Goal: Information Seeking & Learning: Learn about a topic

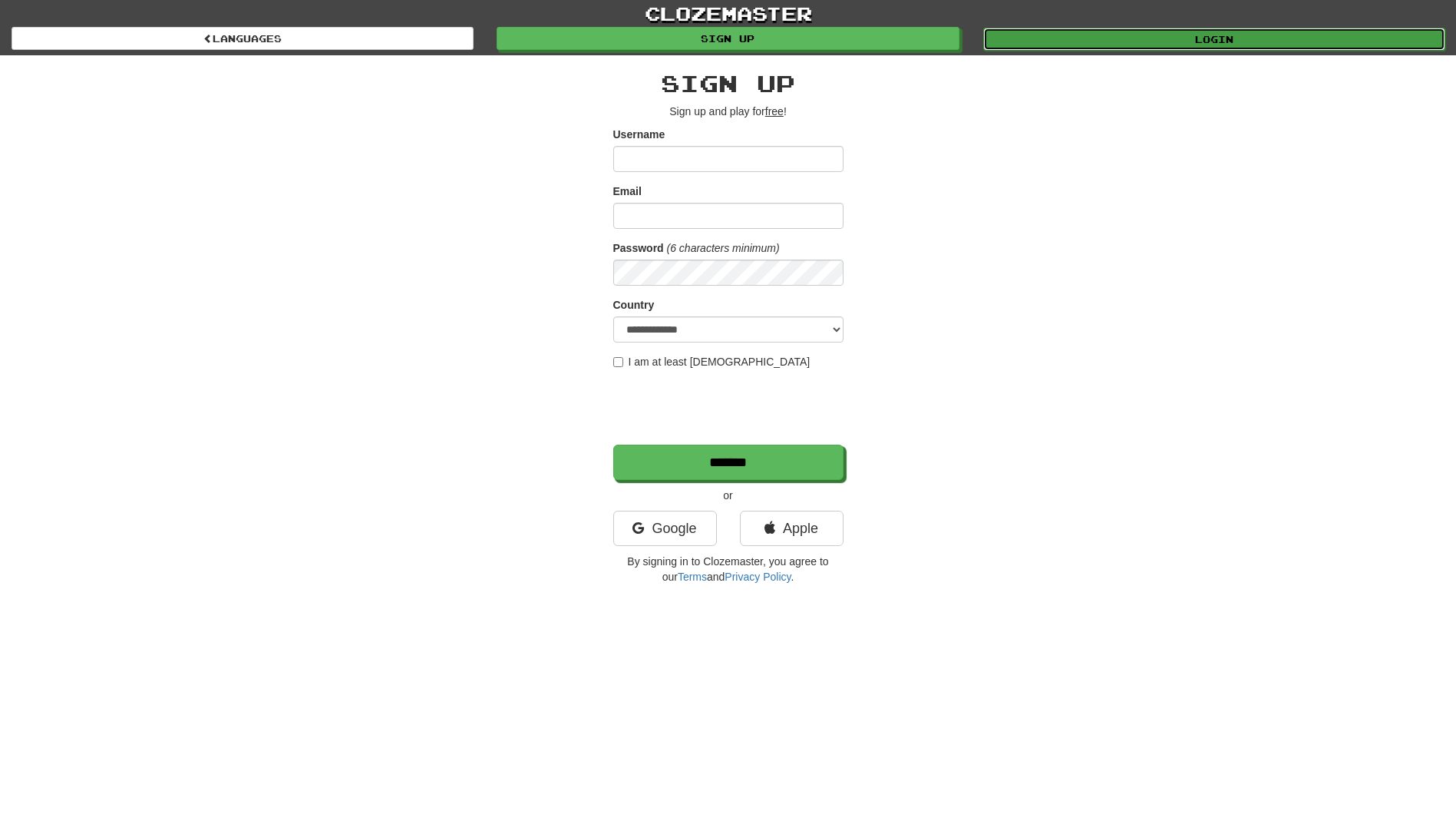
click at [1178, 35] on link "Login" at bounding box center [1214, 38] width 462 height 23
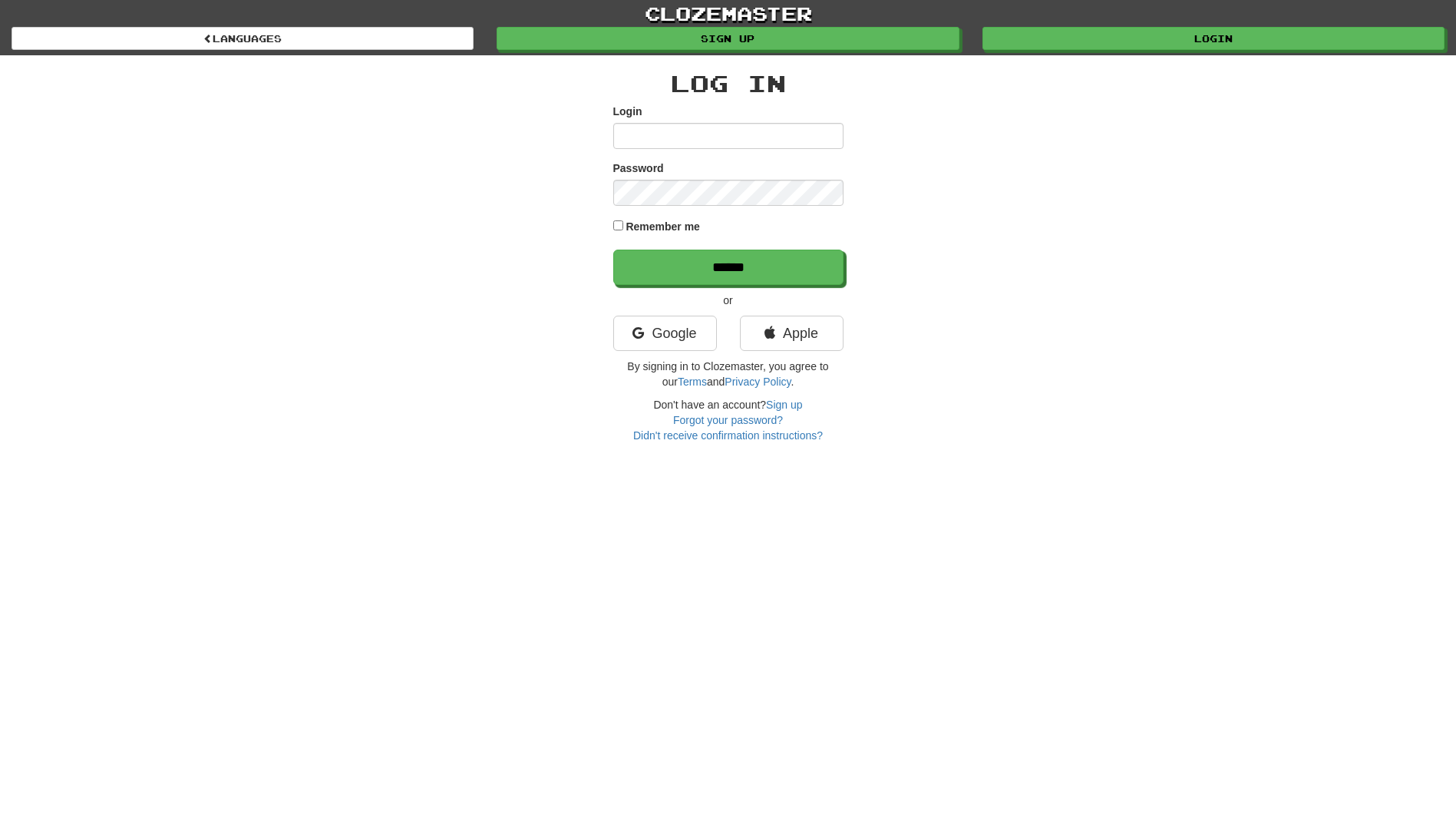
type input "**********"
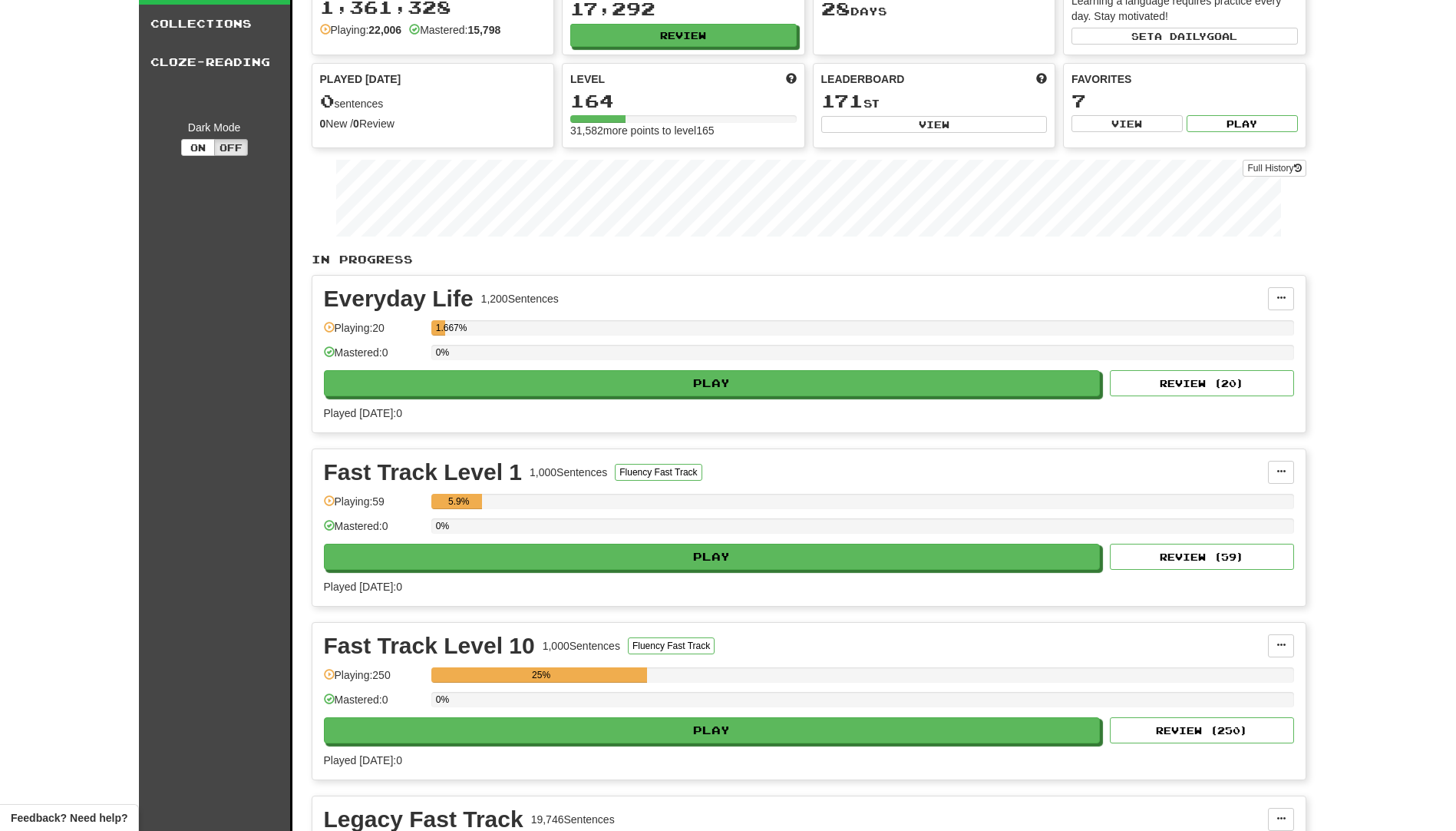
scroll to position [307, 0]
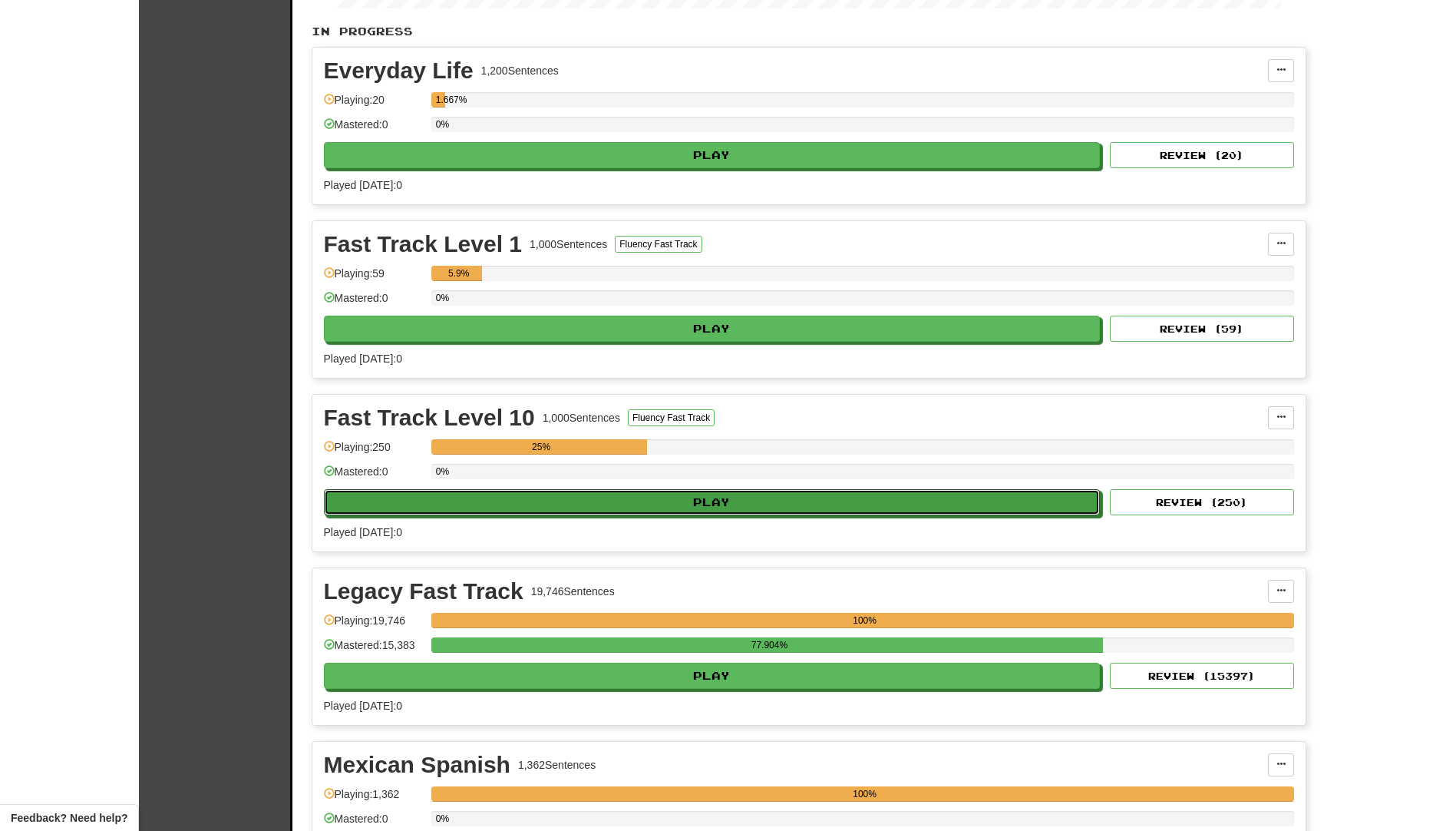
drag, startPoint x: 655, startPoint y: 504, endPoint x: 1366, endPoint y: 401, distance: 718.4
click at [1366, 401] on div "Clozemaster Dashboard Collections Cloze-Reading Dark Mode On Off Dashboard Coll…" at bounding box center [728, 582] width 1456 height 1778
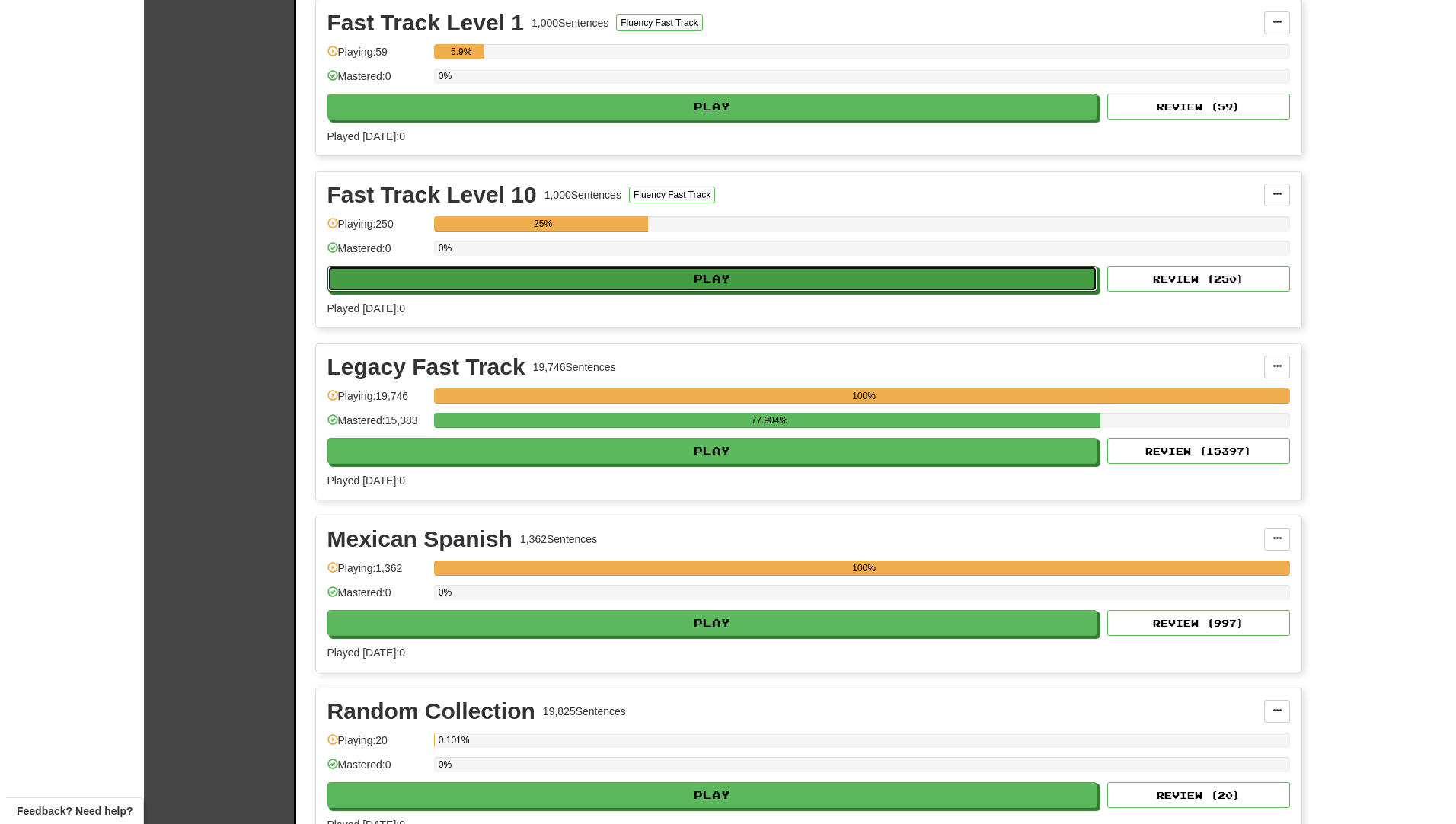
scroll to position [533, 0]
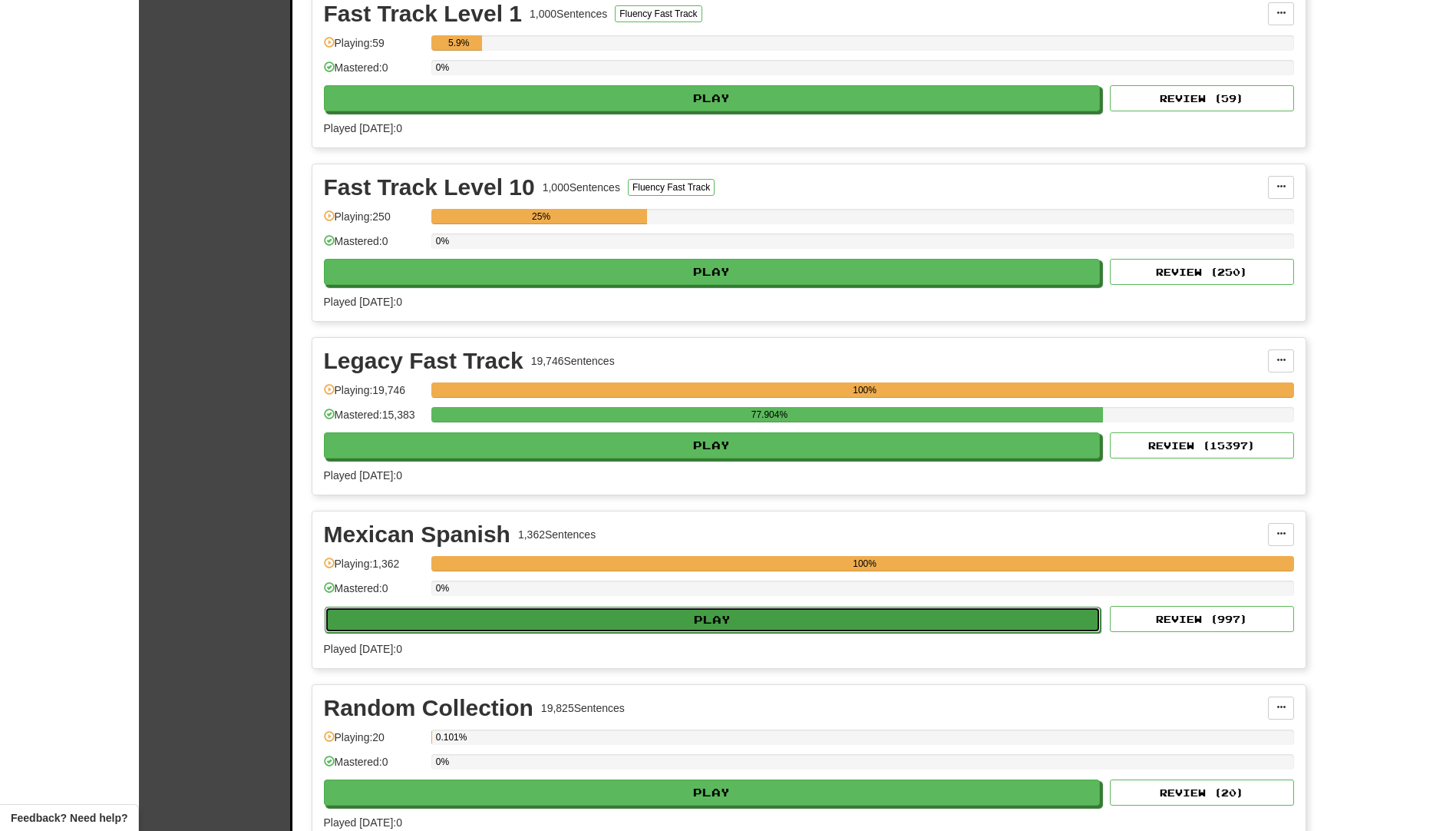
click at [595, 619] on button "Play" at bounding box center [713, 620] width 777 height 26
select select "**"
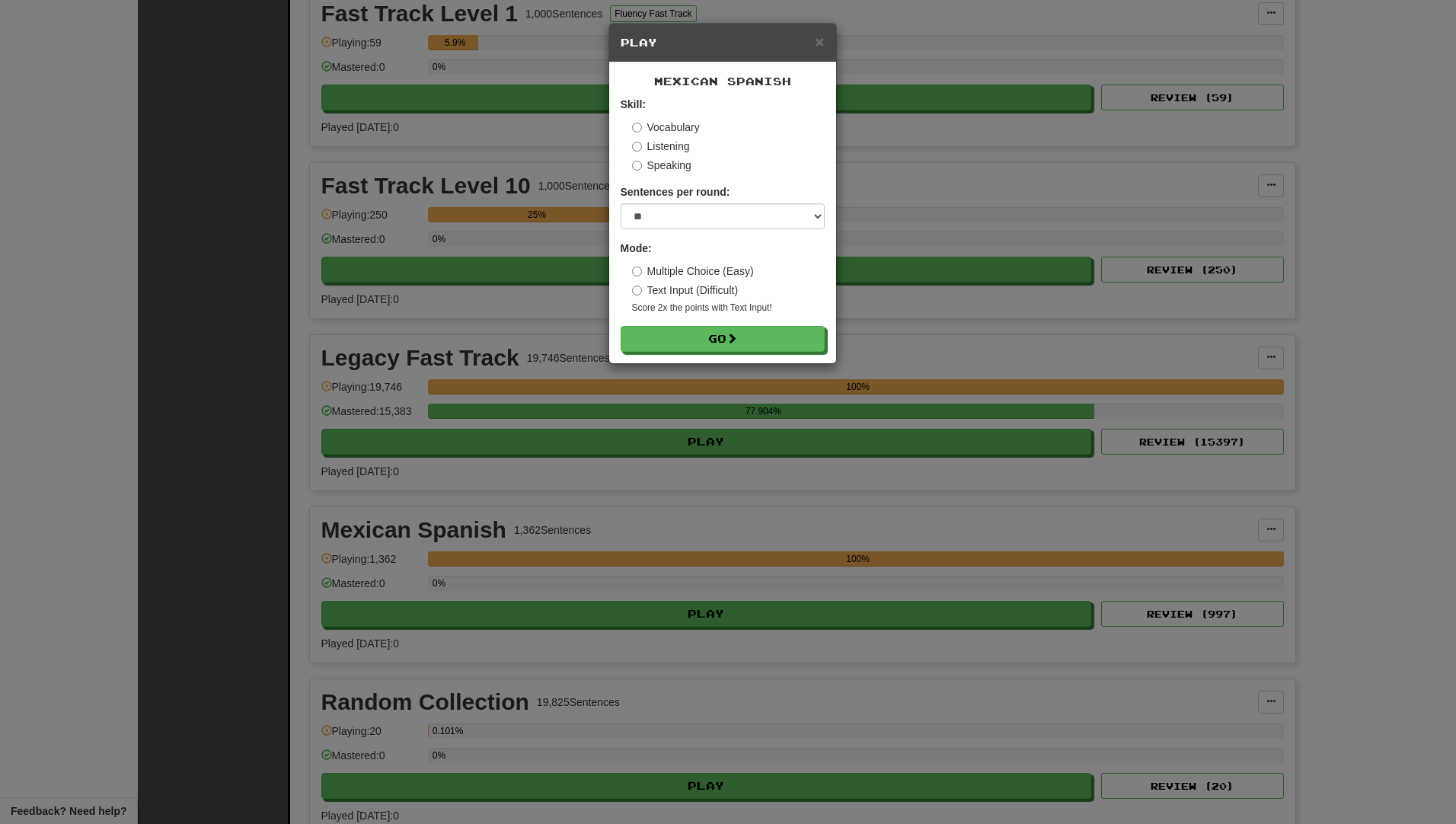
click at [664, 165] on label "Speaking" at bounding box center [662, 165] width 59 height 15
click at [712, 337] on button "Go" at bounding box center [723, 339] width 204 height 26
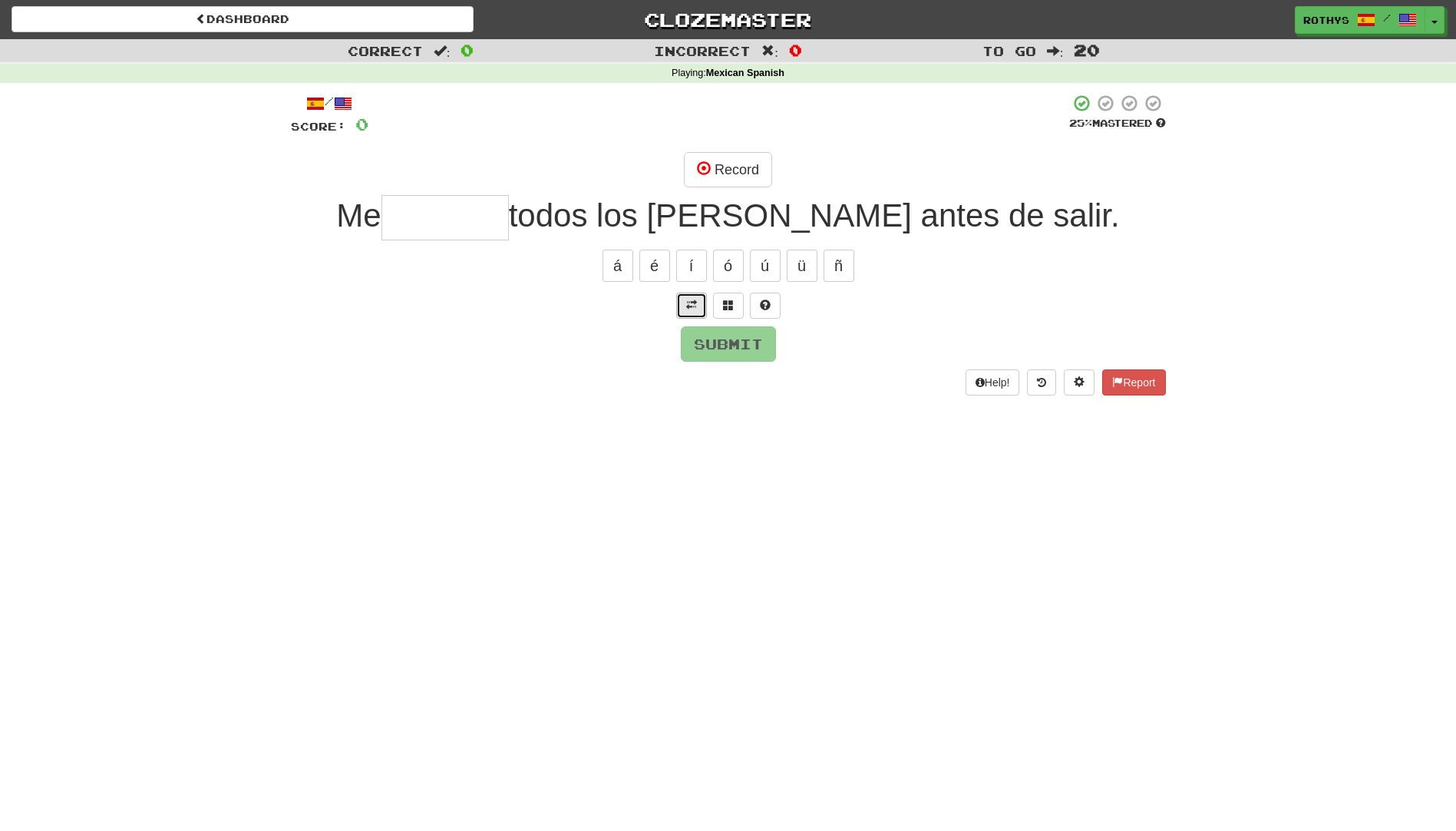
click at [688, 303] on span at bounding box center [691, 305] width 11 height 11
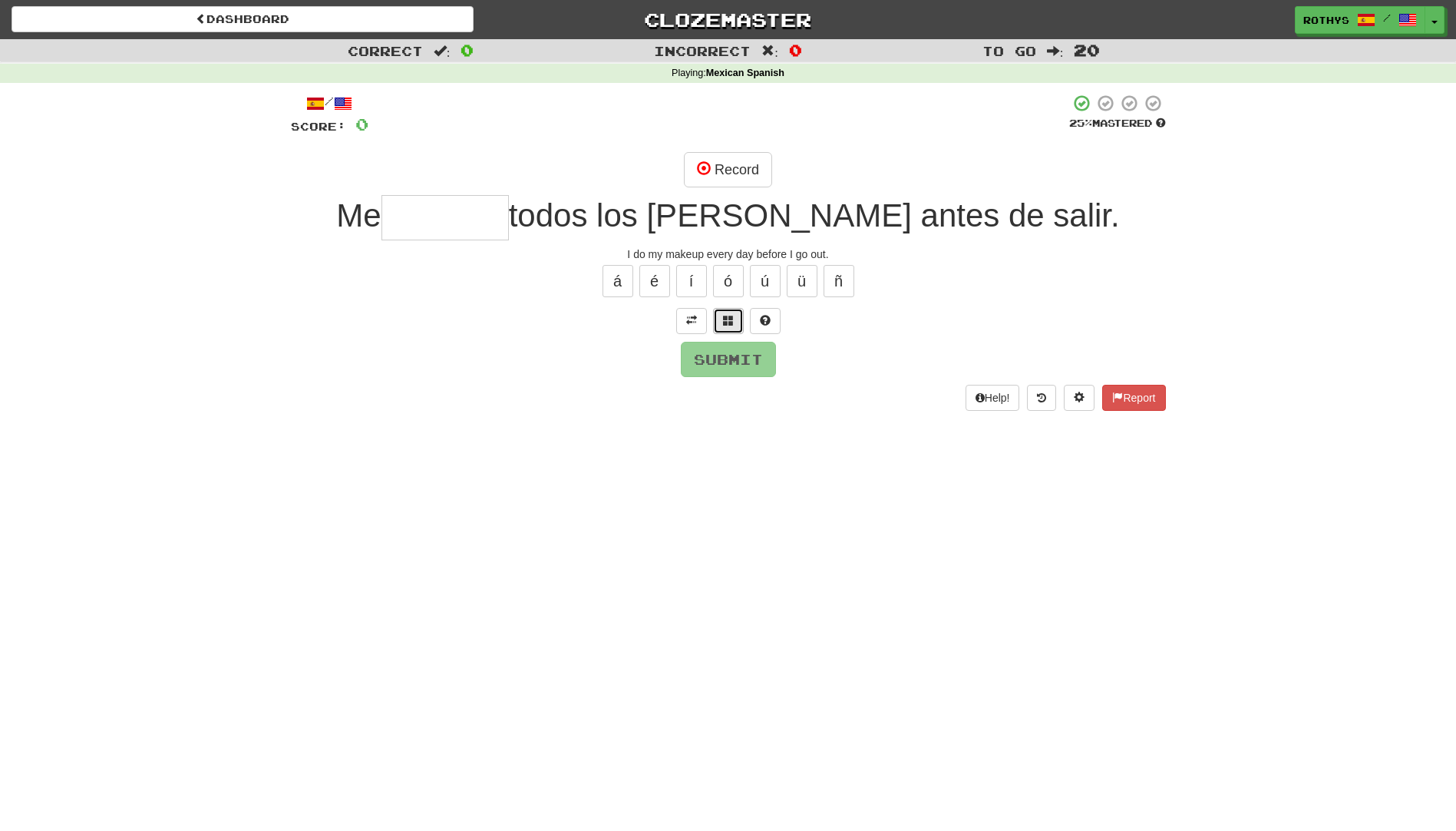
click at [721, 321] on button at bounding box center [728, 321] width 31 height 26
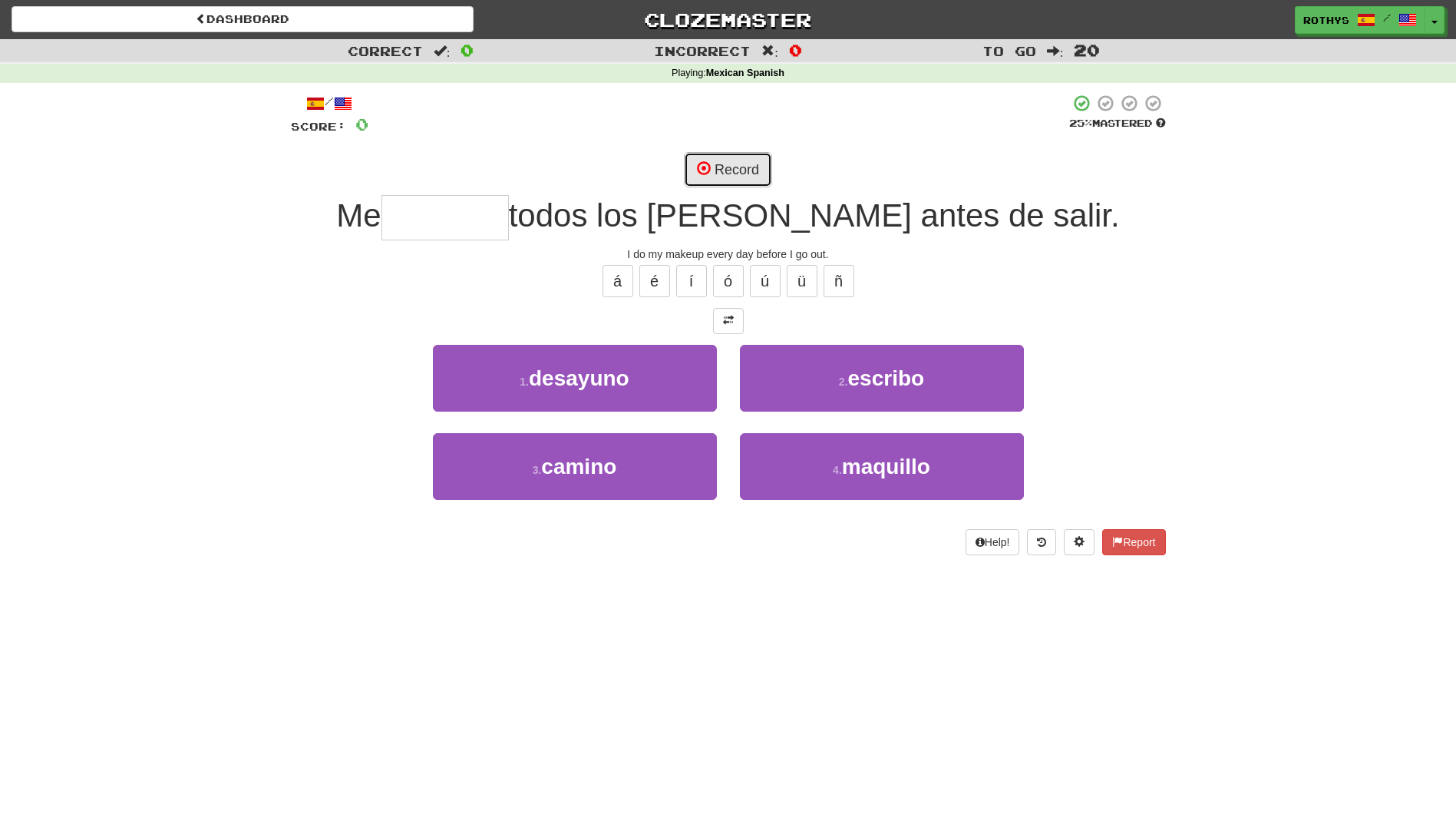
click at [750, 163] on button "Record" at bounding box center [728, 169] width 89 height 35
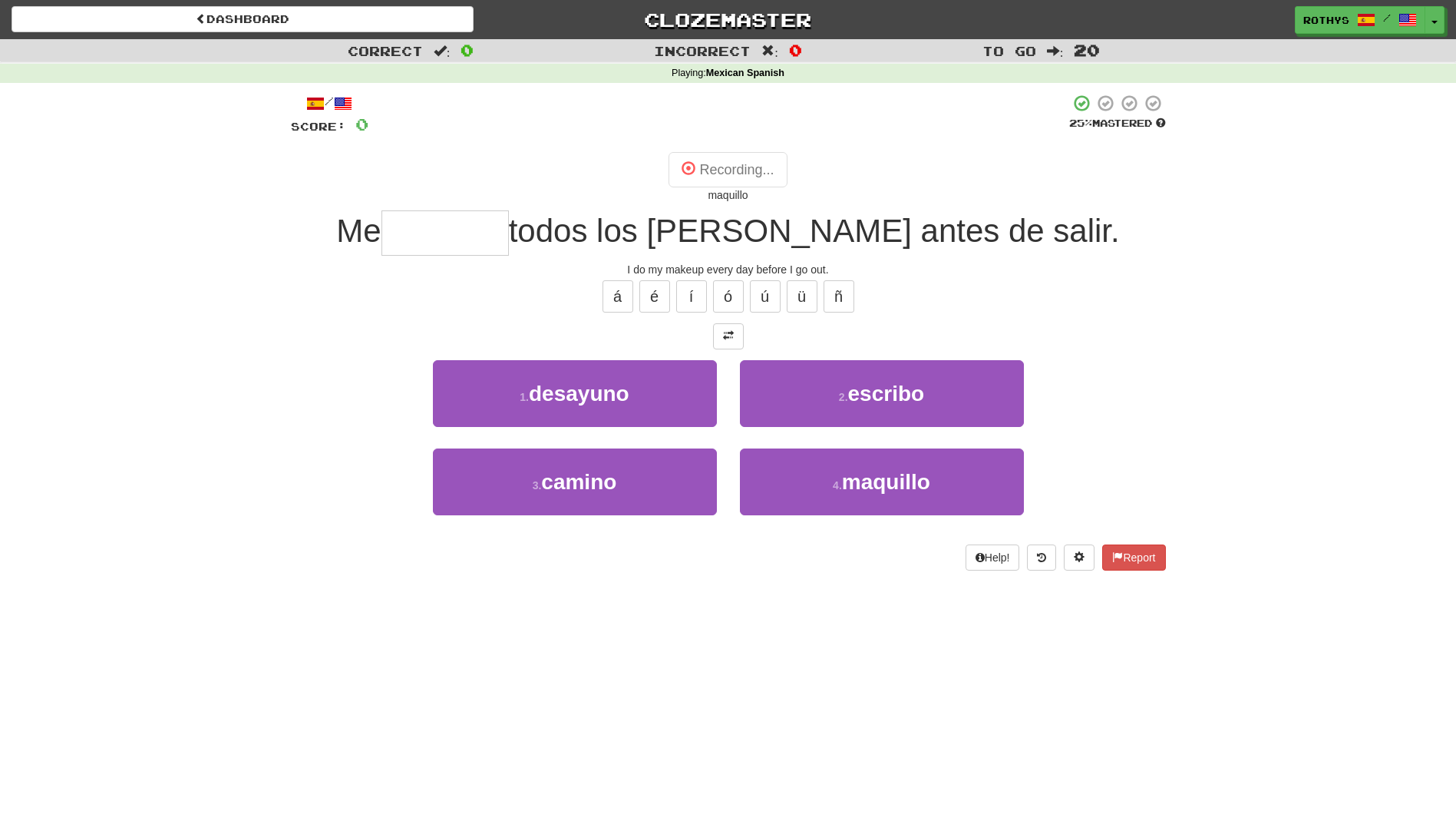
type input "********"
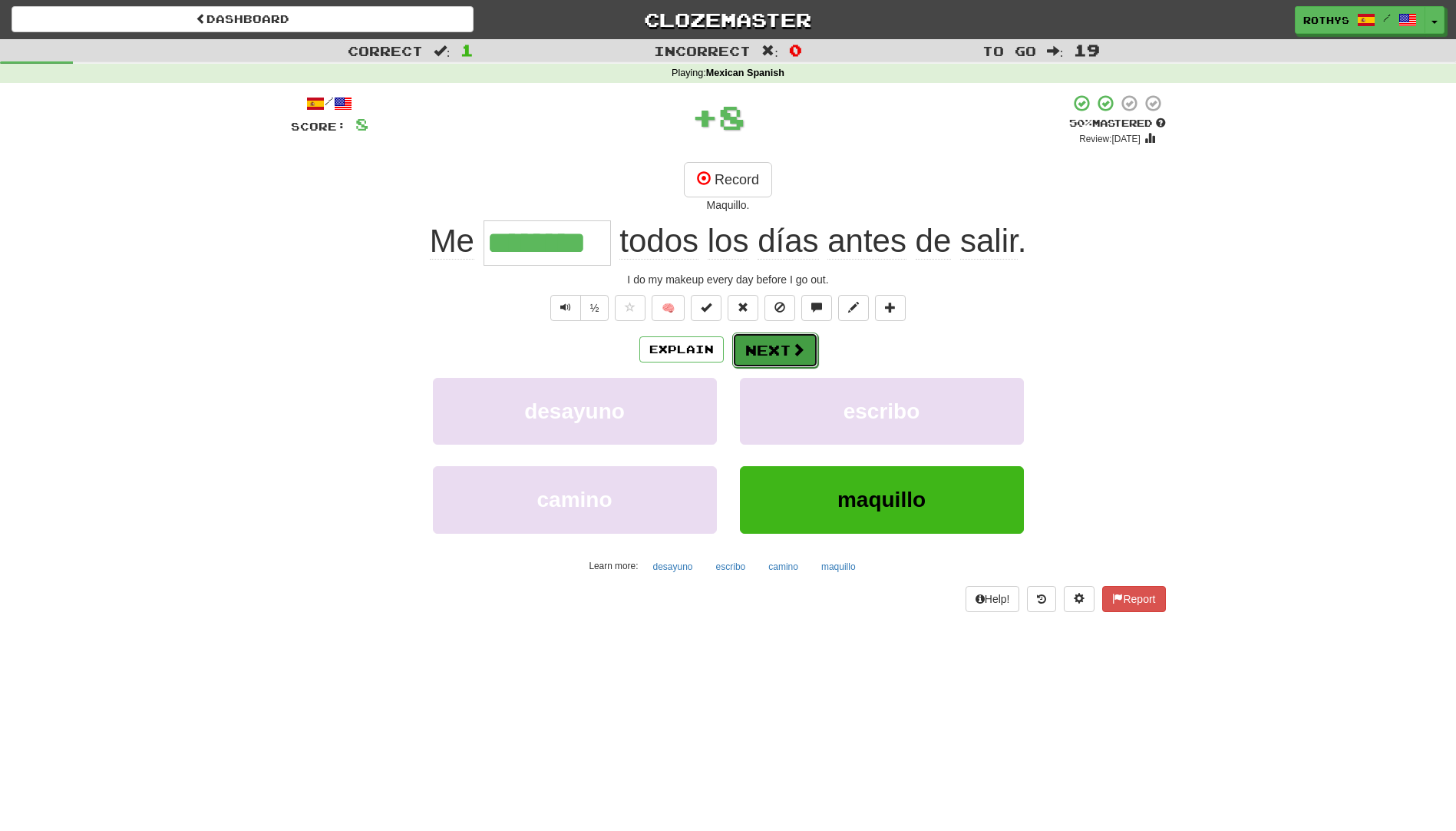
click at [767, 346] on button "Next" at bounding box center [775, 350] width 86 height 35
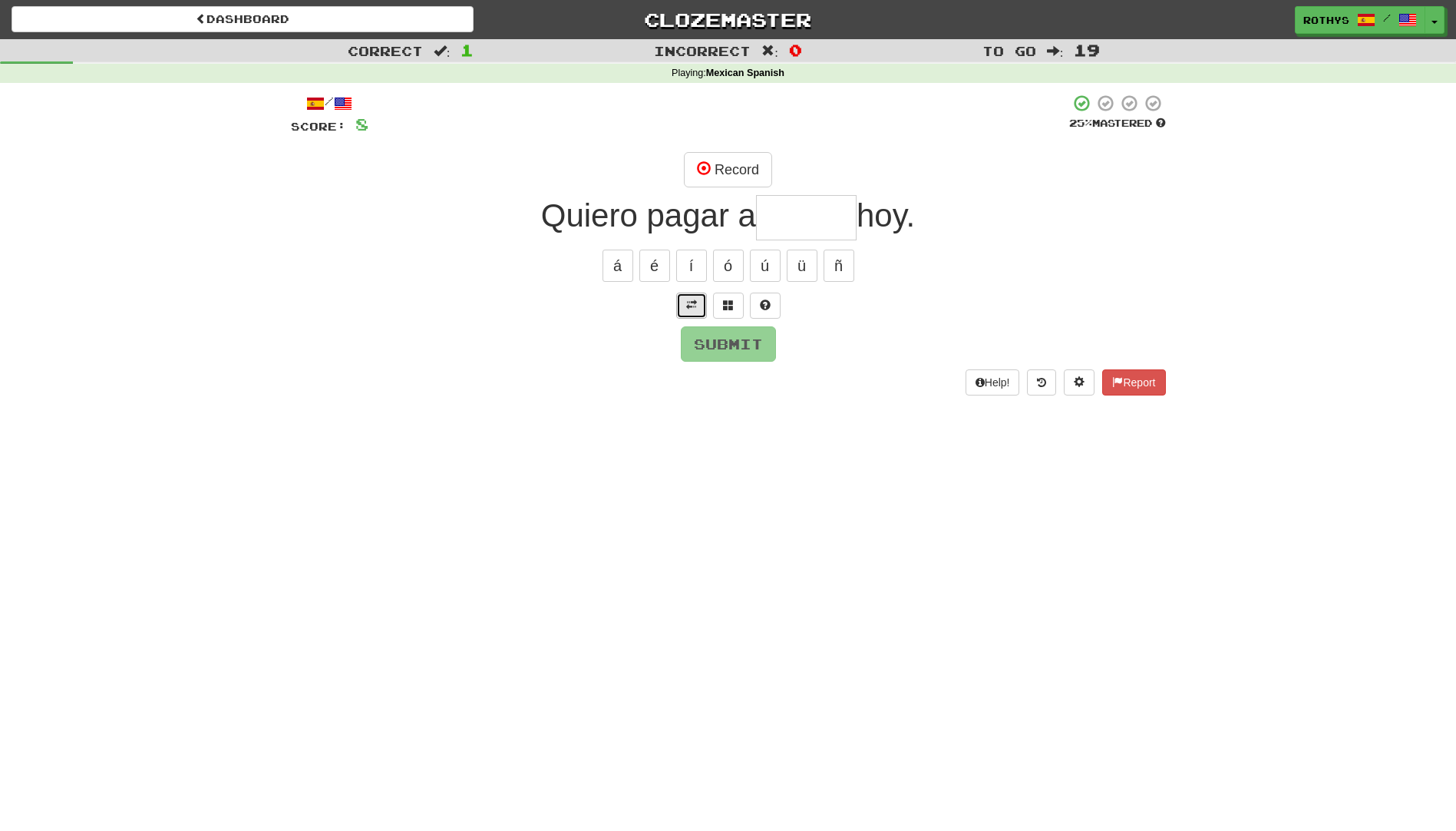
click at [690, 302] on span at bounding box center [691, 305] width 11 height 11
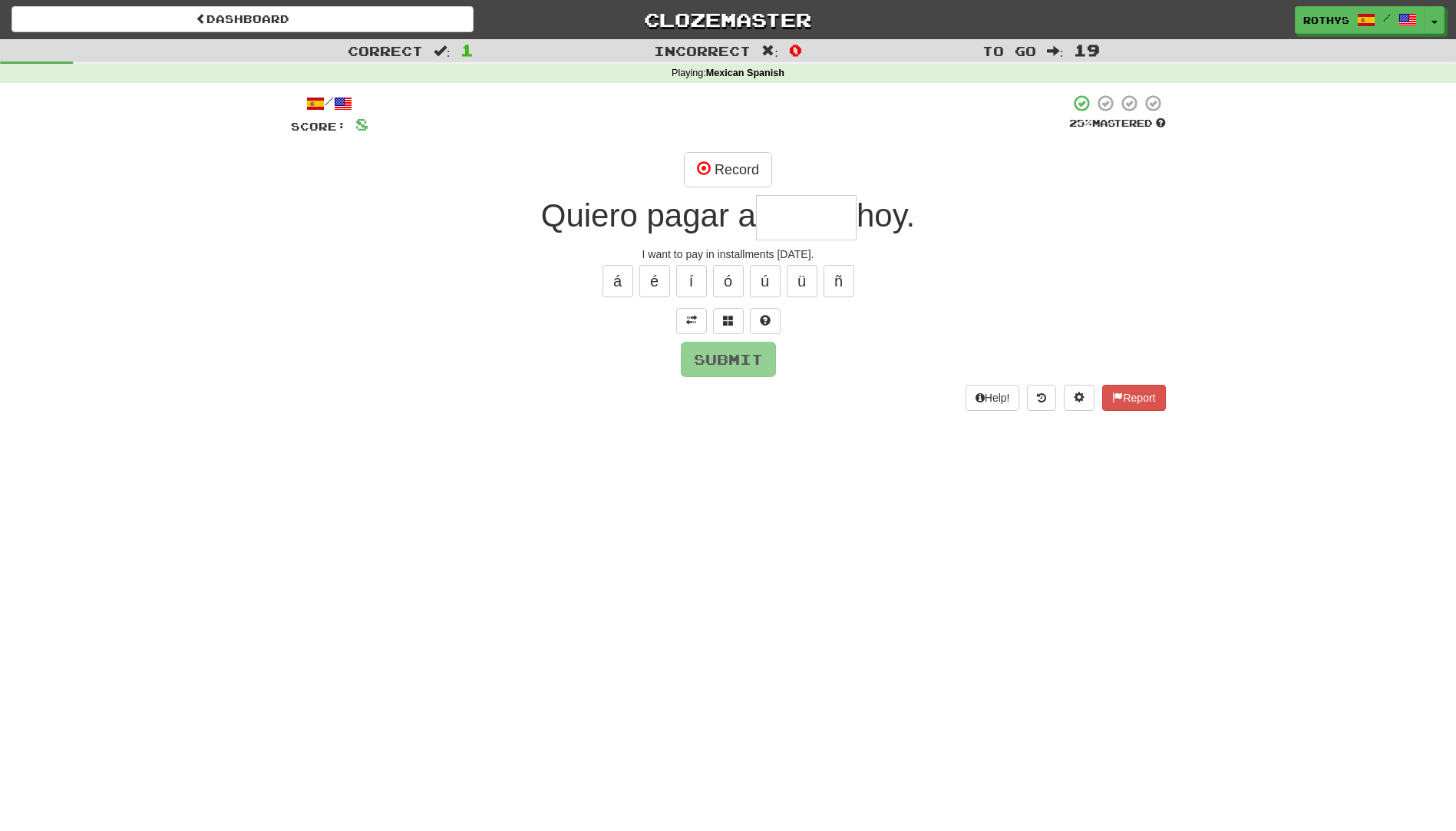
click at [829, 207] on input "text" at bounding box center [807, 217] width 100 height 45
click at [734, 317] on button at bounding box center [728, 321] width 31 height 26
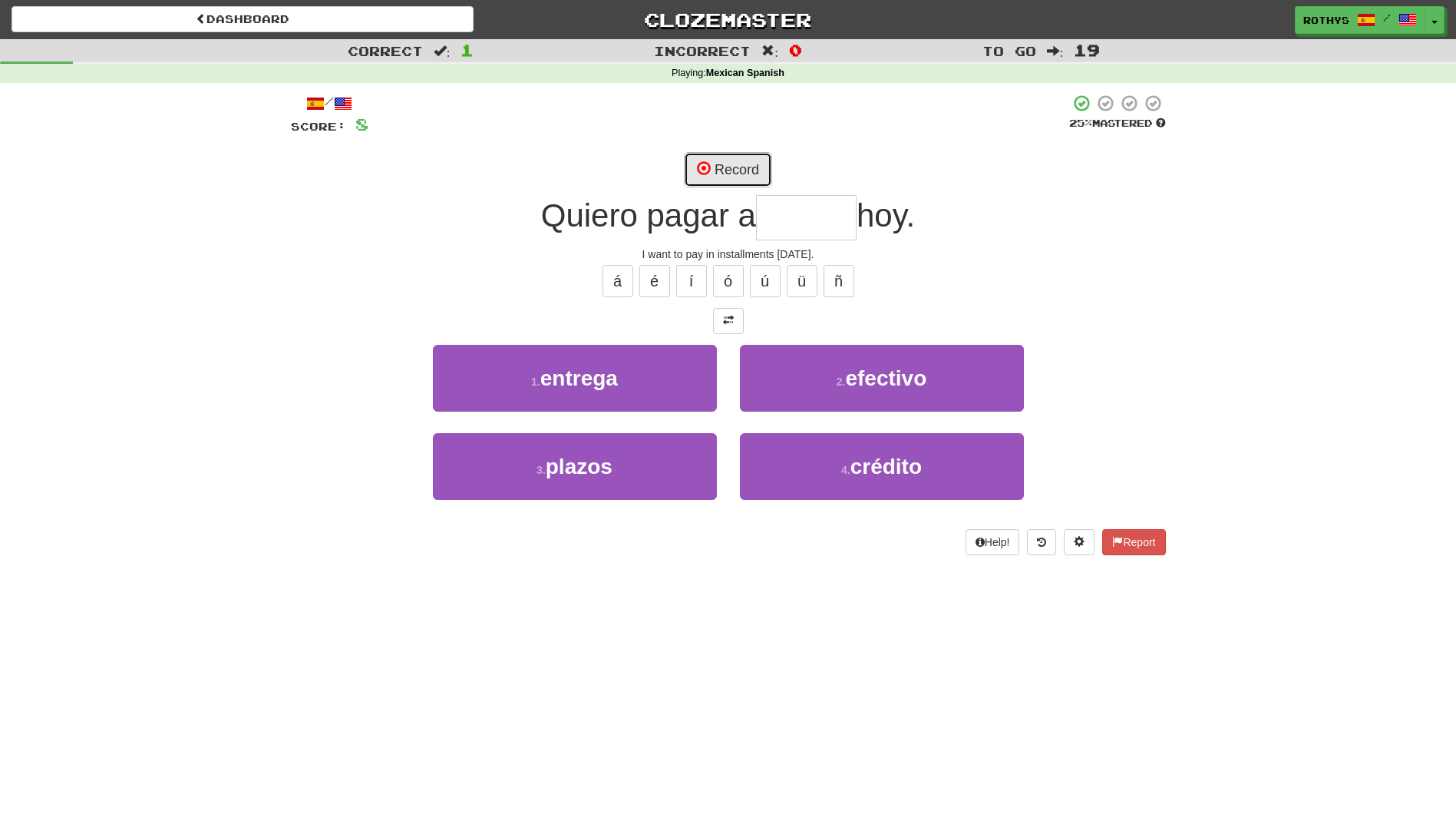
click at [729, 165] on button "Record" at bounding box center [728, 169] width 89 height 35
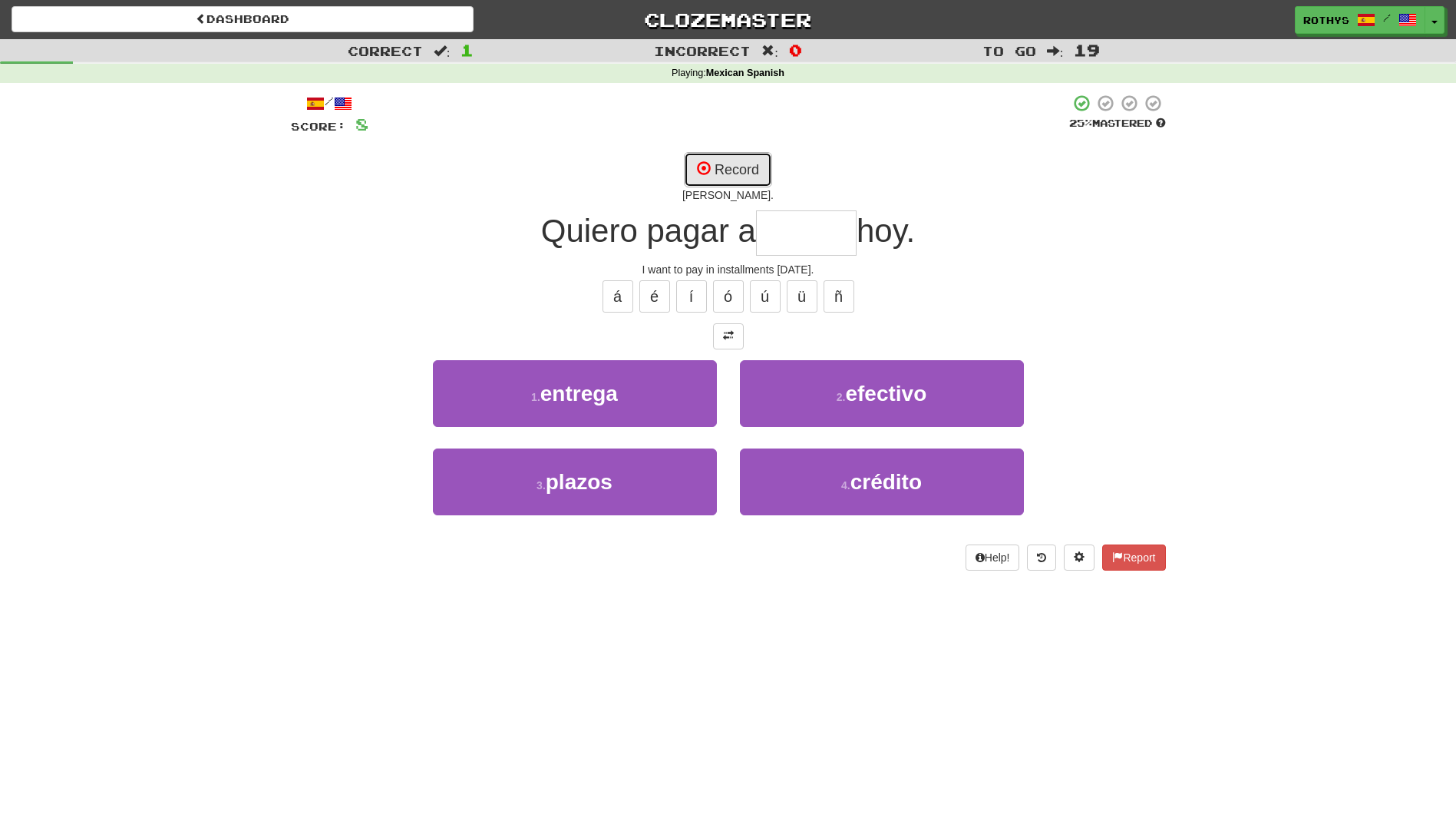
click at [729, 165] on button "Record" at bounding box center [728, 169] width 89 height 35
type input "******"
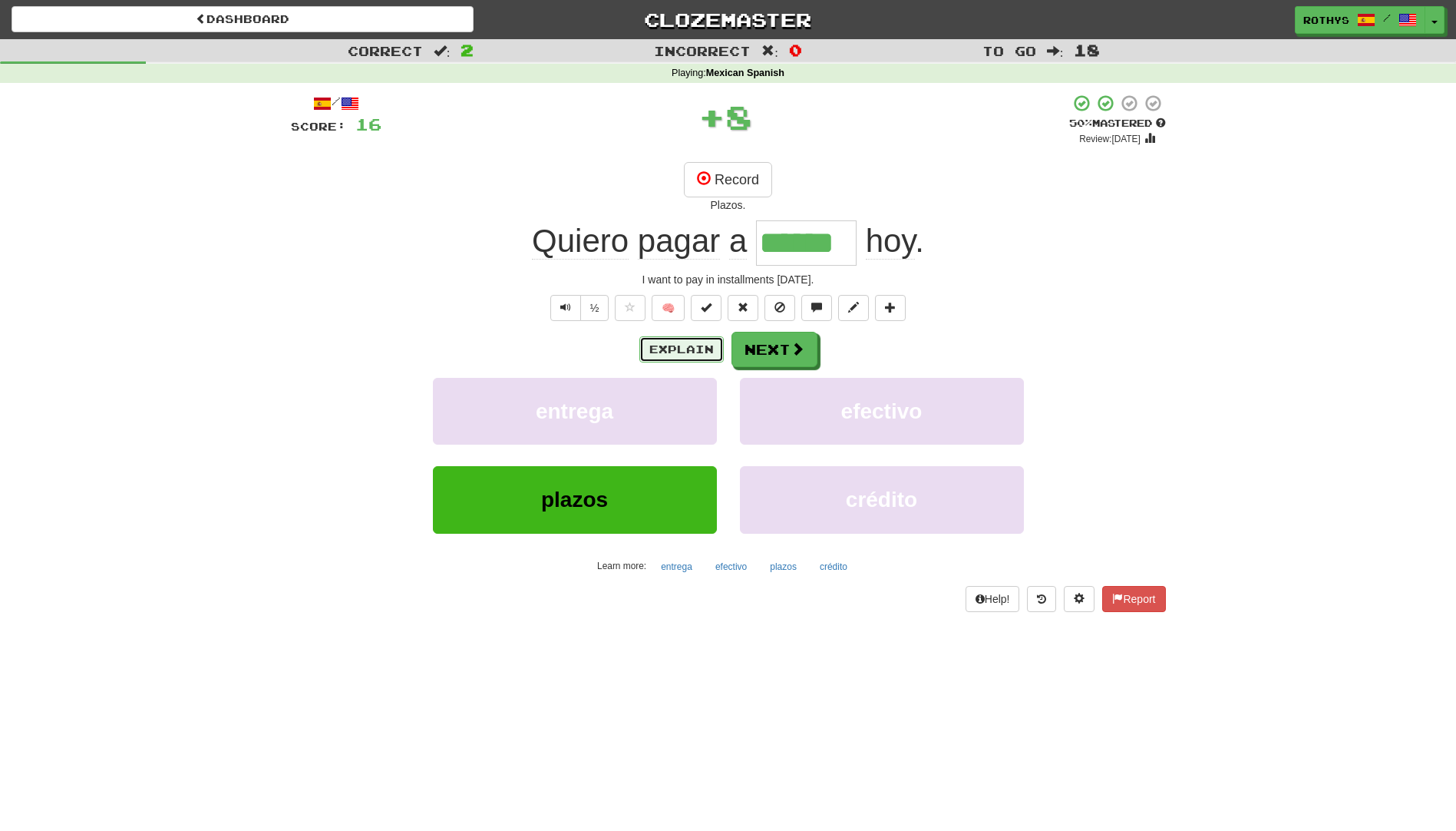
click at [680, 347] on button "Explain" at bounding box center [681, 349] width 84 height 26
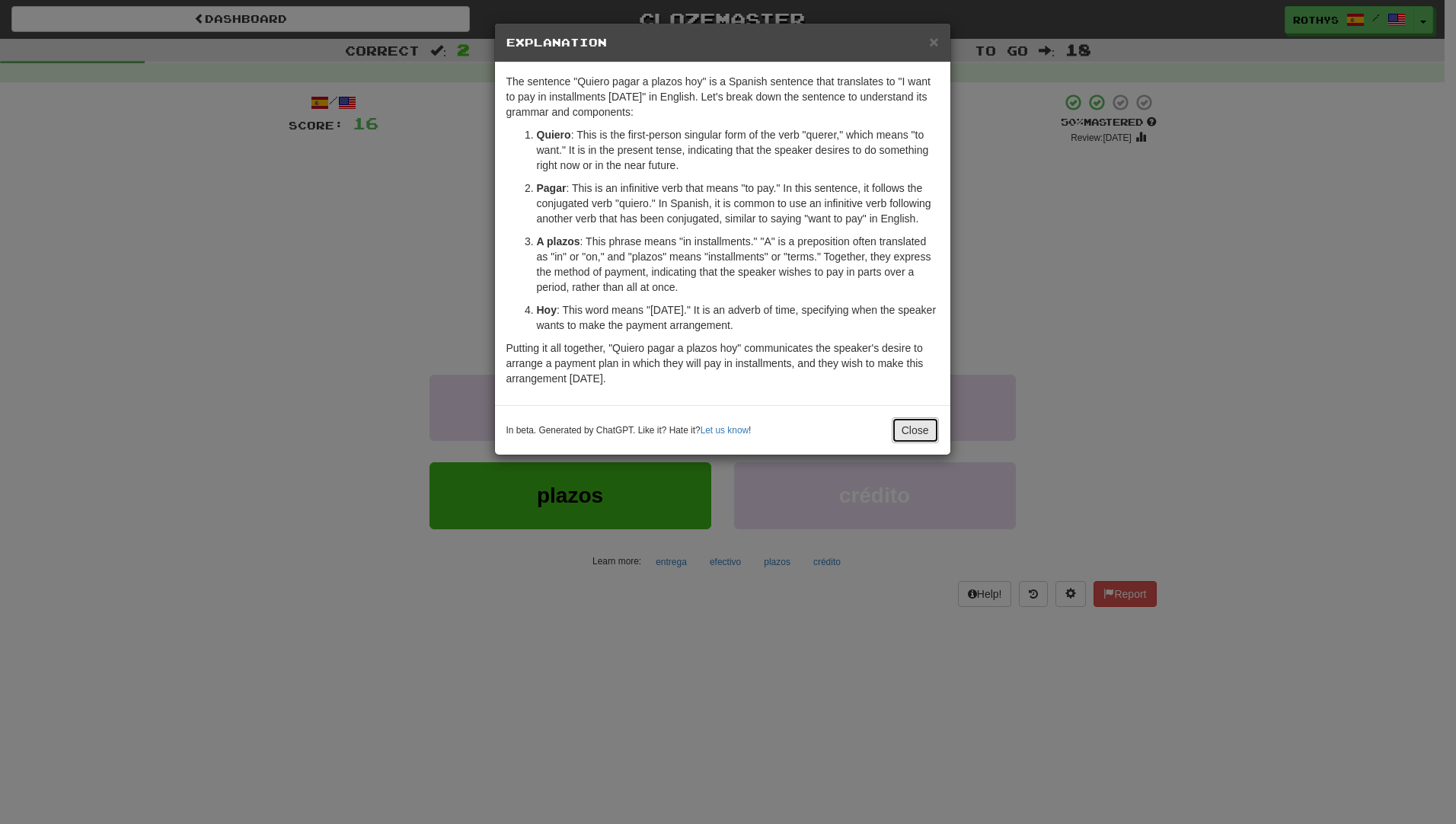
click at [917, 422] on button "Close" at bounding box center [915, 430] width 47 height 26
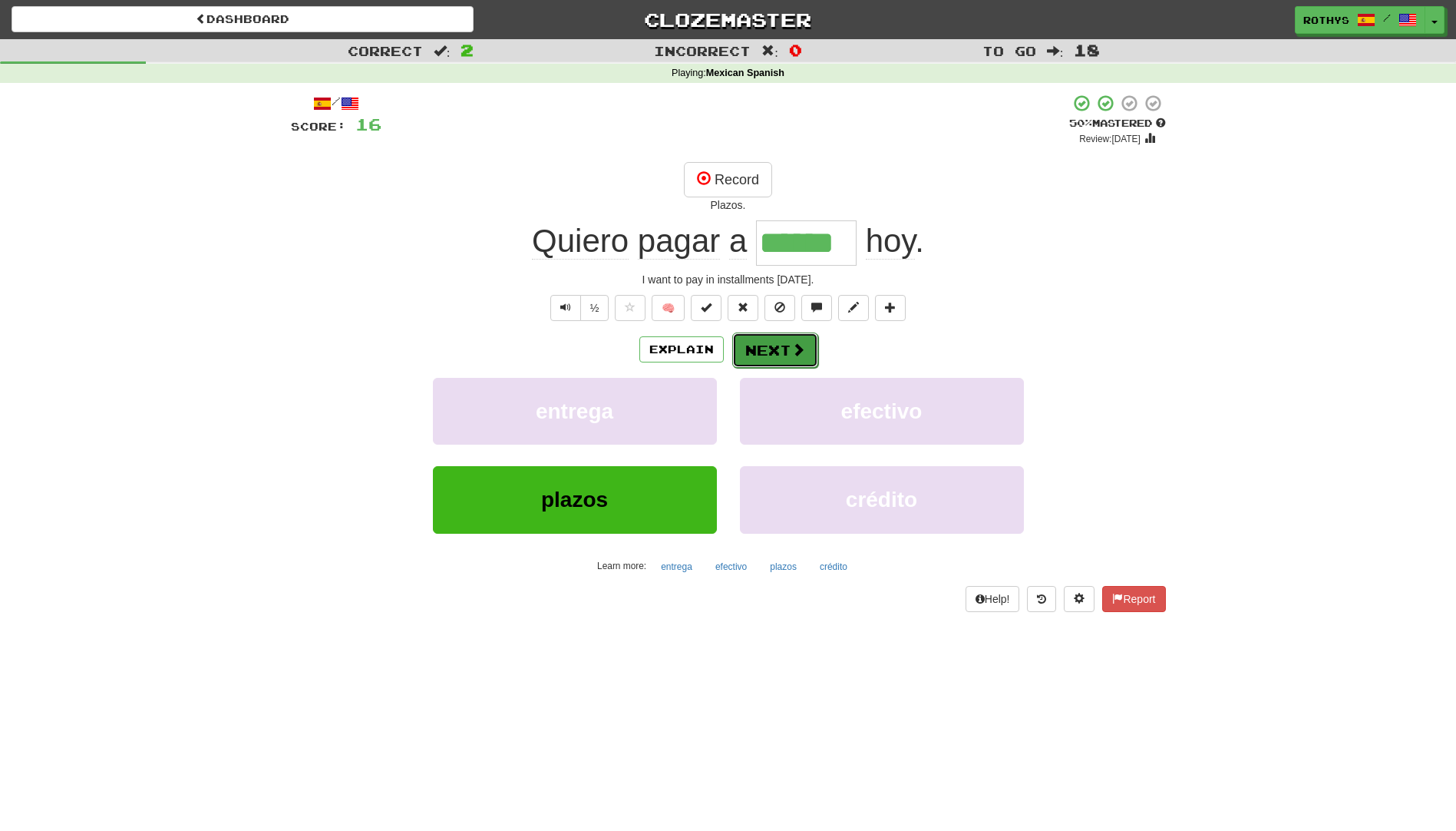
click at [795, 338] on button "Next" at bounding box center [775, 350] width 86 height 35
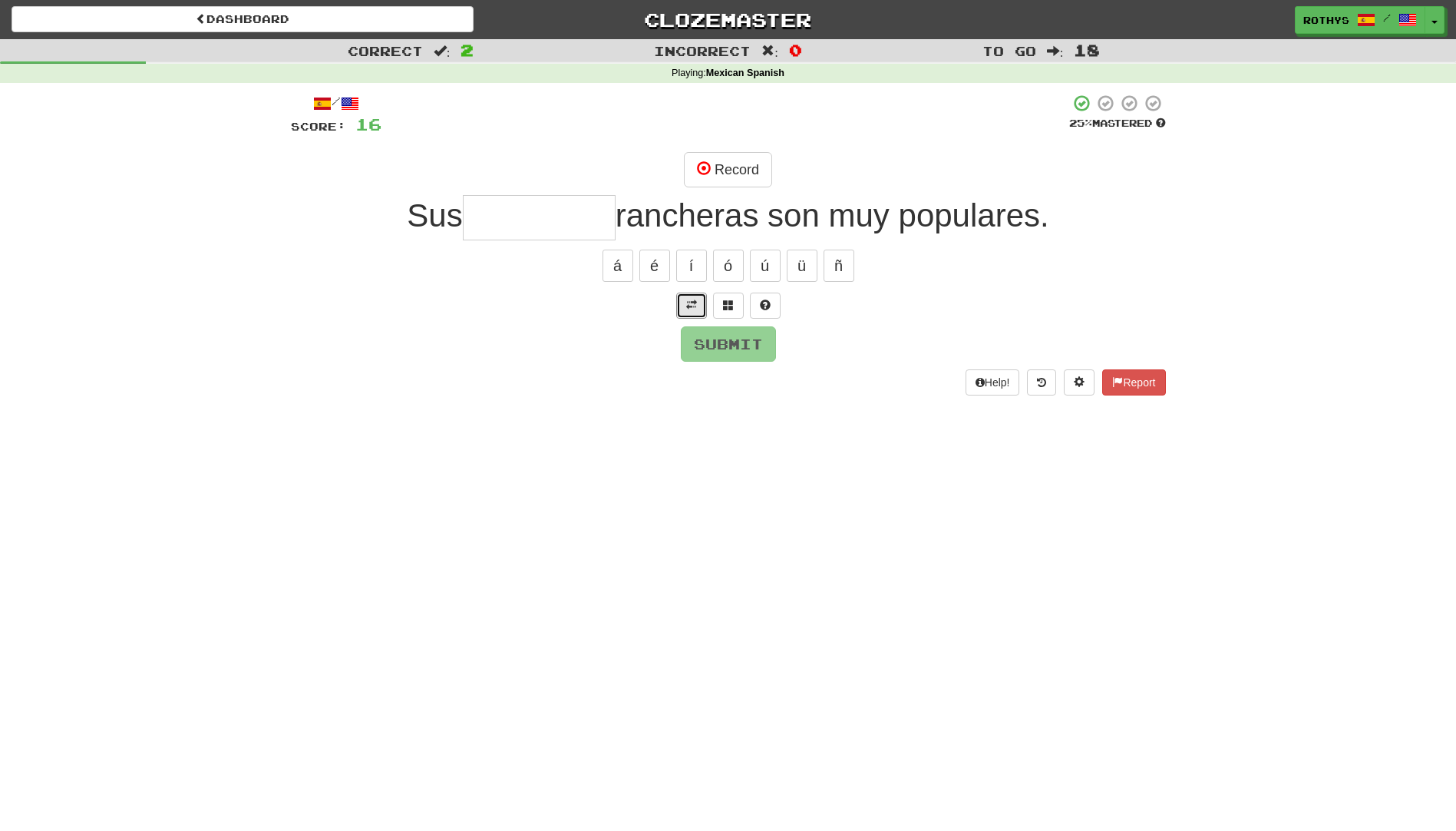
drag, startPoint x: 694, startPoint y: 296, endPoint x: 542, endPoint y: 325, distance: 154.7
click at [542, 325] on div "/ Score: 16 25 % Mastered Record Sus rancheras son muy populares. á é í ó ú ü ñ…" at bounding box center [728, 244] width 875 height 301
click at [701, 172] on span at bounding box center [704, 168] width 14 height 14
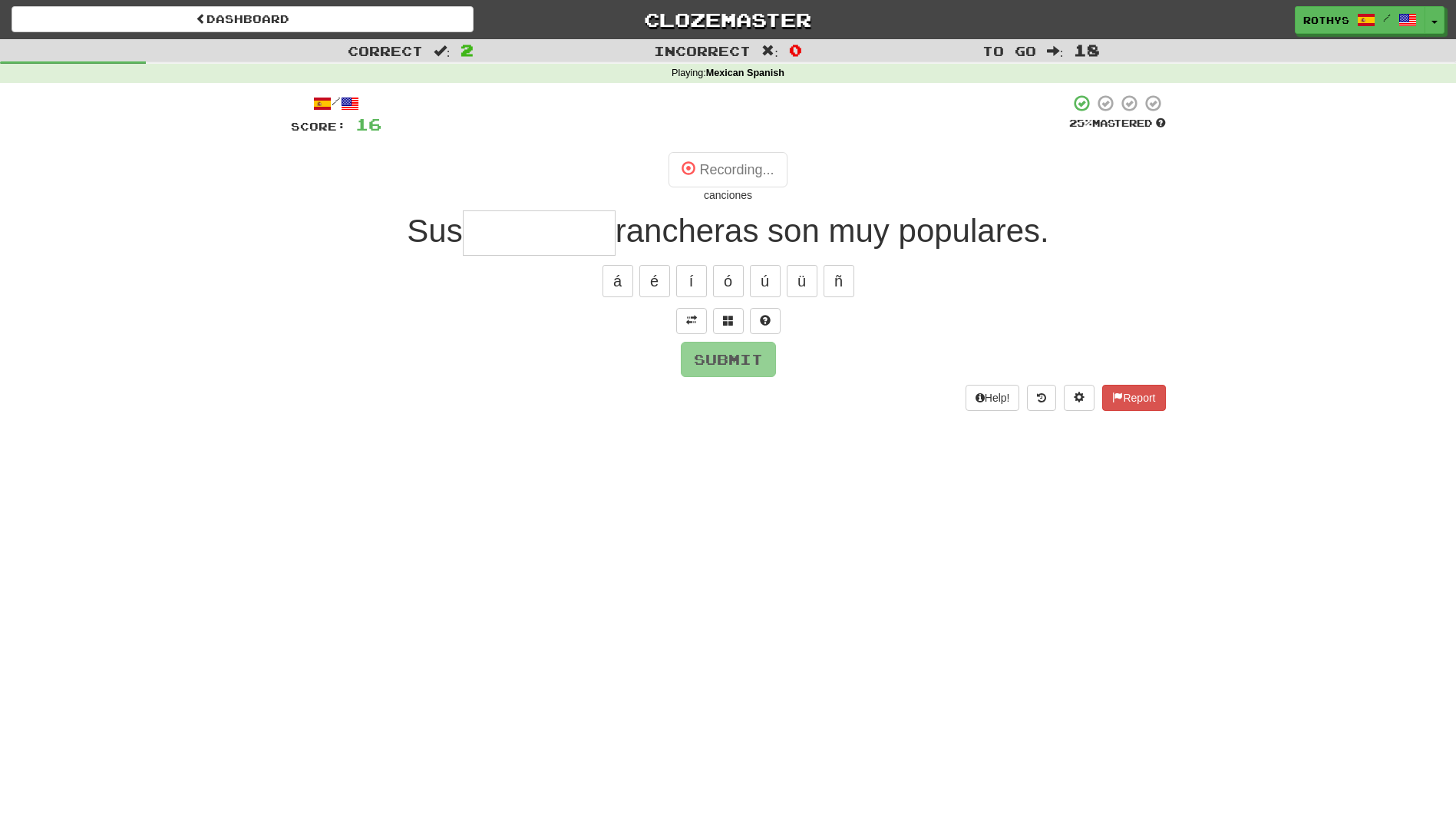
type input "*********"
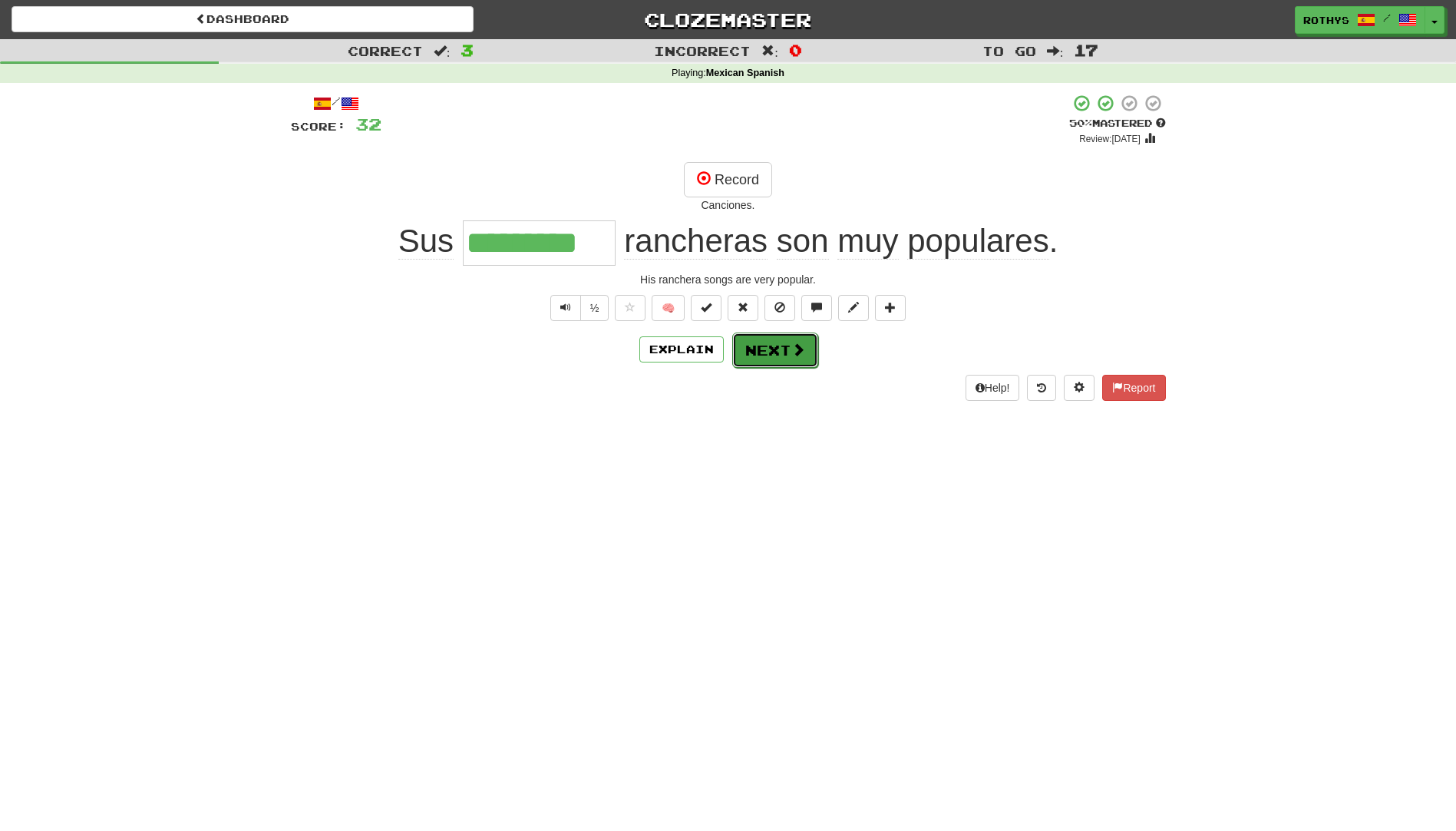
click at [768, 351] on button "Next" at bounding box center [775, 350] width 86 height 35
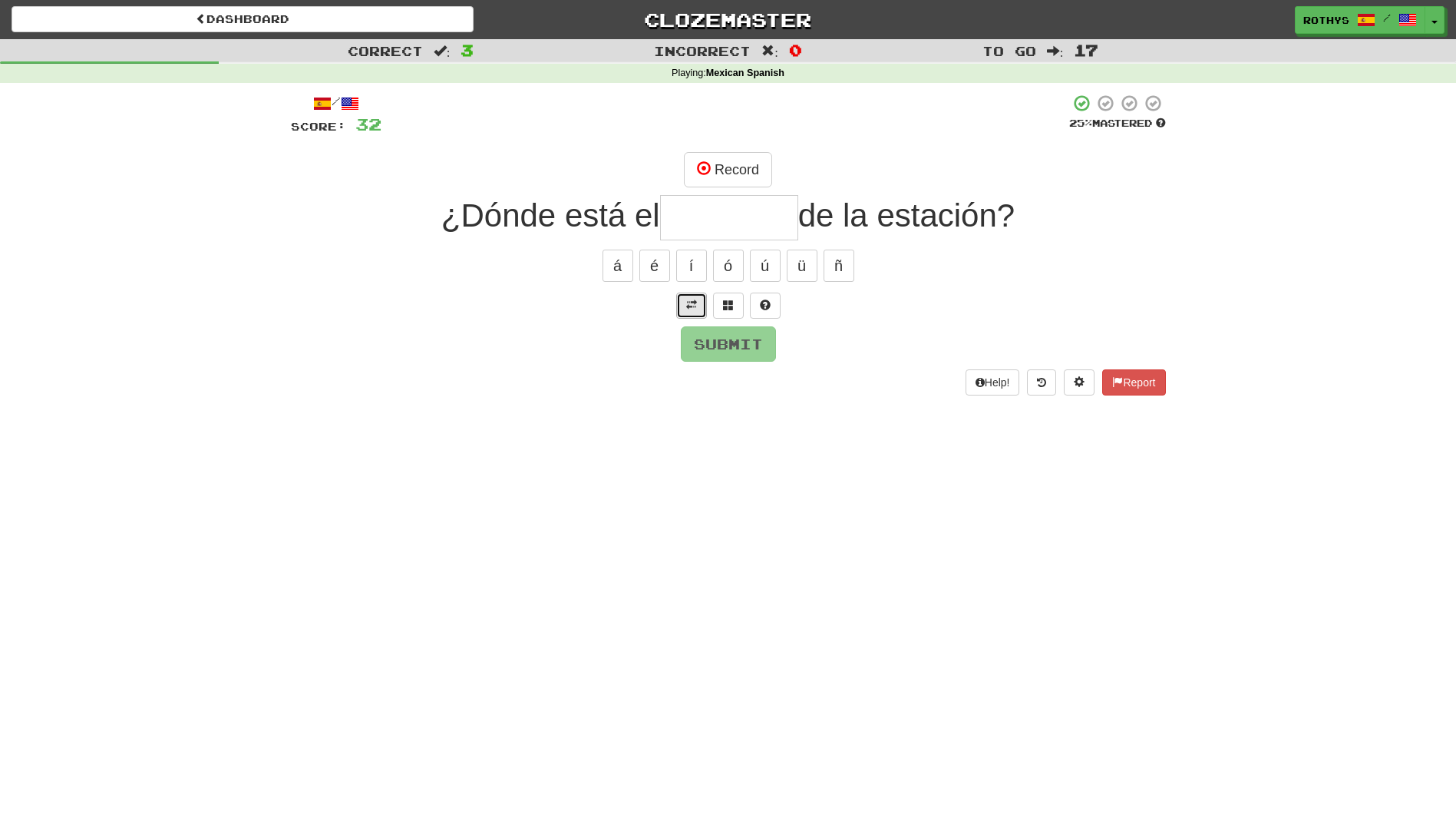
click at [696, 312] on button at bounding box center [692, 306] width 31 height 26
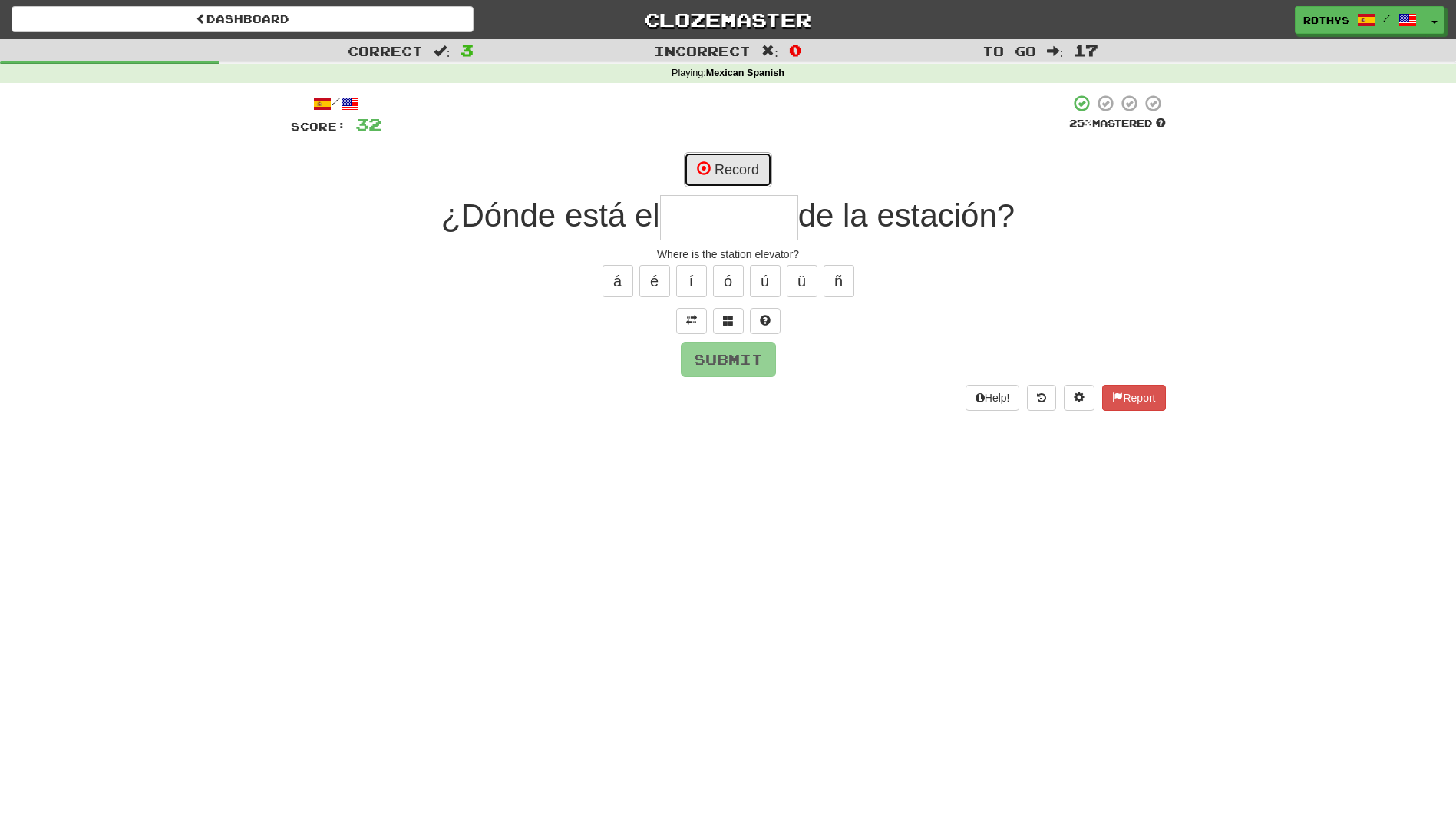
click at [718, 174] on button "Record" at bounding box center [728, 169] width 89 height 35
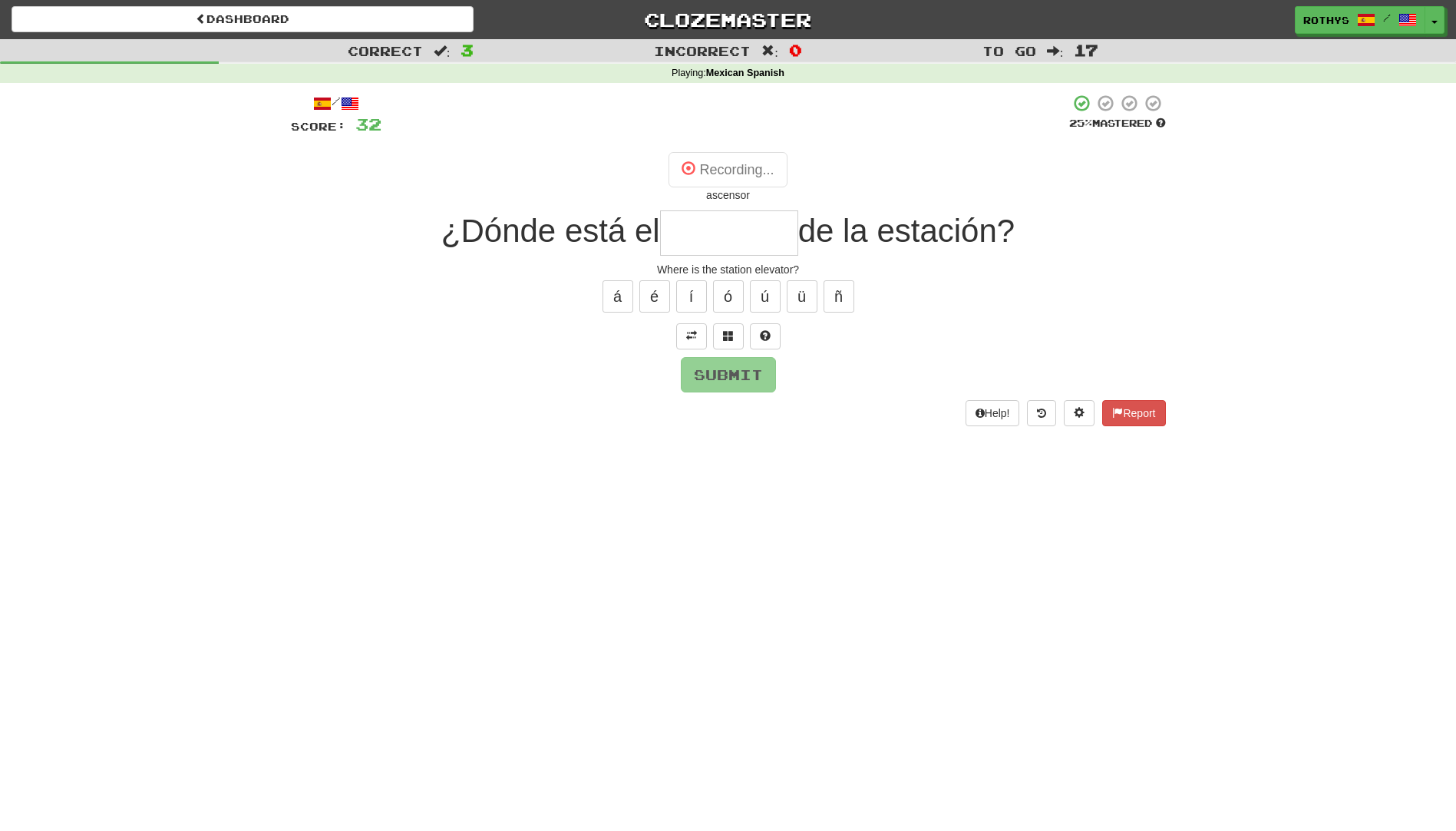
type input "********"
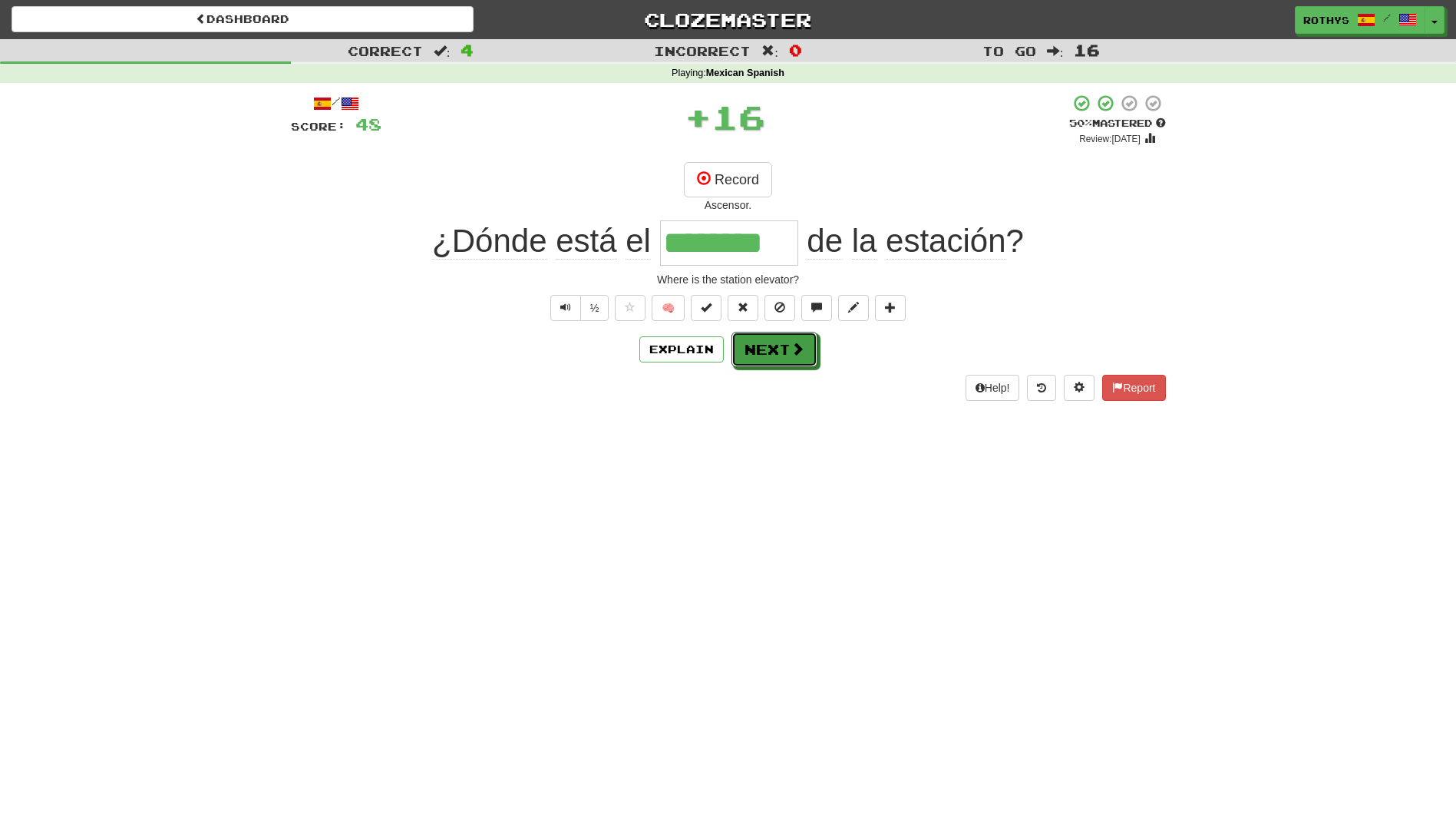
drag, startPoint x: 764, startPoint y: 352, endPoint x: 752, endPoint y: 439, distance: 87.8
click at [752, 439] on div "Dashboard Clozemaster rothys / Toggle Dropdown Dashboard Leaderboard Activity F…" at bounding box center [728, 416] width 1456 height 831
drag, startPoint x: 767, startPoint y: 341, endPoint x: 762, endPoint y: 454, distance: 113.1
click at [762, 454] on div "Dashboard Clozemaster rothys / Toggle Dropdown Dashboard Leaderboard Activity F…" at bounding box center [728, 416] width 1456 height 831
click at [750, 353] on button "Next" at bounding box center [775, 350] width 86 height 35
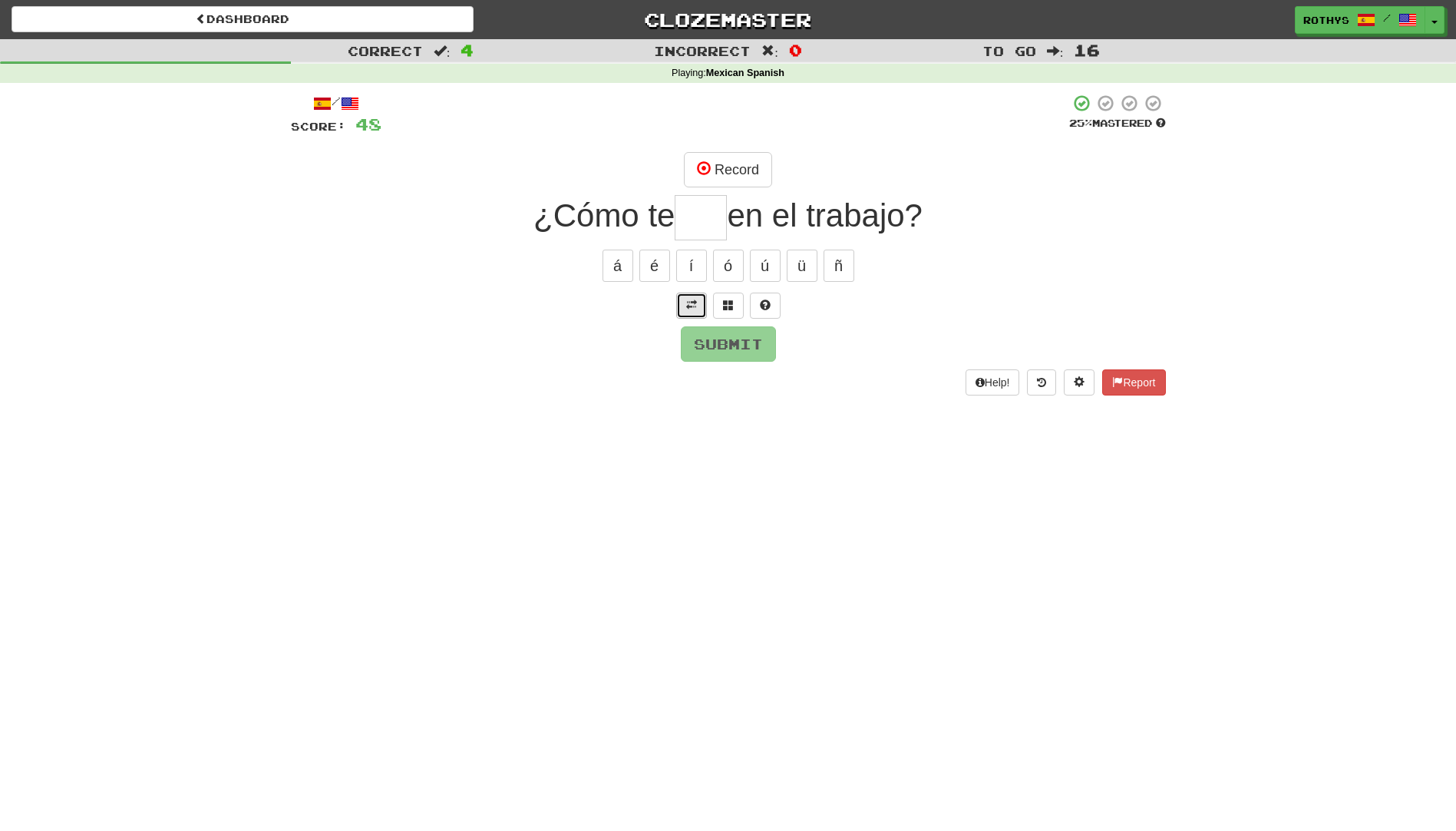
click at [688, 307] on span at bounding box center [691, 305] width 11 height 11
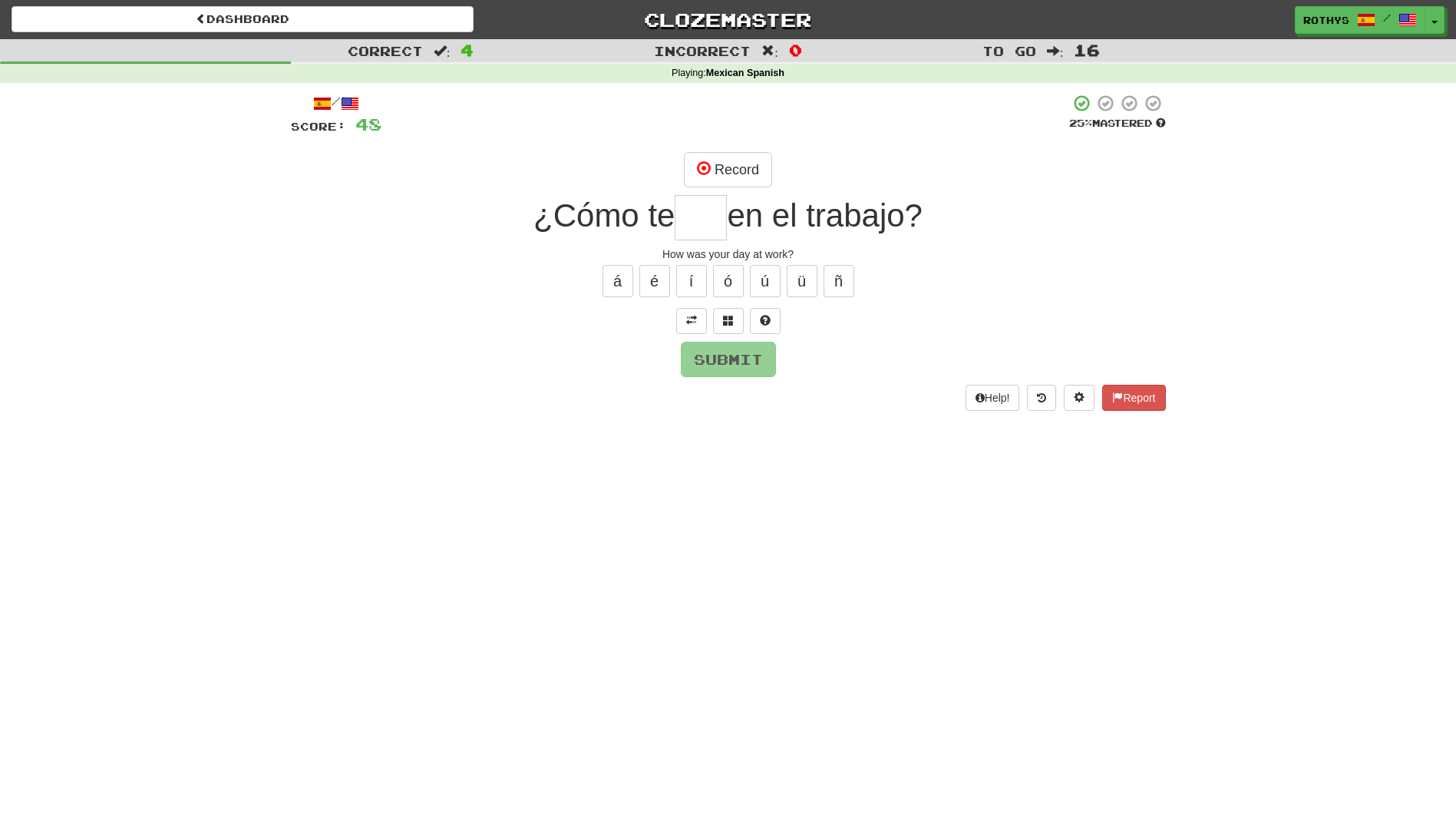
click at [682, 215] on input "text" at bounding box center [700, 217] width 52 height 45
click at [732, 319] on span at bounding box center [728, 320] width 11 height 11
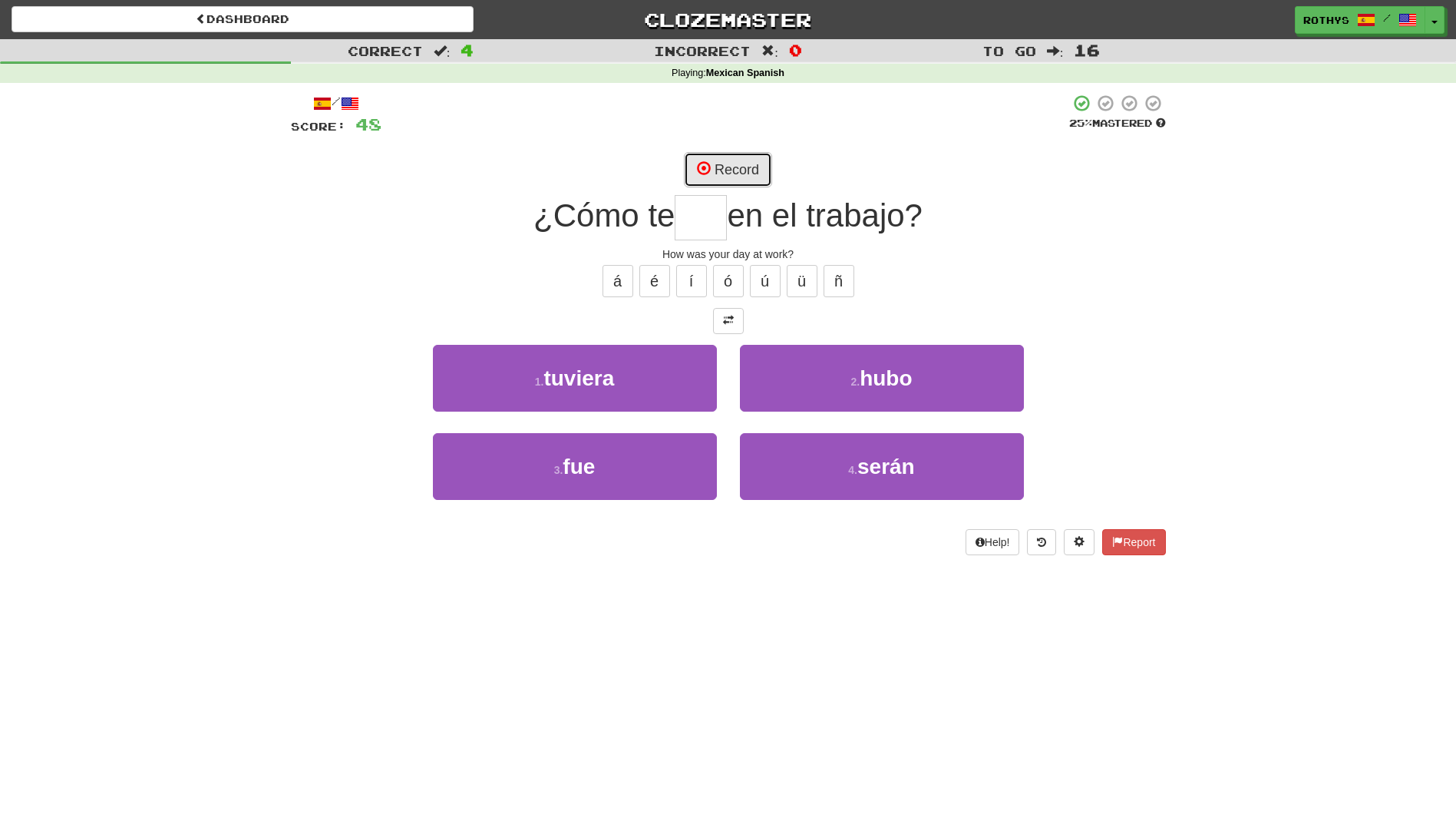
click at [735, 175] on button "Record" at bounding box center [728, 169] width 89 height 35
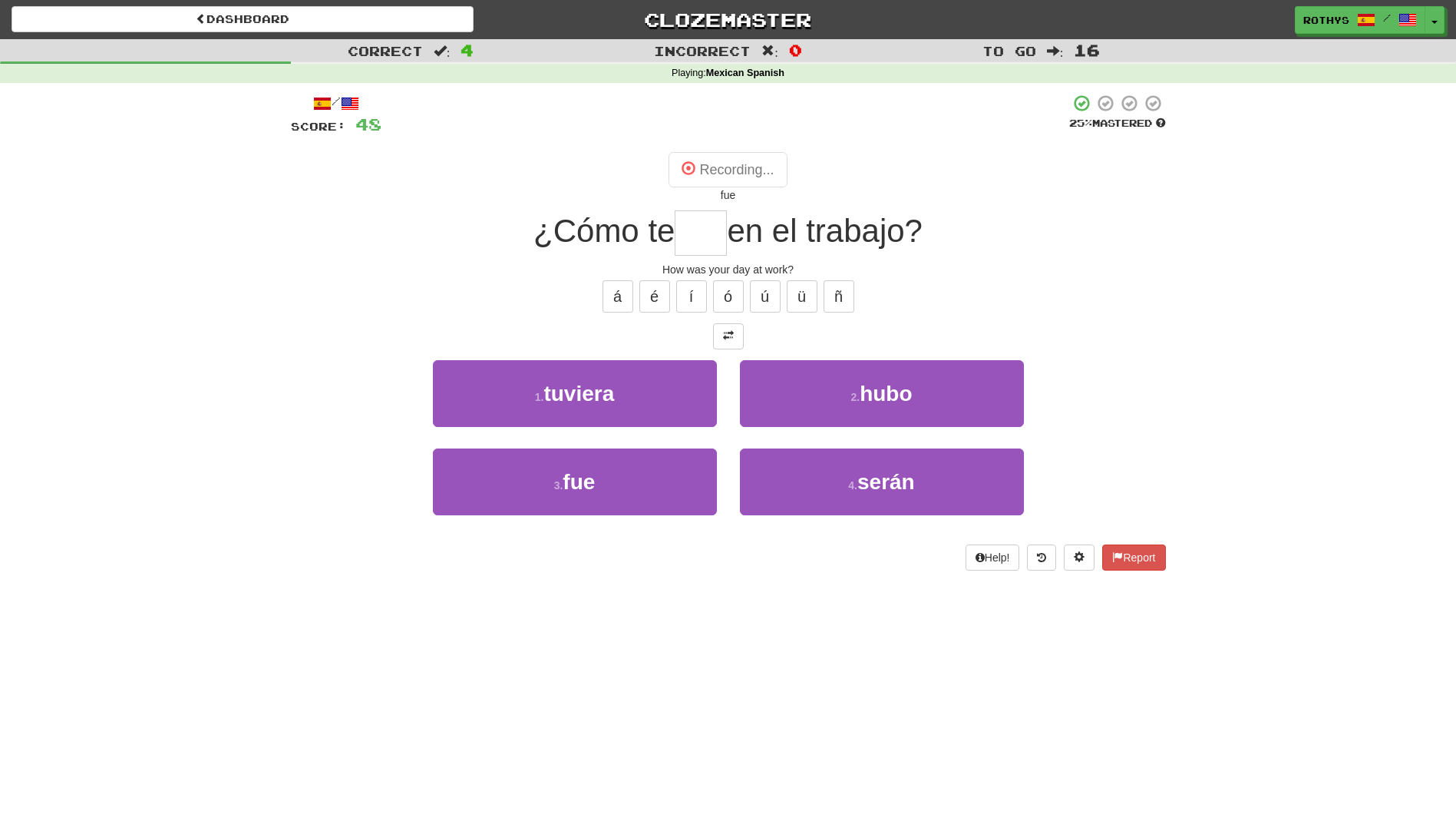
type input "***"
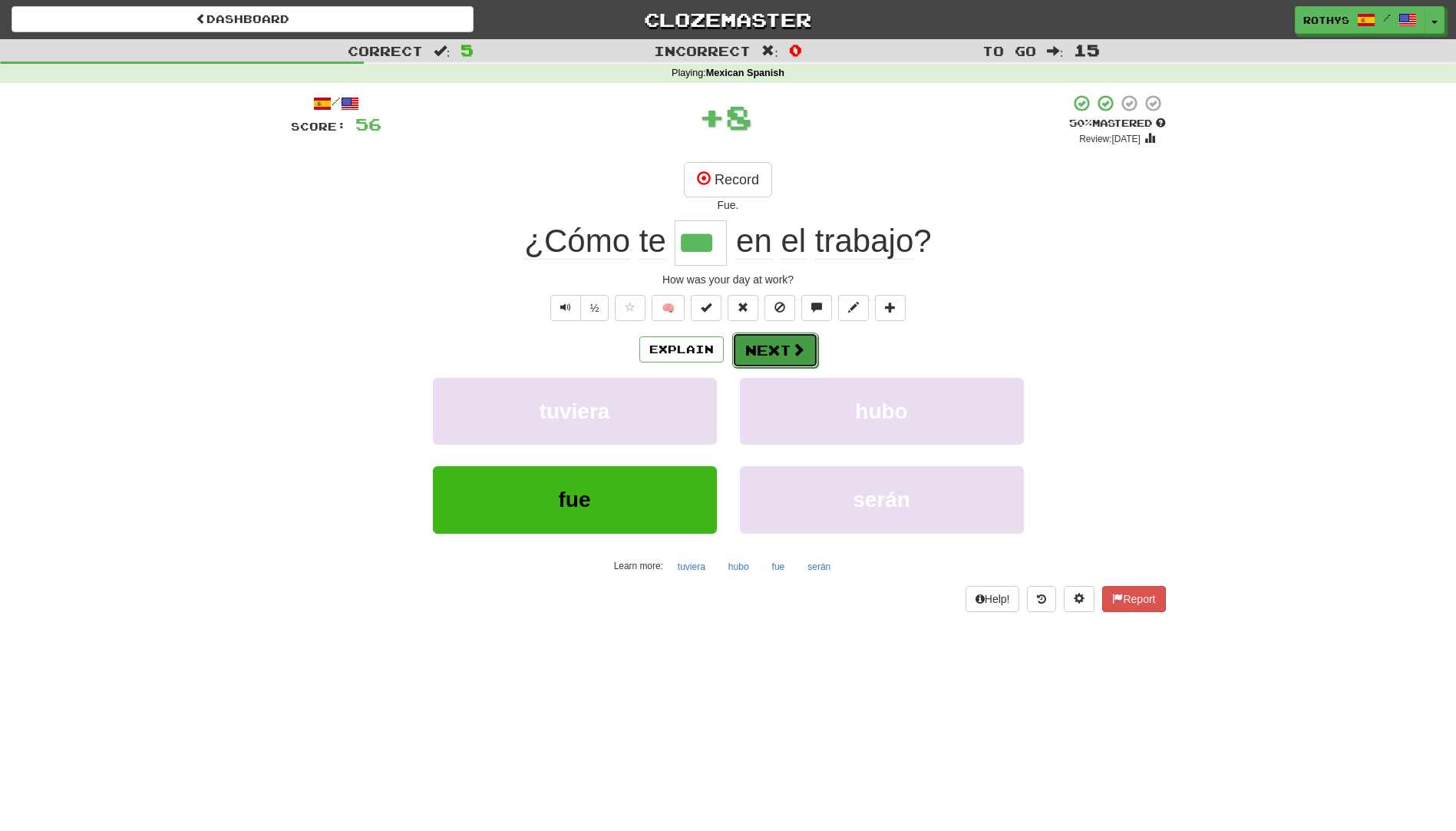
click at [753, 350] on button "Next" at bounding box center [775, 350] width 86 height 35
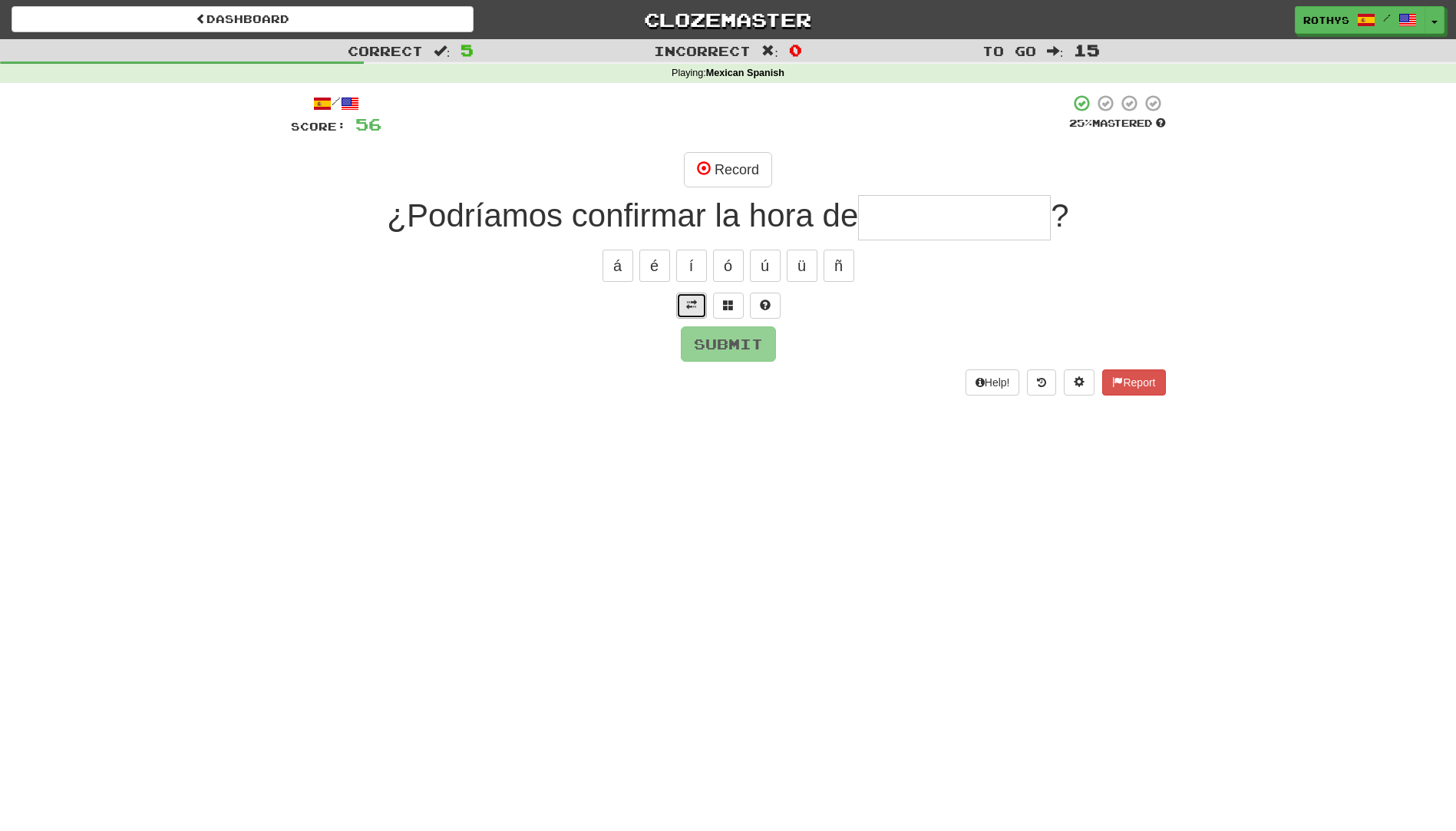
click at [694, 307] on span at bounding box center [691, 305] width 11 height 11
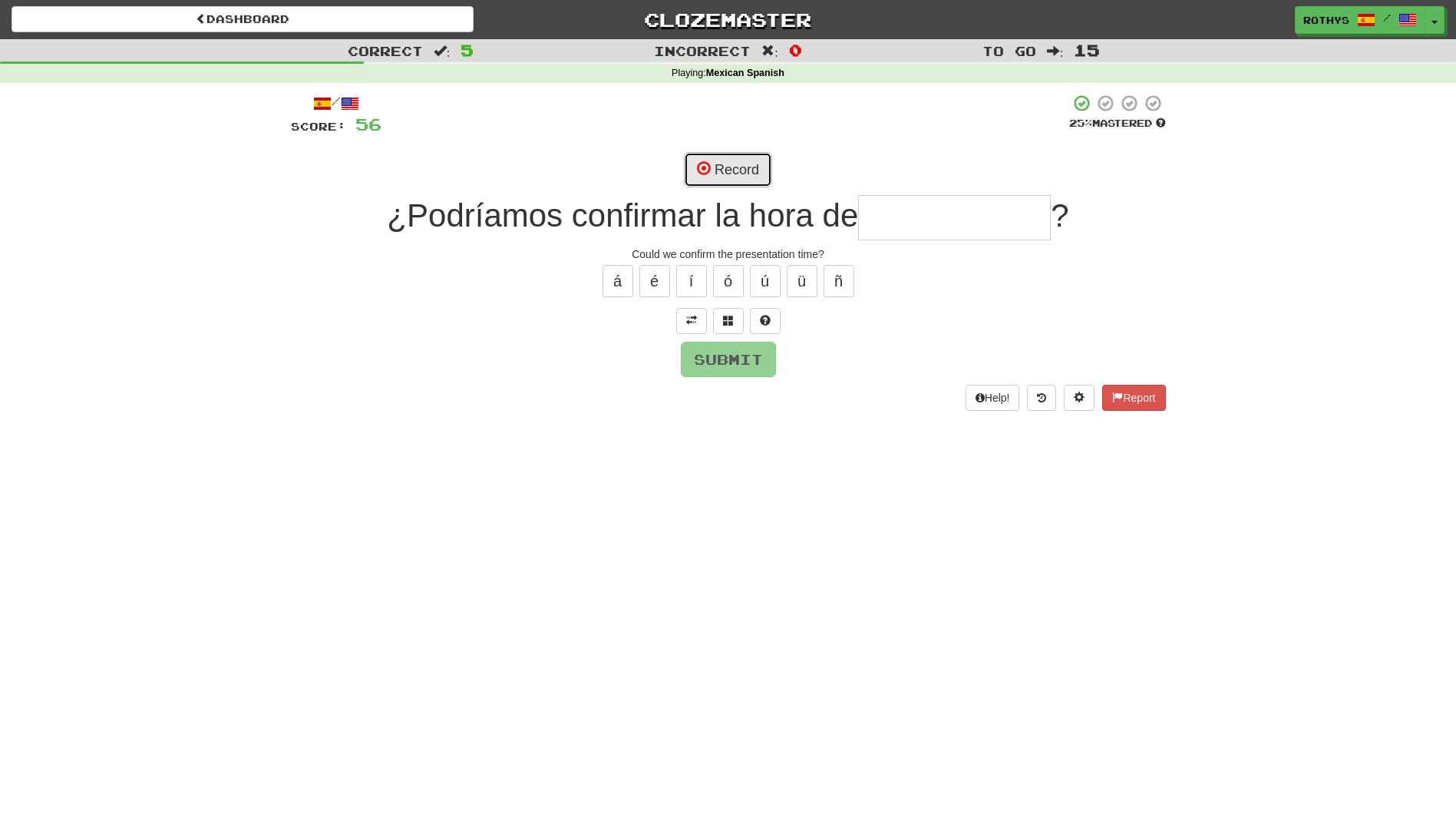
click at [744, 178] on button "Record" at bounding box center [728, 169] width 89 height 35
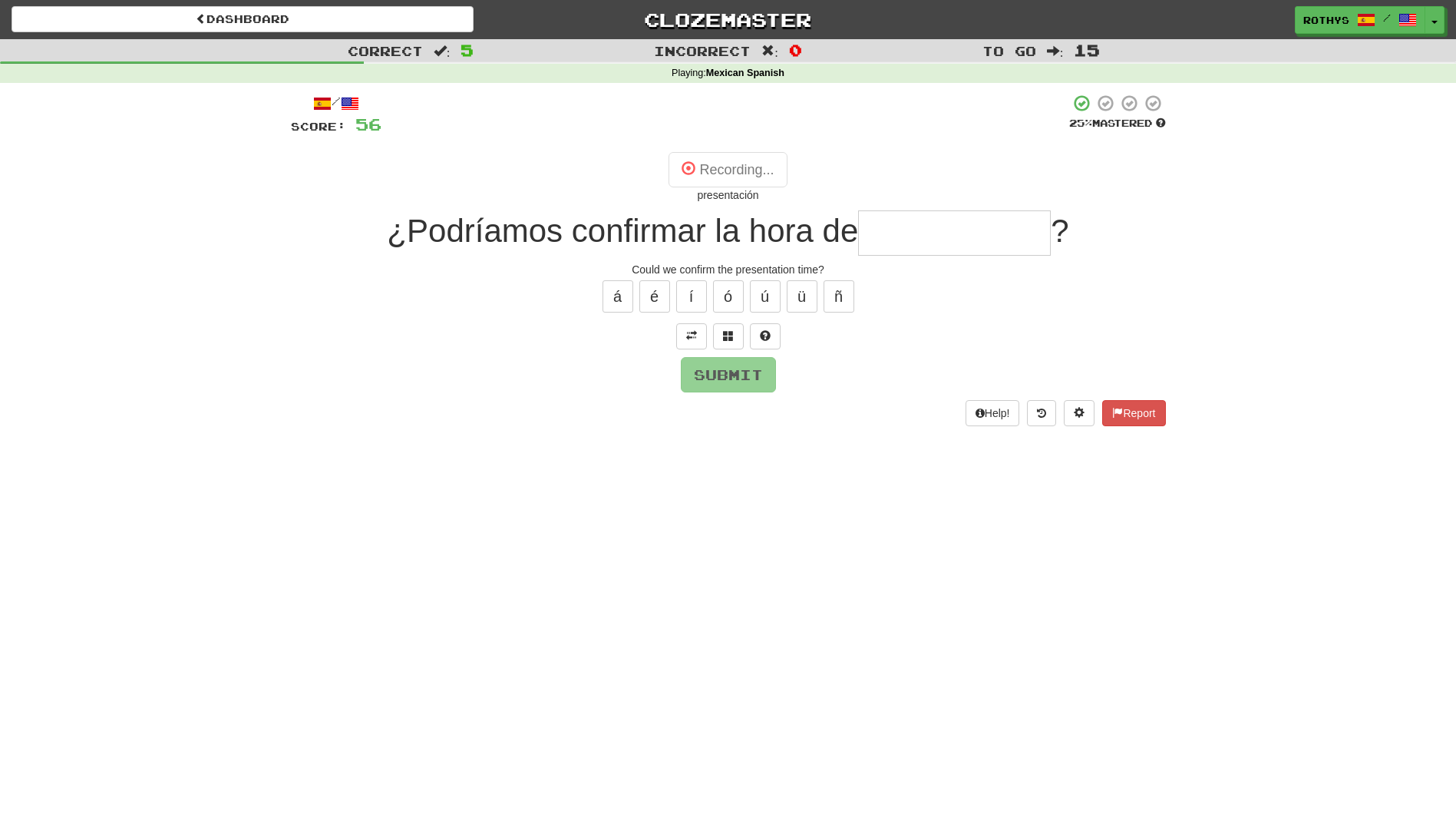
type input "**********"
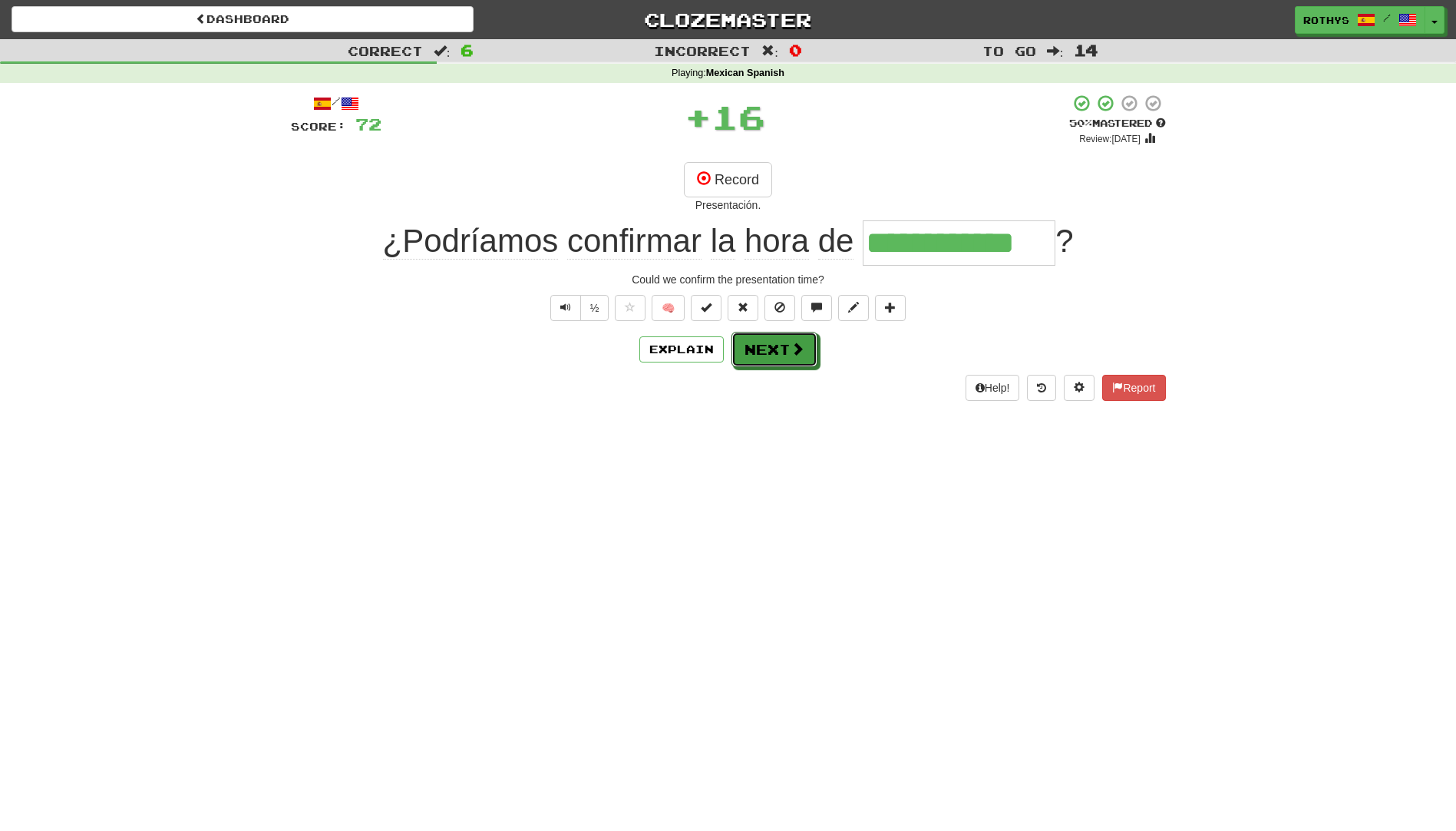
click at [787, 348] on button "Next" at bounding box center [774, 349] width 86 height 35
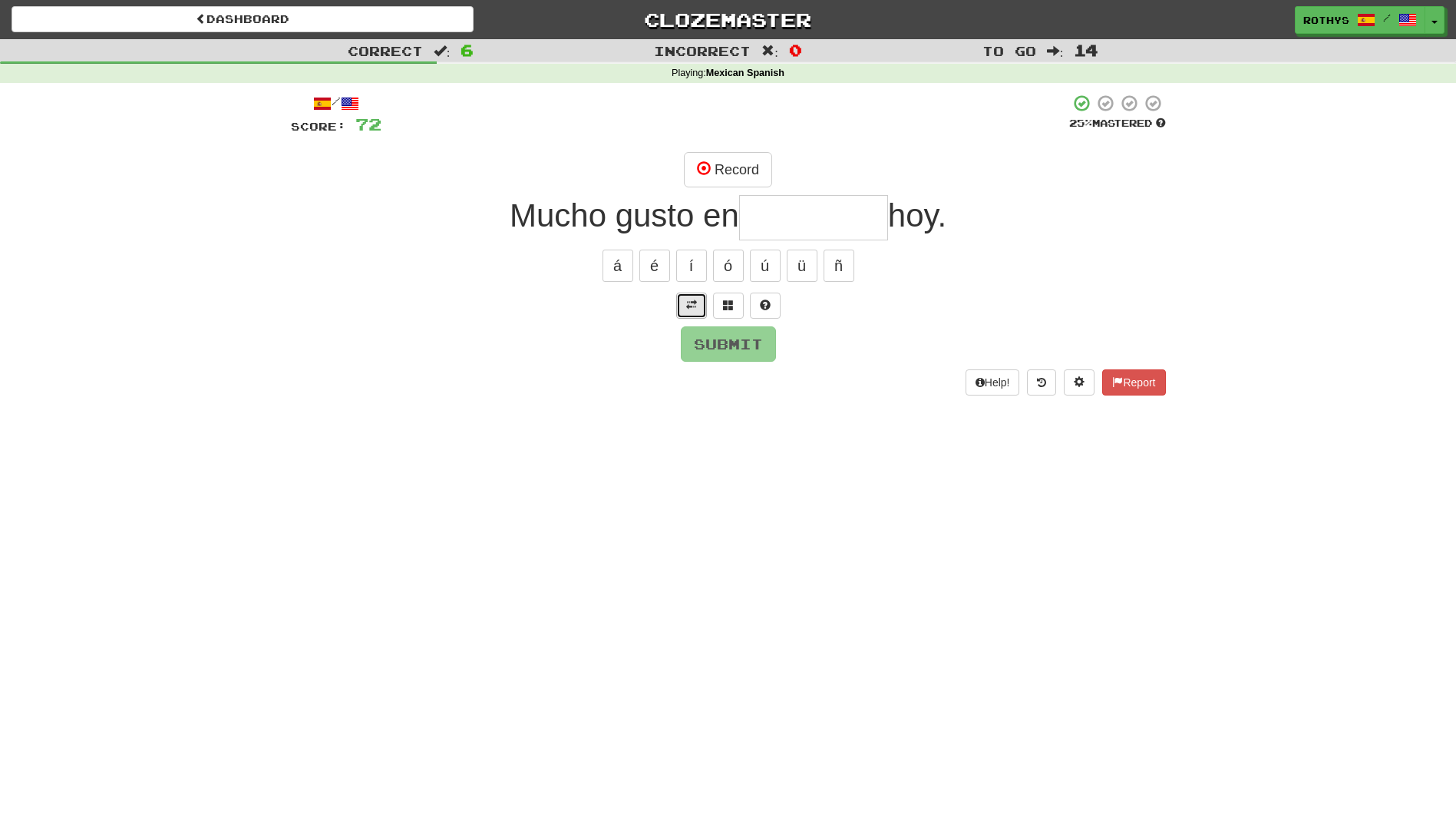
click at [694, 307] on span at bounding box center [691, 305] width 11 height 11
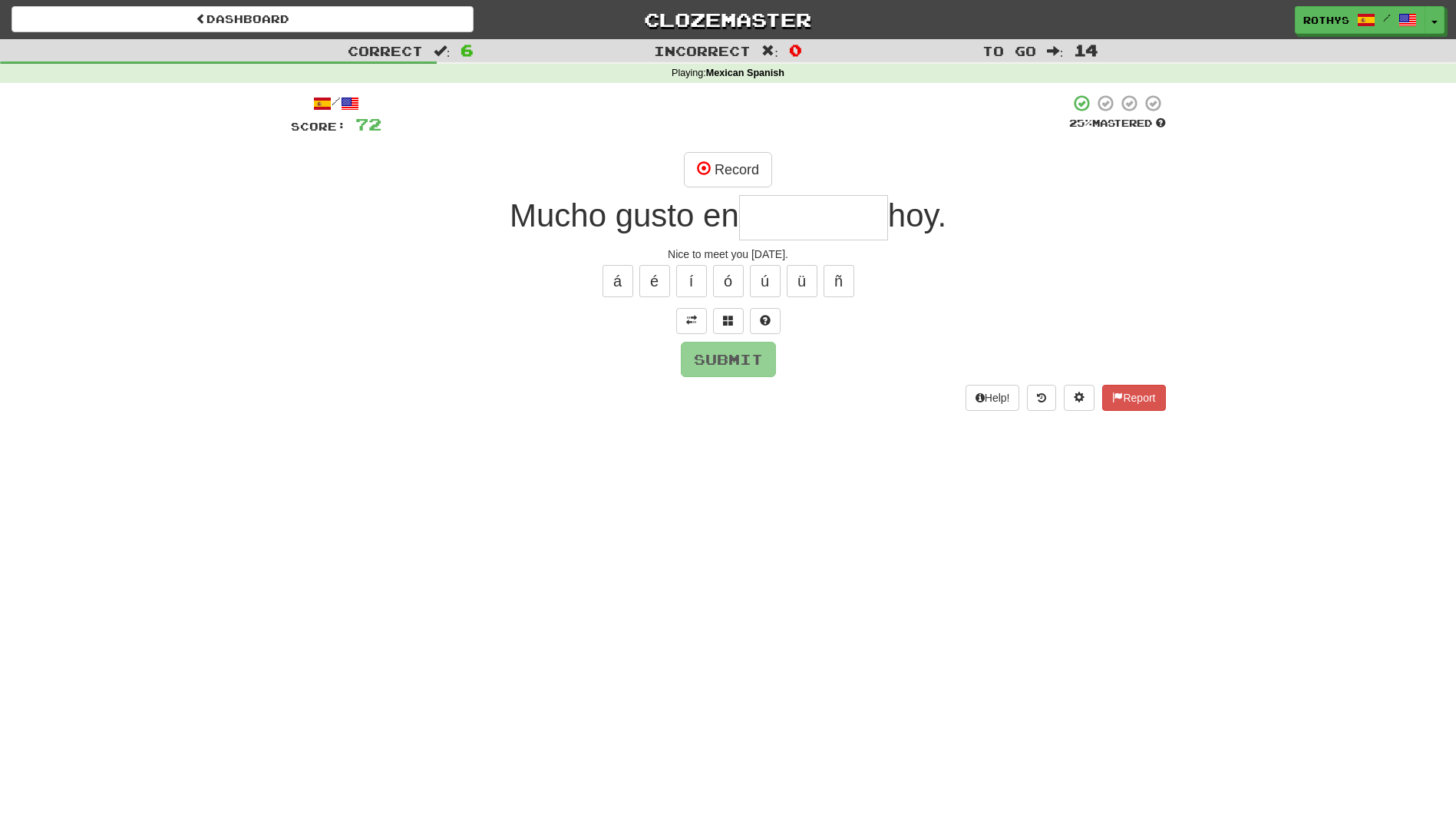
click at [779, 208] on input "text" at bounding box center [814, 217] width 149 height 45
click at [727, 321] on span at bounding box center [728, 320] width 11 height 11
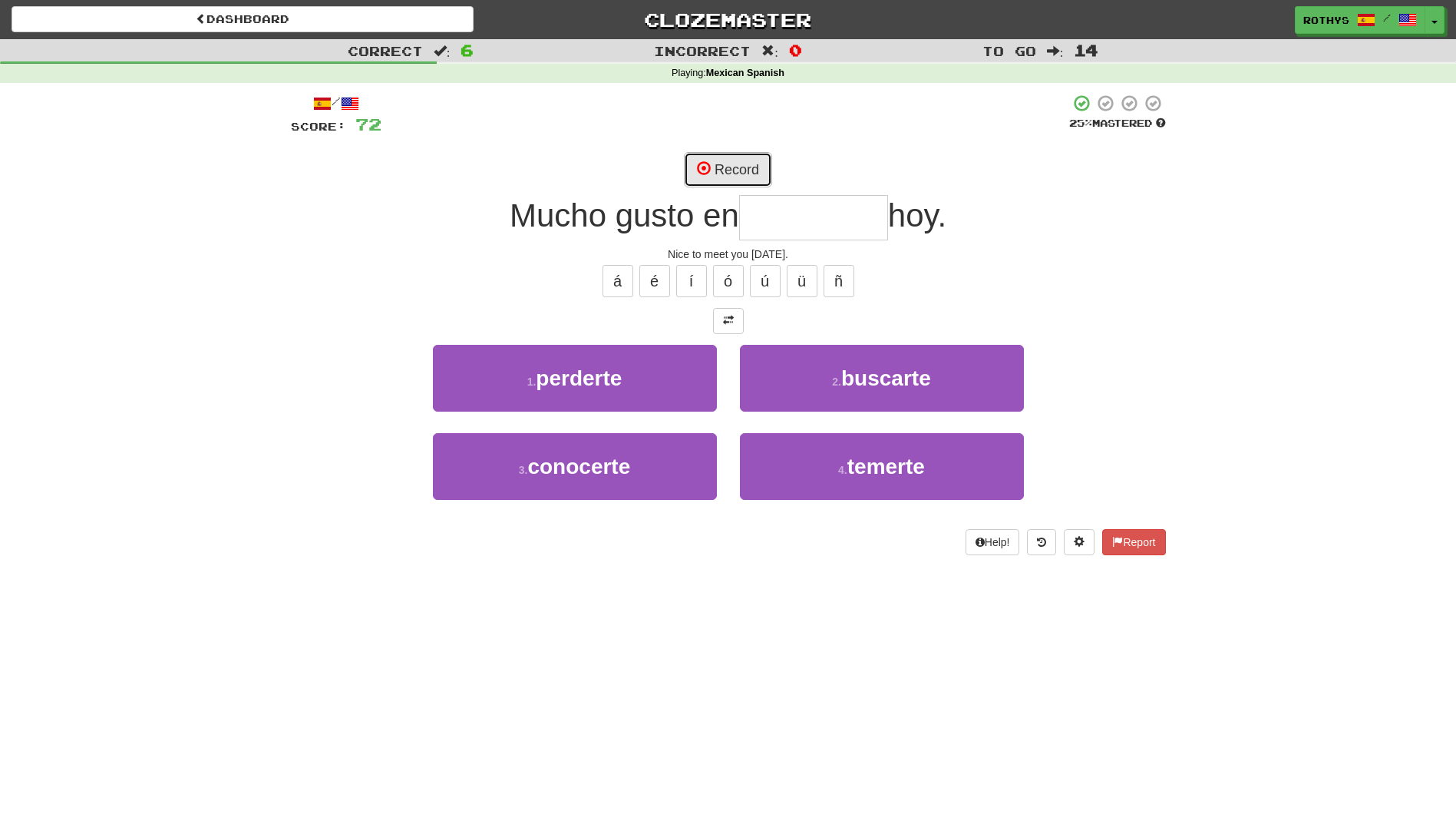
click at [727, 168] on button "Record" at bounding box center [728, 169] width 89 height 35
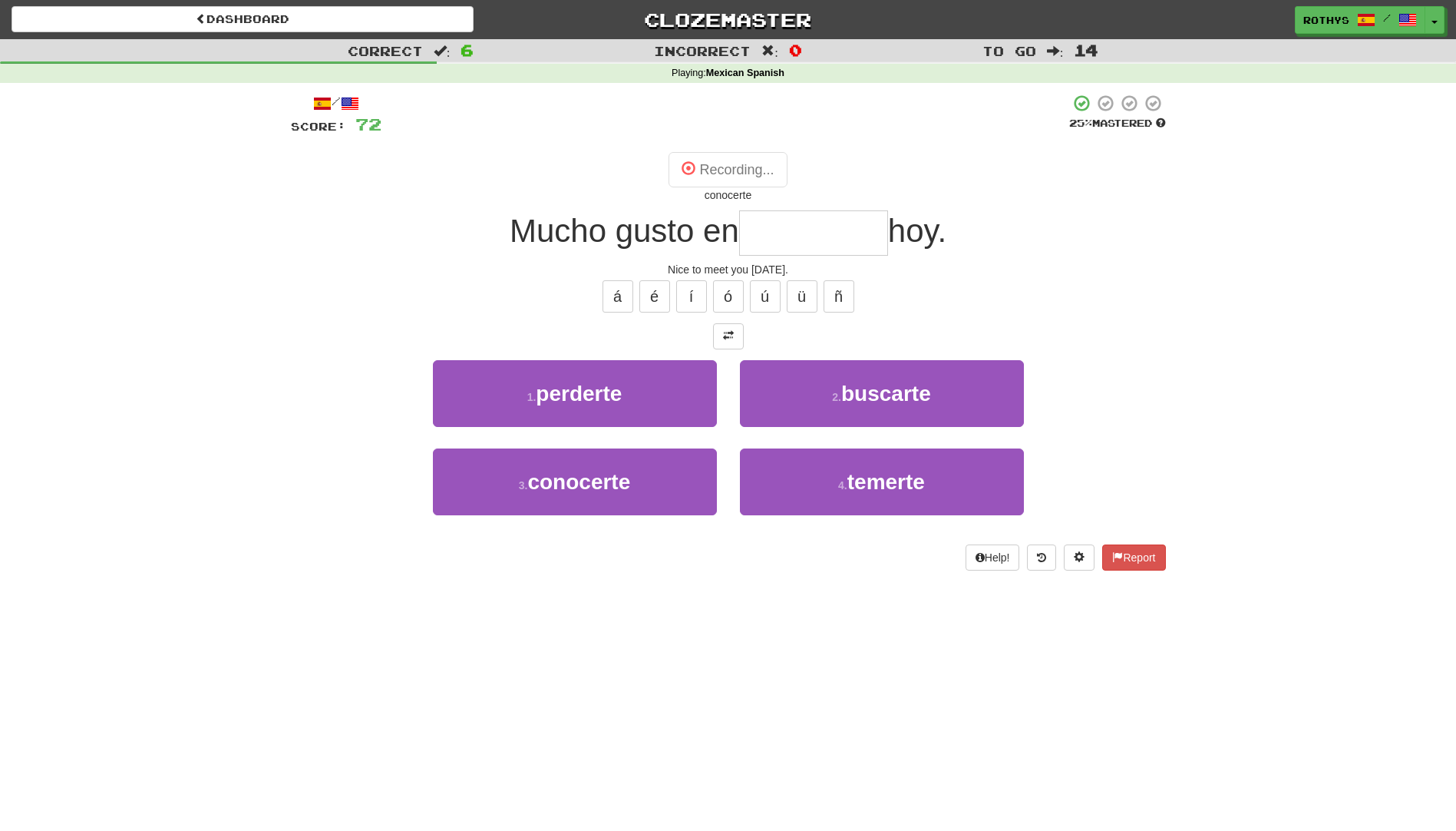
type input "*********"
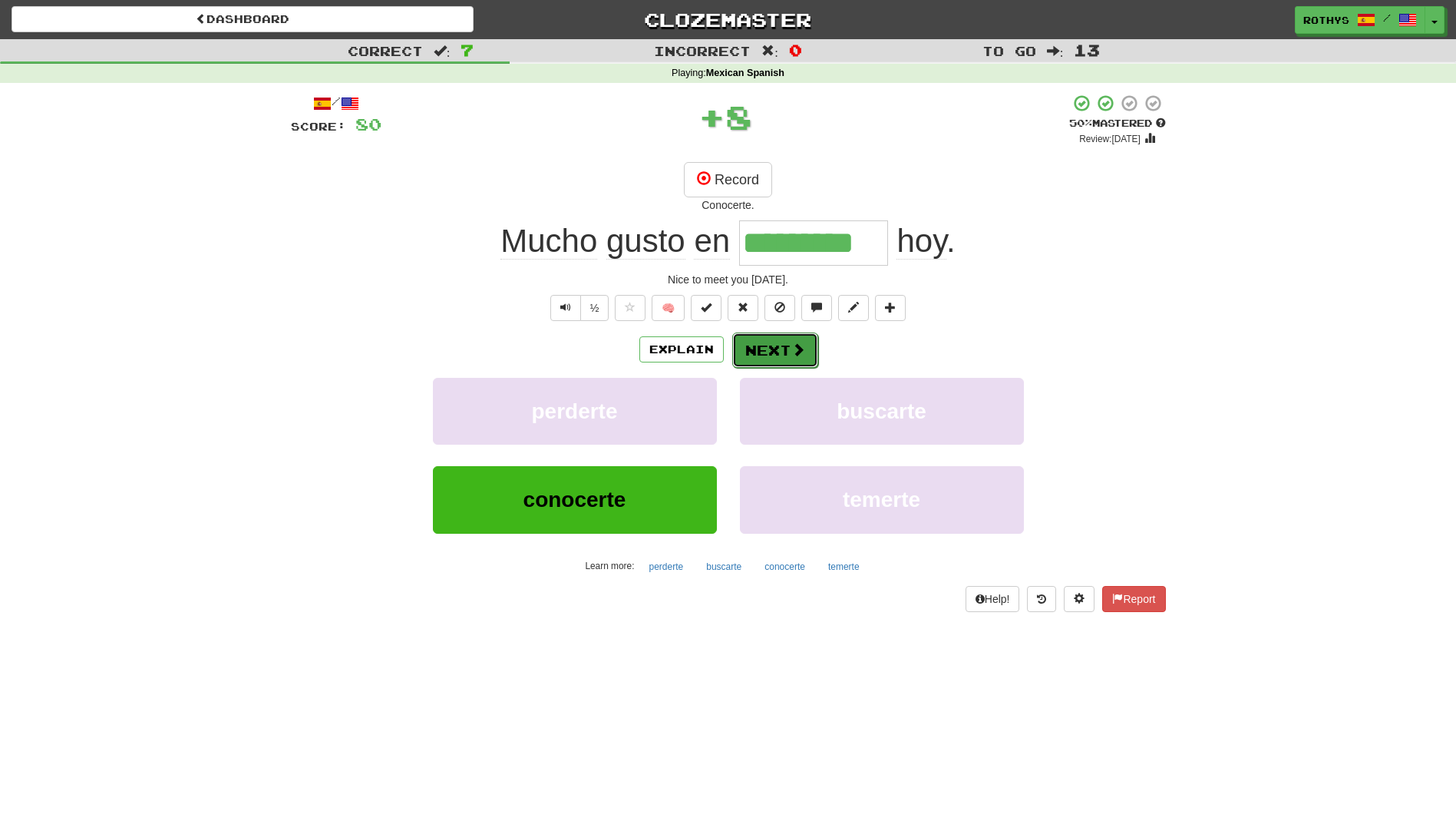
click at [762, 351] on button "Next" at bounding box center [775, 350] width 86 height 35
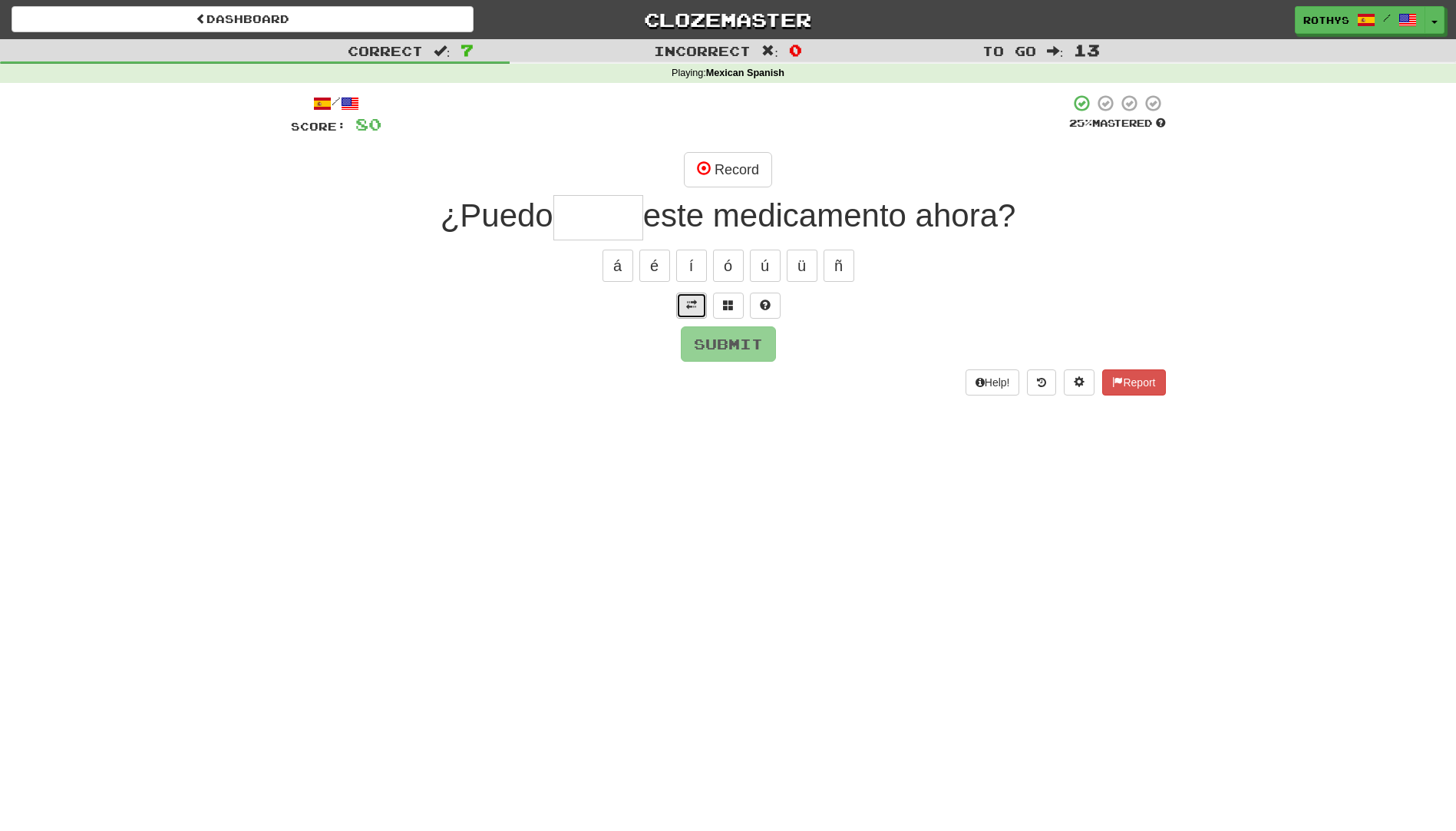
click at [691, 305] on span at bounding box center [691, 305] width 11 height 11
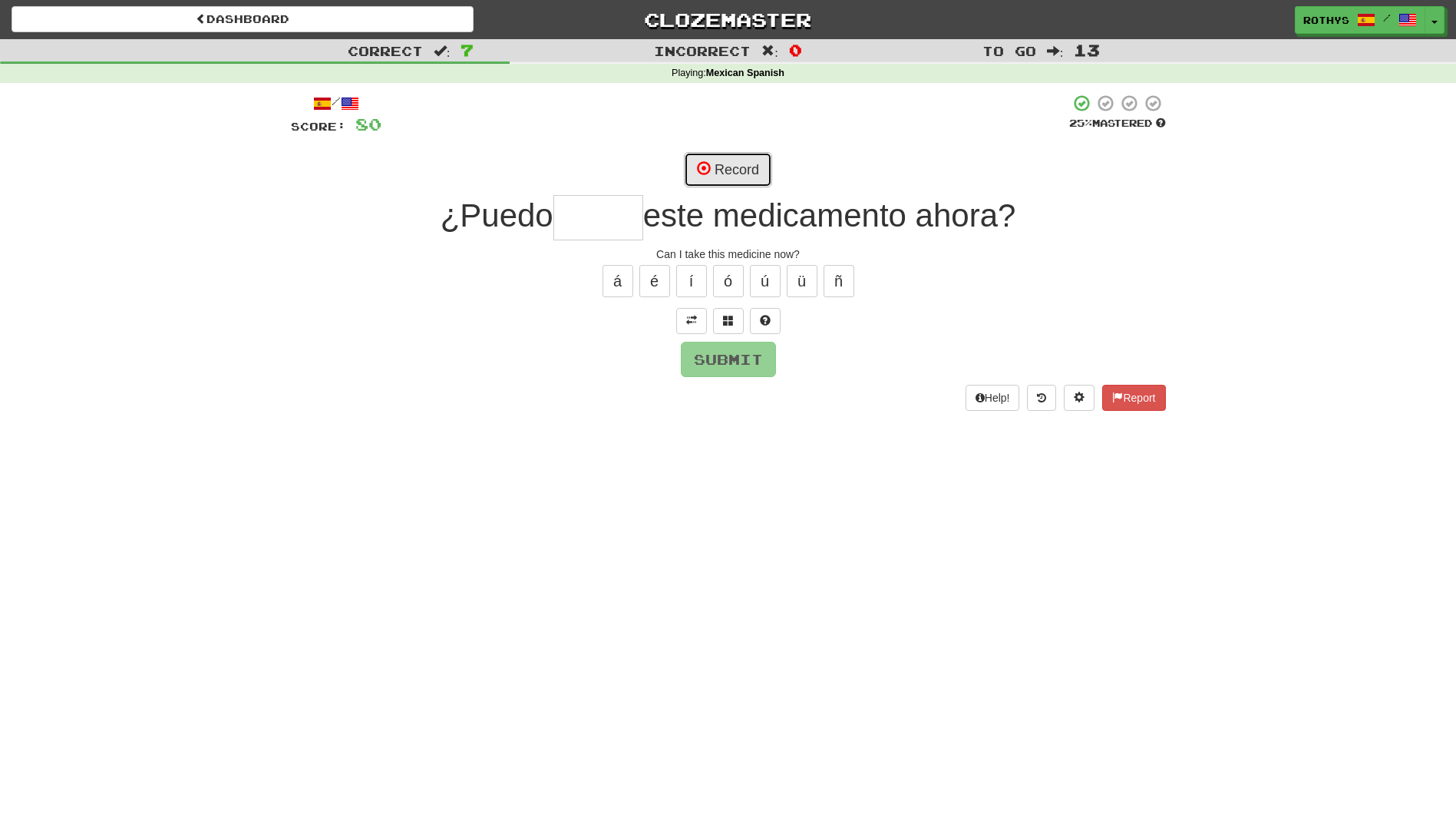
click at [730, 165] on button "Record" at bounding box center [728, 169] width 89 height 35
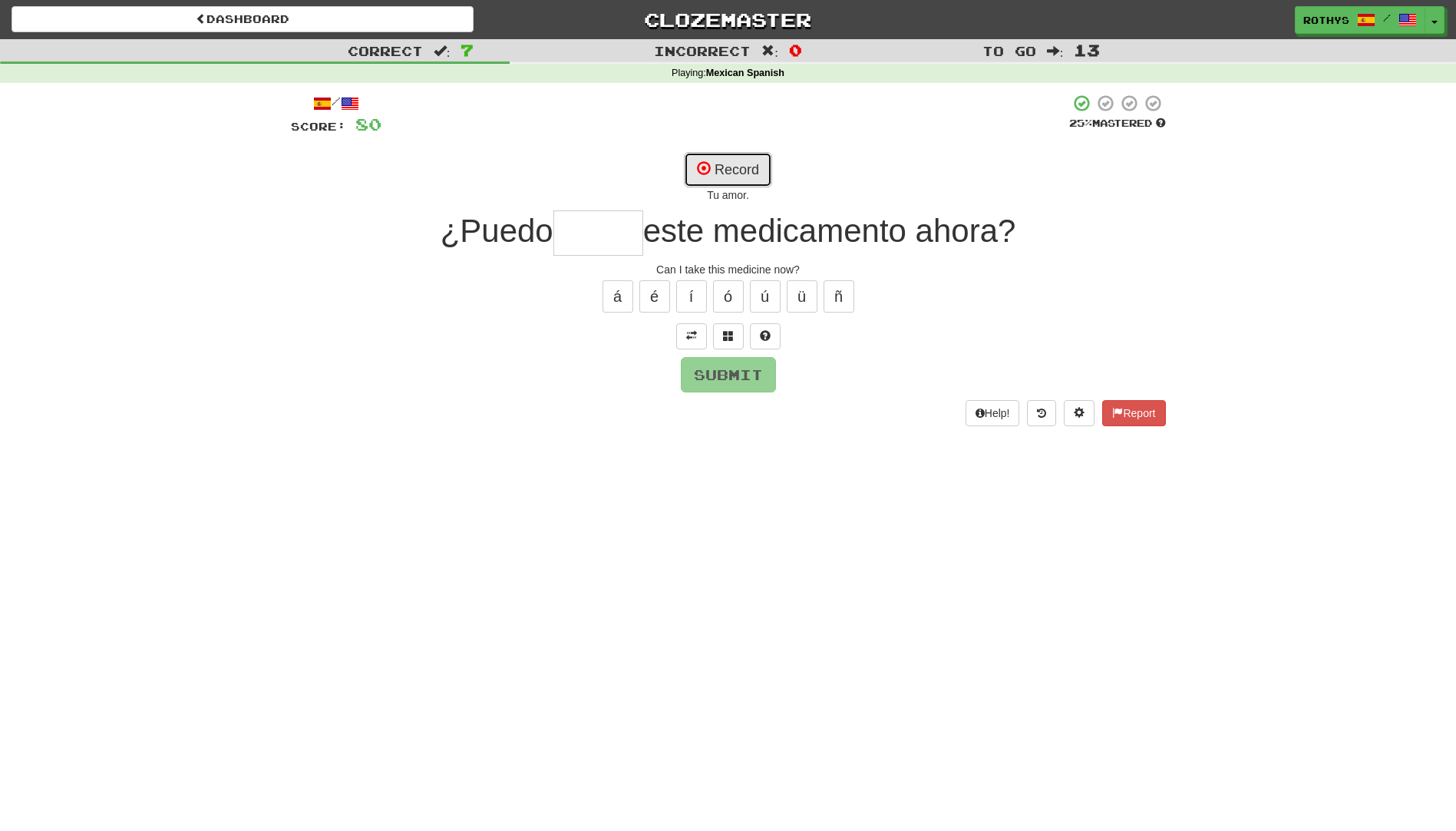
click at [717, 155] on button "Record" at bounding box center [728, 169] width 89 height 35
type input "*****"
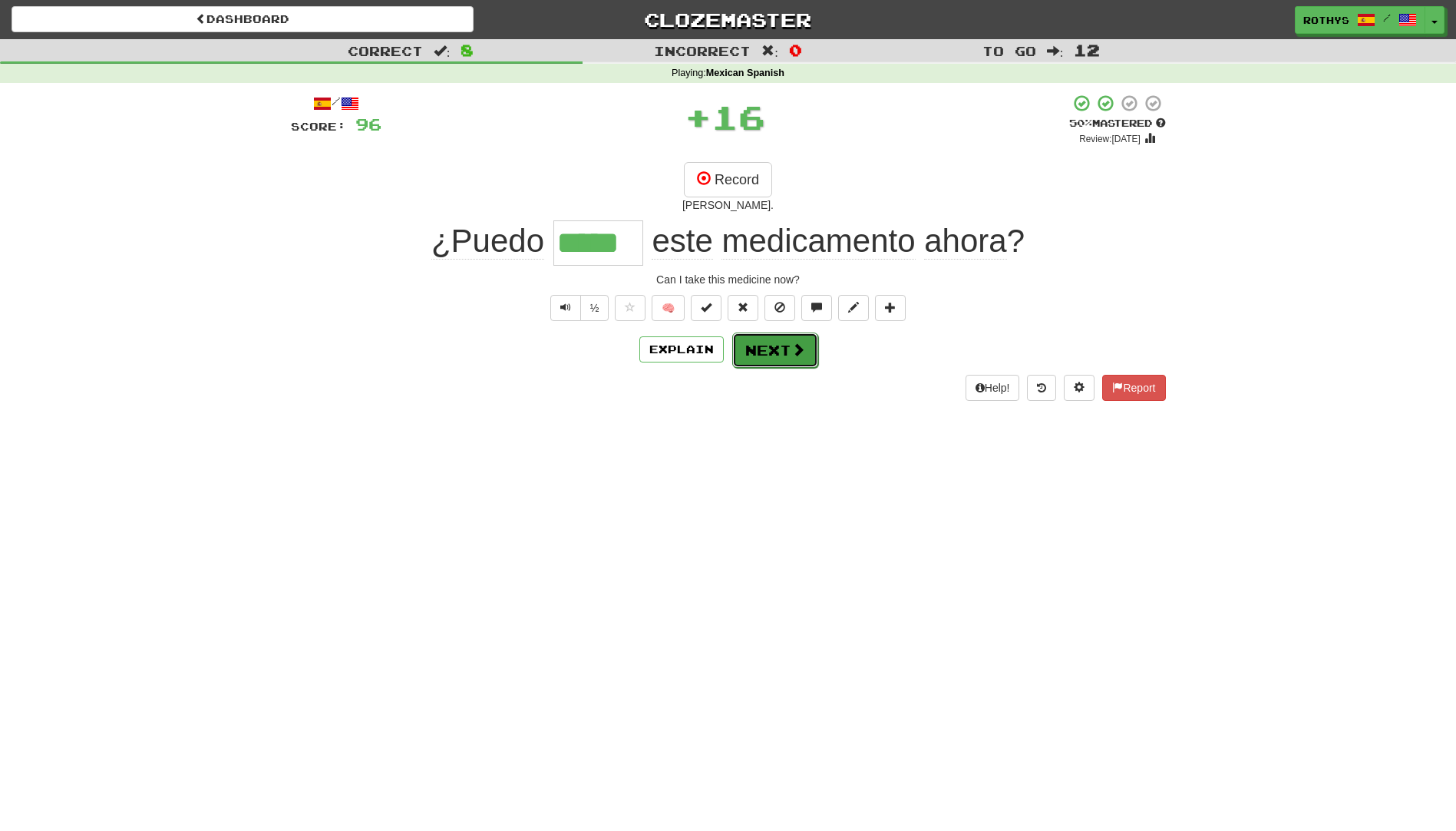
click at [764, 353] on button "Next" at bounding box center [775, 350] width 86 height 35
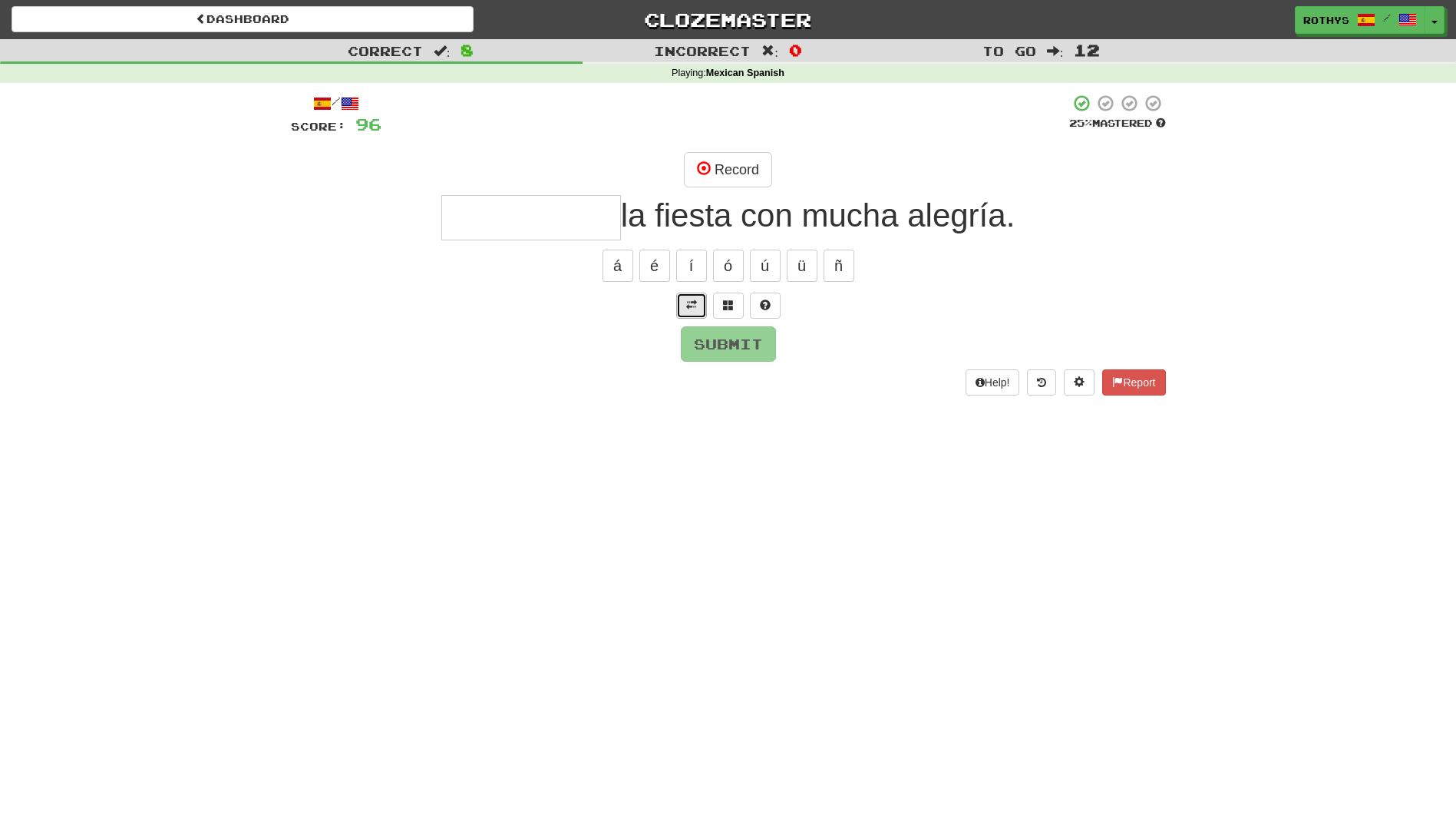
click at [684, 306] on button at bounding box center [692, 306] width 31 height 26
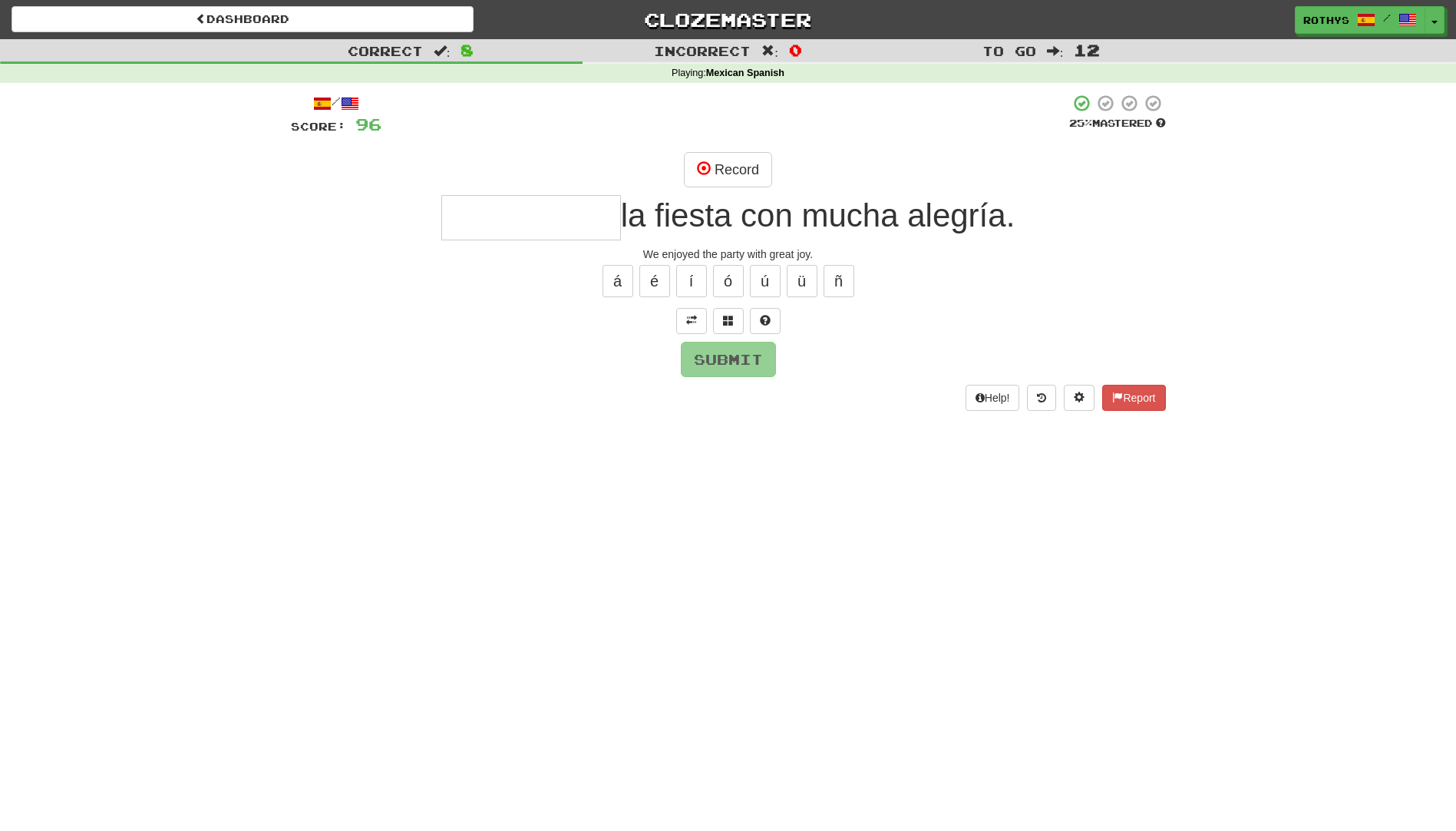
click at [465, 238] on input "text" at bounding box center [531, 217] width 180 height 45
click at [734, 169] on button "Record" at bounding box center [728, 169] width 89 height 35
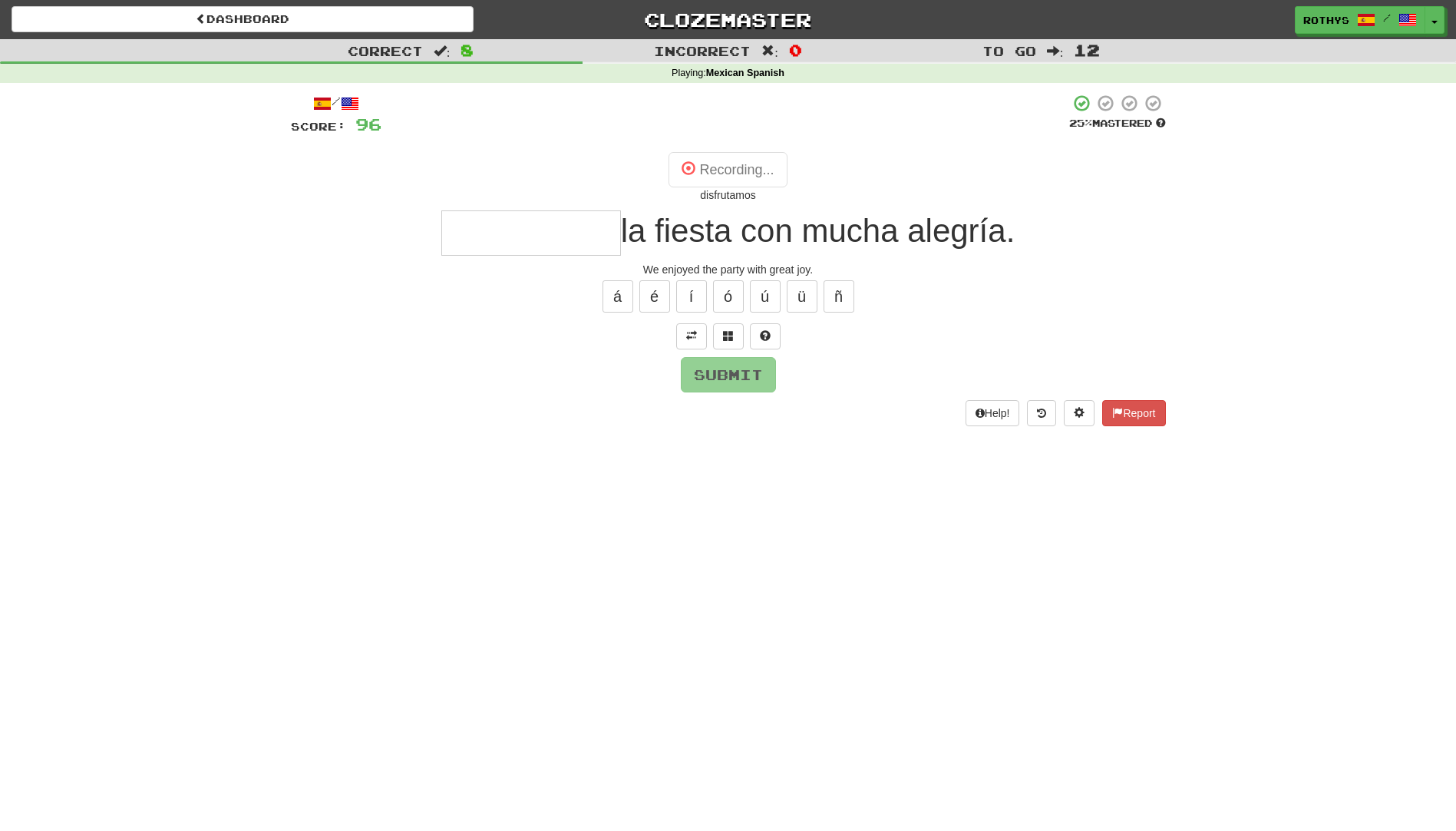
type input "**********"
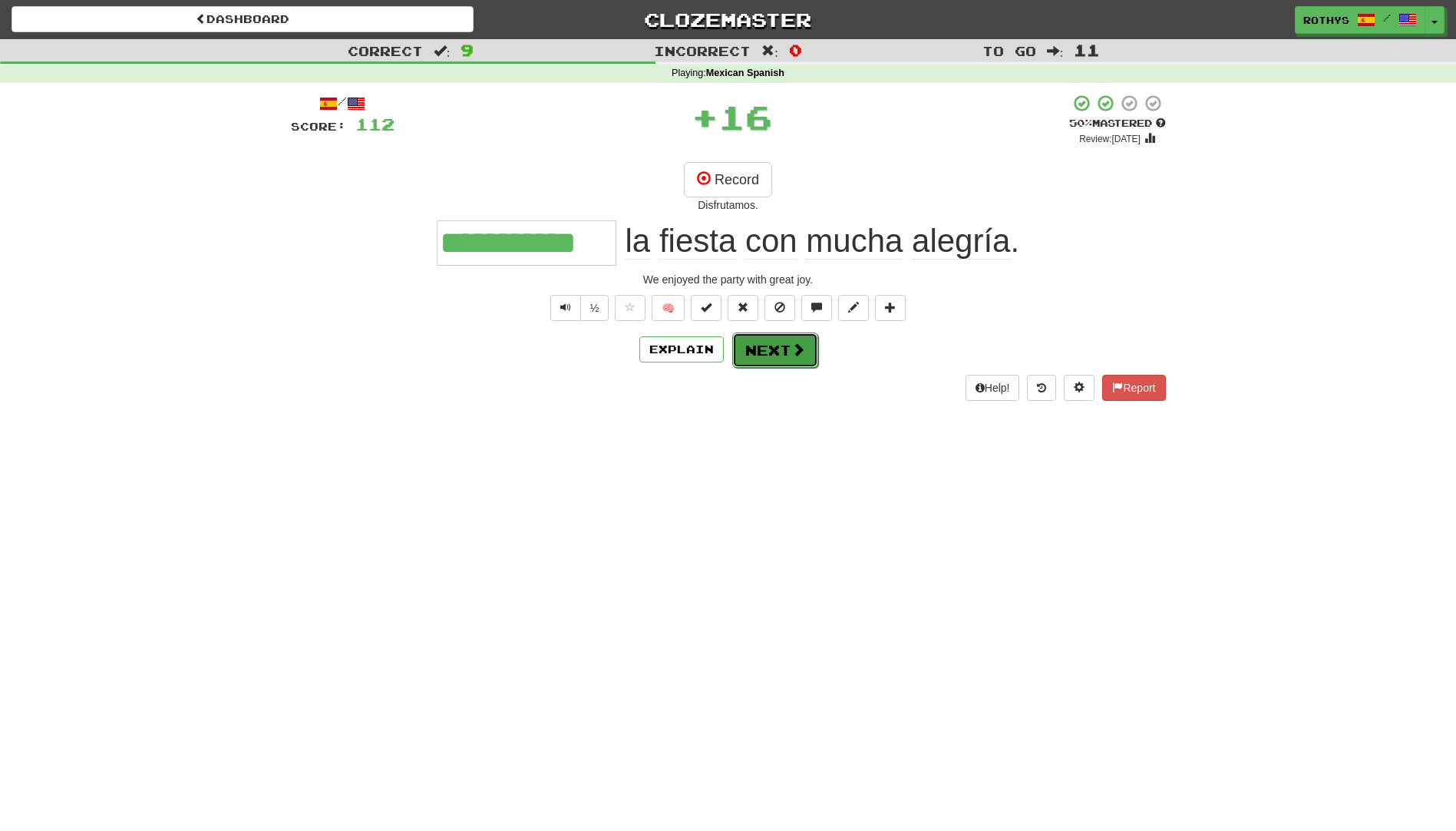
click at [772, 357] on button "Next" at bounding box center [775, 350] width 86 height 35
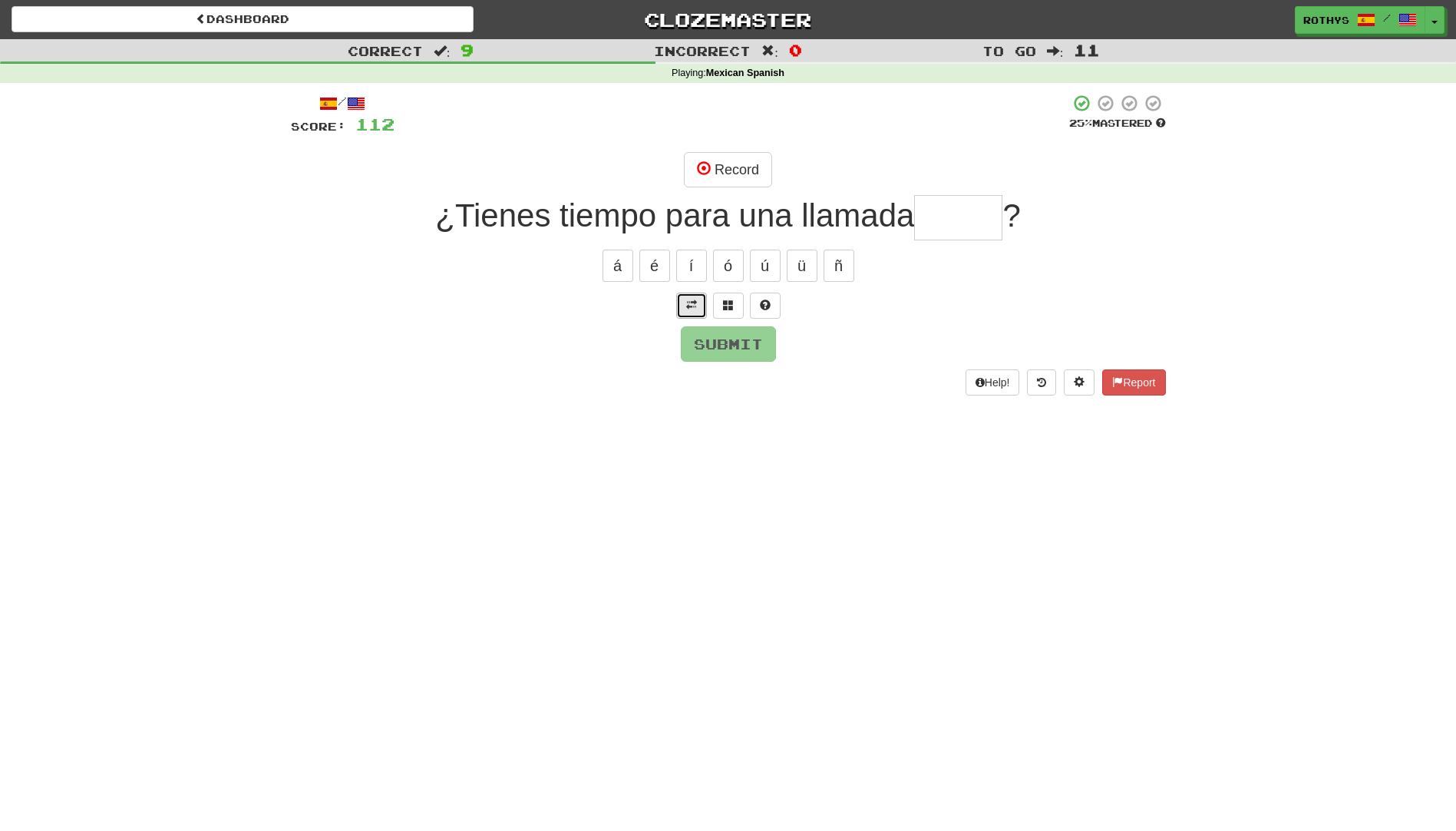
click at [690, 310] on span at bounding box center [691, 305] width 11 height 11
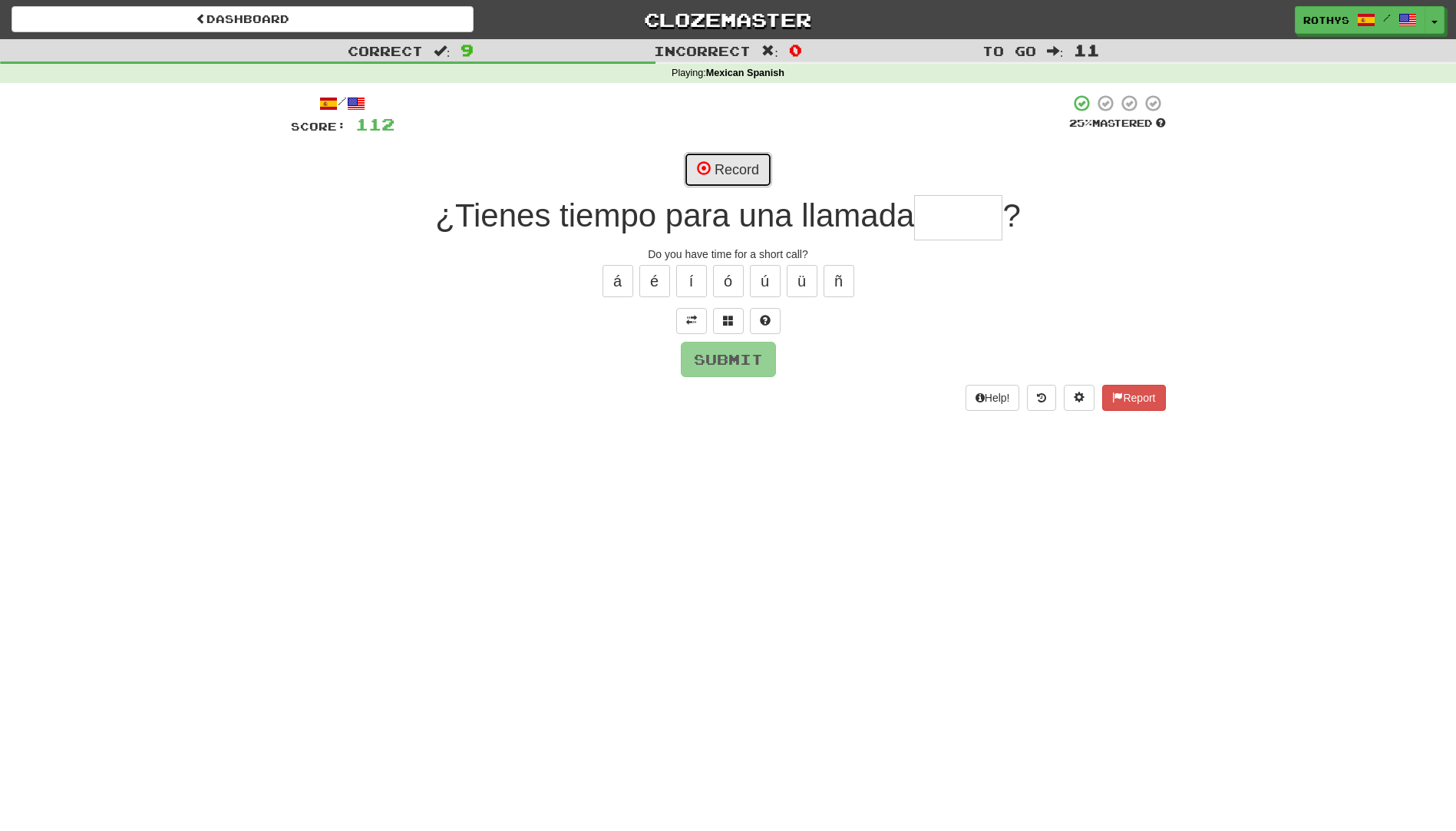
click at [736, 171] on button "Record" at bounding box center [728, 169] width 89 height 35
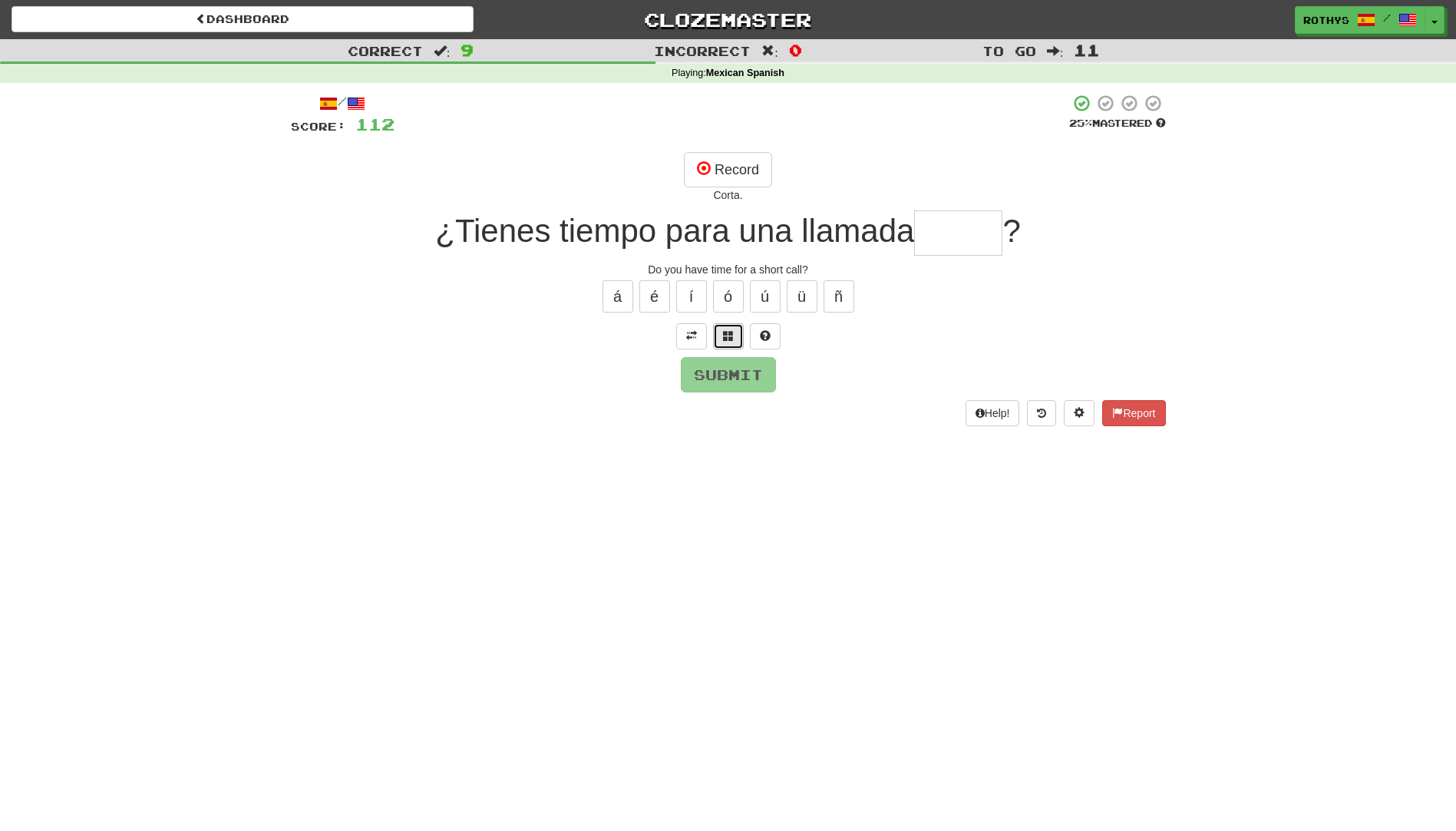
click at [734, 333] on button at bounding box center [728, 336] width 31 height 26
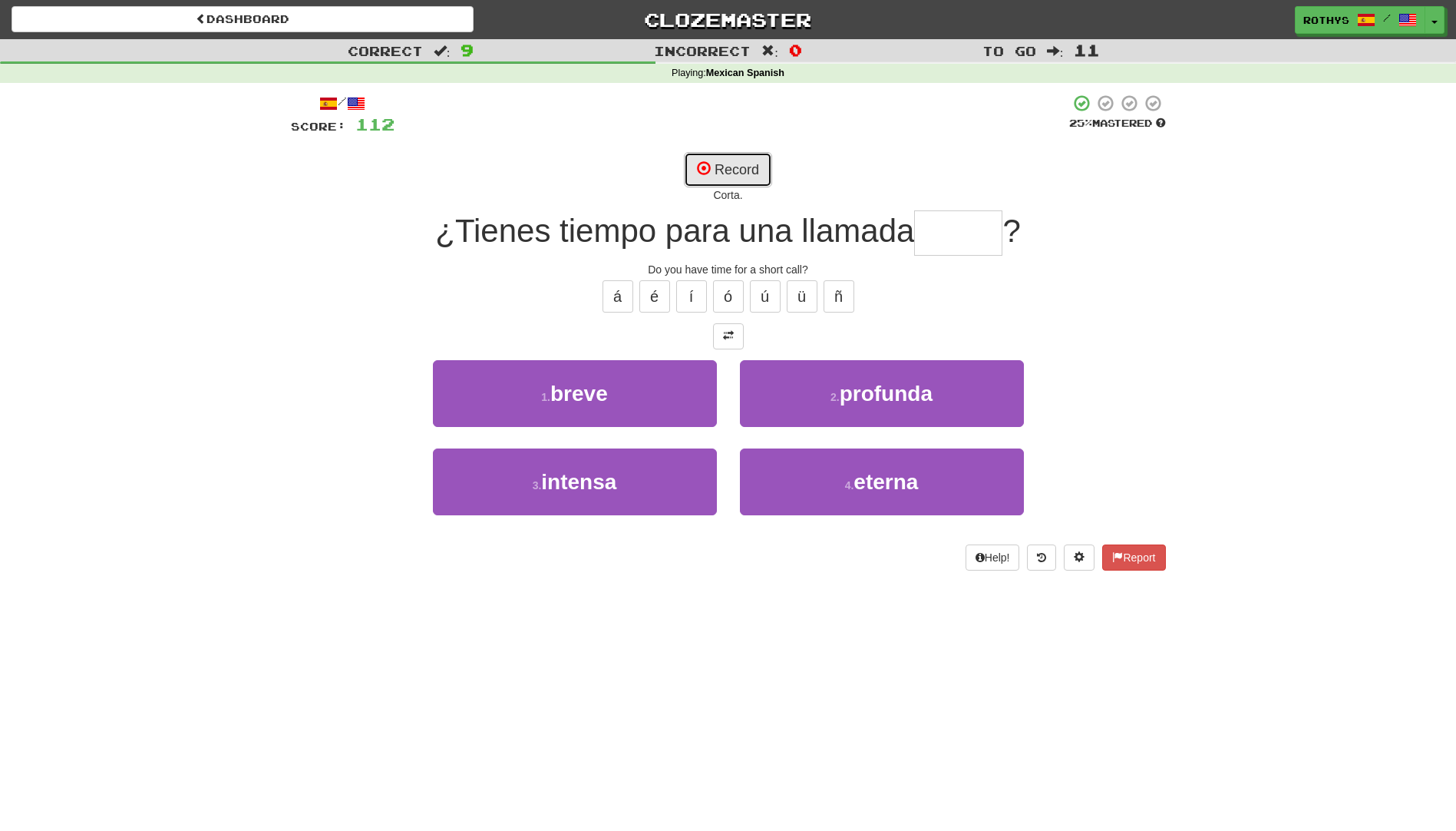
click at [717, 178] on button "Record" at bounding box center [728, 169] width 89 height 35
type input "*****"
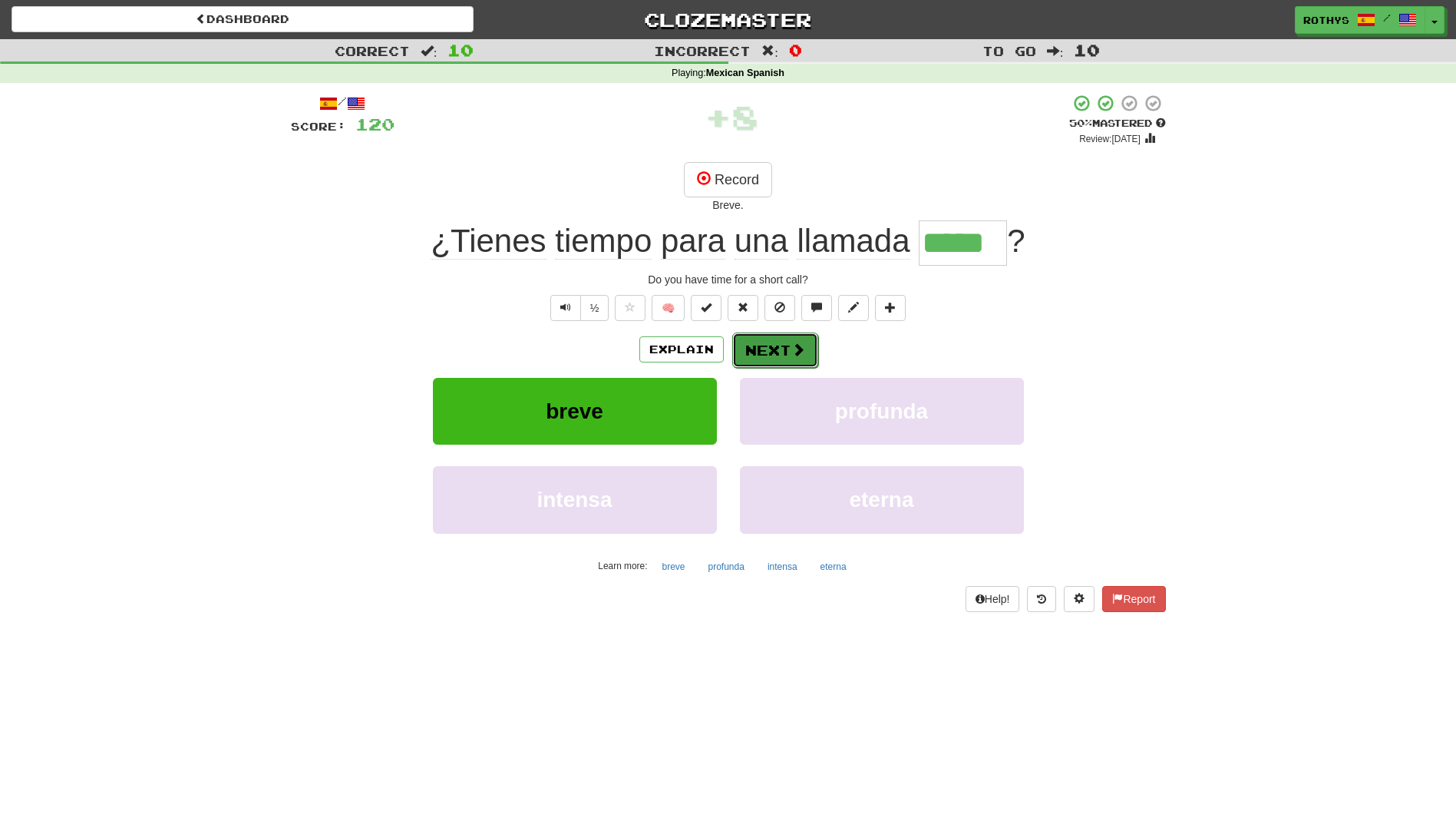
click at [768, 353] on button "Next" at bounding box center [775, 350] width 86 height 35
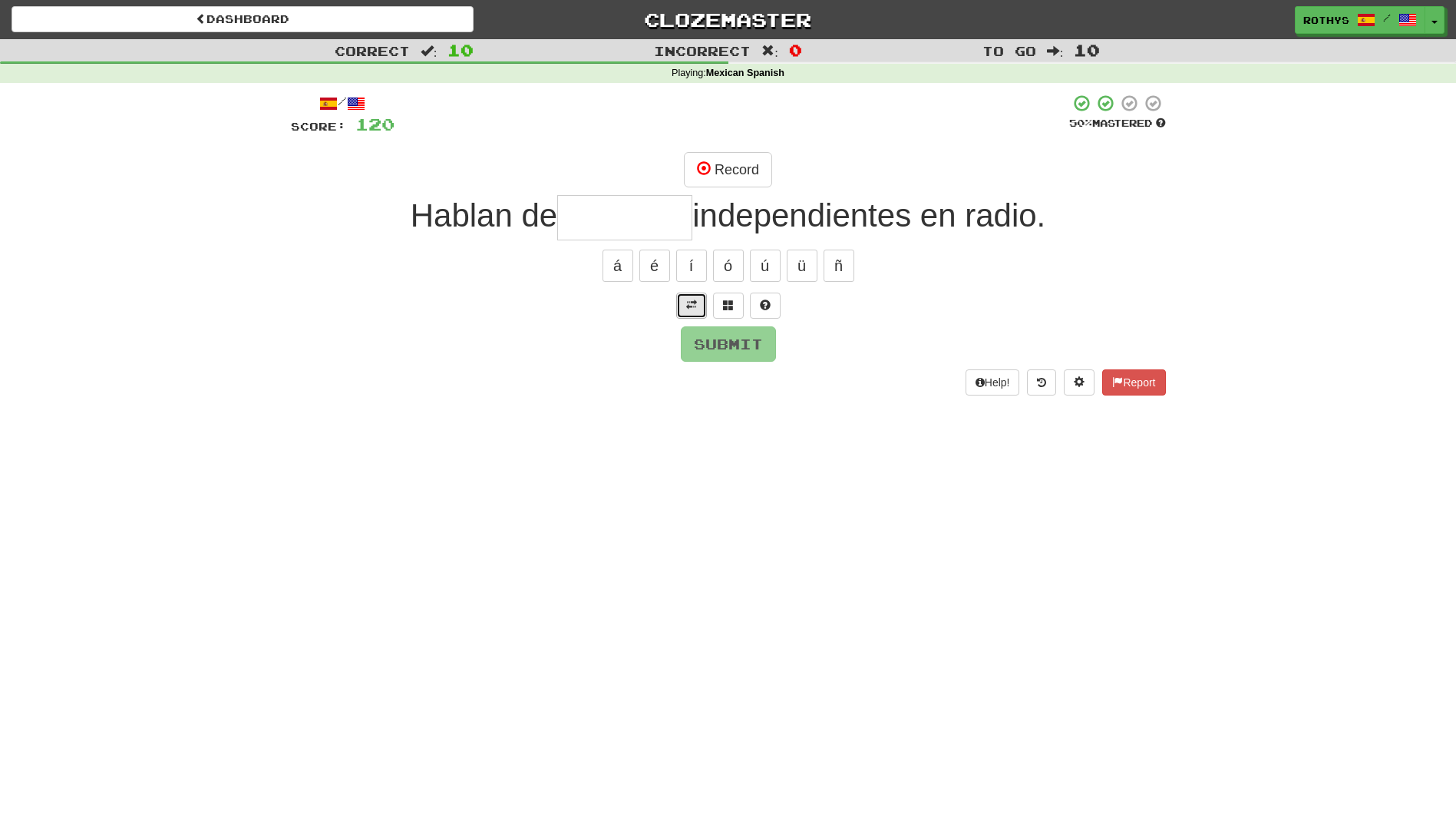
click at [685, 303] on button at bounding box center [692, 306] width 31 height 26
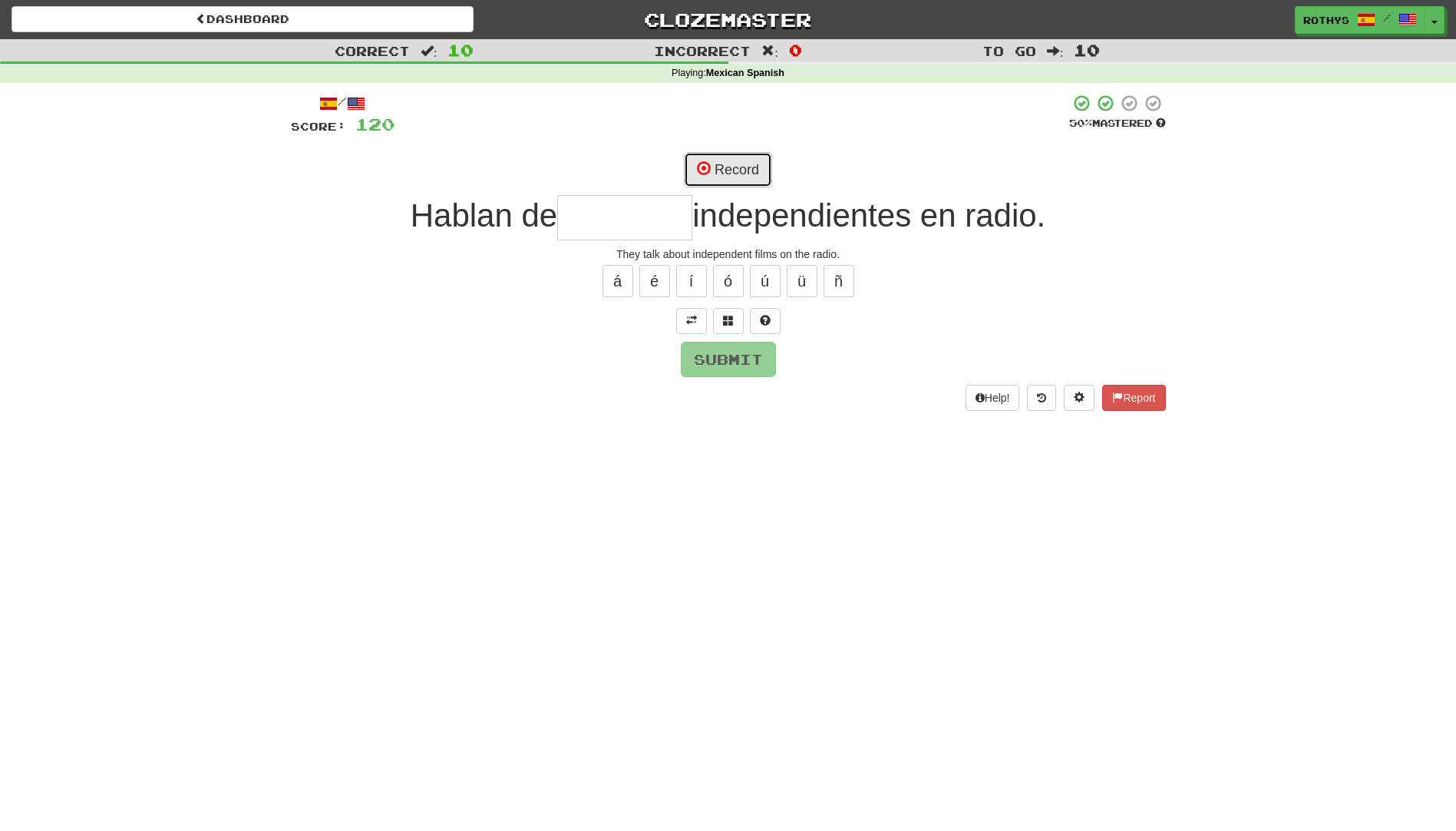
click at [727, 166] on button "Record" at bounding box center [728, 169] width 89 height 35
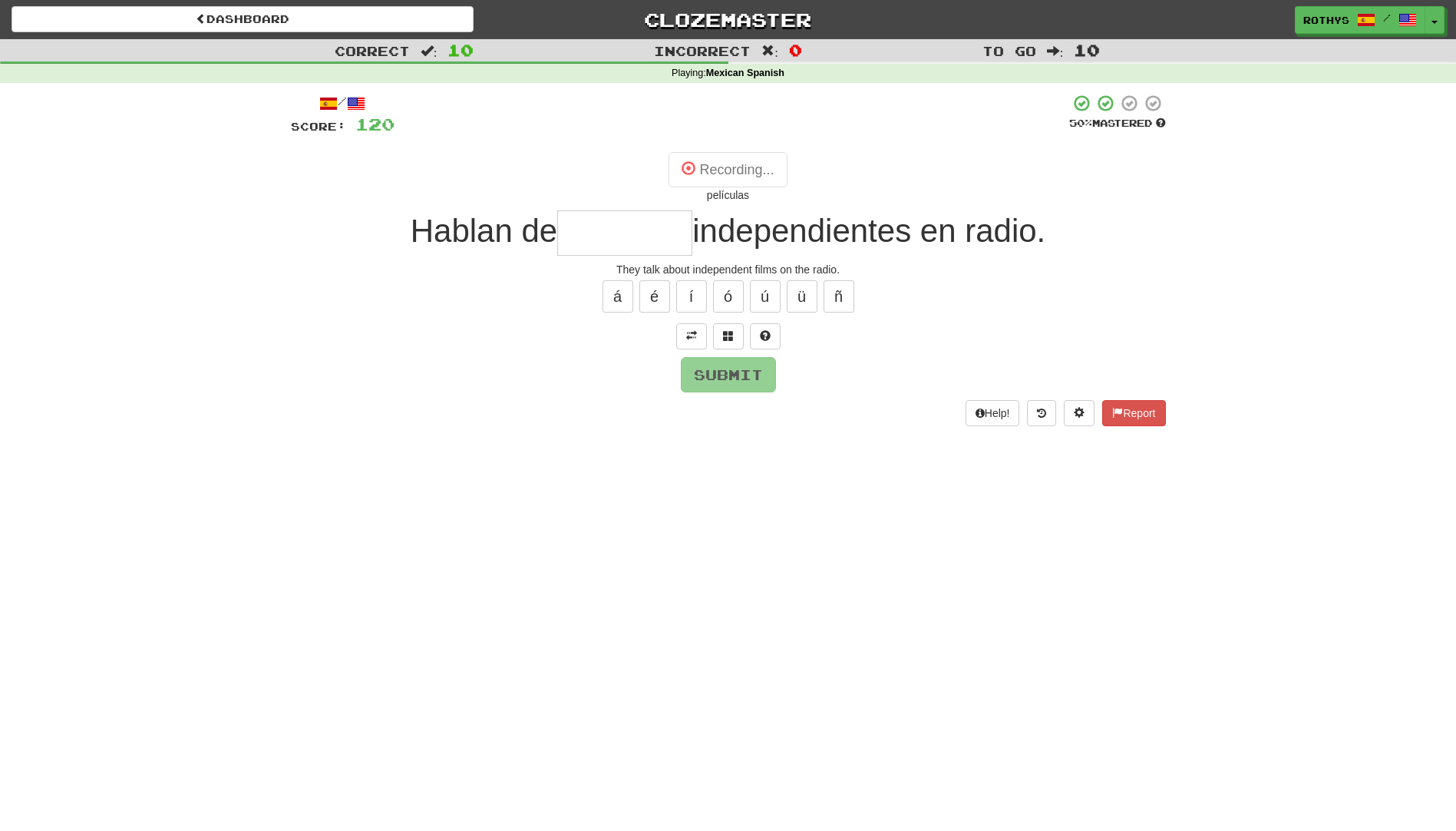
type input "*********"
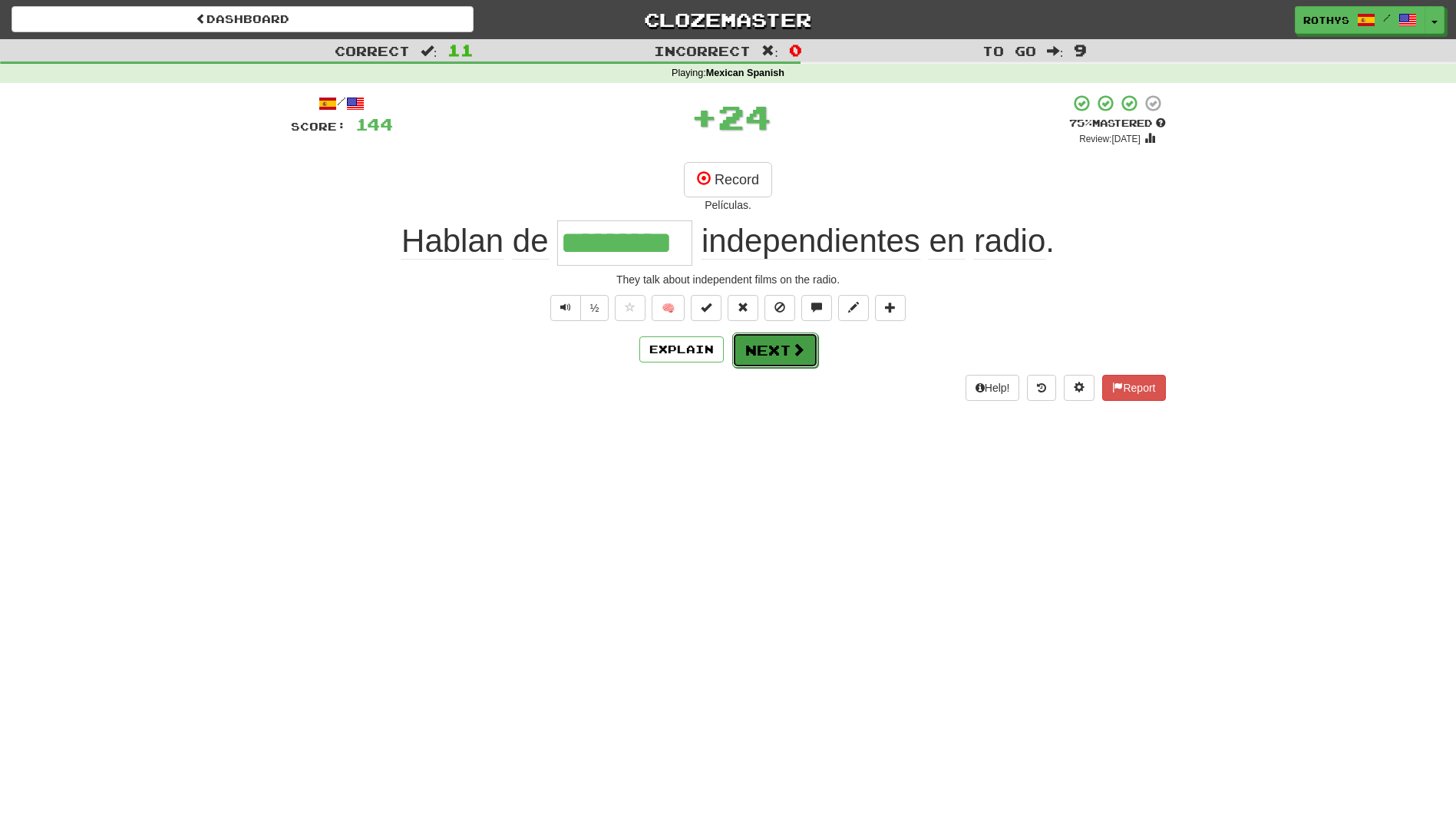
click at [771, 366] on button "Next" at bounding box center [775, 350] width 86 height 35
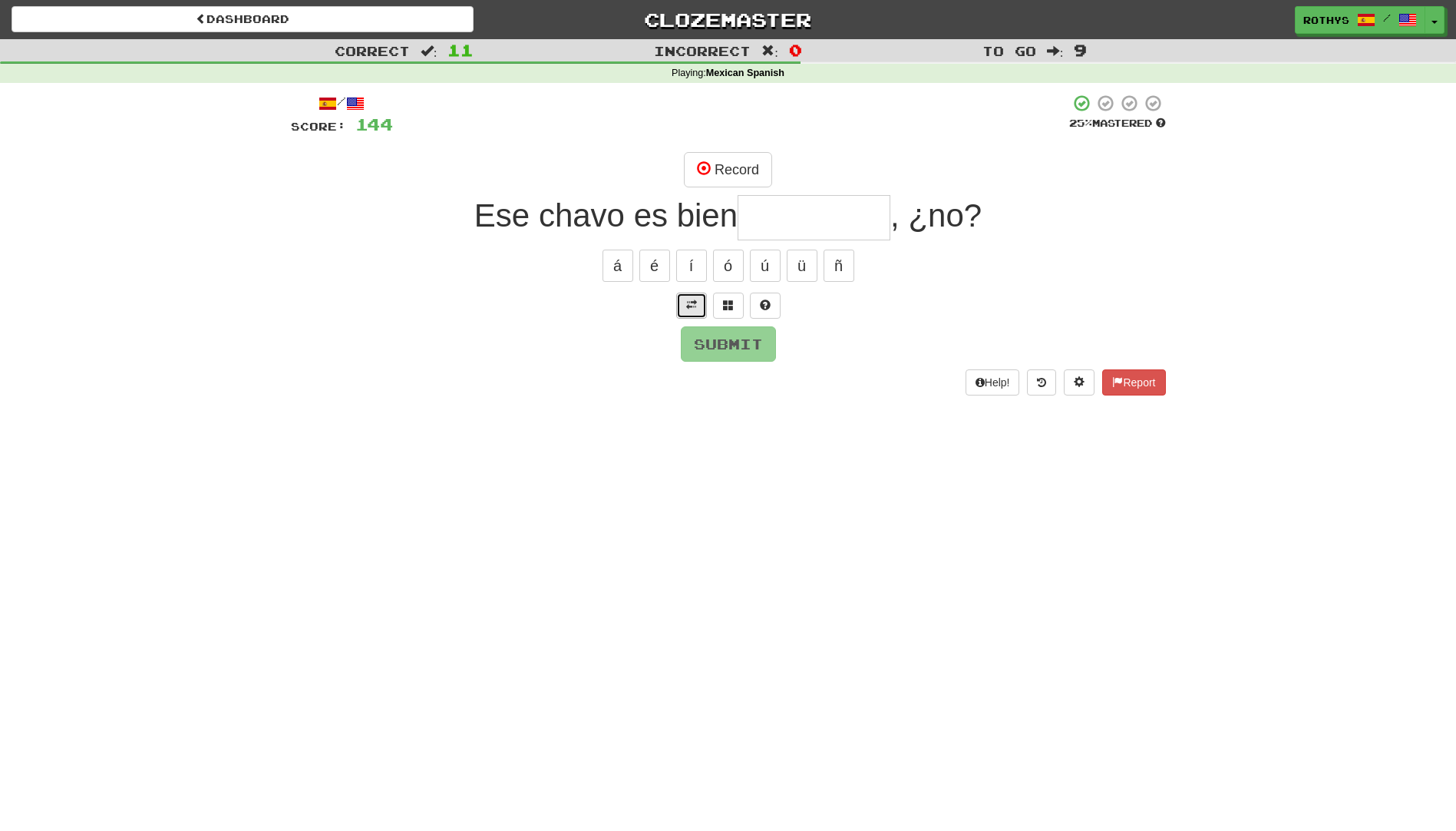
click at [688, 303] on span at bounding box center [691, 305] width 11 height 11
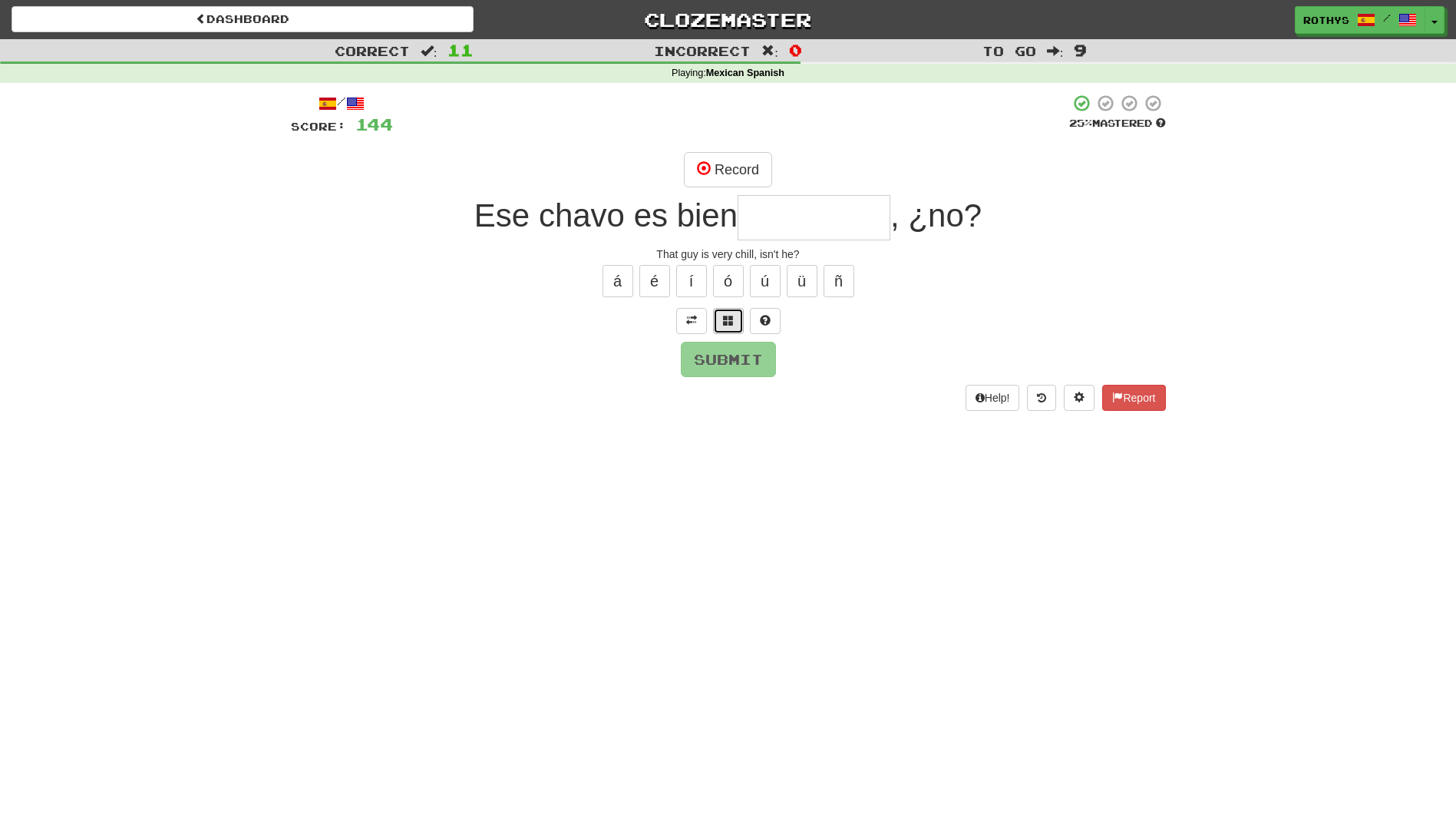
click at [724, 320] on span at bounding box center [728, 320] width 11 height 11
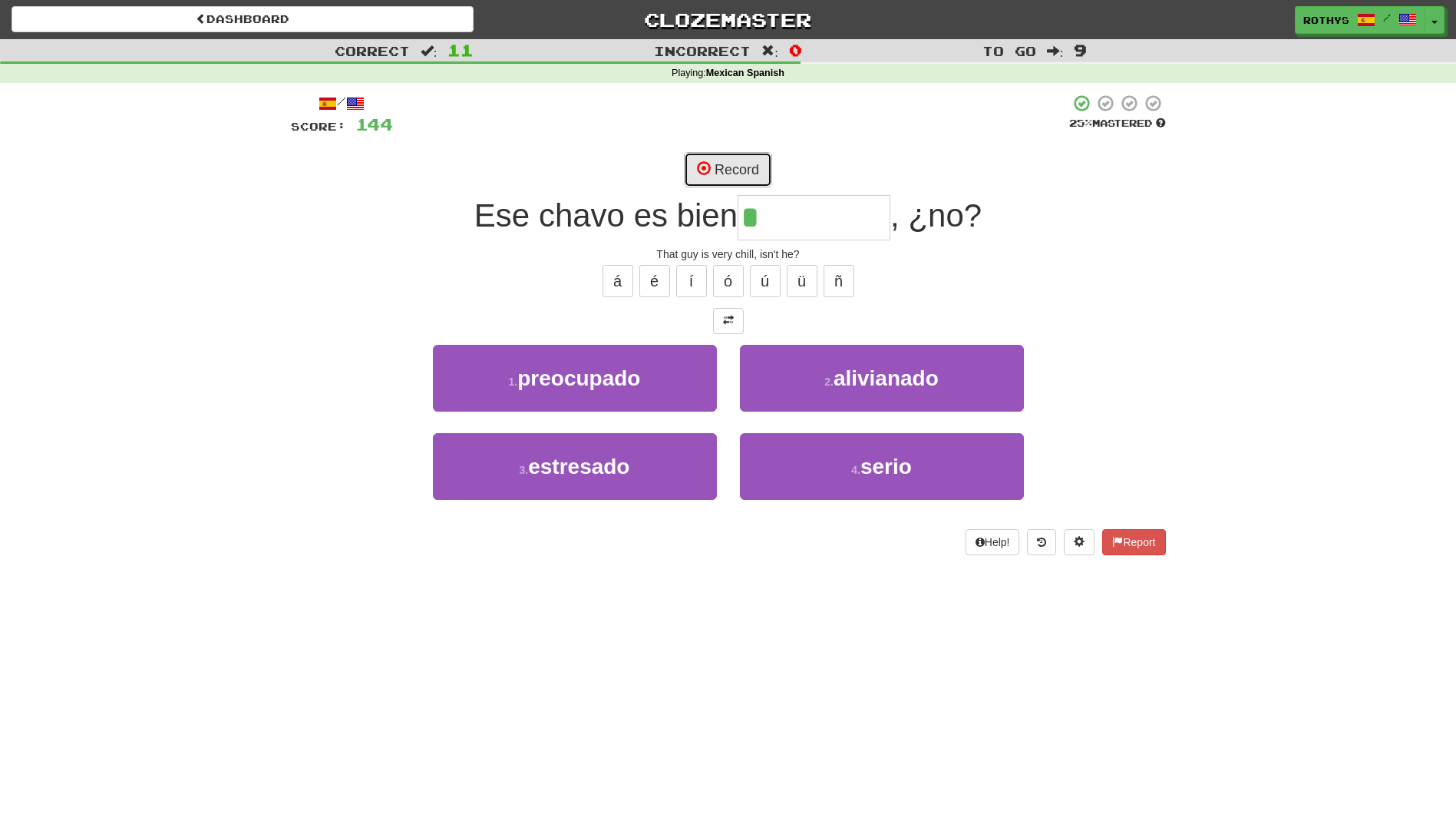
click at [738, 169] on button "Record" at bounding box center [728, 169] width 89 height 35
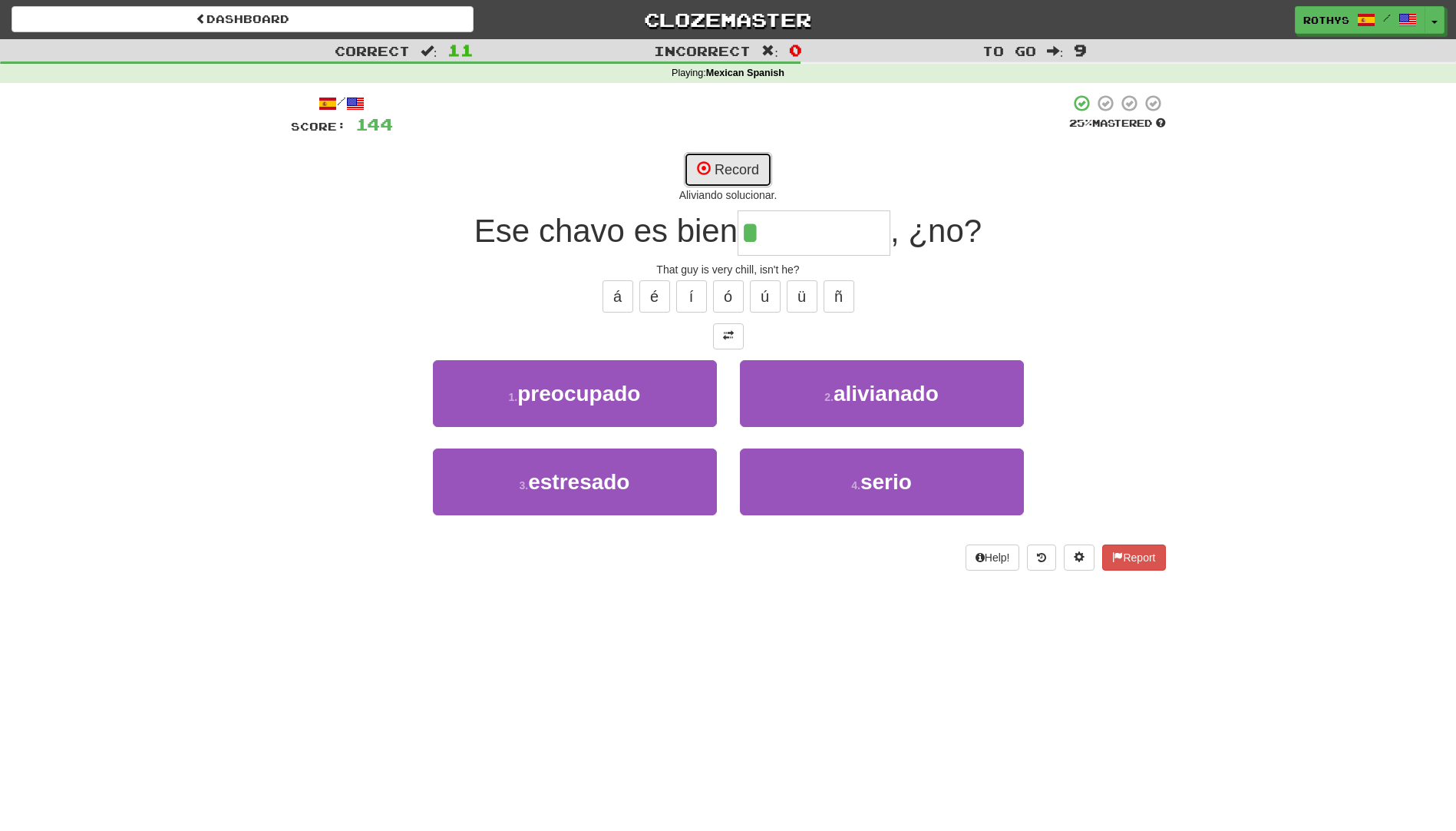
click at [759, 172] on button "Record" at bounding box center [728, 169] width 89 height 35
type input "**********"
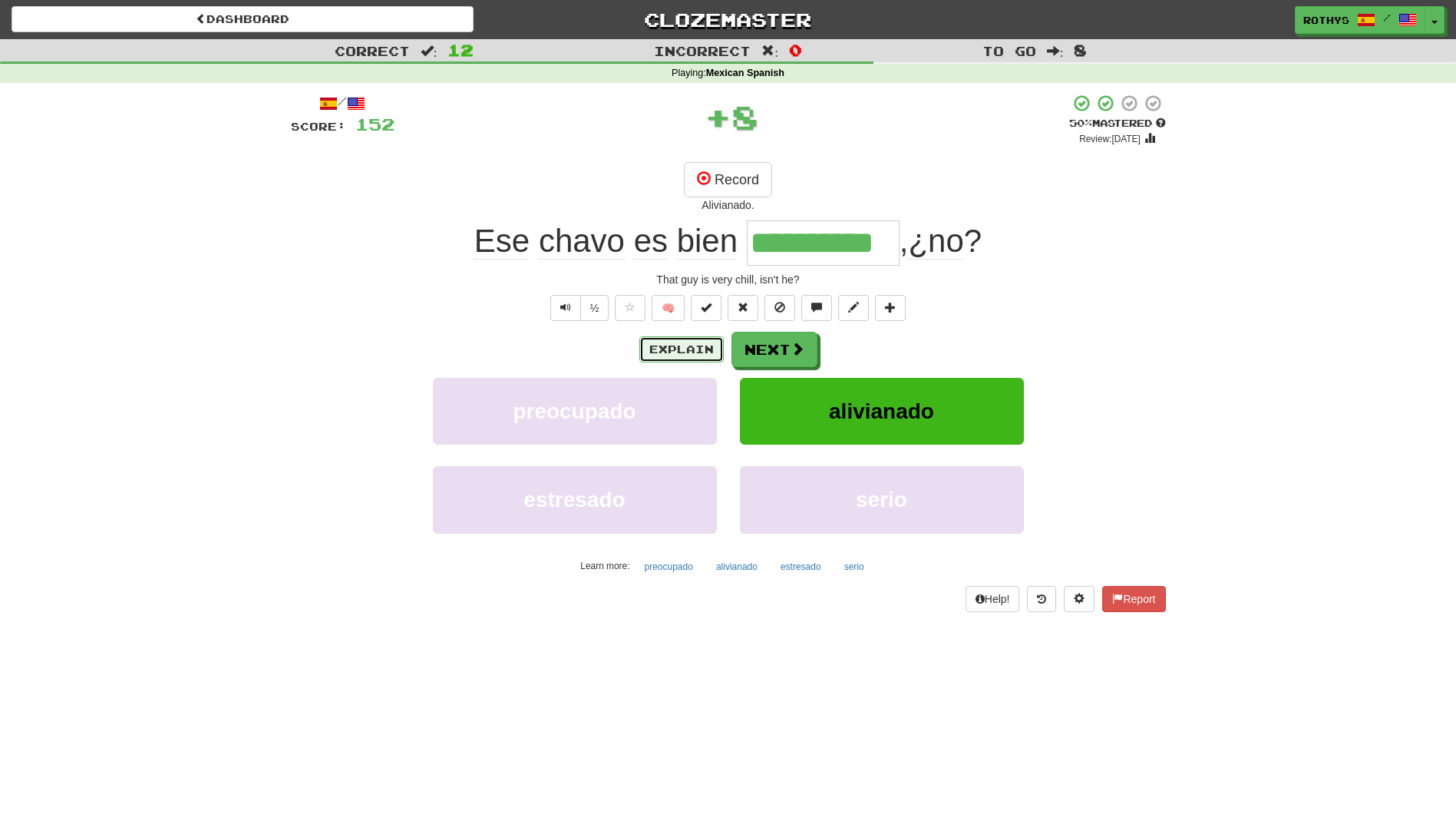
click at [678, 347] on button "Explain" at bounding box center [681, 349] width 84 height 26
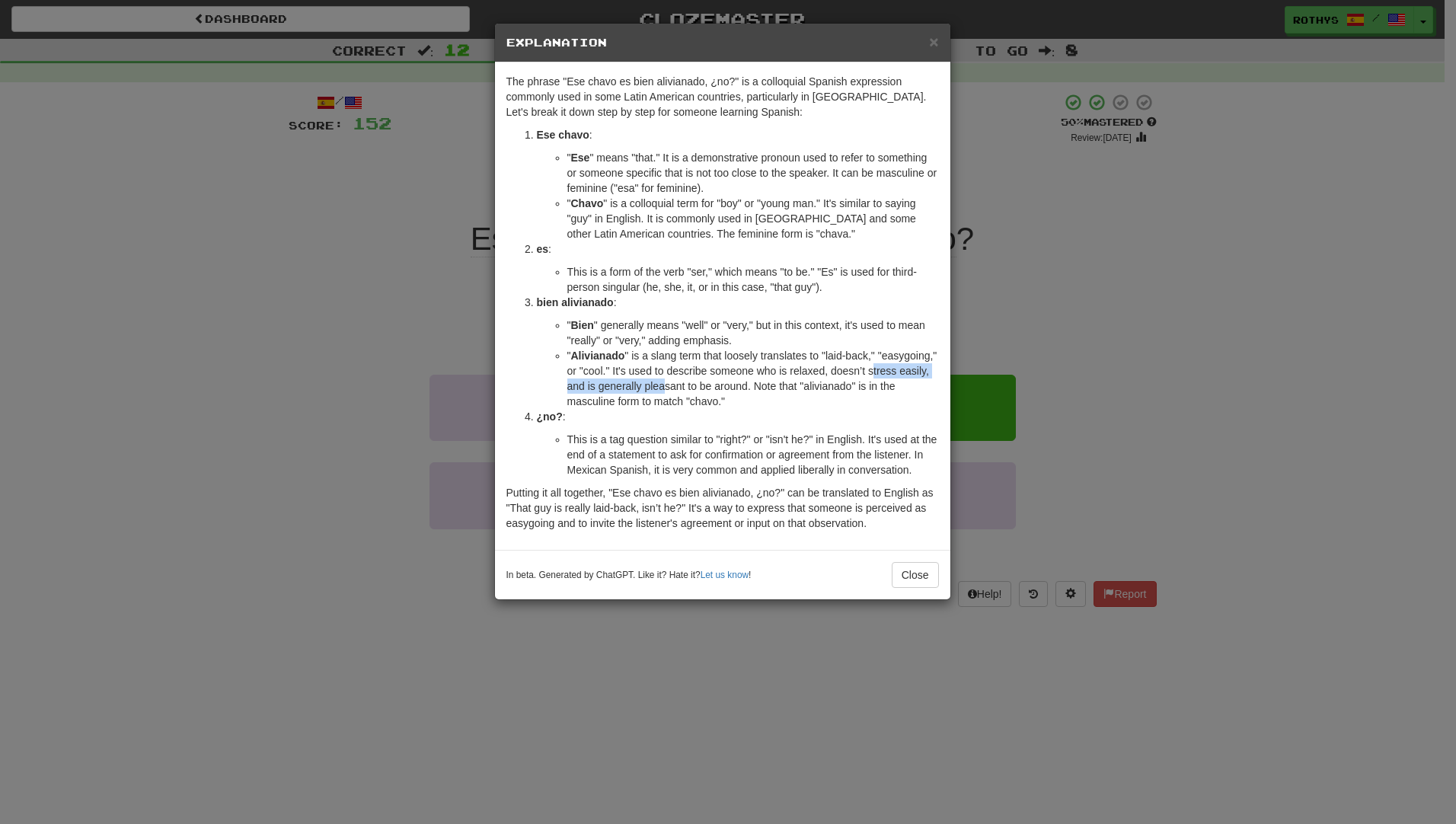
drag, startPoint x: 720, startPoint y: 389, endPoint x: 872, endPoint y: 377, distance: 152.5
click at [872, 377] on li "" Alivianado " is a slang term that loosely translates to "laid-back," "easygoi…" at bounding box center [753, 378] width 371 height 61
drag, startPoint x: 872, startPoint y: 377, endPoint x: 866, endPoint y: 385, distance: 10.0
click at [866, 385] on li "" Alivianado " is a slang term that loosely translates to "laid-back," "easygoi…" at bounding box center [753, 378] width 371 height 61
click at [907, 573] on button "Close" at bounding box center [915, 575] width 47 height 26
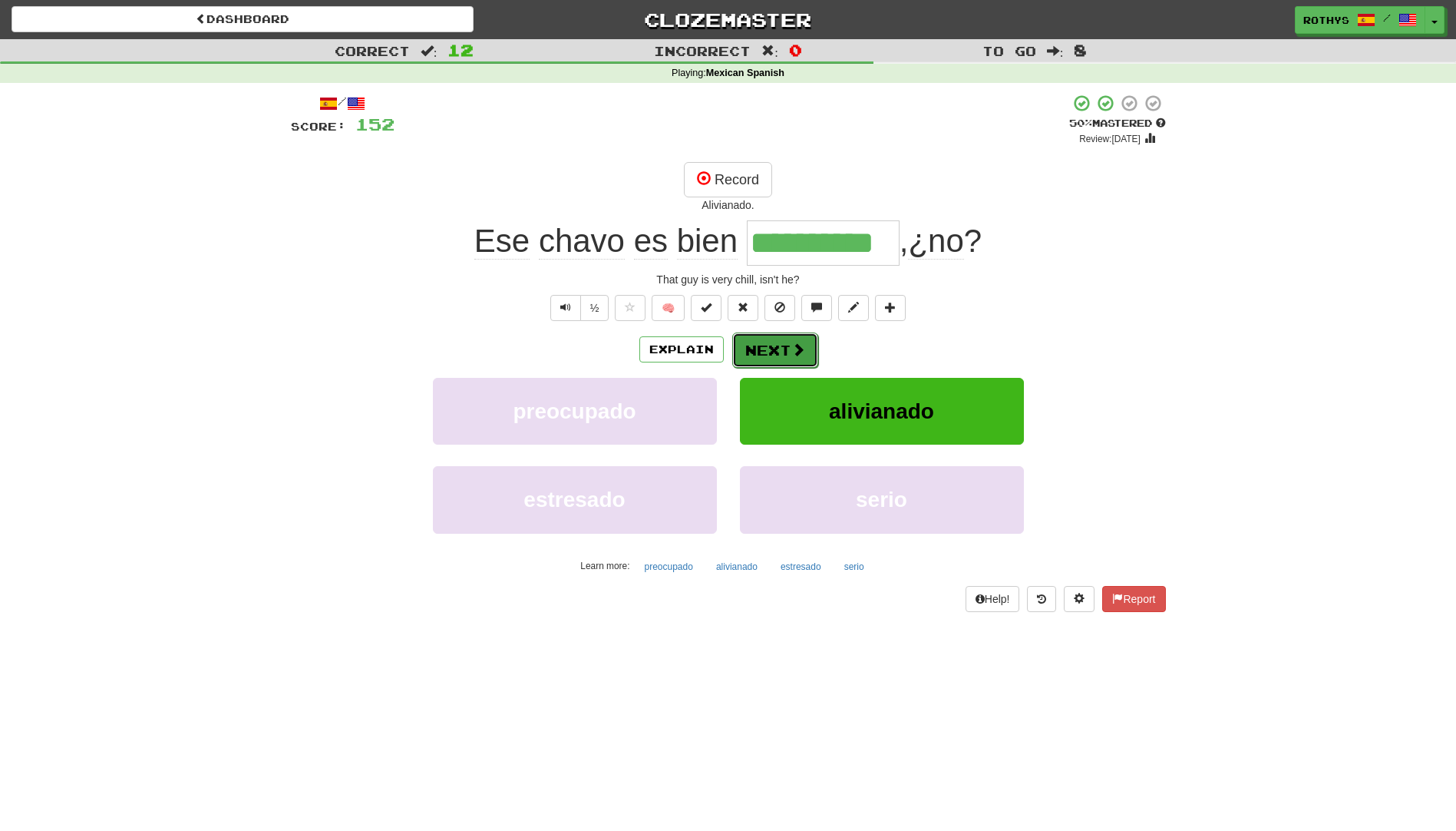
click at [766, 354] on button "Next" at bounding box center [775, 350] width 86 height 35
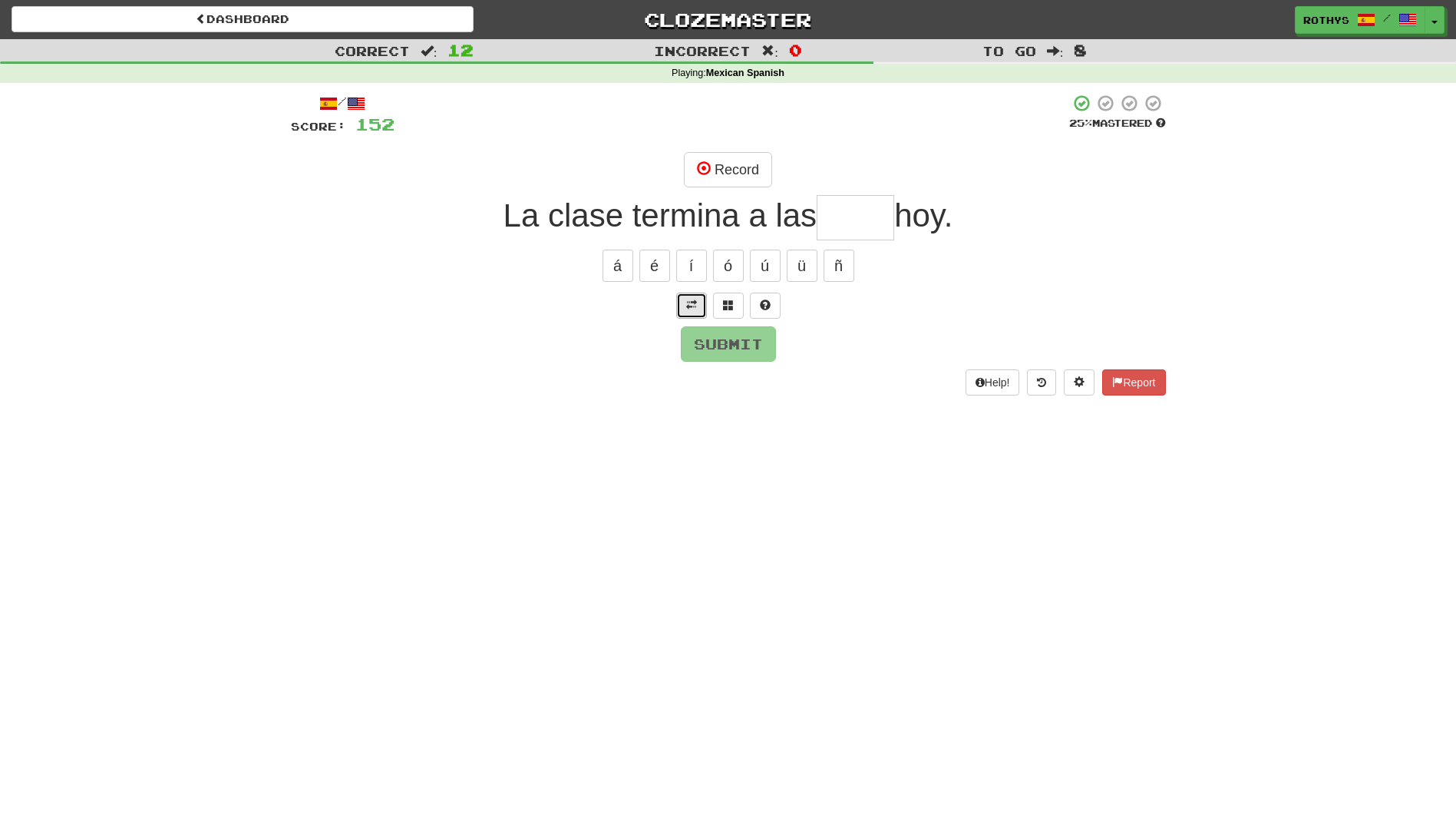
click at [693, 304] on span at bounding box center [691, 305] width 11 height 11
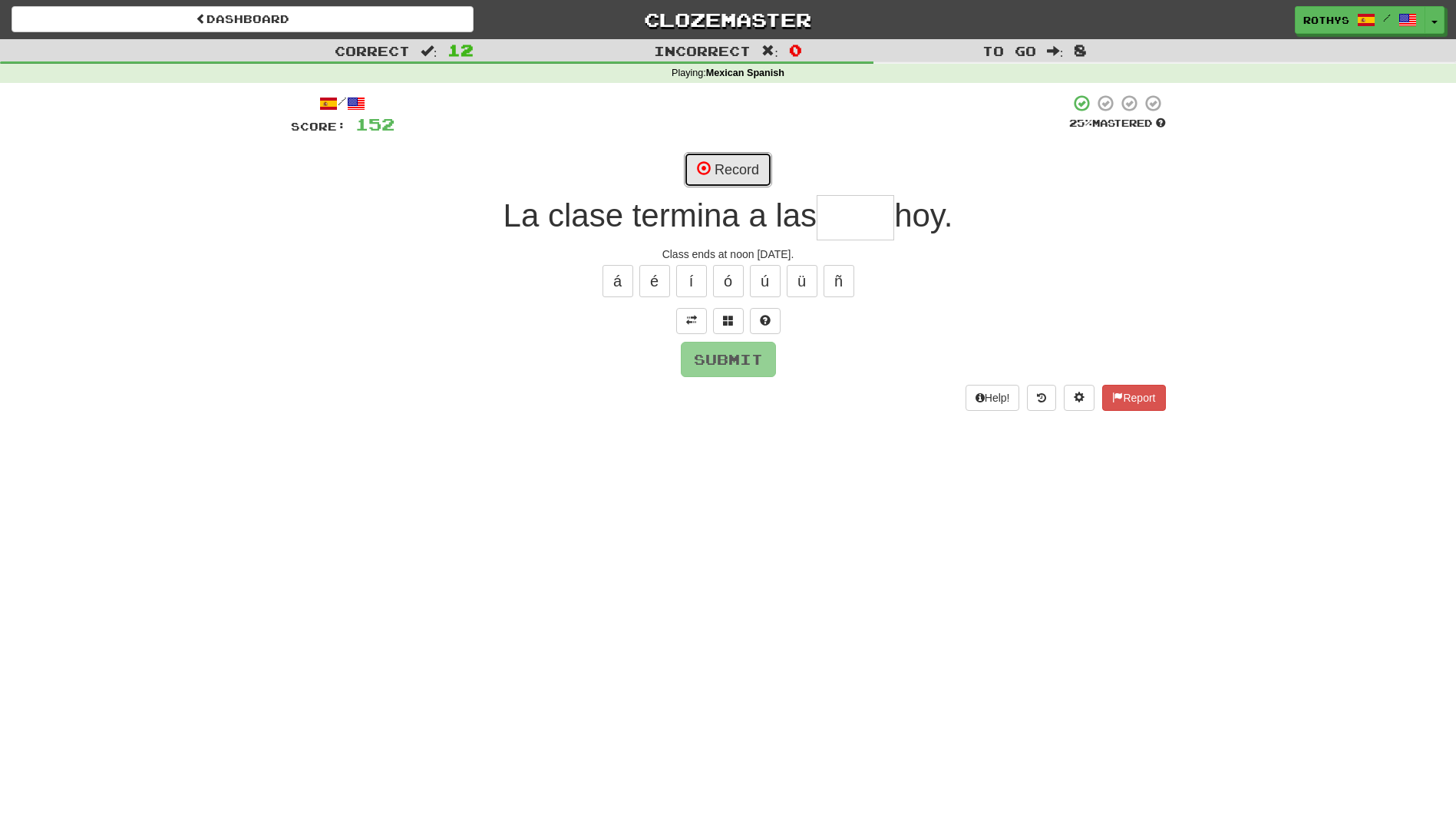
drag, startPoint x: 722, startPoint y: 166, endPoint x: 609, endPoint y: 155, distance: 113.5
click at [611, 155] on div "Record" at bounding box center [728, 169] width 875 height 35
click at [733, 324] on span at bounding box center [728, 320] width 11 height 11
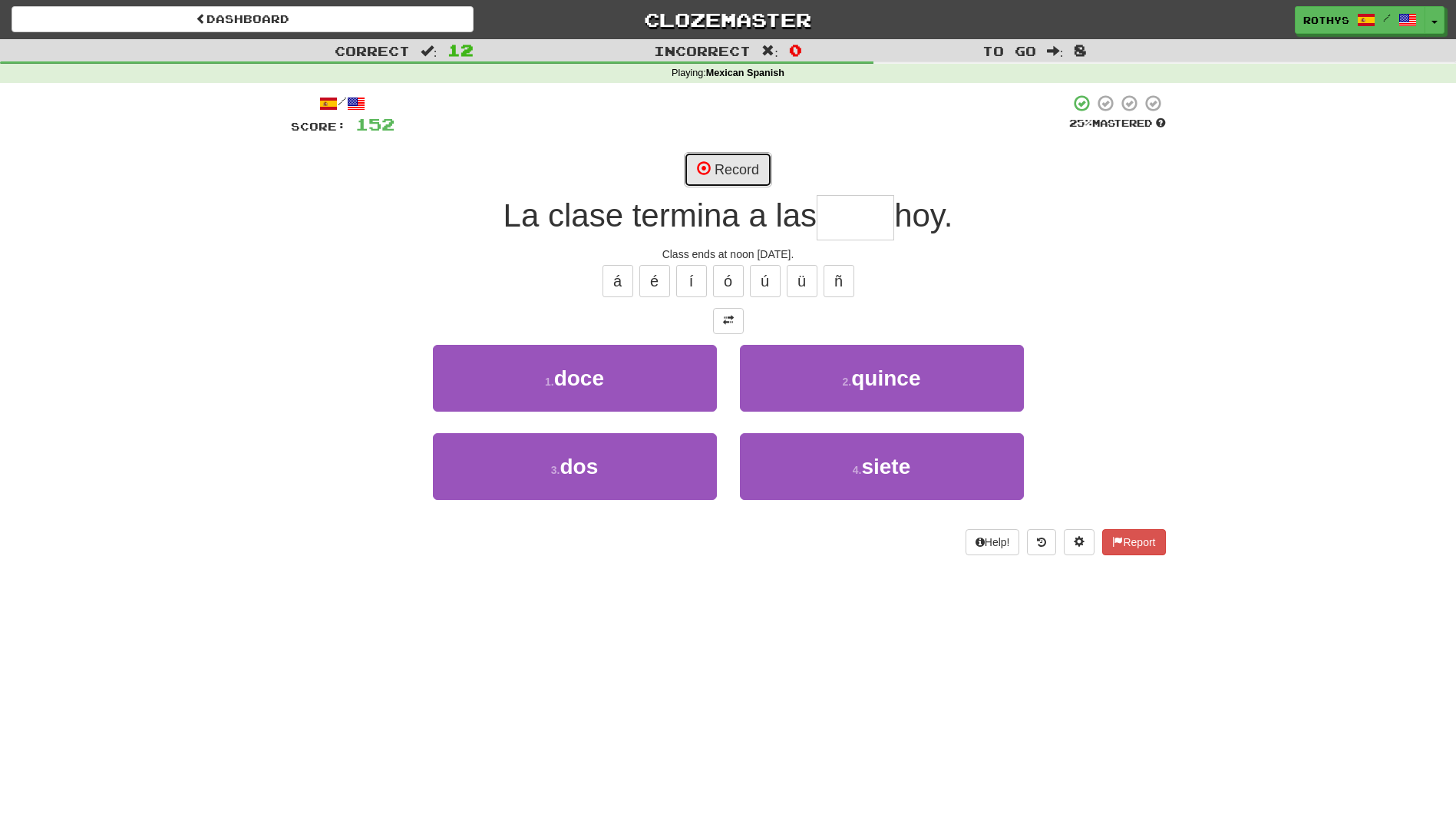
click at [749, 161] on button "Record" at bounding box center [728, 169] width 89 height 35
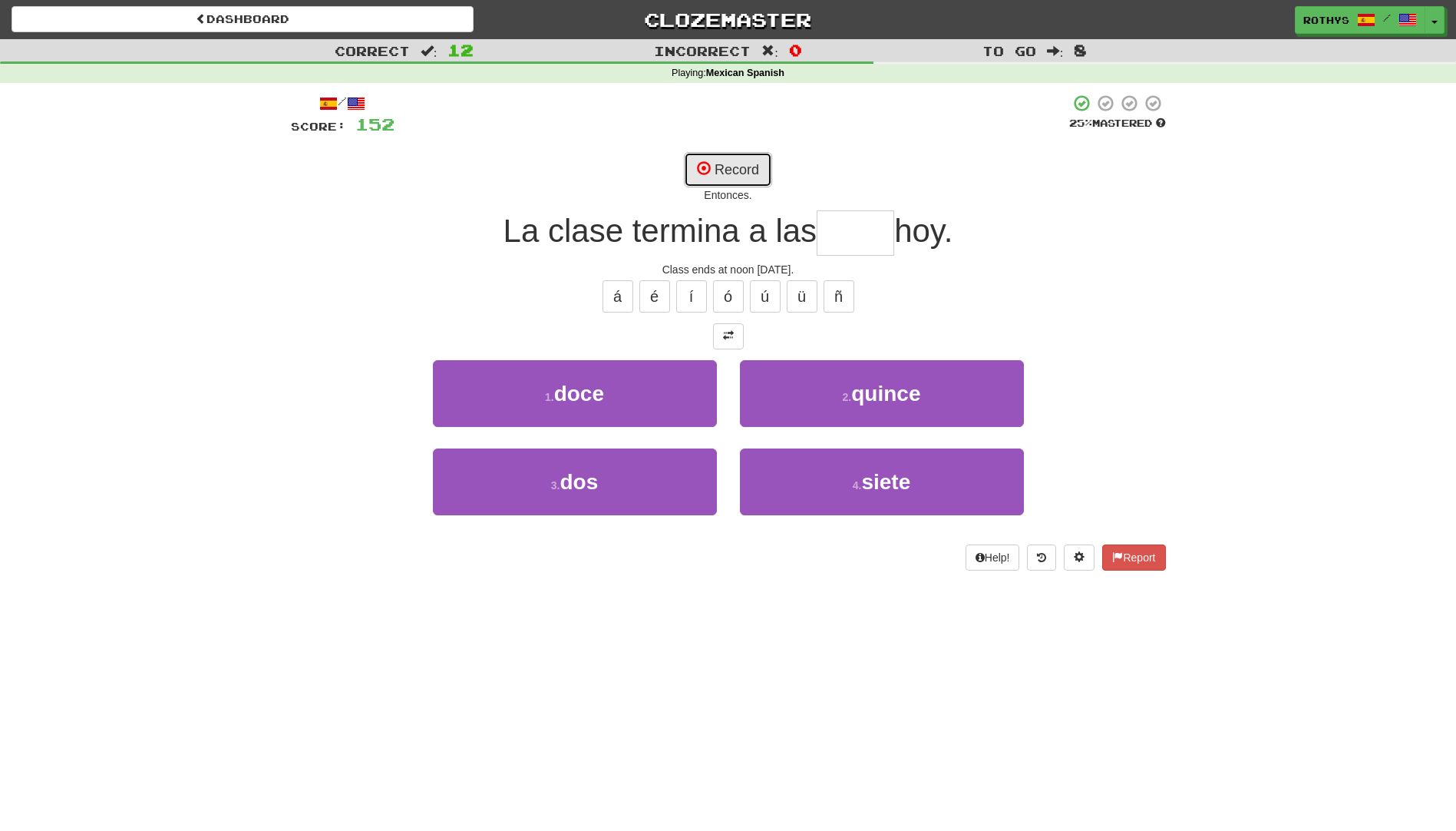
click at [723, 173] on button "Record" at bounding box center [728, 169] width 89 height 35
click at [728, 168] on button "Record" at bounding box center [728, 169] width 89 height 35
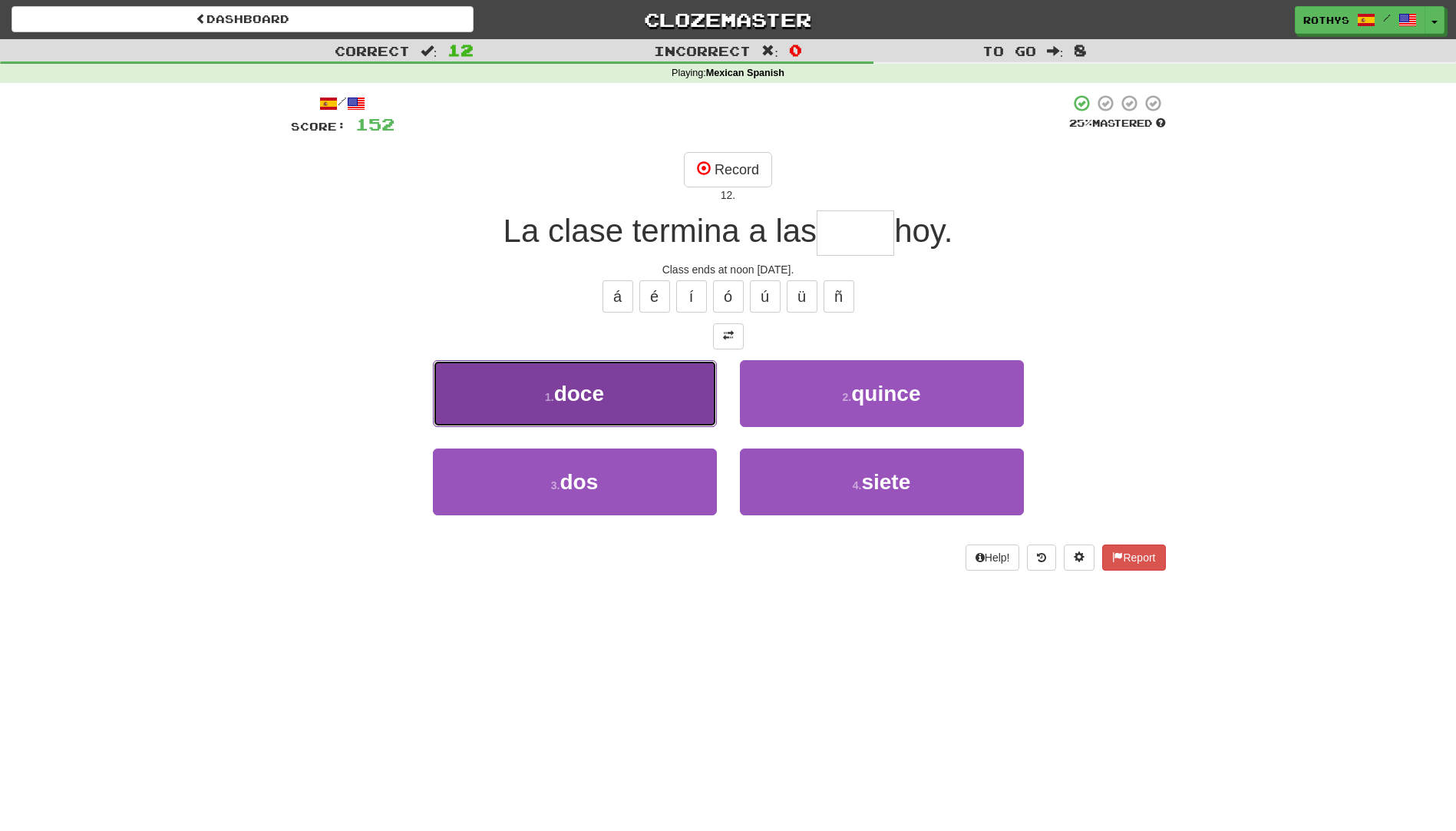
click at [522, 390] on button "1 . doce" at bounding box center [575, 393] width 284 height 66
type input "****"
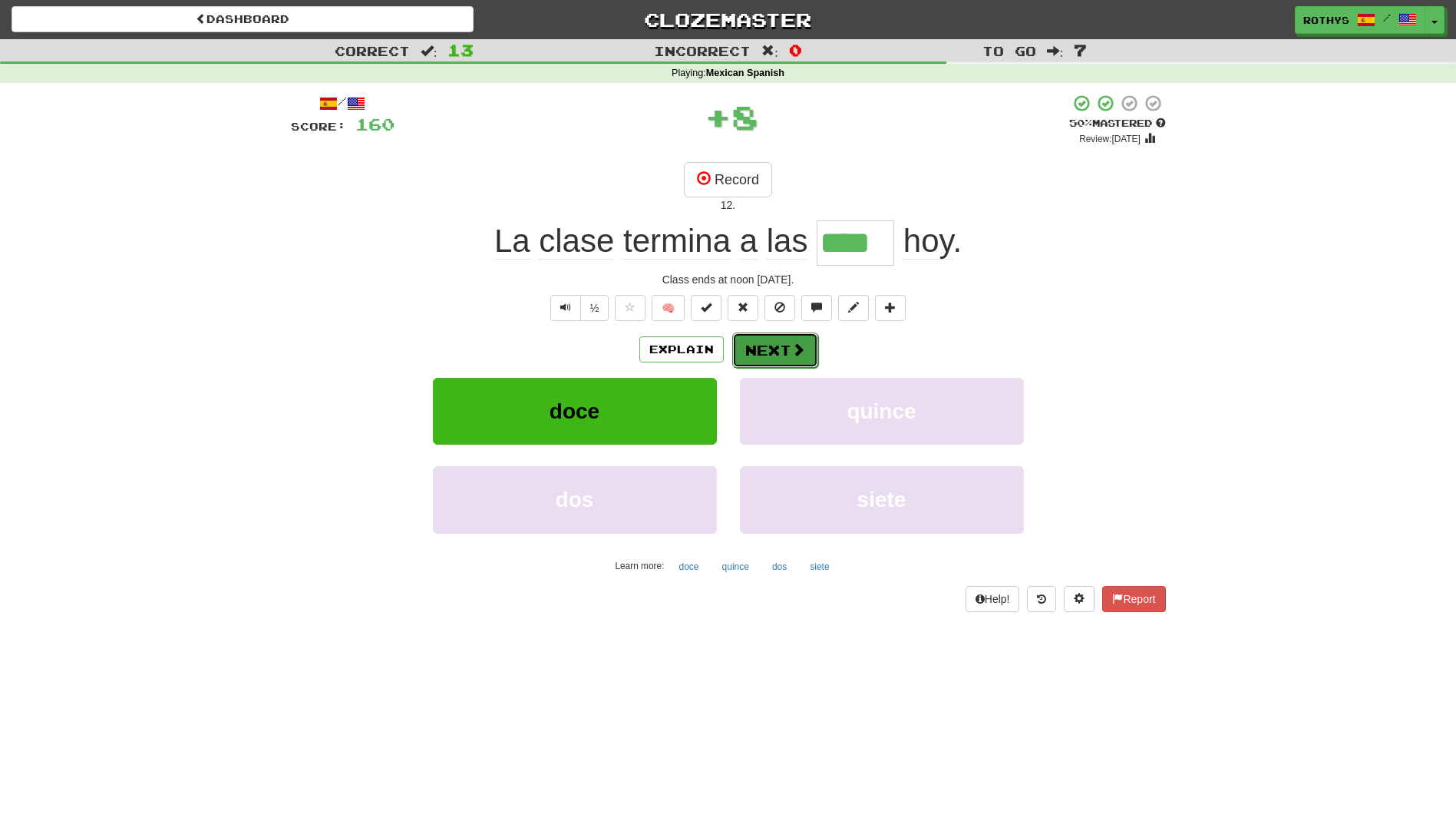
click at [765, 349] on button "Next" at bounding box center [775, 350] width 86 height 35
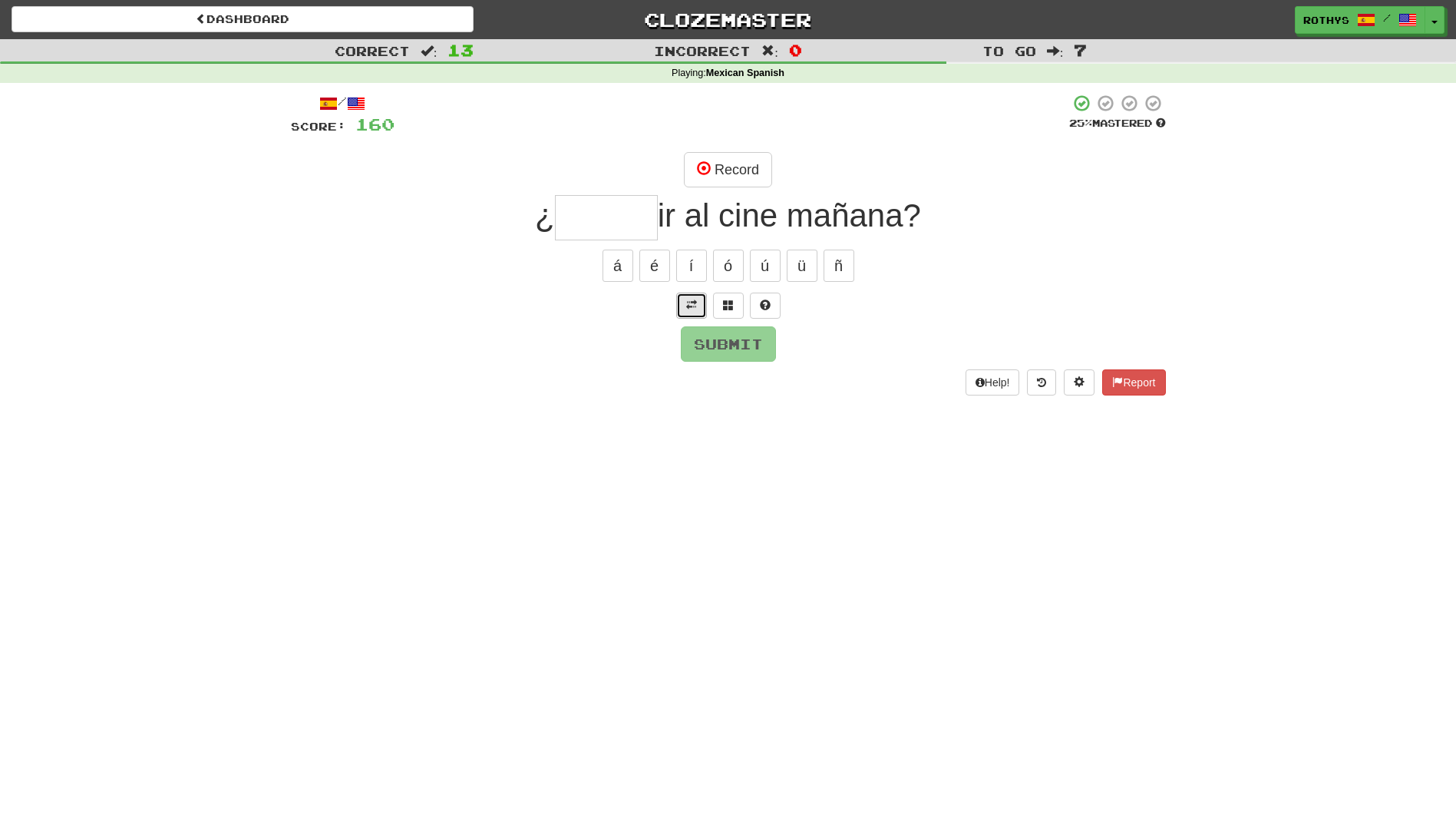
click at [689, 311] on button at bounding box center [692, 306] width 31 height 26
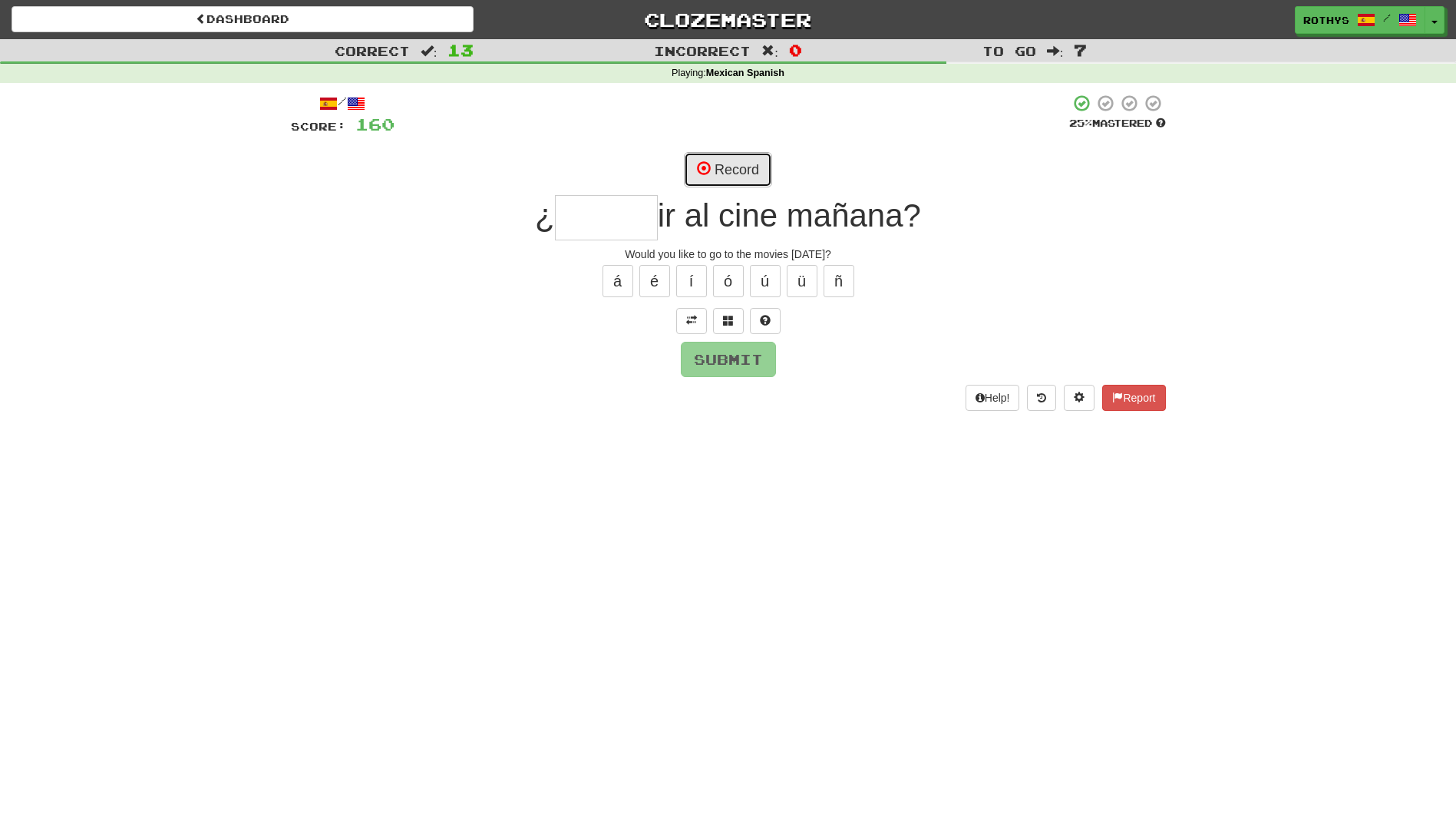
click at [749, 171] on button "Record" at bounding box center [728, 169] width 89 height 35
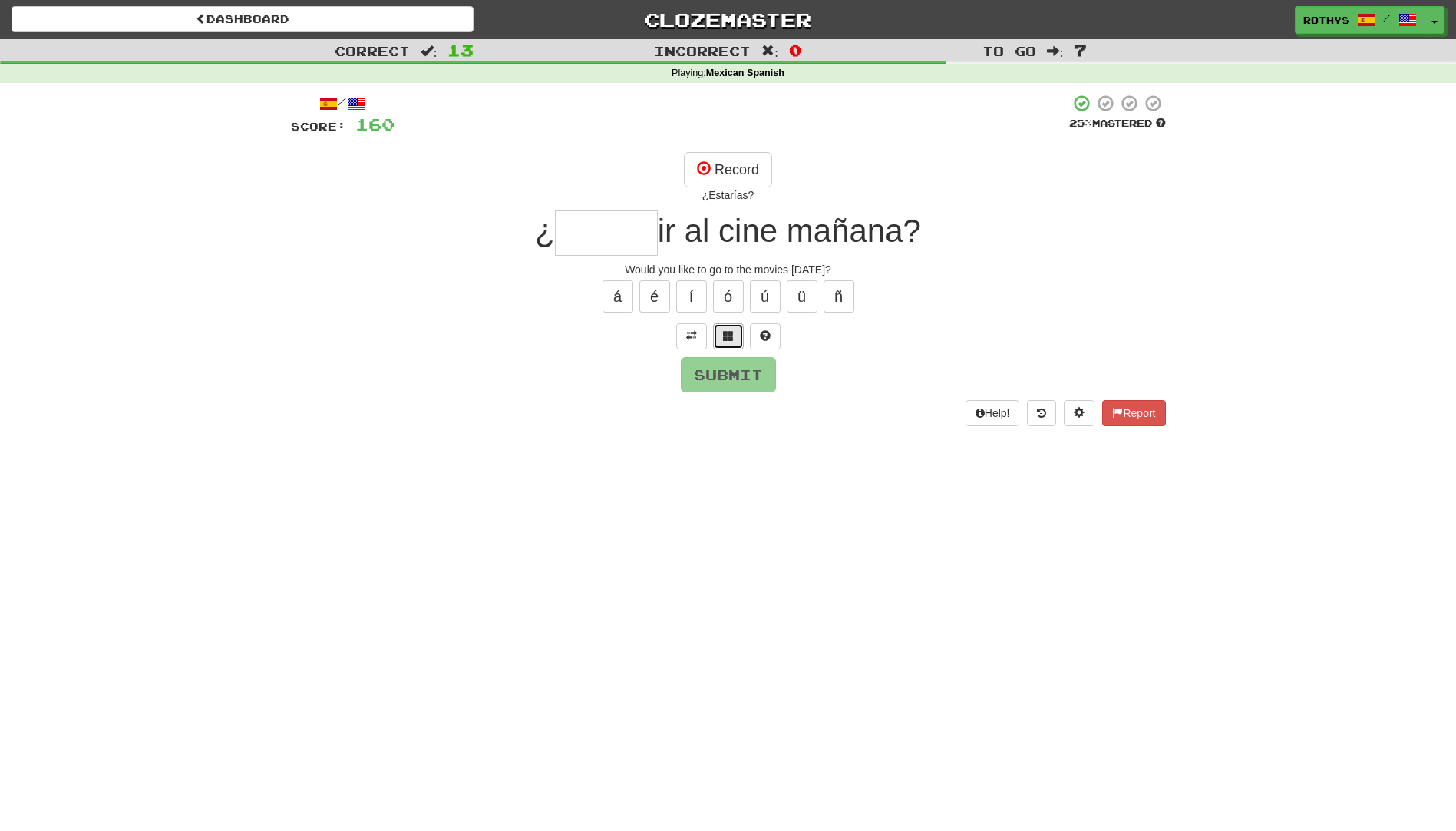
click at [719, 337] on button at bounding box center [728, 336] width 31 height 26
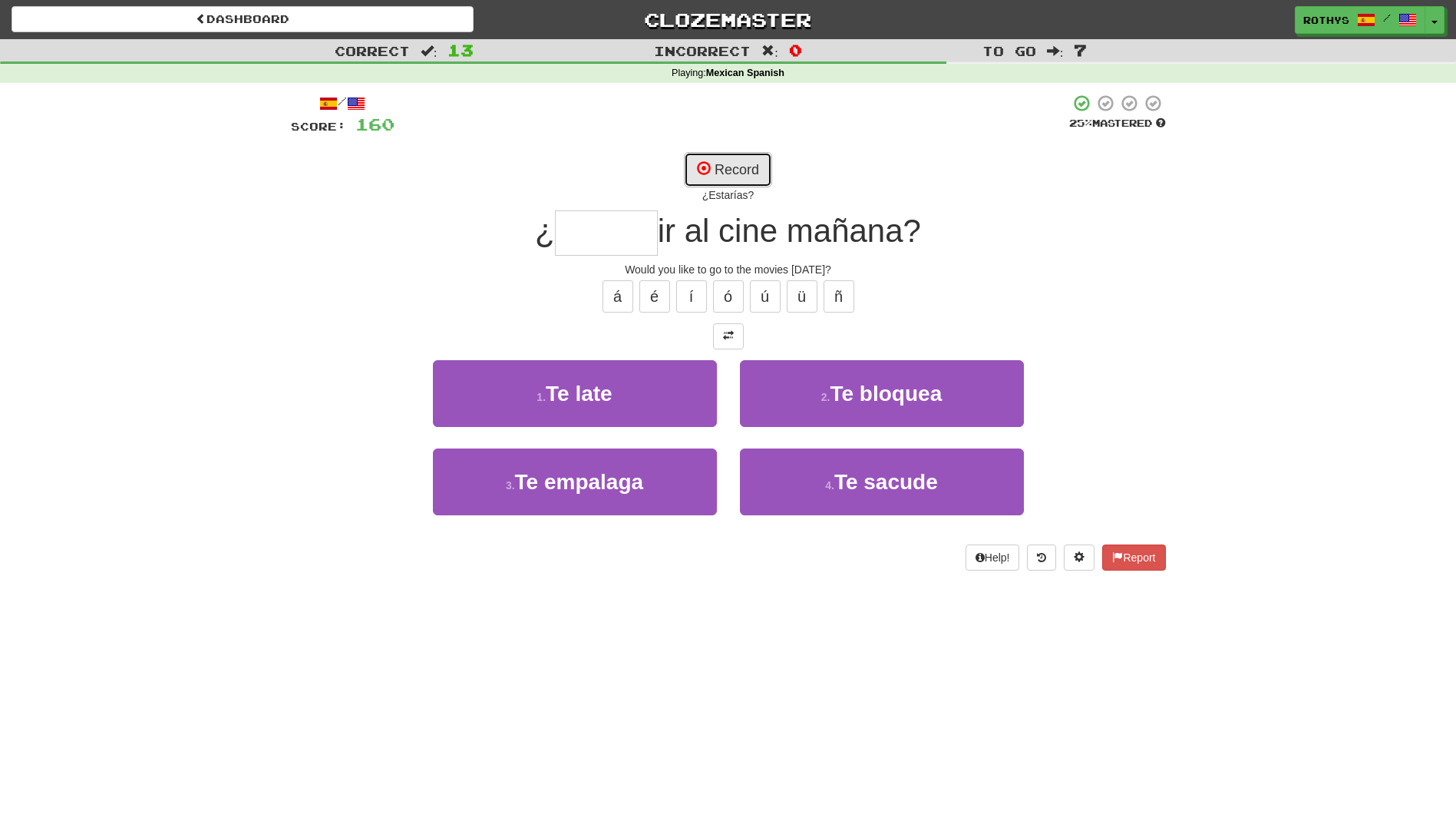
click at [711, 169] on button "Record" at bounding box center [728, 169] width 89 height 35
click at [723, 169] on button "Record" at bounding box center [728, 169] width 89 height 35
type input "*******"
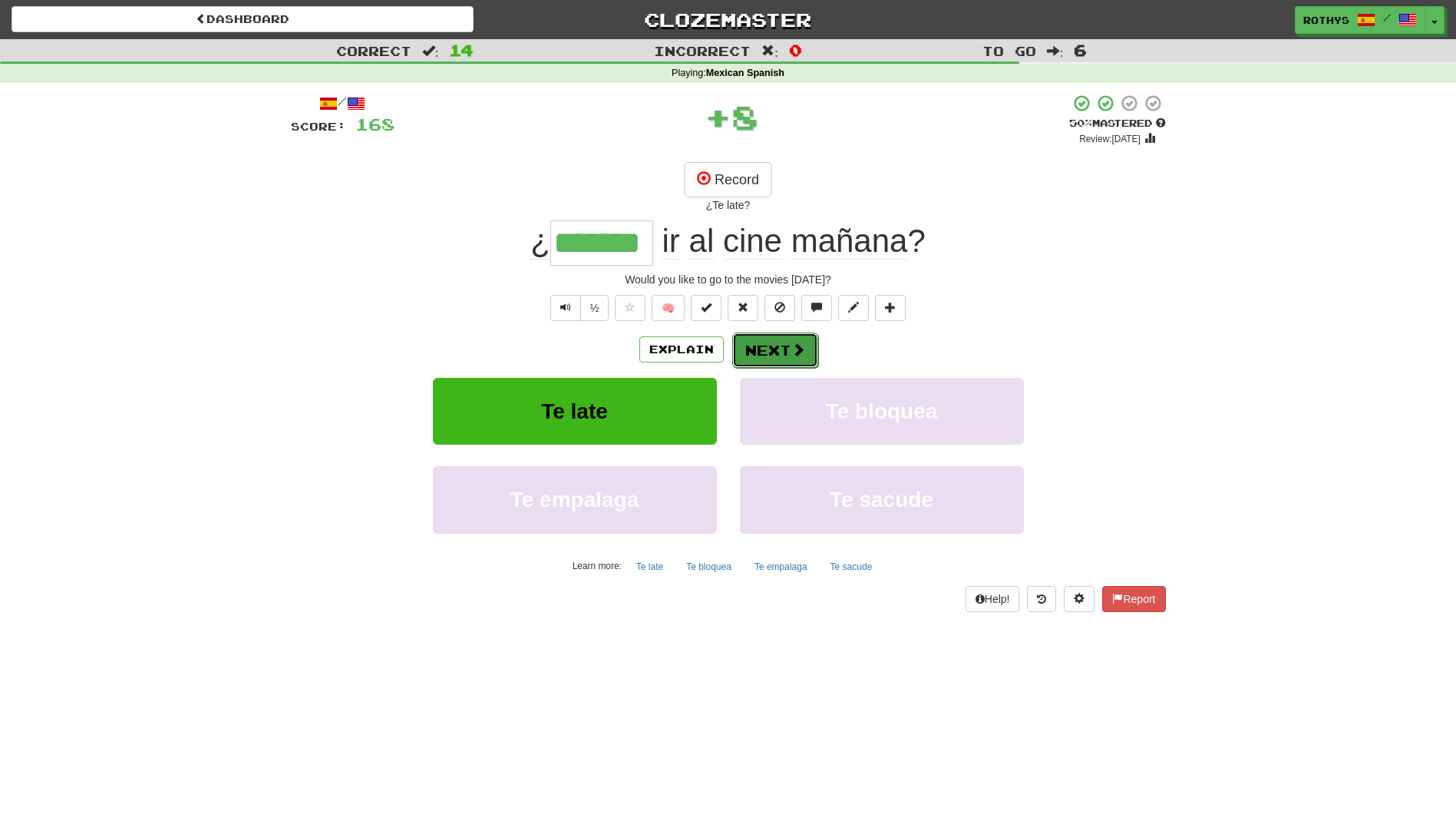
click at [772, 341] on button "Next" at bounding box center [775, 350] width 86 height 35
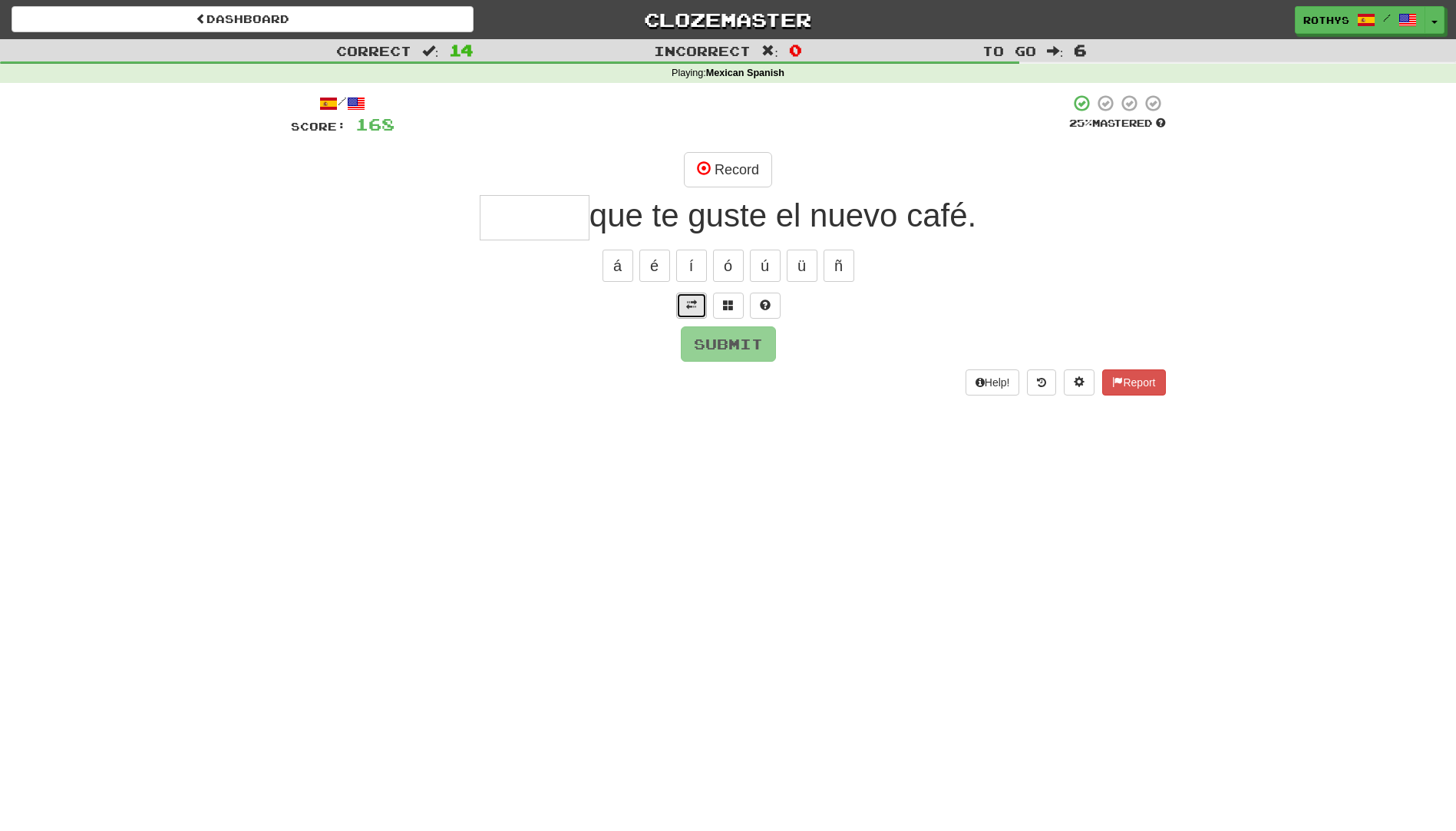
click at [688, 308] on span at bounding box center [691, 305] width 11 height 11
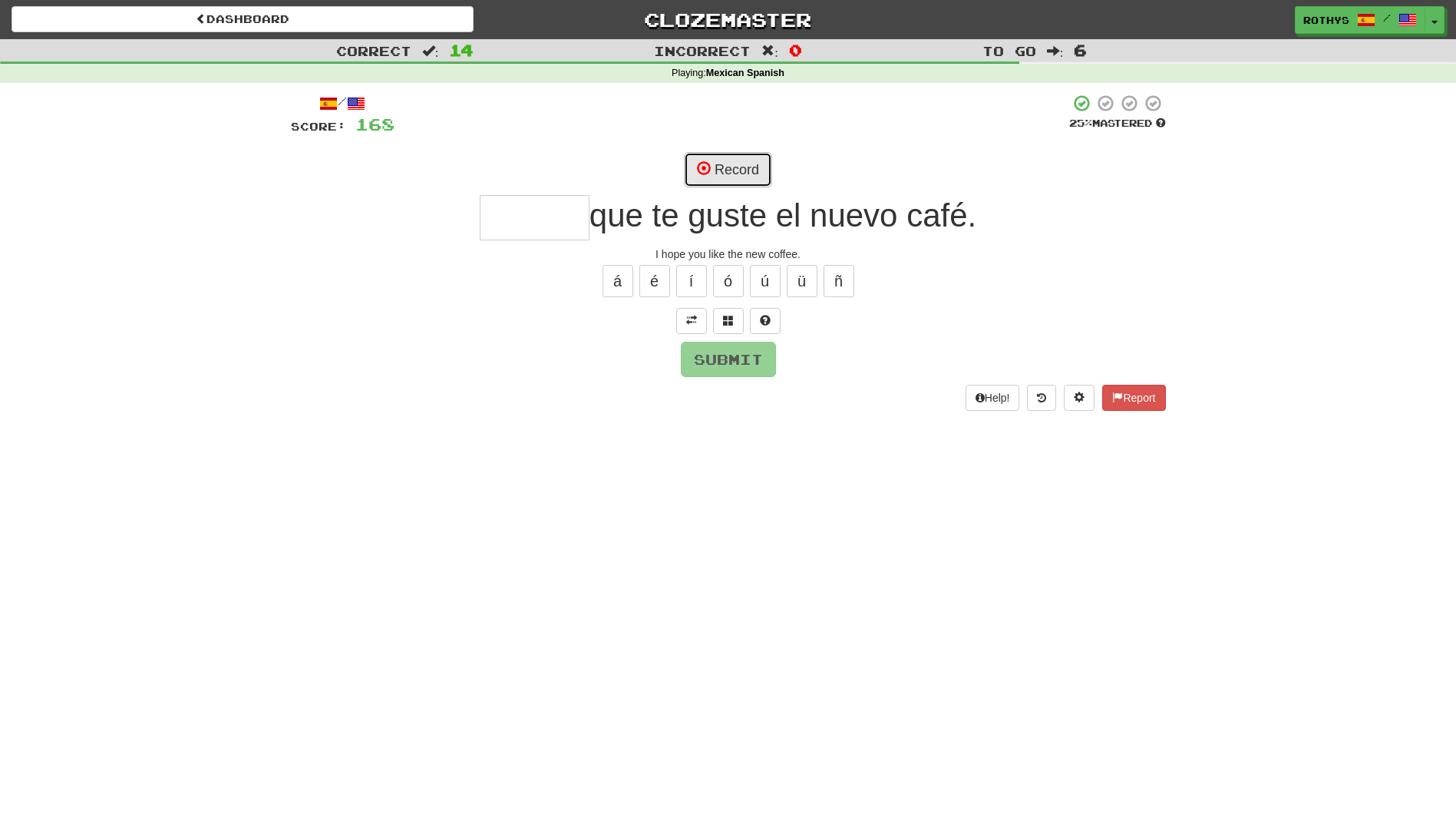
click at [733, 171] on button "Record" at bounding box center [728, 169] width 89 height 35
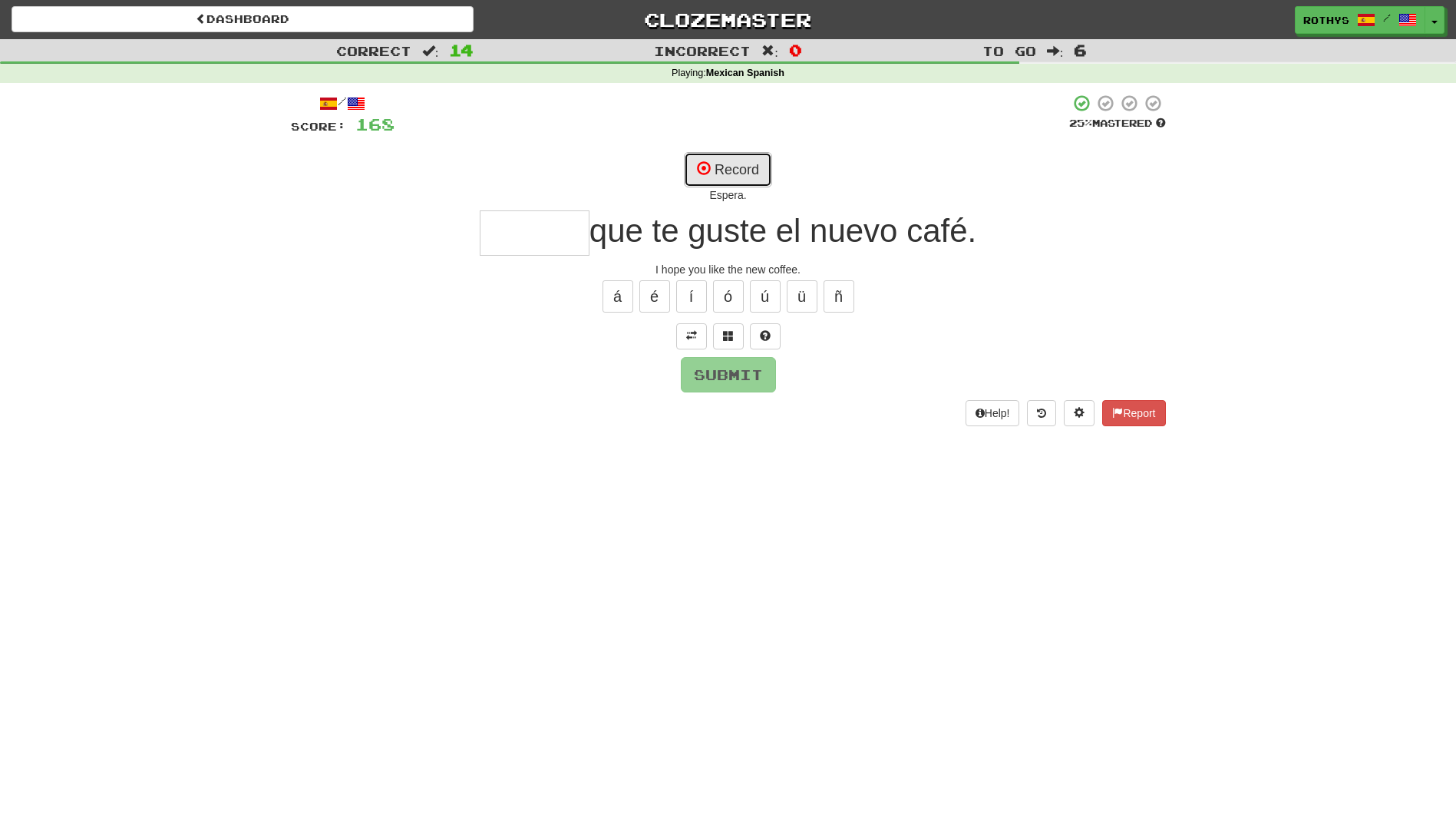
click at [733, 171] on button "Record" at bounding box center [728, 169] width 89 height 35
type input "******"
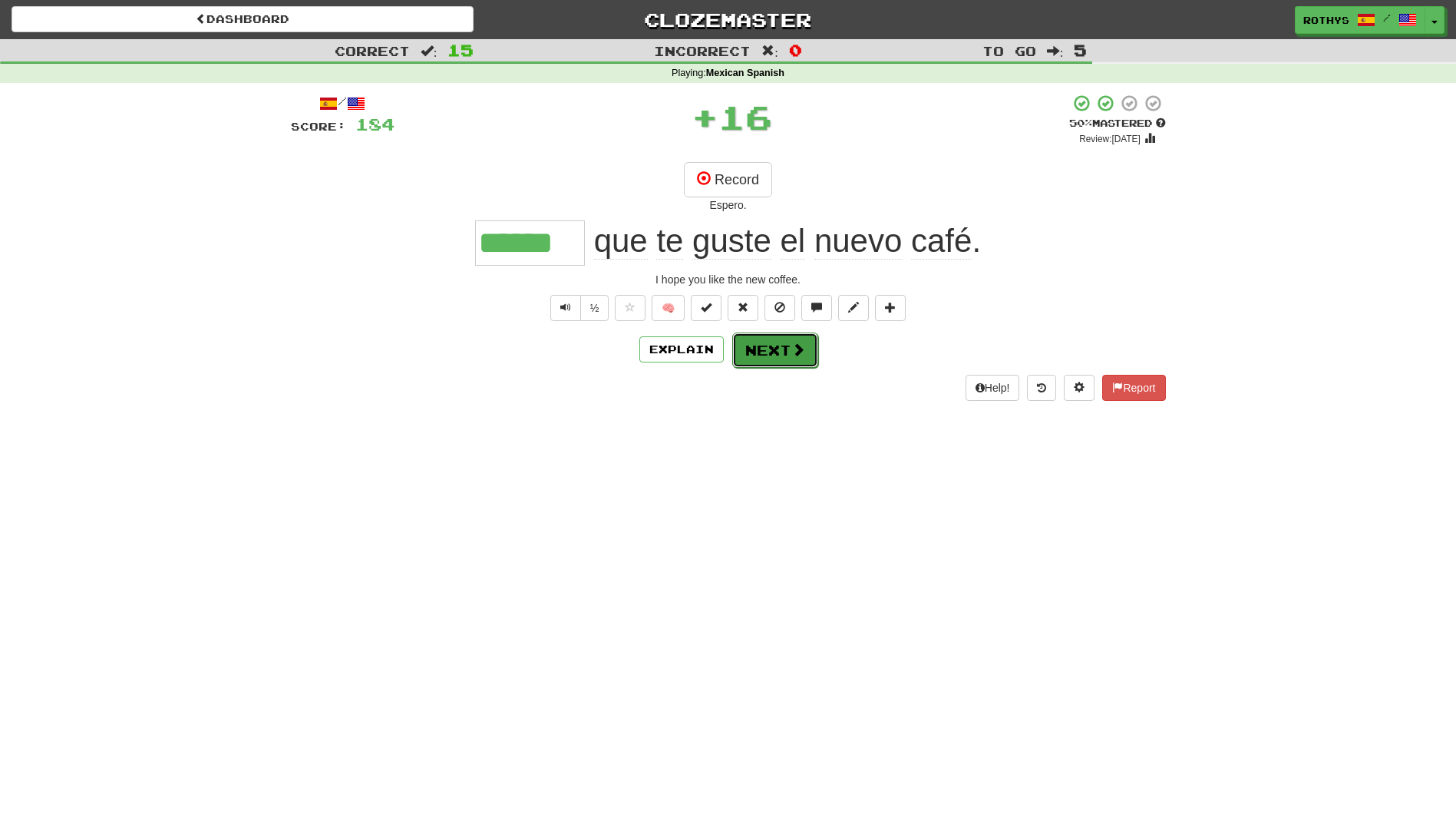
click at [795, 347] on span at bounding box center [798, 349] width 14 height 14
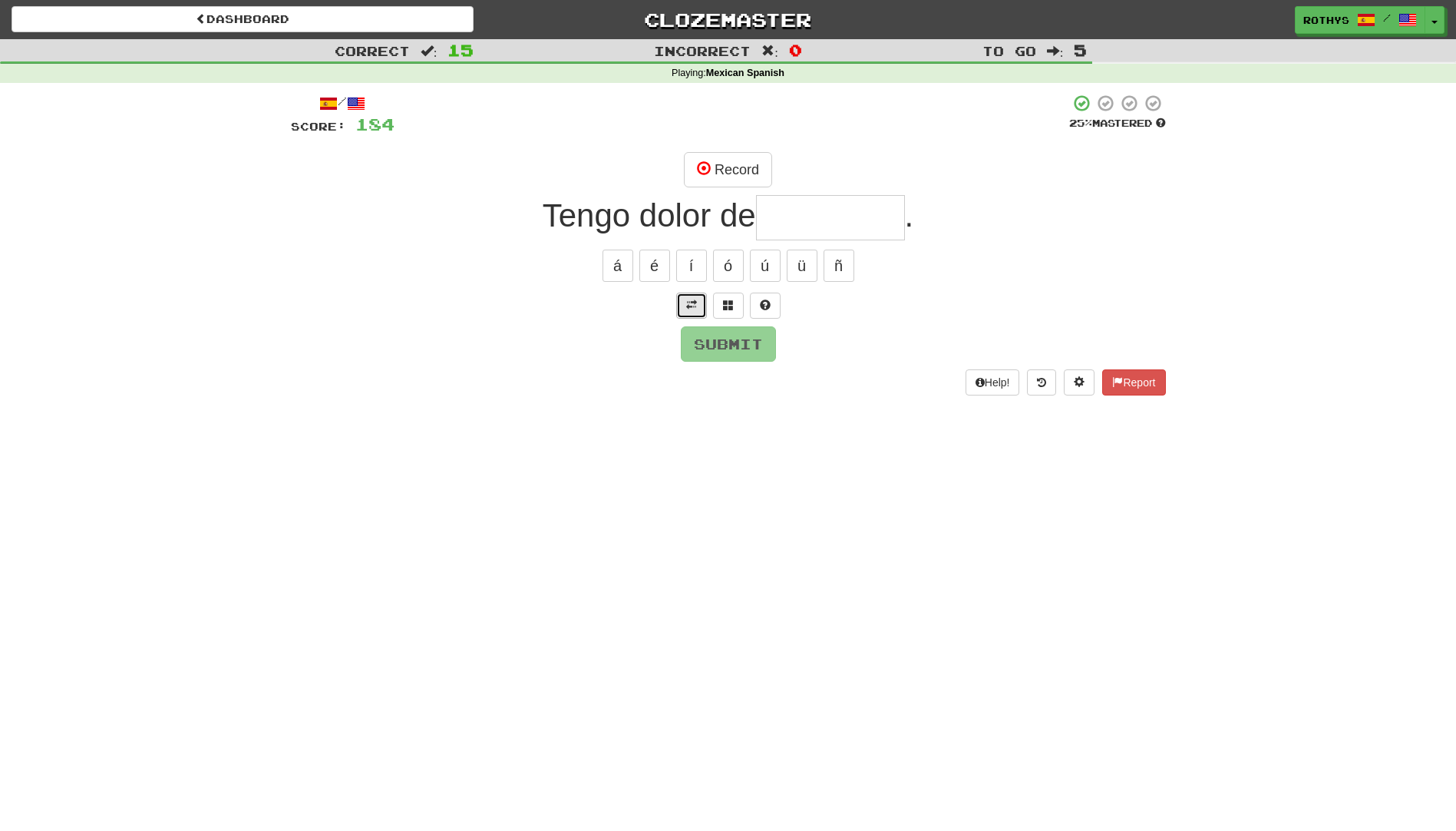
click at [685, 308] on button at bounding box center [692, 306] width 31 height 26
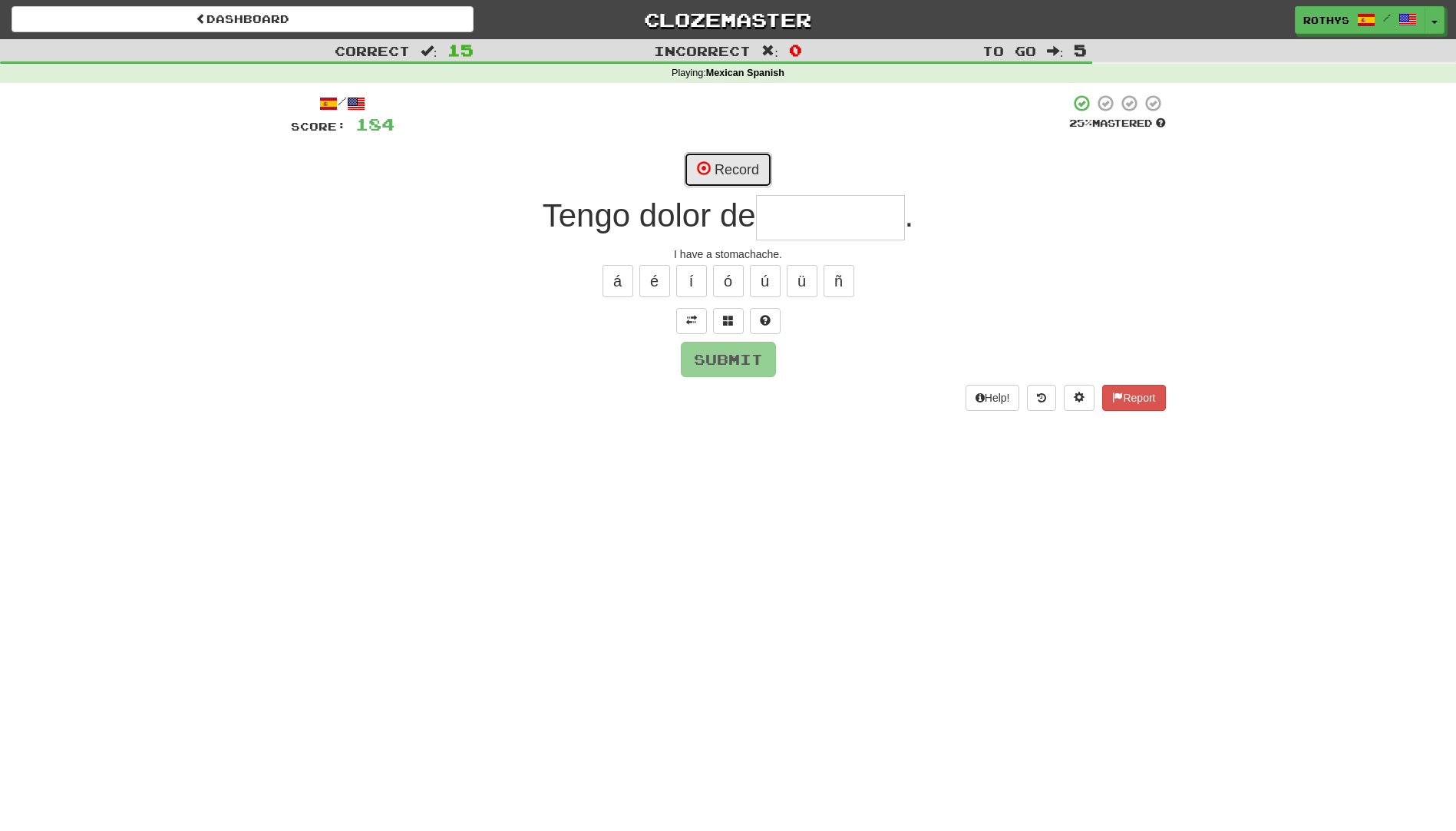
click at [740, 169] on button "Record" at bounding box center [728, 169] width 89 height 35
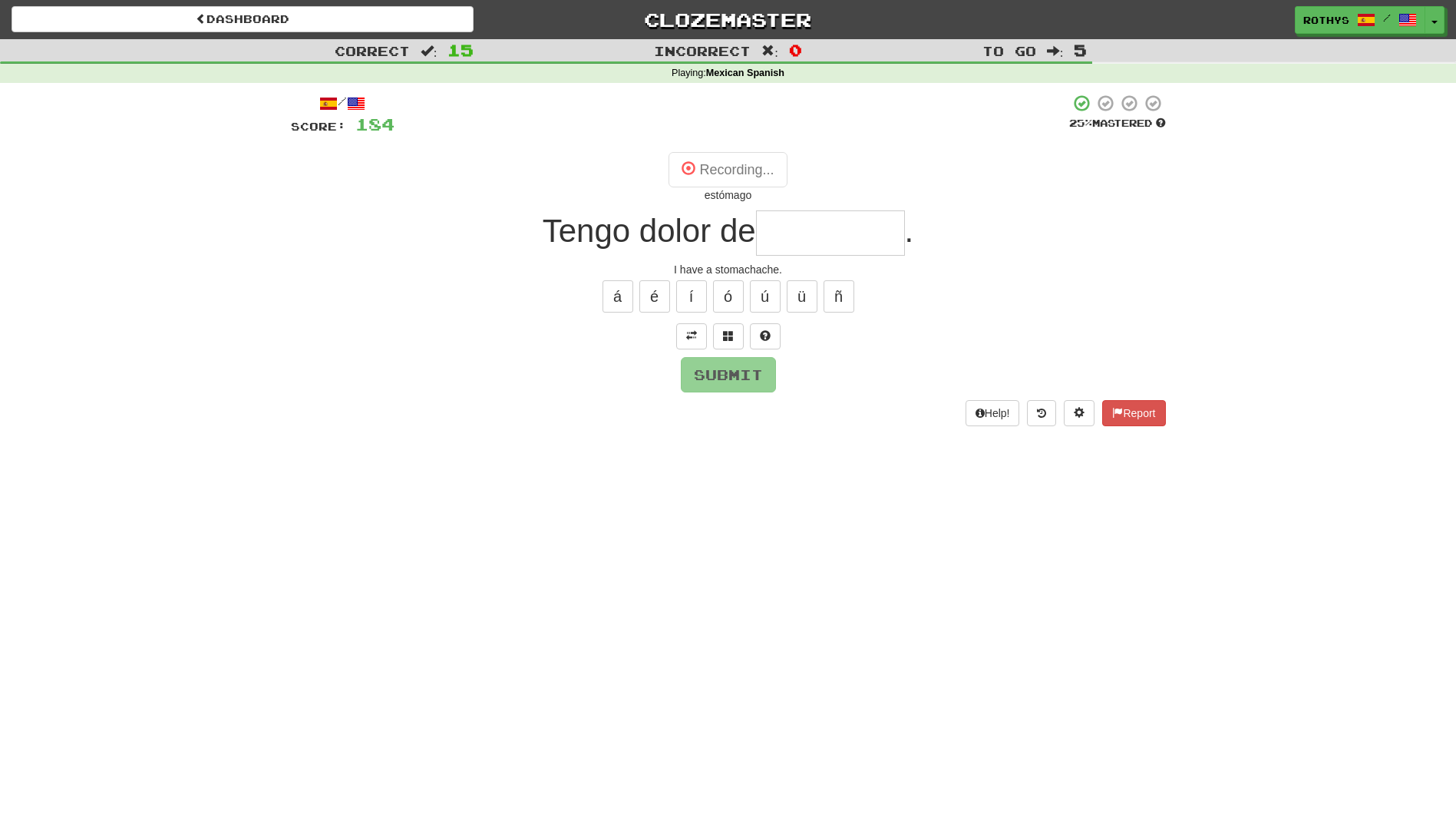
type input "********"
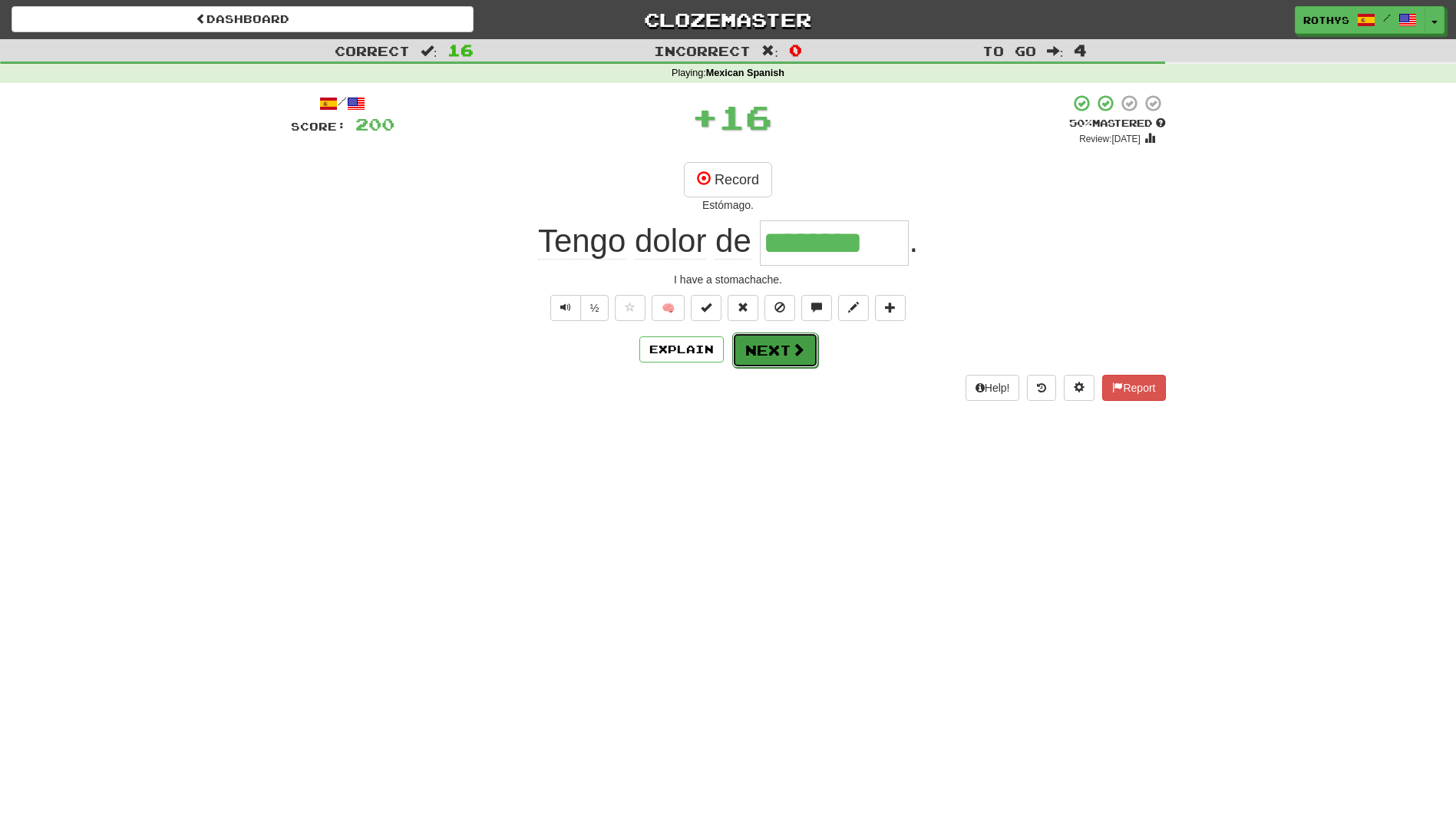
click at [779, 349] on button "Next" at bounding box center [775, 350] width 86 height 35
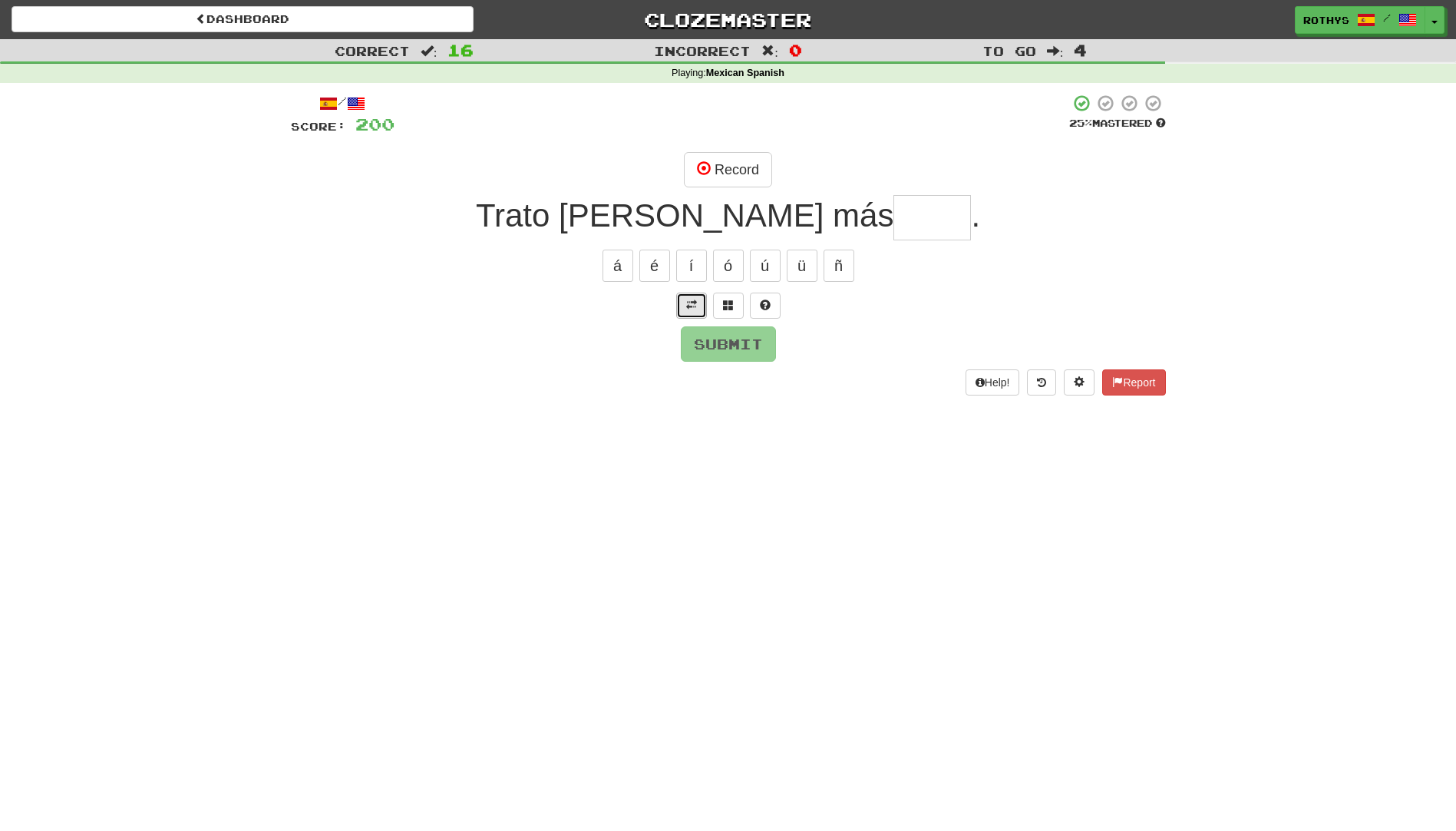
click at [693, 298] on button at bounding box center [692, 306] width 31 height 26
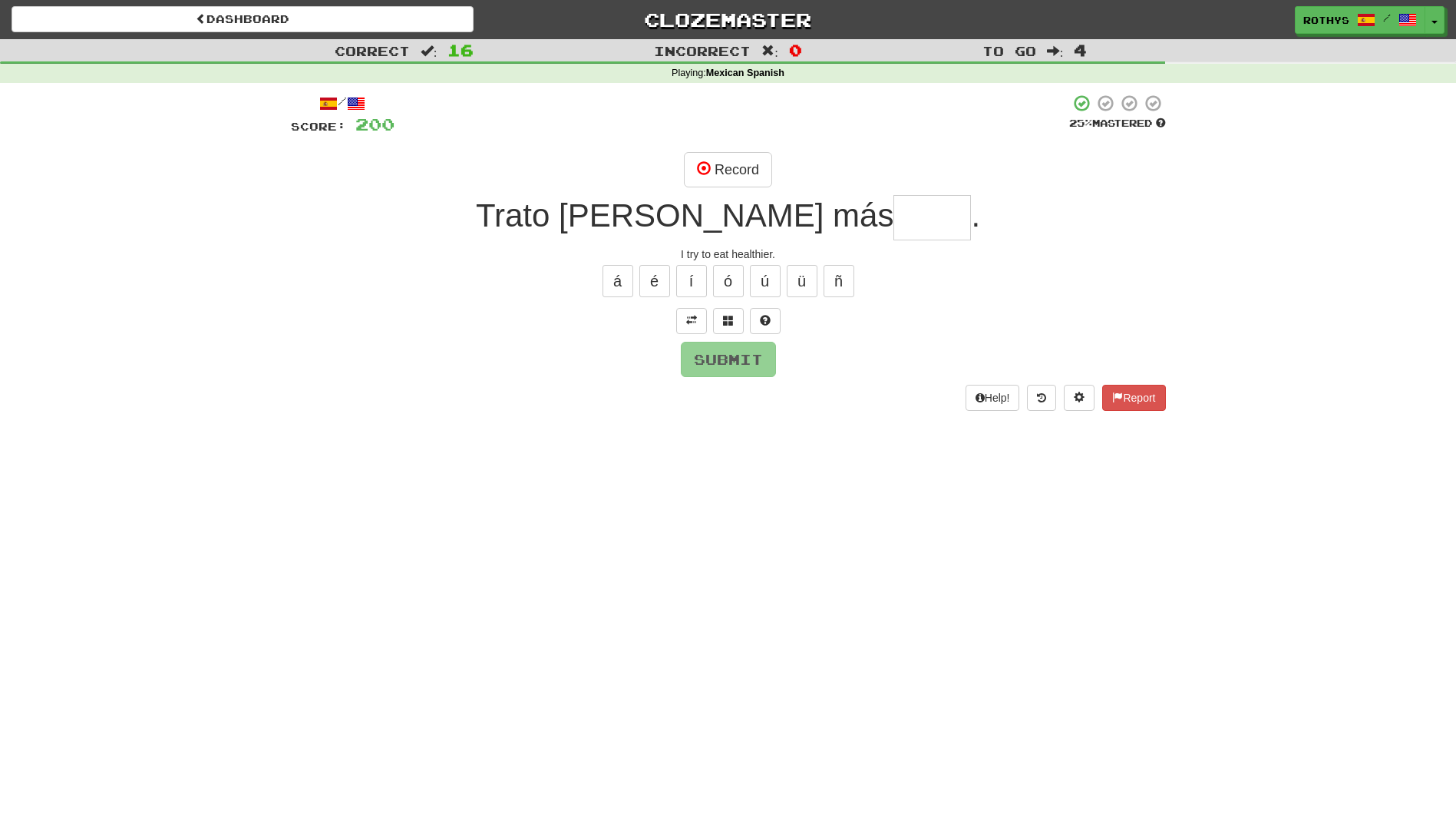
drag, startPoint x: 897, startPoint y: 220, endPoint x: 1086, endPoint y: 234, distance: 189.5
click at [897, 221] on input "text" at bounding box center [932, 217] width 77 height 45
click at [720, 323] on button at bounding box center [728, 321] width 31 height 26
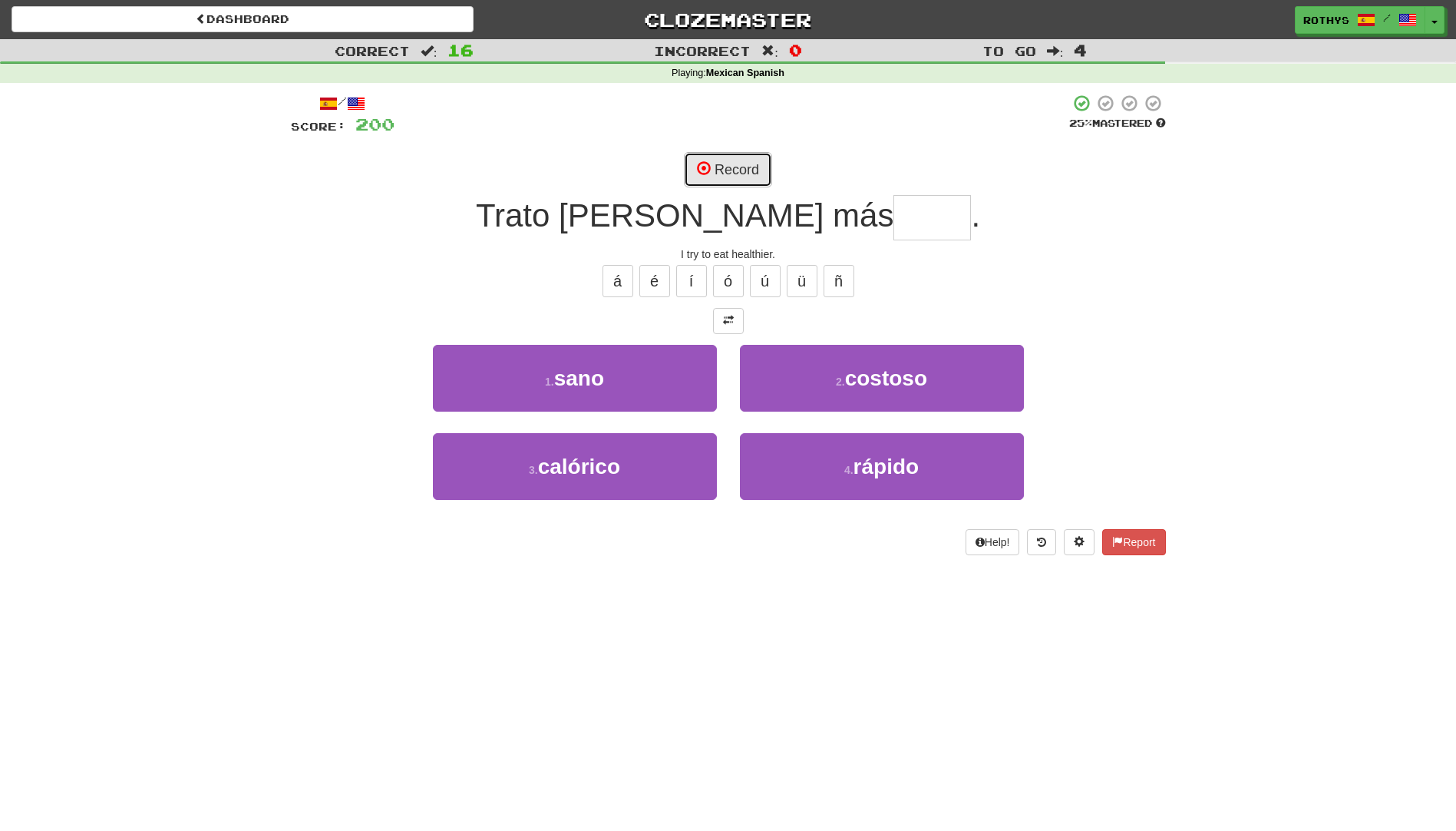
click at [708, 178] on button "Record" at bounding box center [728, 169] width 89 height 35
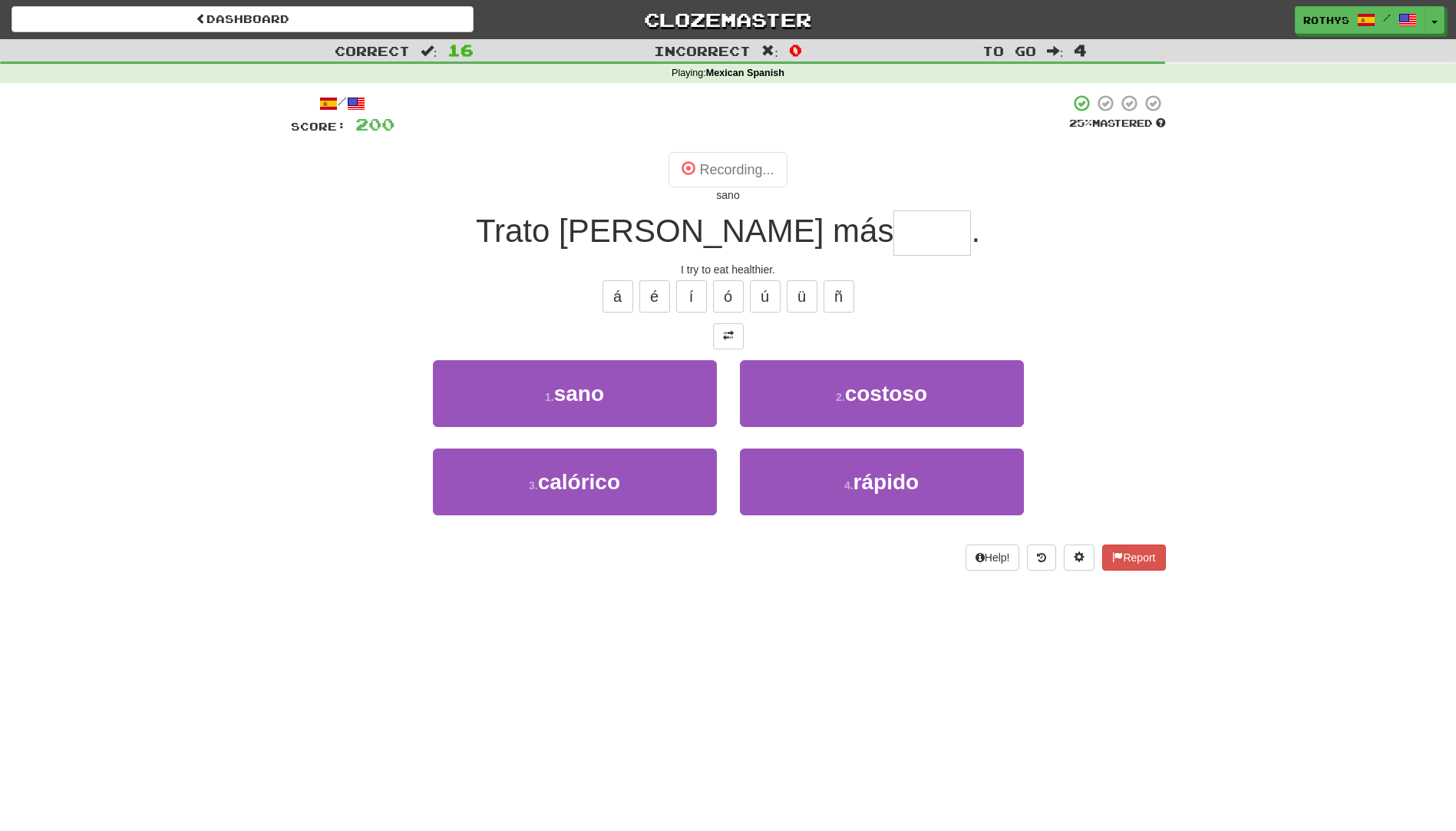
type input "****"
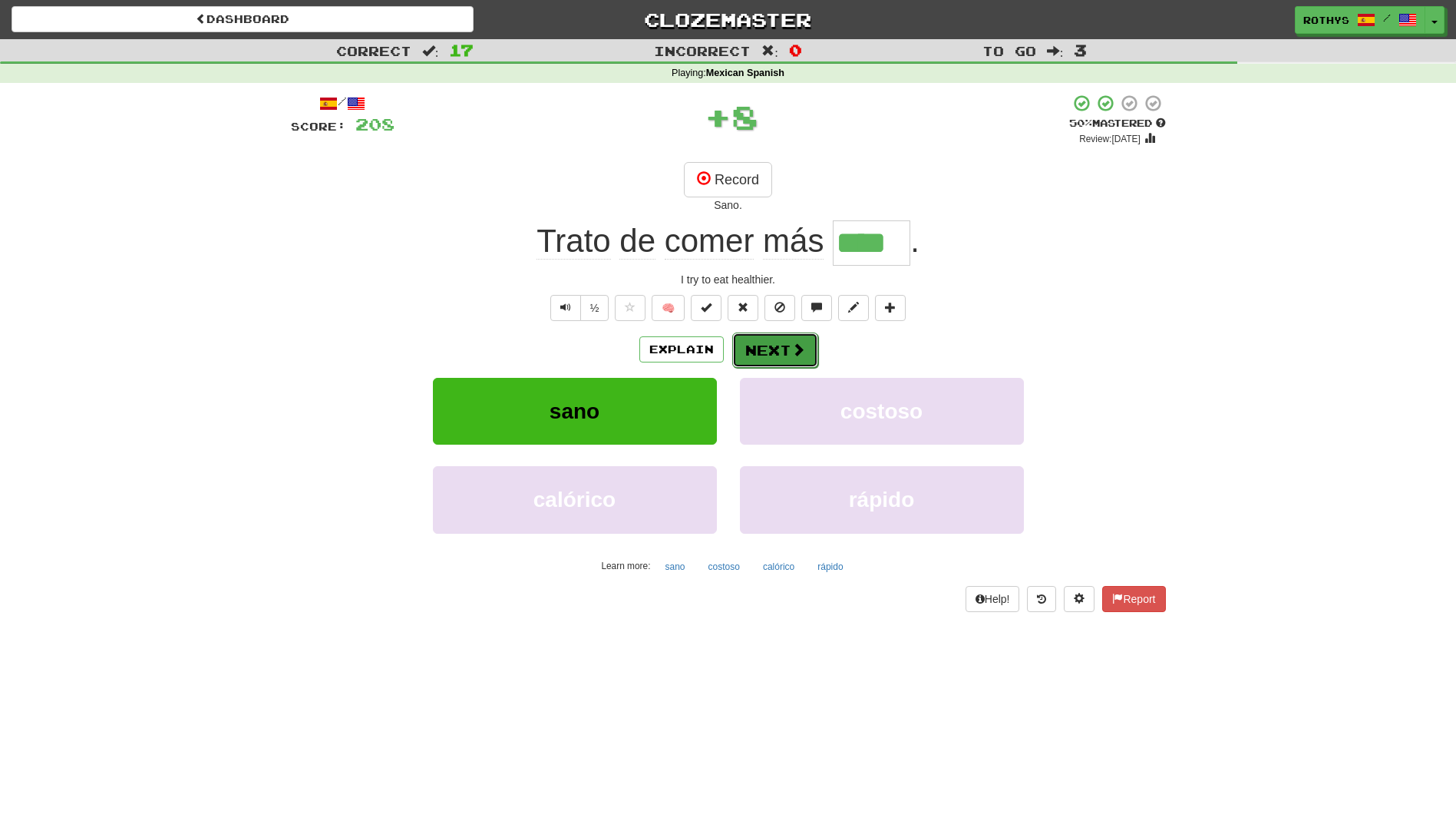
click at [761, 343] on button "Next" at bounding box center [775, 350] width 86 height 35
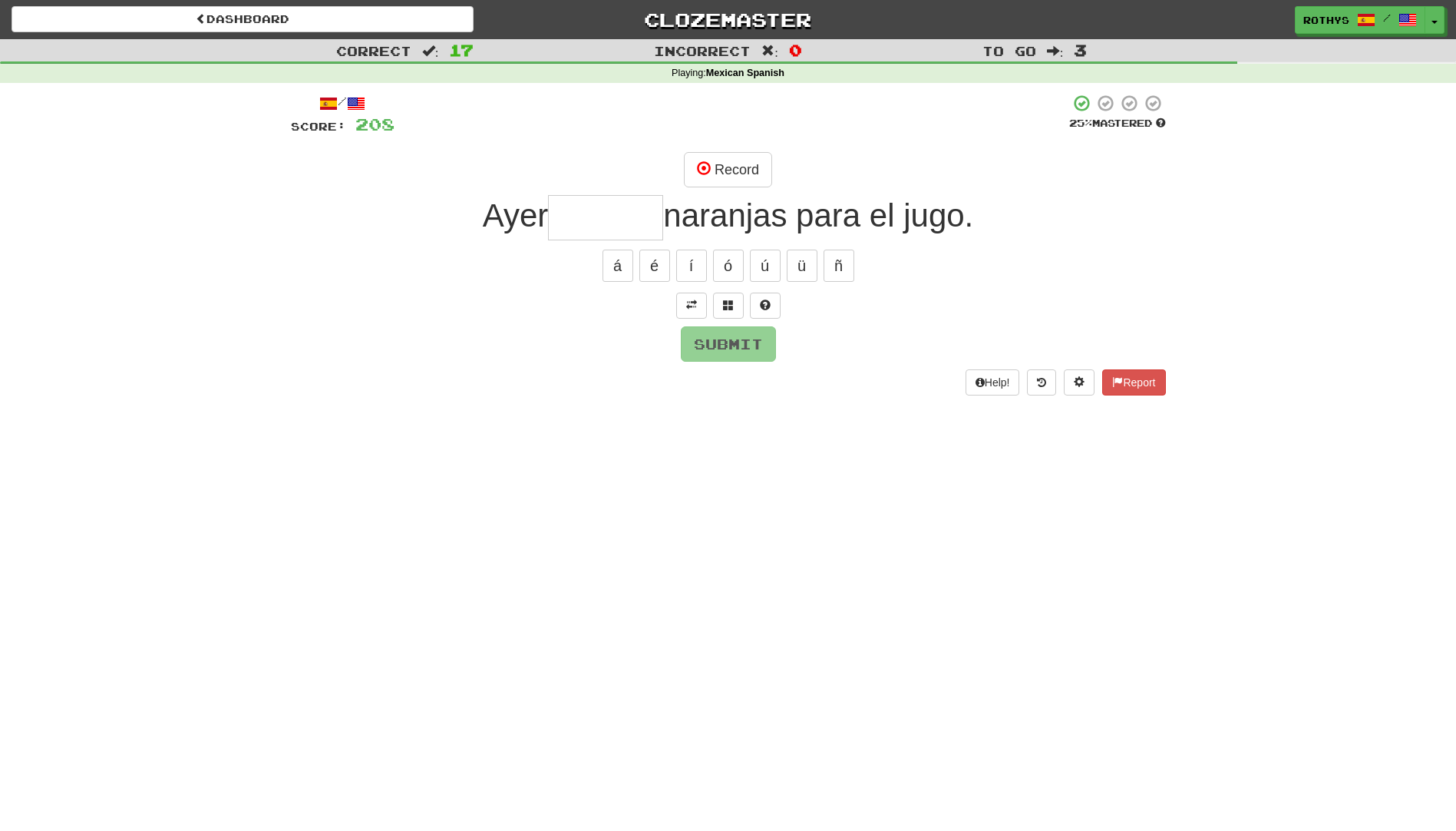
click at [604, 217] on input "text" at bounding box center [605, 217] width 115 height 45
click at [726, 305] on span at bounding box center [728, 305] width 11 height 11
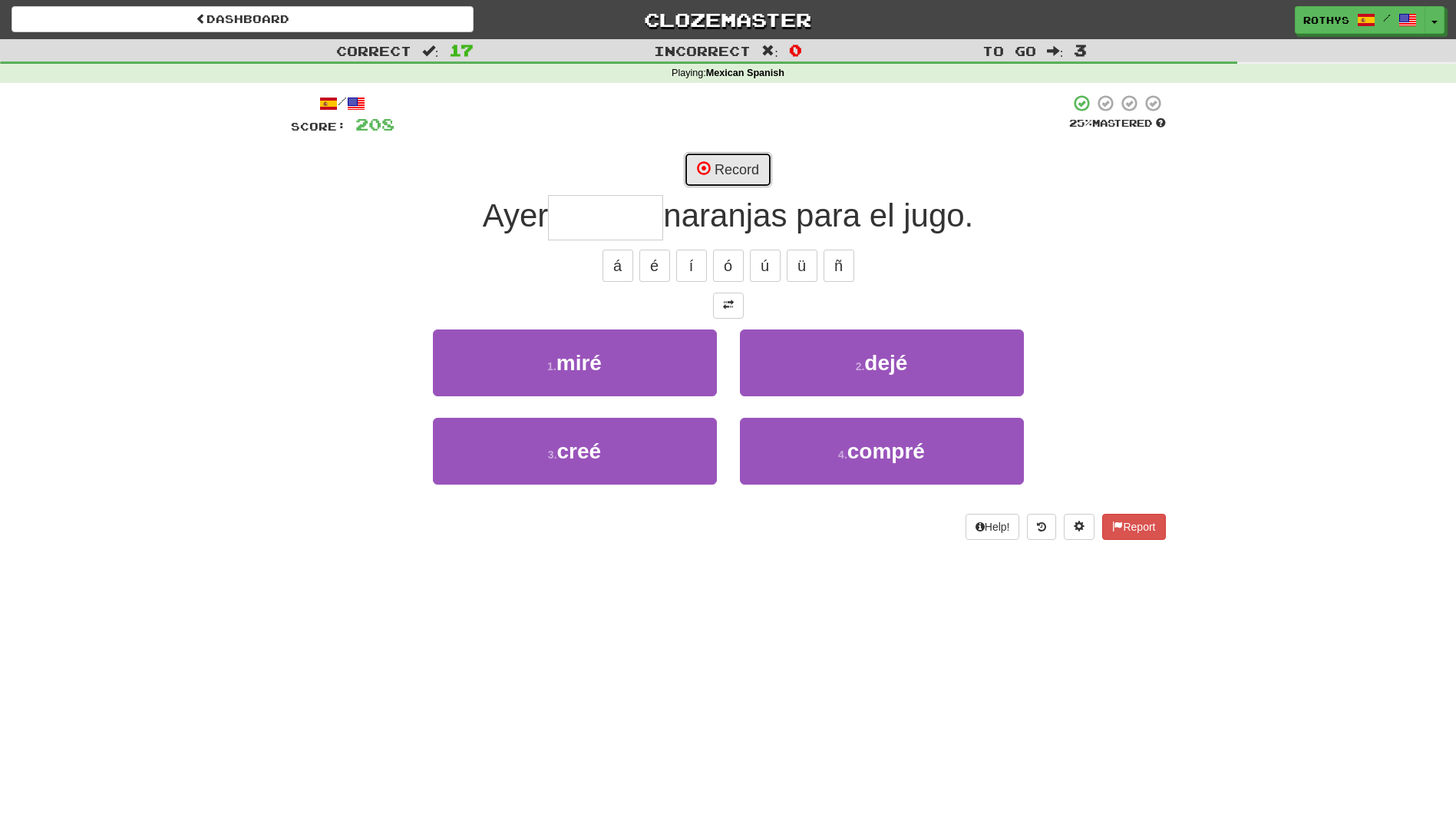
click at [757, 162] on button "Record" at bounding box center [728, 169] width 89 height 35
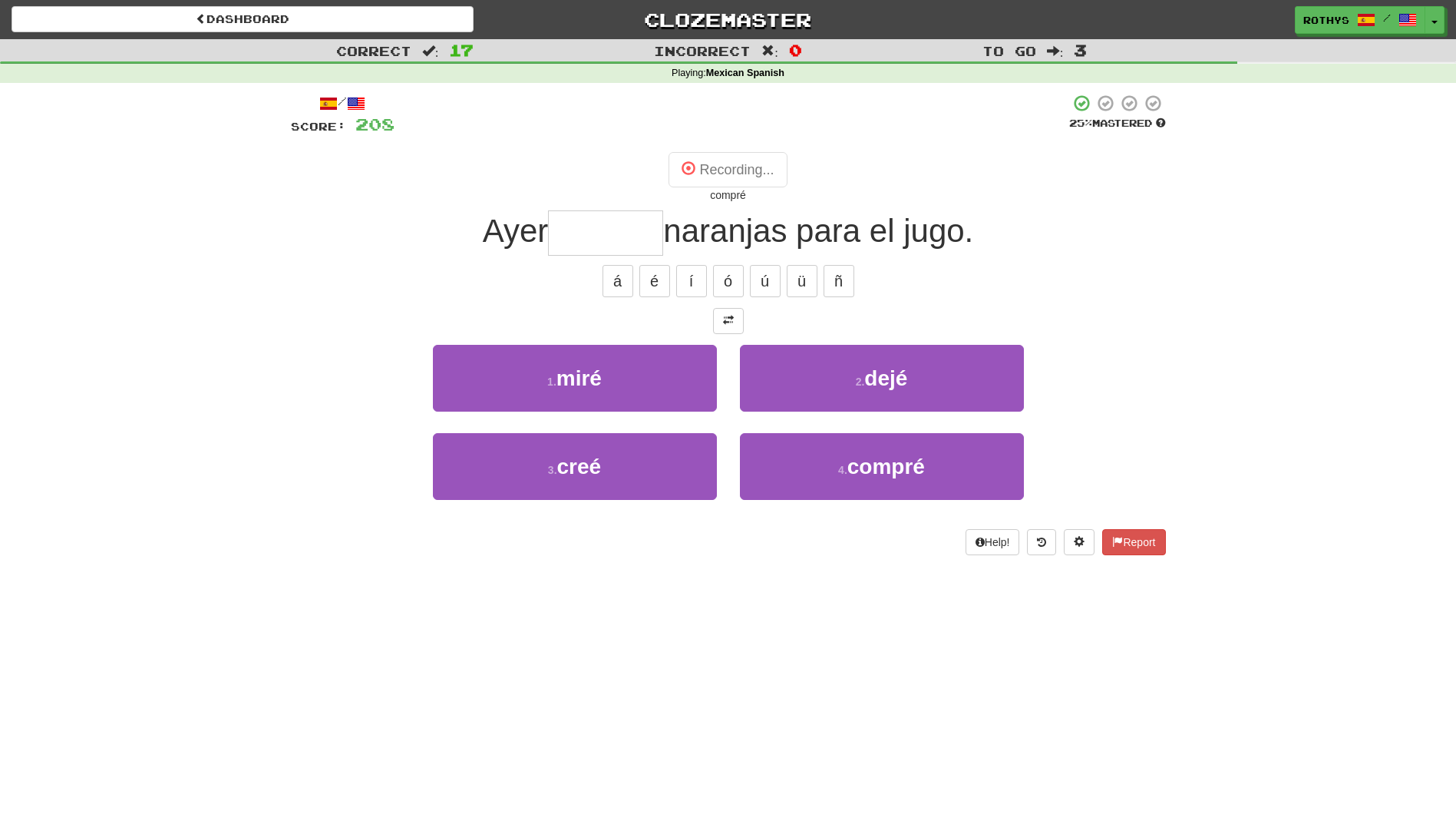
type input "******"
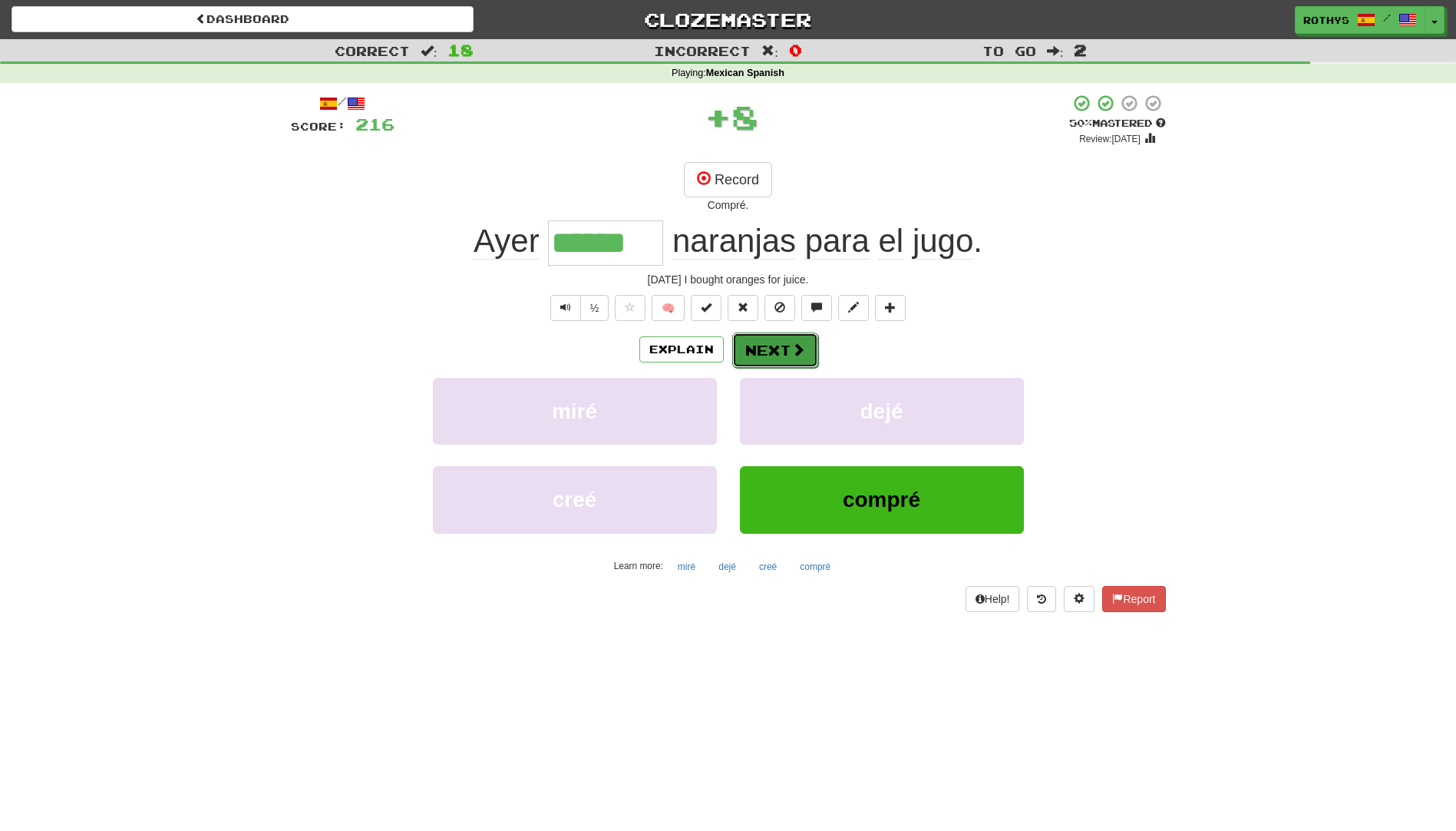
click at [797, 347] on span at bounding box center [798, 349] width 14 height 14
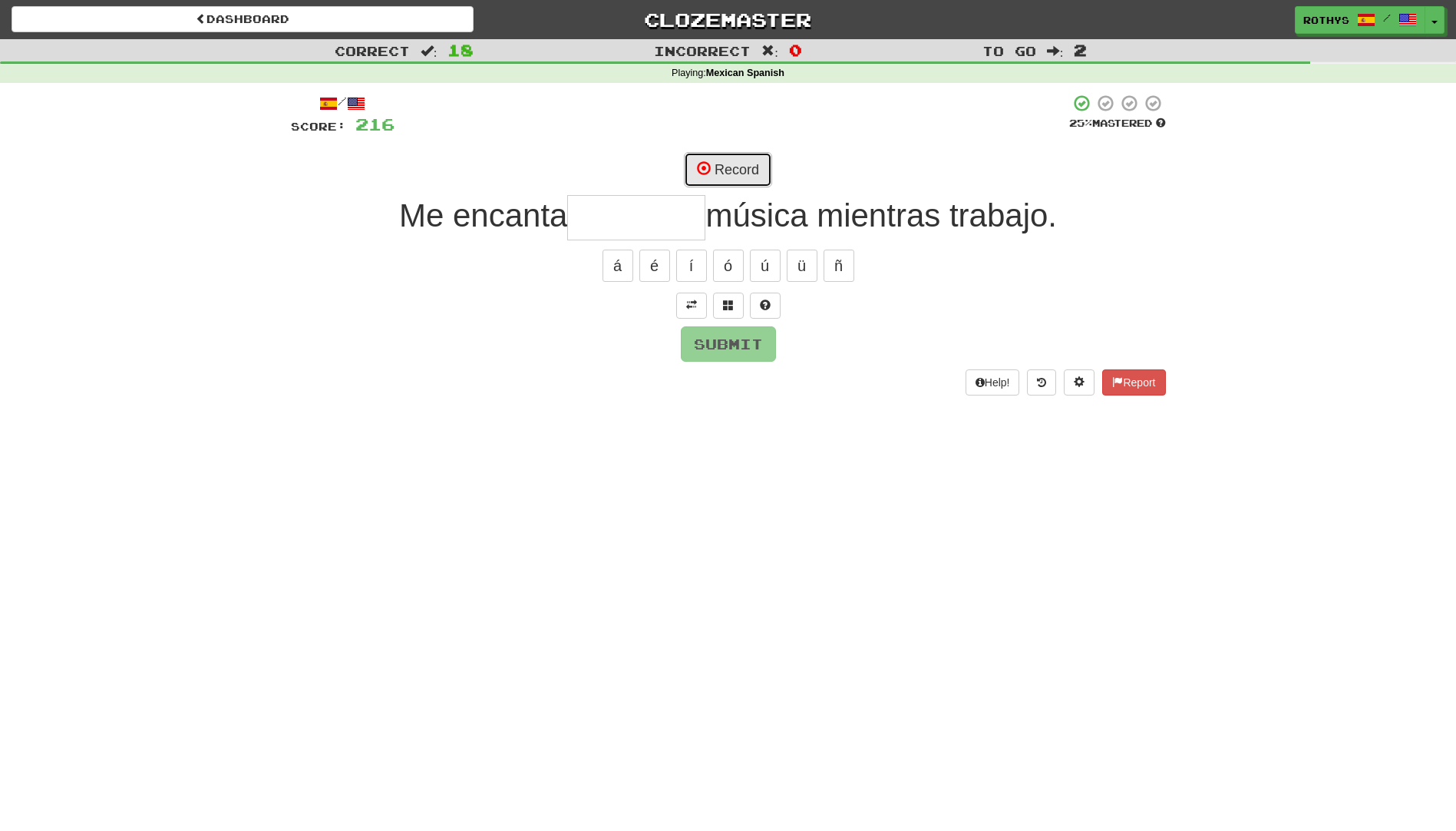
click at [744, 168] on button "Record" at bounding box center [728, 169] width 89 height 35
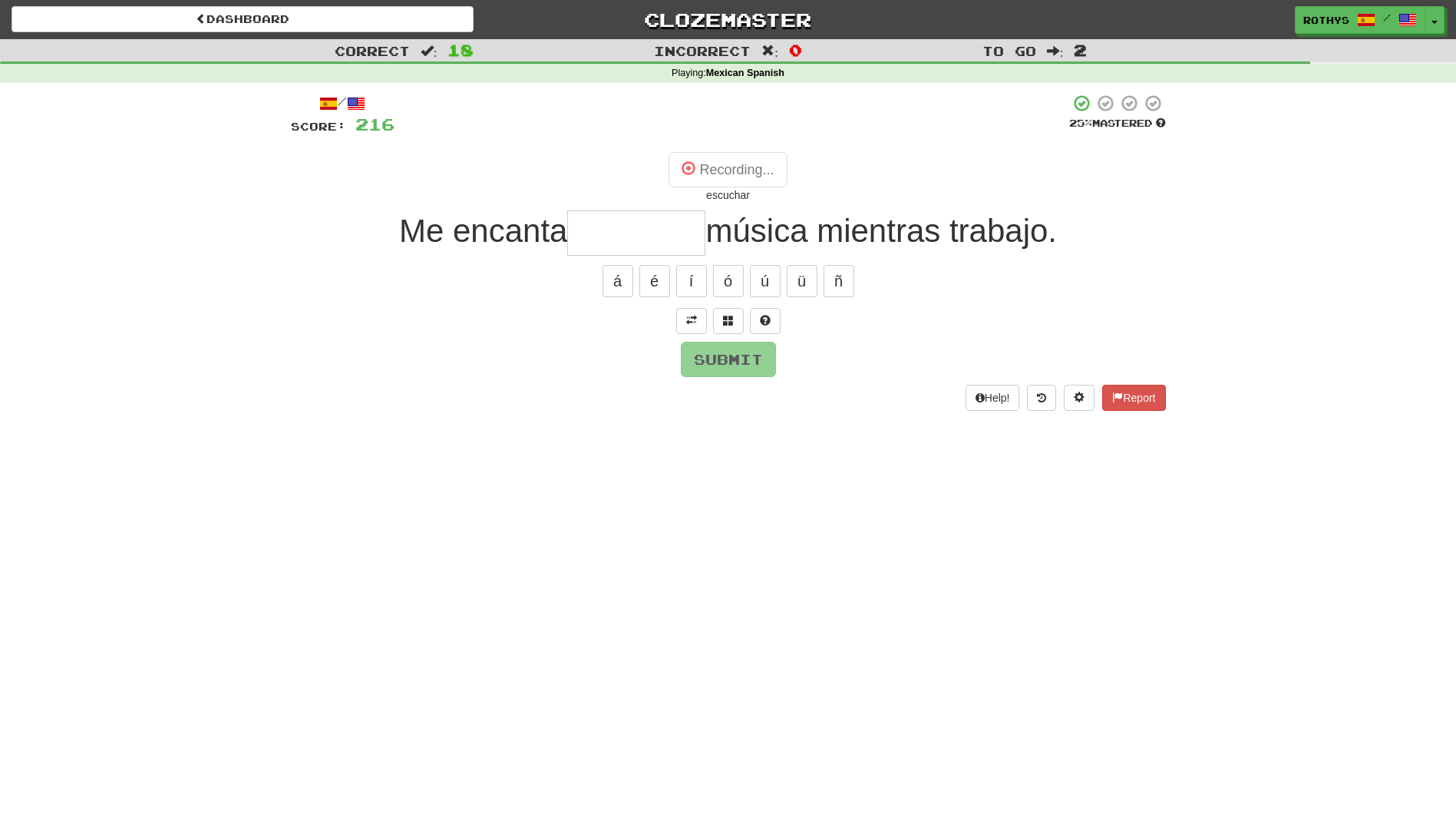
type input "********"
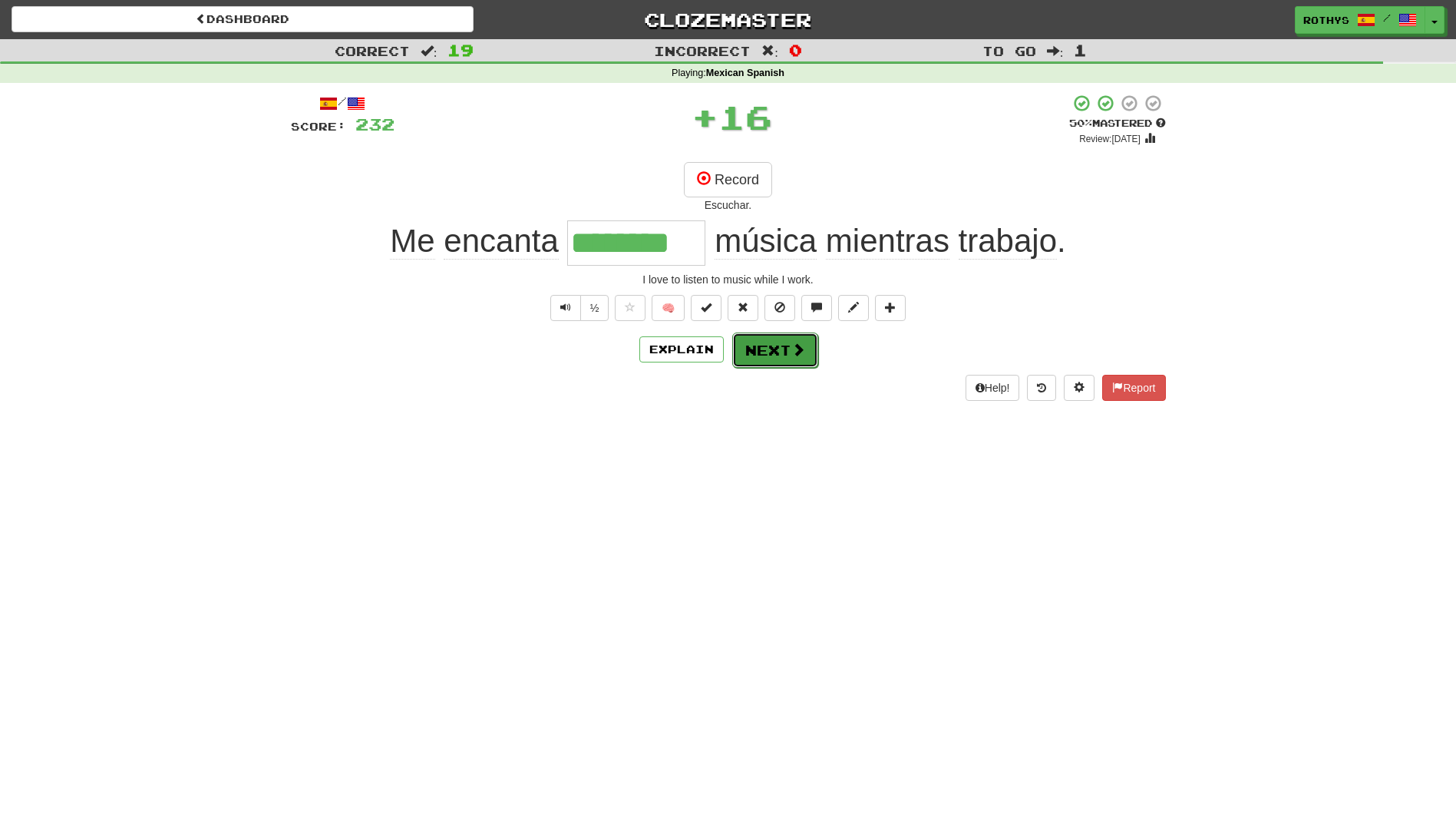
click at [762, 341] on button "Next" at bounding box center [775, 350] width 86 height 35
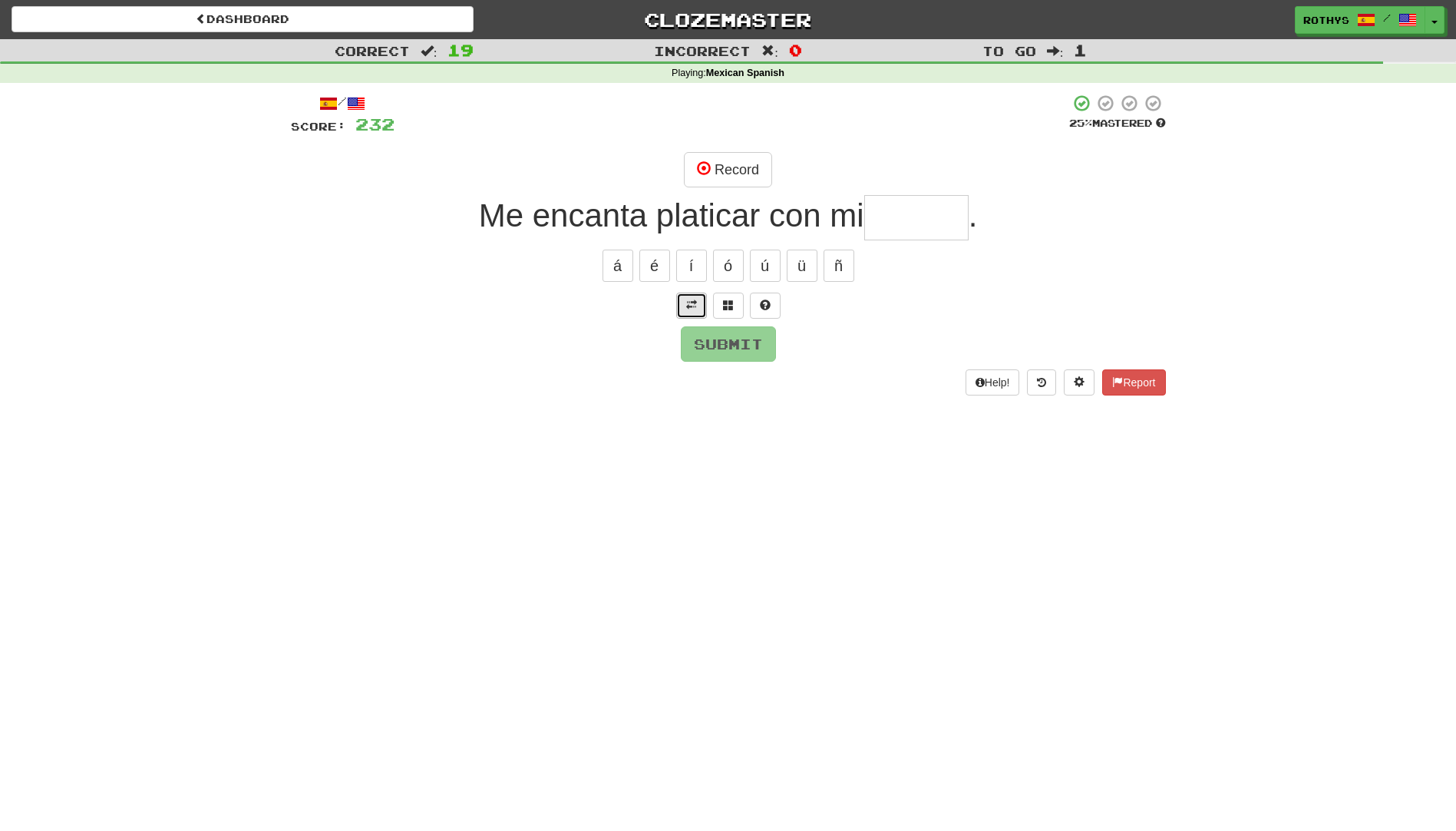
click at [697, 305] on button at bounding box center [692, 306] width 31 height 26
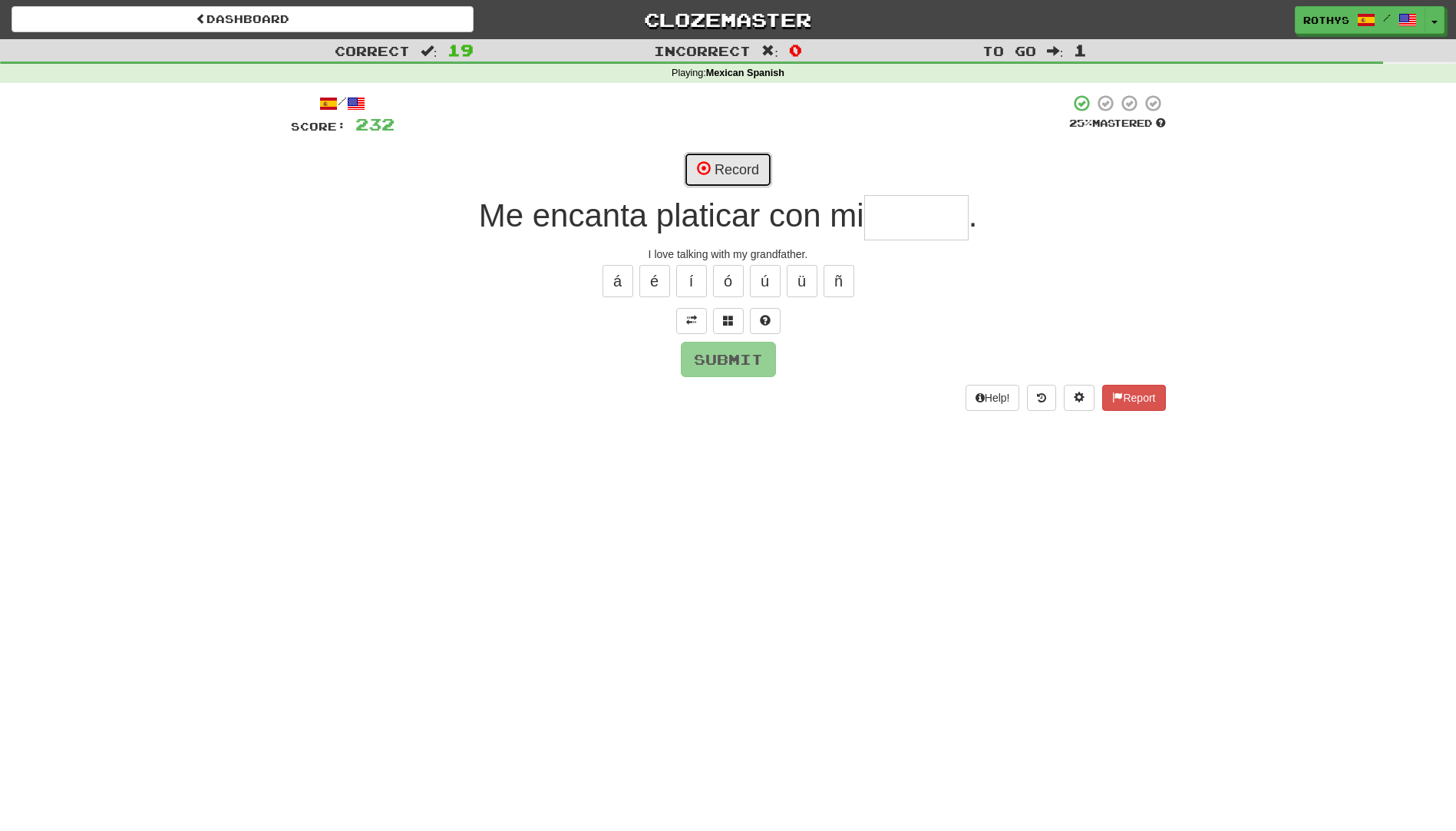
click at [699, 171] on span at bounding box center [704, 168] width 14 height 14
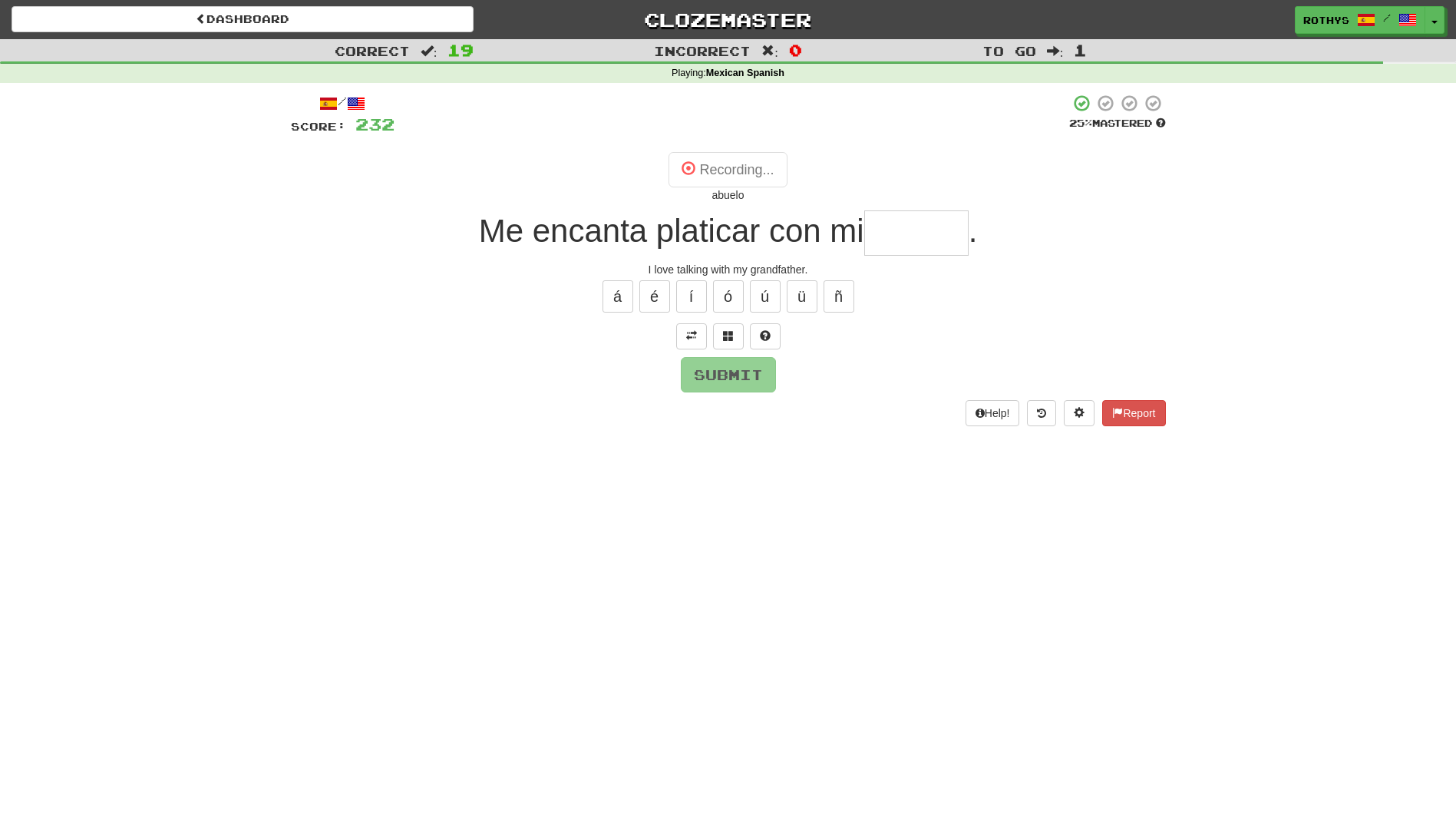
type input "******"
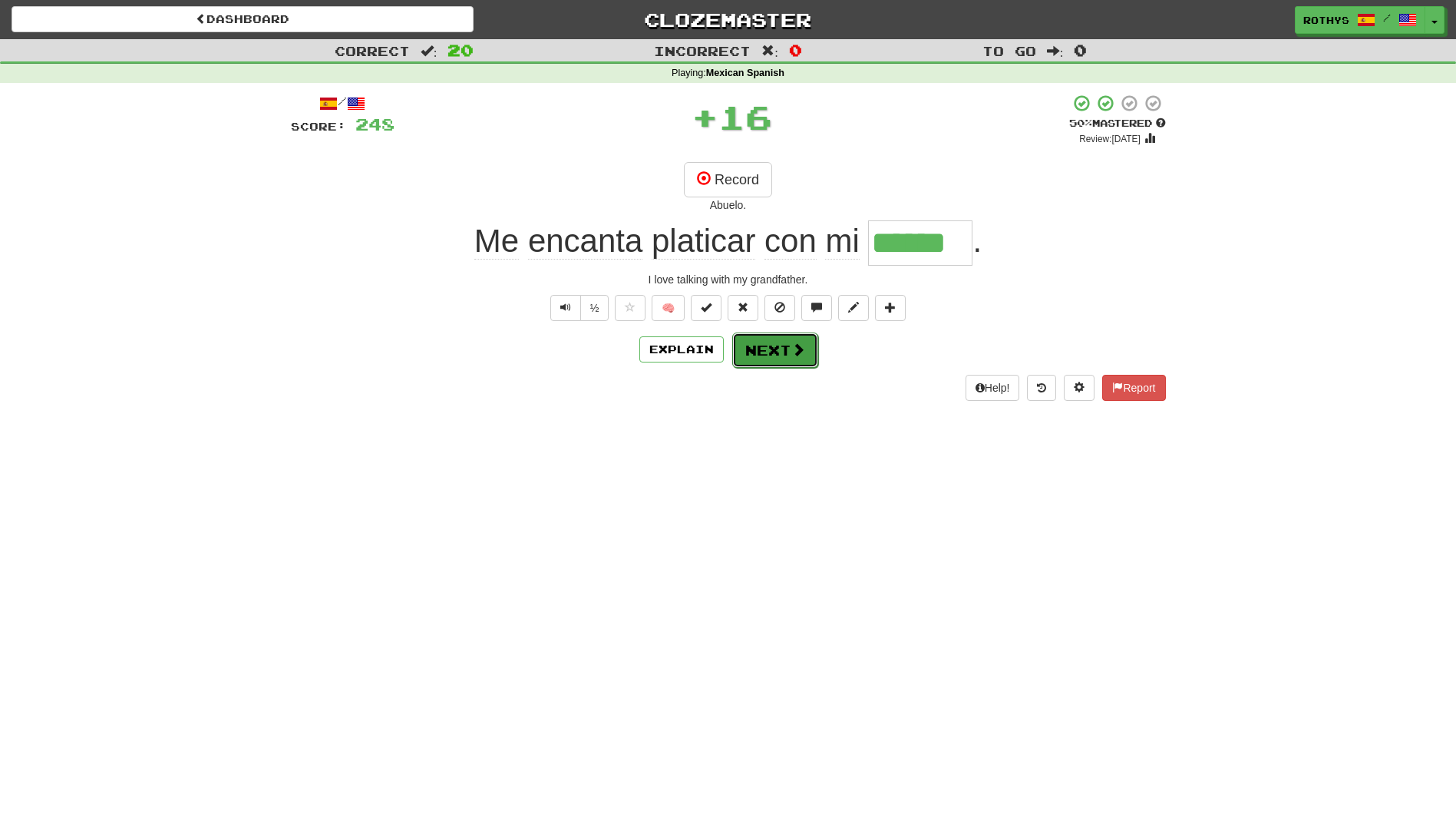
click at [752, 347] on button "Next" at bounding box center [775, 350] width 86 height 35
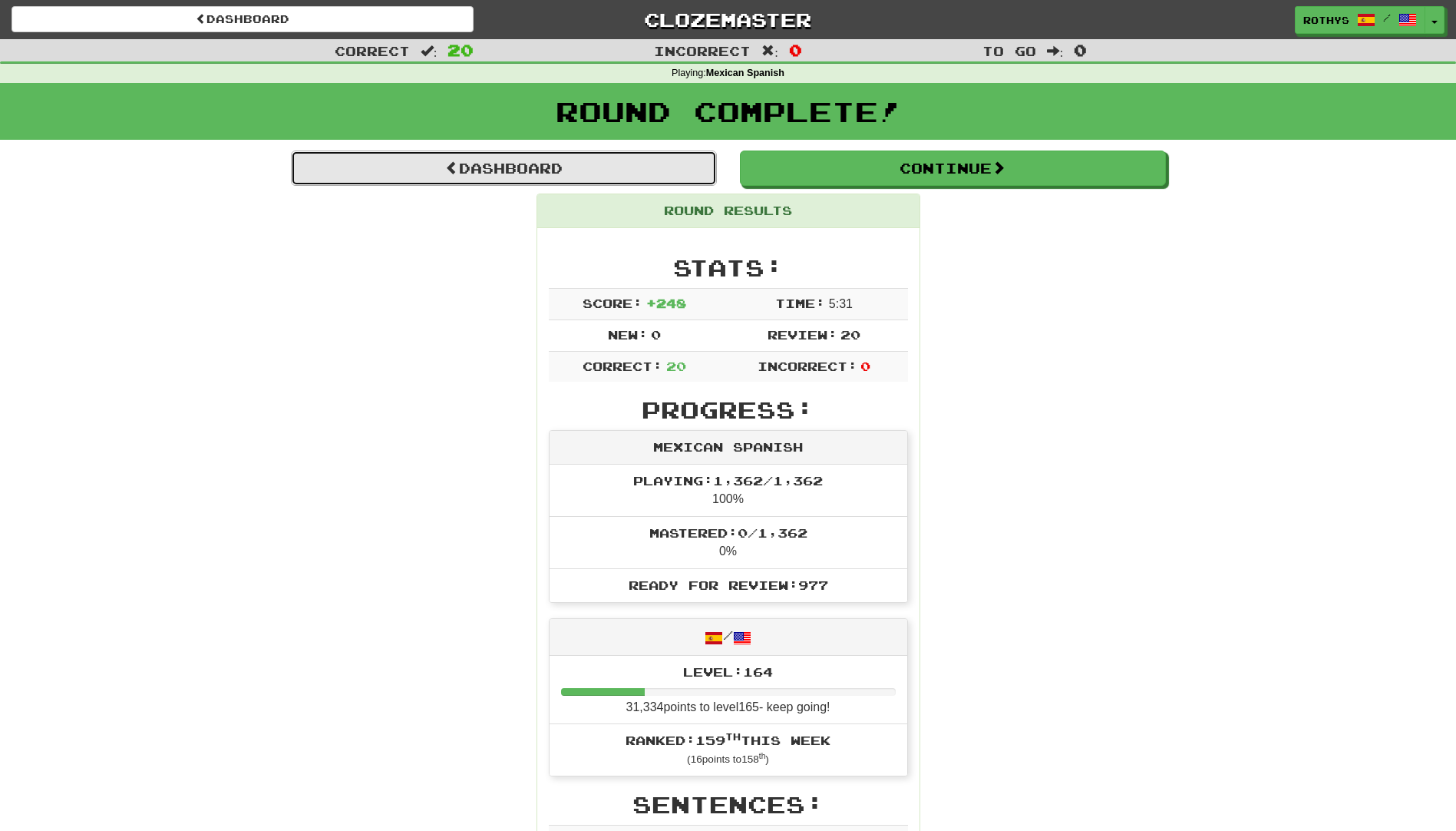
click at [490, 175] on link "Dashboard" at bounding box center [504, 168] width 426 height 35
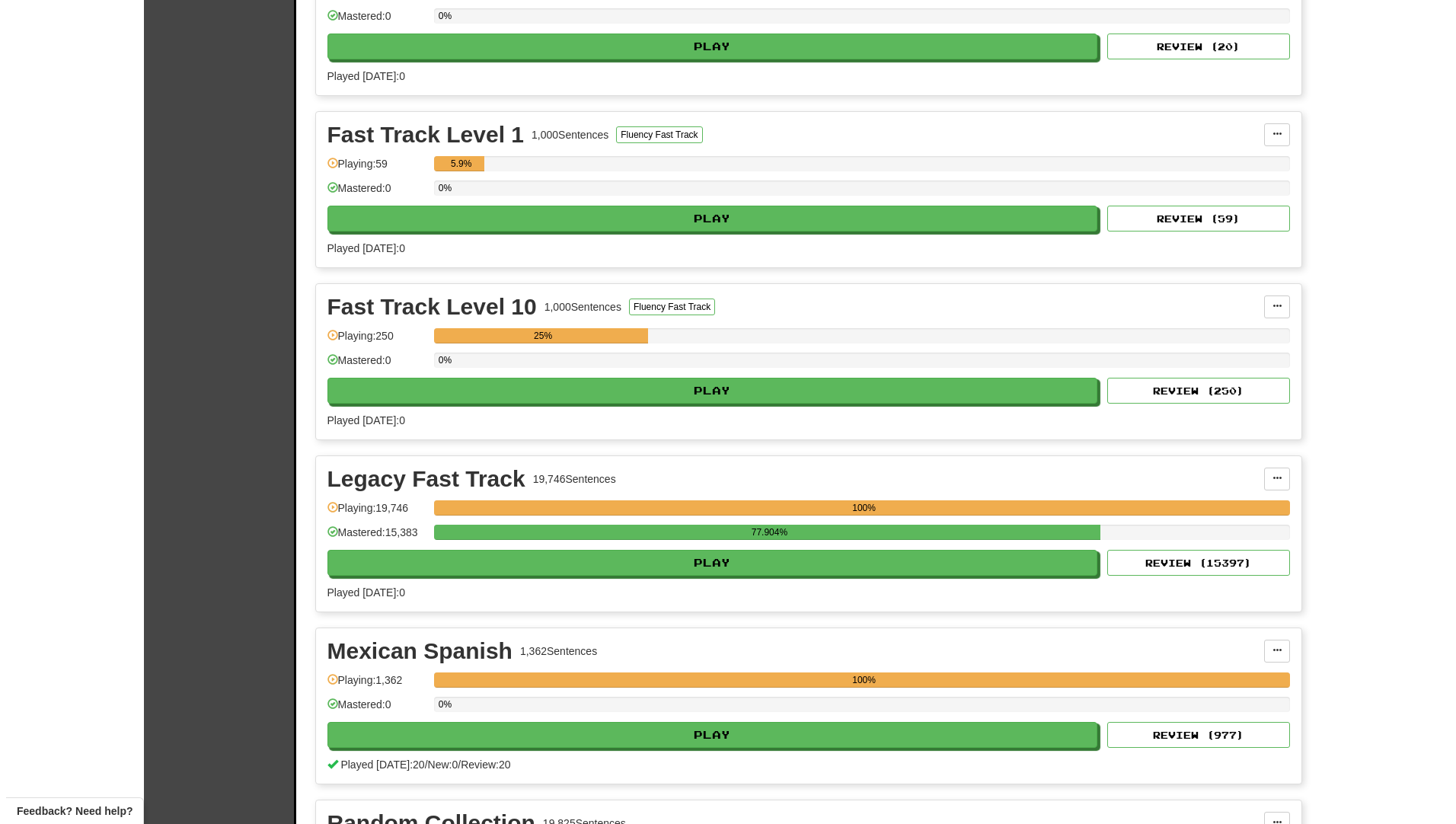
scroll to position [457, 0]
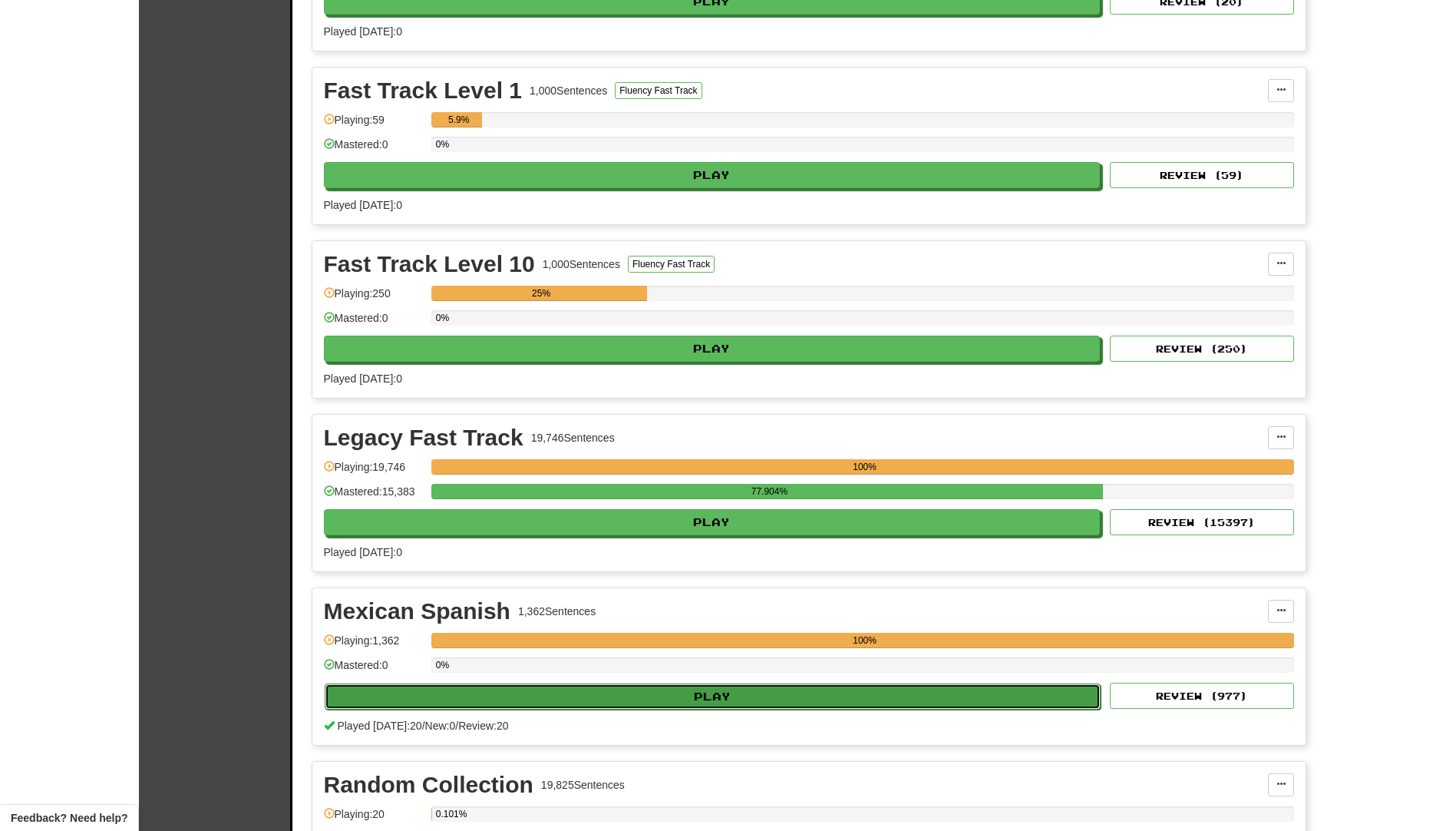
click at [570, 699] on button "Play" at bounding box center [713, 696] width 777 height 26
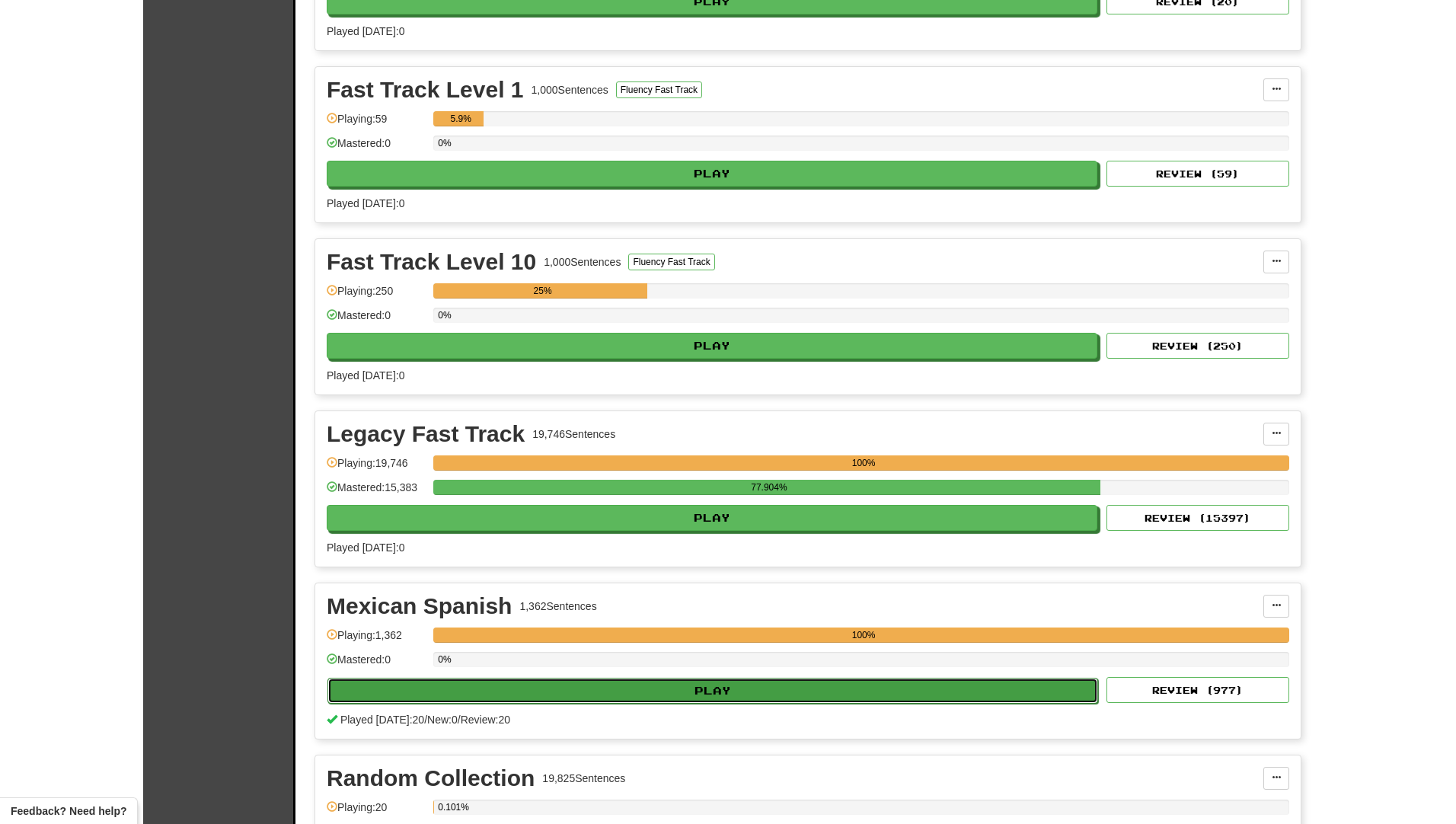
select select "**"
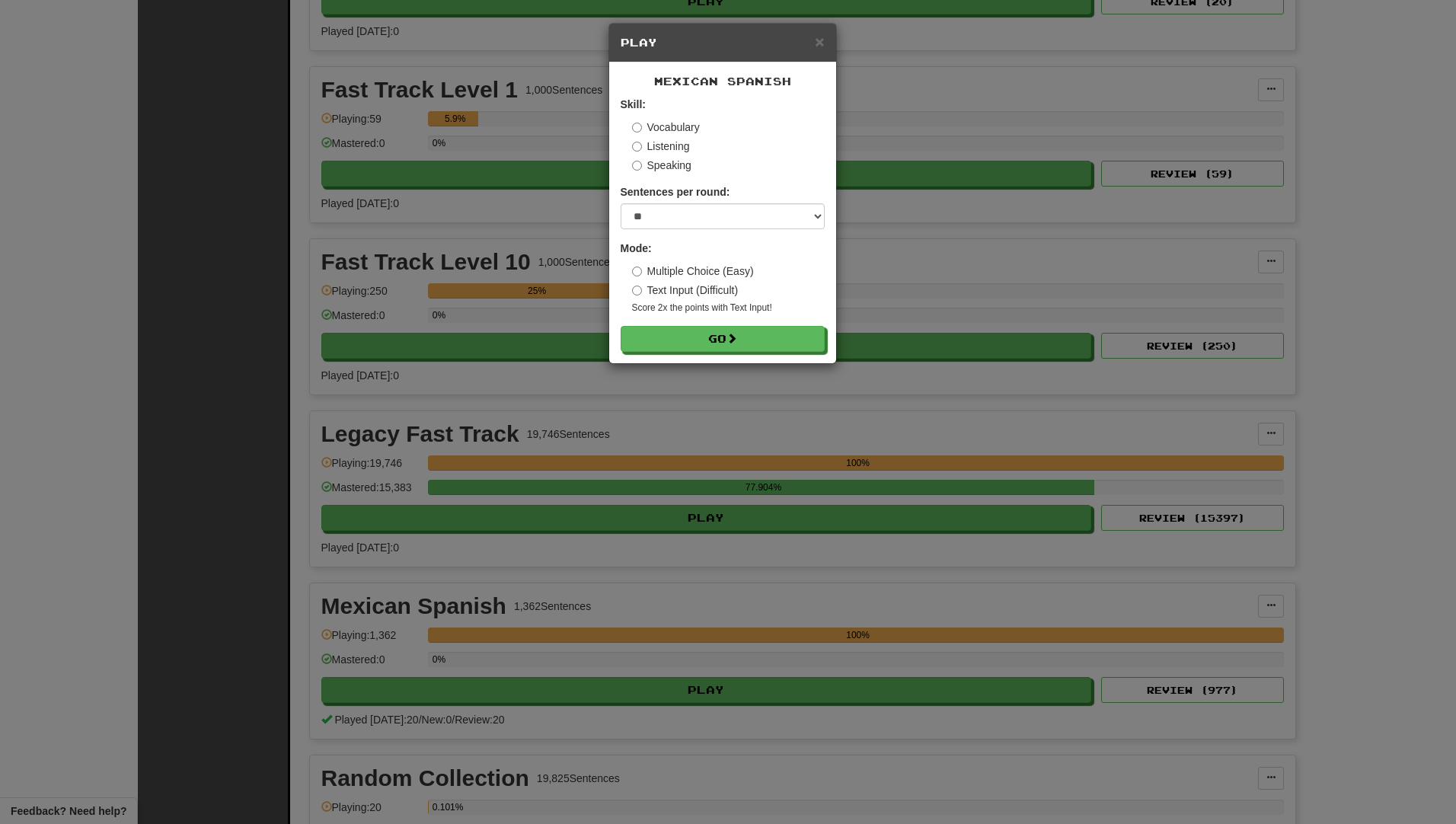
click at [656, 138] on label "Listening" at bounding box center [661, 146] width 58 height 15
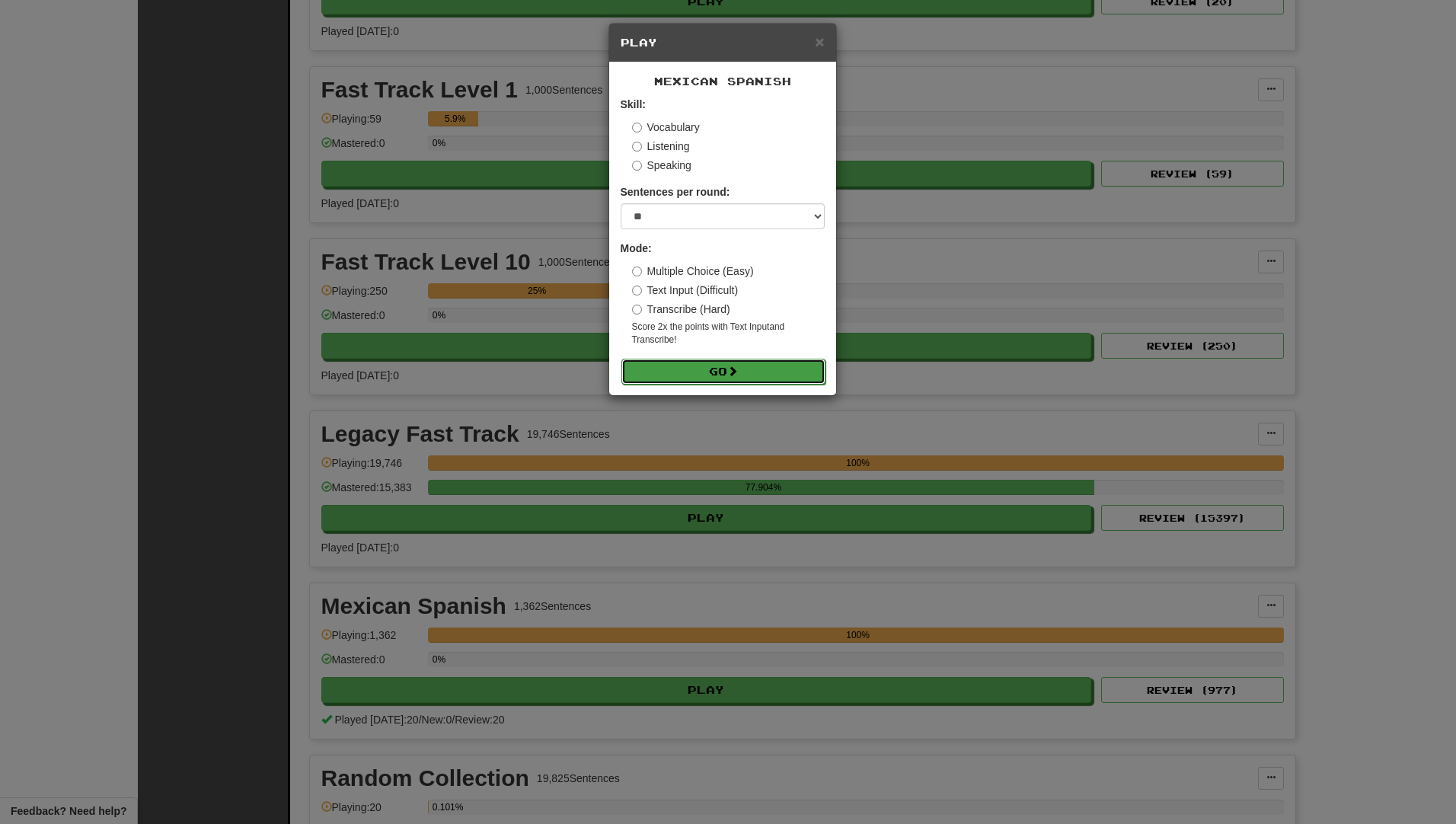
click at [691, 369] on button "Go" at bounding box center [723, 371] width 204 height 26
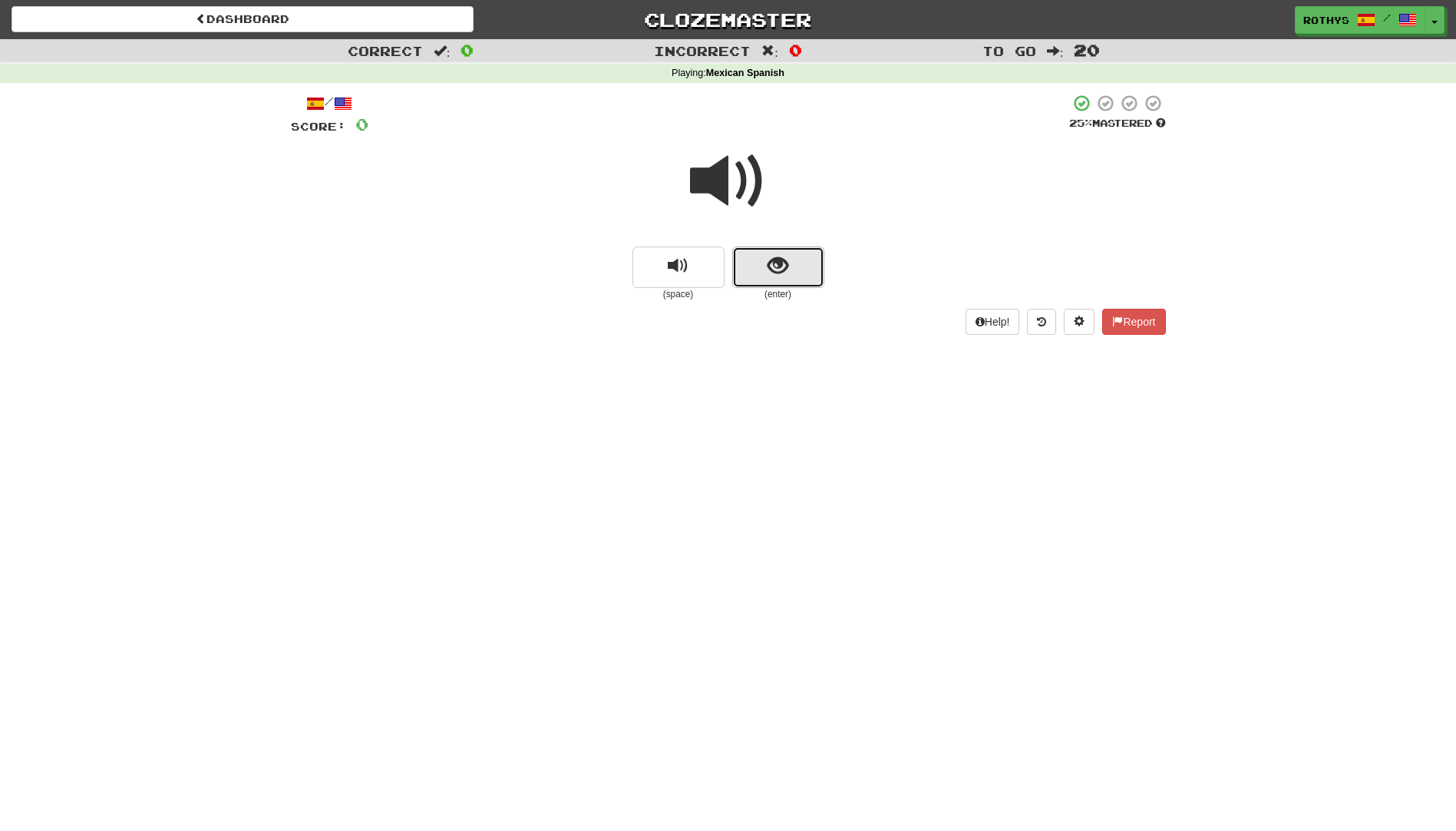
click at [774, 269] on span "show sentence" at bounding box center [778, 266] width 20 height 20
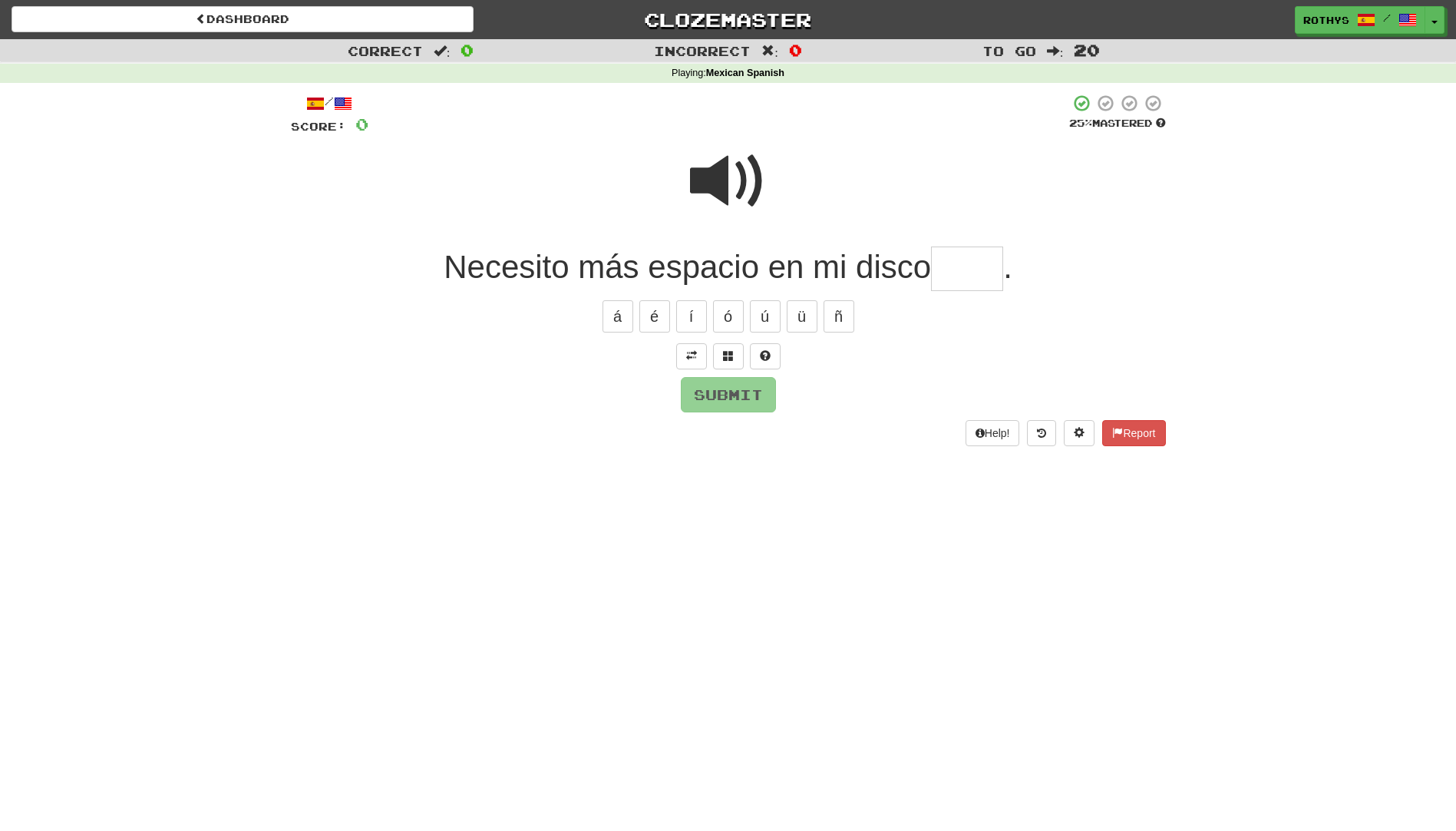
click at [976, 255] on input "text" at bounding box center [967, 269] width 72 height 45
click at [732, 352] on span at bounding box center [728, 355] width 11 height 11
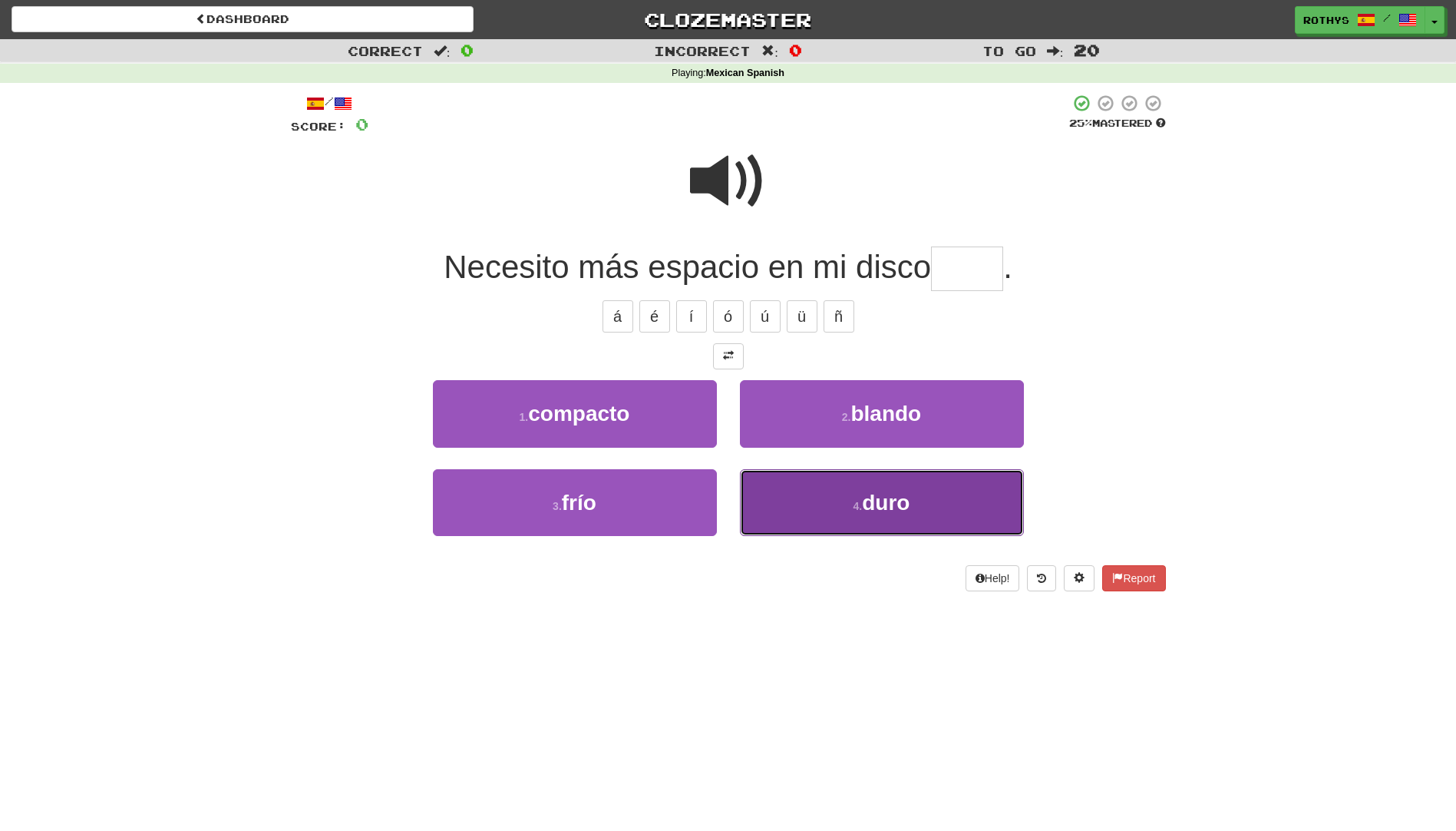
click at [875, 511] on span "duro" at bounding box center [886, 502] width 48 height 24
type input "****"
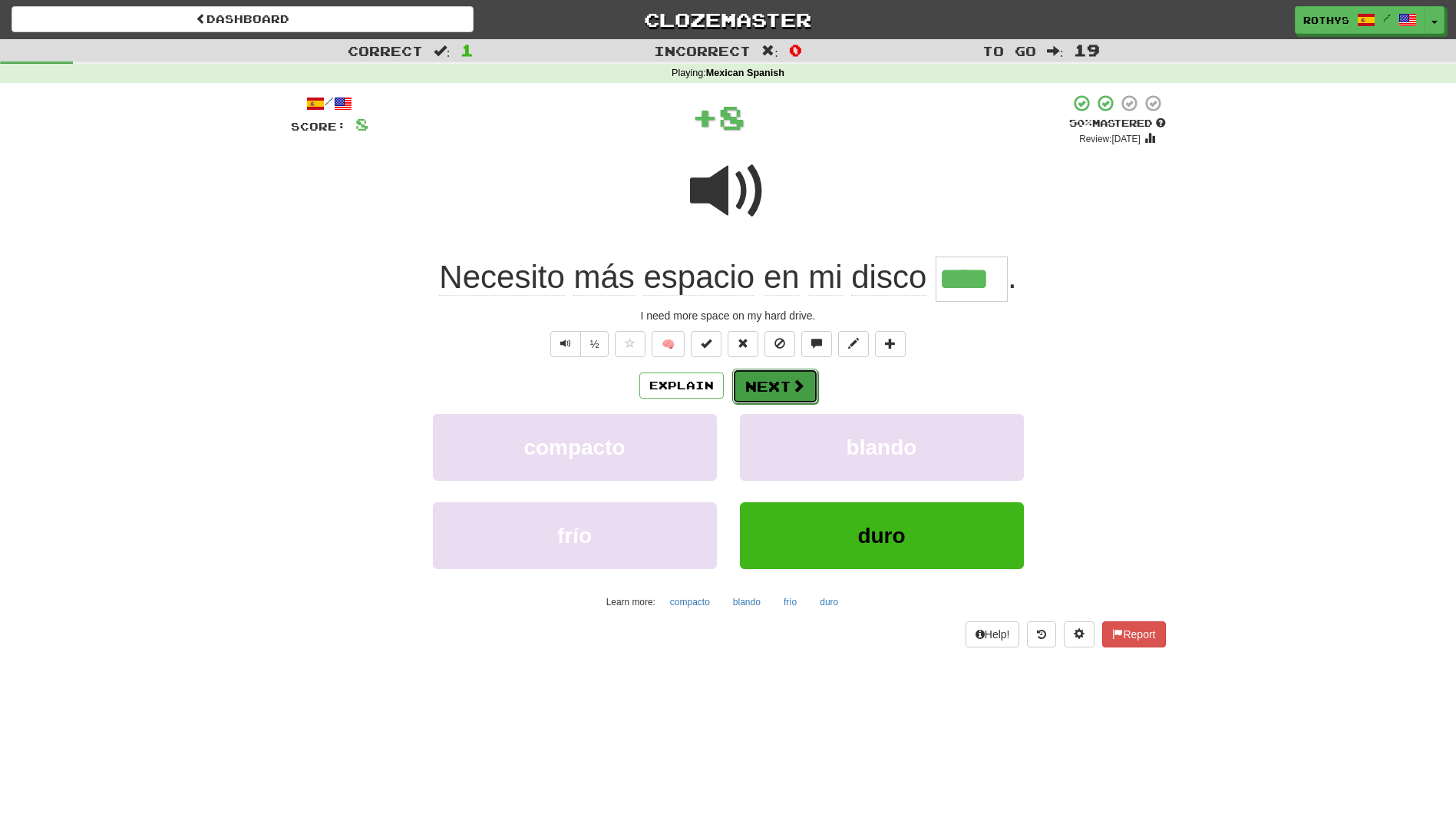
drag, startPoint x: 779, startPoint y: 378, endPoint x: 769, endPoint y: 387, distance: 13.5
click at [769, 387] on button "Next" at bounding box center [775, 386] width 86 height 35
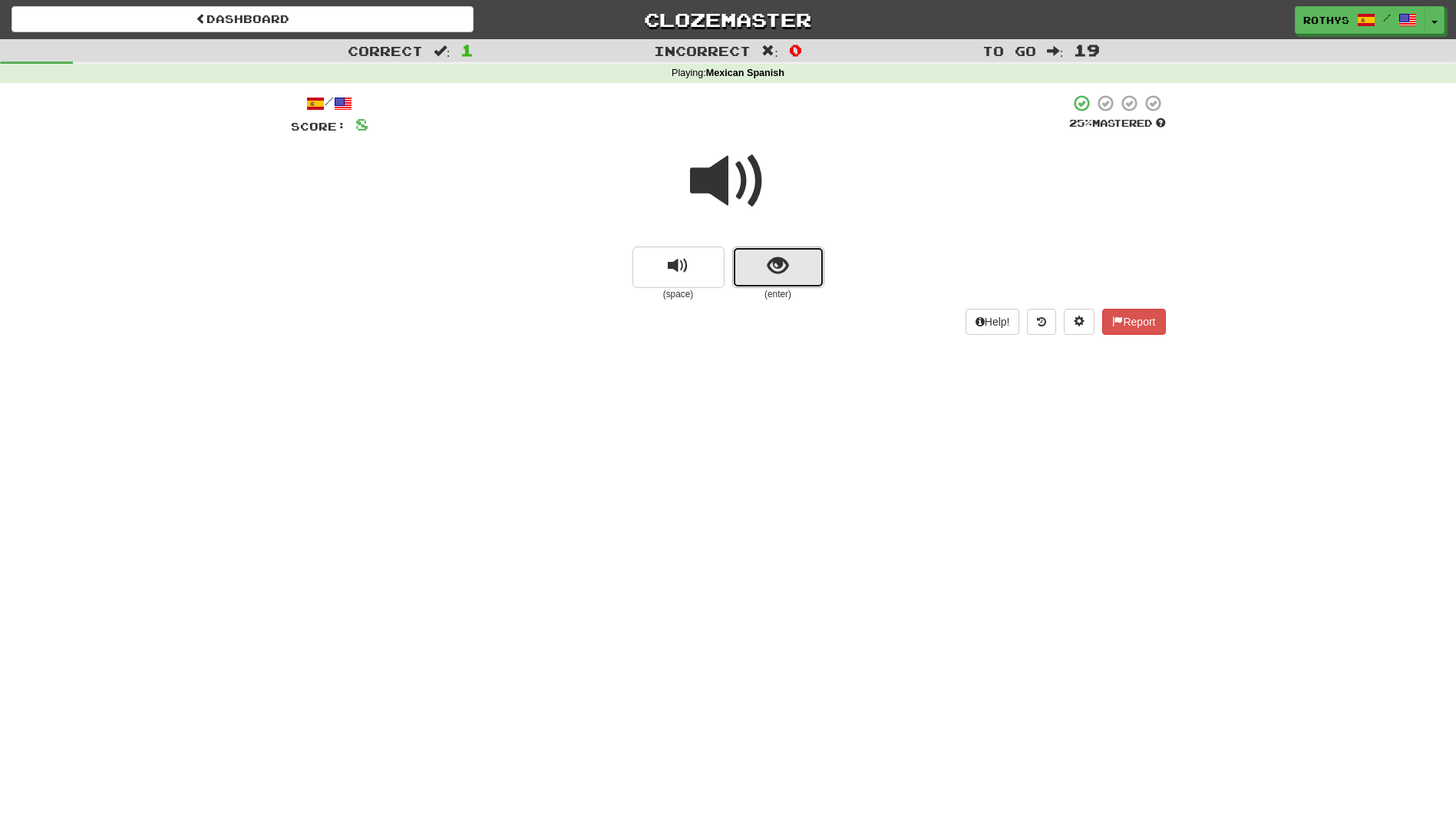
click at [754, 262] on button "show sentence" at bounding box center [779, 267] width 92 height 42
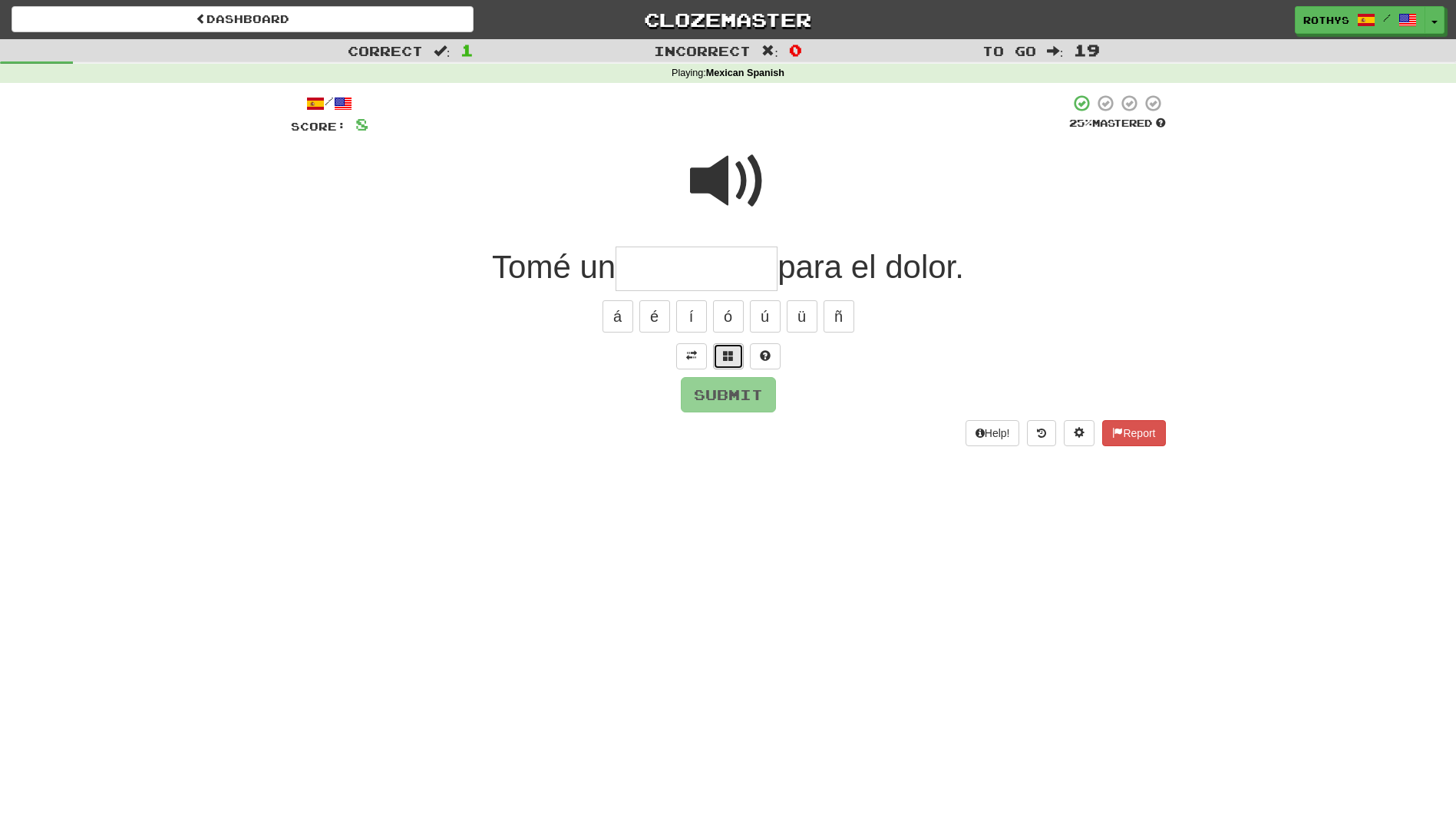
click at [723, 355] on span at bounding box center [728, 355] width 11 height 11
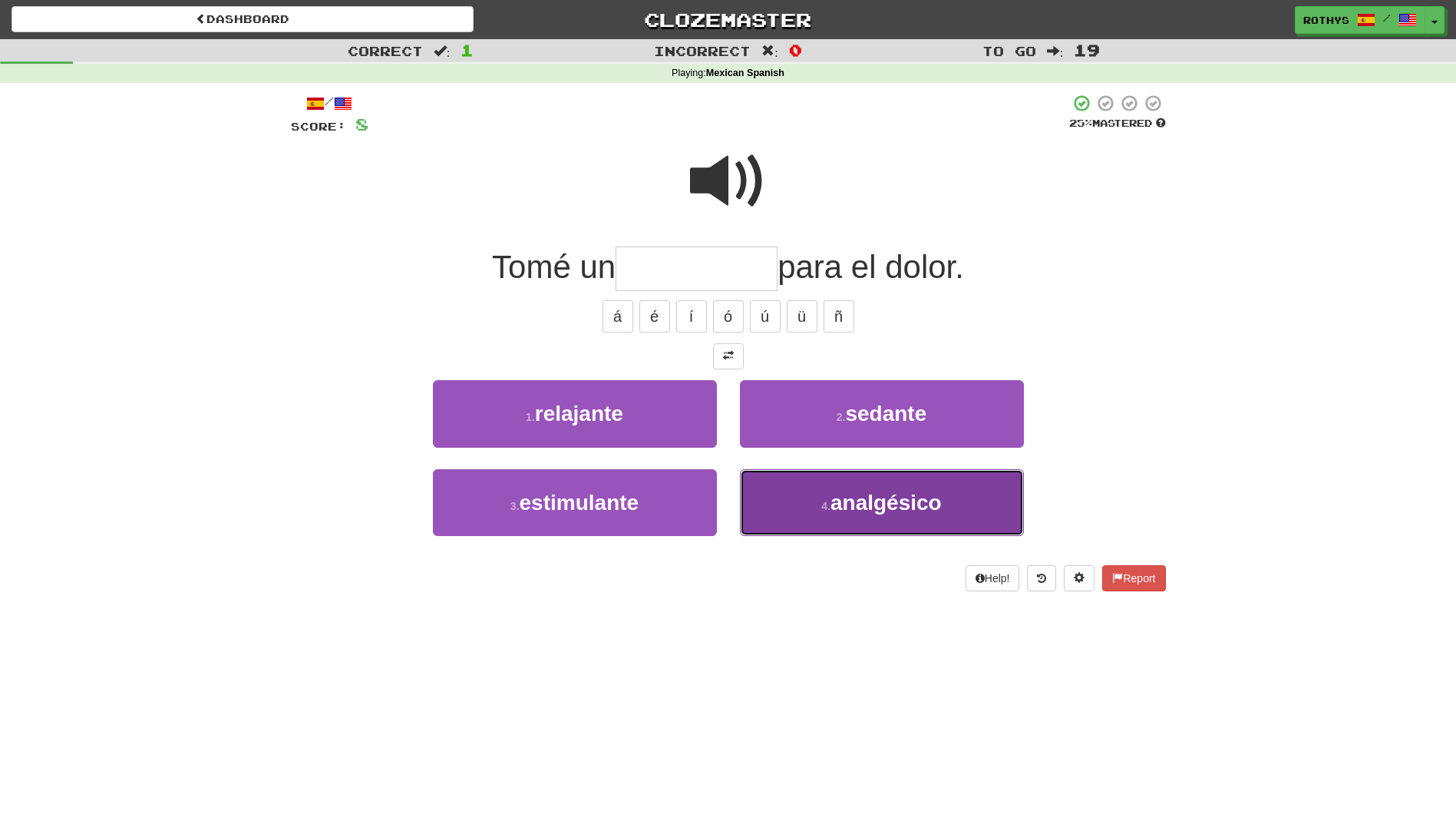
click at [934, 498] on span "analgésico" at bounding box center [886, 502] width 111 height 24
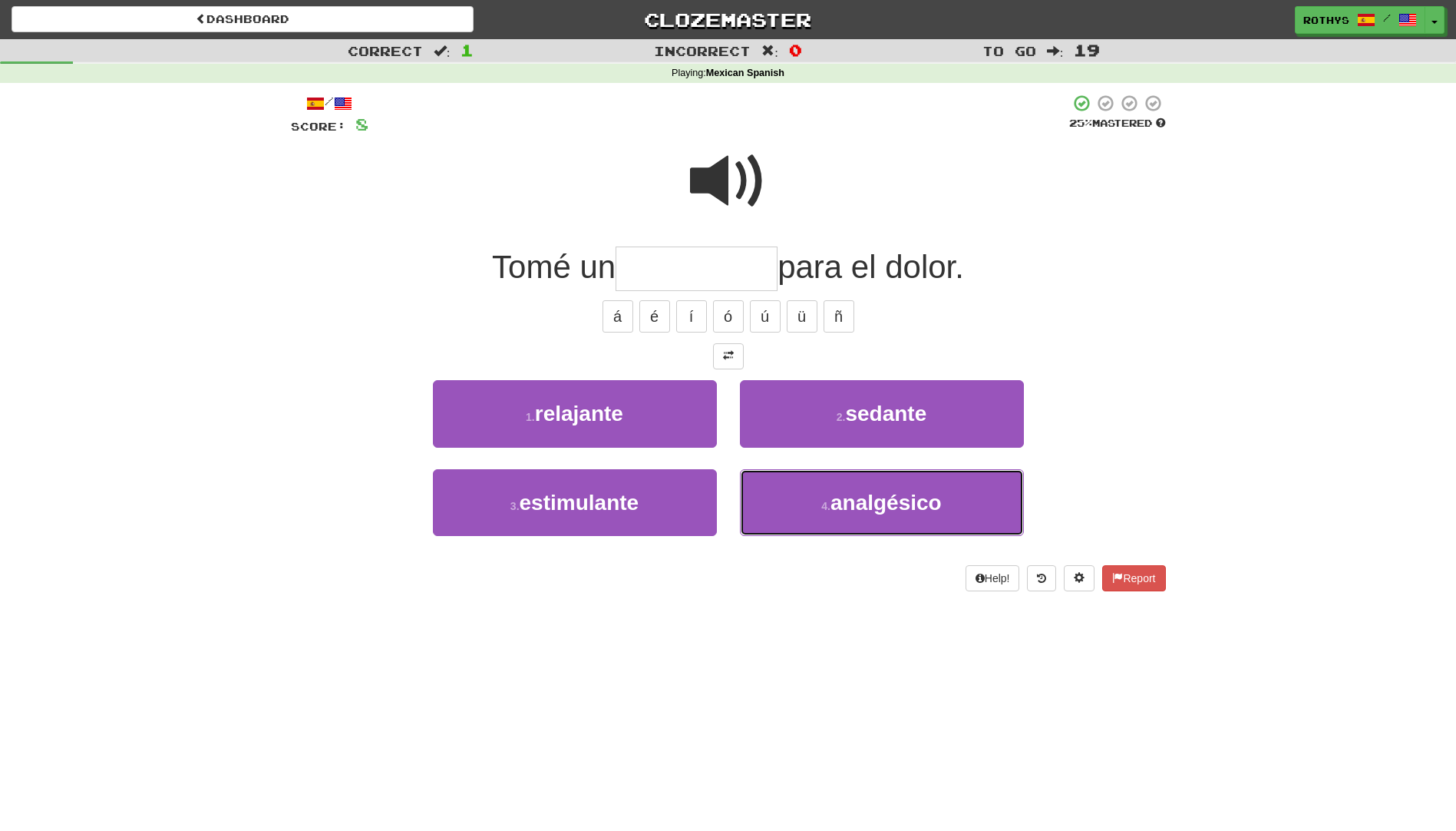
type input "**********"
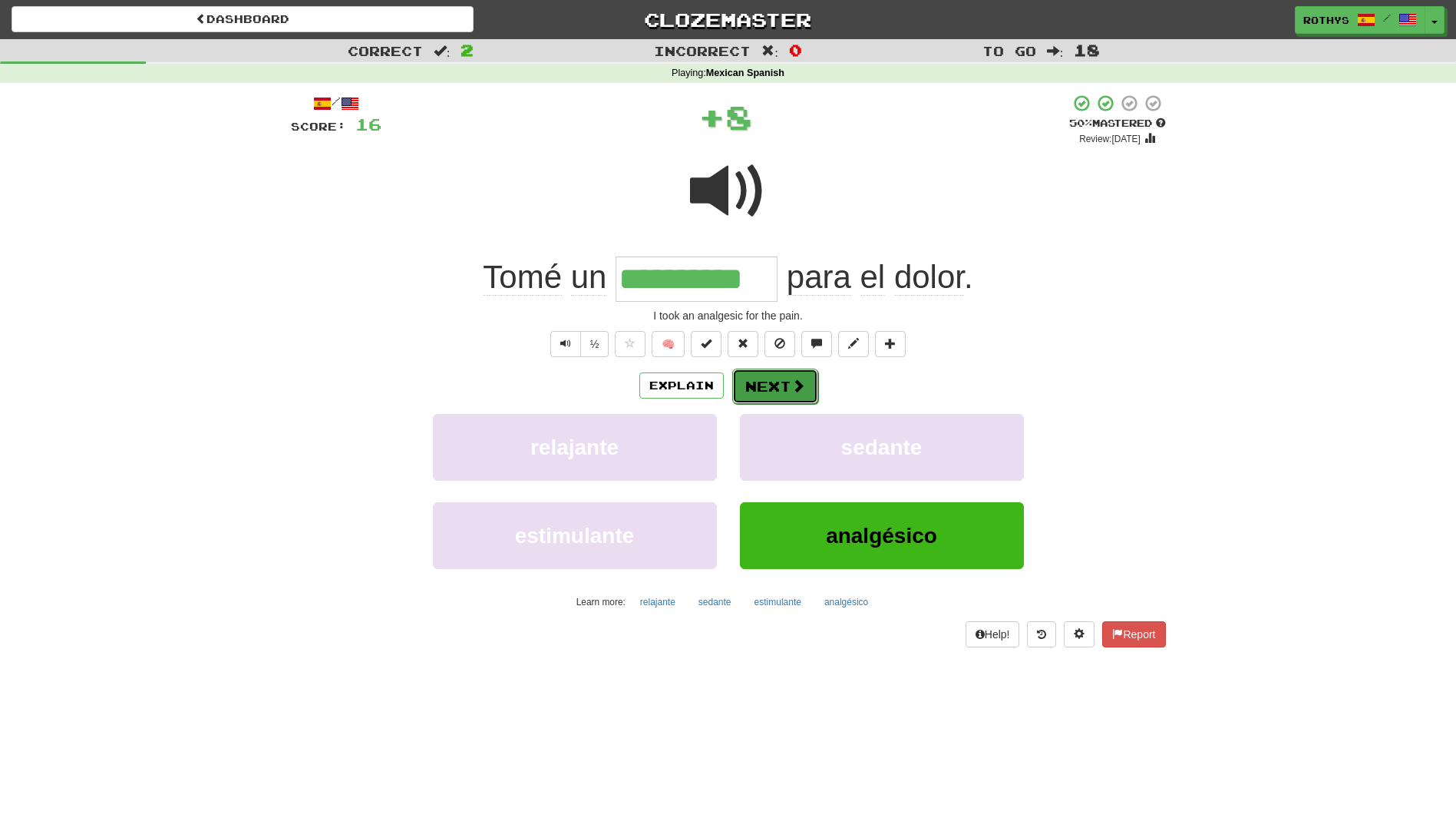
click at [767, 384] on button "Next" at bounding box center [775, 386] width 86 height 35
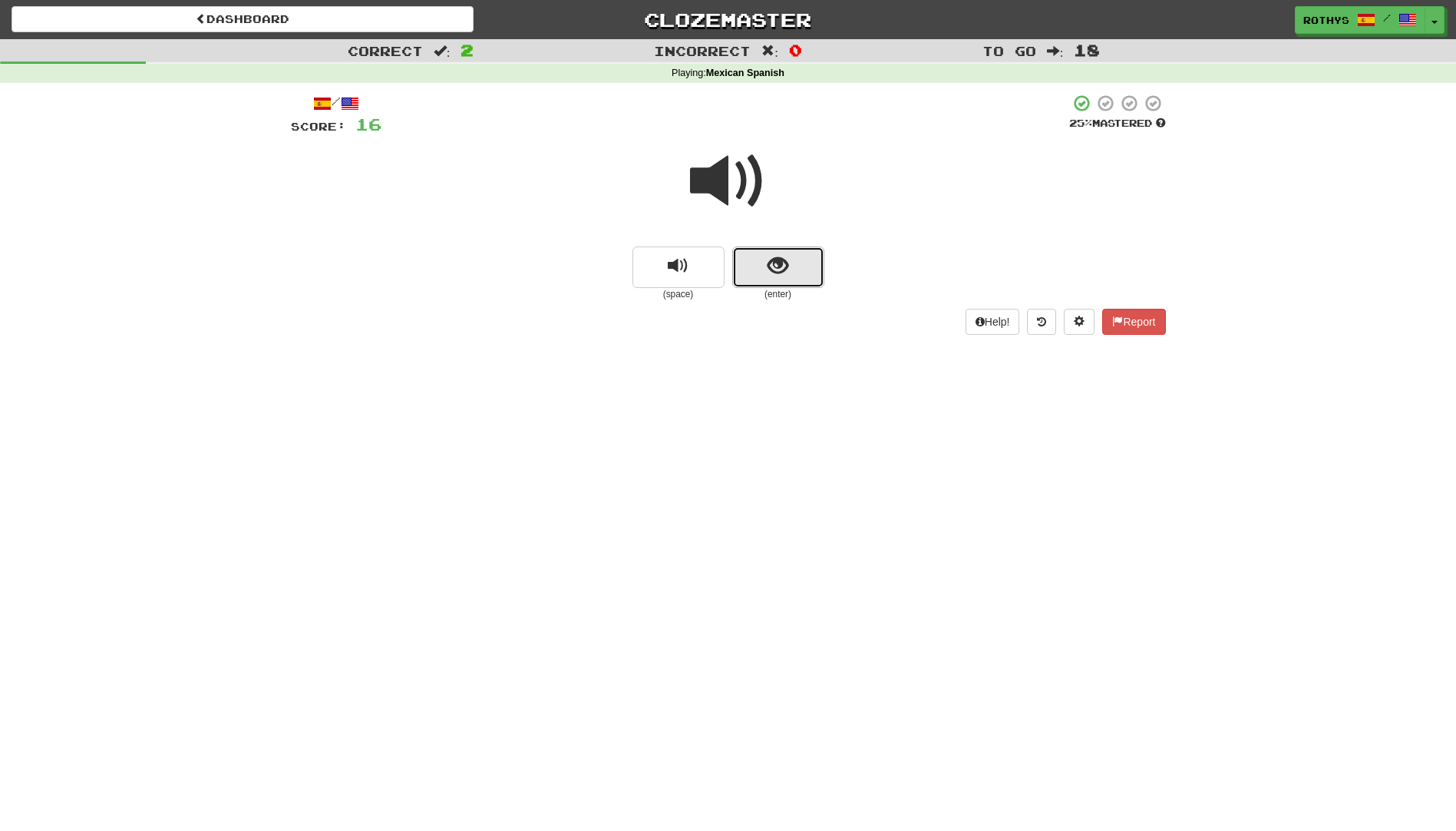
click at [805, 272] on button "show sentence" at bounding box center [779, 267] width 92 height 42
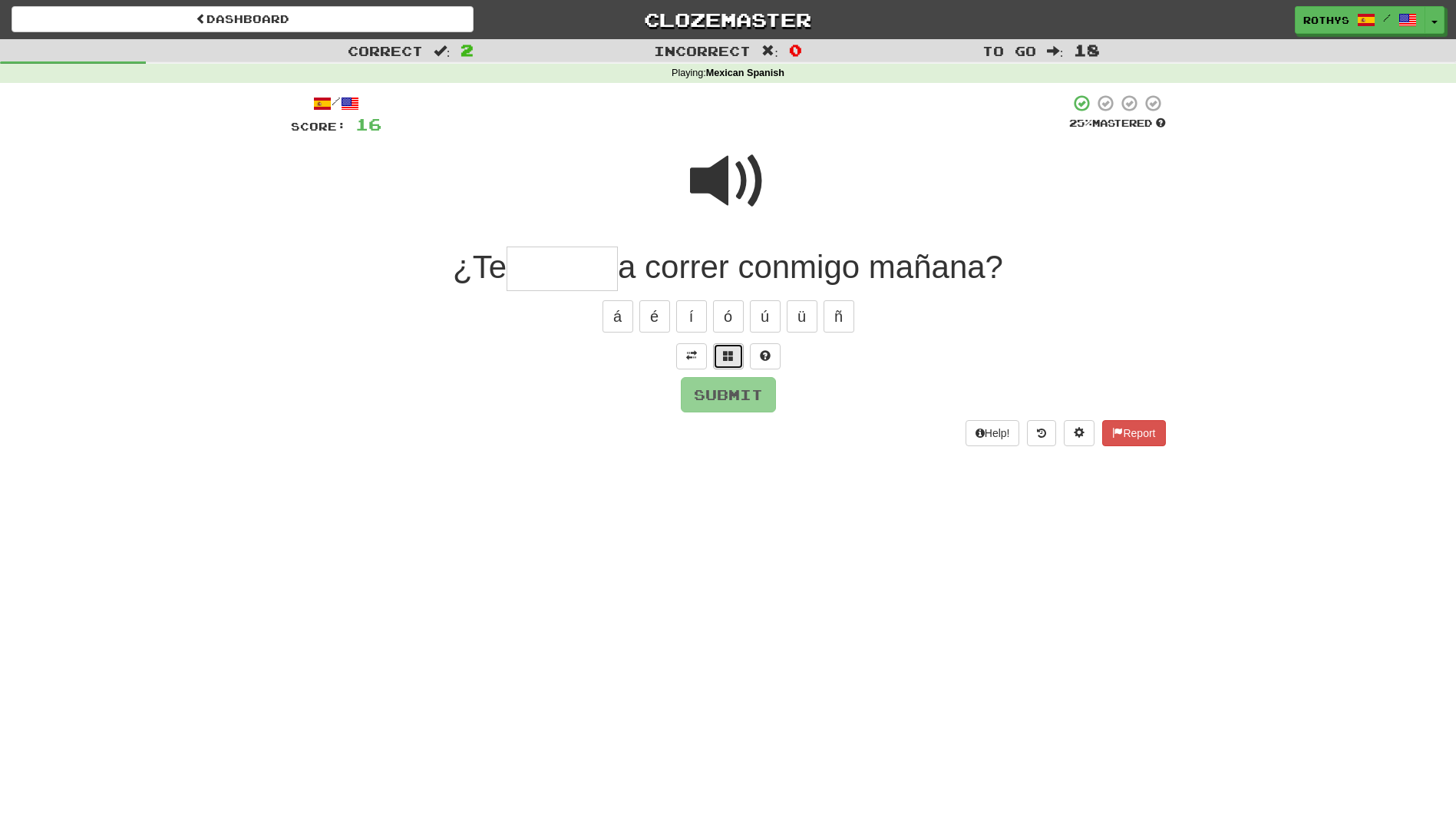
click at [725, 354] on span at bounding box center [728, 355] width 11 height 11
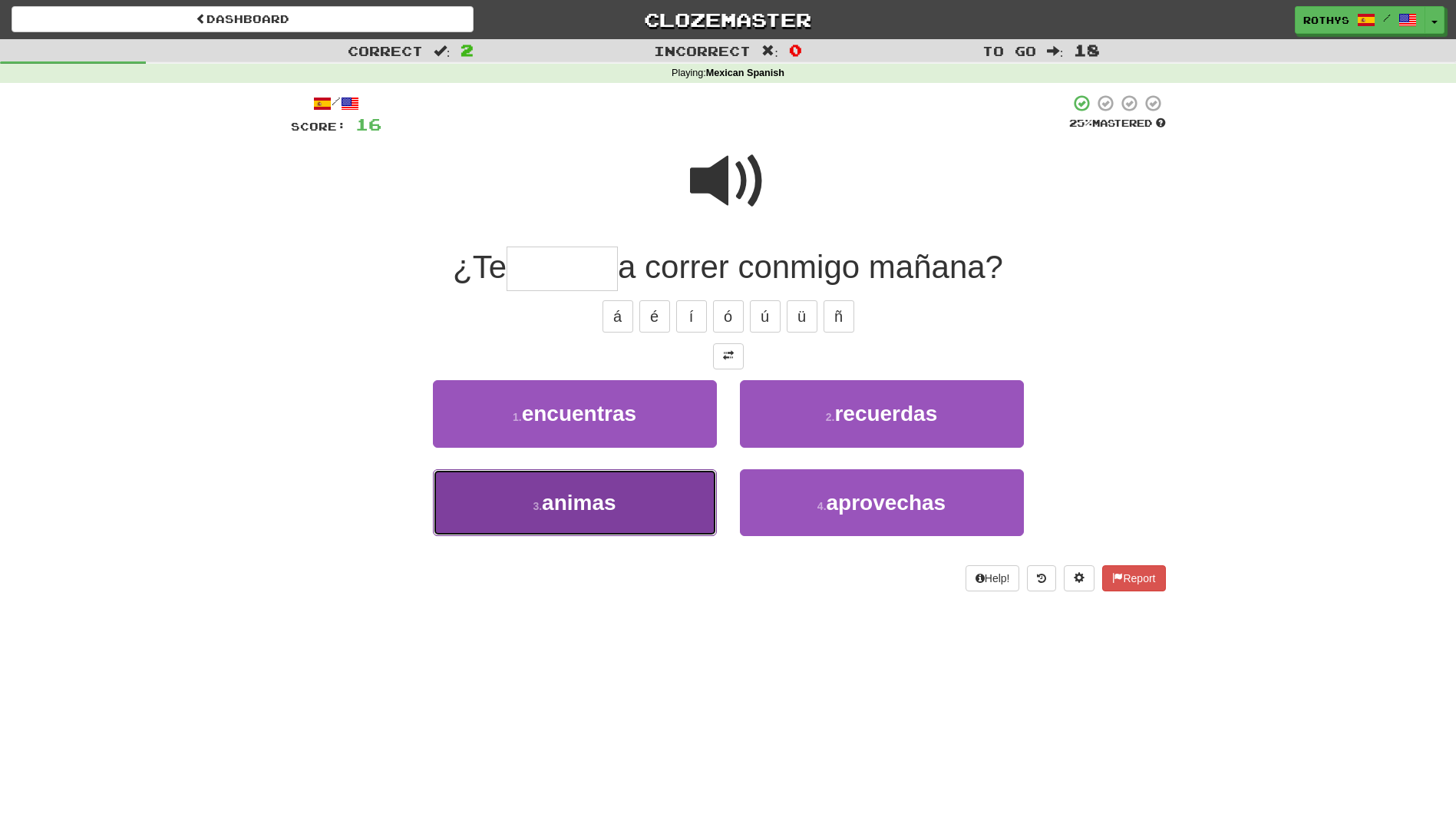
click at [662, 491] on button "3 . animas" at bounding box center [575, 502] width 284 height 66
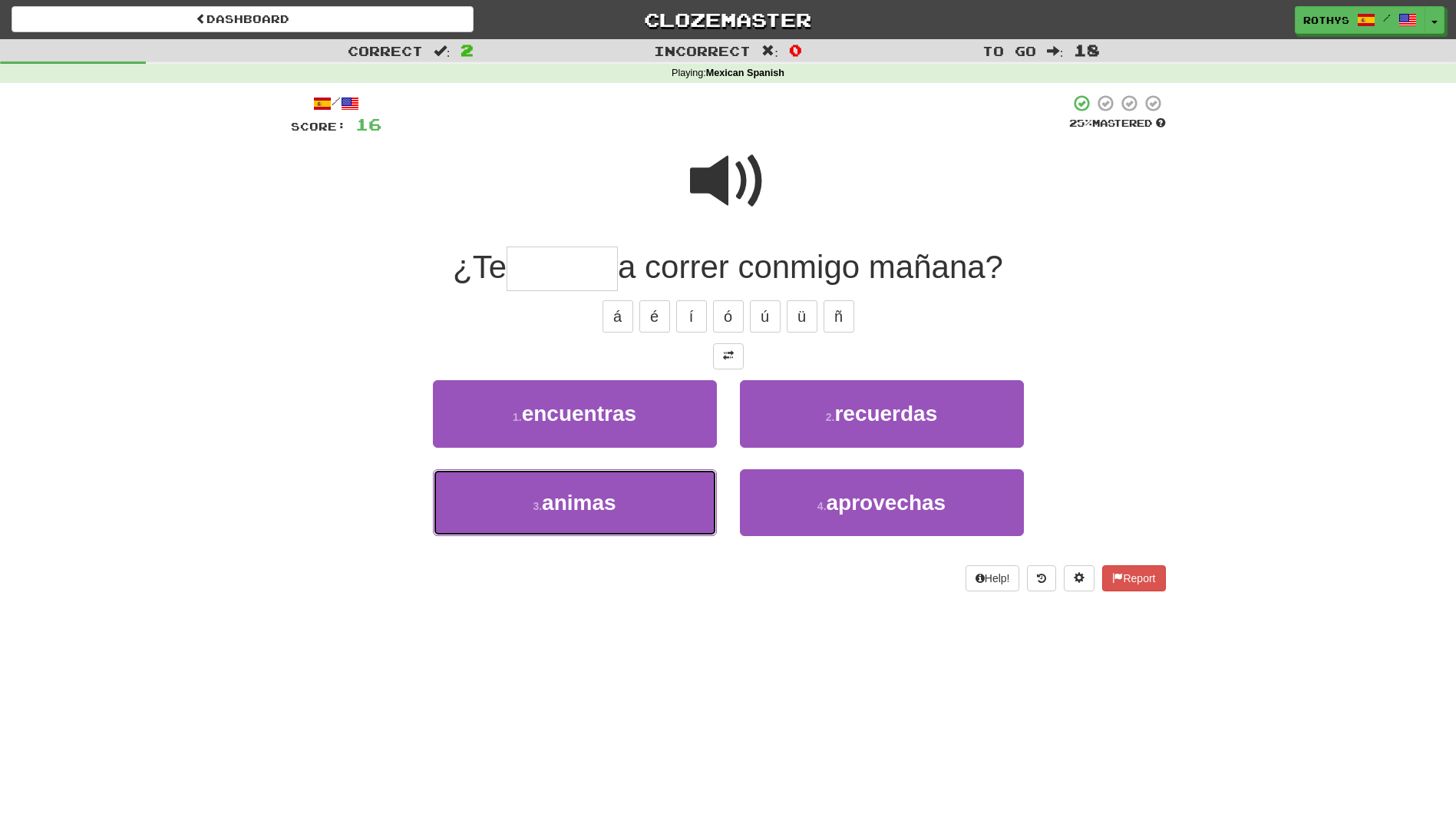
type input "******"
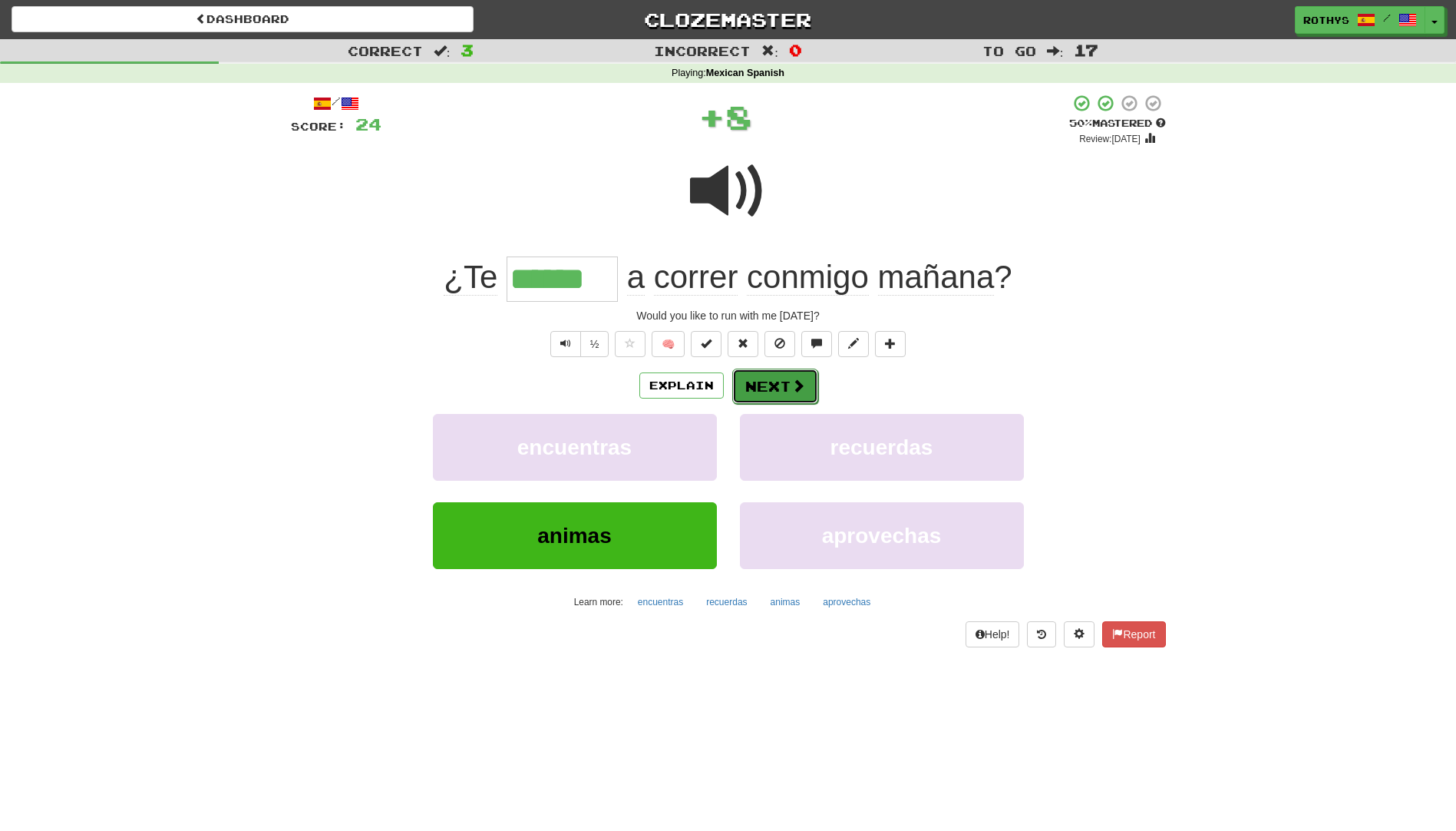
click at [781, 388] on button "Next" at bounding box center [775, 386] width 86 height 35
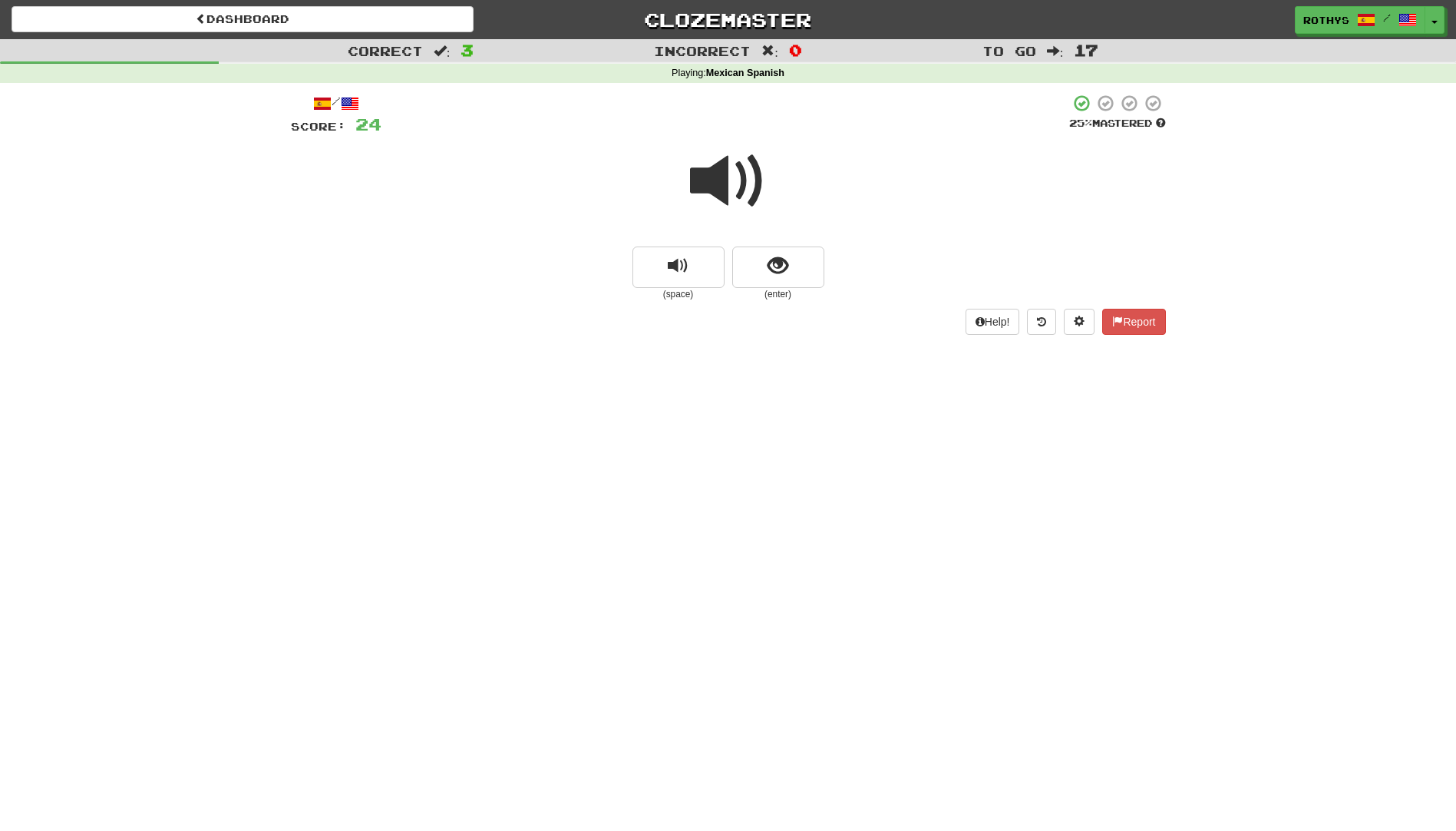
click at [753, 192] on span at bounding box center [728, 181] width 77 height 77
click at [788, 257] on button "show sentence" at bounding box center [779, 267] width 92 height 42
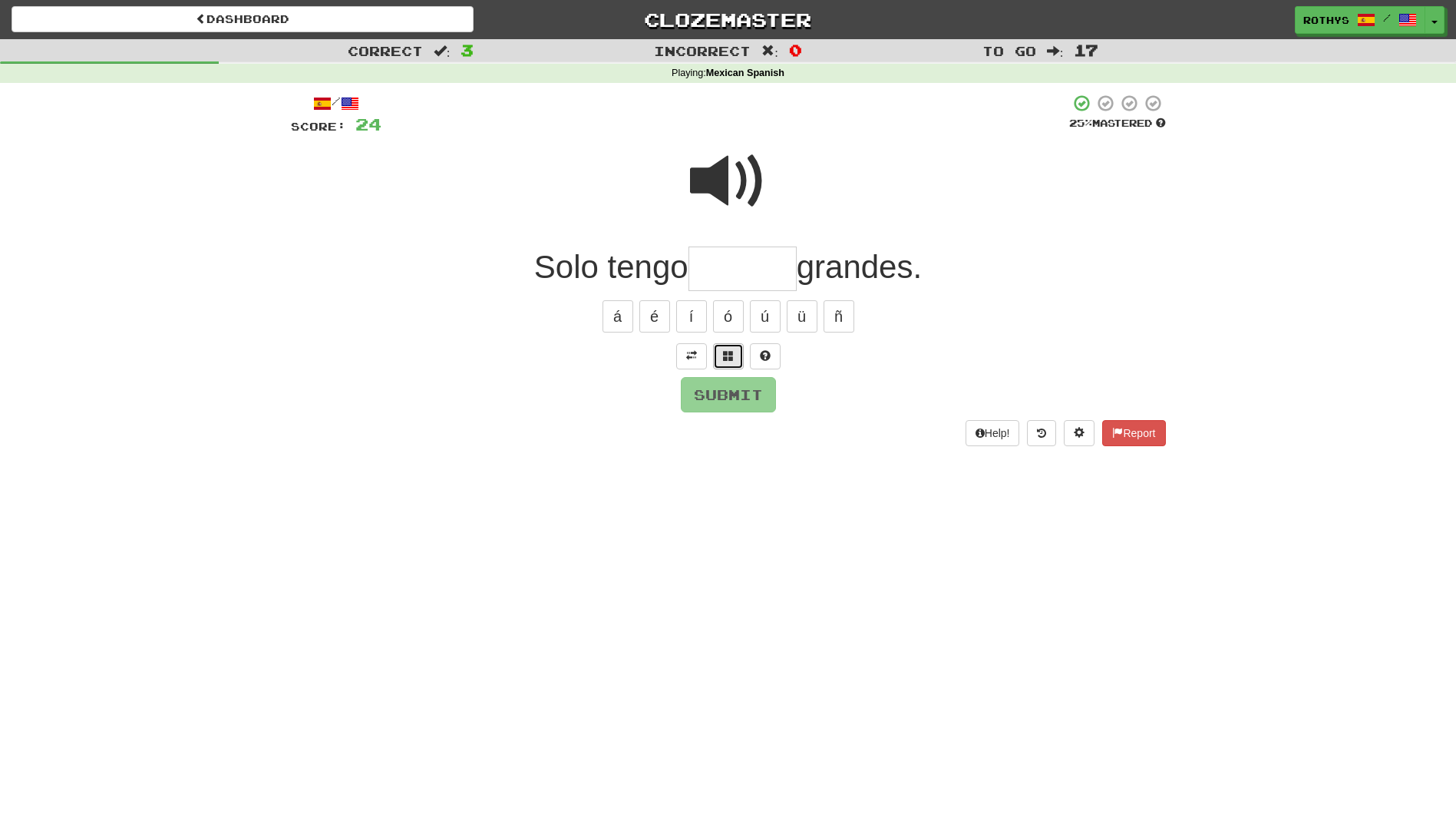
click at [727, 350] on span at bounding box center [728, 355] width 11 height 11
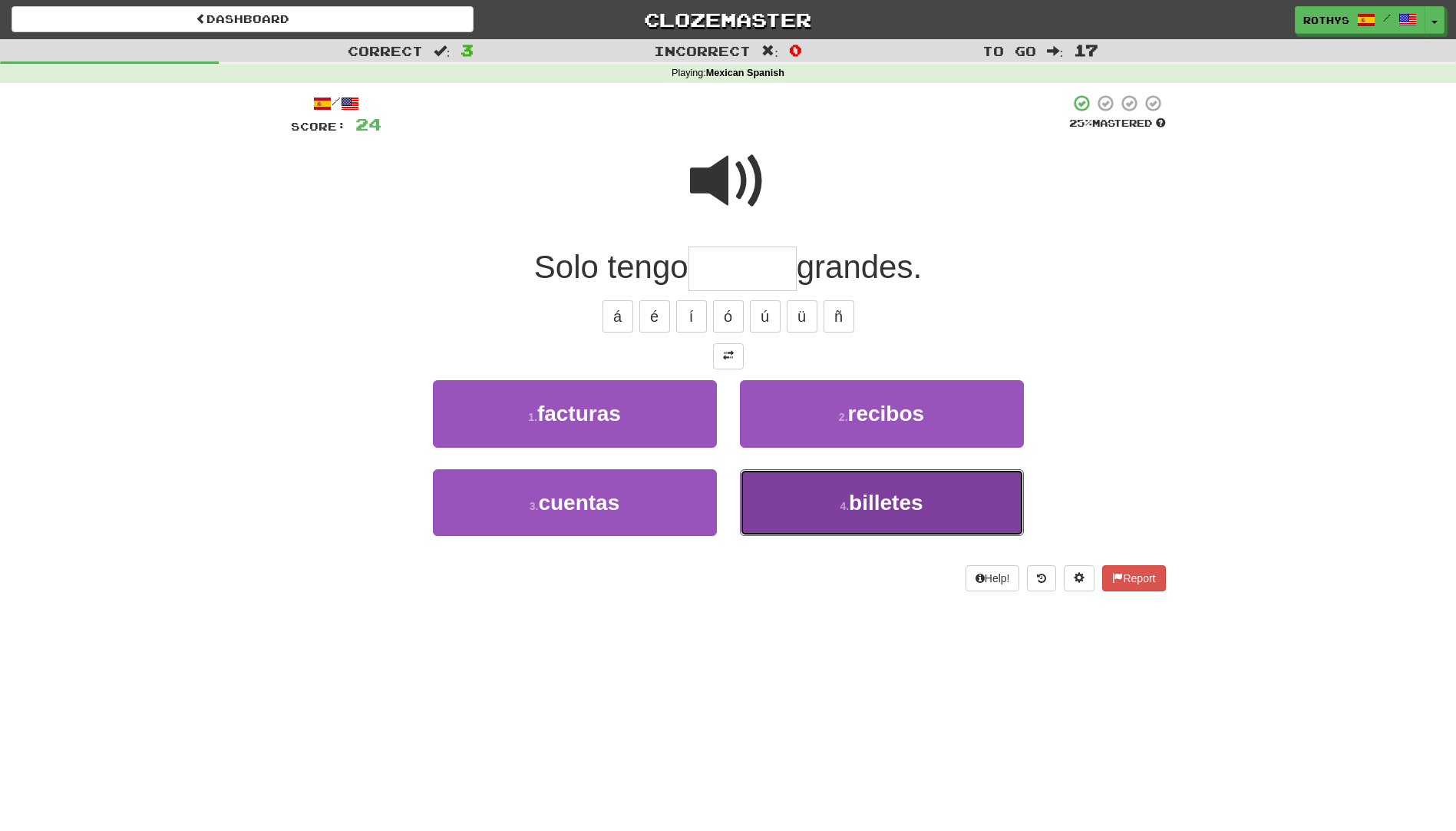
click at [841, 503] on small "4 ." at bounding box center [844, 506] width 9 height 12
type input "********"
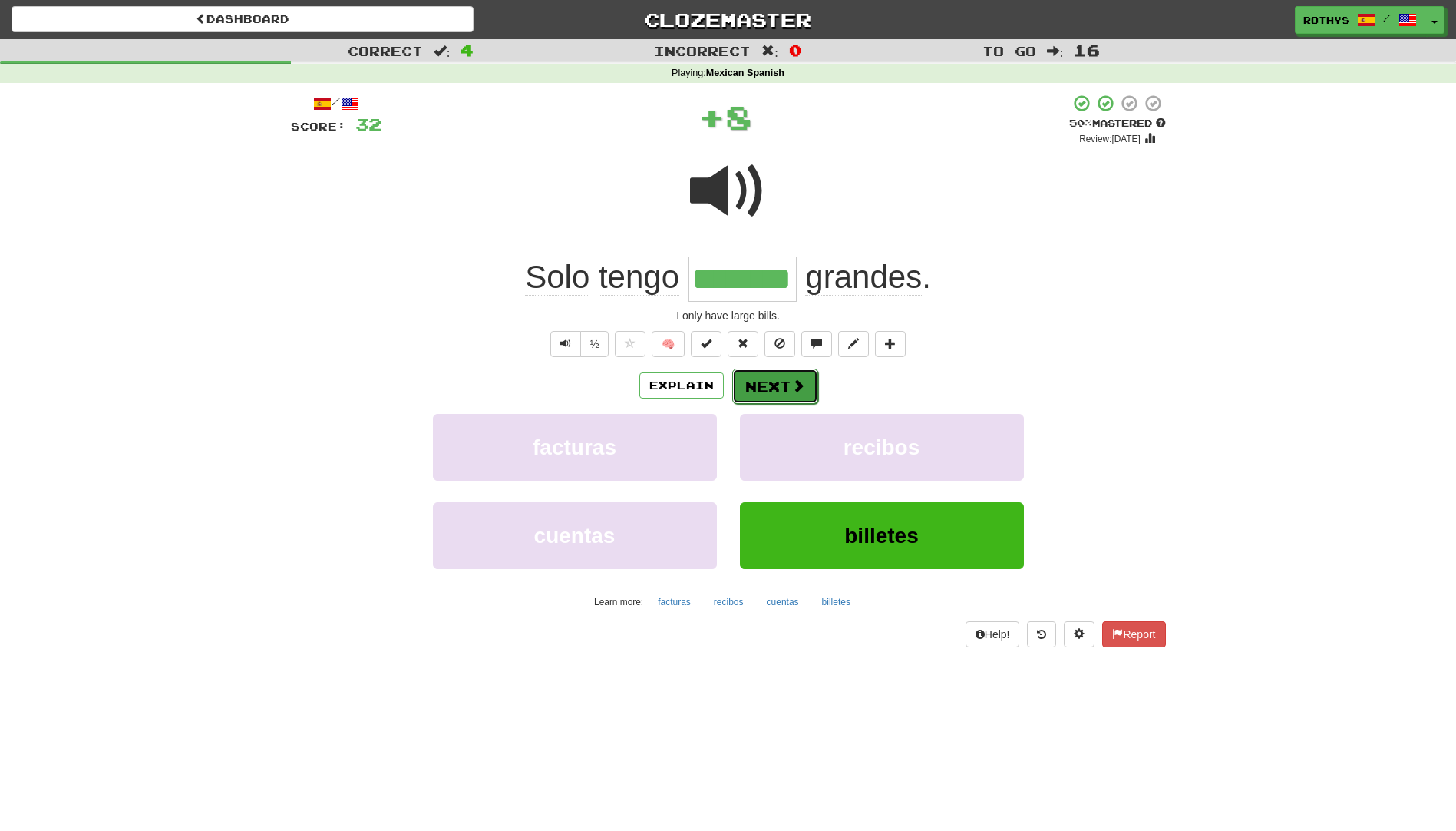
click at [786, 375] on button "Next" at bounding box center [775, 386] width 86 height 35
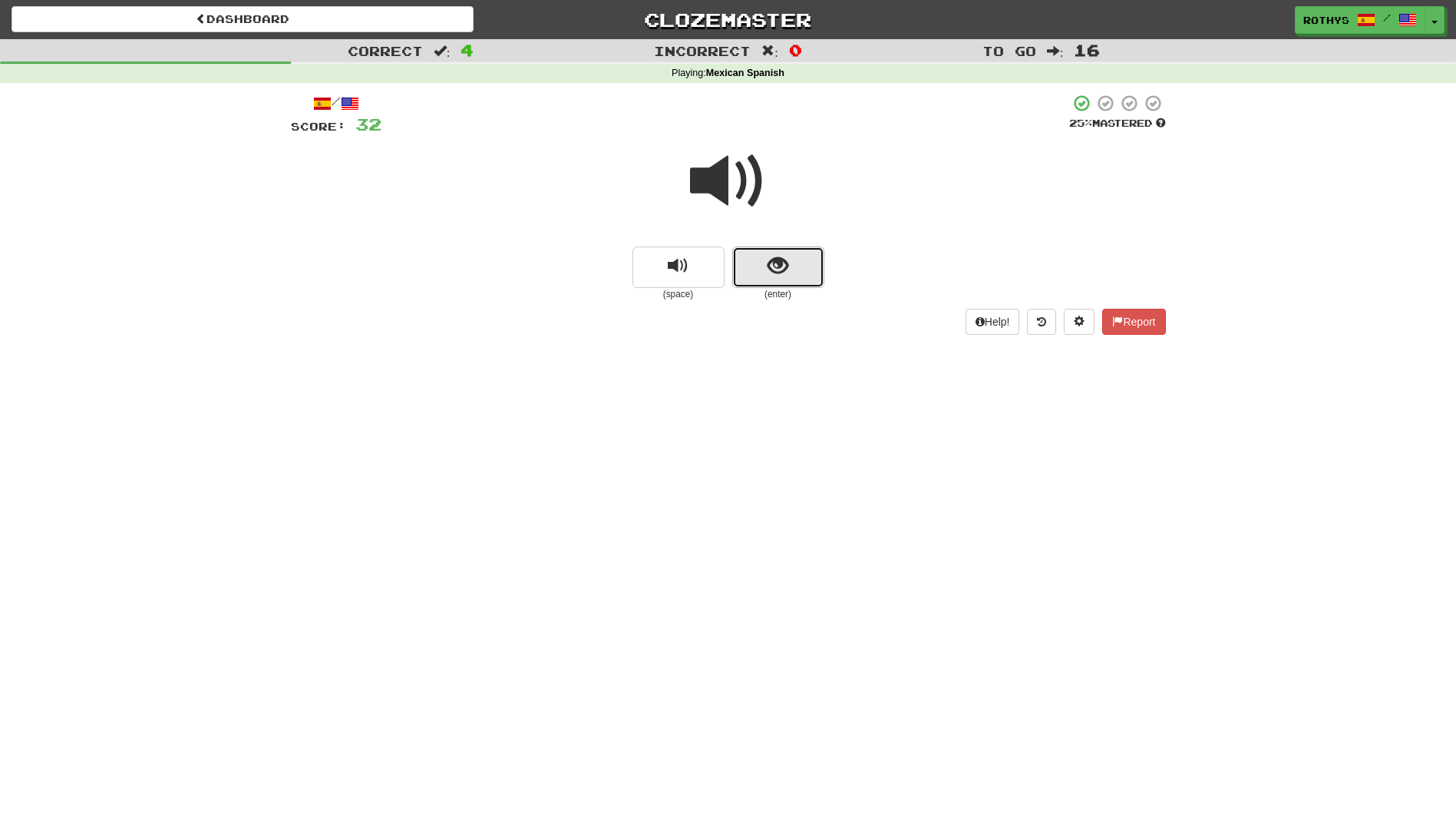
click at [779, 261] on span "show sentence" at bounding box center [778, 266] width 20 height 20
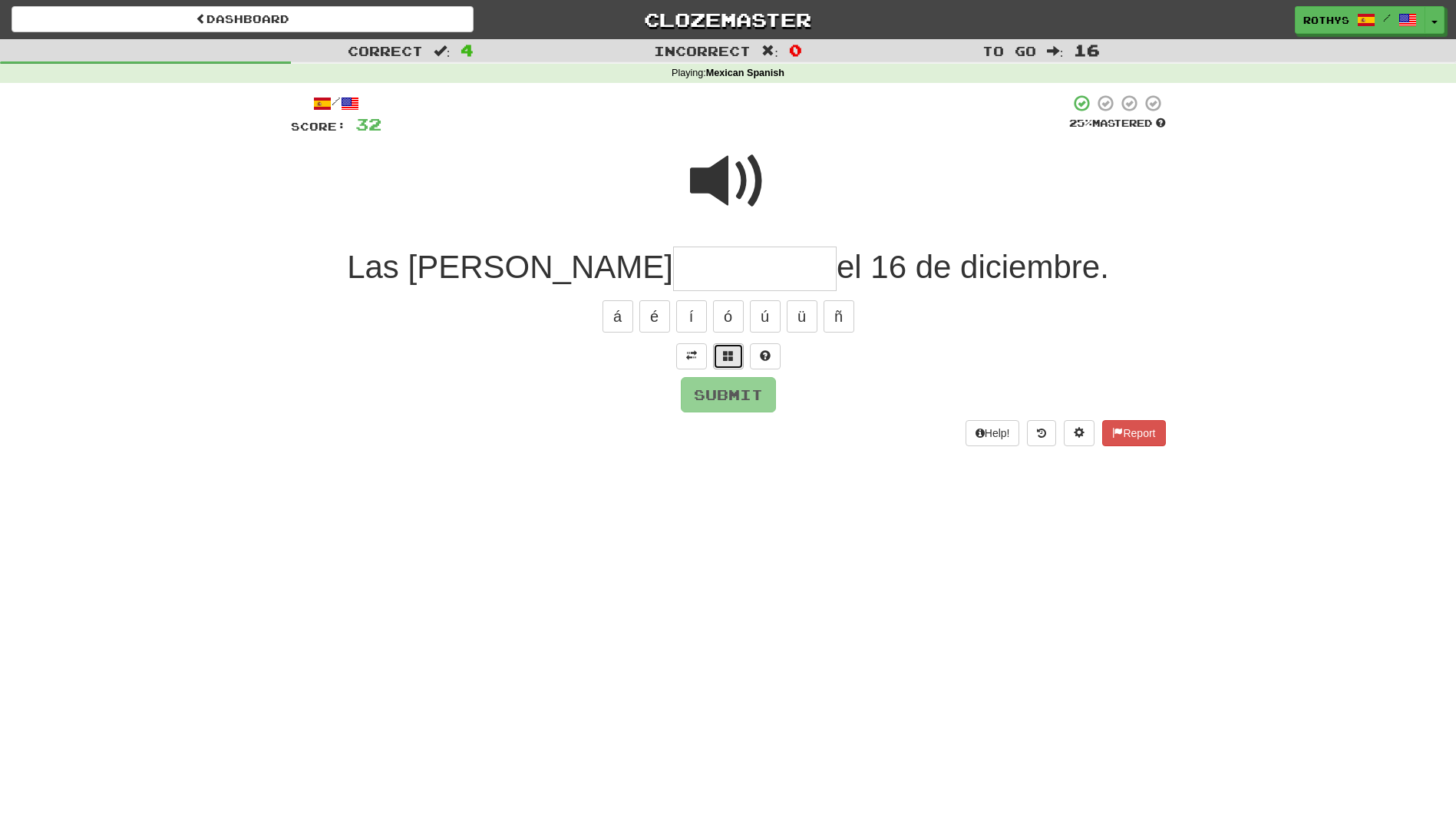
click at [733, 361] on span at bounding box center [728, 355] width 11 height 11
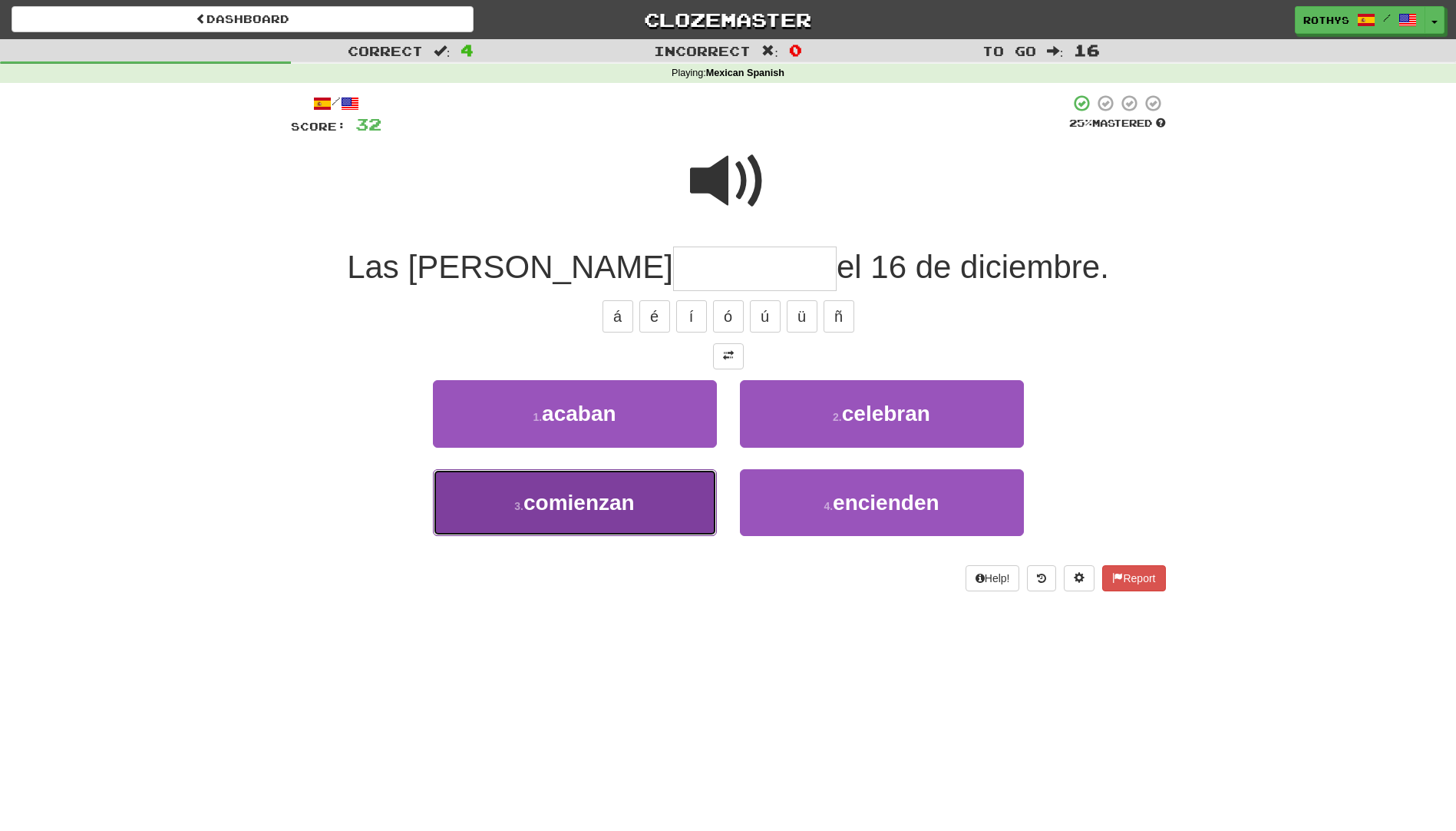
drag, startPoint x: 637, startPoint y: 501, endPoint x: 688, endPoint y: 486, distance: 53.2
click at [639, 499] on button "3 . comienzan" at bounding box center [575, 502] width 284 height 66
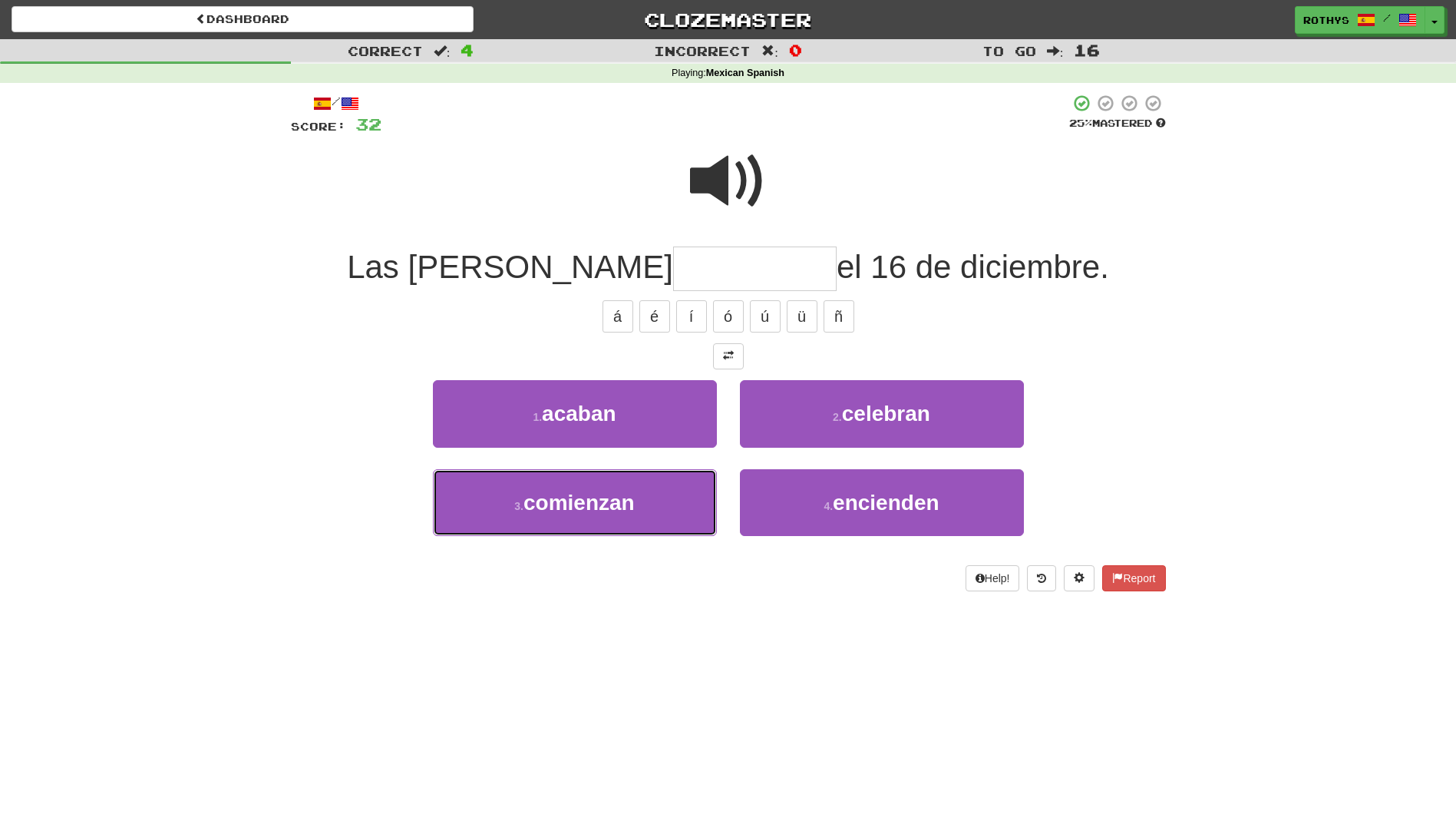
type input "*********"
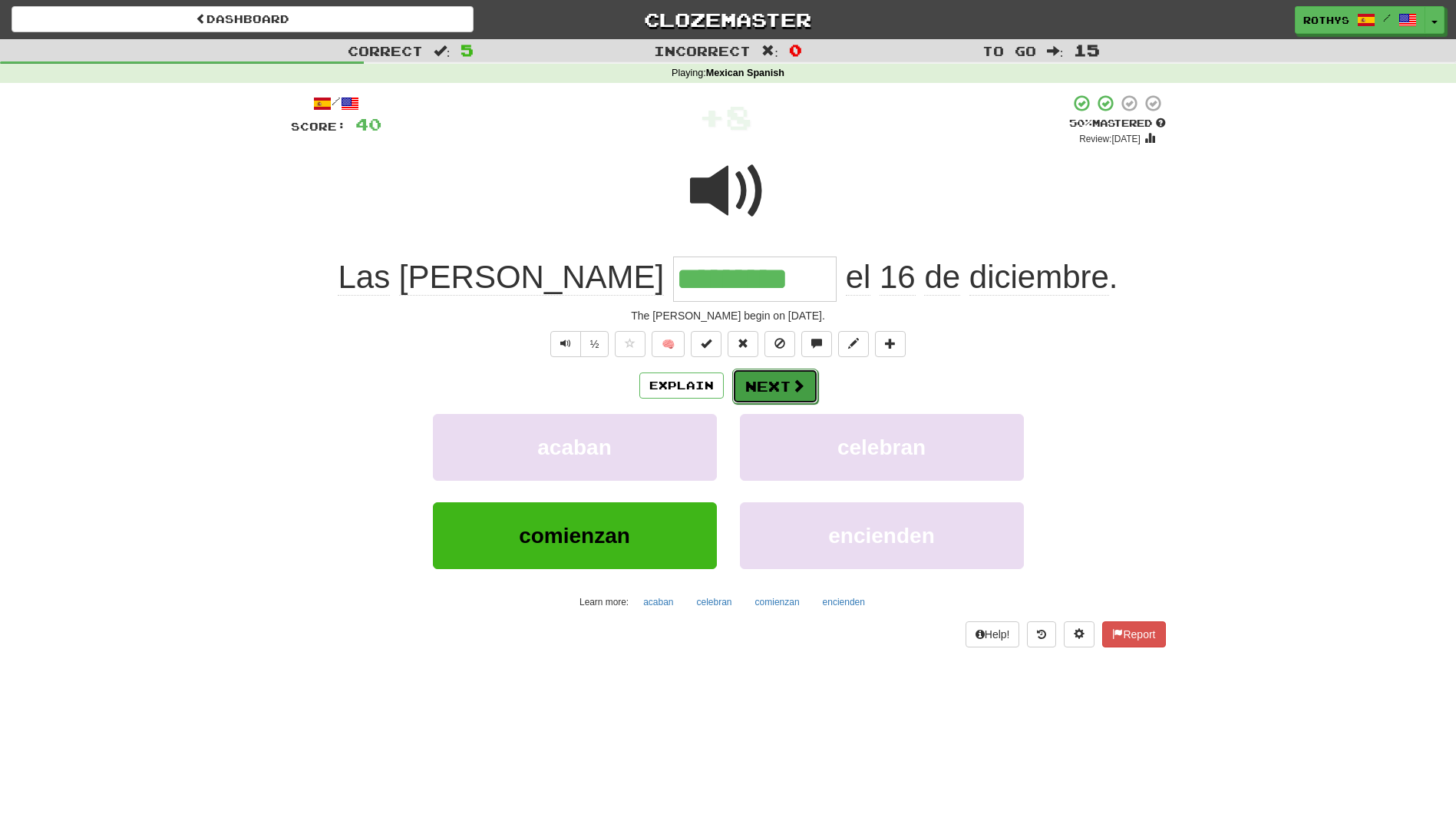
click at [796, 381] on span at bounding box center [798, 386] width 14 height 14
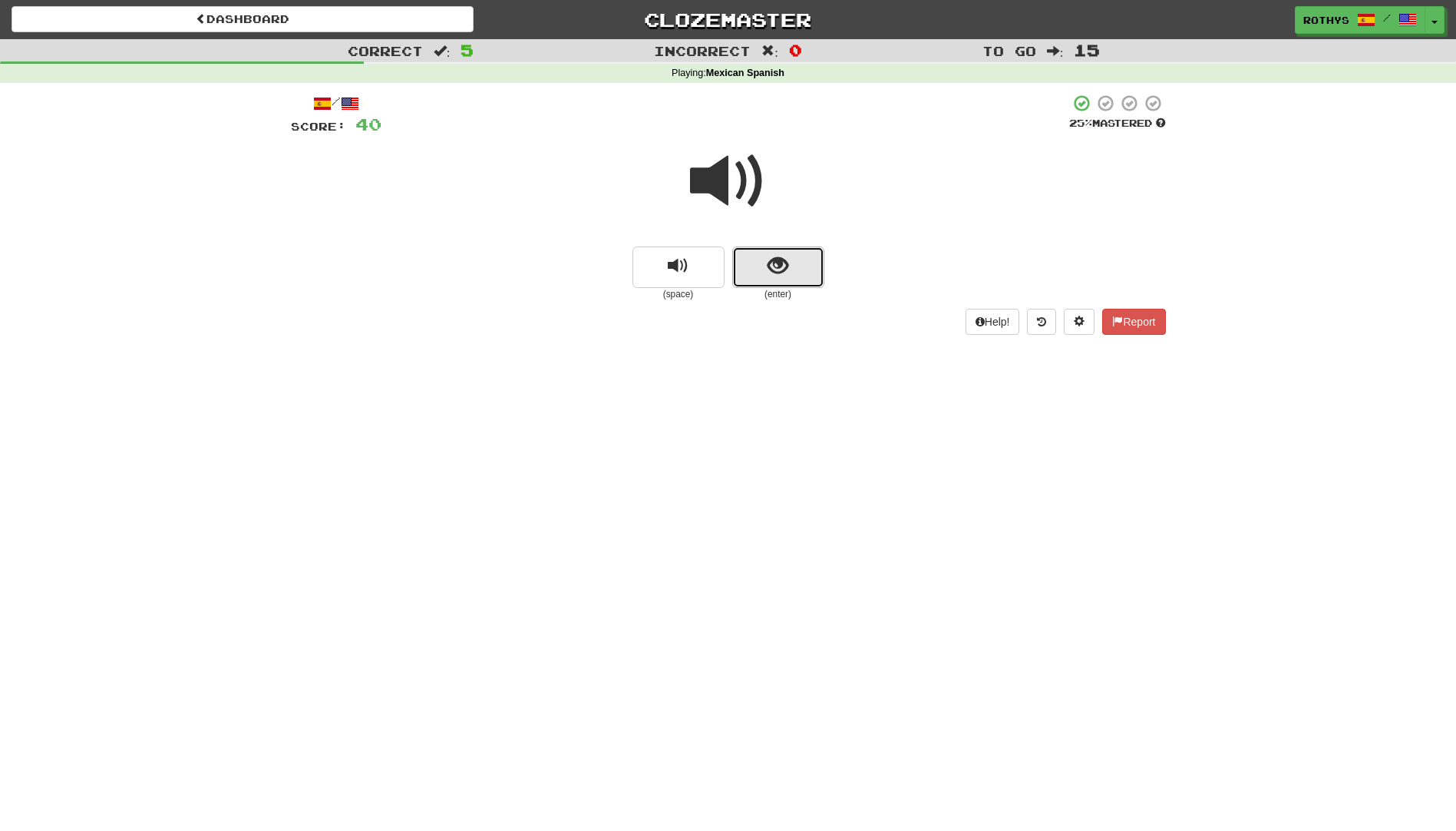
click at [774, 266] on span "show sentence" at bounding box center [778, 266] width 20 height 20
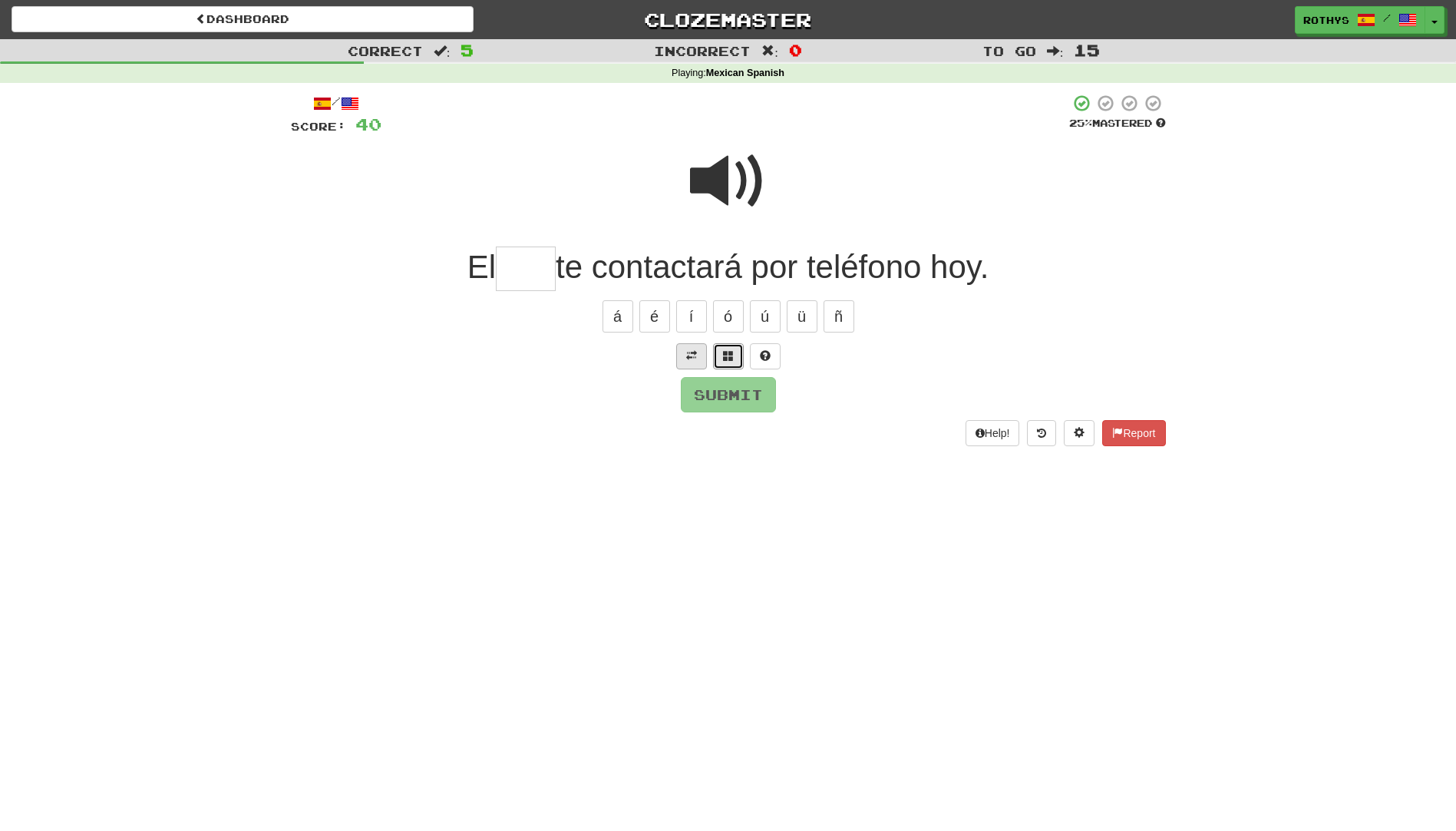
click at [728, 351] on span at bounding box center [728, 355] width 11 height 11
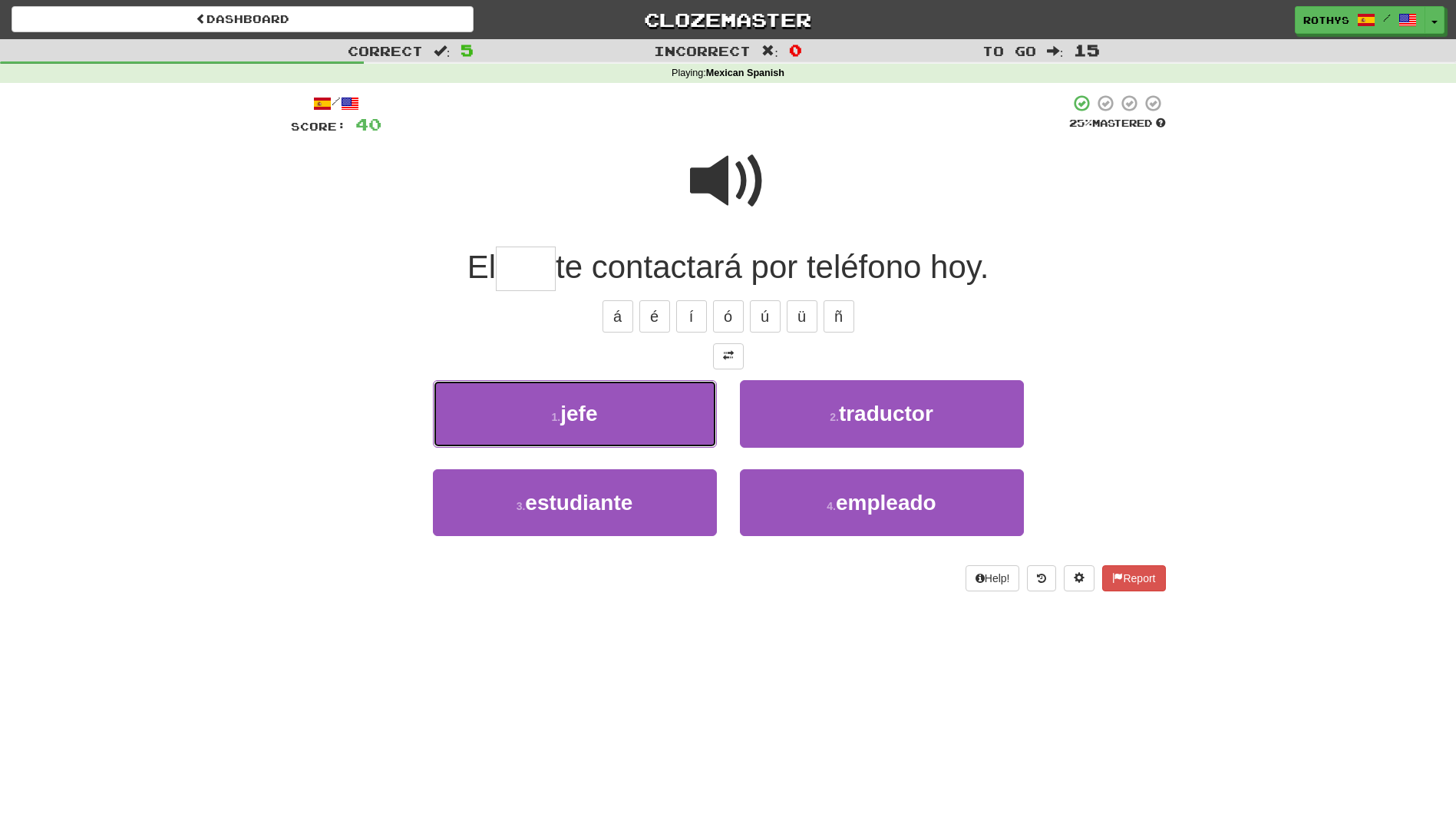
click at [625, 411] on button "1 . jefe" at bounding box center [575, 414] width 284 height 66
type input "****"
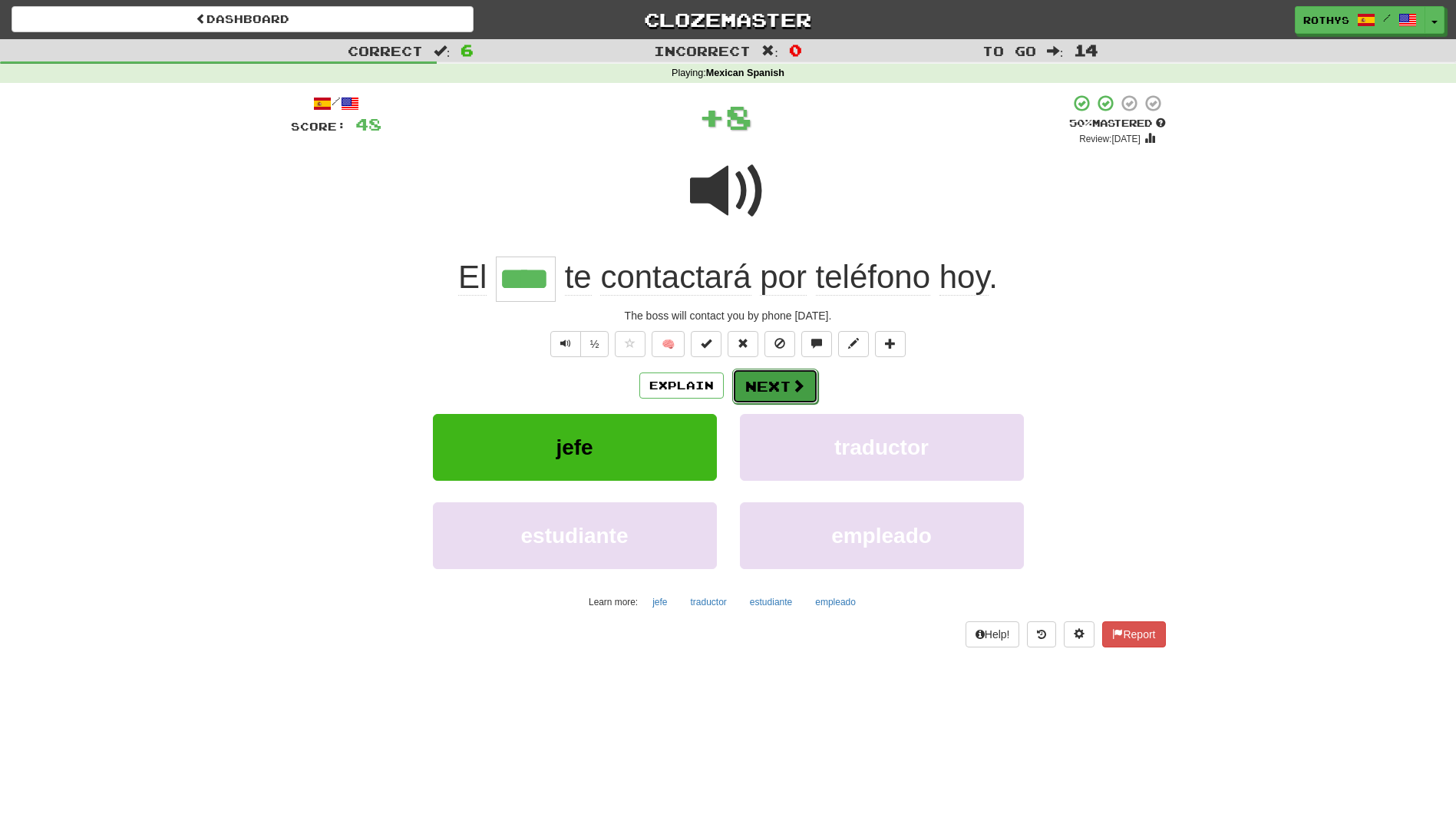
click at [786, 381] on button "Next" at bounding box center [775, 386] width 86 height 35
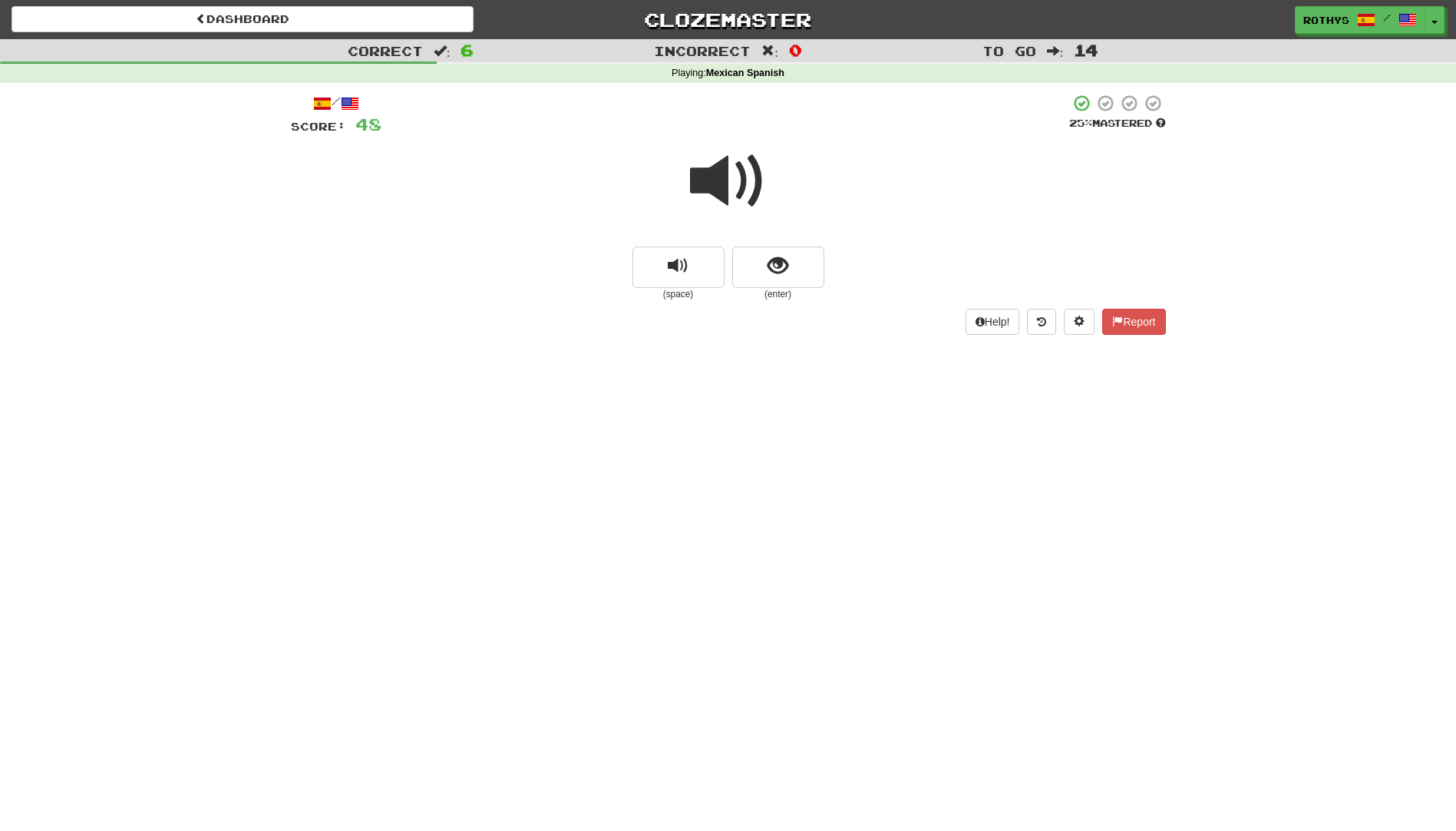
click at [759, 178] on span at bounding box center [728, 181] width 77 height 77
click at [785, 258] on span "show sentence" at bounding box center [778, 266] width 20 height 20
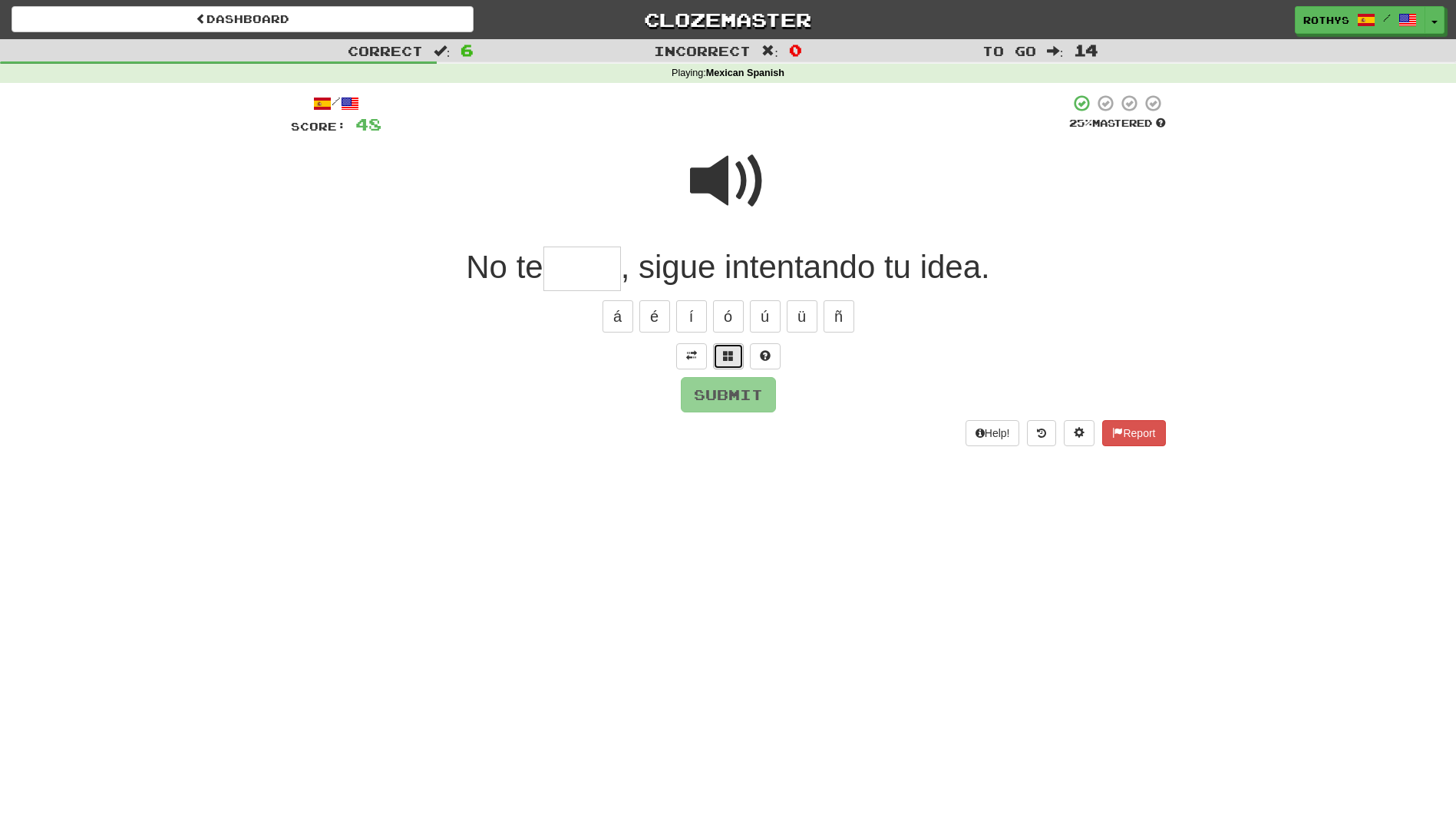
click at [720, 352] on button at bounding box center [728, 356] width 31 height 26
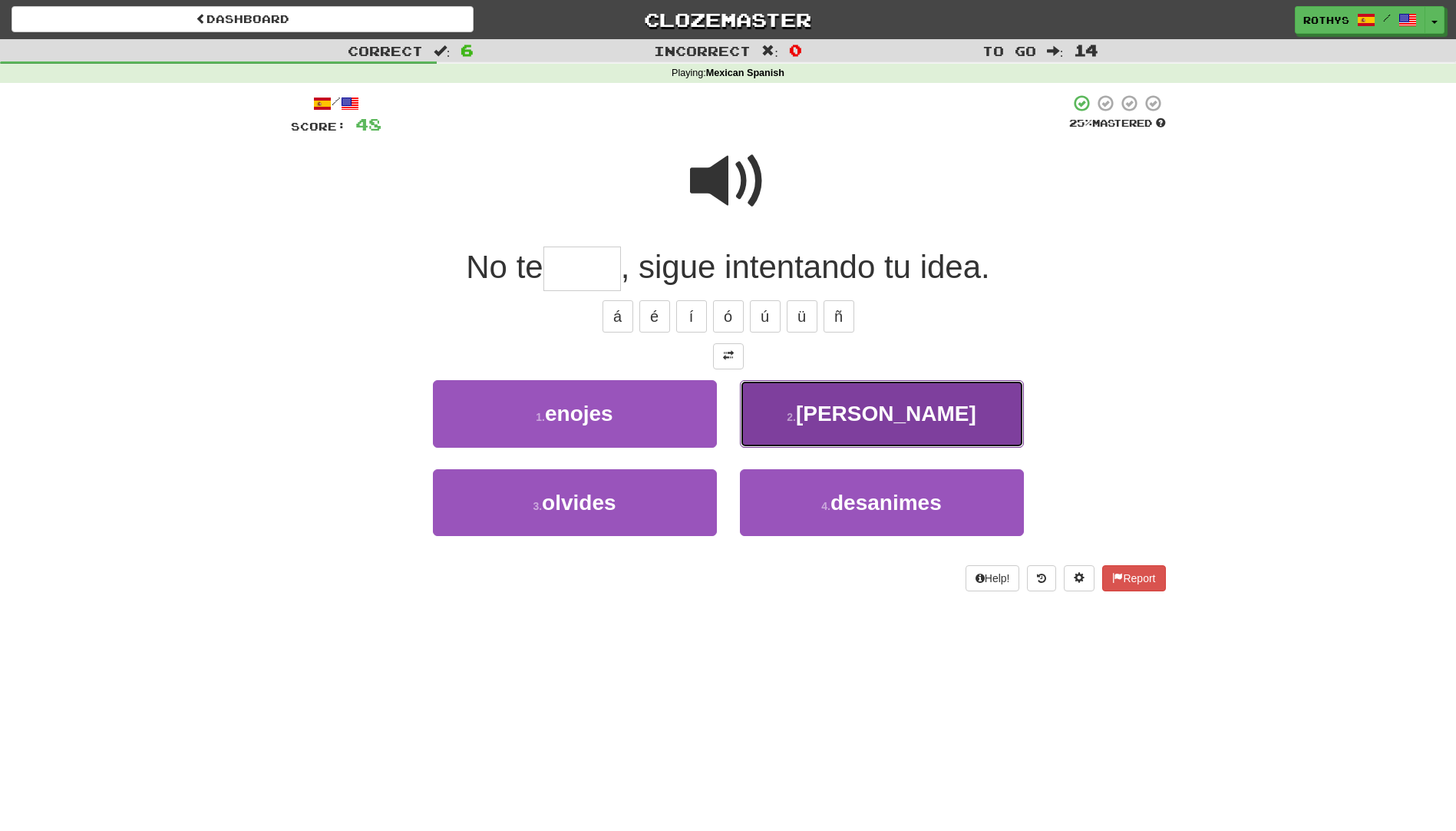
click at [875, 420] on span "rajes" at bounding box center [886, 414] width 180 height 24
type input "*****"
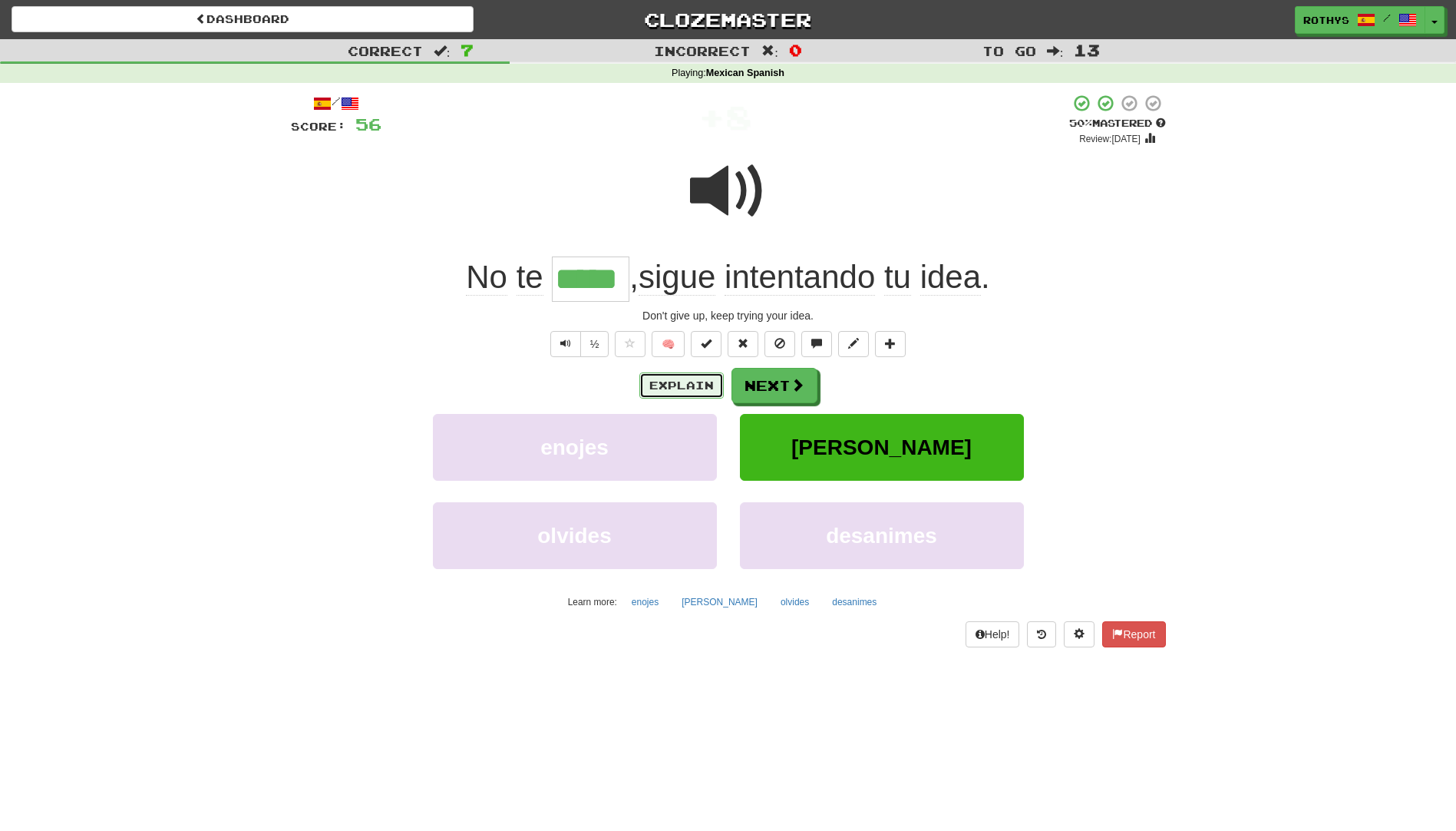
click at [705, 375] on button "Explain" at bounding box center [681, 385] width 84 height 26
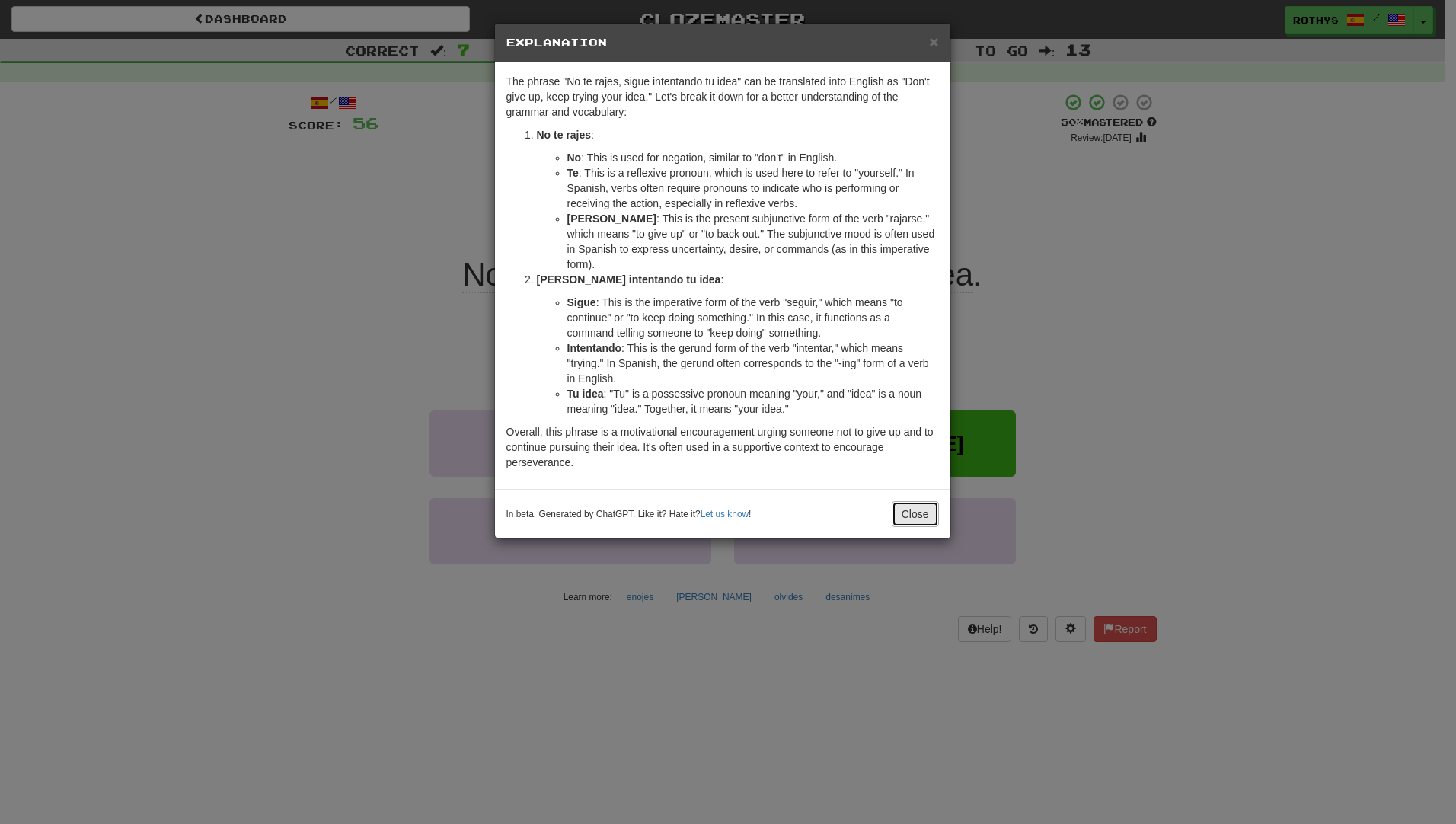
click at [913, 501] on button "Close" at bounding box center [915, 514] width 47 height 26
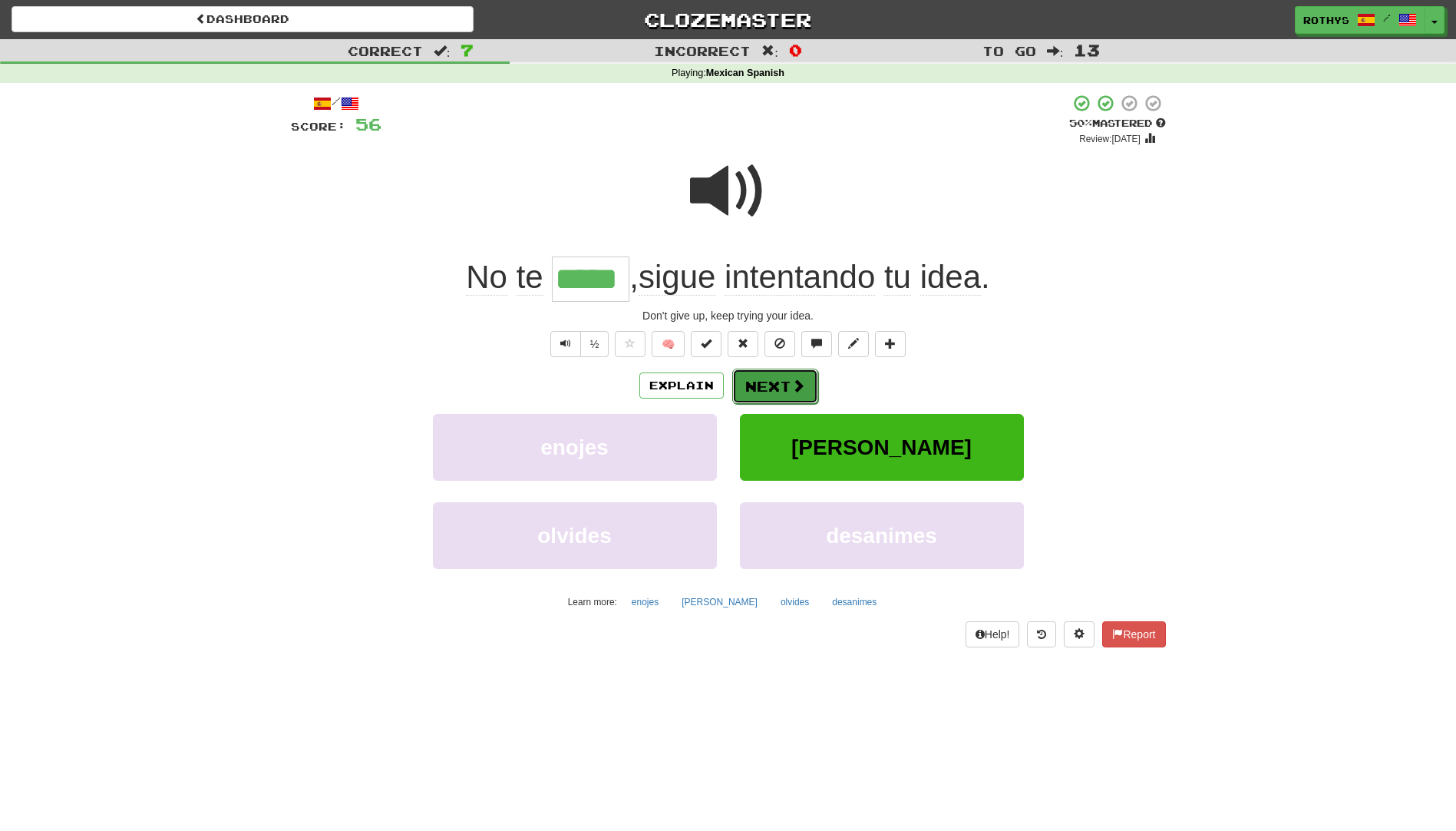
click at [802, 382] on span at bounding box center [798, 386] width 14 height 14
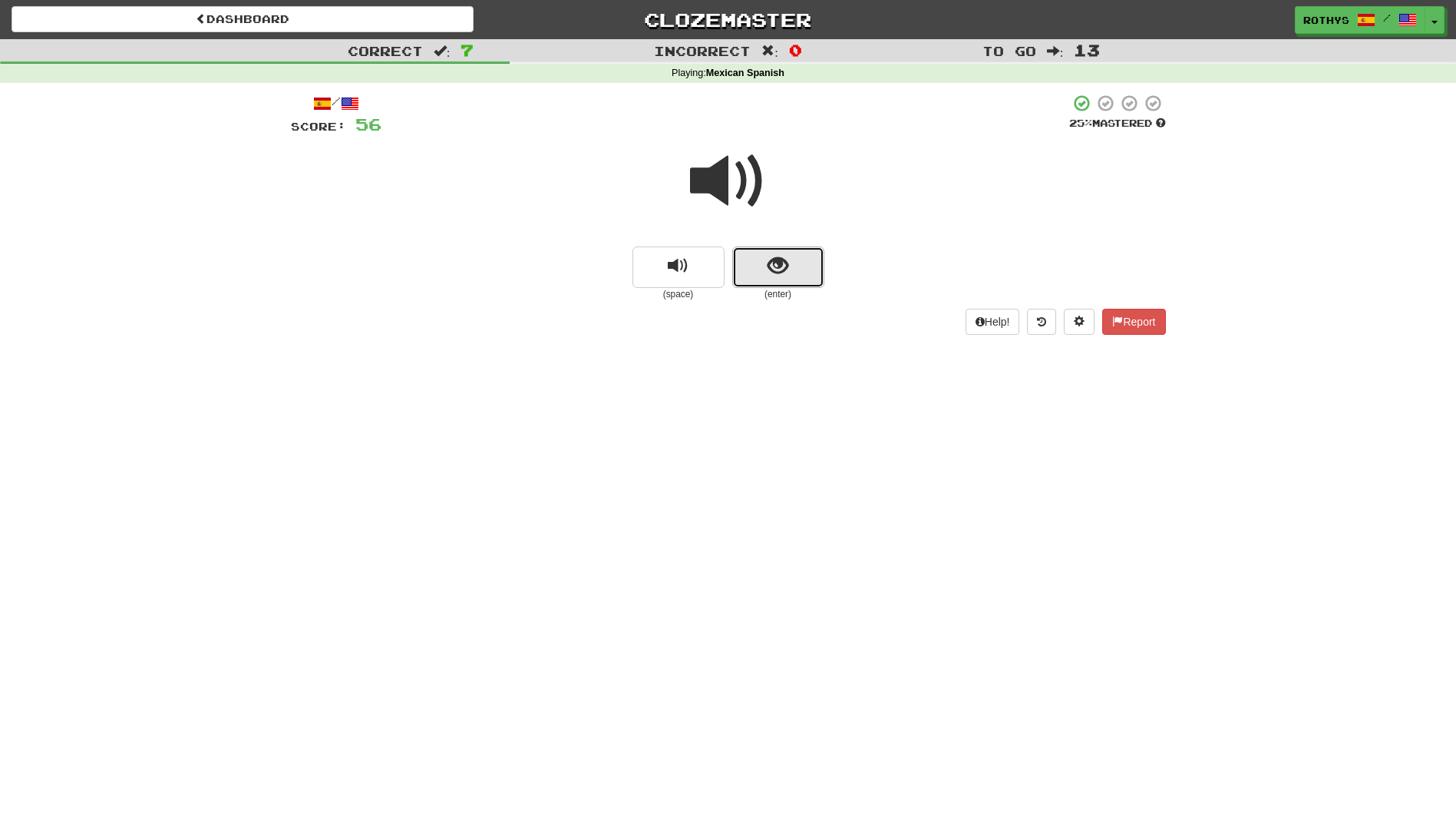
click at [791, 265] on button "show sentence" at bounding box center [779, 267] width 92 height 42
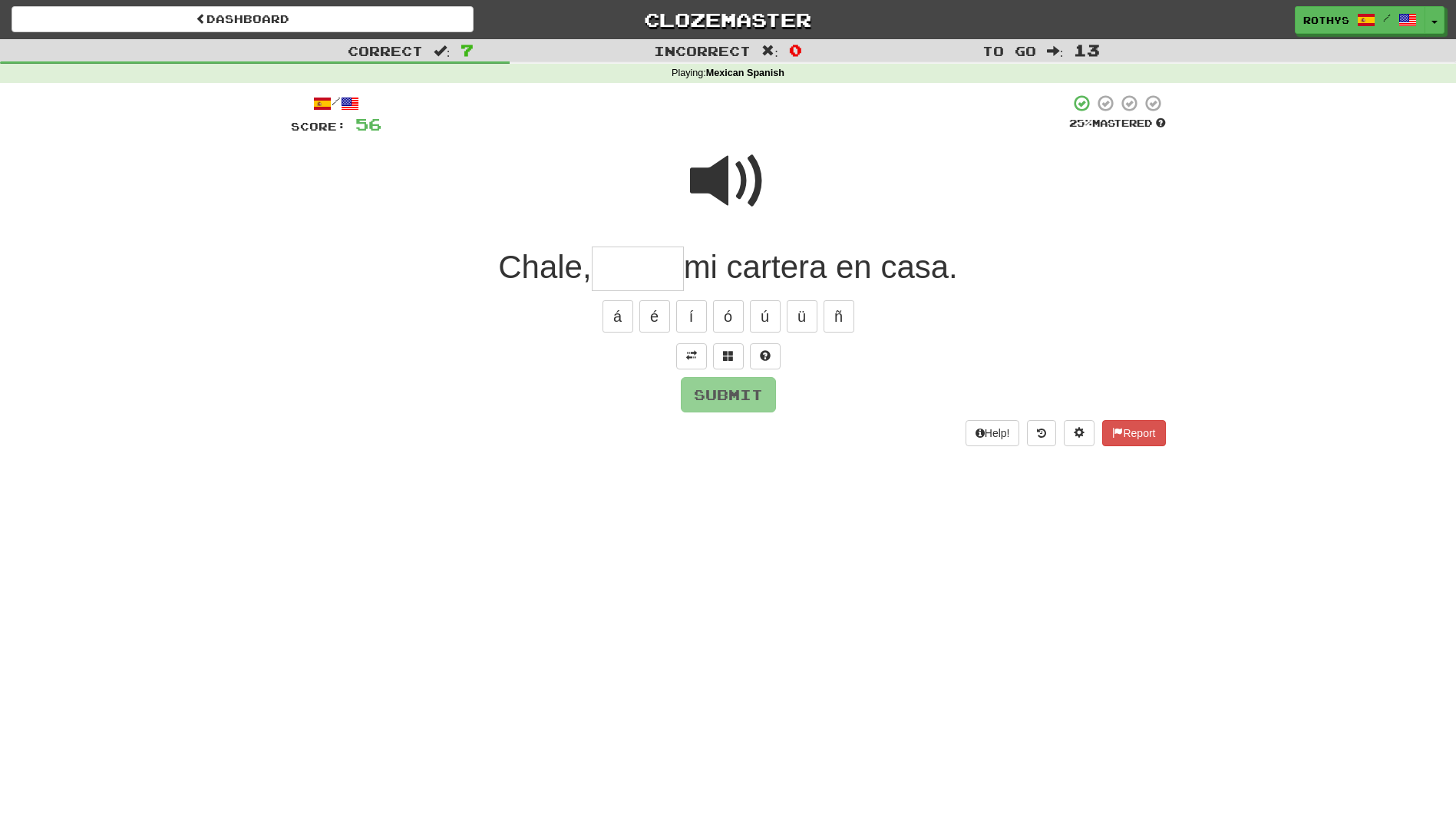
click at [620, 280] on input "text" at bounding box center [637, 269] width 92 height 45
click at [732, 356] on span at bounding box center [728, 355] width 11 height 11
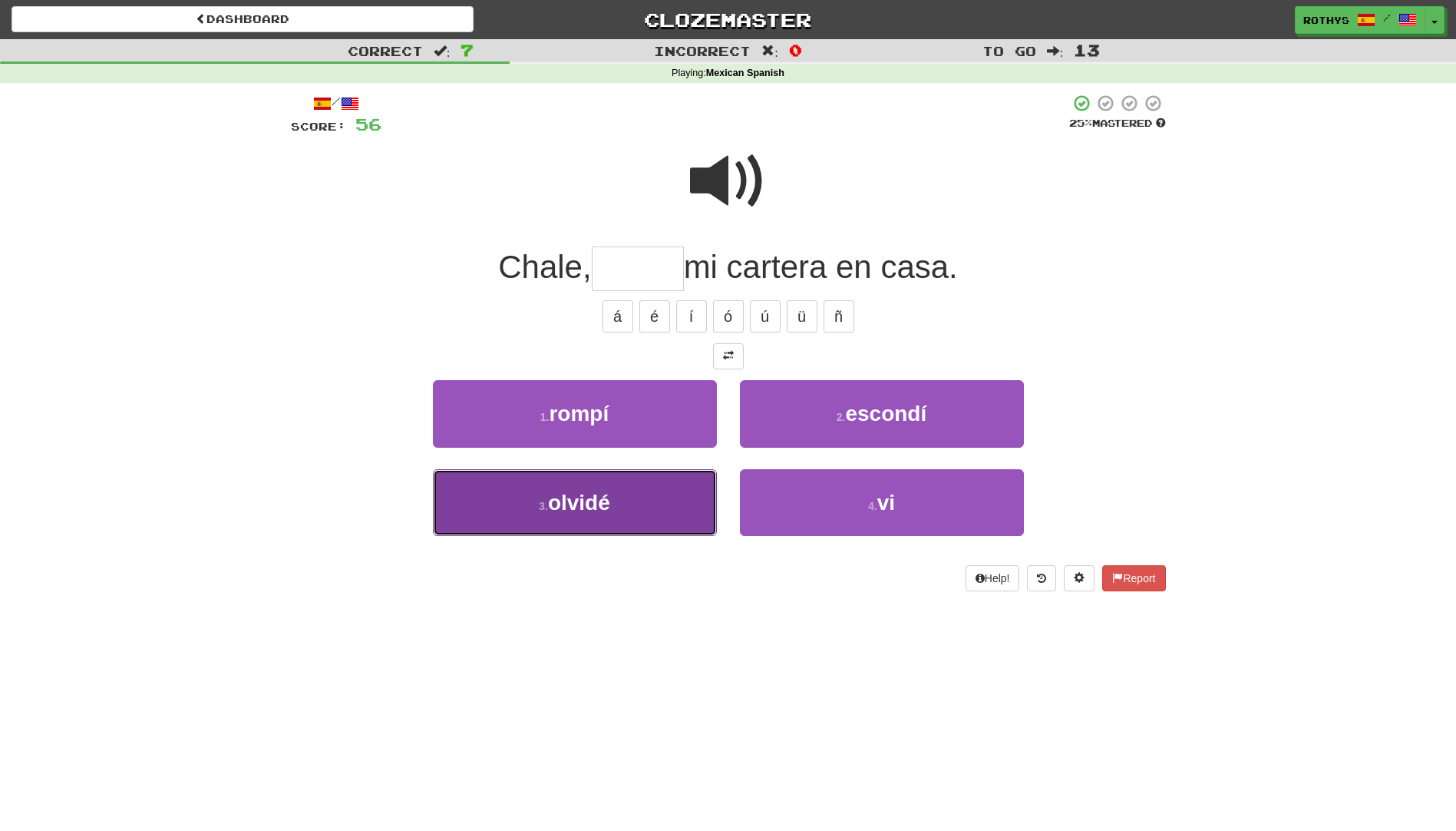
click at [625, 494] on button "3 . olvidé" at bounding box center [575, 502] width 284 height 66
type input "******"
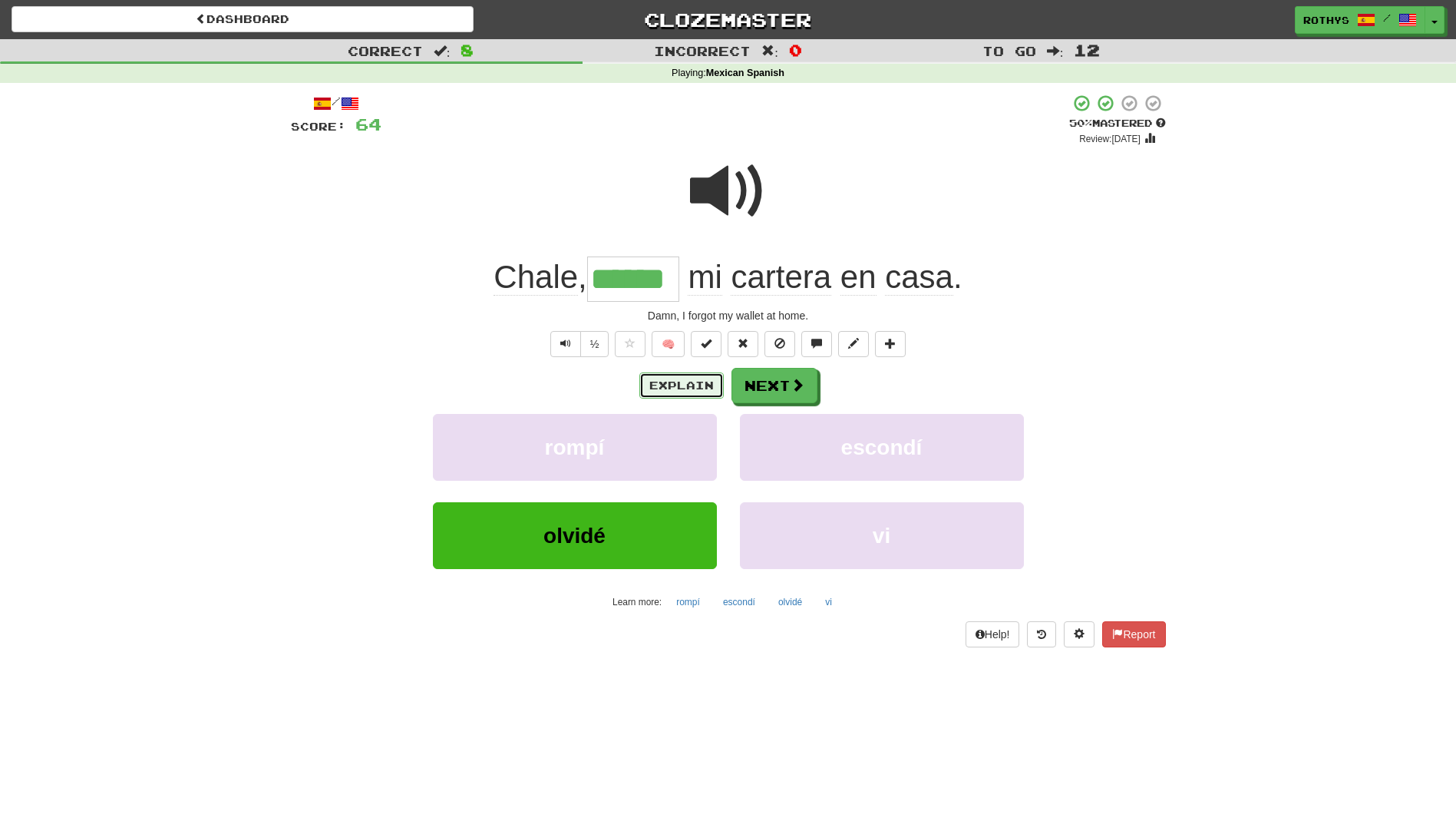
click at [682, 382] on button "Explain" at bounding box center [681, 385] width 84 height 26
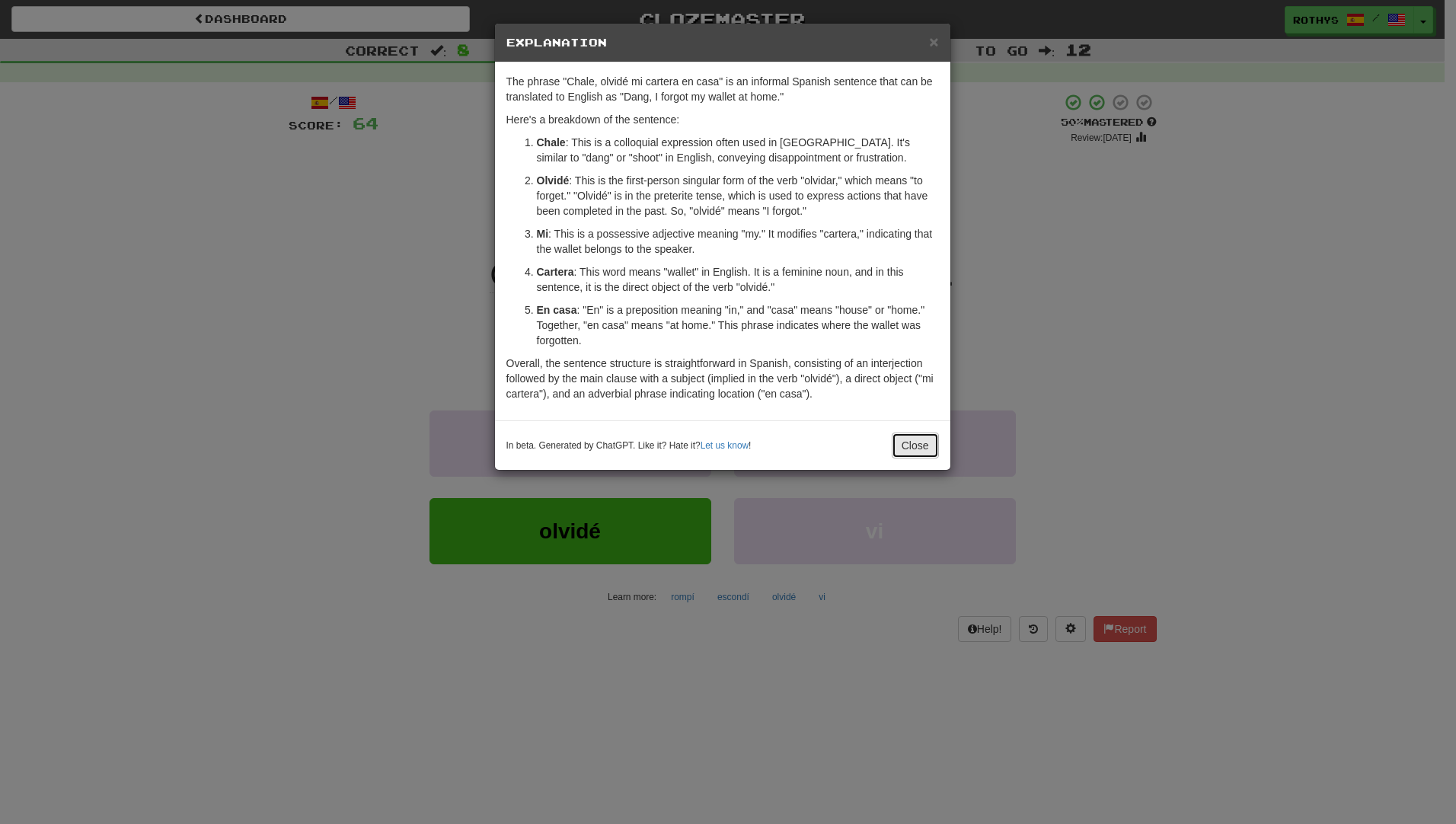
click at [914, 442] on button "Close" at bounding box center [915, 445] width 47 height 26
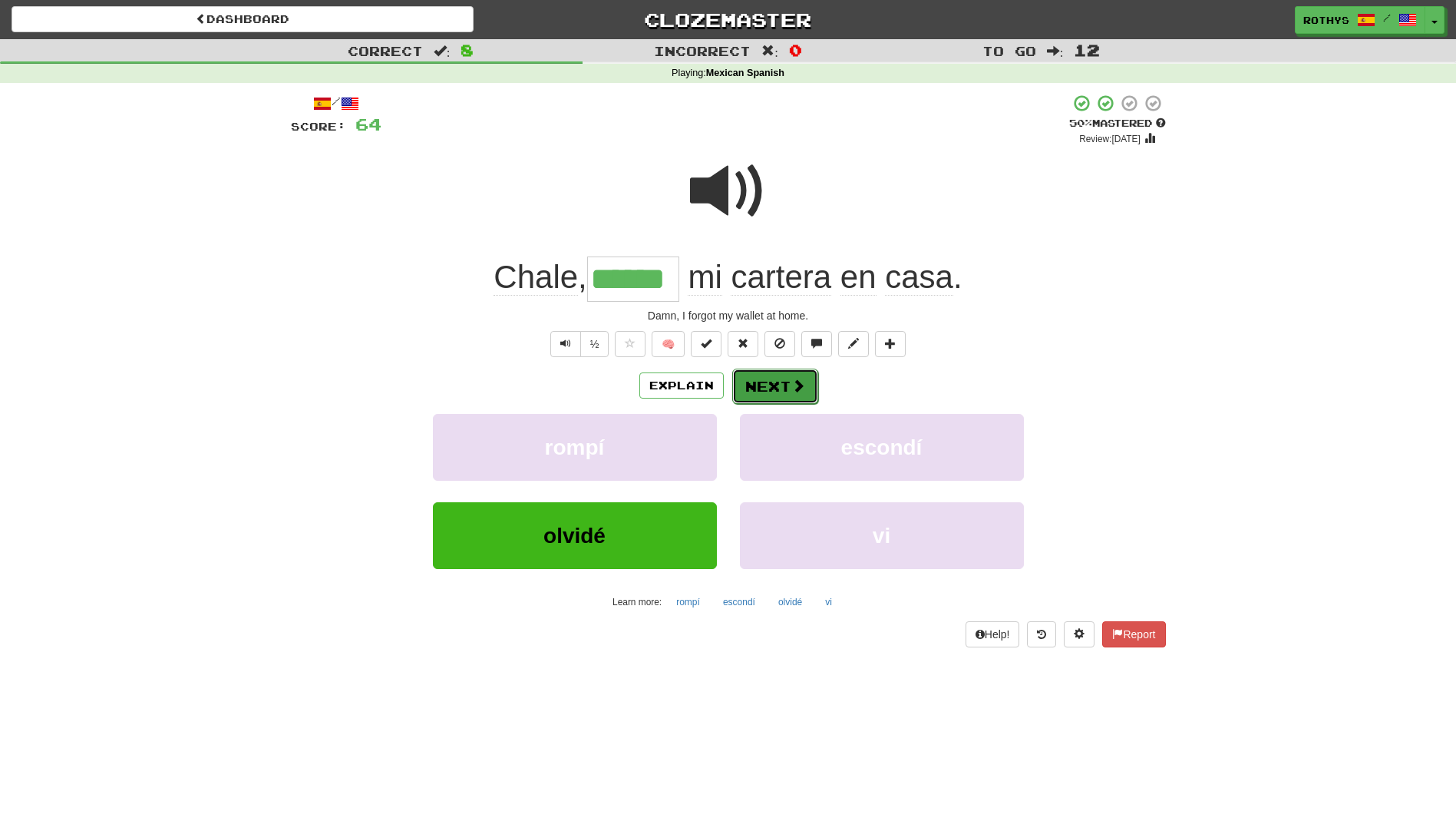
click at [768, 385] on button "Next" at bounding box center [775, 386] width 86 height 35
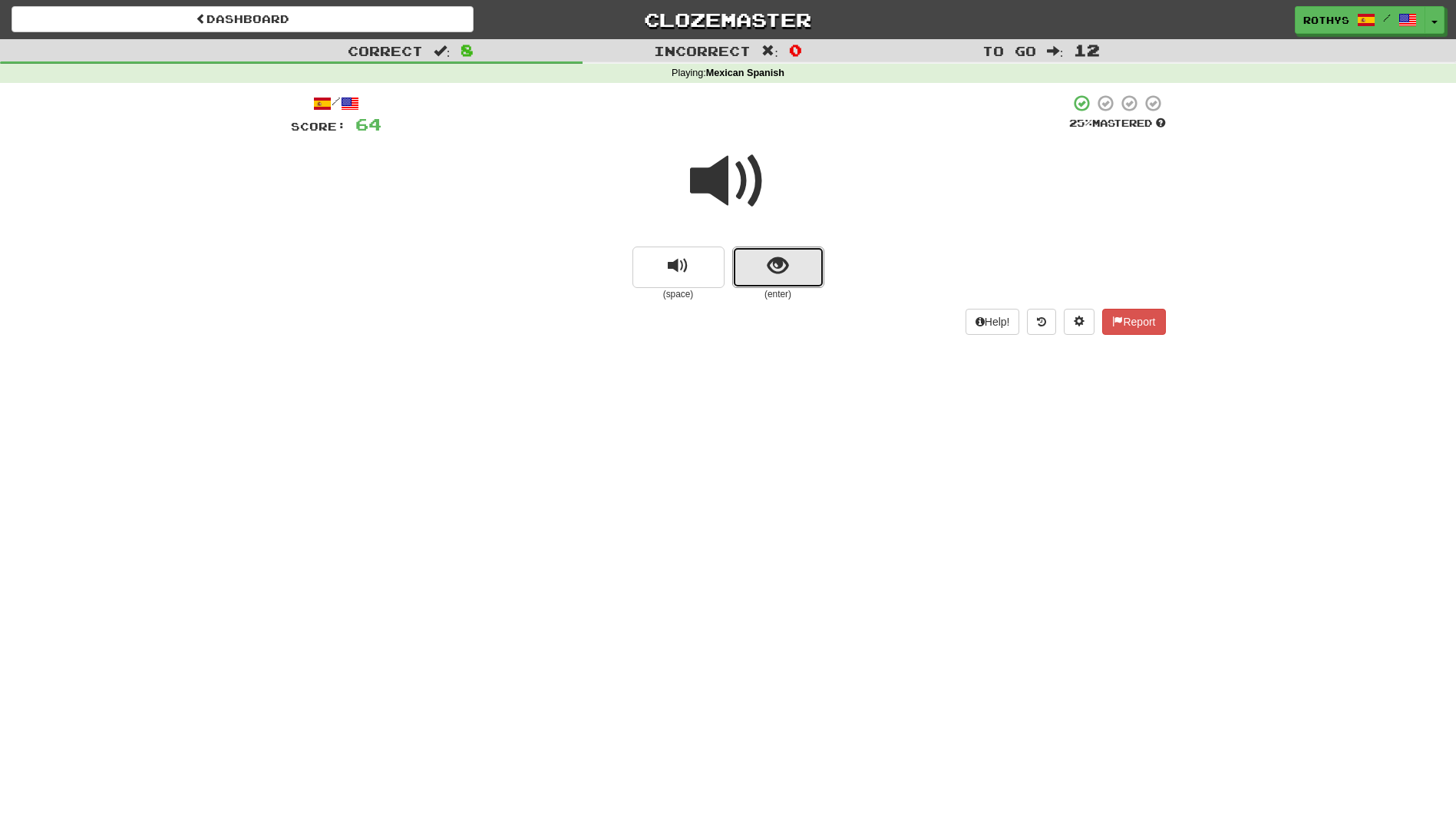
click at [786, 261] on span "show sentence" at bounding box center [778, 266] width 20 height 20
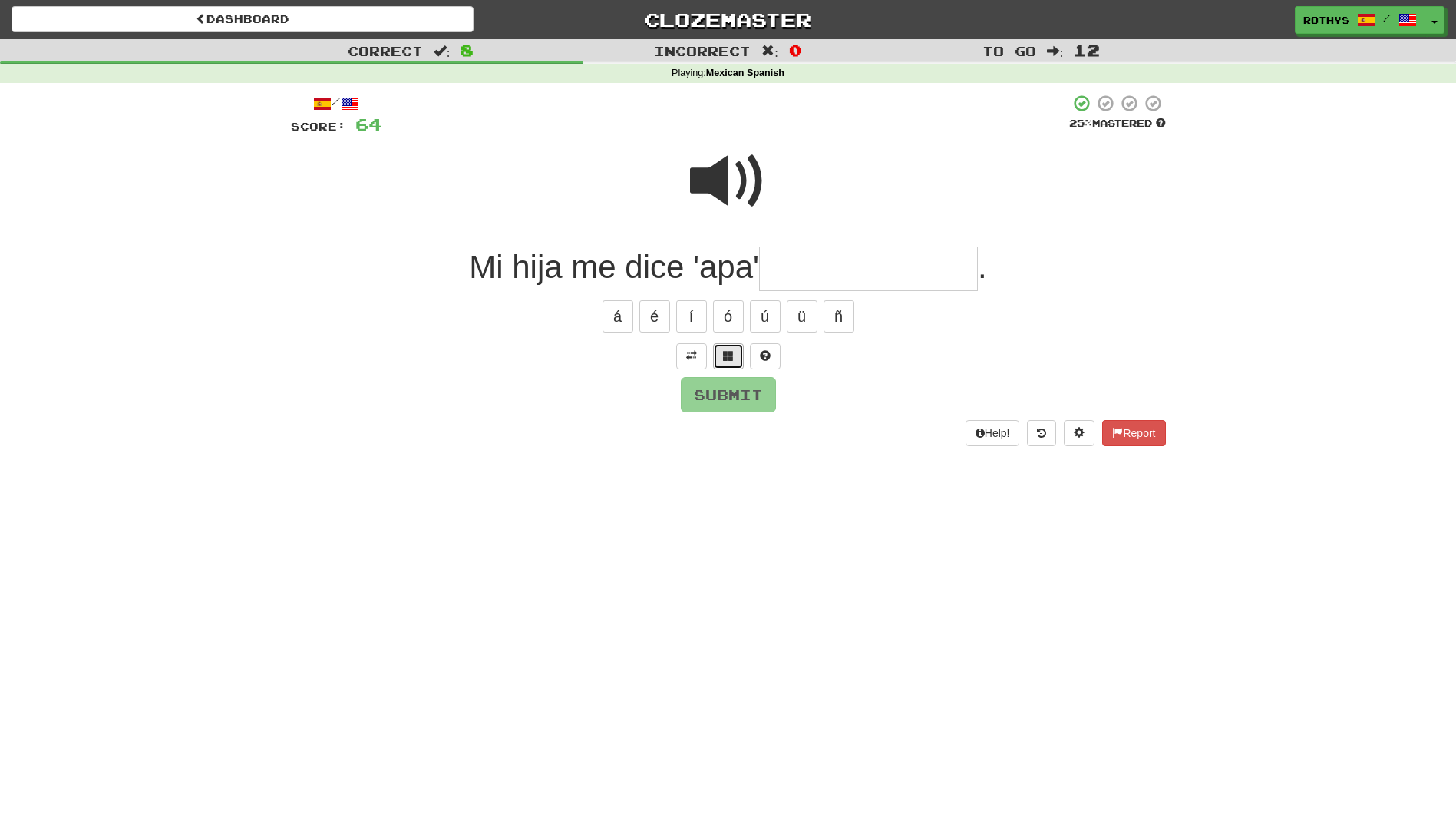
click at [723, 351] on span at bounding box center [728, 355] width 11 height 11
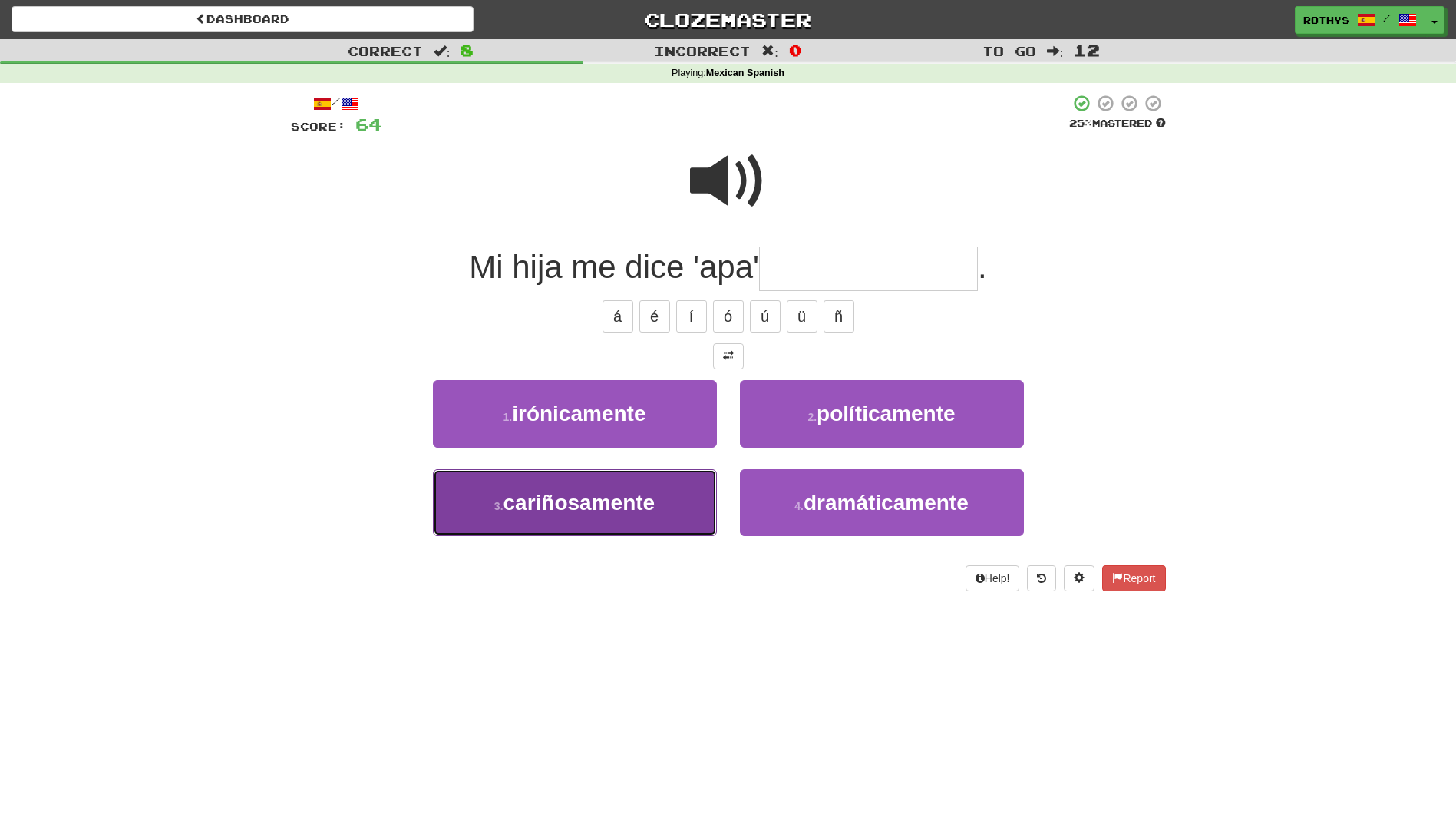
click at [562, 508] on span "cariñosamente" at bounding box center [580, 502] width 152 height 24
type input "**********"
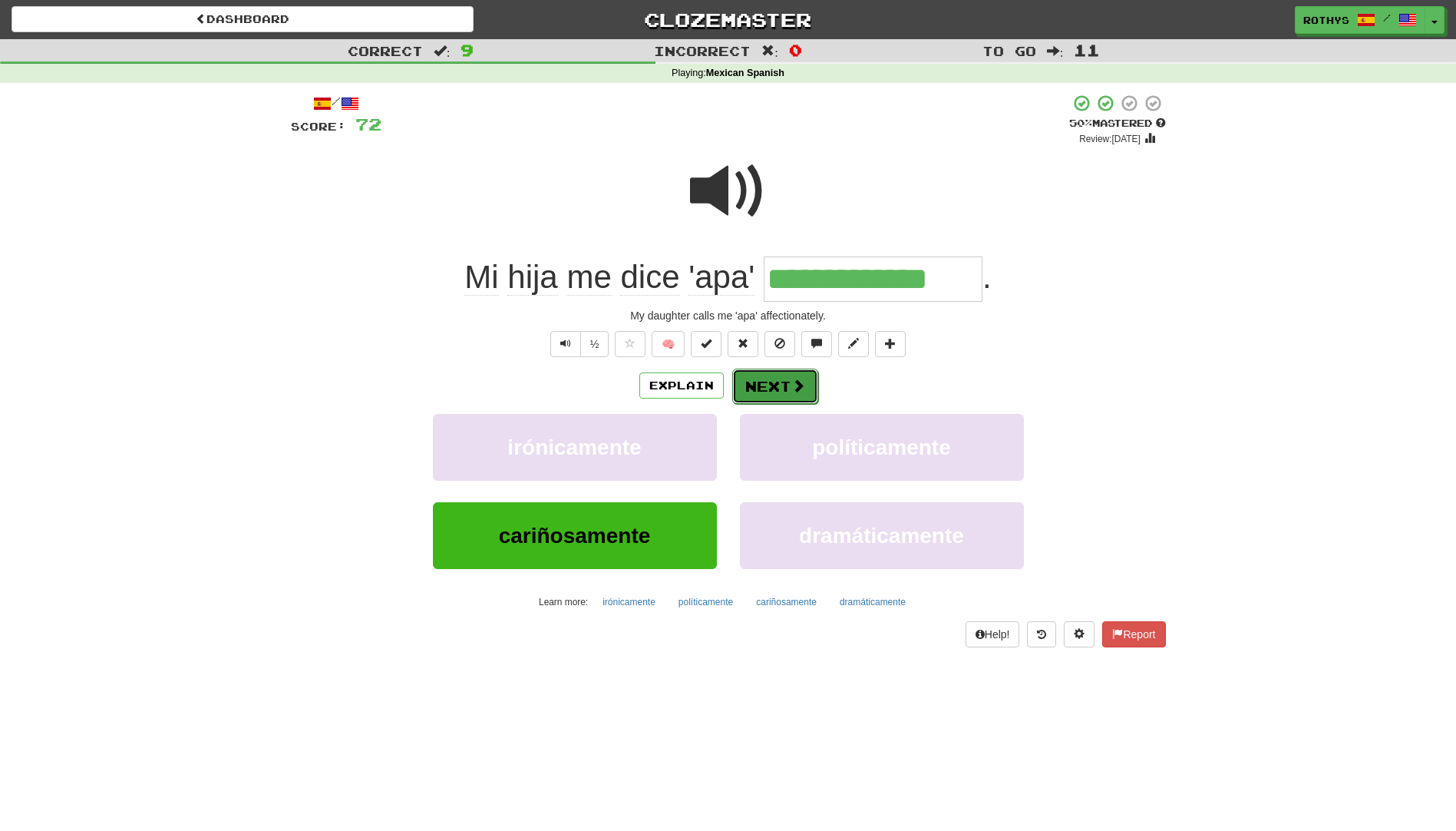
click at [771, 388] on button "Next" at bounding box center [775, 386] width 86 height 35
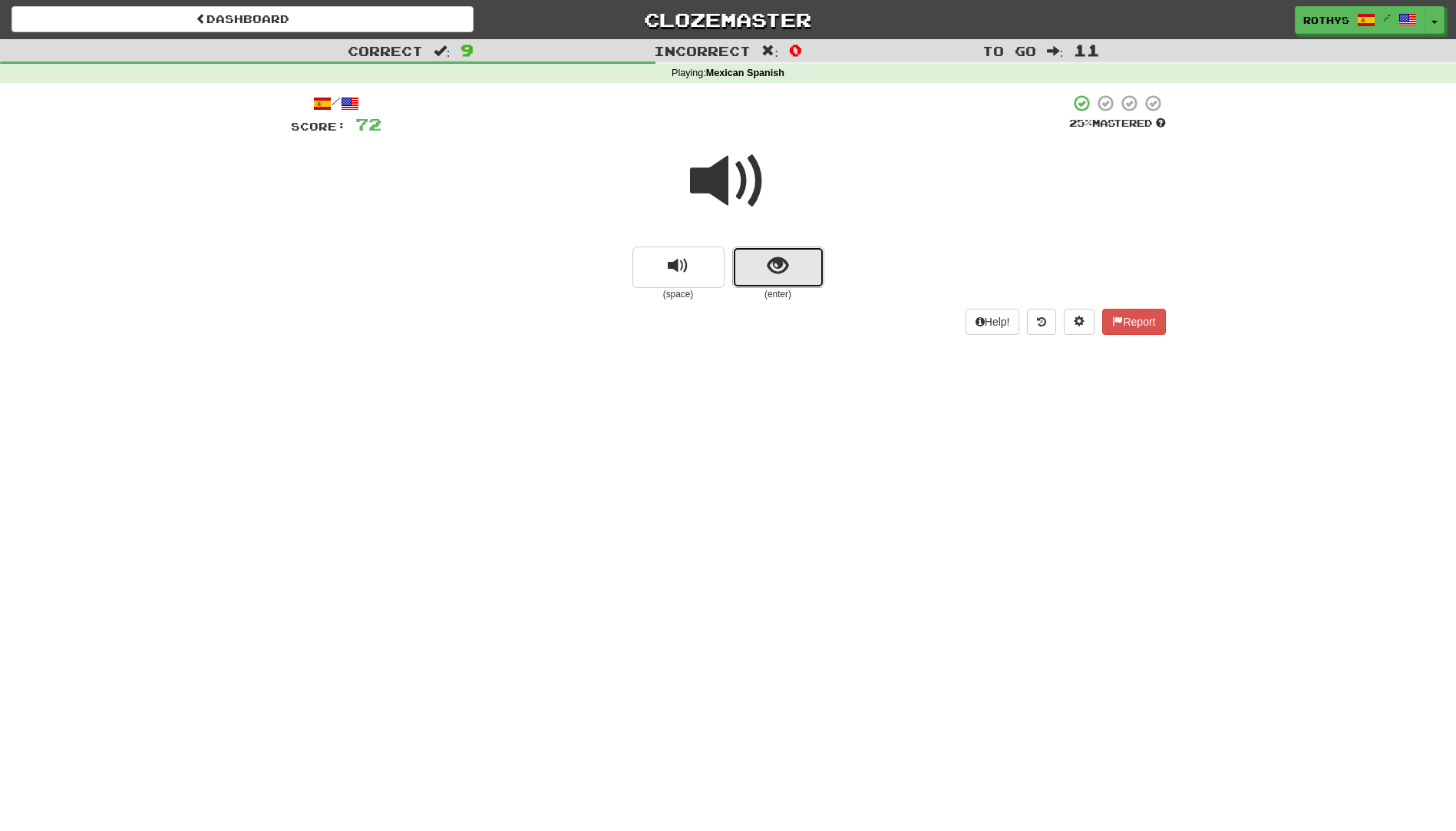
click at [787, 260] on span "show sentence" at bounding box center [778, 266] width 20 height 20
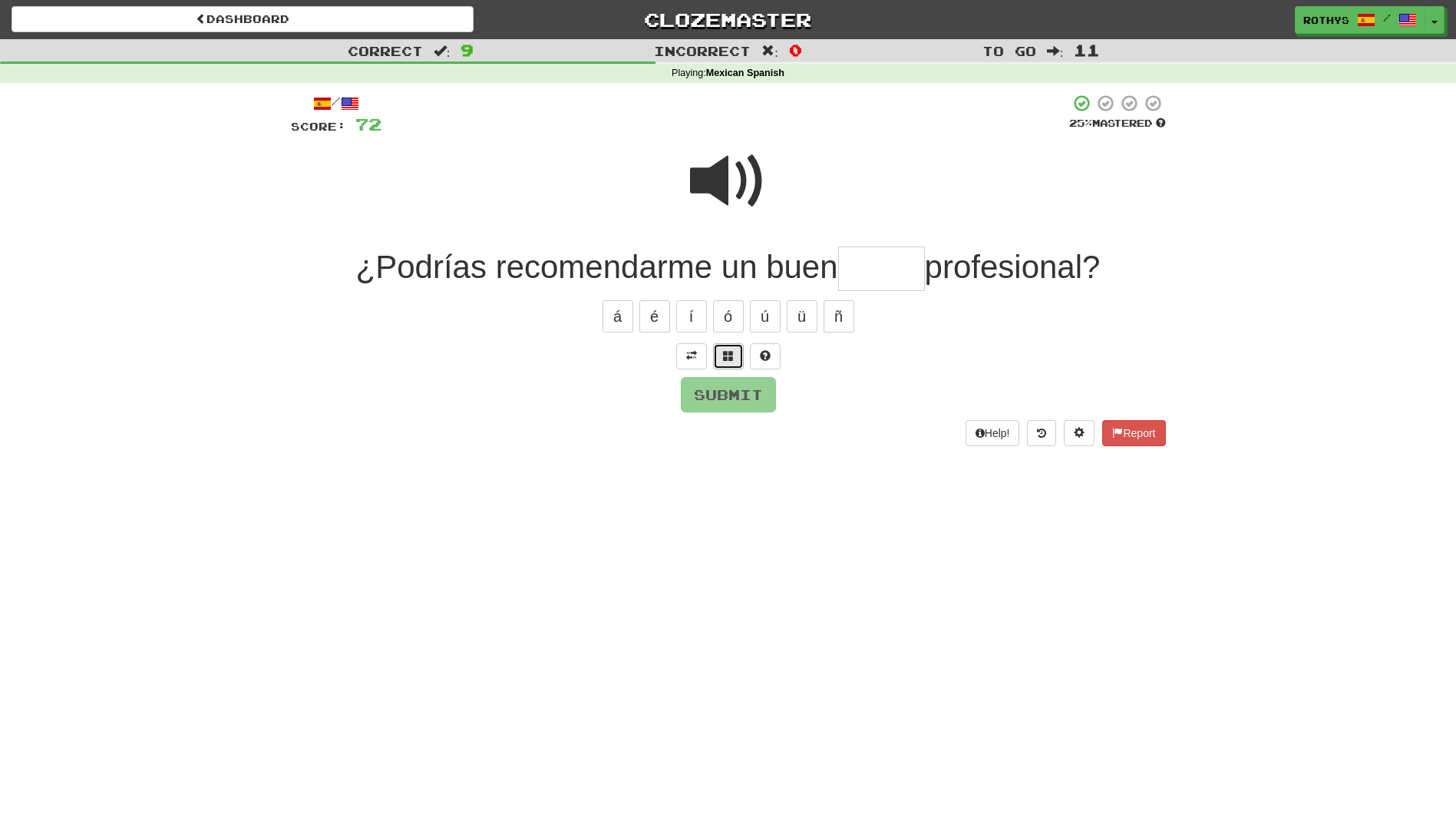
click at [733, 354] on span at bounding box center [728, 355] width 11 height 11
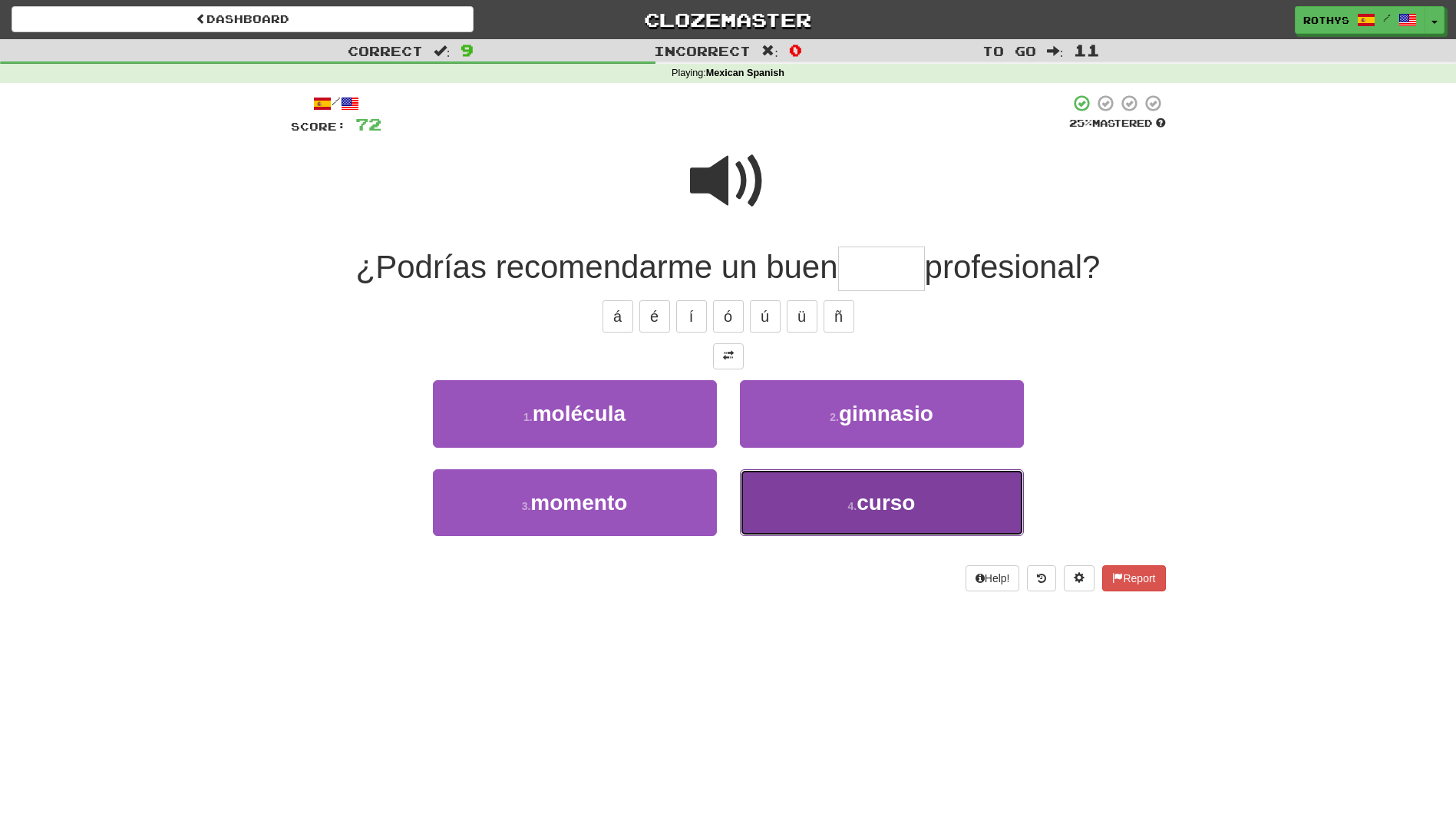
click at [962, 506] on button "4 . curso" at bounding box center [882, 502] width 284 height 66
type input "*****"
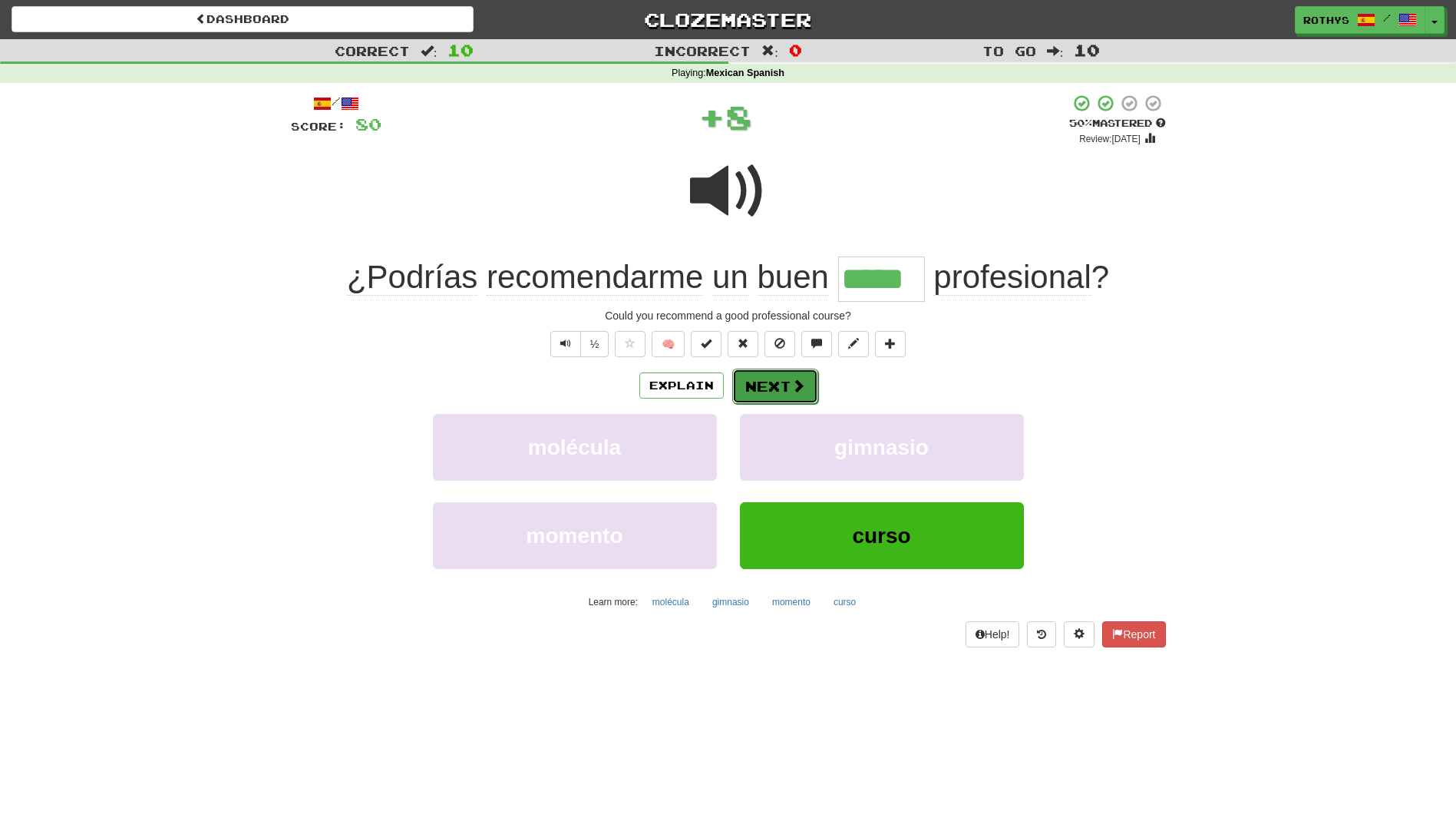
click at [769, 374] on button "Next" at bounding box center [775, 386] width 86 height 35
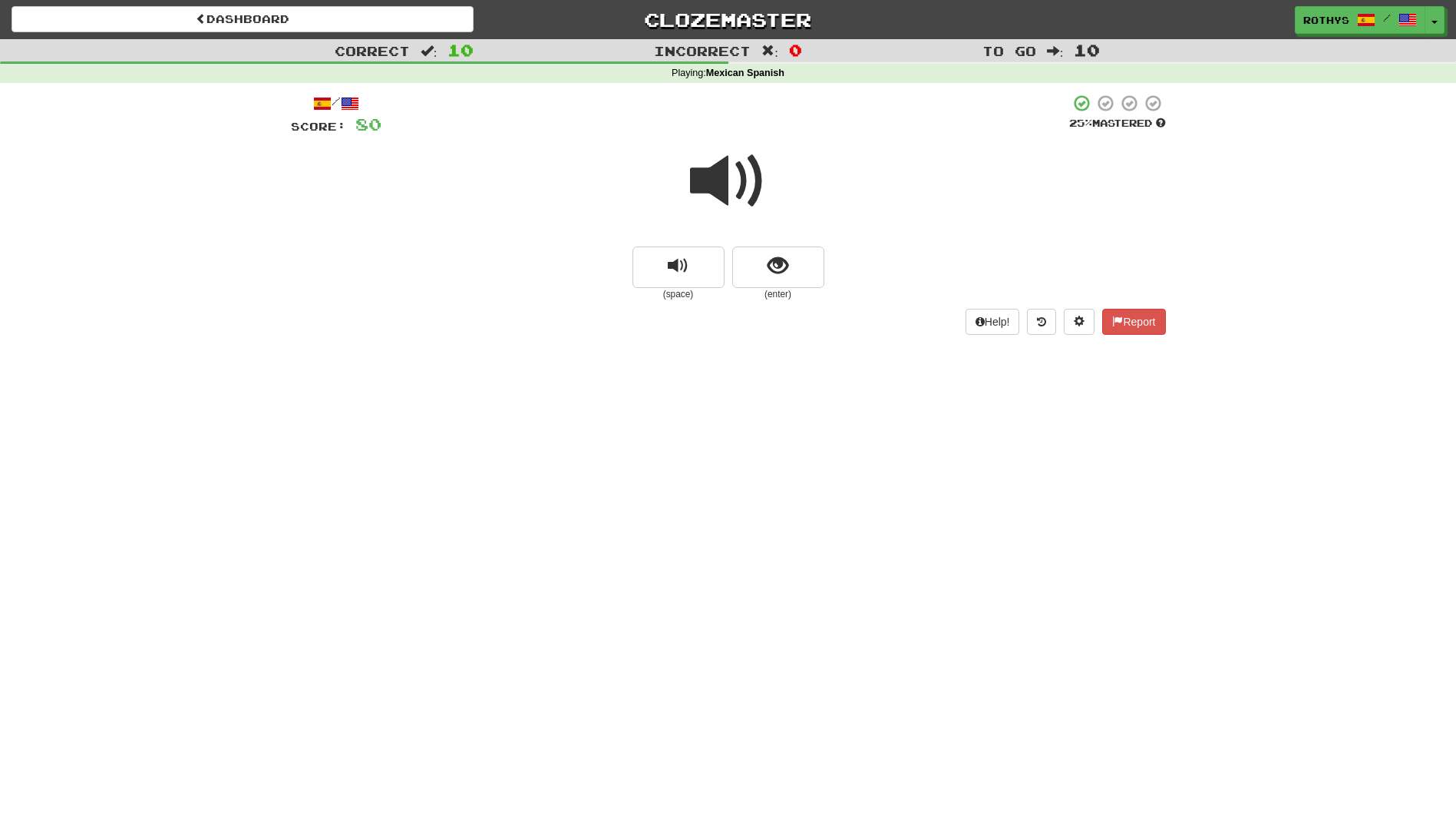
click at [723, 169] on span at bounding box center [728, 181] width 77 height 77
click at [772, 261] on span "show sentence" at bounding box center [778, 266] width 20 height 20
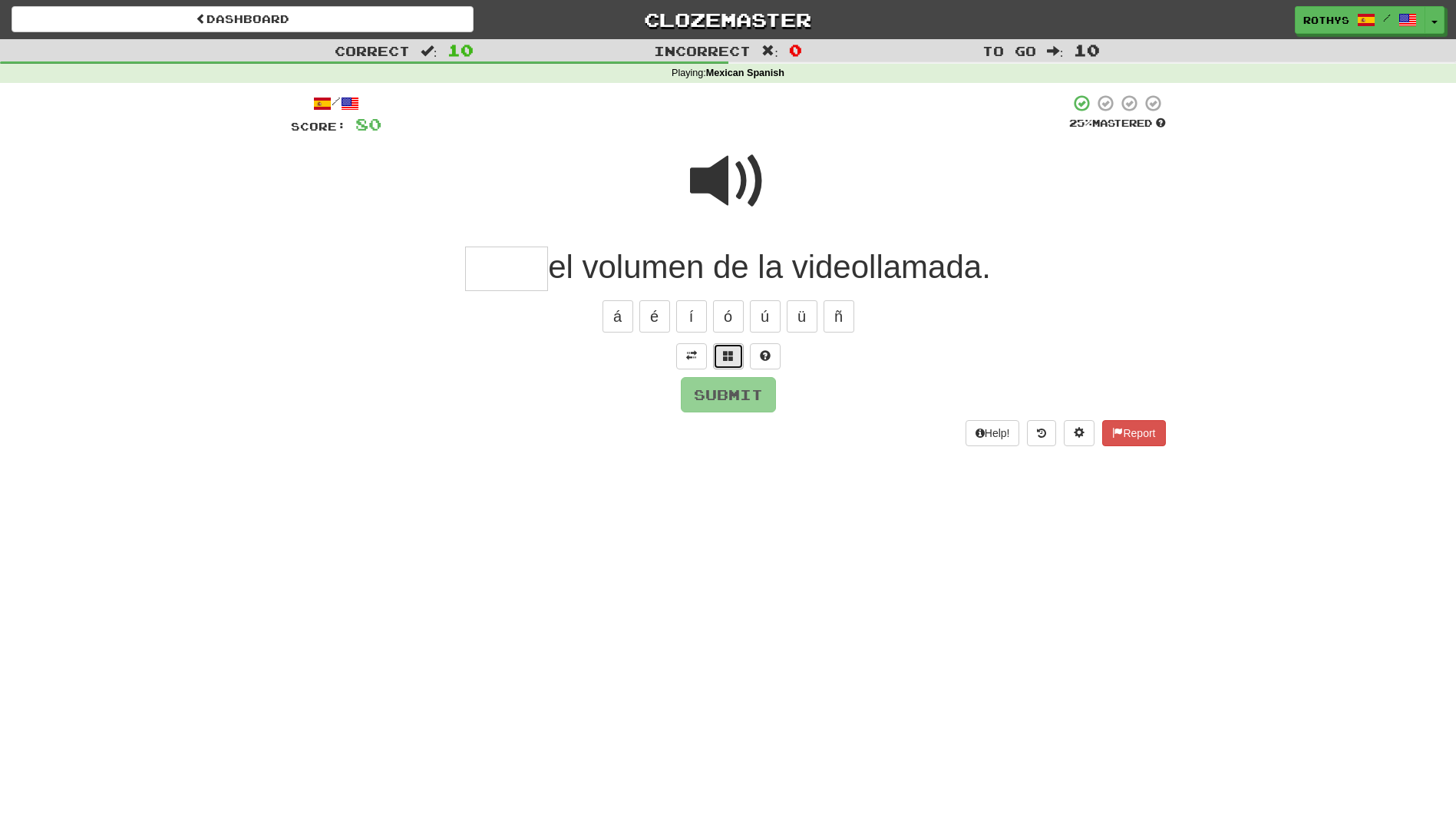
click at [720, 354] on button at bounding box center [728, 356] width 31 height 26
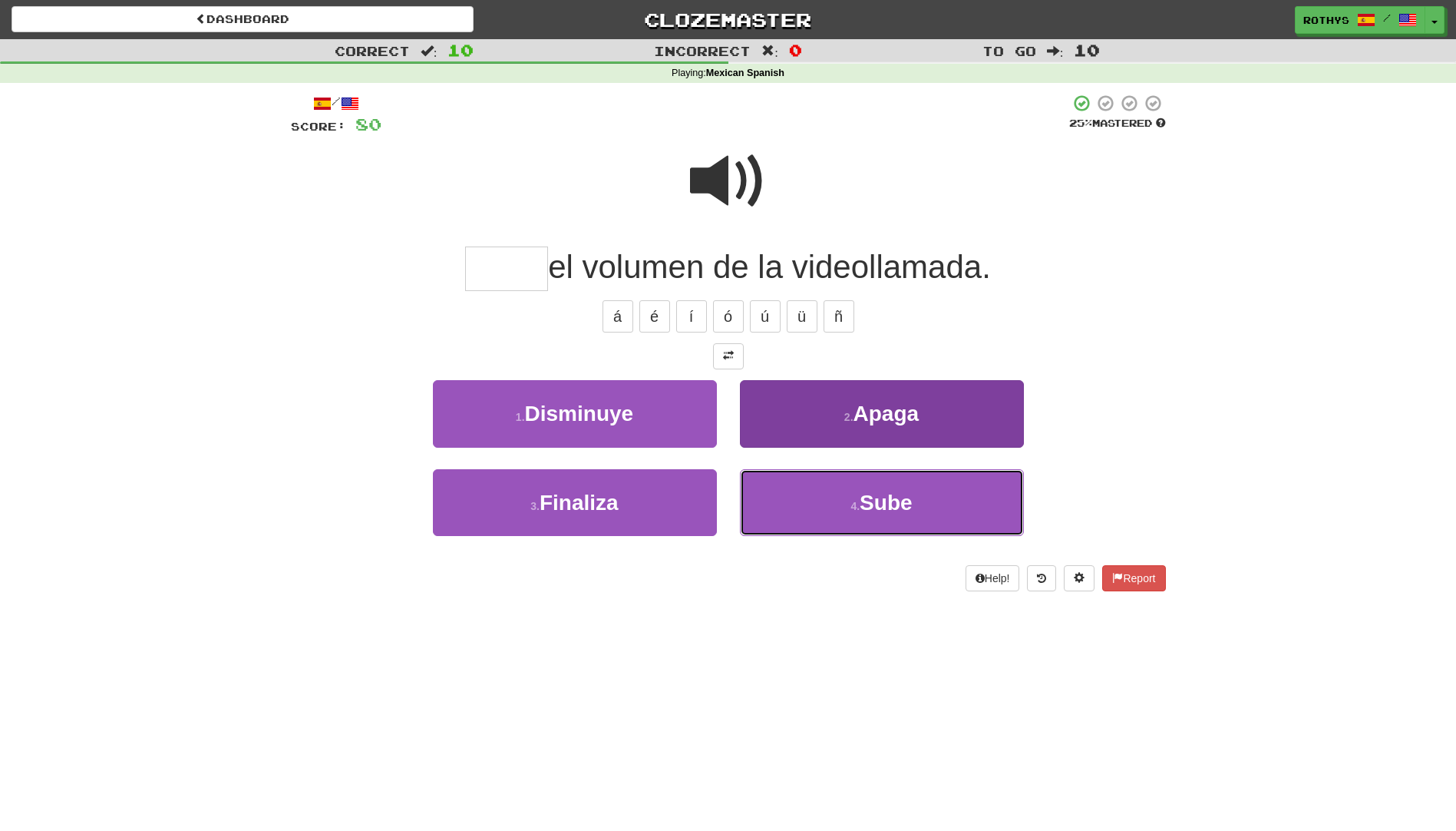
drag, startPoint x: 865, startPoint y: 513, endPoint x: 986, endPoint y: 472, distance: 127.8
click at [868, 510] on span "Sube" at bounding box center [885, 502] width 52 height 24
type input "****"
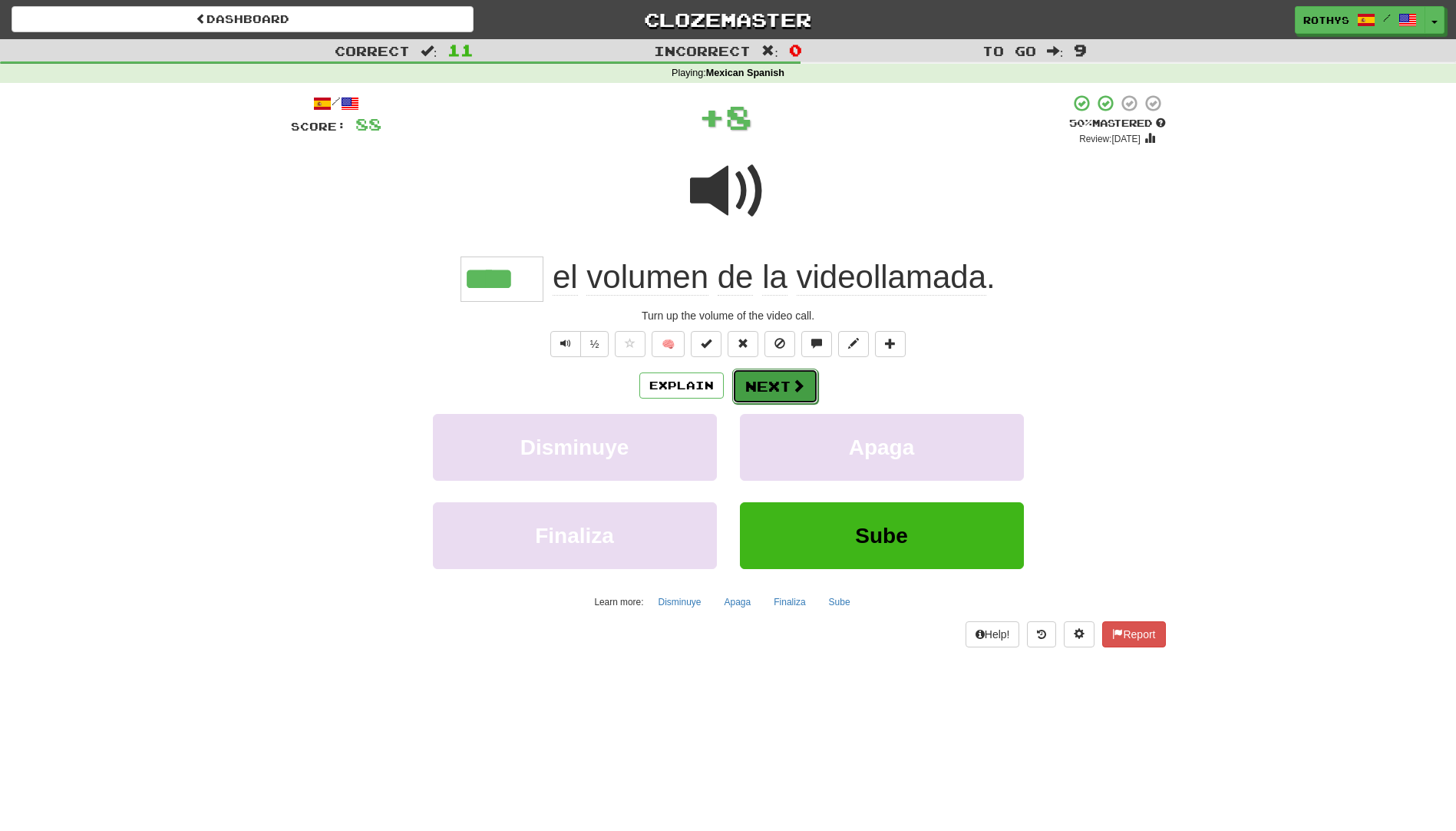
click at [796, 391] on span at bounding box center [798, 386] width 14 height 14
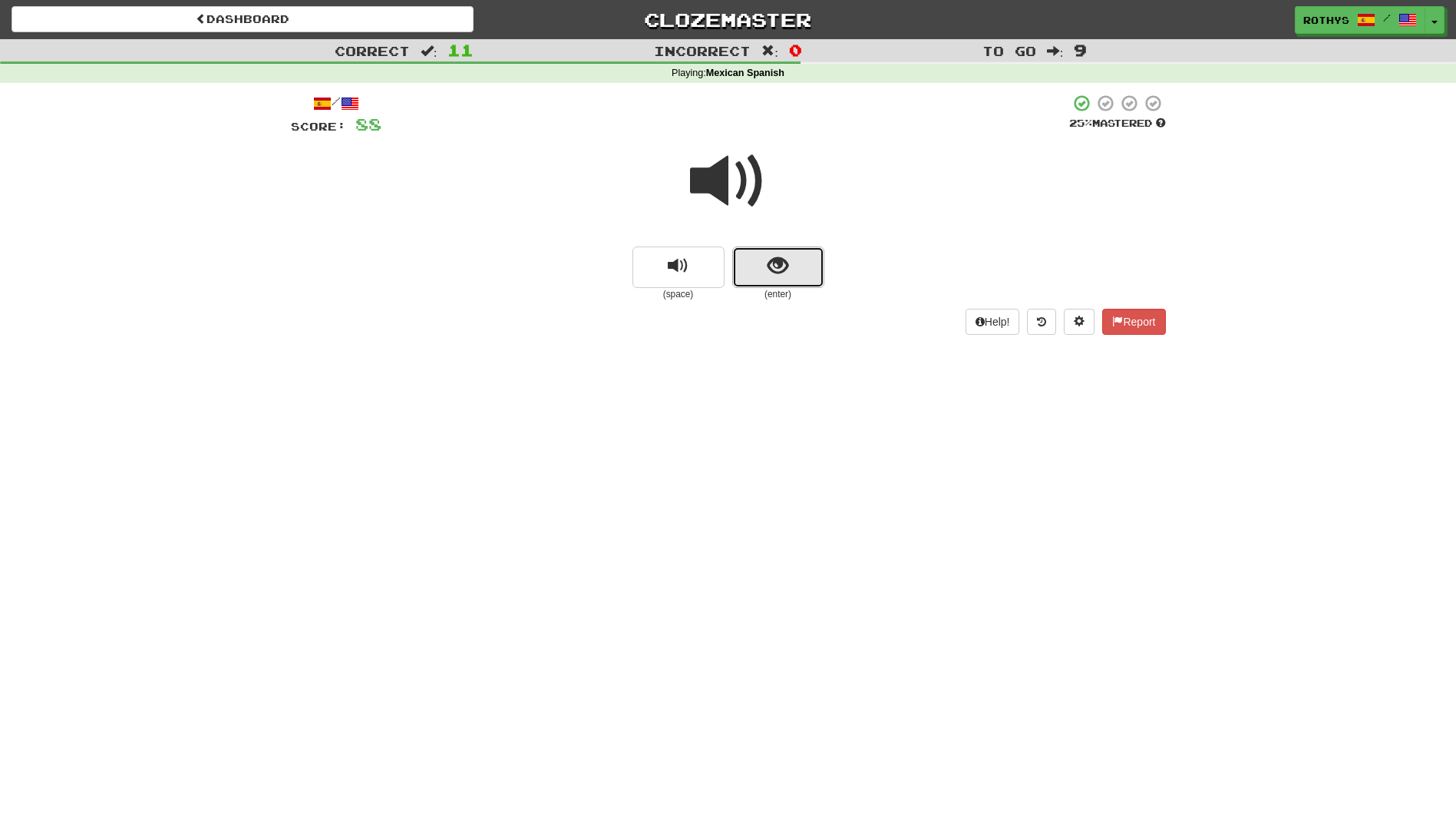
click at [773, 255] on span "show sentence" at bounding box center [778, 266] width 20 height 20
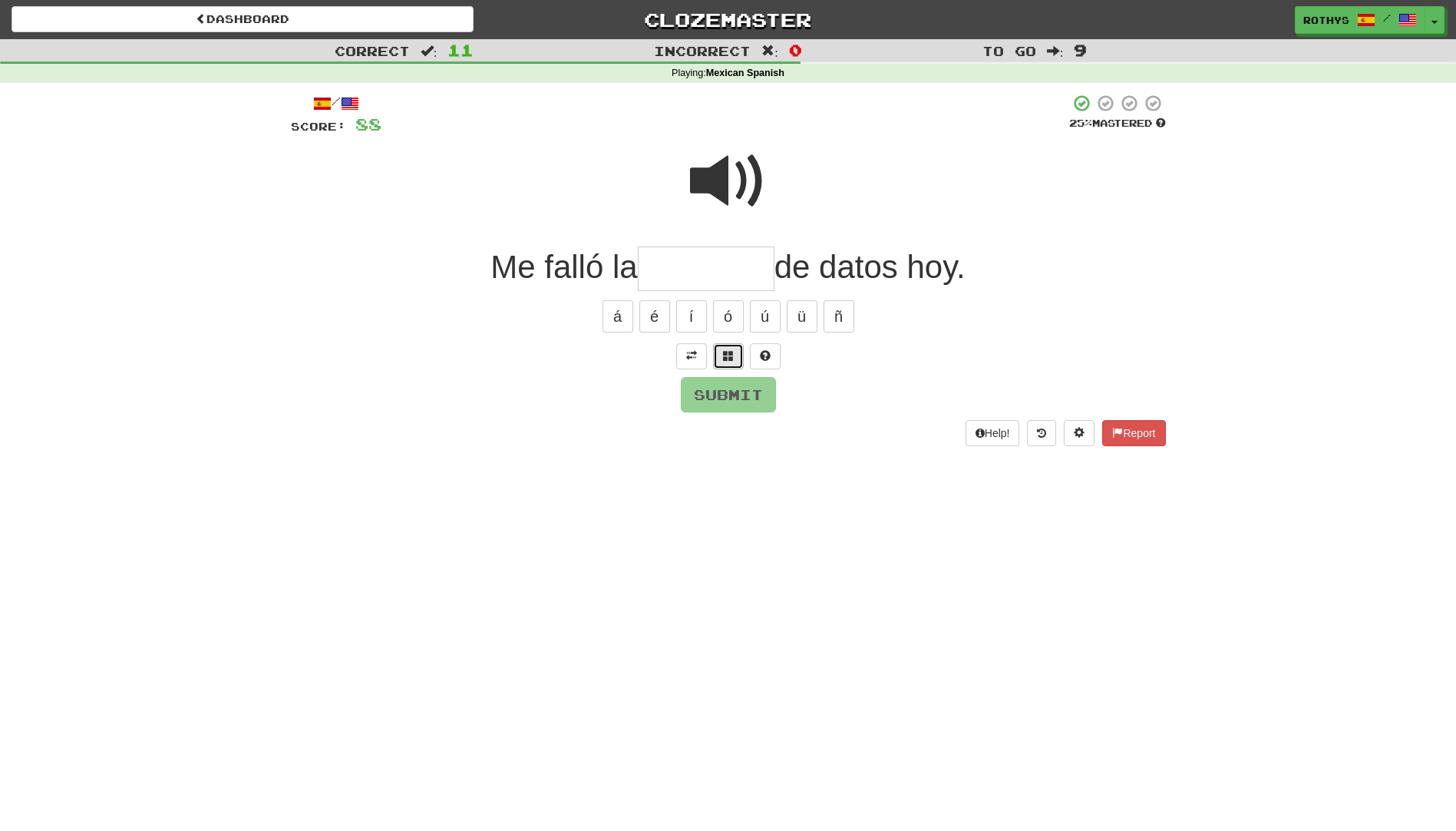
click at [724, 352] on span at bounding box center [728, 355] width 11 height 11
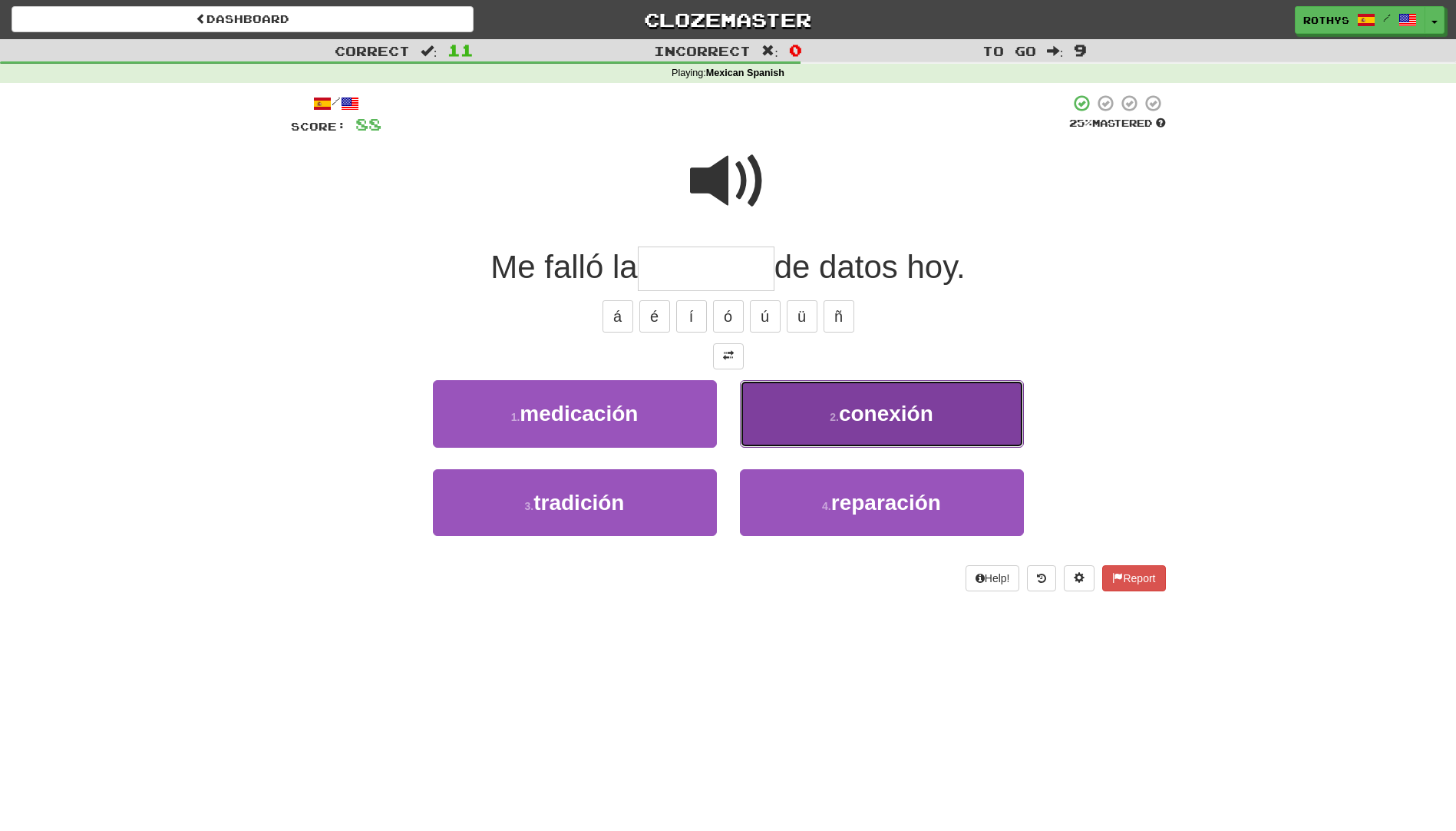
click at [878, 402] on span "conexión" at bounding box center [886, 414] width 94 height 24
type input "********"
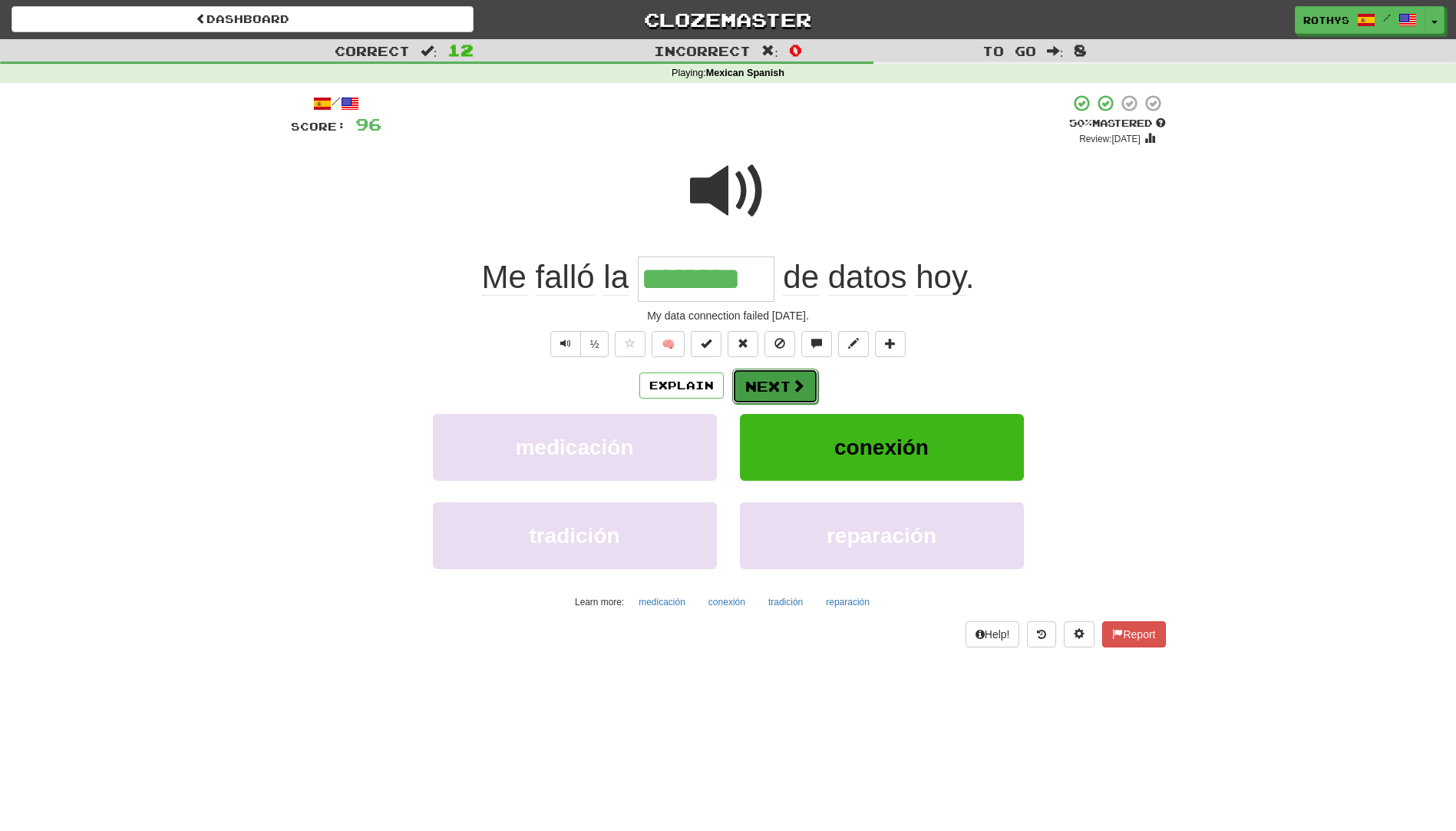
click at [759, 394] on button "Next" at bounding box center [775, 386] width 86 height 35
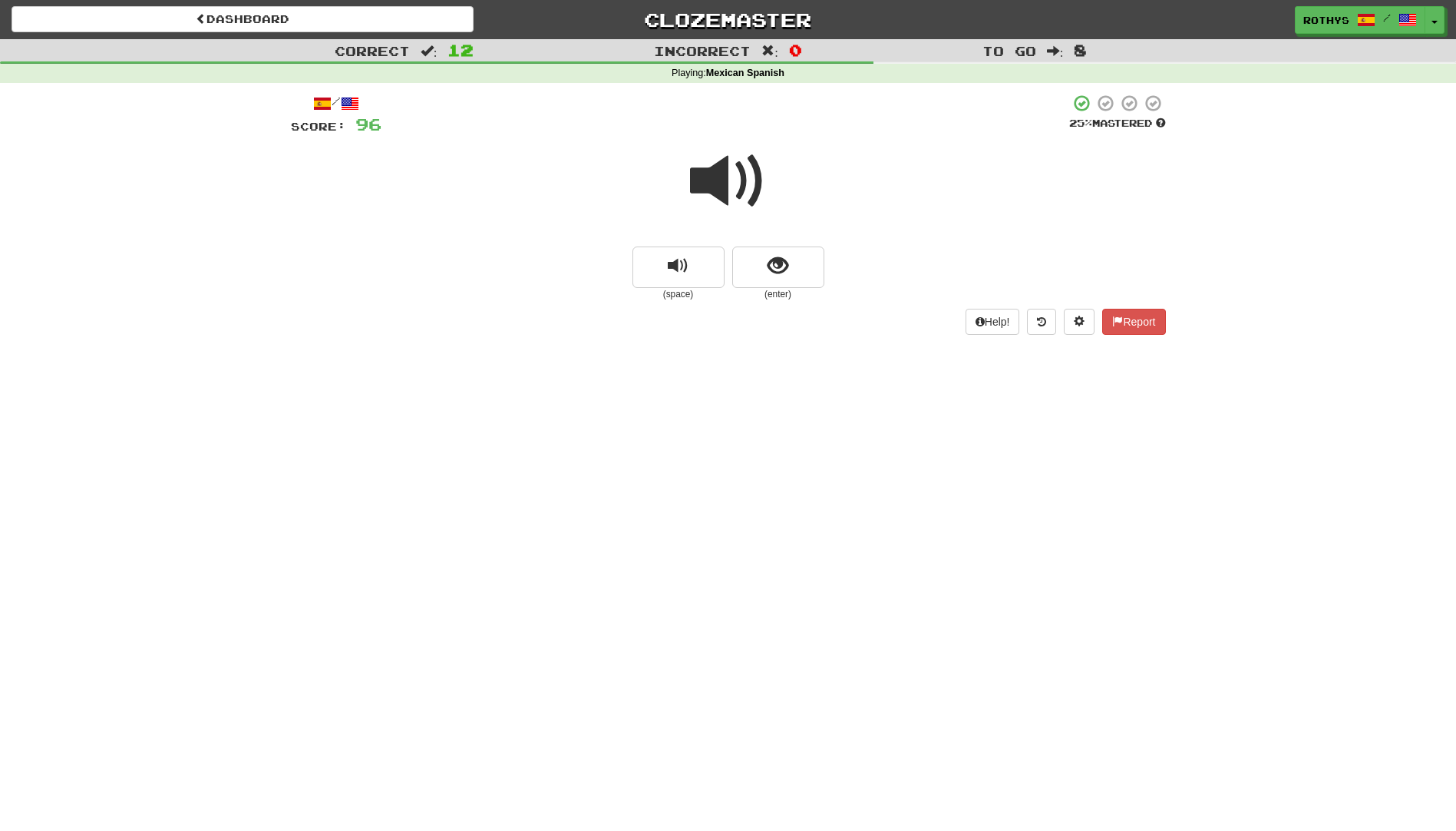
click at [749, 184] on span at bounding box center [728, 181] width 77 height 77
click at [759, 276] on button "show sentence" at bounding box center [779, 267] width 92 height 42
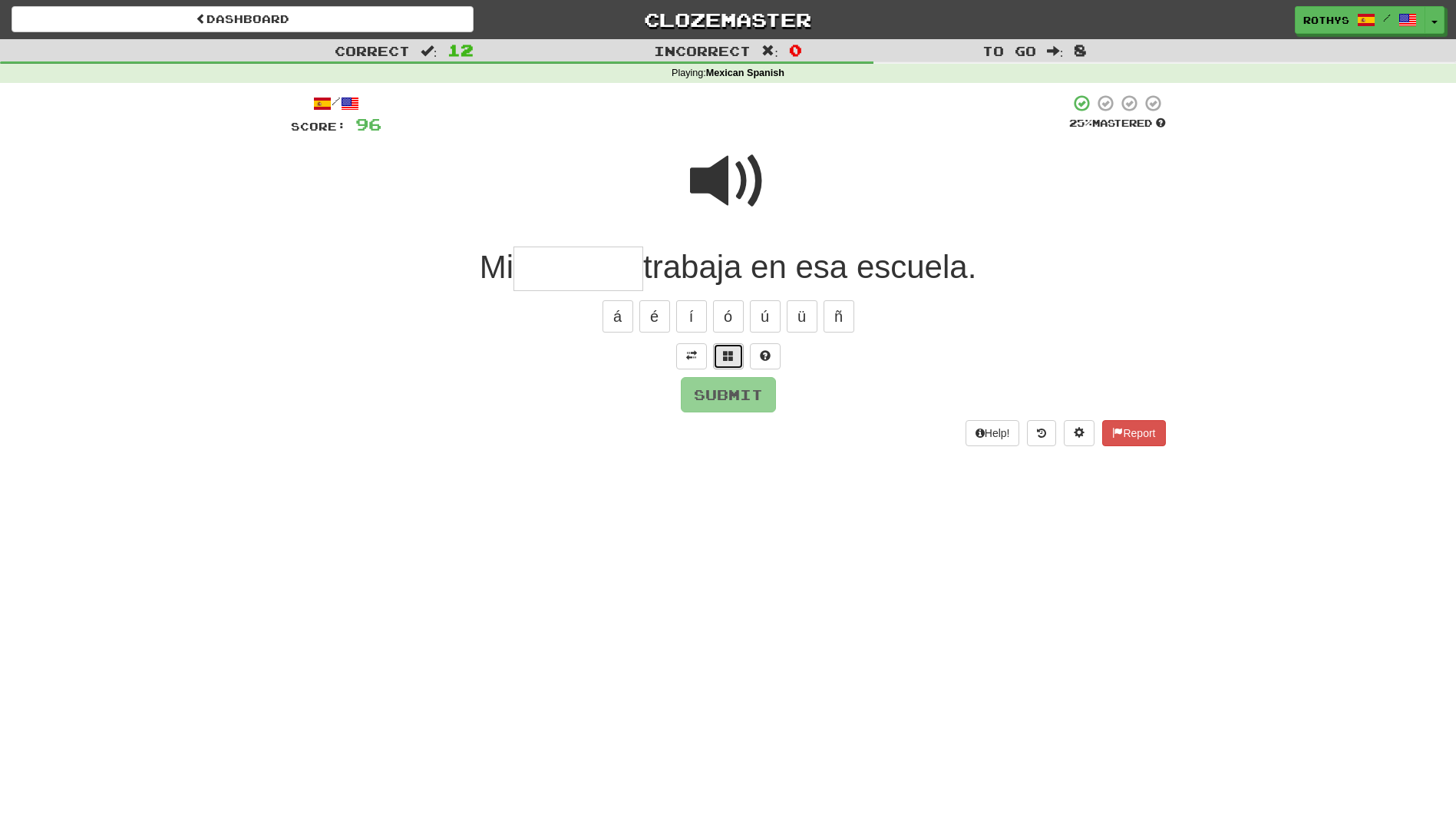
click at [730, 368] on button at bounding box center [728, 356] width 31 height 26
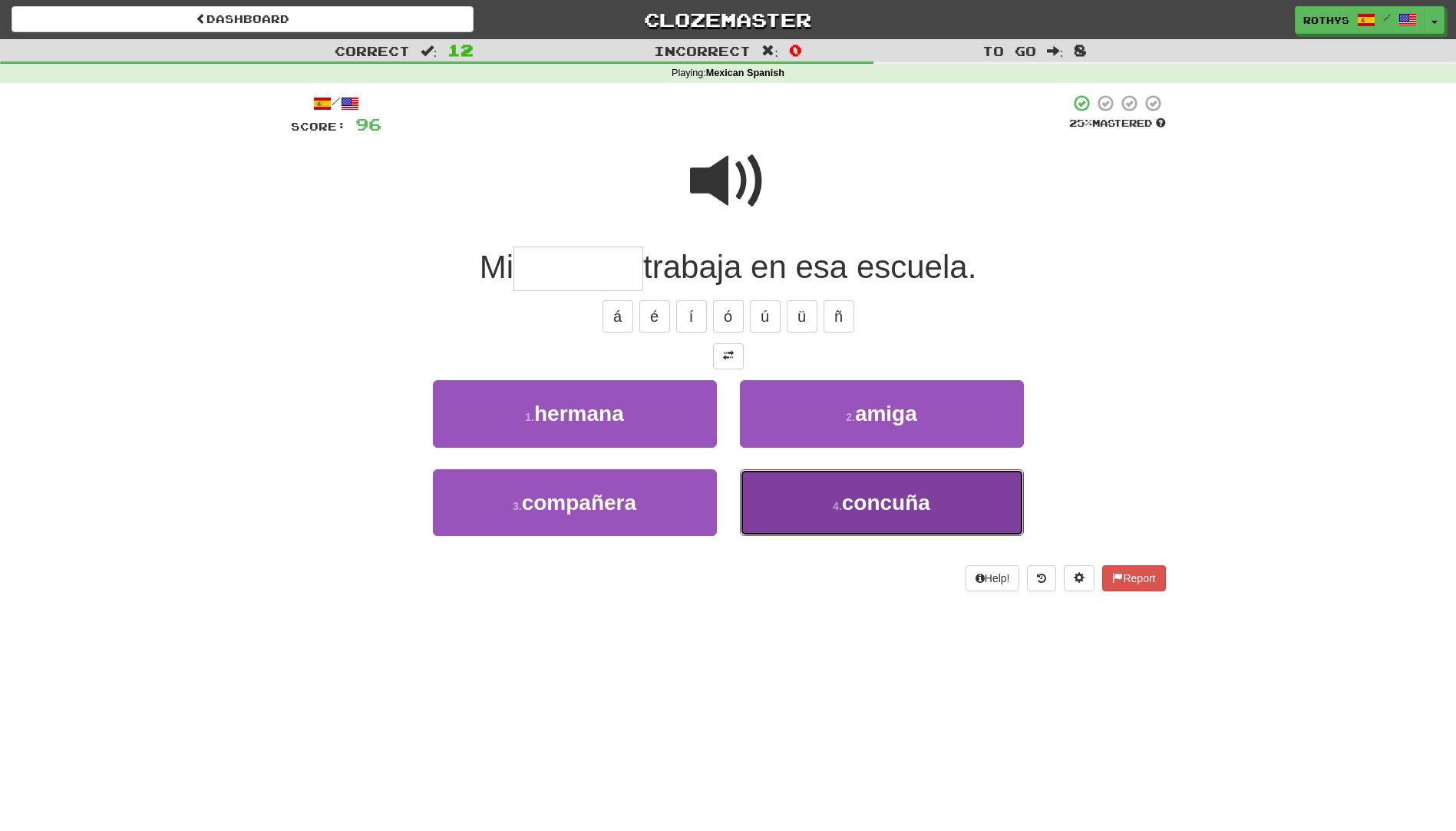
click at [870, 509] on span "concuña" at bounding box center [887, 502] width 89 height 24
type input "*******"
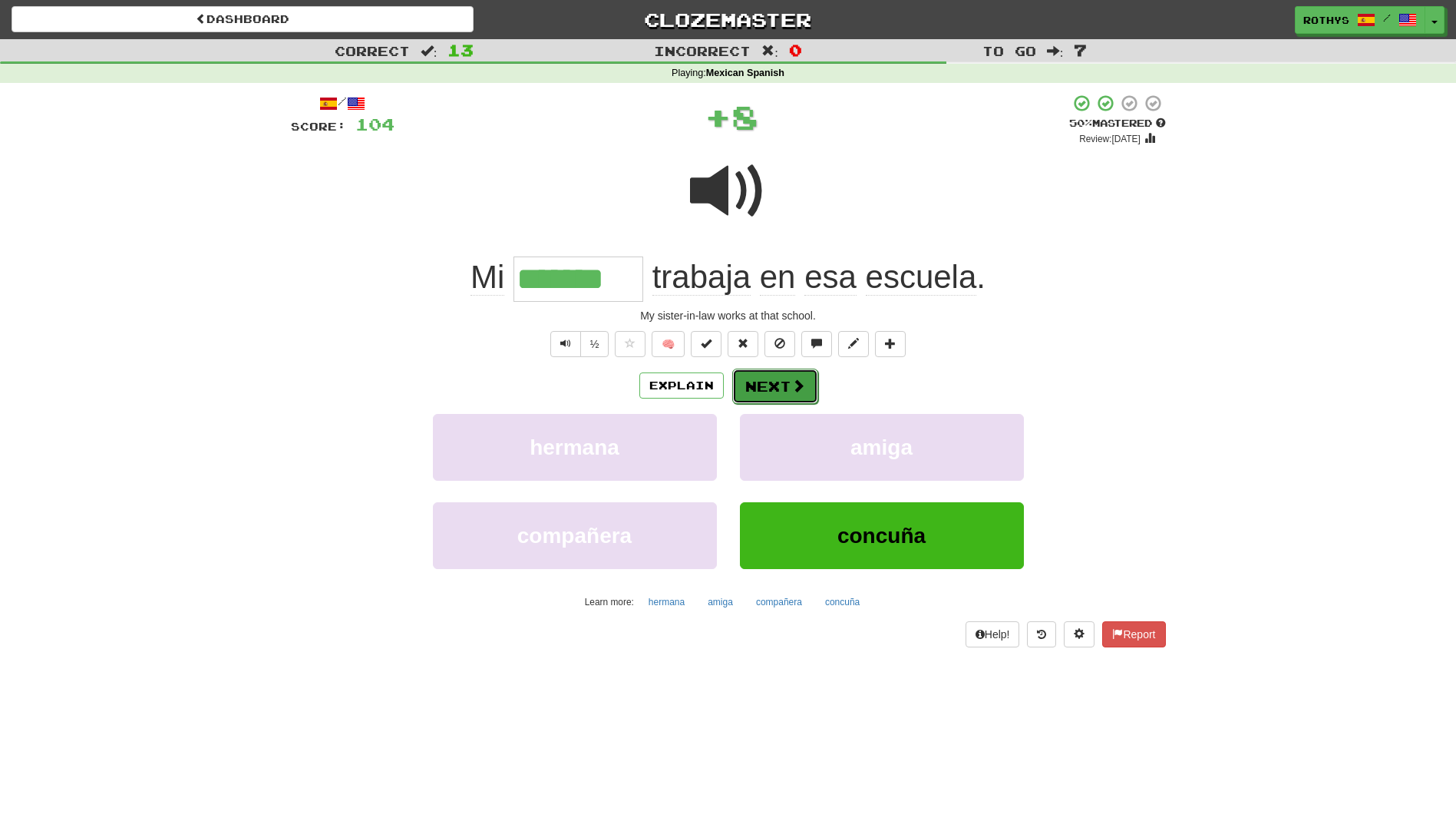
click at [777, 381] on button "Next" at bounding box center [775, 386] width 86 height 35
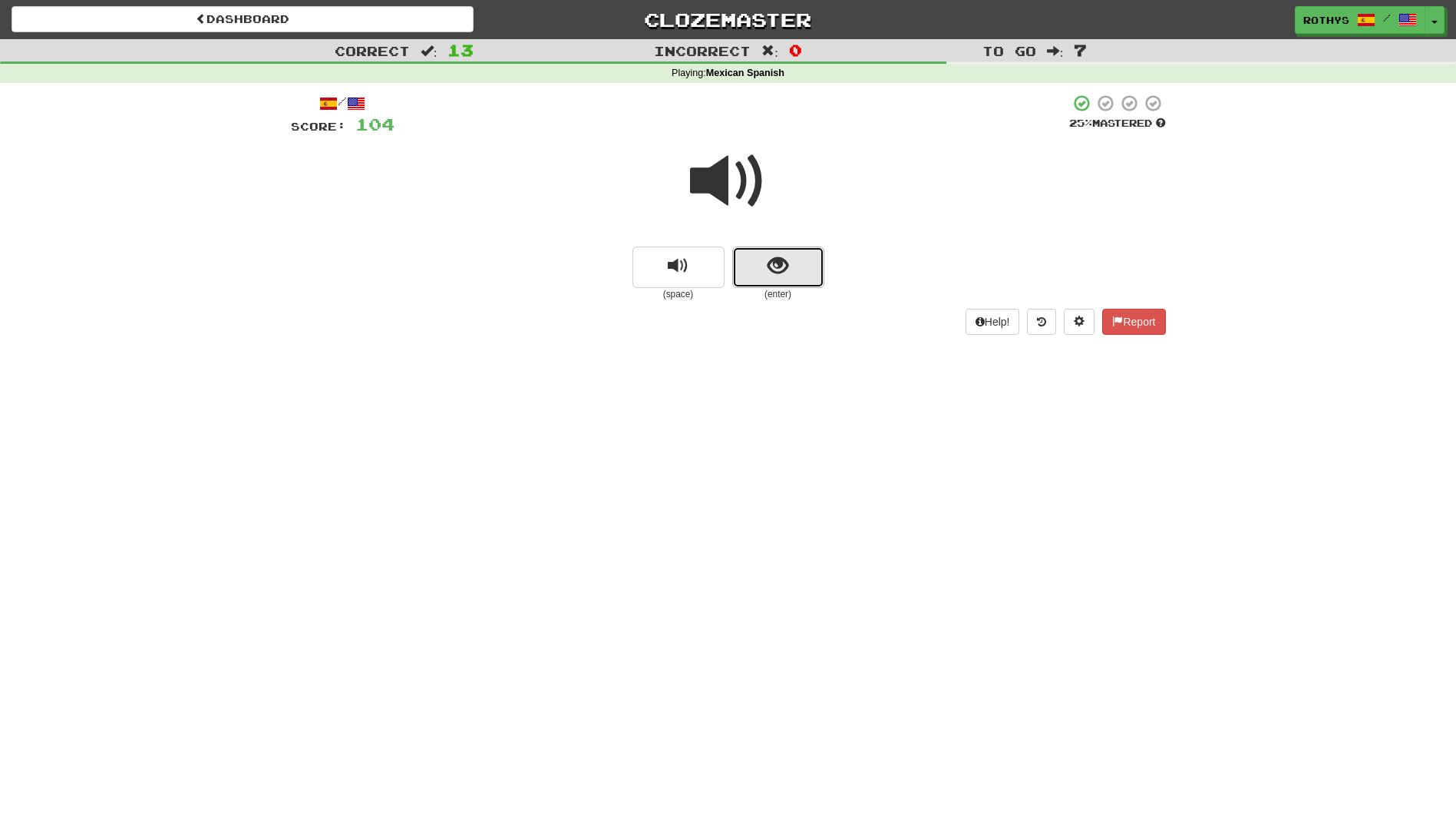
click at [759, 271] on button "show sentence" at bounding box center [779, 267] width 92 height 42
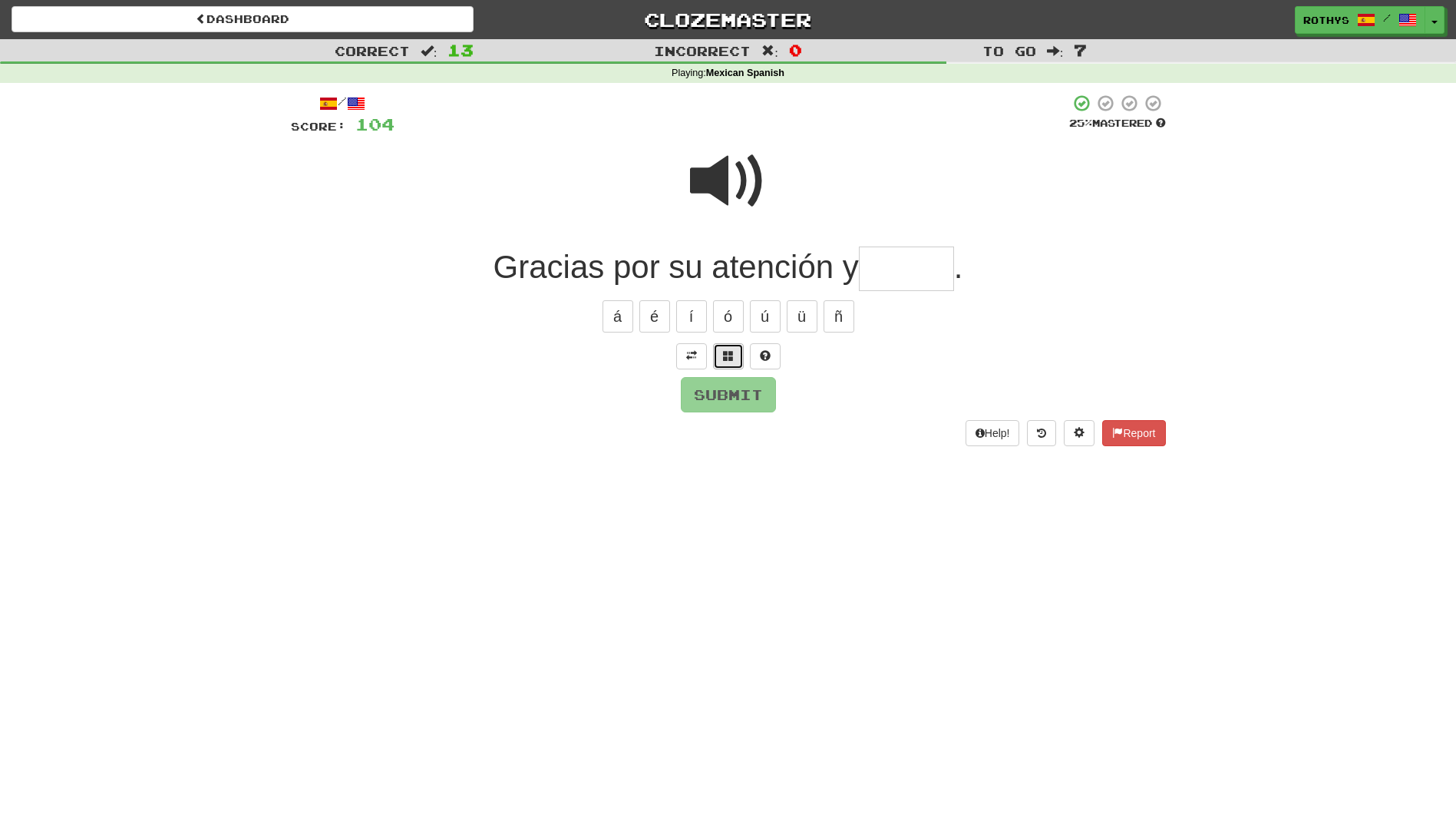
click at [733, 350] on span at bounding box center [728, 355] width 11 height 11
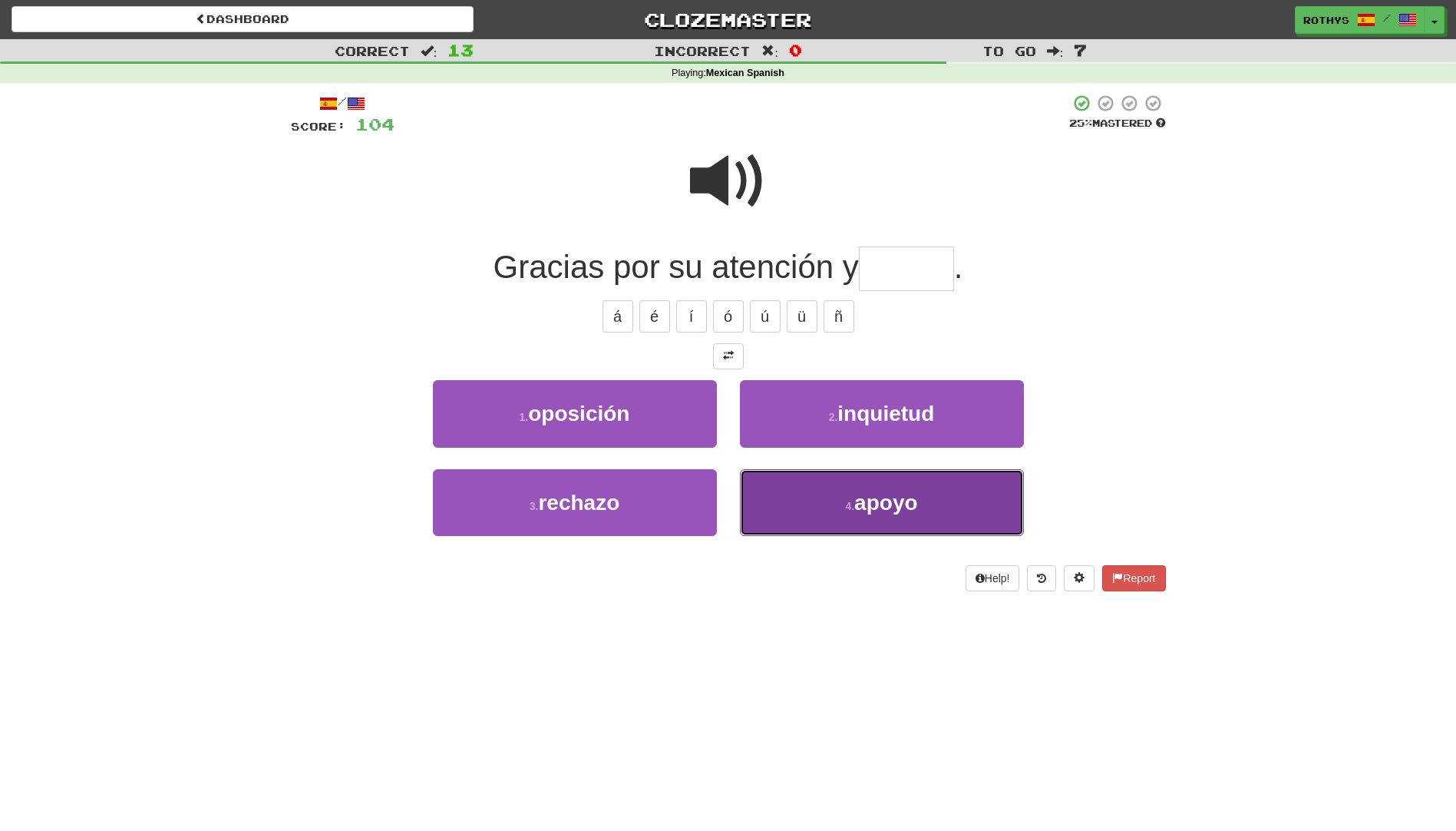
click at [882, 501] on span "apoyo" at bounding box center [886, 502] width 63 height 24
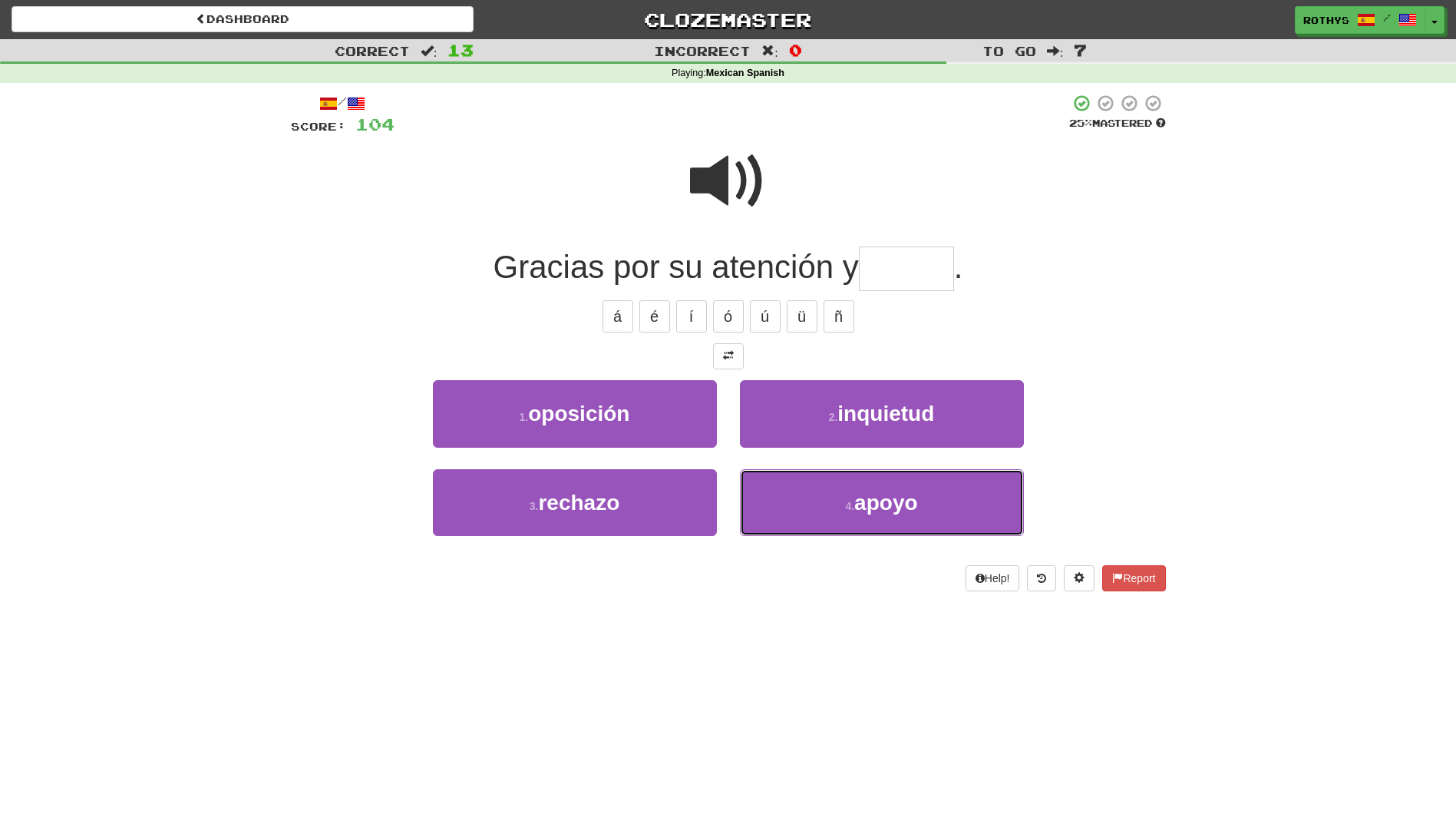
type input "*****"
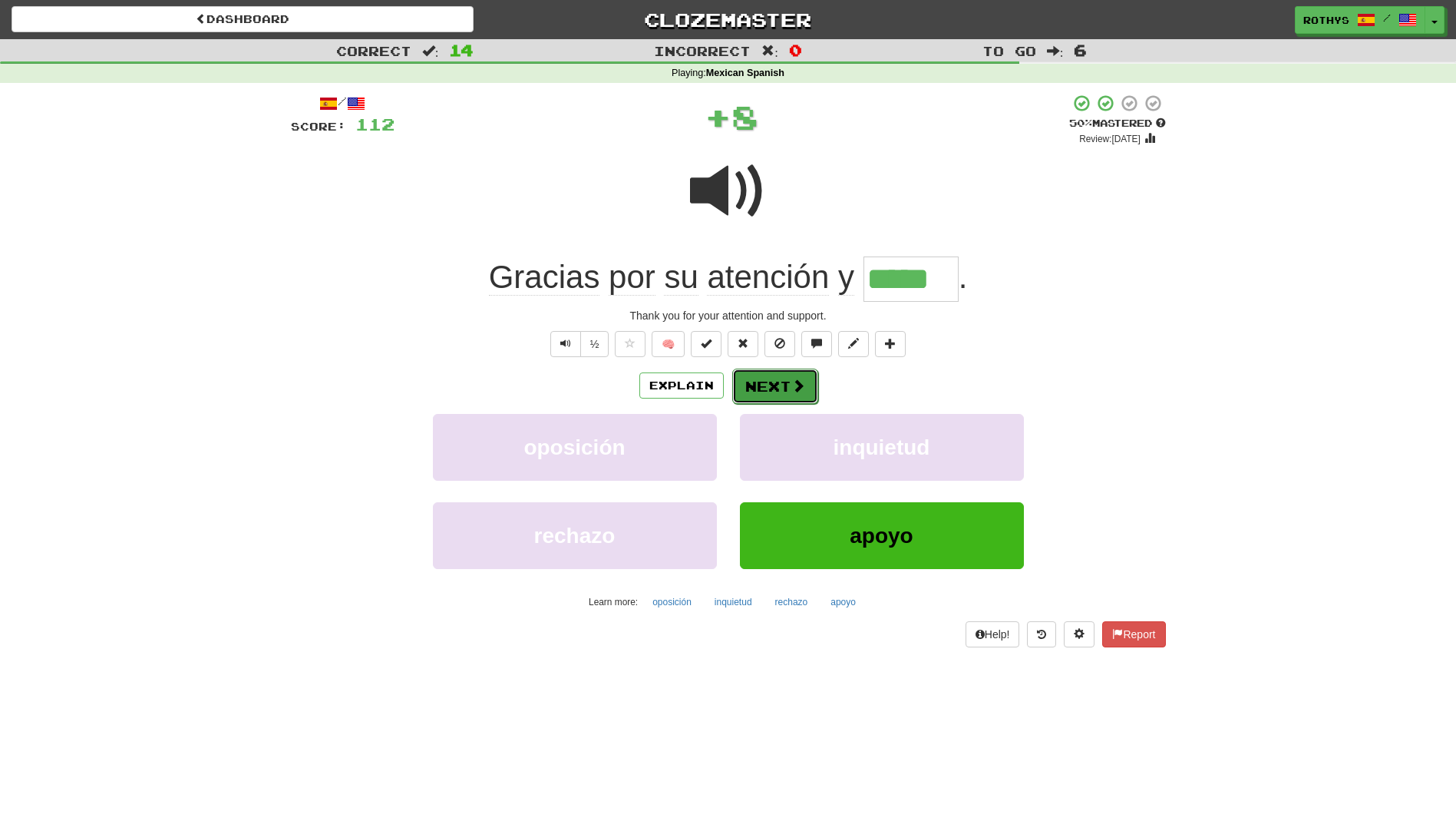
click at [791, 379] on span at bounding box center [798, 386] width 14 height 14
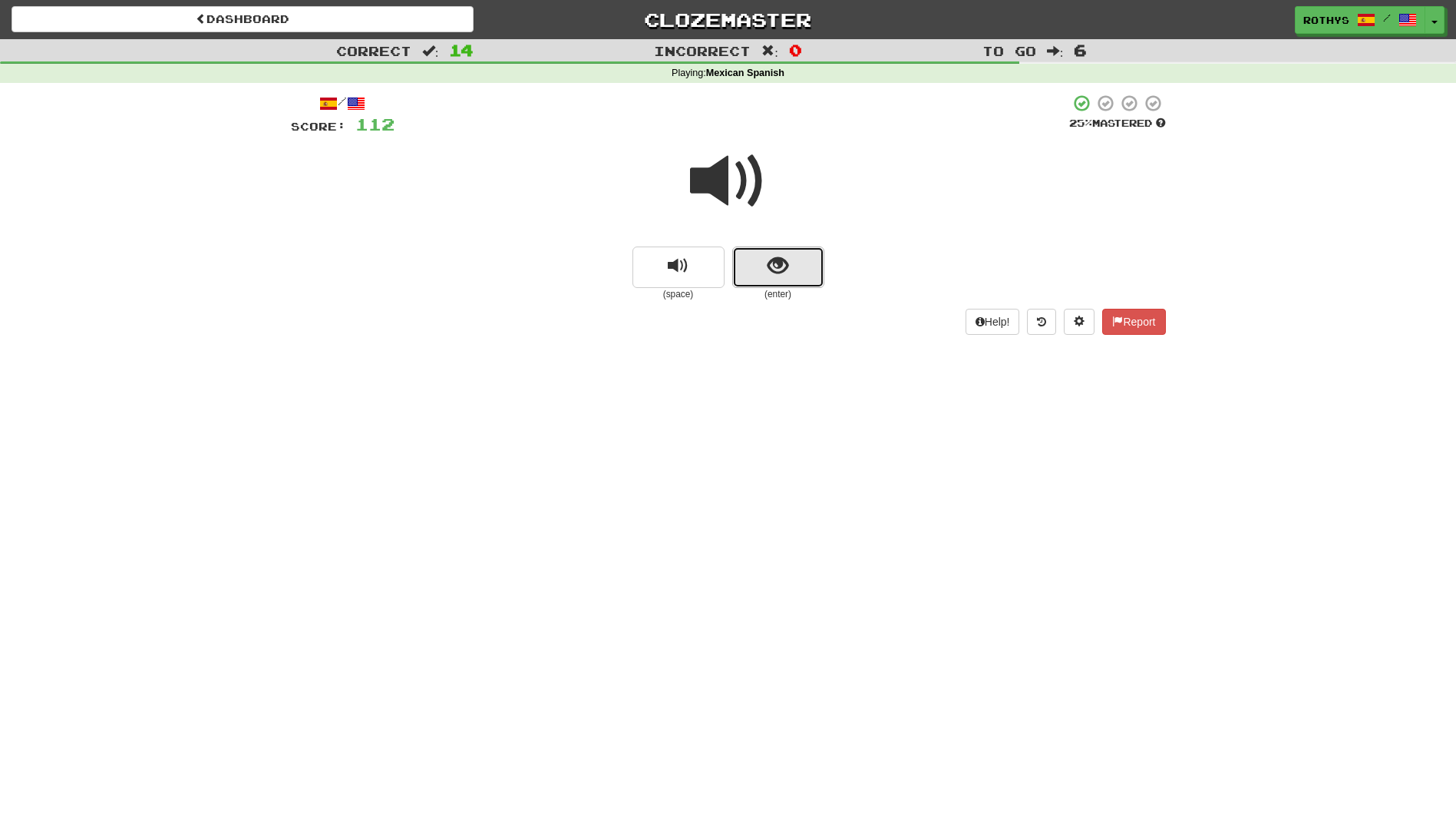
click at [757, 264] on button "show sentence" at bounding box center [779, 267] width 92 height 42
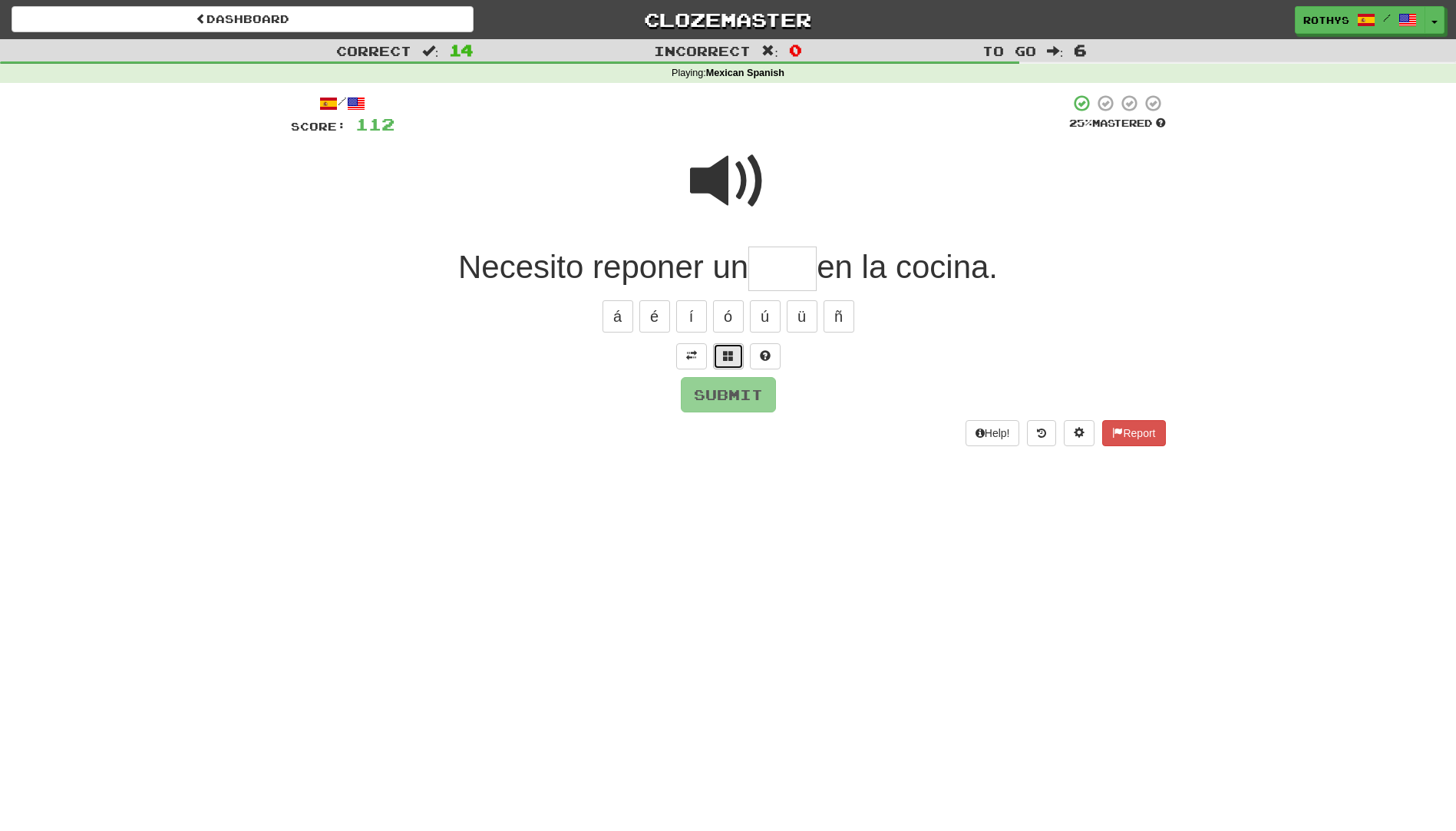
click at [723, 360] on span at bounding box center [728, 355] width 11 height 11
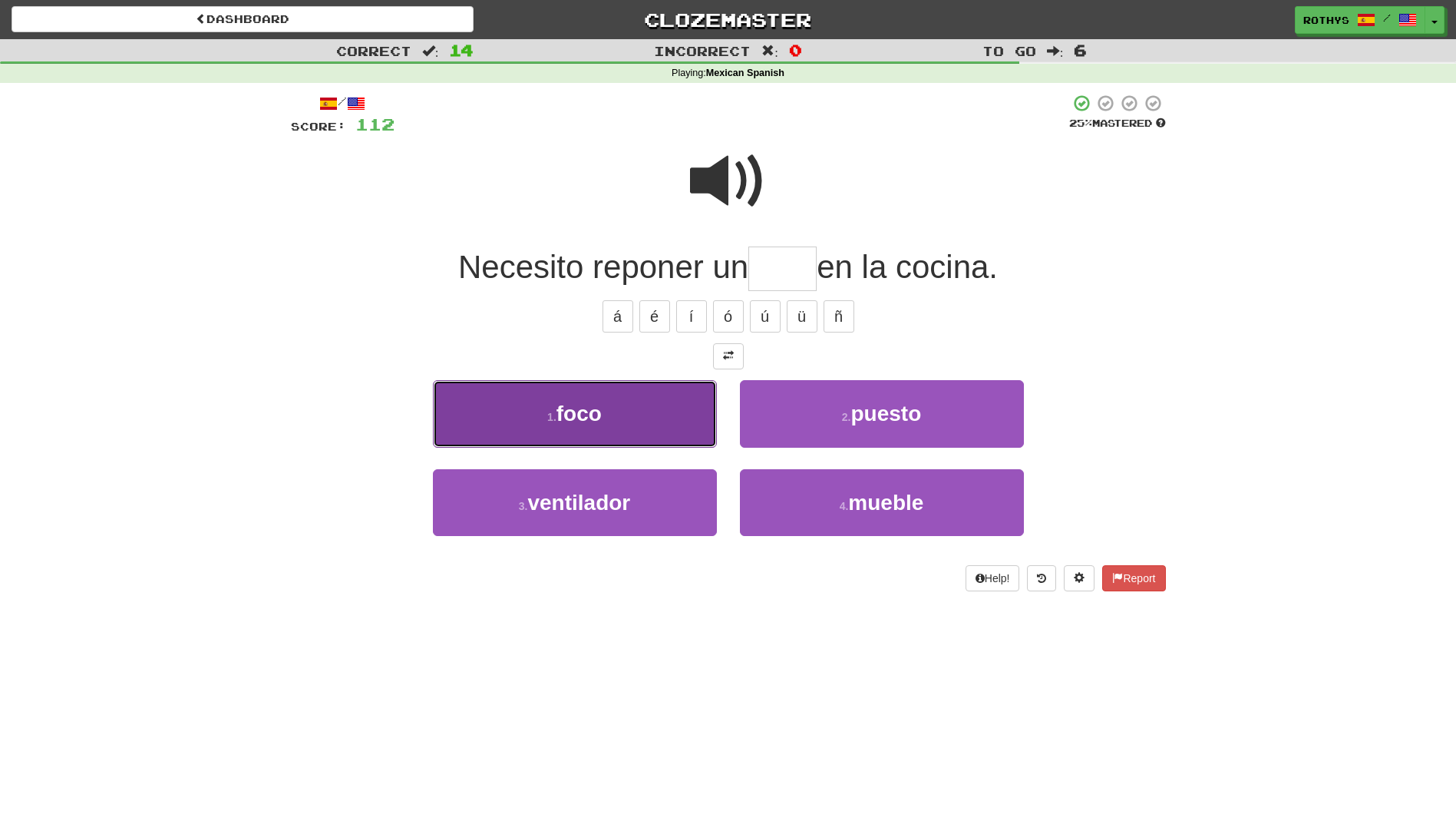
click at [686, 419] on button "1 . foco" at bounding box center [575, 414] width 284 height 66
type input "****"
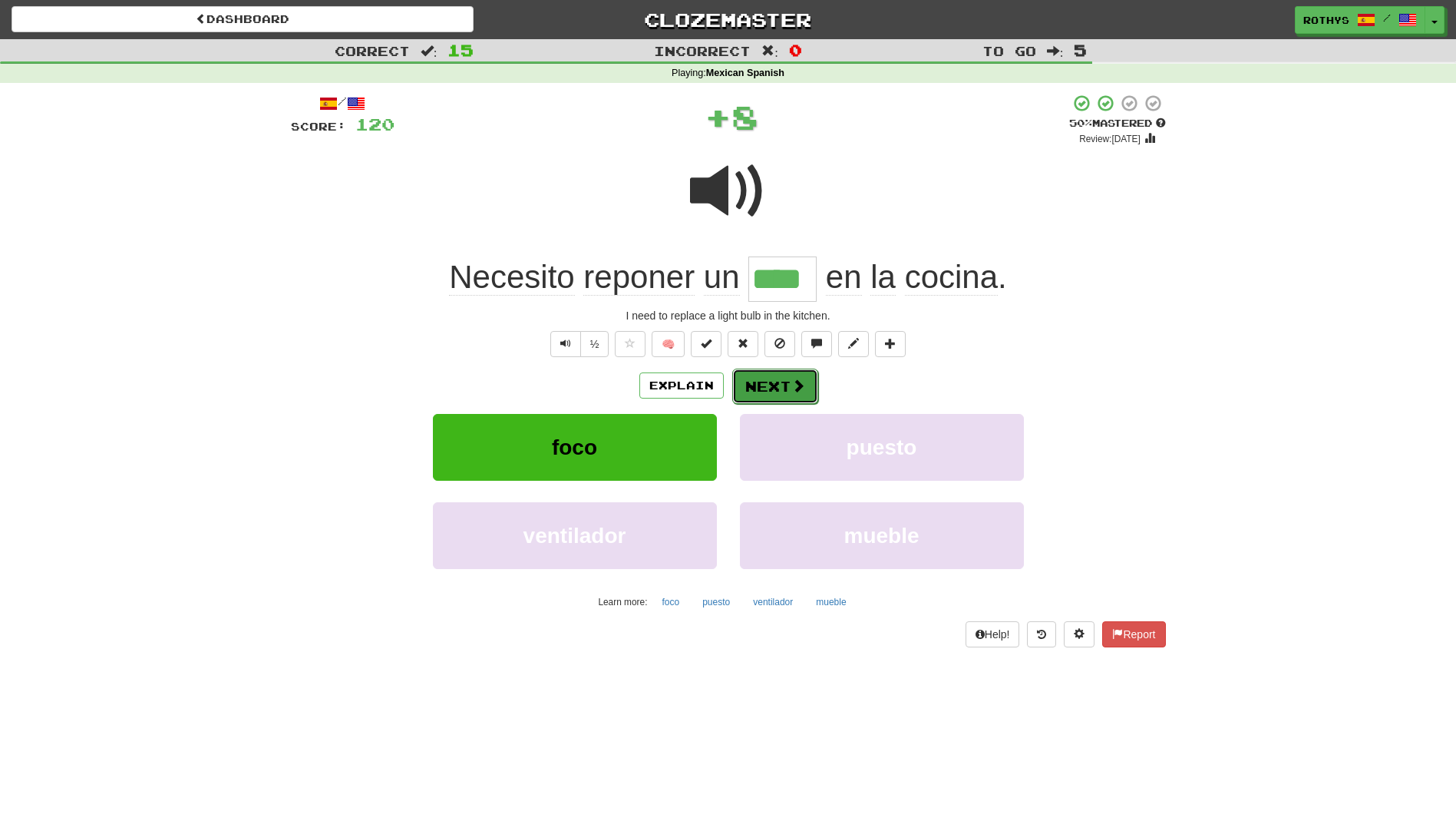
click at [764, 393] on button "Next" at bounding box center [775, 386] width 86 height 35
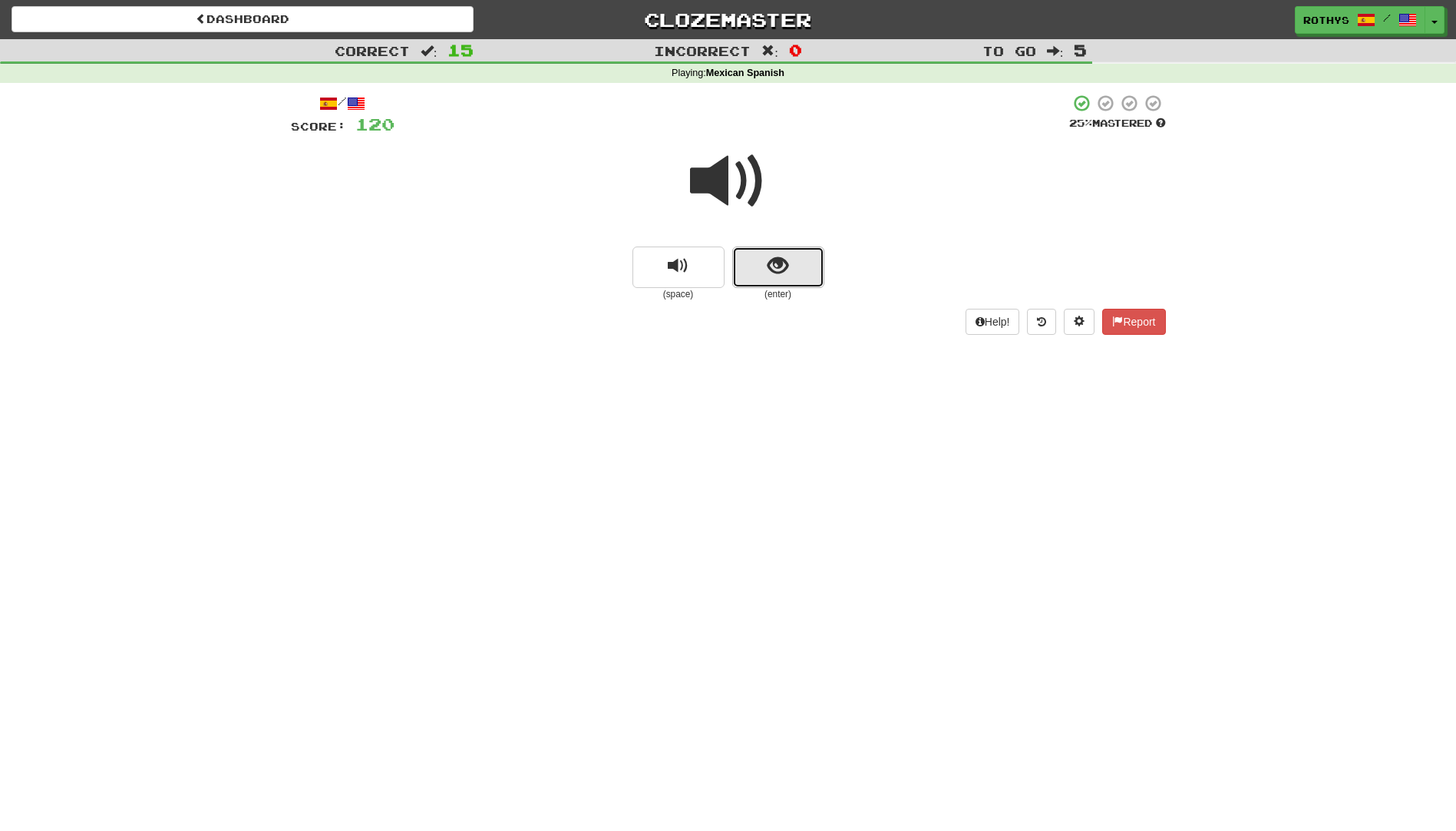
click at [778, 251] on button "show sentence" at bounding box center [779, 267] width 92 height 42
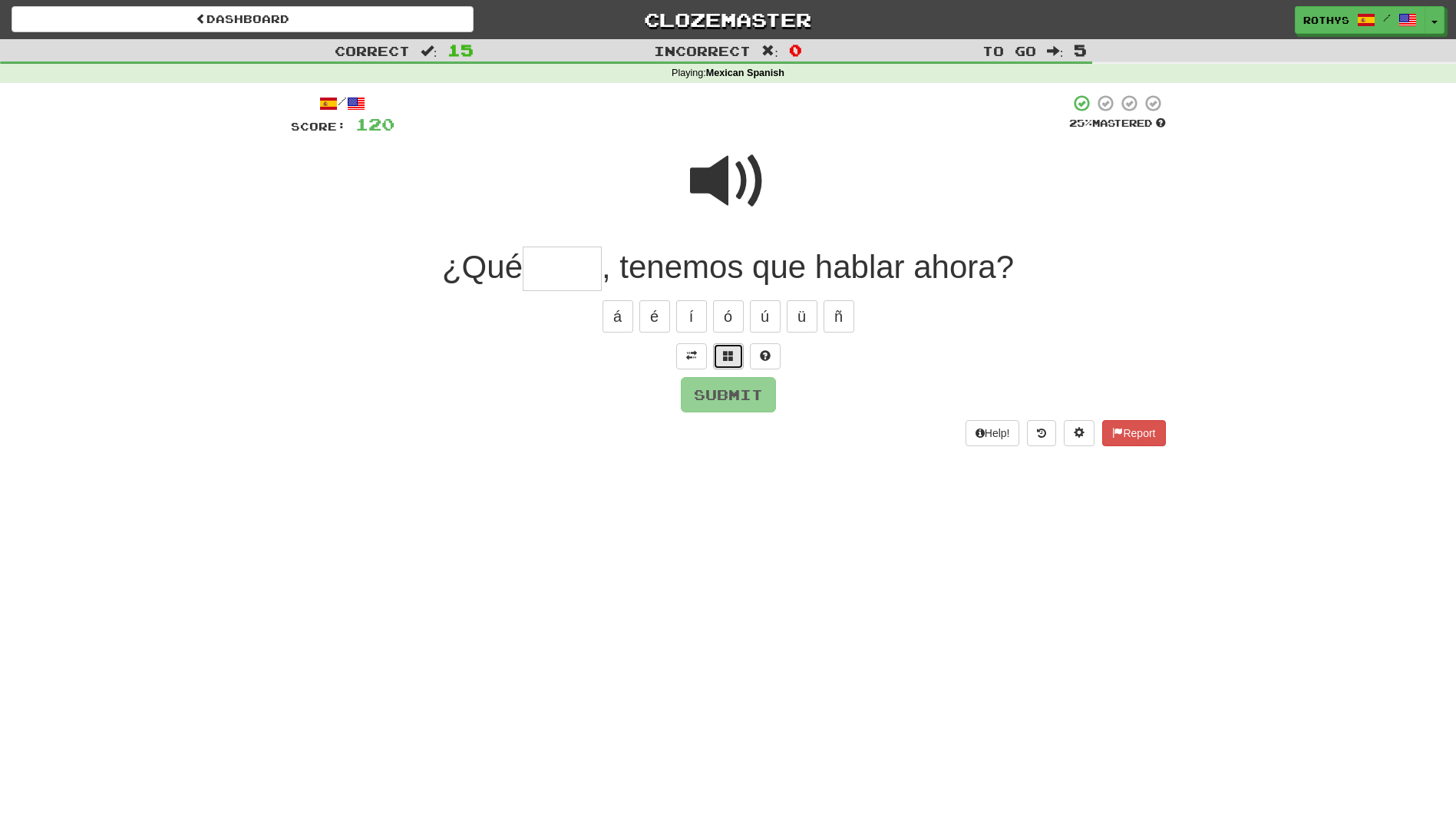
click at [723, 363] on button at bounding box center [728, 356] width 31 height 26
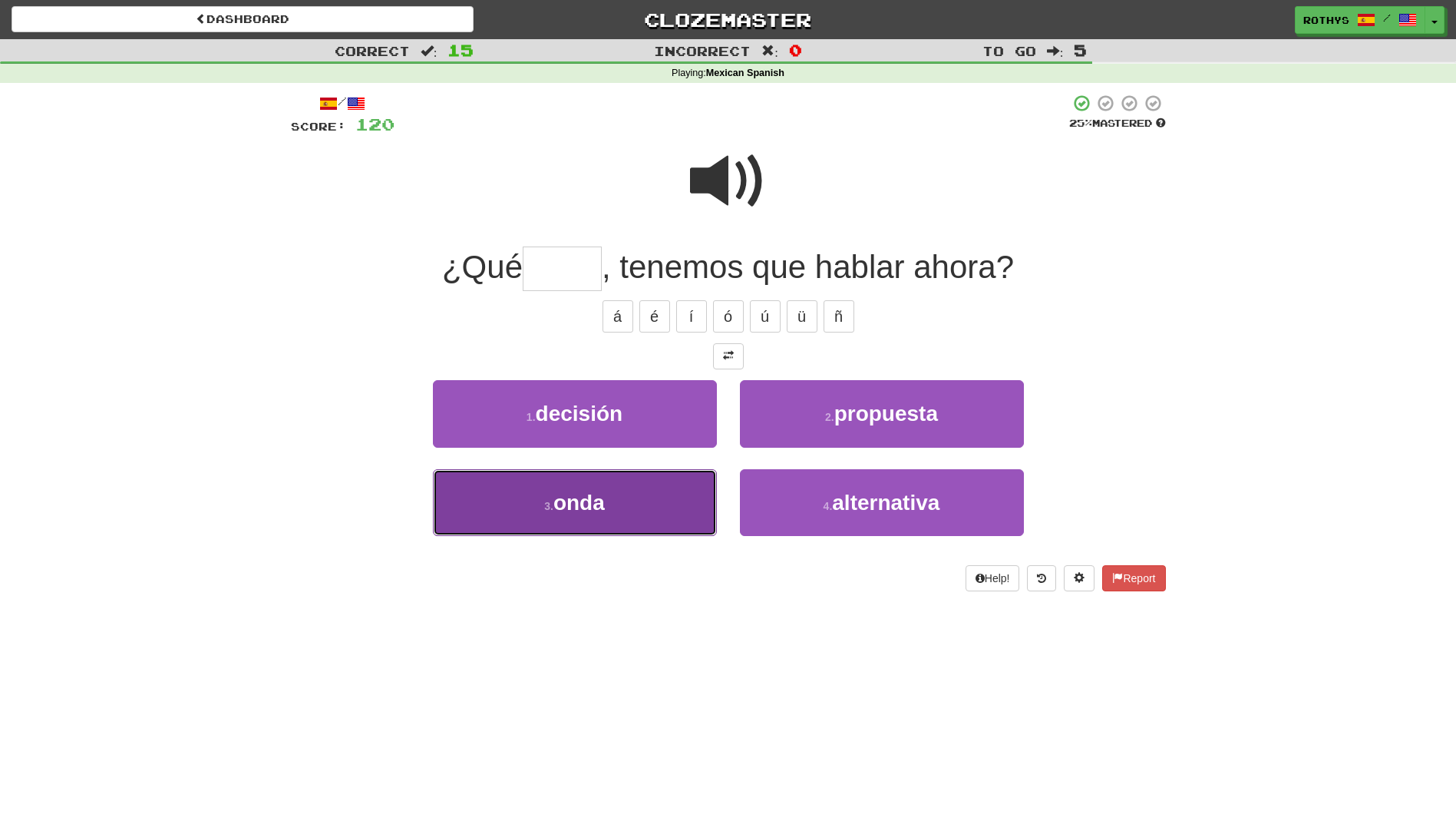
click at [639, 496] on button "3 . onda" at bounding box center [575, 502] width 284 height 66
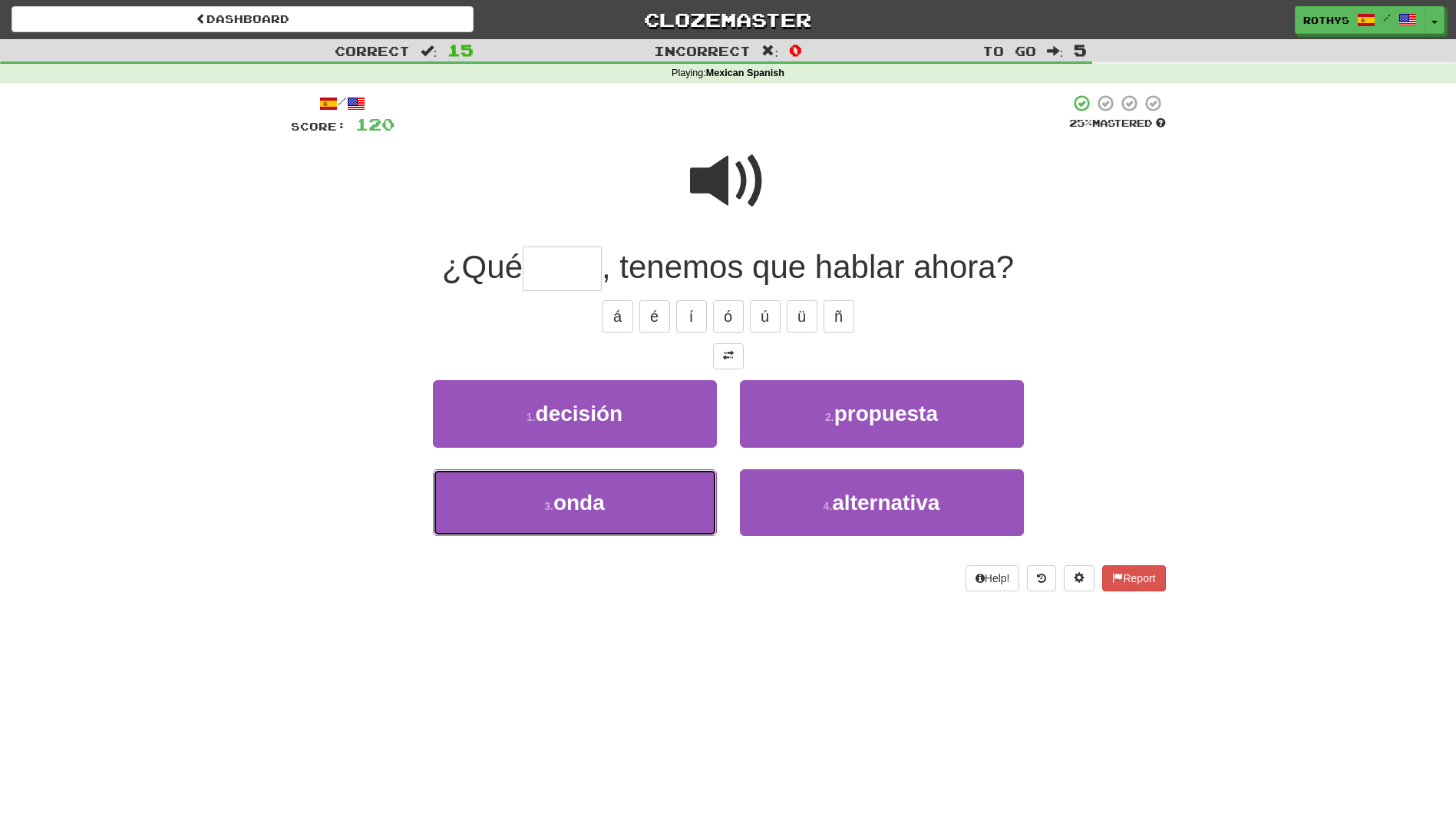
type input "****"
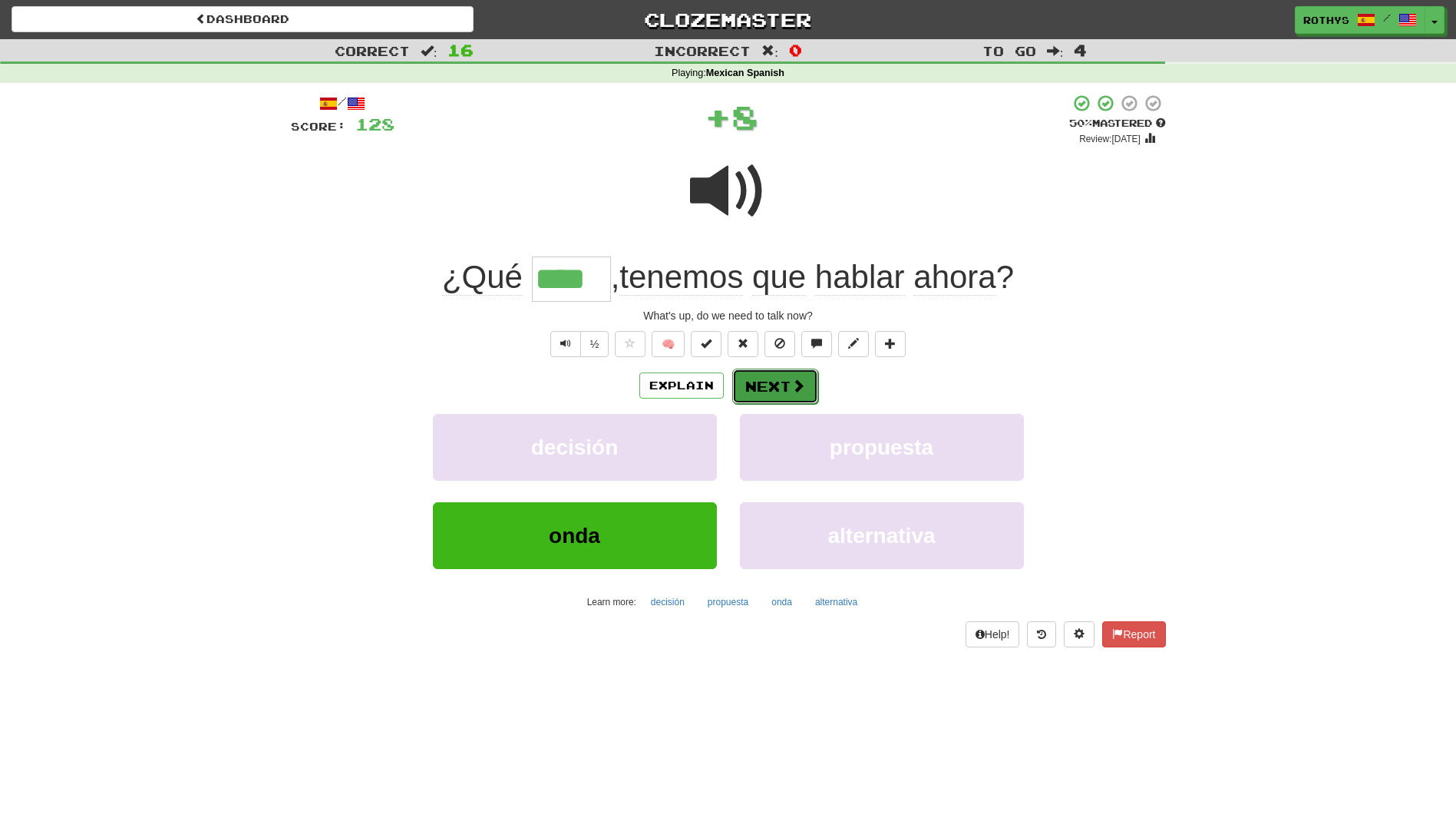
click at [764, 382] on button "Next" at bounding box center [775, 386] width 86 height 35
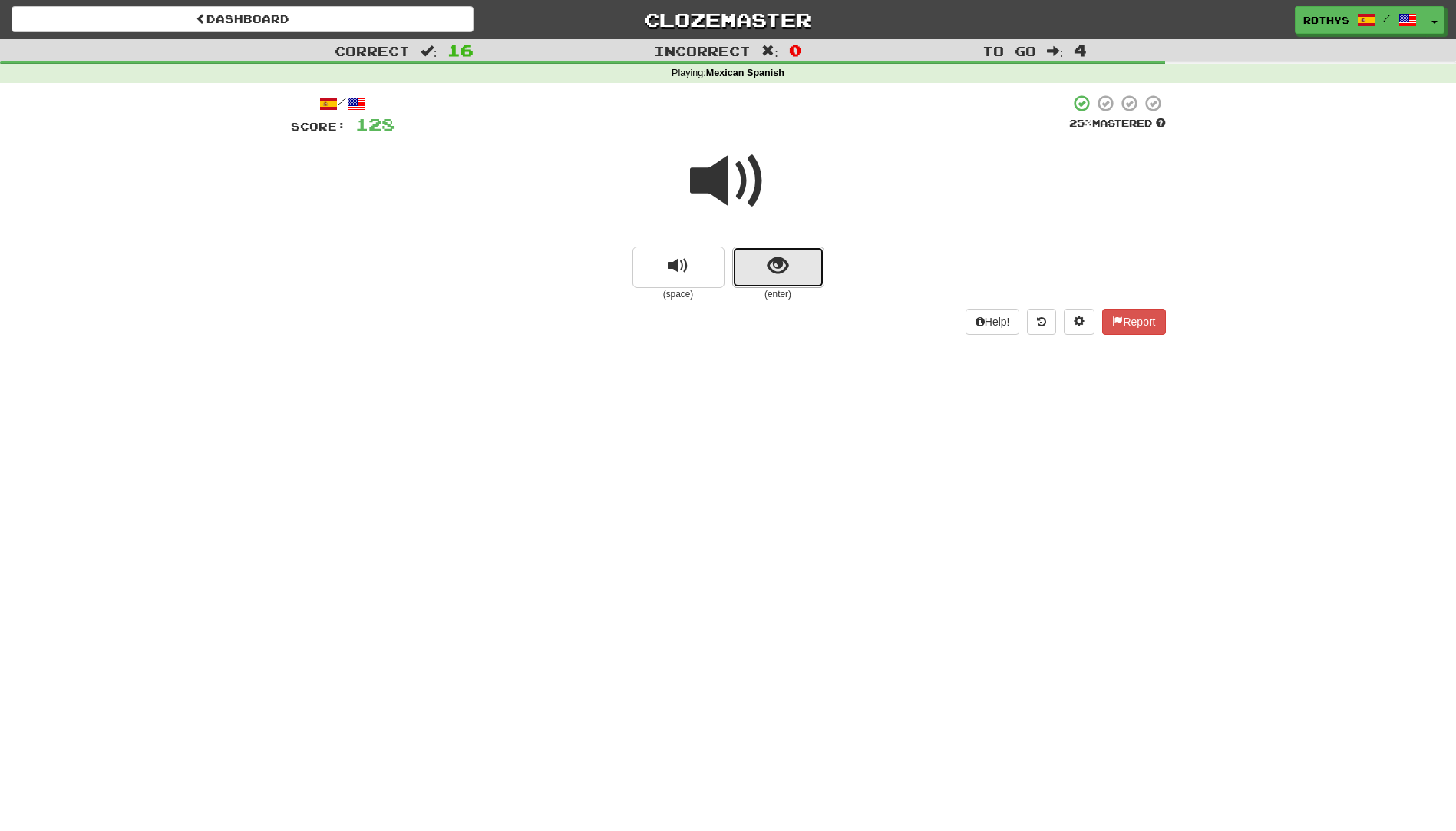
click at [780, 257] on span "show sentence" at bounding box center [778, 266] width 20 height 20
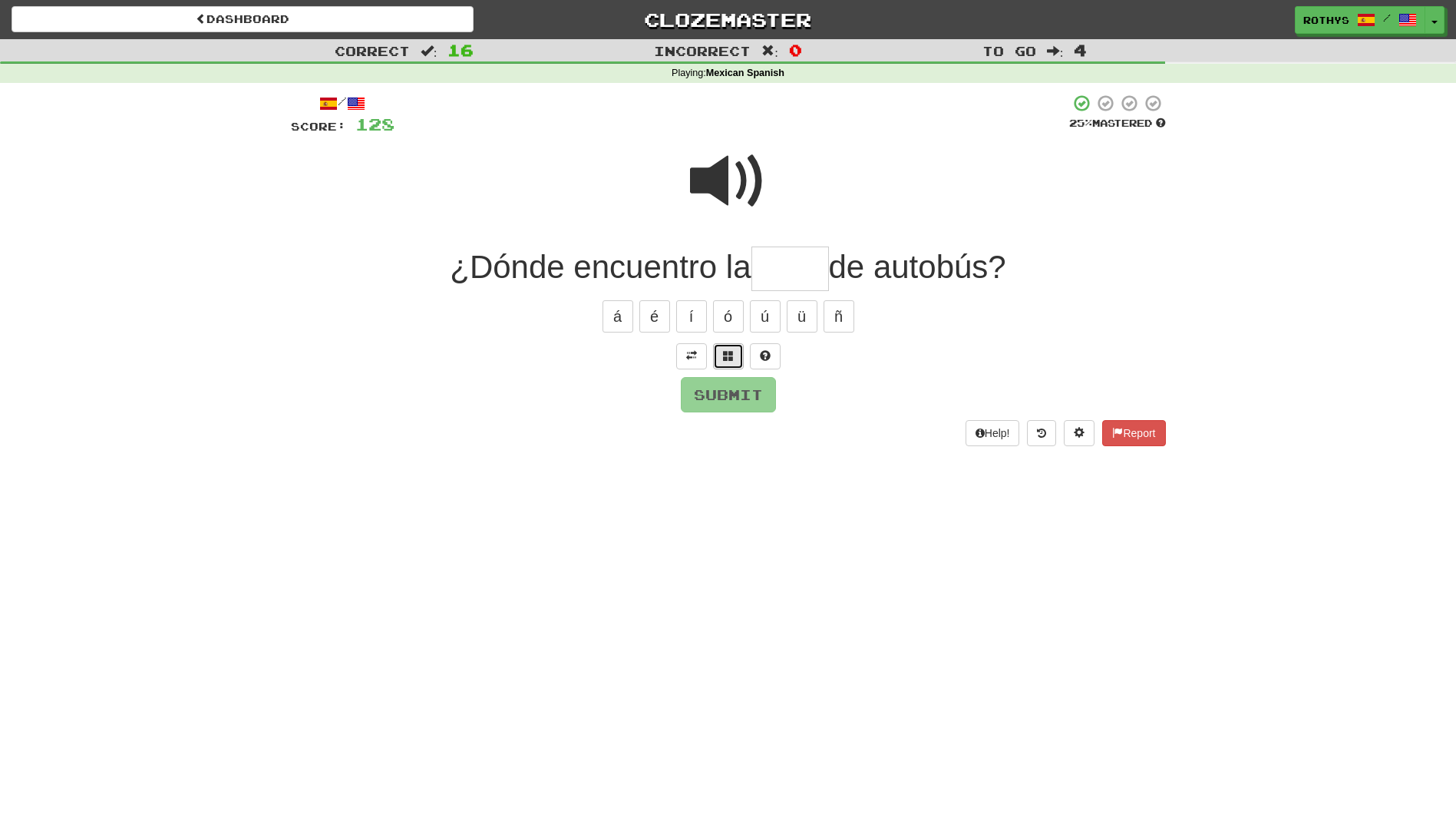
click at [733, 344] on button at bounding box center [728, 356] width 31 height 26
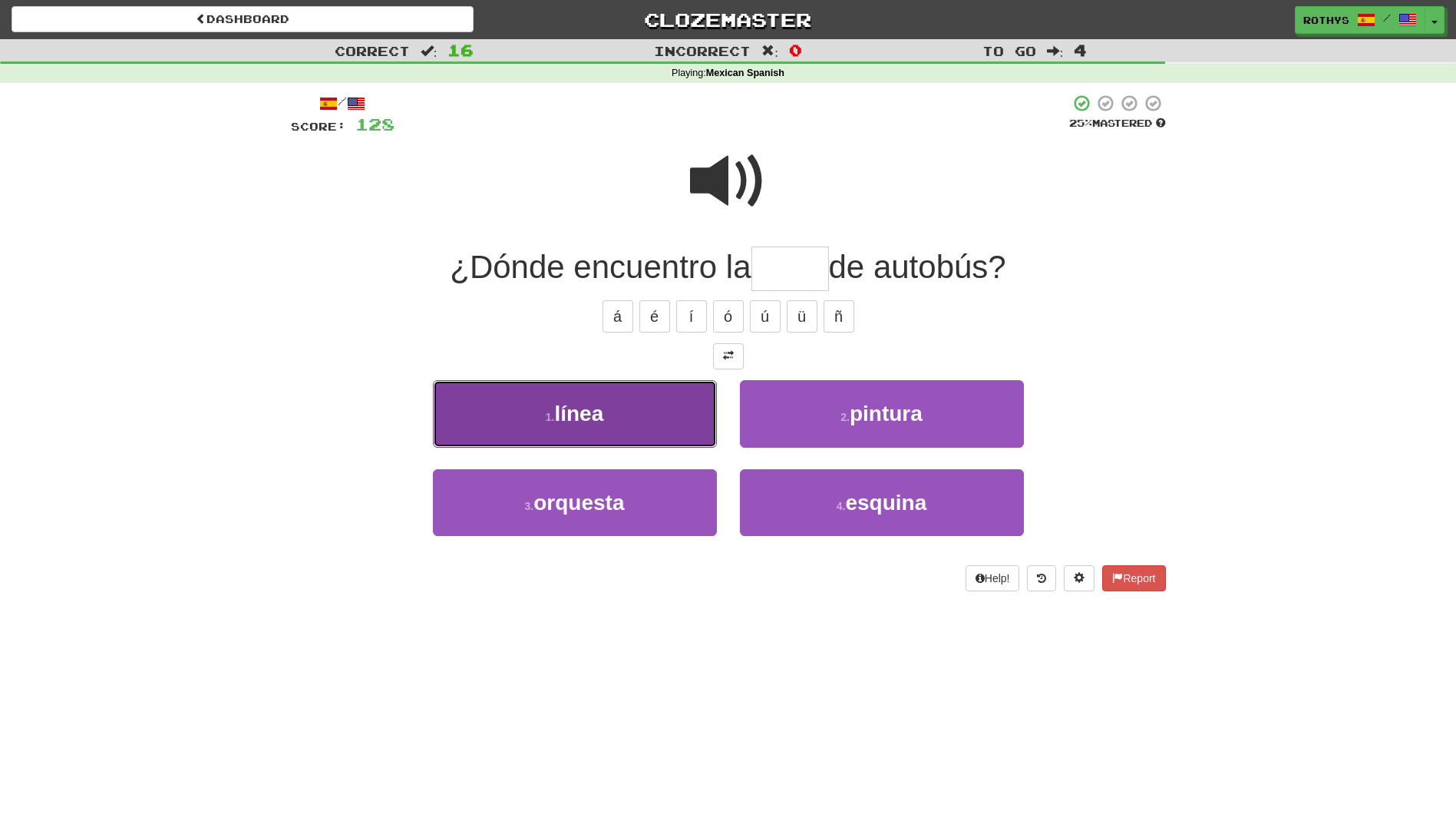
click at [643, 413] on button "1 . línea" at bounding box center [575, 414] width 284 height 66
type input "*****"
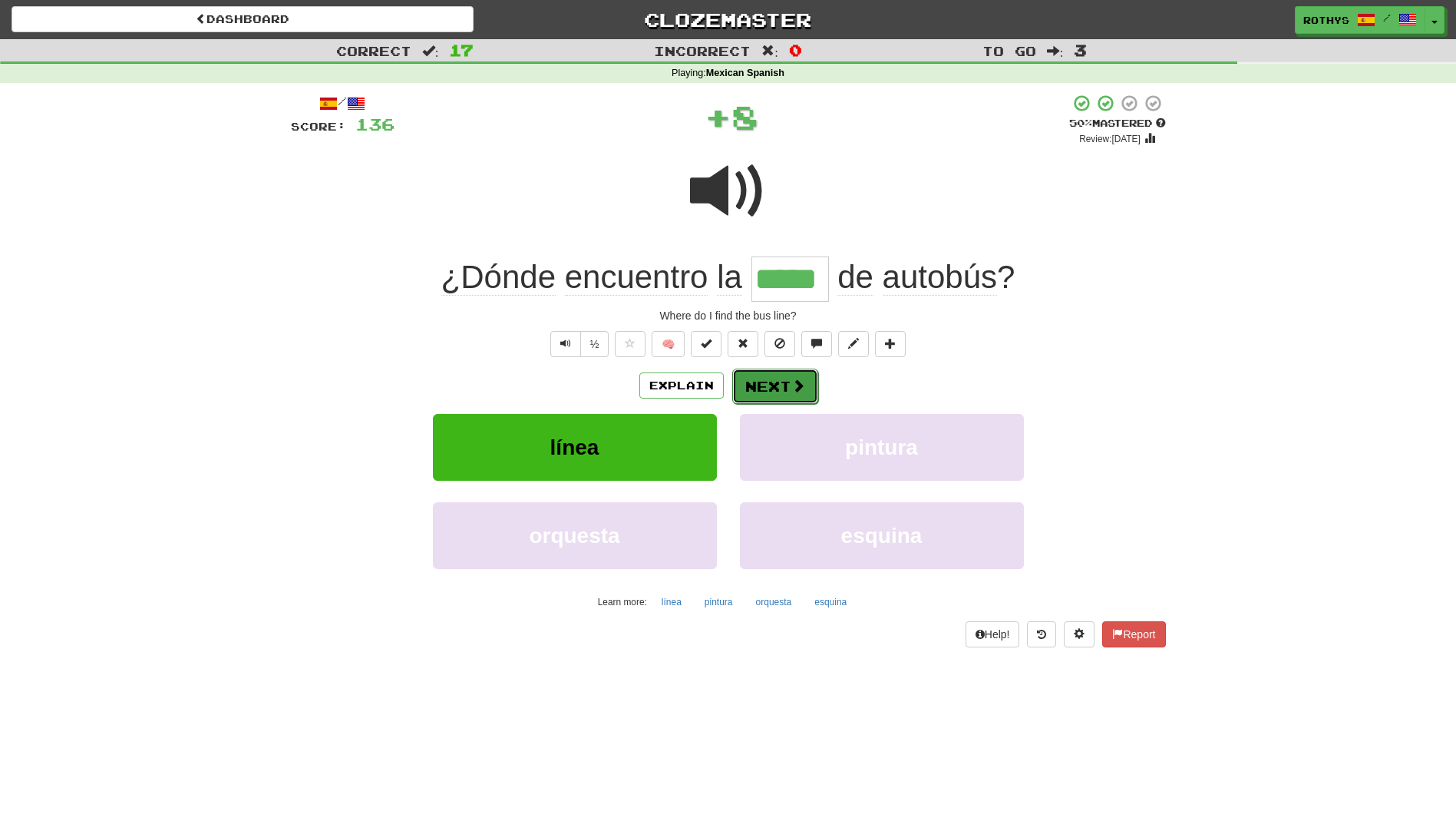
click at [762, 387] on button "Next" at bounding box center [775, 386] width 86 height 35
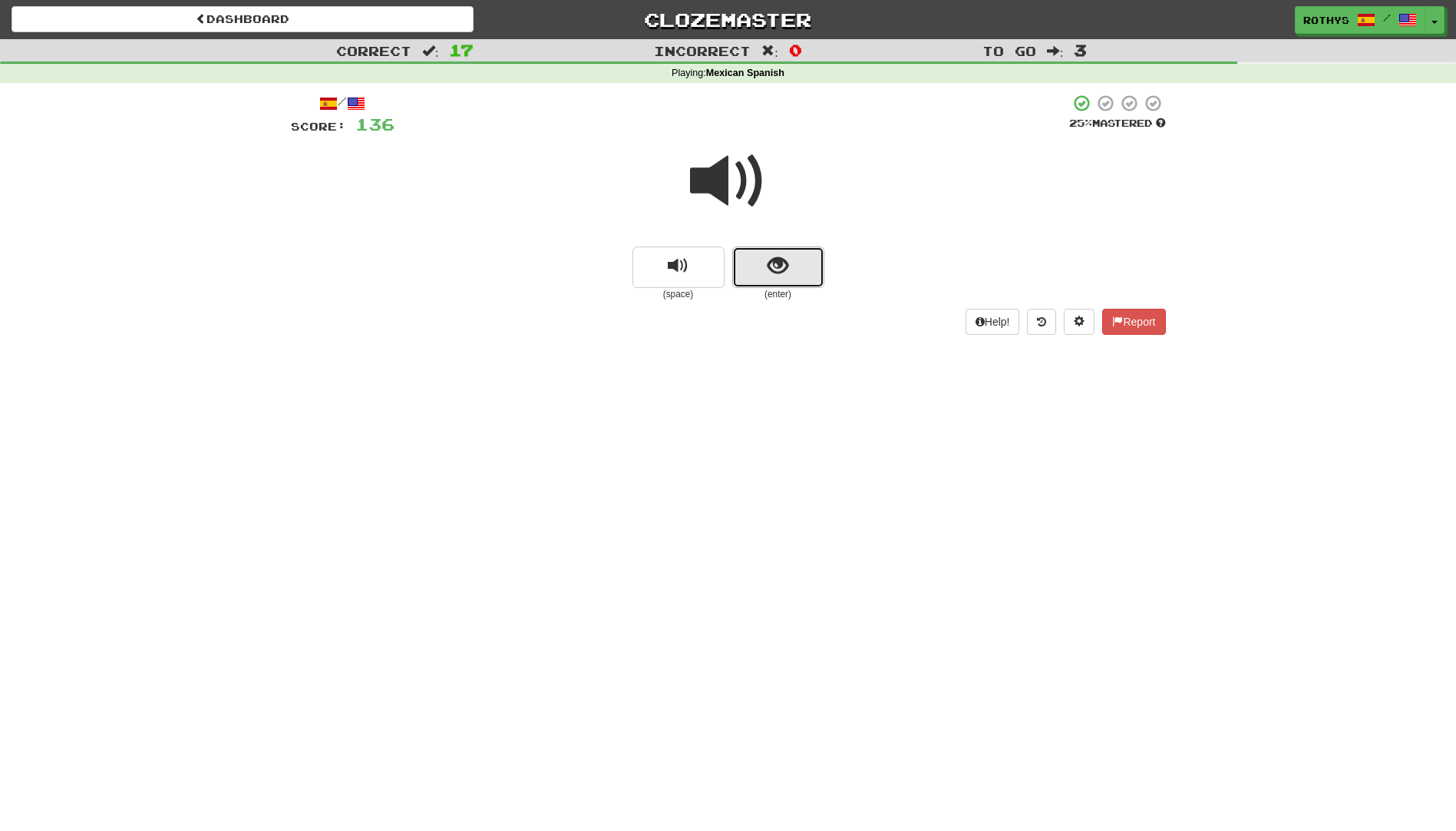
click at [781, 278] on button "show sentence" at bounding box center [779, 267] width 92 height 42
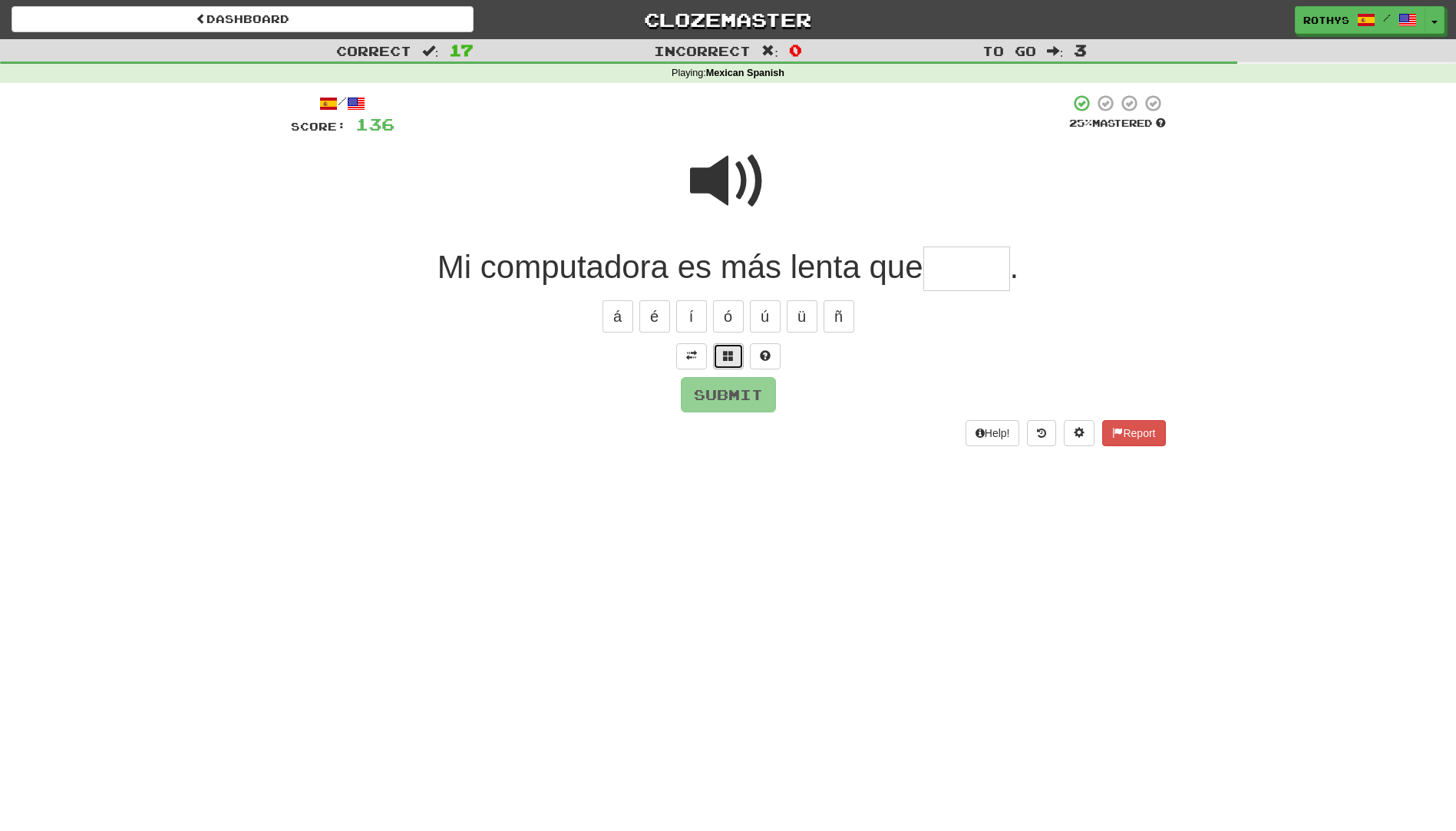
click at [734, 350] on button at bounding box center [728, 356] width 31 height 26
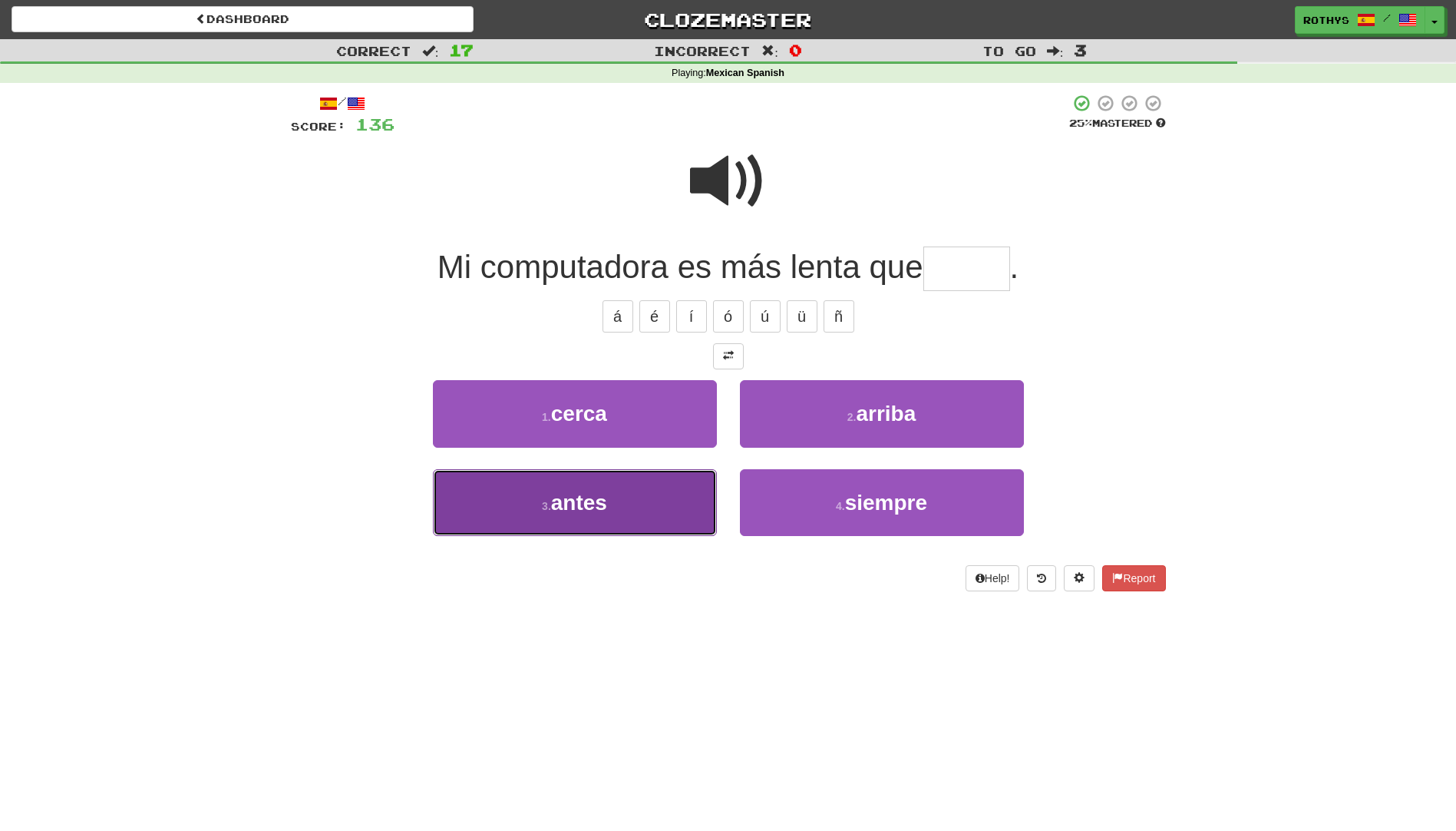
click at [637, 517] on button "3 . antes" at bounding box center [575, 502] width 284 height 66
type input "*****"
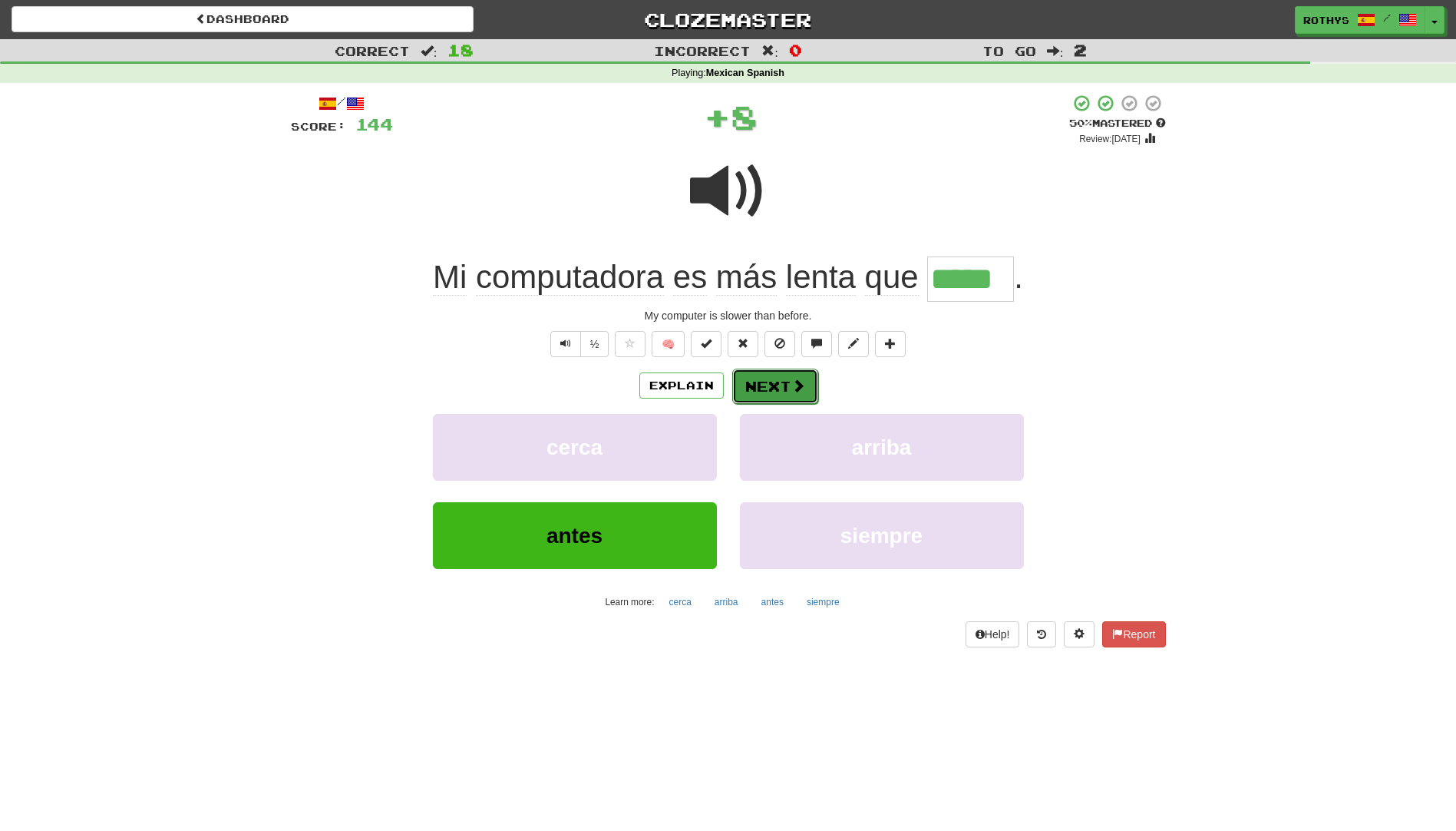
click at [791, 388] on span at bounding box center [798, 386] width 14 height 14
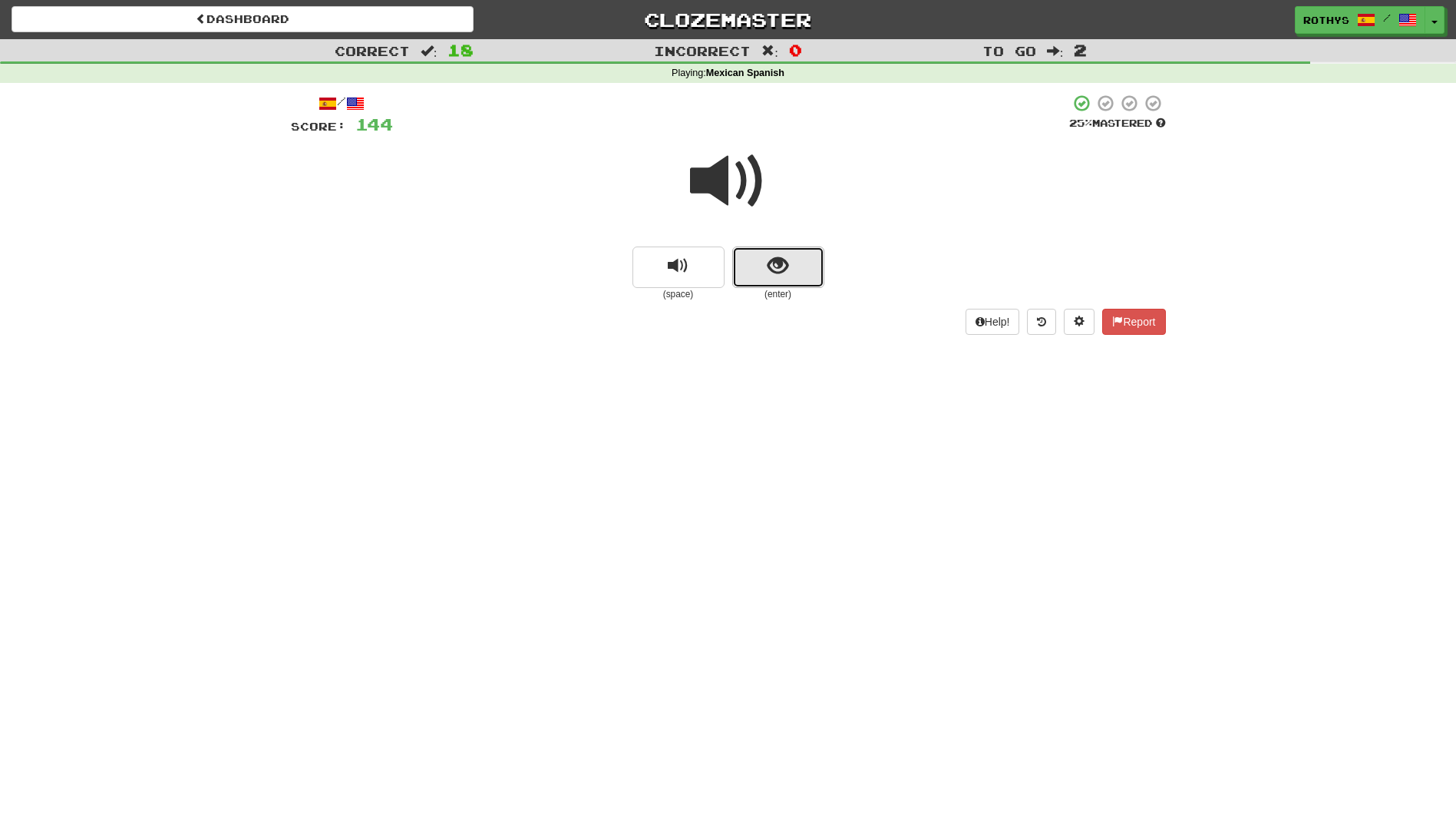
click at [774, 259] on span "show sentence" at bounding box center [778, 266] width 20 height 20
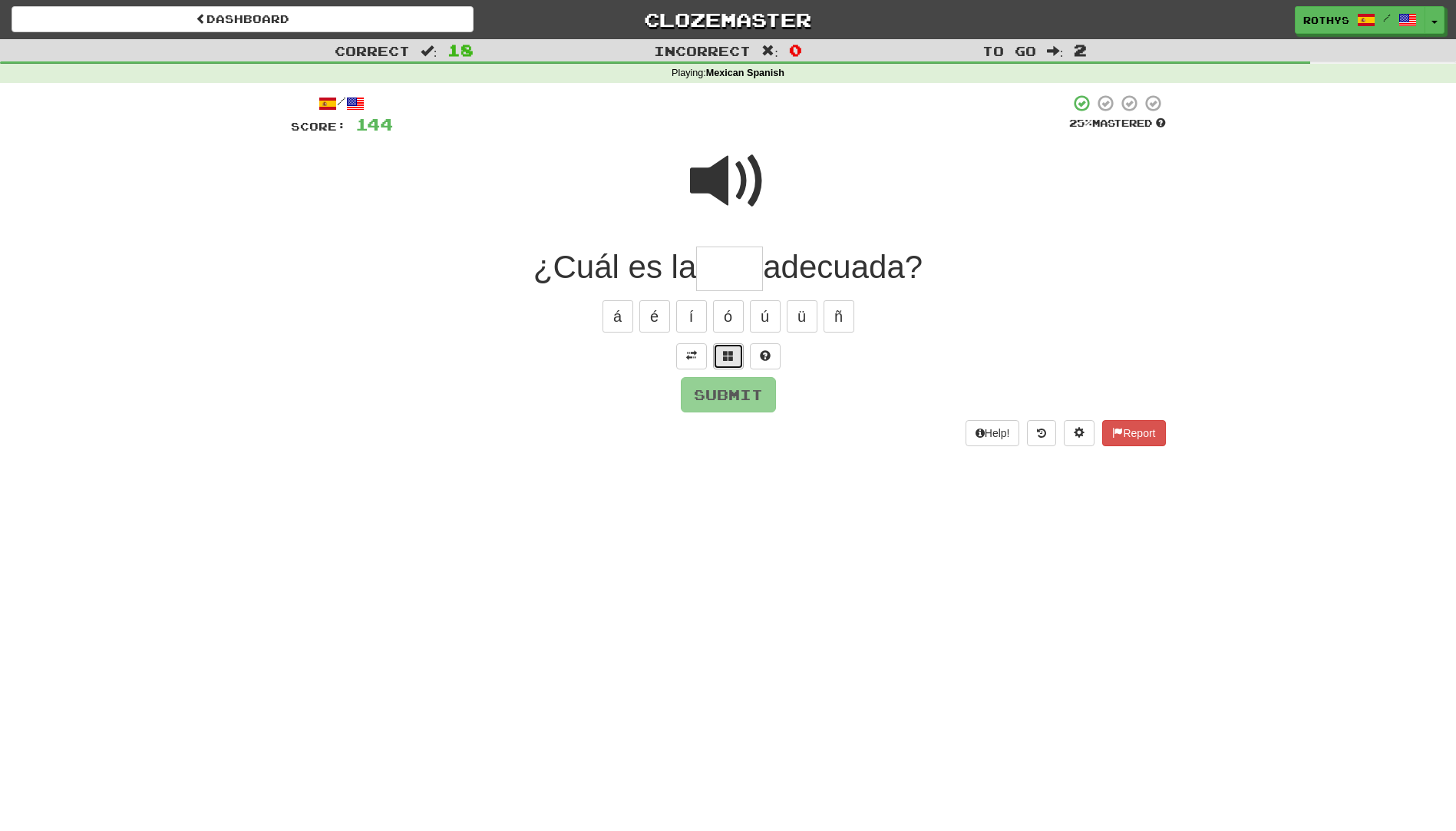
click at [728, 358] on span at bounding box center [728, 355] width 11 height 11
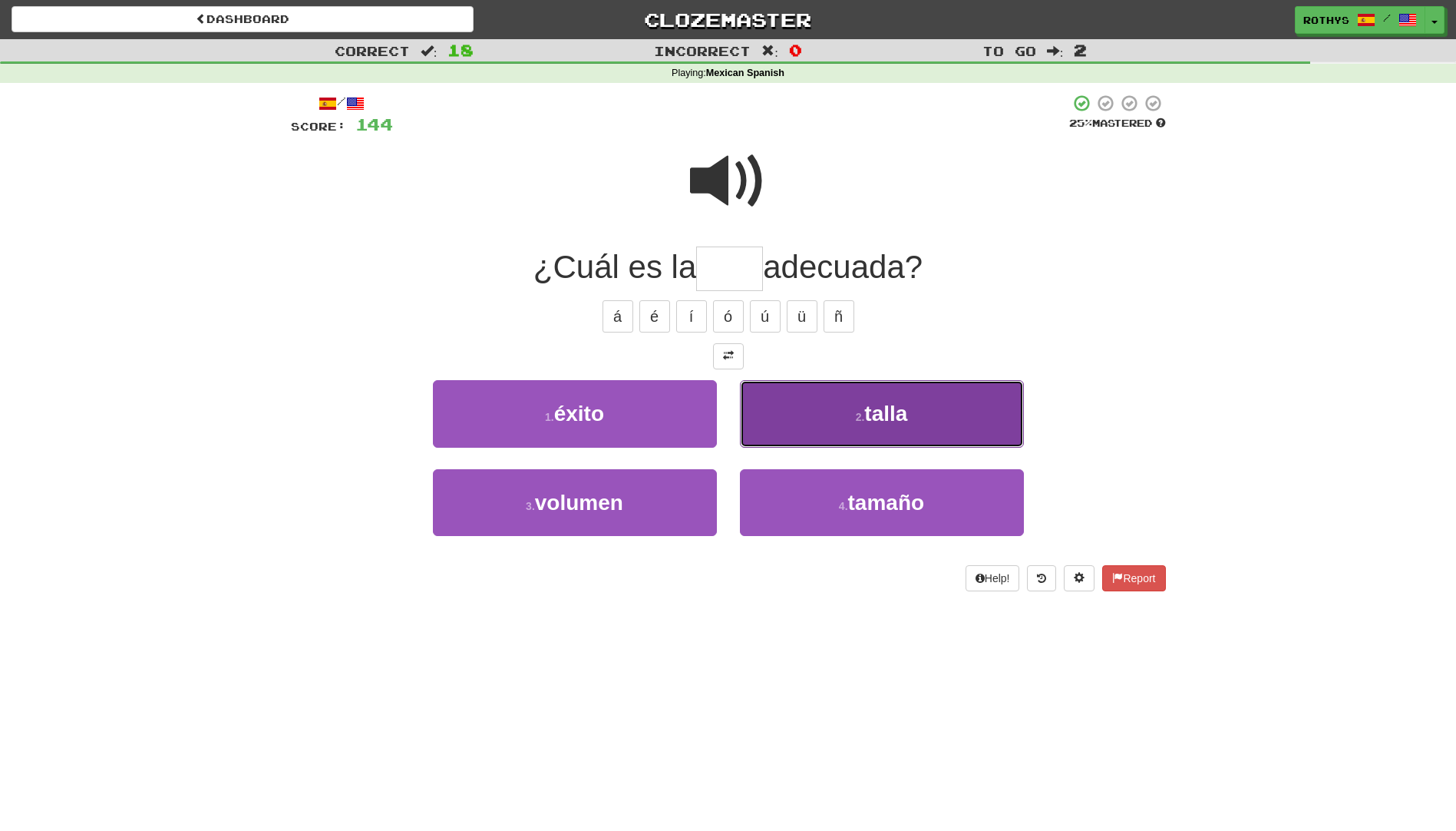
click at [824, 406] on button "2 . talla" at bounding box center [882, 414] width 284 height 66
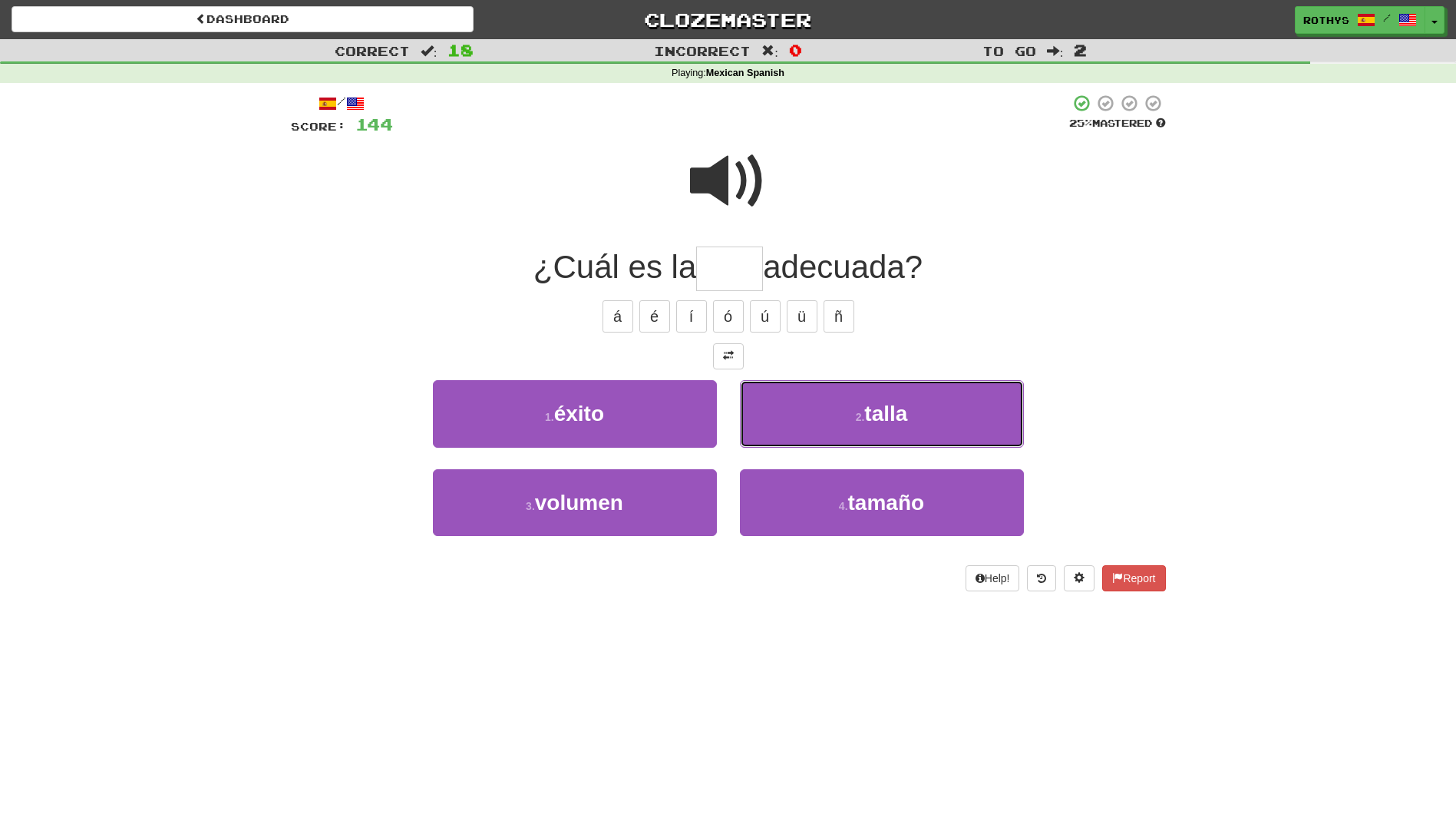
type input "*****"
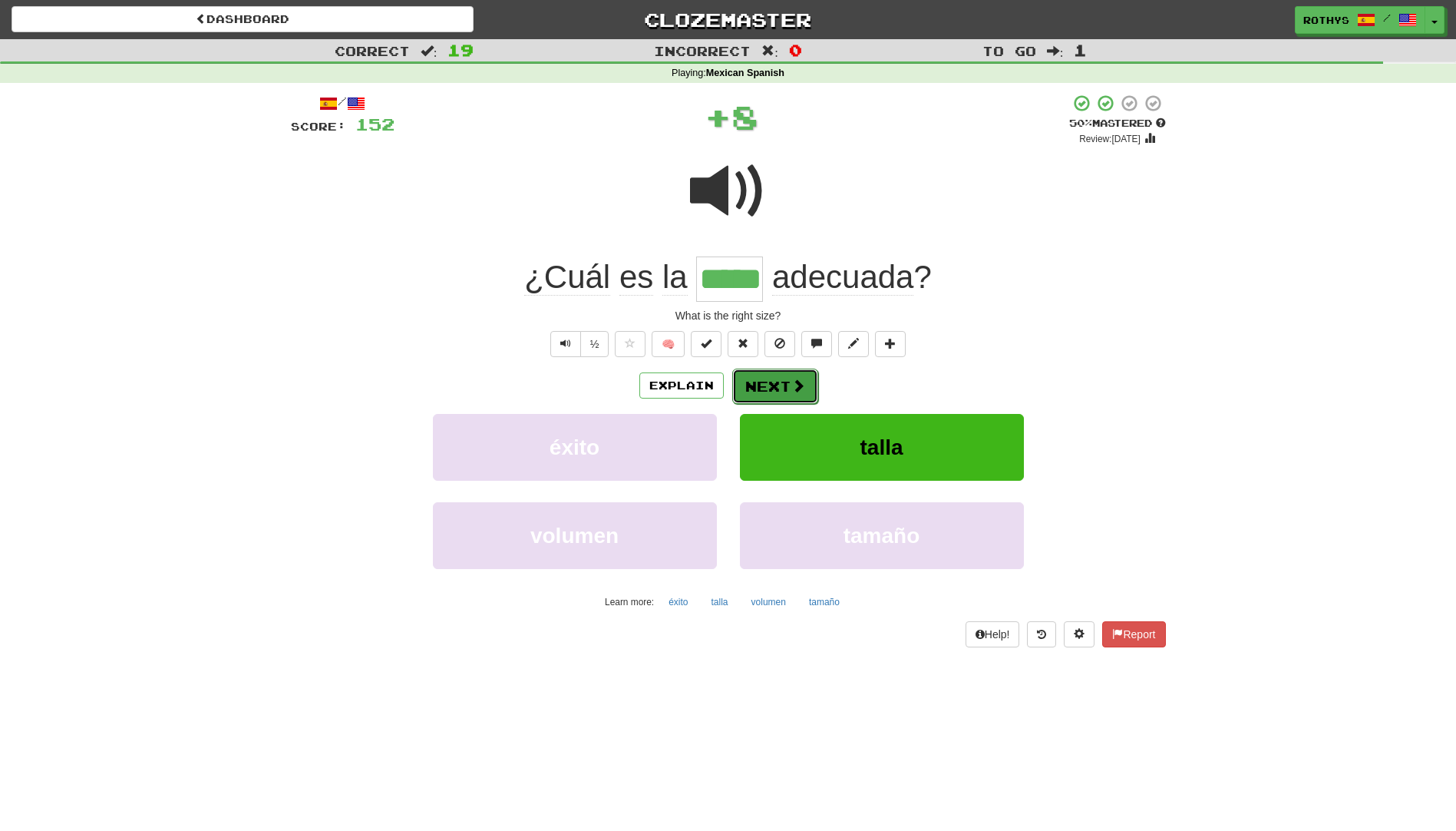
click at [772, 375] on button "Next" at bounding box center [775, 386] width 86 height 35
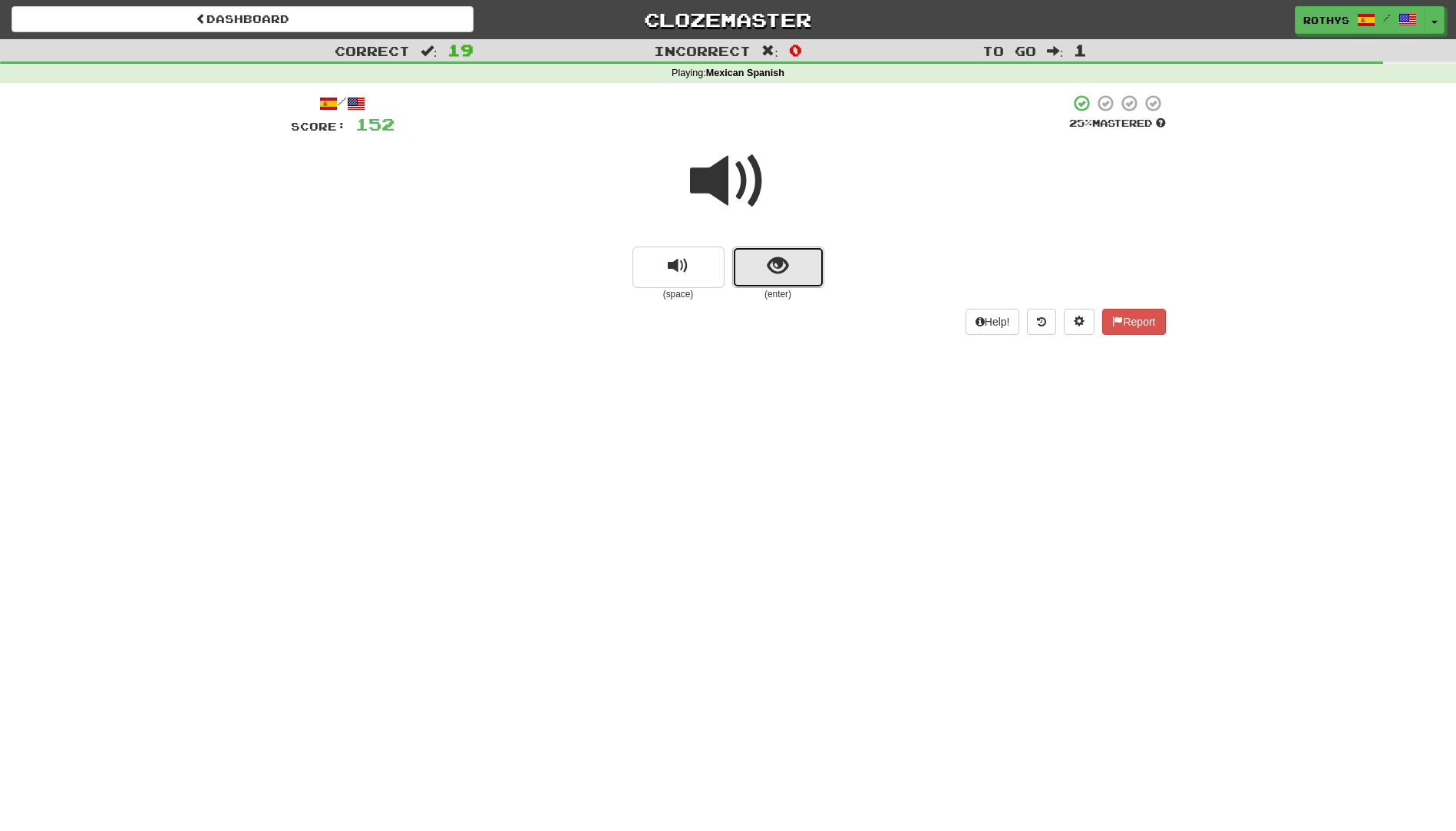
click at [767, 257] on button "show sentence" at bounding box center [779, 267] width 92 height 42
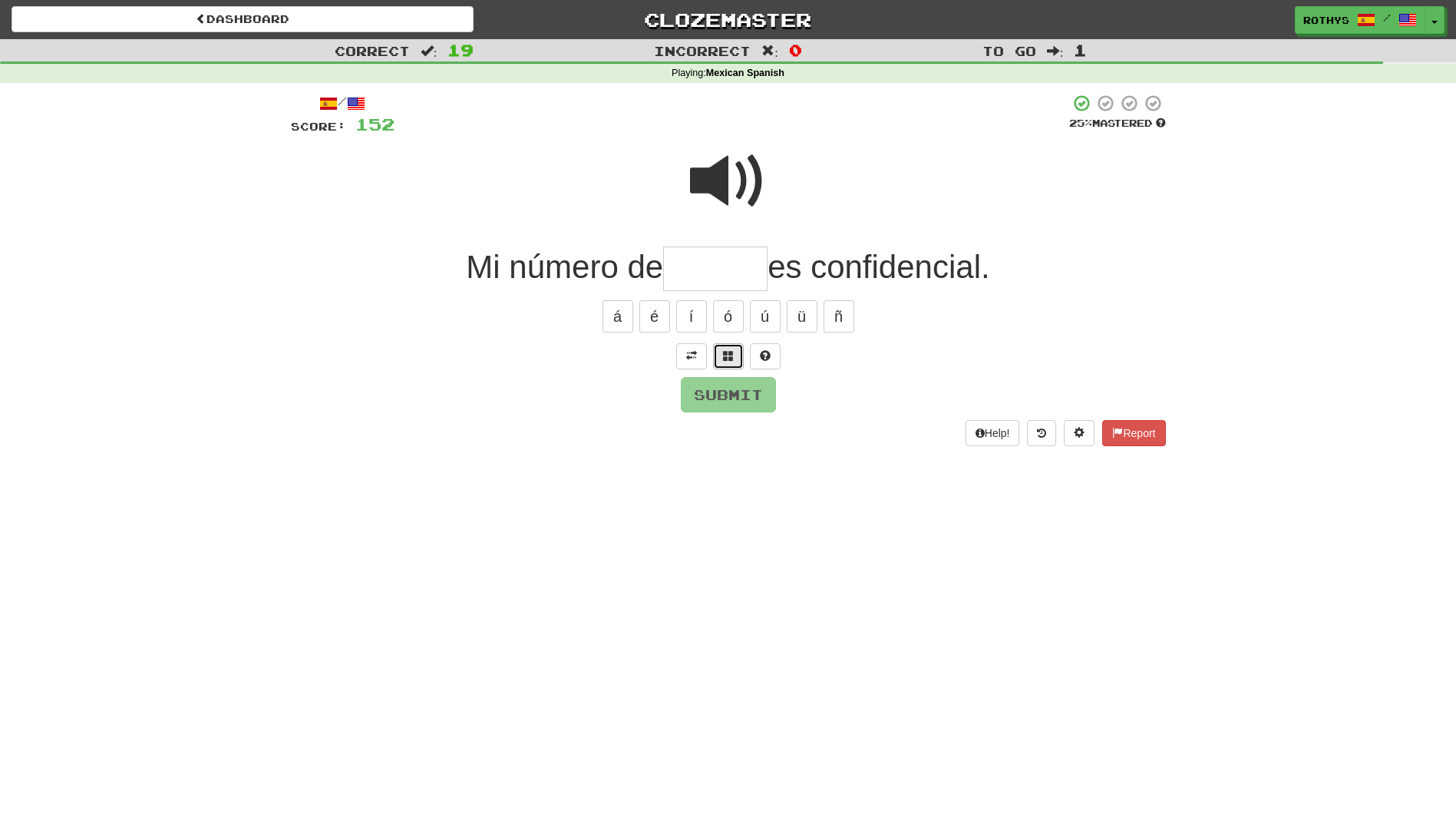
click at [723, 358] on span at bounding box center [728, 355] width 11 height 11
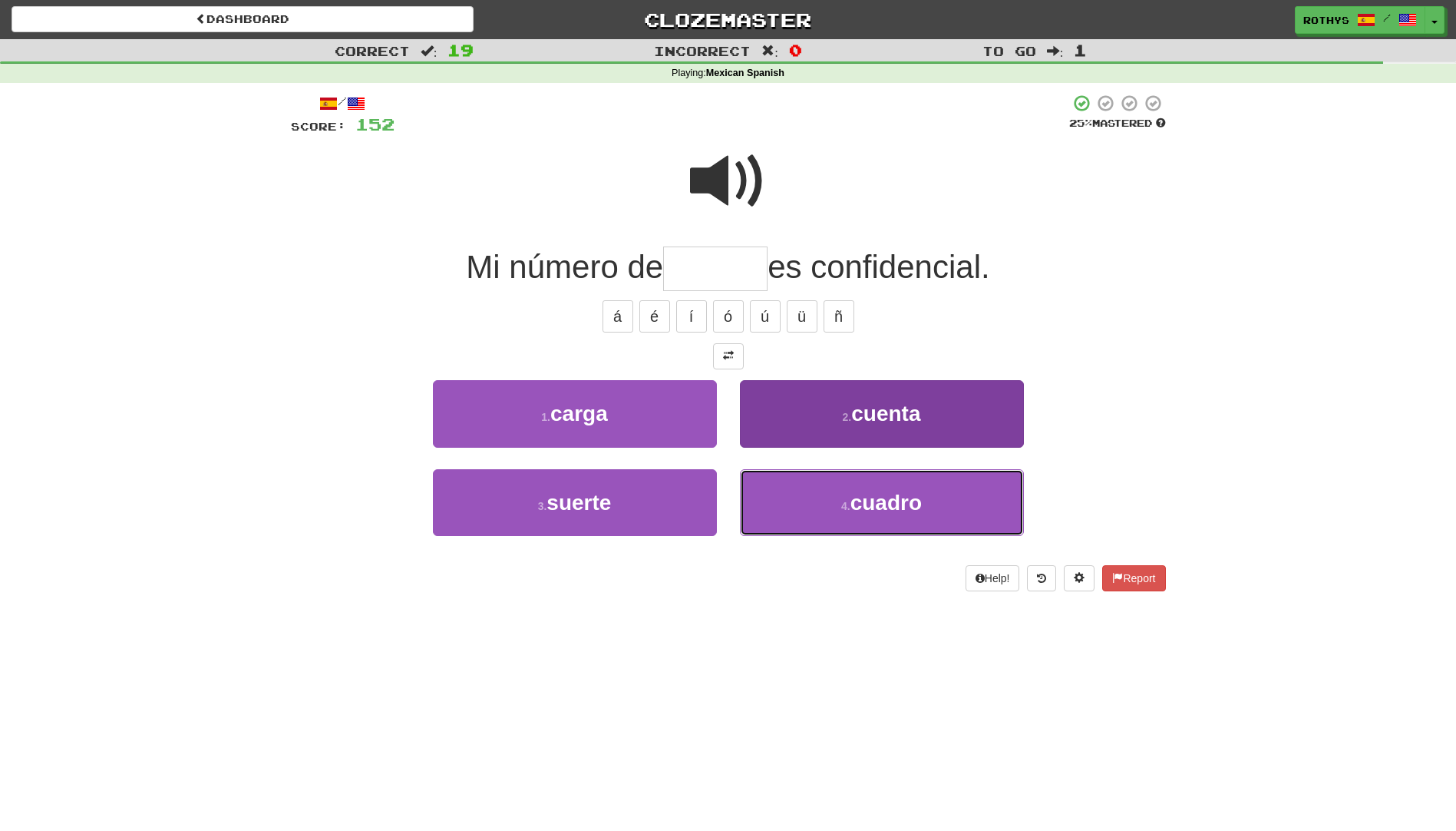
drag, startPoint x: 863, startPoint y: 486, endPoint x: 824, endPoint y: 416, distance: 80.1
click at [824, 416] on div "1 . carga 2 . cuenta 3 . suerte 4 . cuadro" at bounding box center [728, 469] width 898 height 177
click at [825, 416] on button "2 . cuenta" at bounding box center [882, 414] width 284 height 66
type input "******"
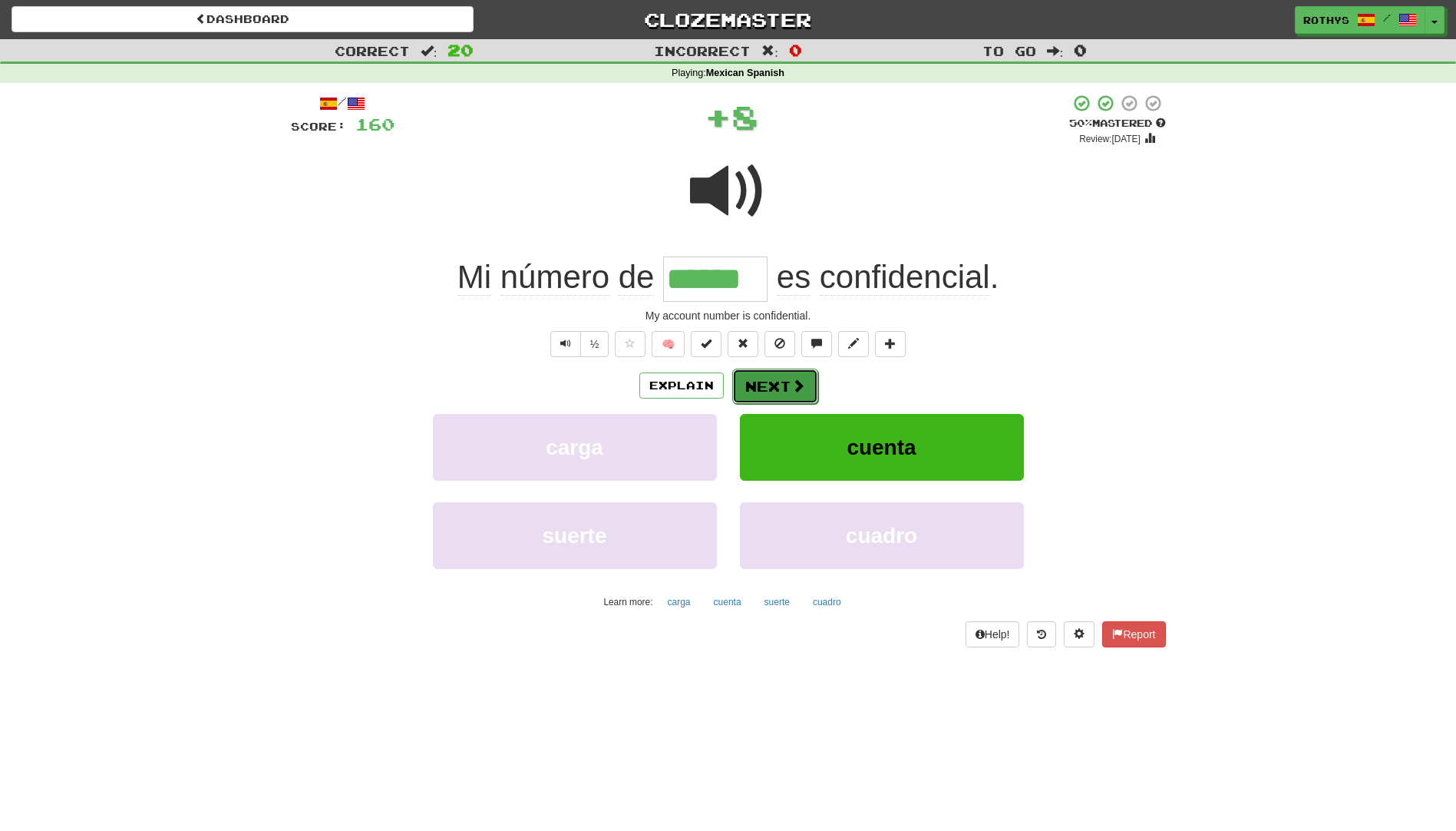
click at [795, 379] on span at bounding box center [798, 386] width 14 height 14
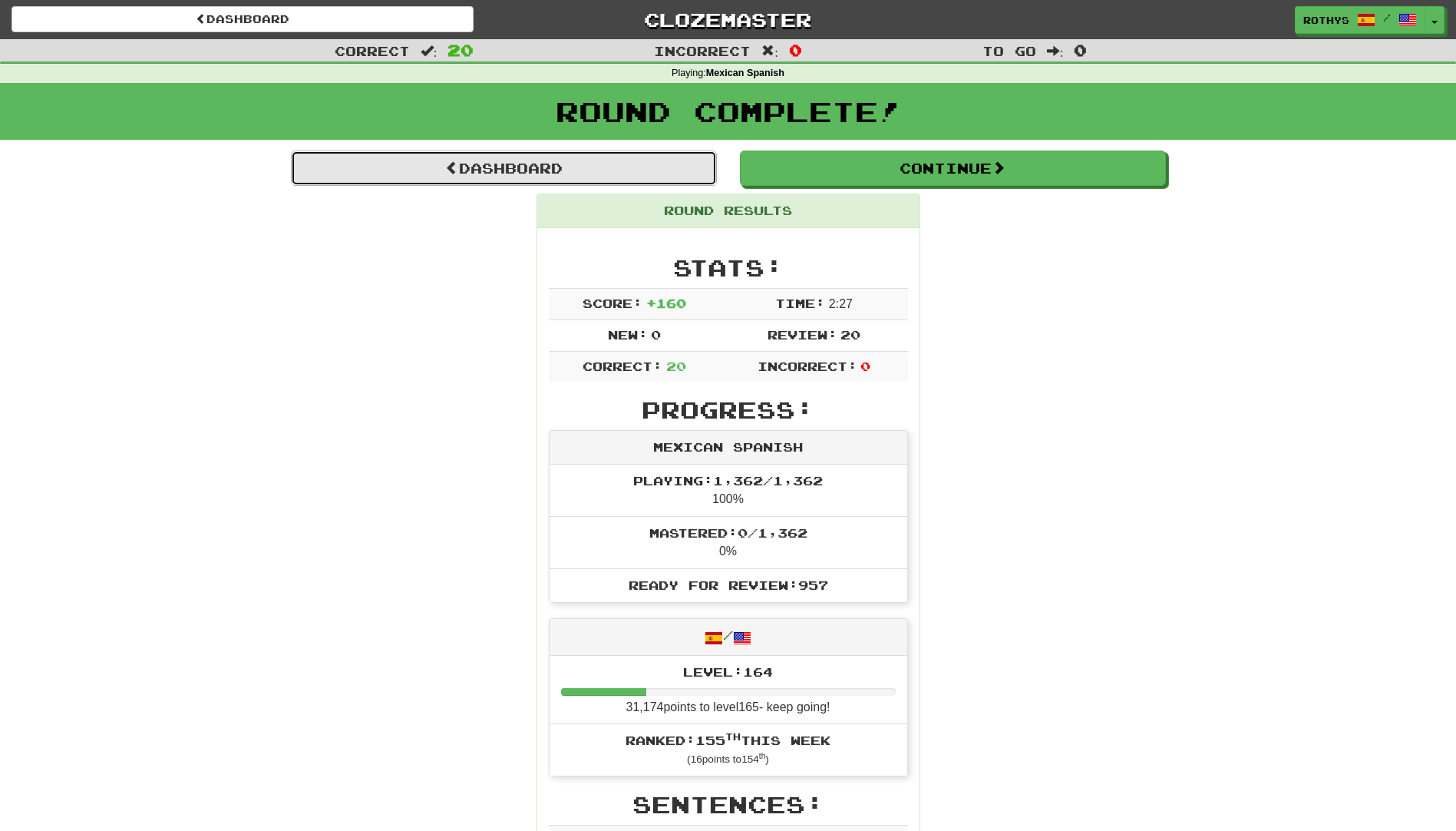
click at [573, 156] on link "Dashboard" at bounding box center [504, 168] width 426 height 35
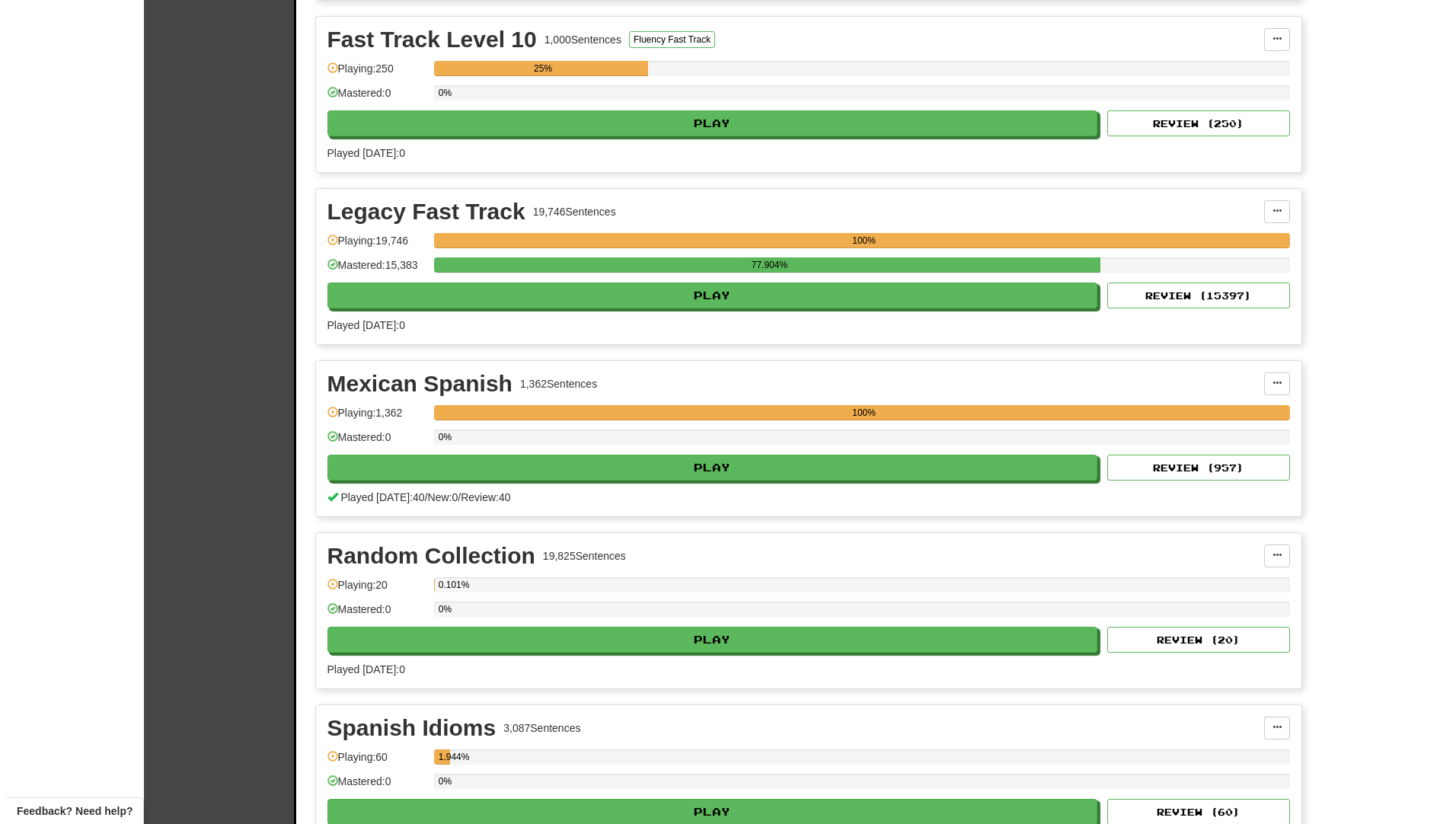
scroll to position [686, 0]
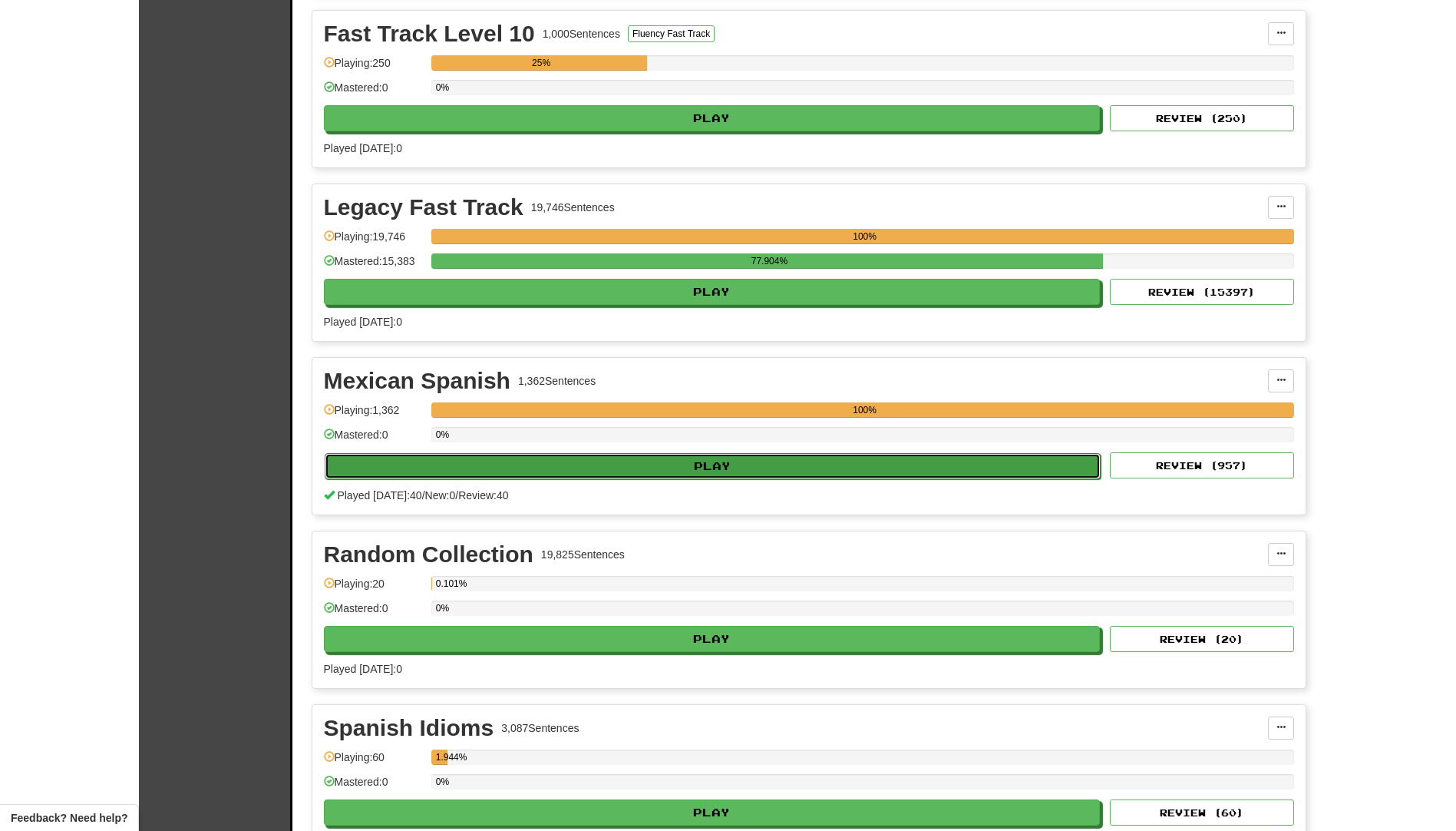
click at [509, 467] on button "Play" at bounding box center [713, 466] width 777 height 26
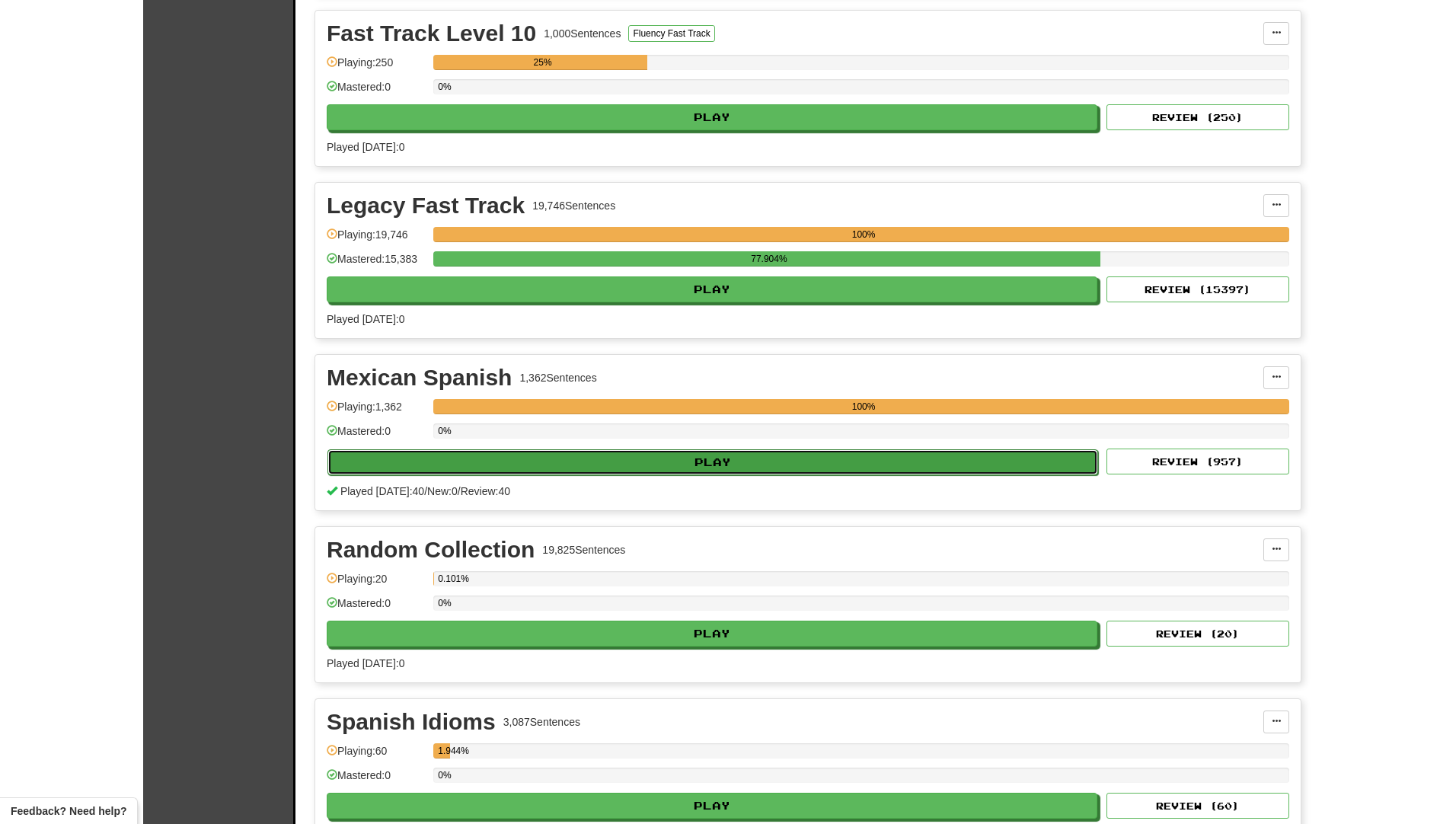
select select "**"
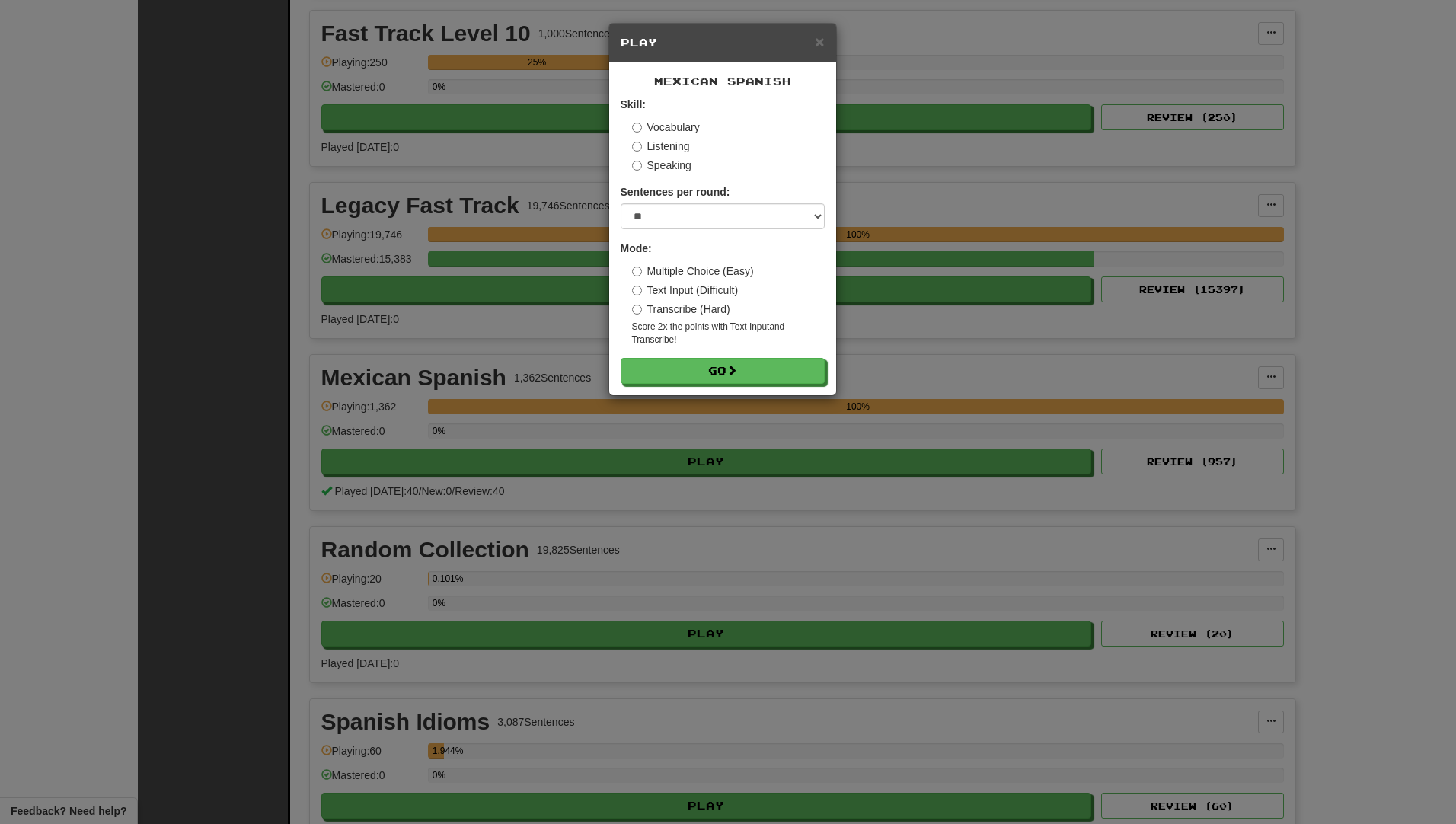
click at [645, 122] on label "Vocabulary" at bounding box center [666, 127] width 68 height 15
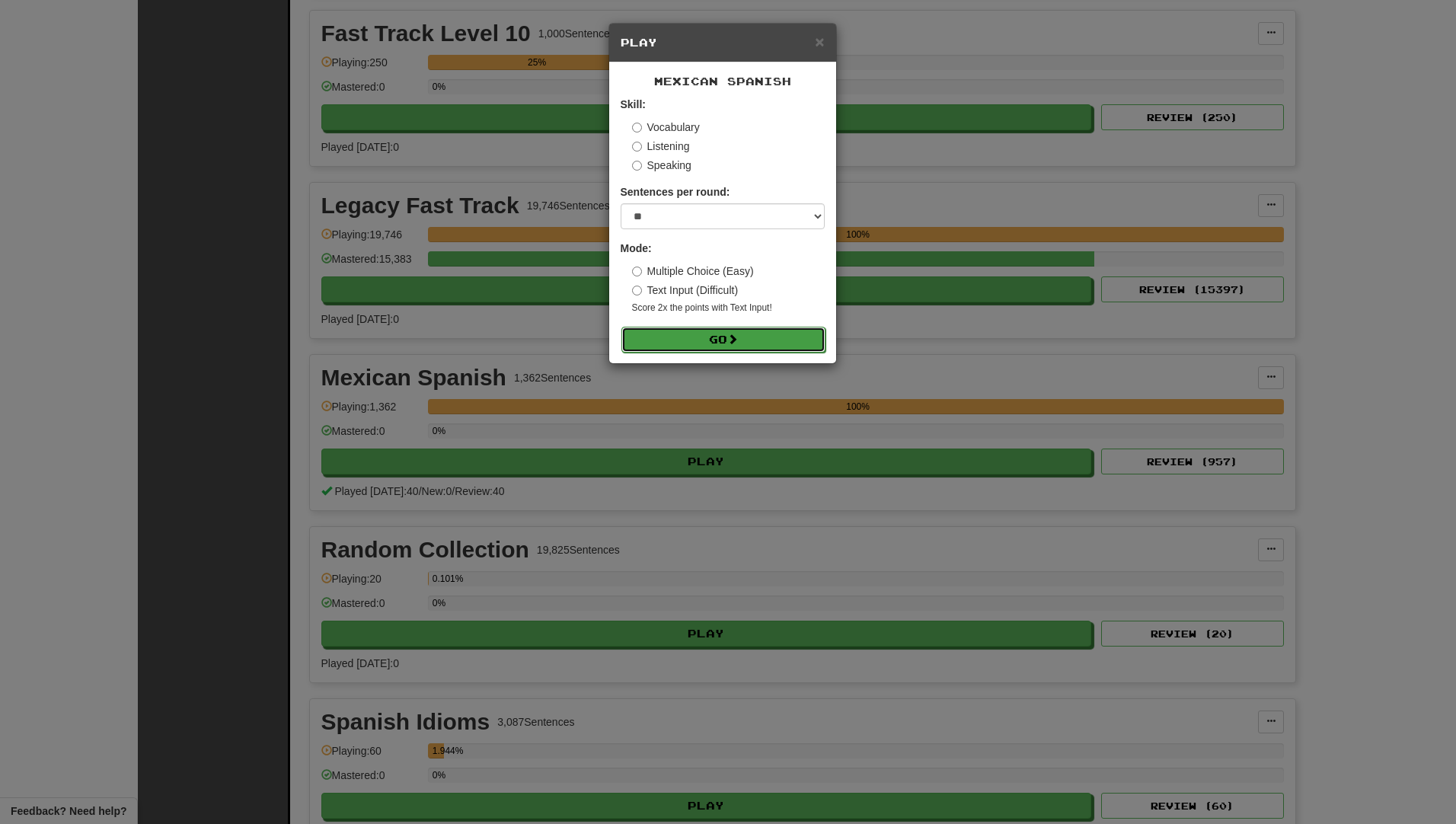
click at [688, 344] on button "Go" at bounding box center [723, 339] width 204 height 26
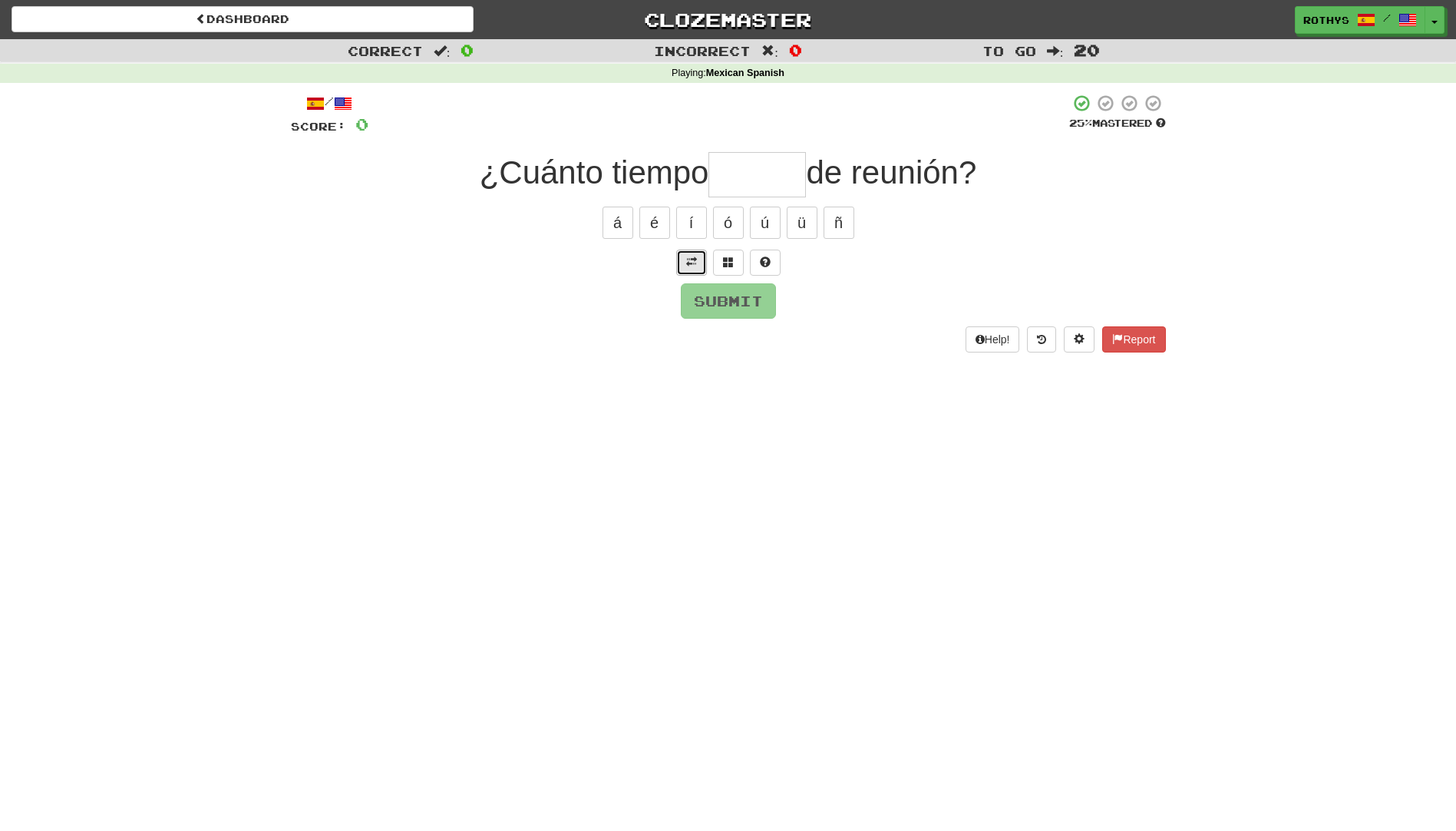
click at [687, 262] on span at bounding box center [691, 261] width 11 height 11
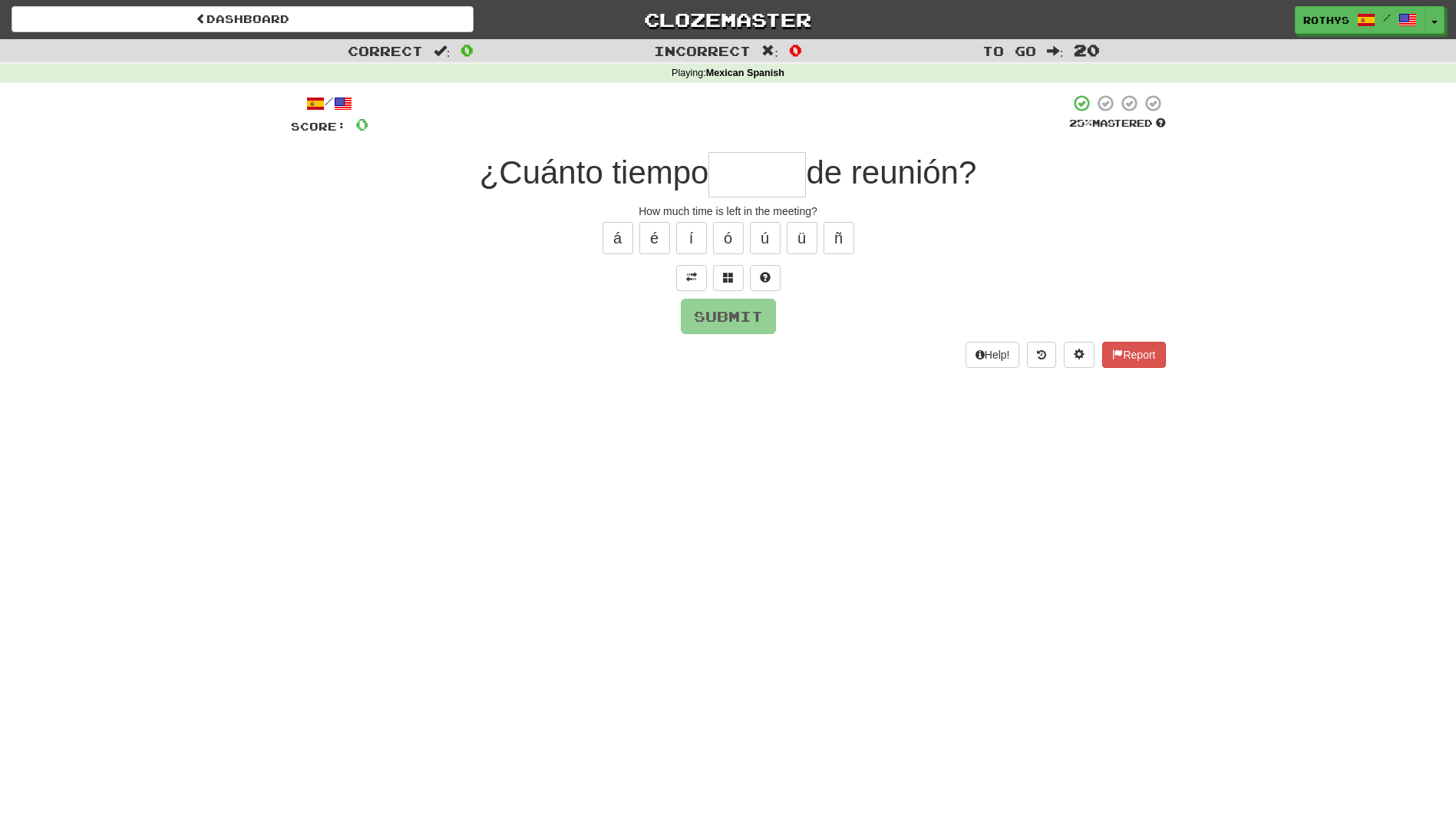
click at [736, 170] on input "text" at bounding box center [757, 175] width 98 height 45
click at [725, 276] on span at bounding box center [728, 277] width 11 height 11
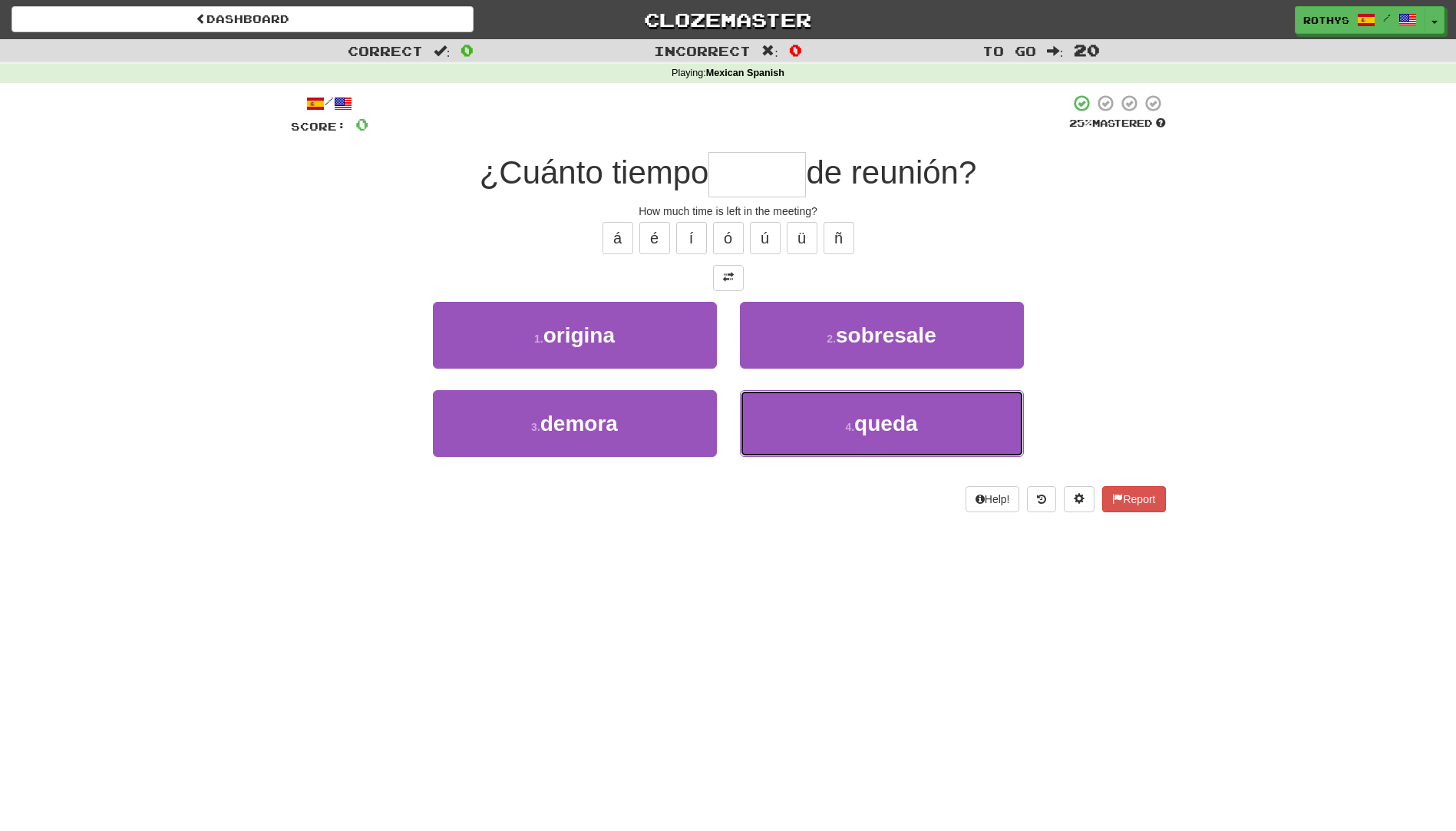
drag, startPoint x: 871, startPoint y: 435, endPoint x: 951, endPoint y: 400, distance: 87.3
click at [878, 431] on span "queda" at bounding box center [886, 424] width 63 height 24
type input "*****"
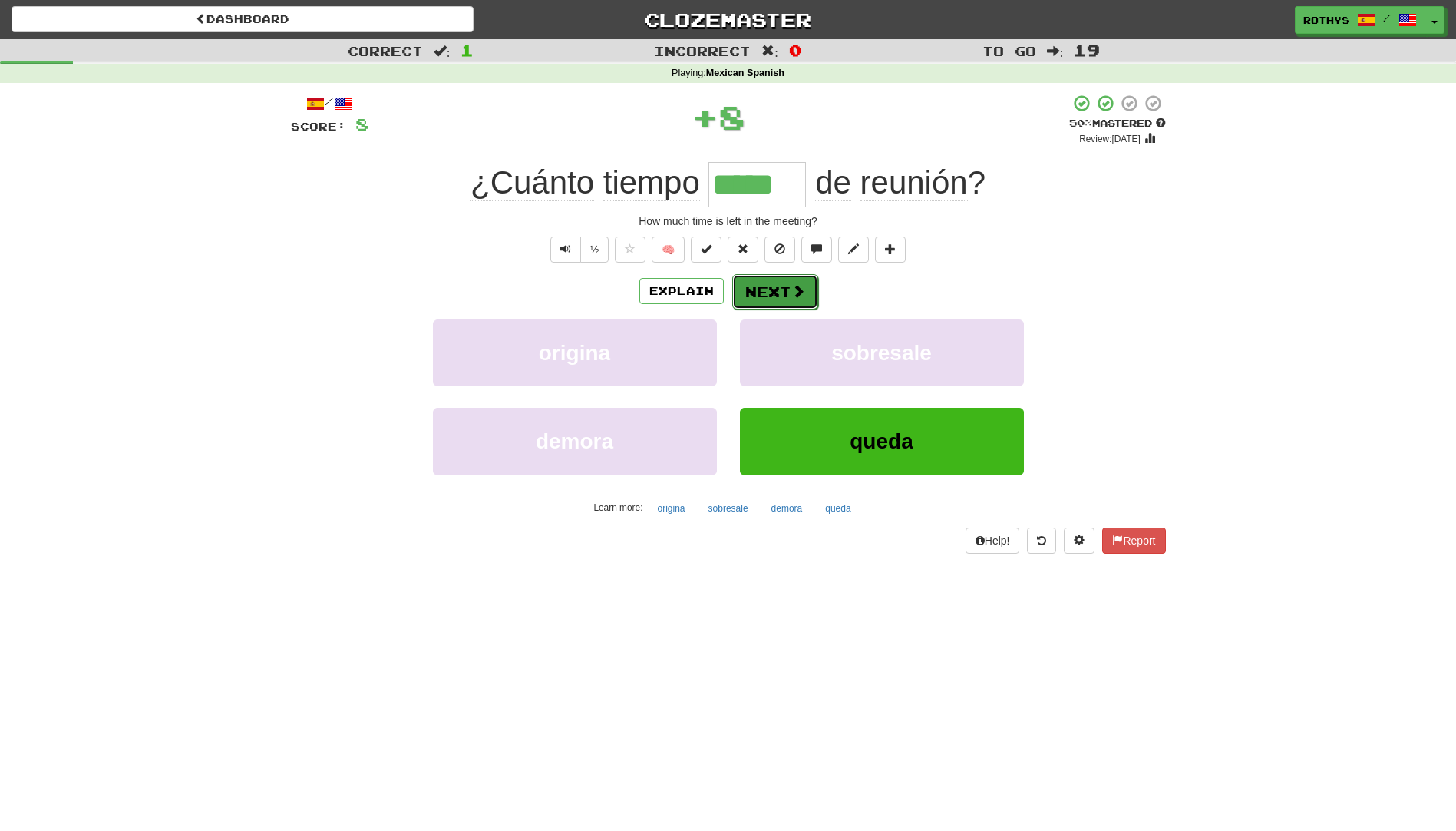
click at [776, 294] on button "Next" at bounding box center [775, 291] width 86 height 35
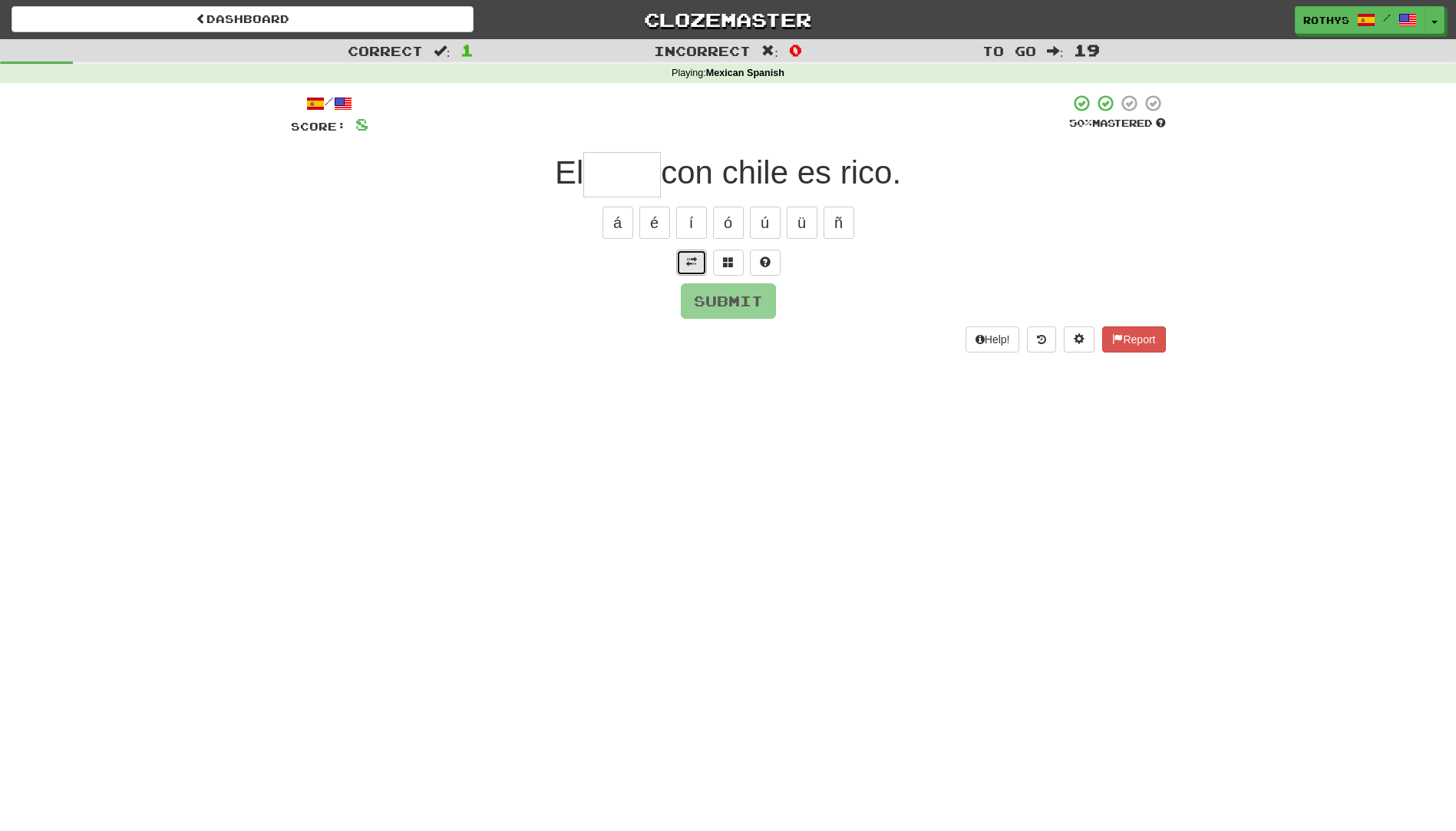
click at [701, 254] on button at bounding box center [692, 262] width 31 height 26
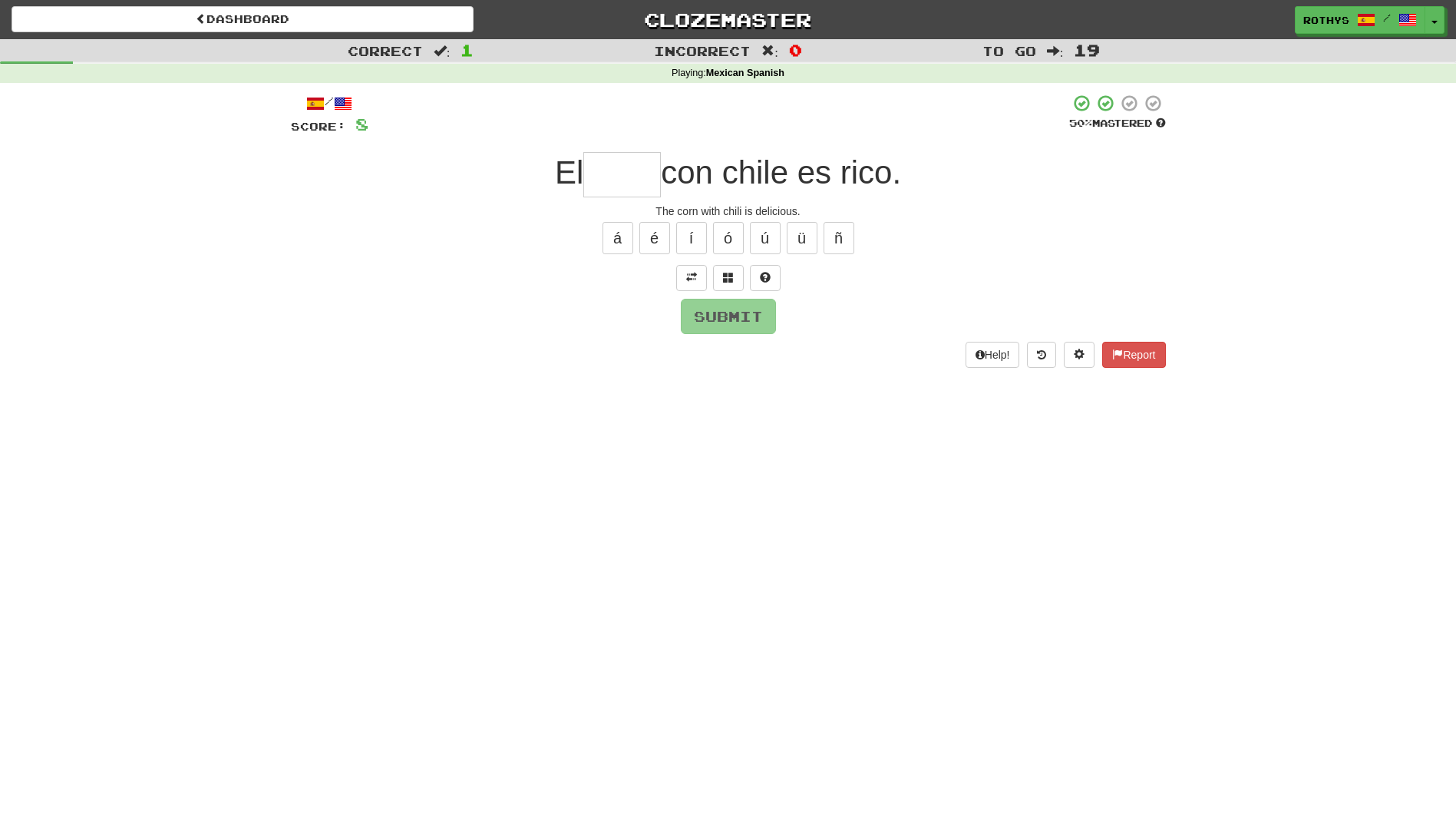
click at [650, 160] on input "text" at bounding box center [622, 175] width 77 height 45
click at [736, 286] on button at bounding box center [728, 278] width 31 height 26
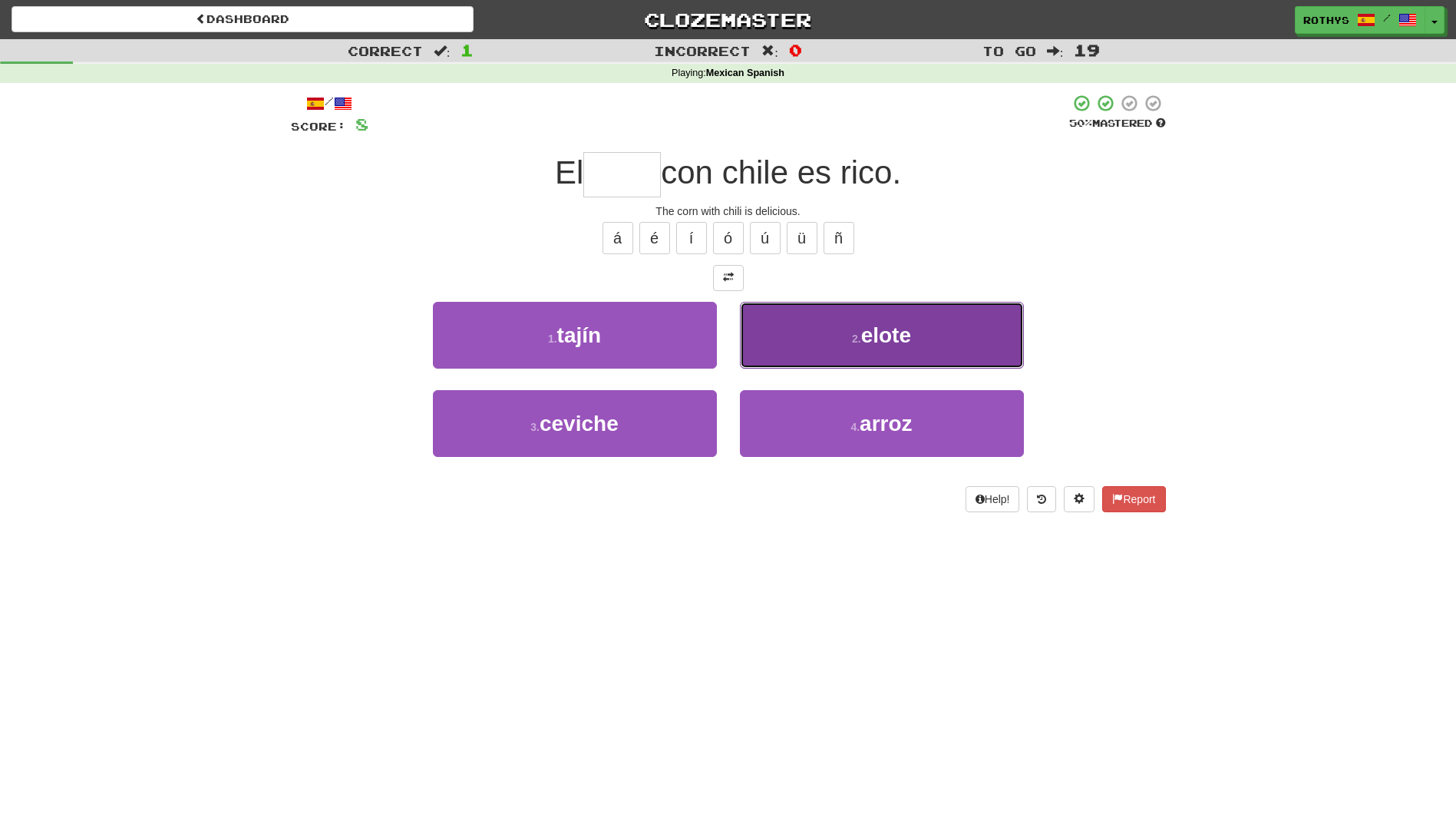
click at [812, 365] on button "2 . elote" at bounding box center [882, 335] width 284 height 66
type input "*****"
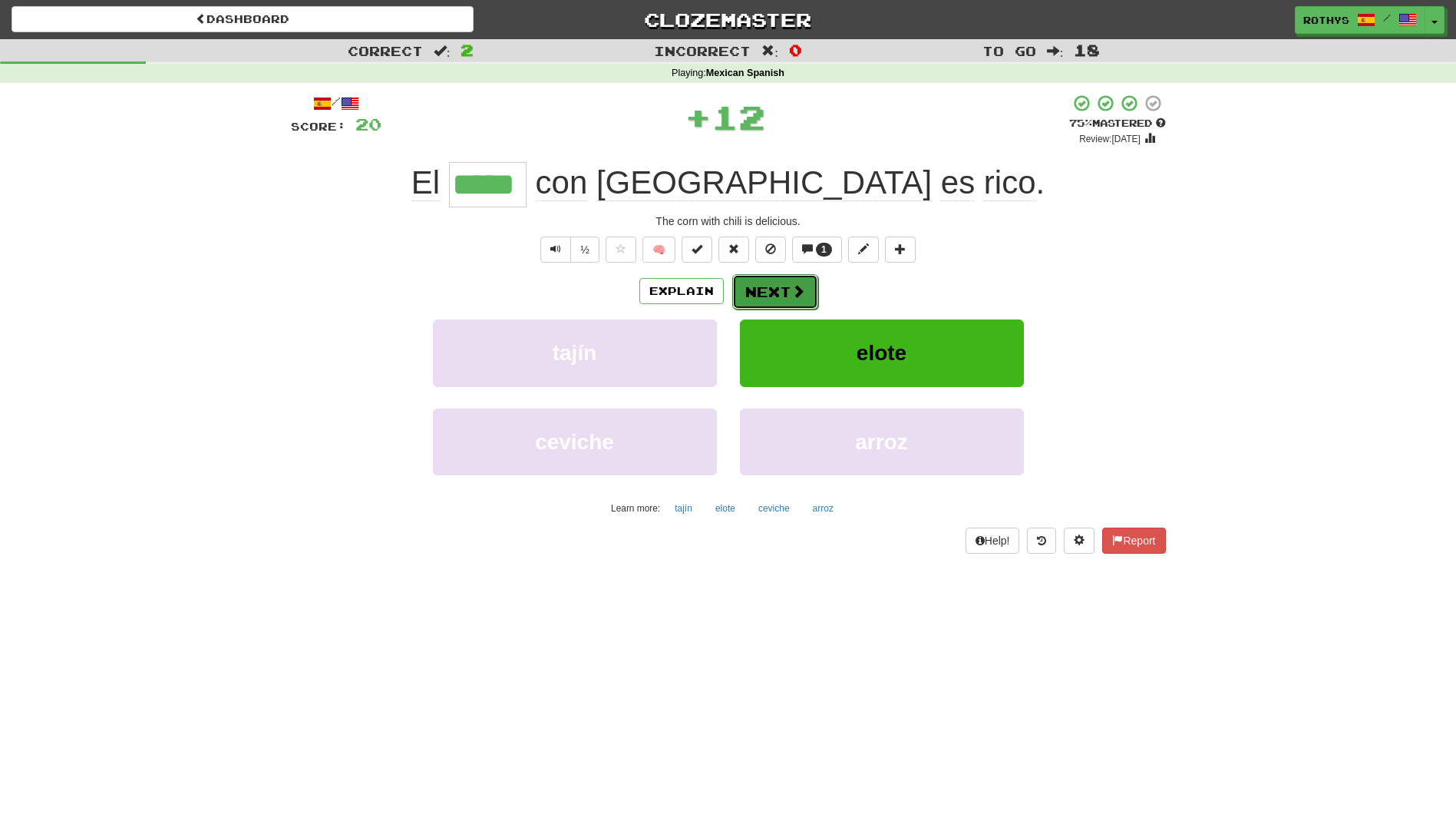
click at [772, 294] on button "Next" at bounding box center [775, 291] width 86 height 35
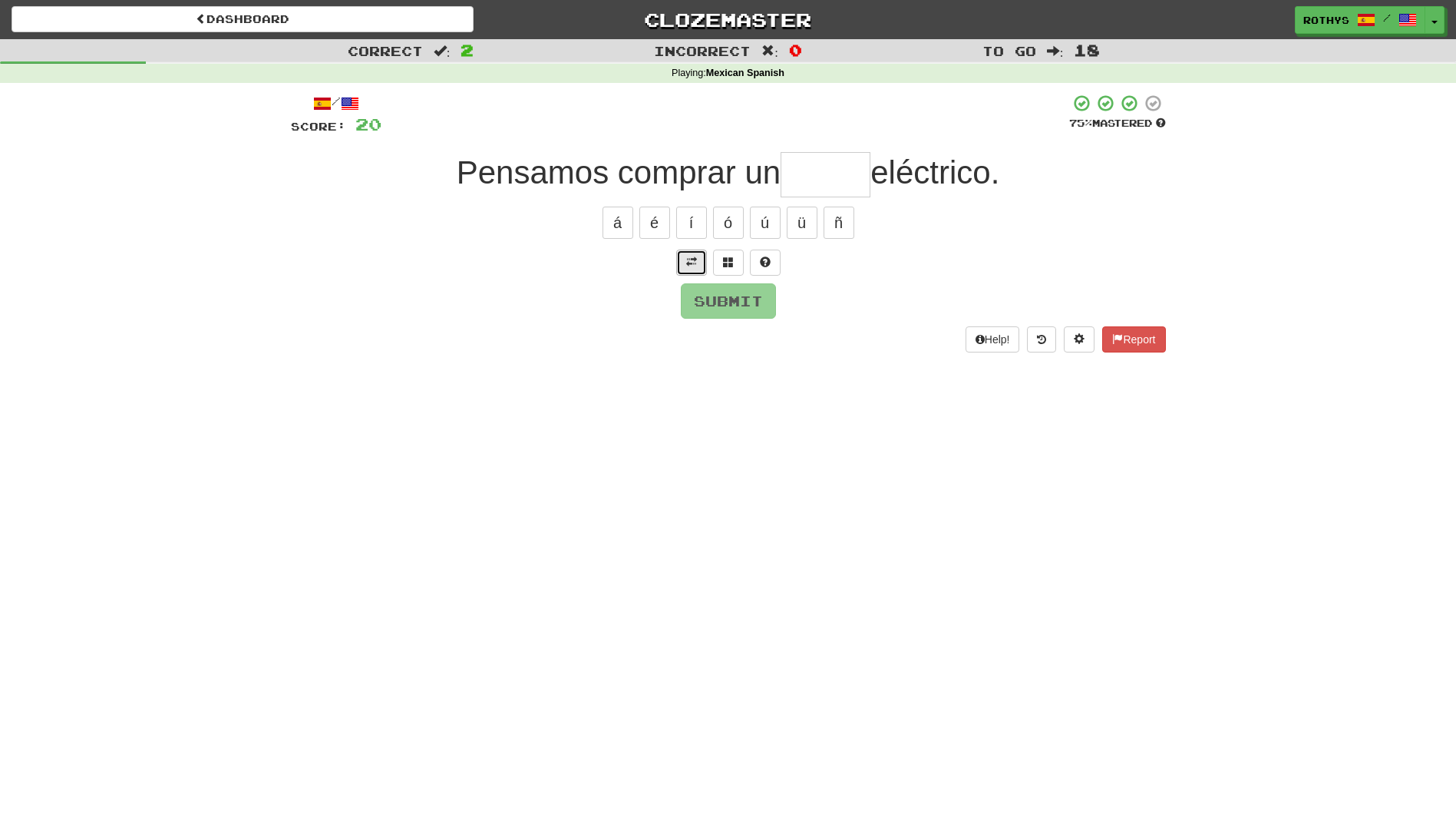
click at [688, 266] on span at bounding box center [691, 261] width 11 height 11
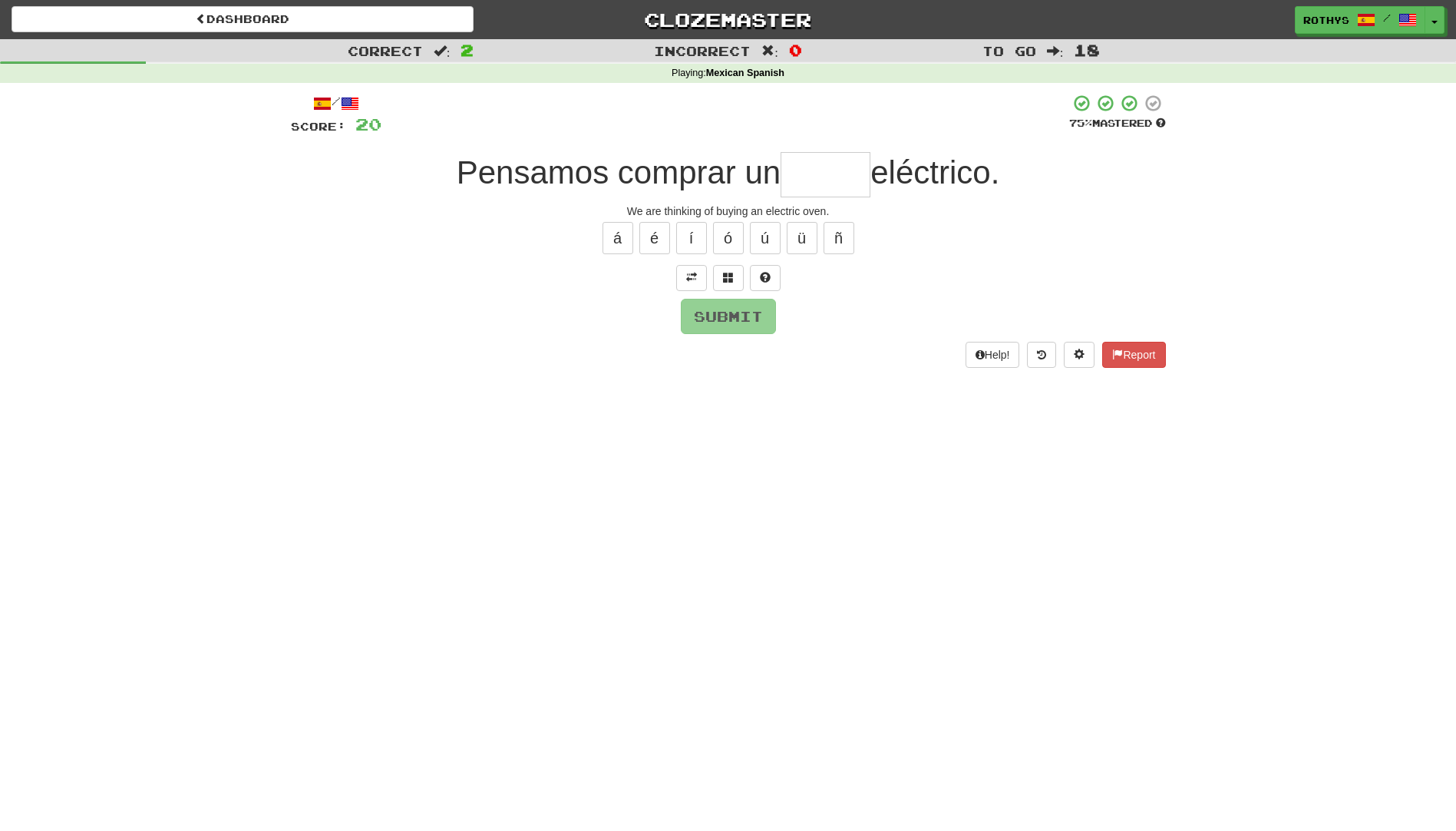
click at [795, 175] on input "text" at bounding box center [825, 175] width 90 height 45
click at [728, 278] on span at bounding box center [728, 277] width 11 height 11
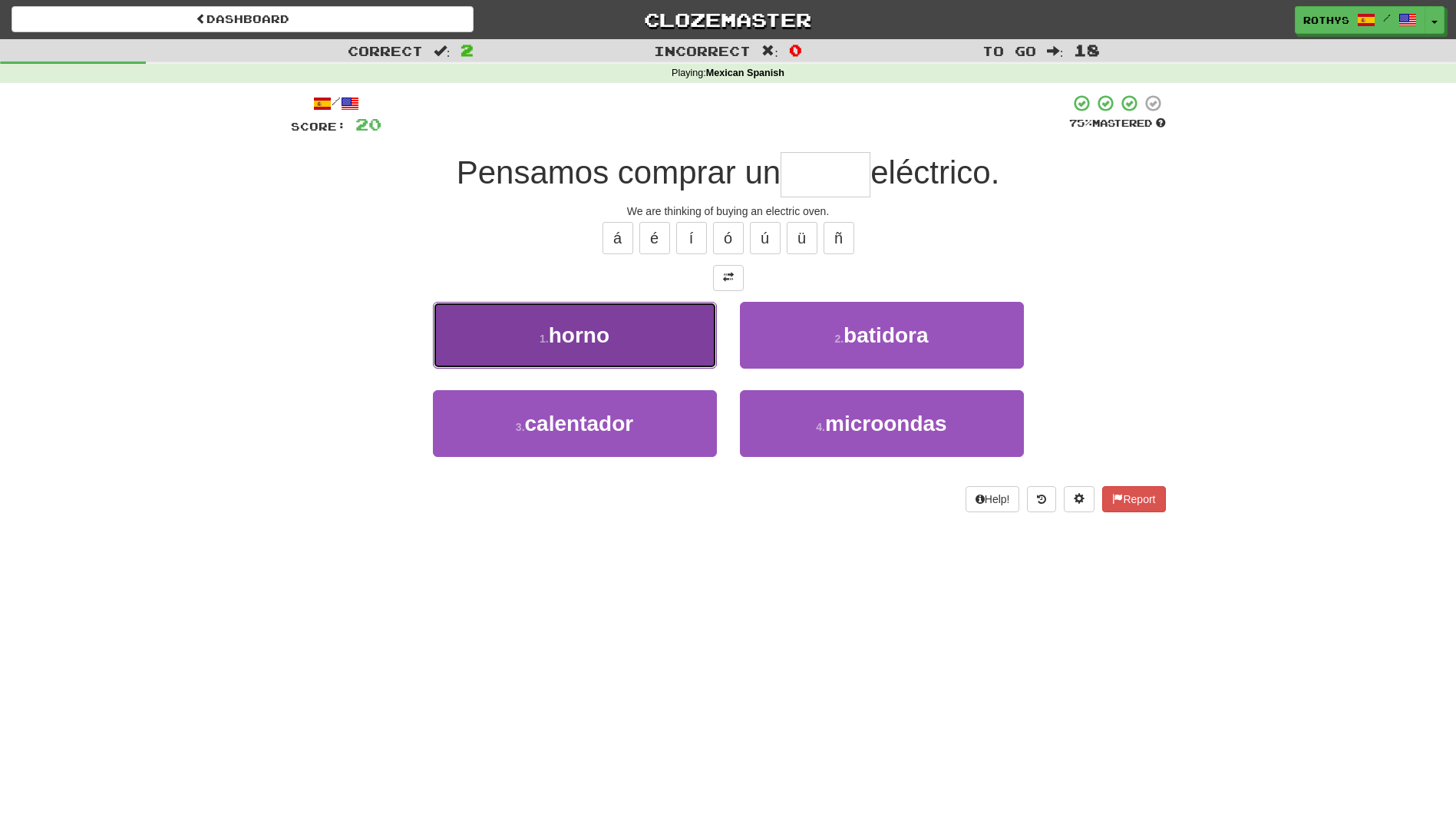
click at [646, 331] on button "1 . horno" at bounding box center [575, 335] width 284 height 66
type input "*****"
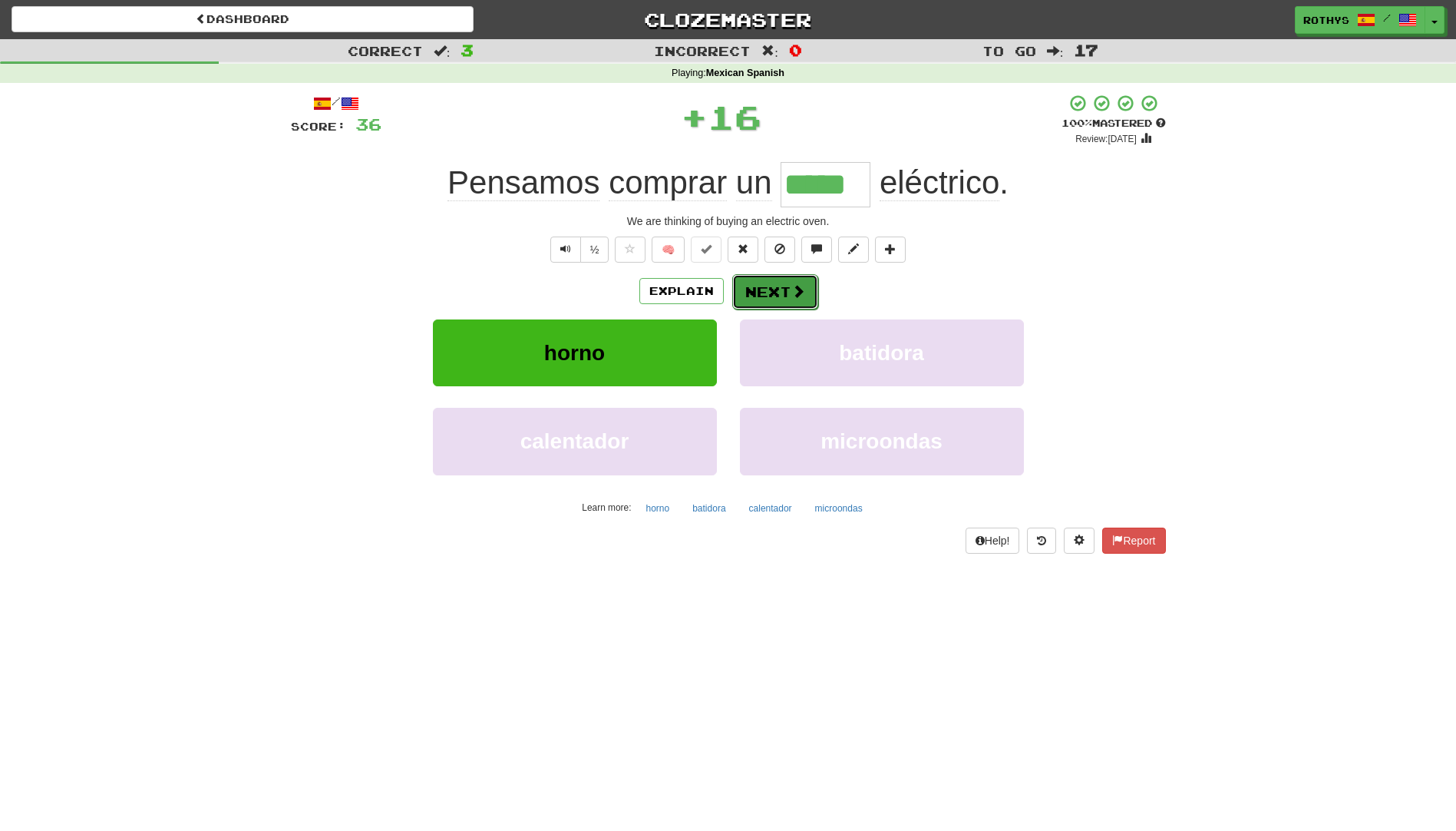
click at [757, 281] on button "Next" at bounding box center [775, 291] width 86 height 35
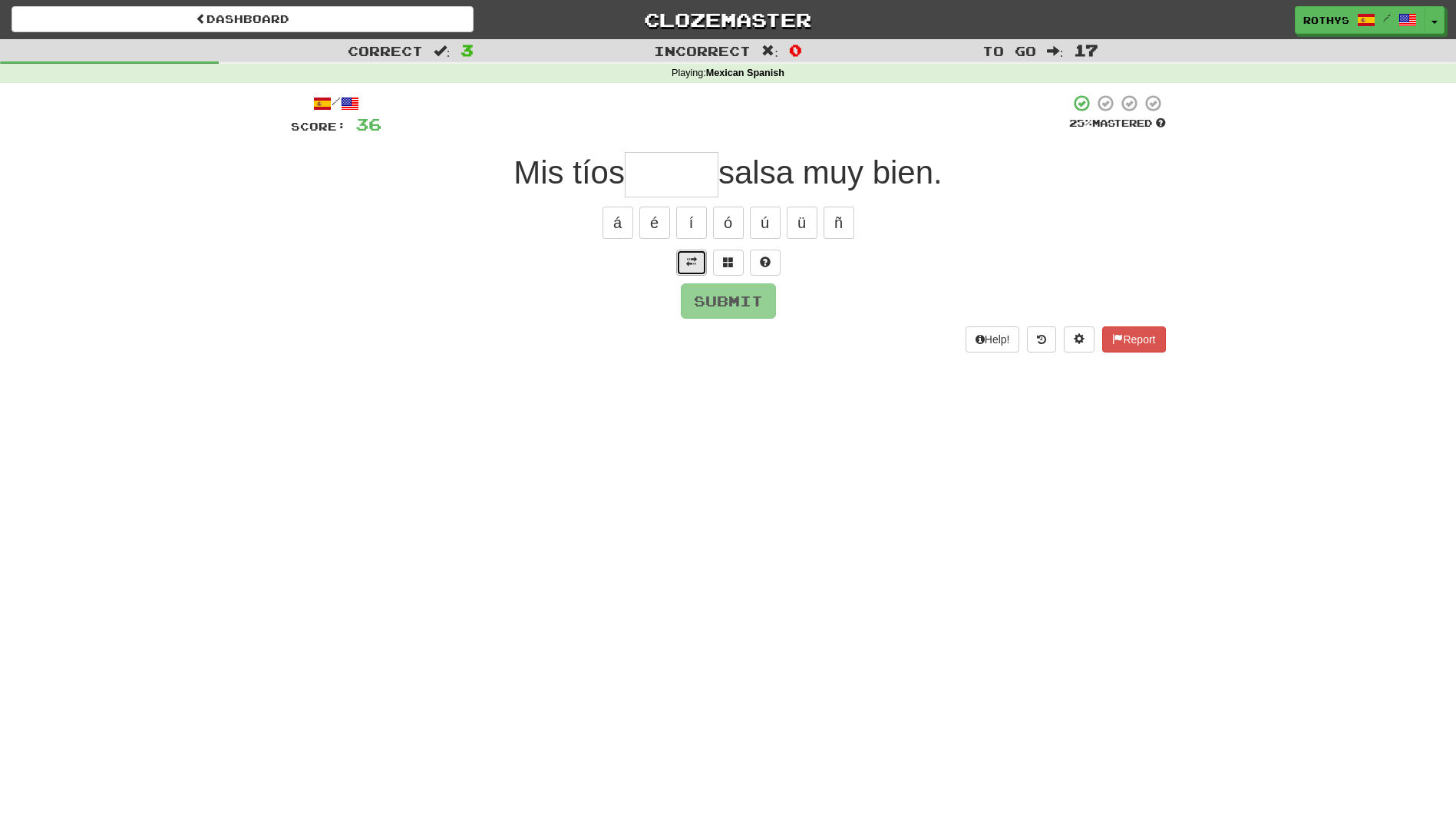
click at [699, 257] on button at bounding box center [692, 262] width 31 height 26
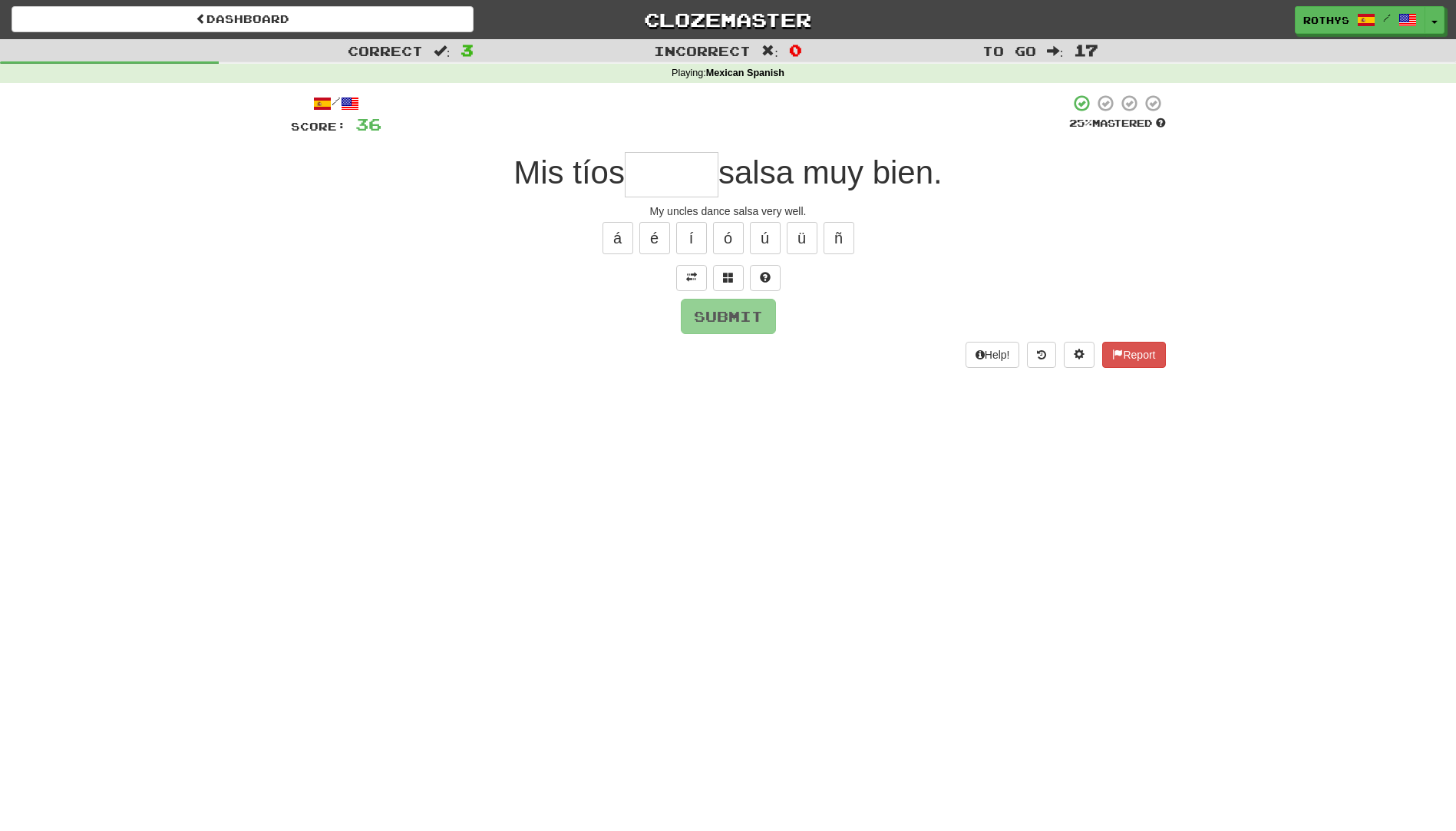
click at [728, 291] on div "/ Score: 36 25 % Mastered Mis tíos salsa muy bien. My uncles dance salsa very w…" at bounding box center [728, 230] width 875 height 273
click at [725, 275] on span at bounding box center [728, 277] width 11 height 11
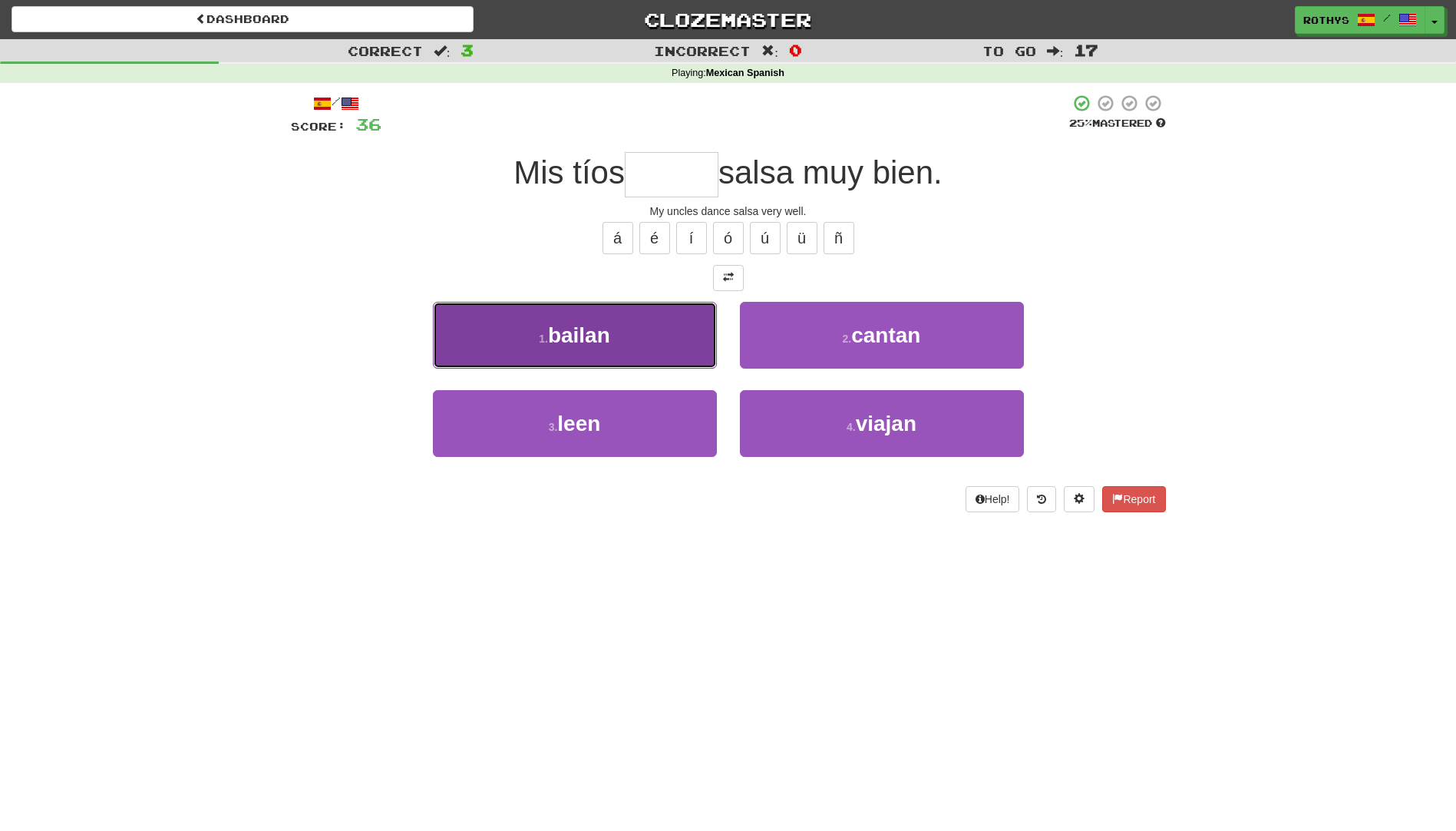
click at [661, 338] on button "1 . bailan" at bounding box center [575, 335] width 284 height 66
type input "******"
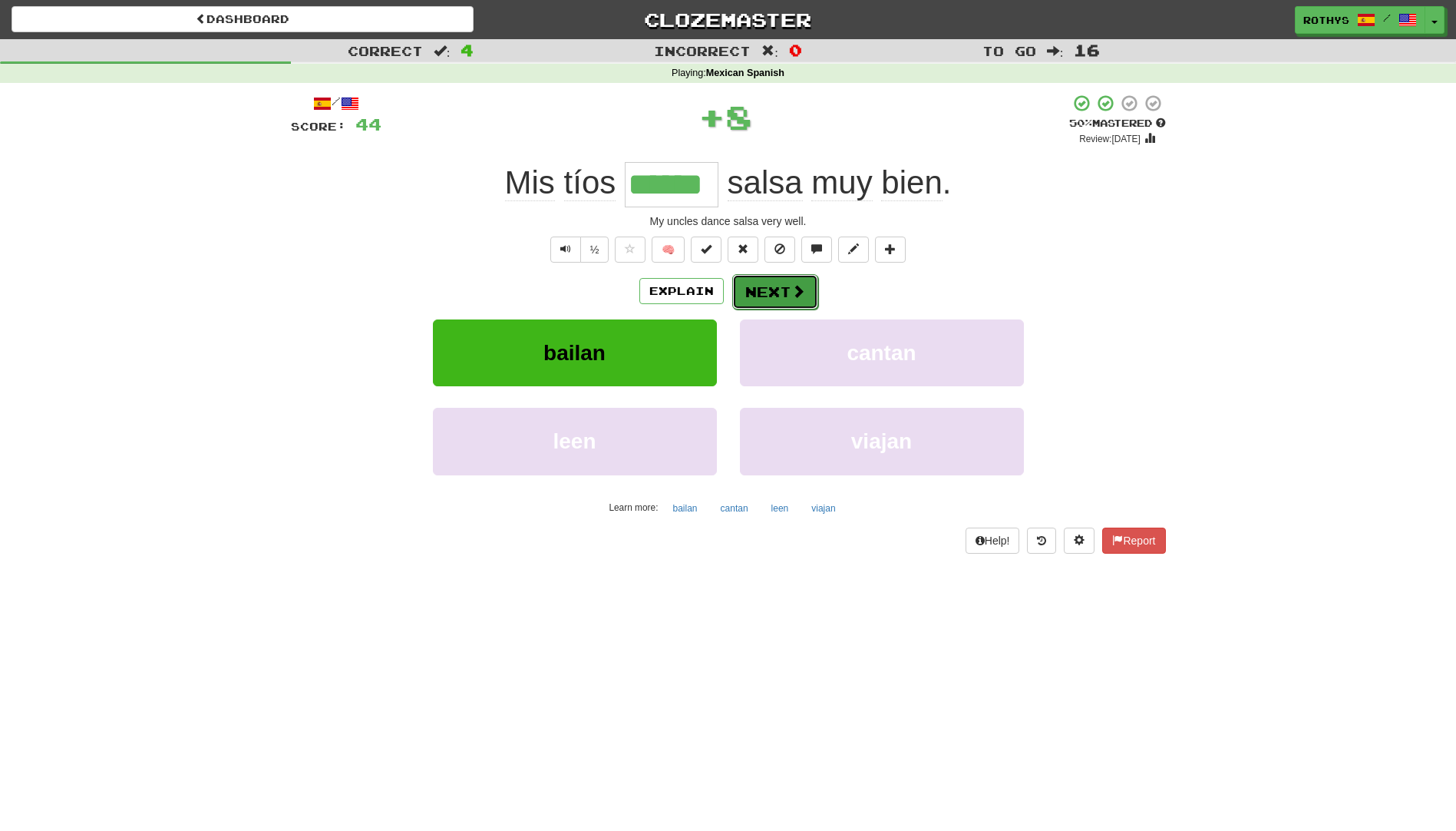
click at [755, 290] on button "Next" at bounding box center [775, 291] width 86 height 35
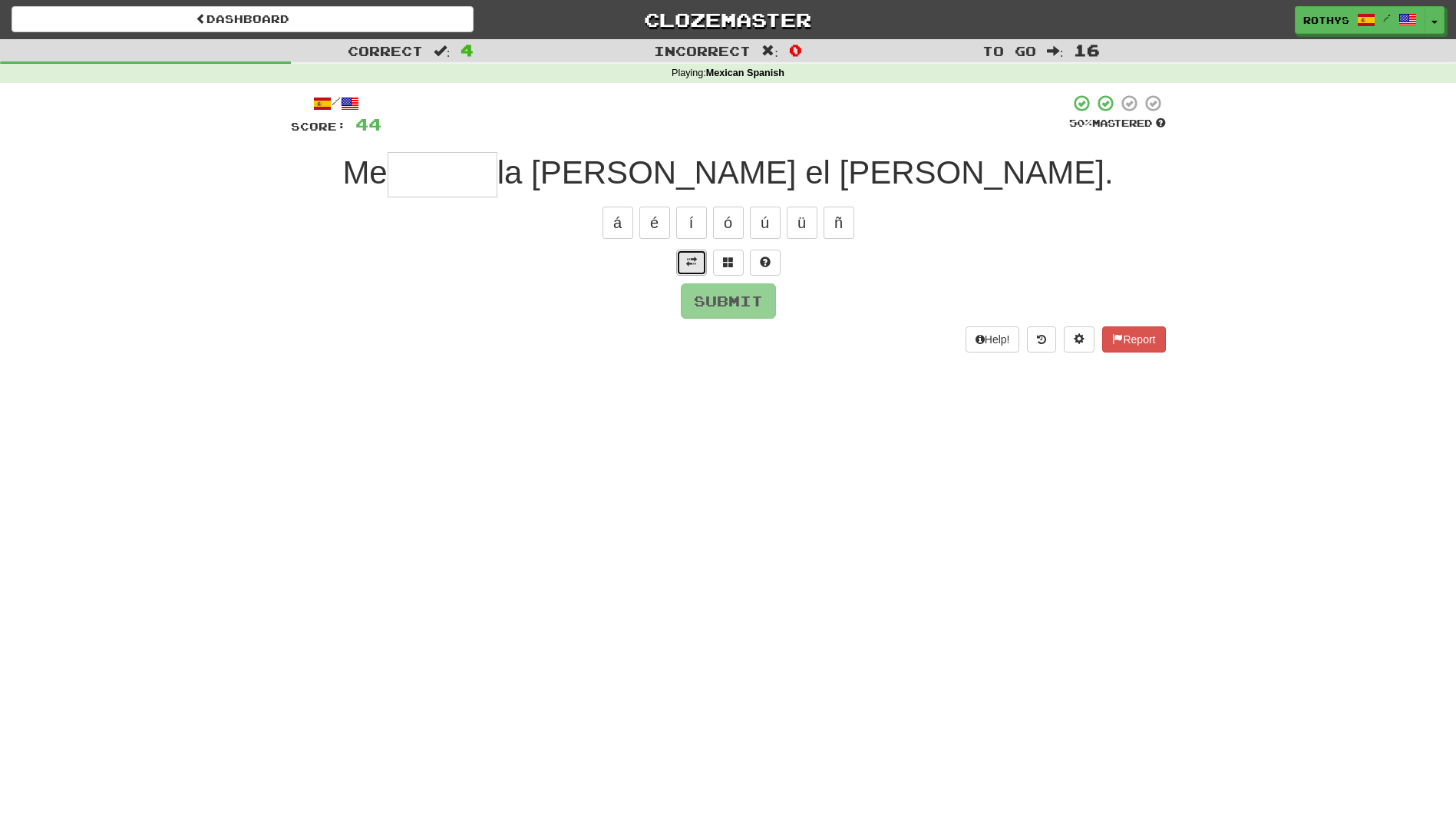
click at [689, 266] on span at bounding box center [691, 261] width 11 height 11
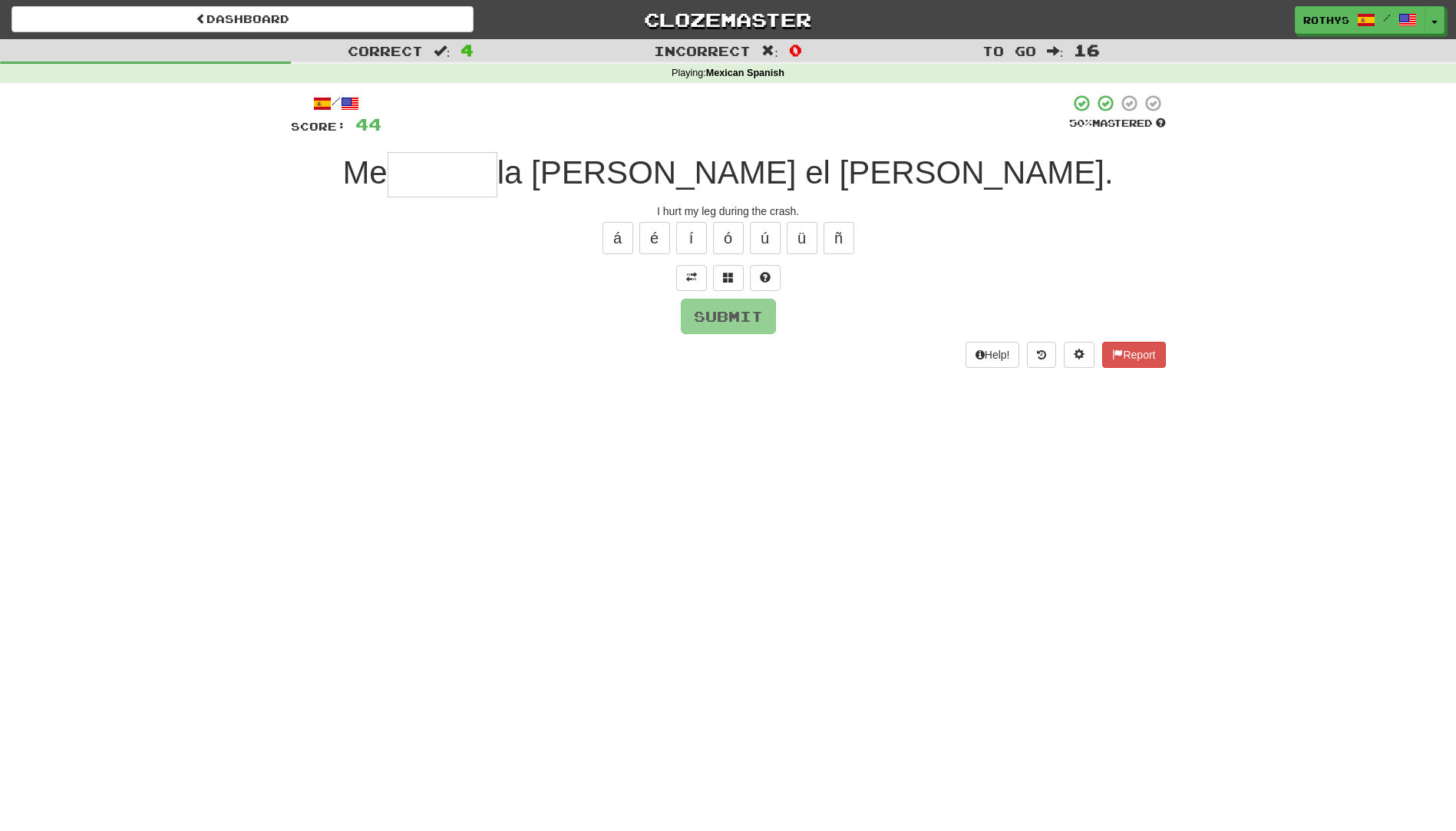
drag, startPoint x: 531, startPoint y: 183, endPoint x: 557, endPoint y: 205, distance: 34.1
click at [498, 183] on input "text" at bounding box center [443, 175] width 110 height 45
click at [722, 274] on button at bounding box center [728, 278] width 31 height 26
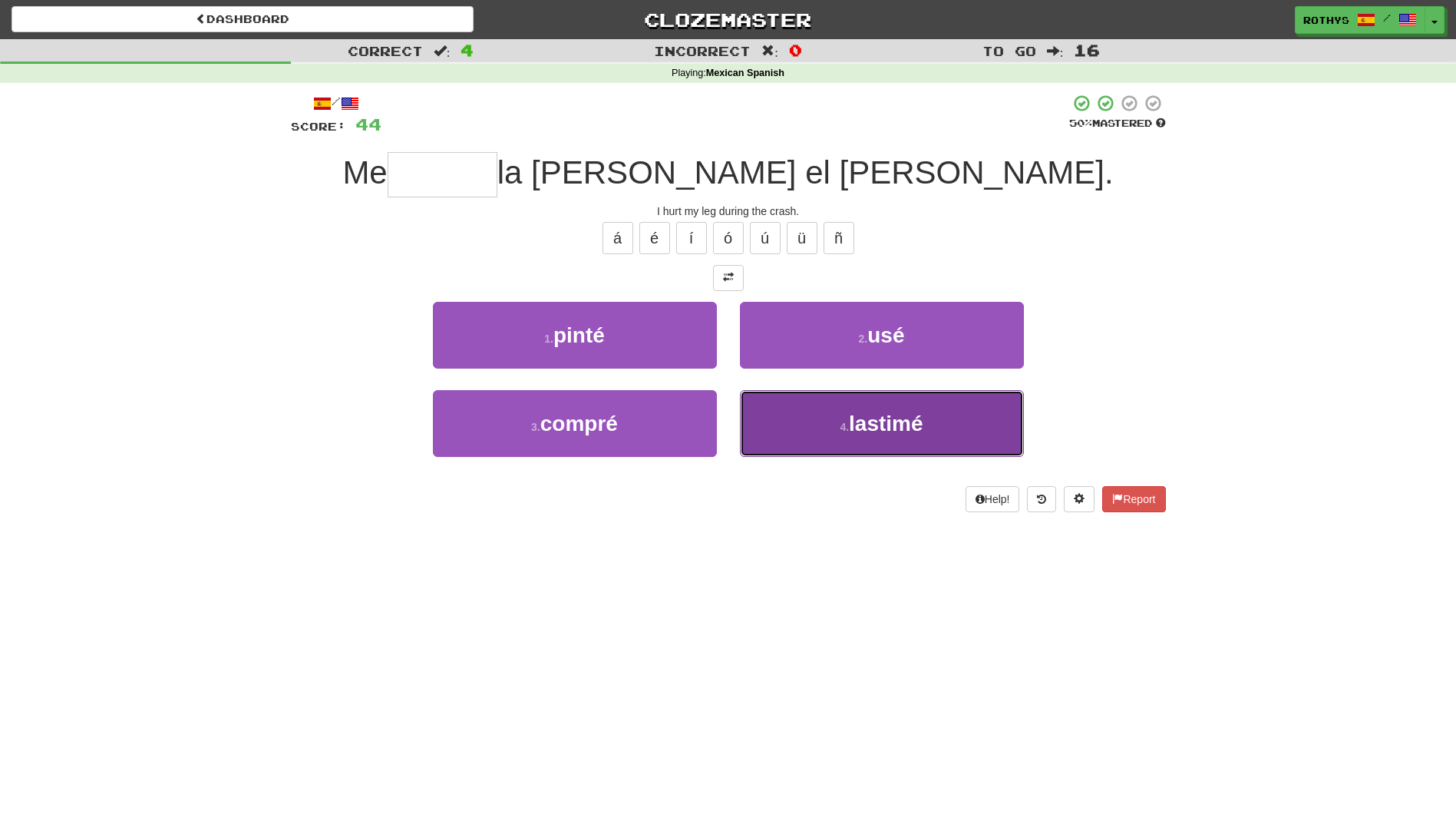
click at [850, 432] on button "4 . lastimé" at bounding box center [882, 423] width 284 height 66
type input "*******"
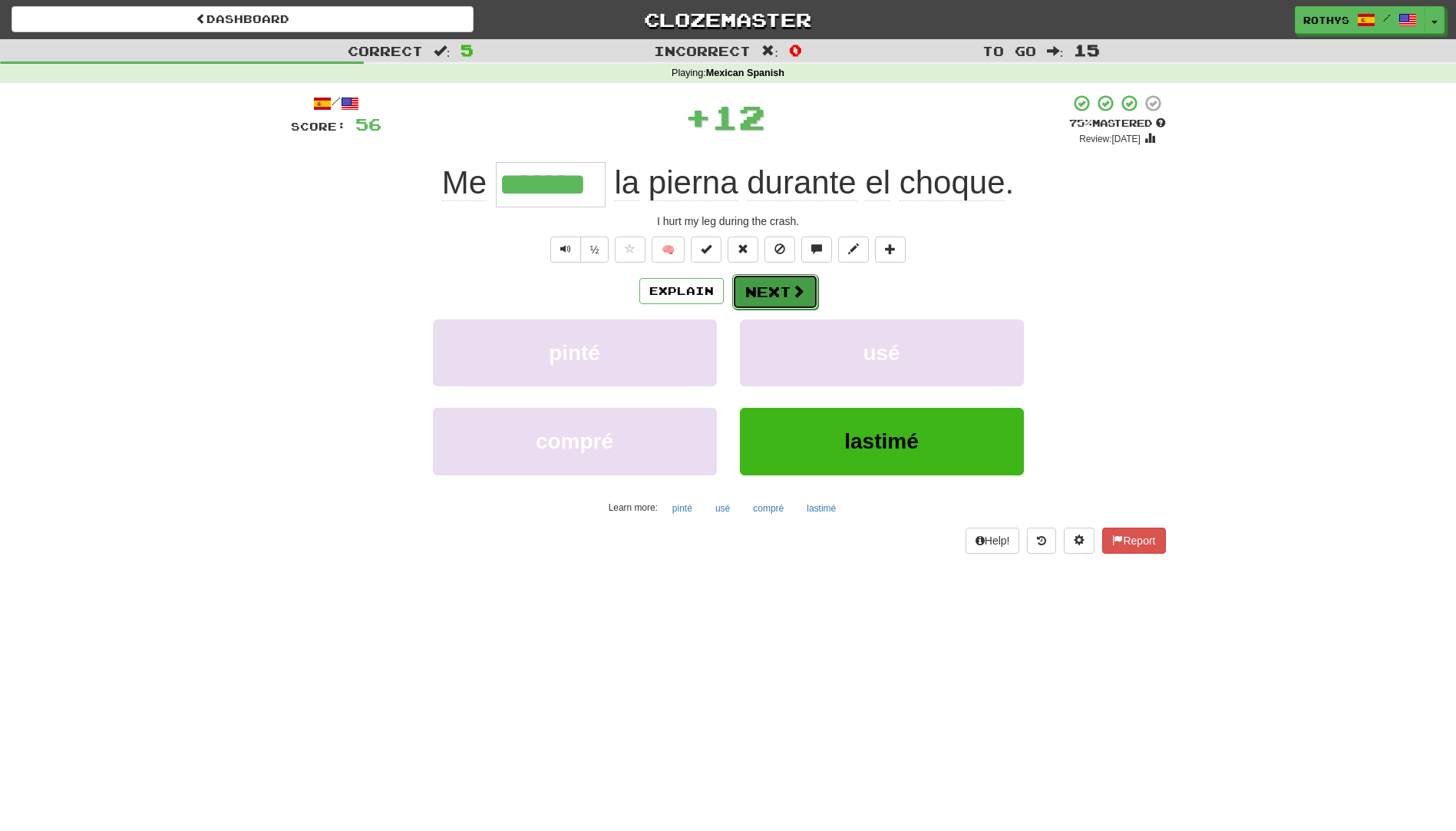
click at [809, 302] on button "Next" at bounding box center [775, 291] width 86 height 35
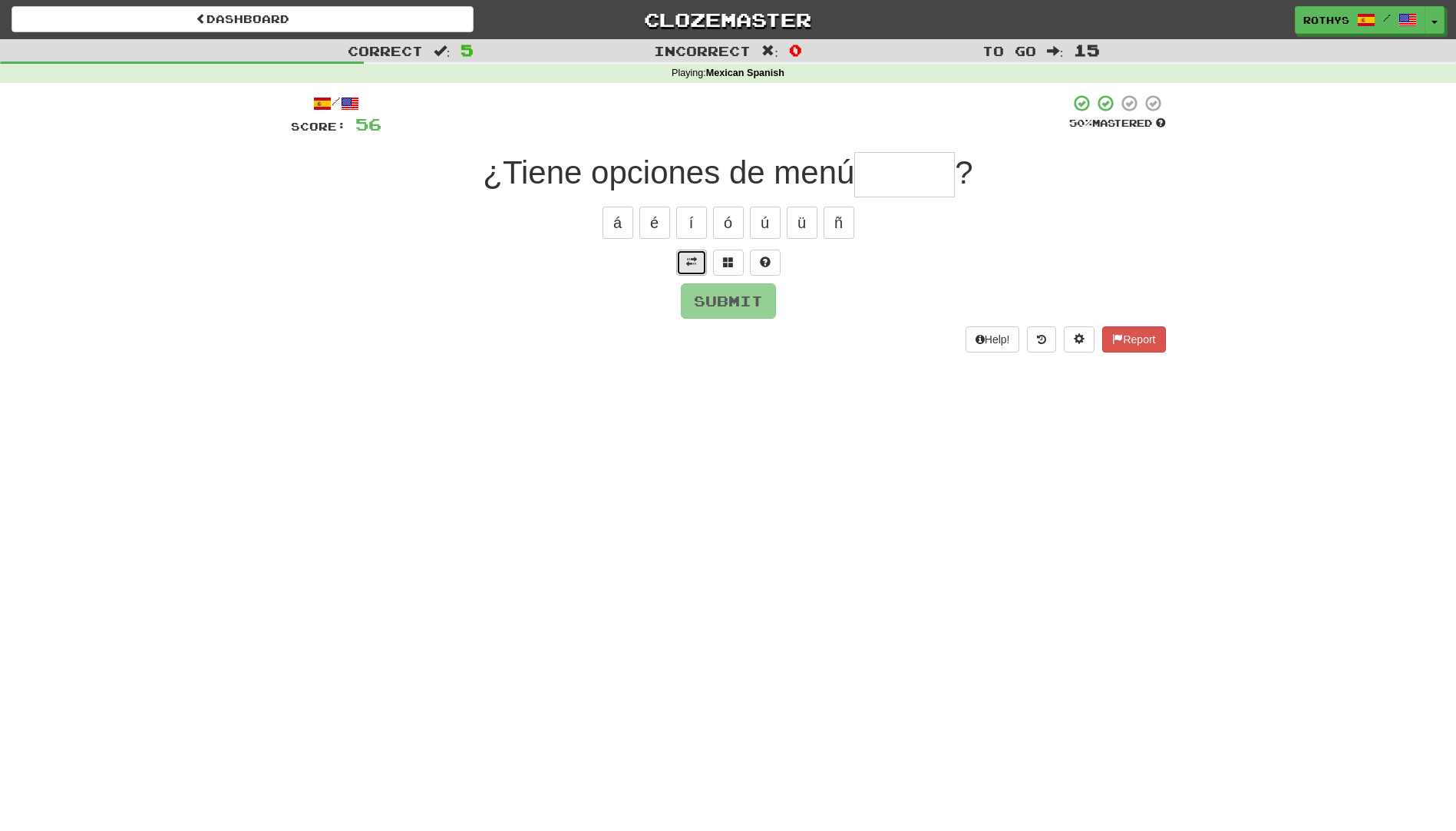
click at [694, 256] on span at bounding box center [691, 261] width 11 height 11
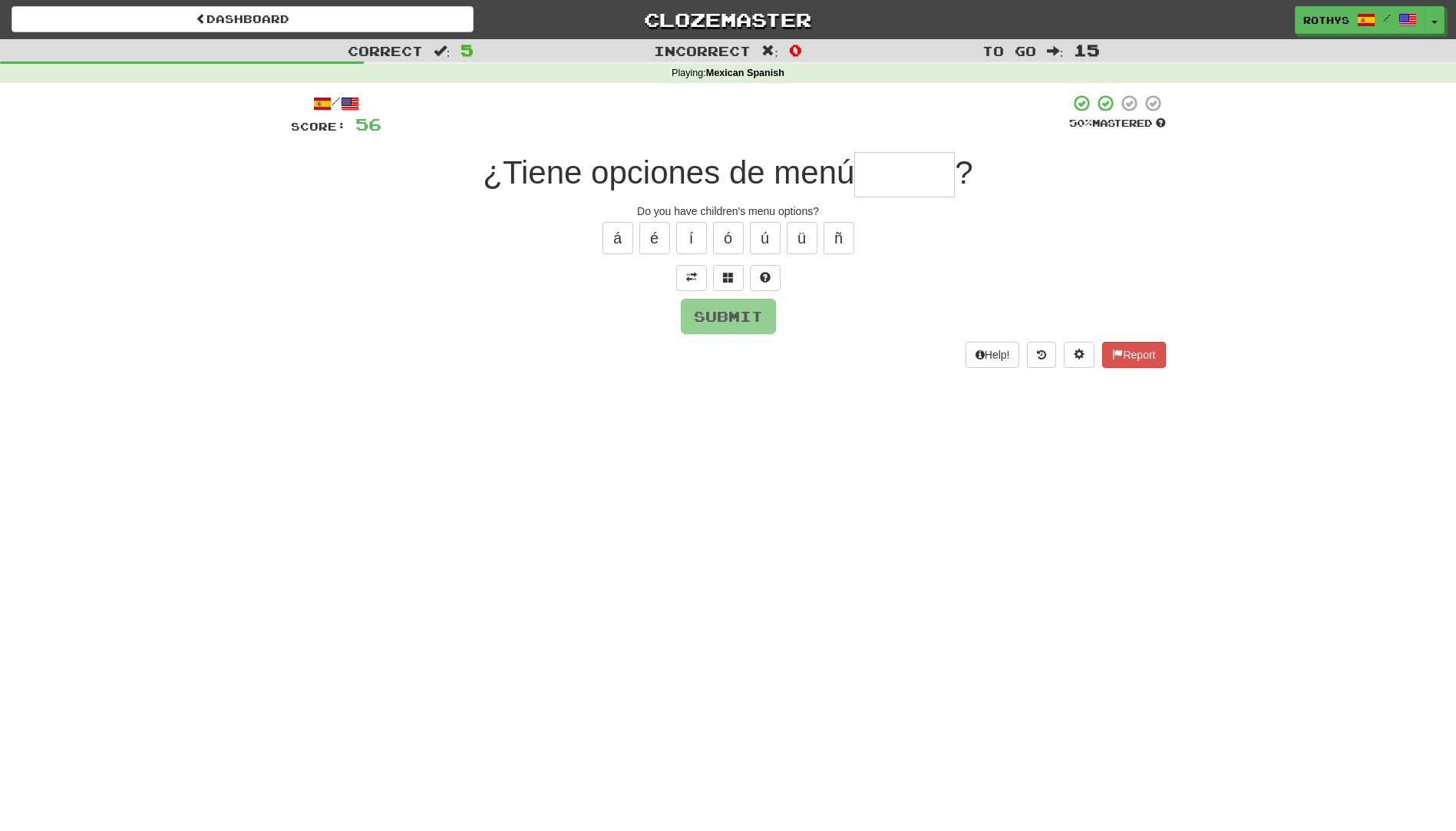
click at [895, 169] on input "text" at bounding box center [905, 175] width 100 height 45
click at [726, 271] on button at bounding box center [728, 278] width 31 height 26
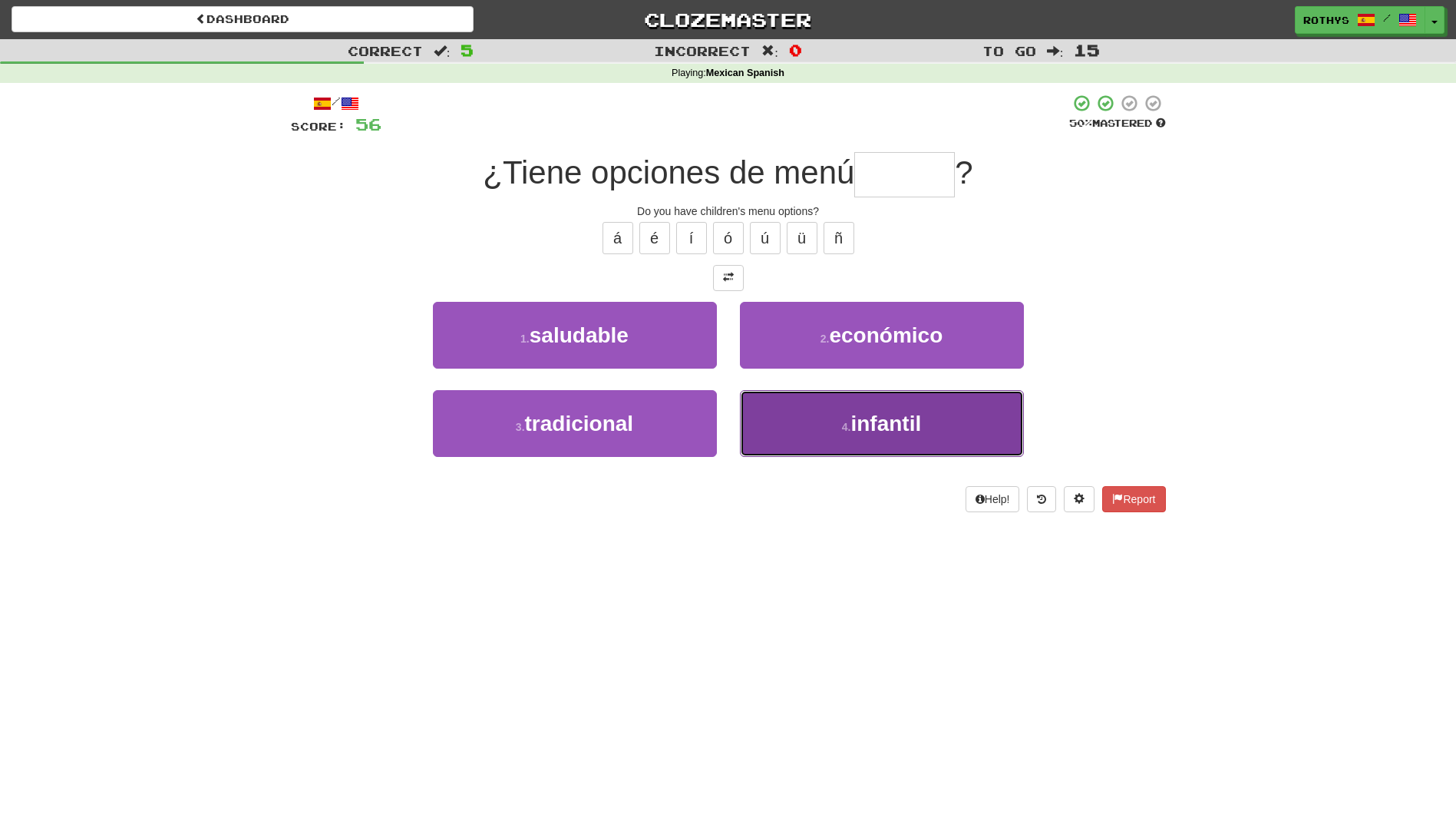
click at [872, 406] on button "4 . infantil" at bounding box center [882, 423] width 284 height 66
type input "********"
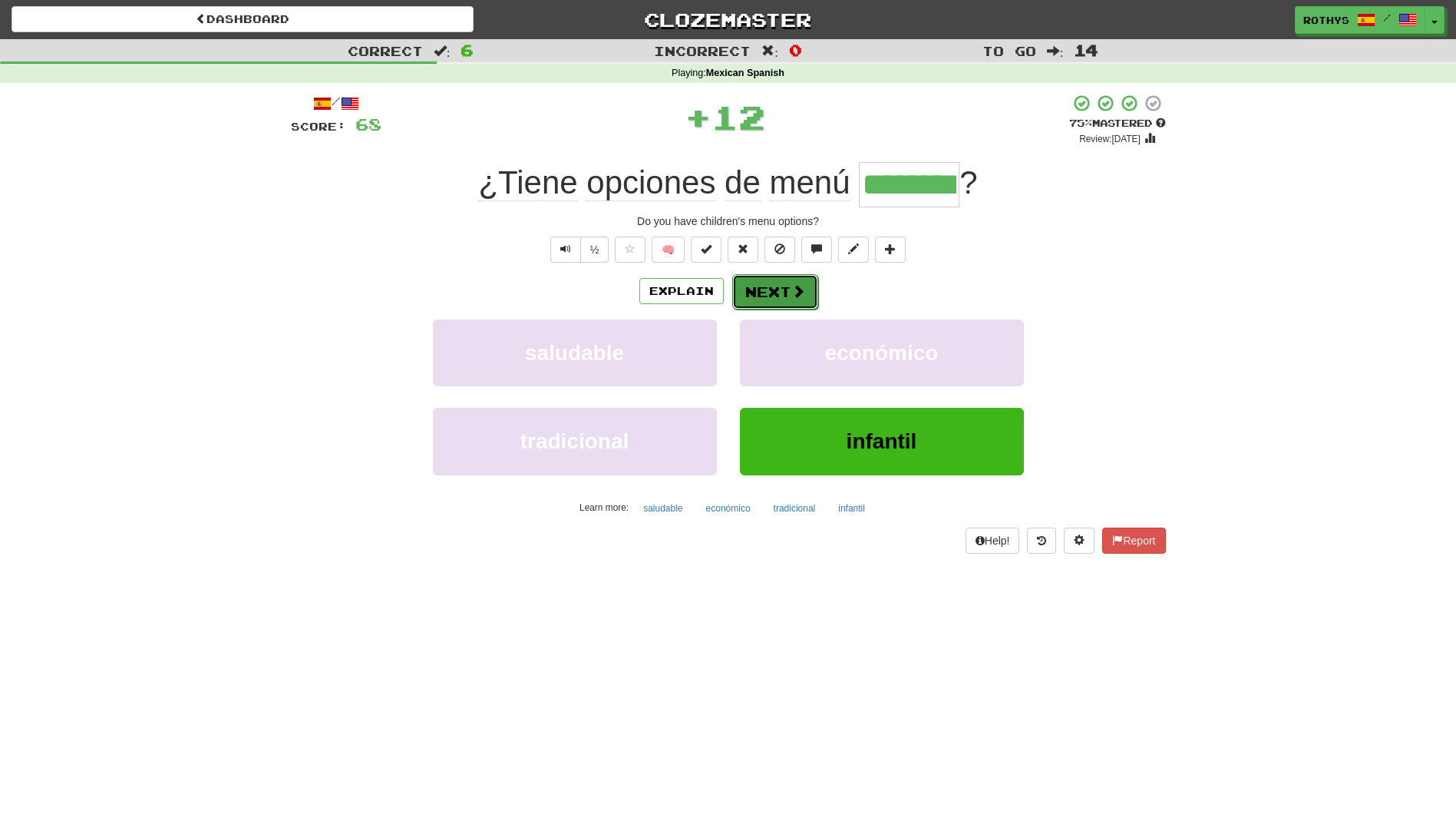
click at [777, 286] on button "Next" at bounding box center [775, 291] width 86 height 35
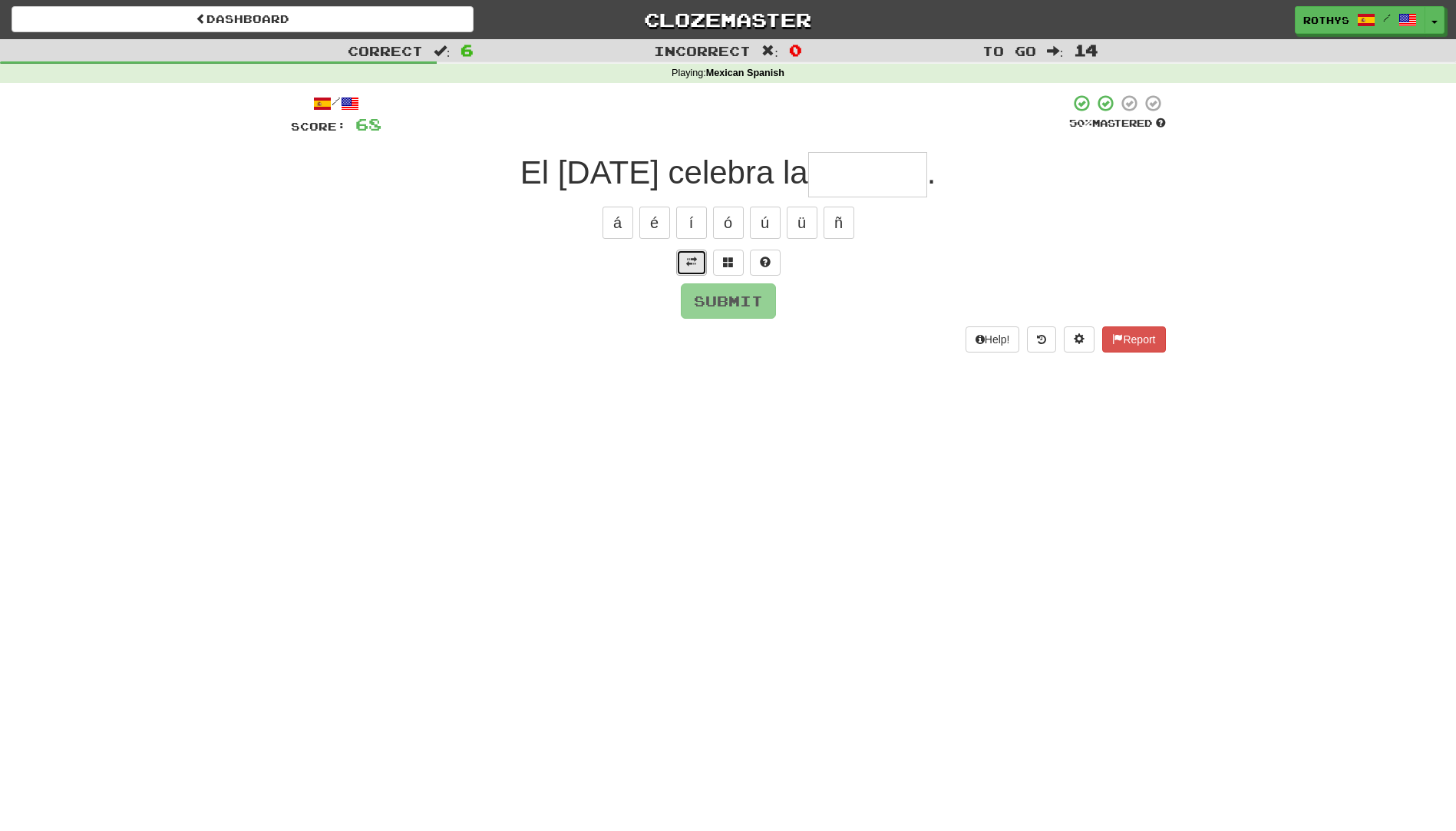
click at [695, 260] on span at bounding box center [691, 261] width 11 height 11
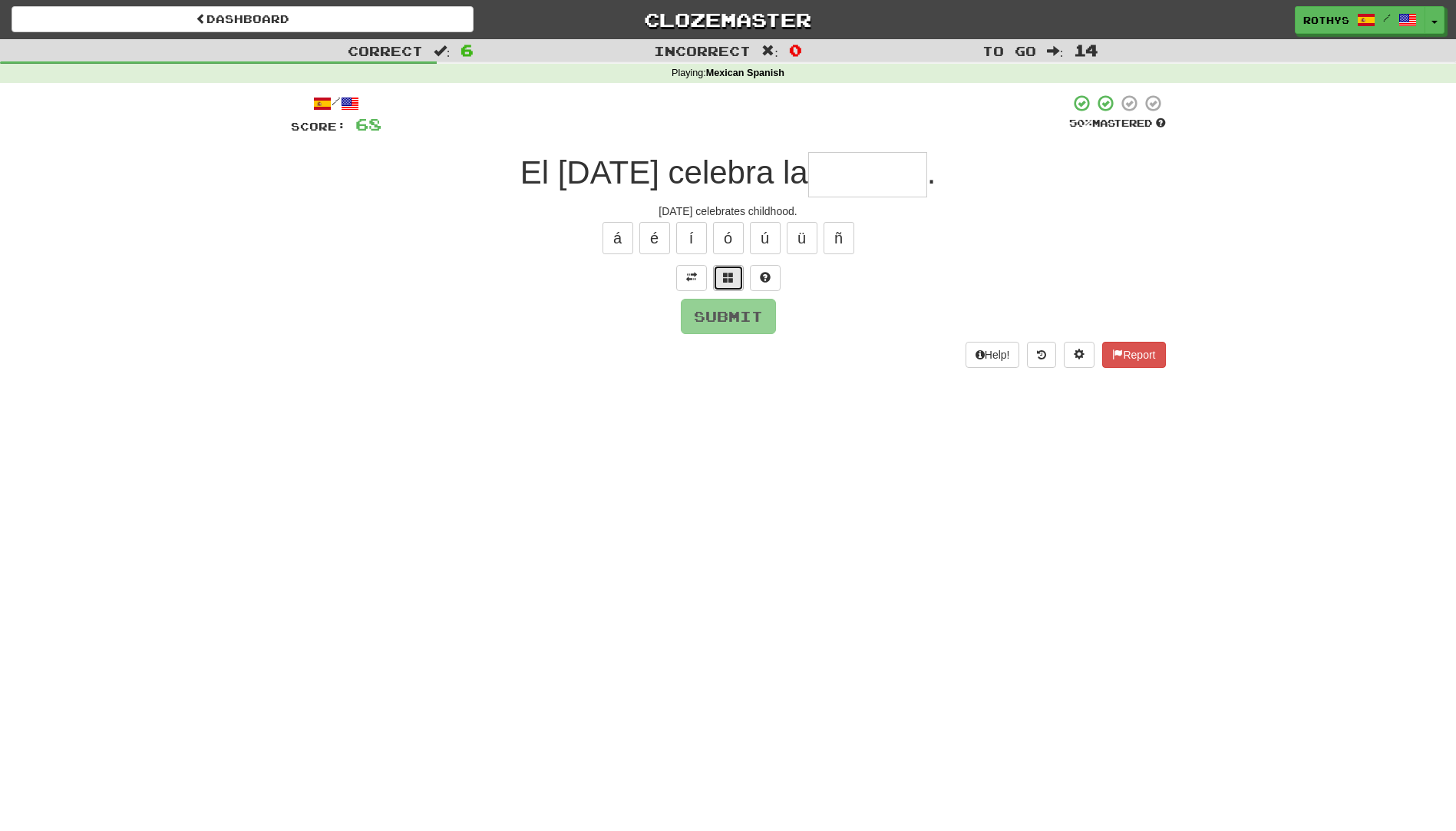
click at [732, 272] on span at bounding box center [728, 277] width 11 height 11
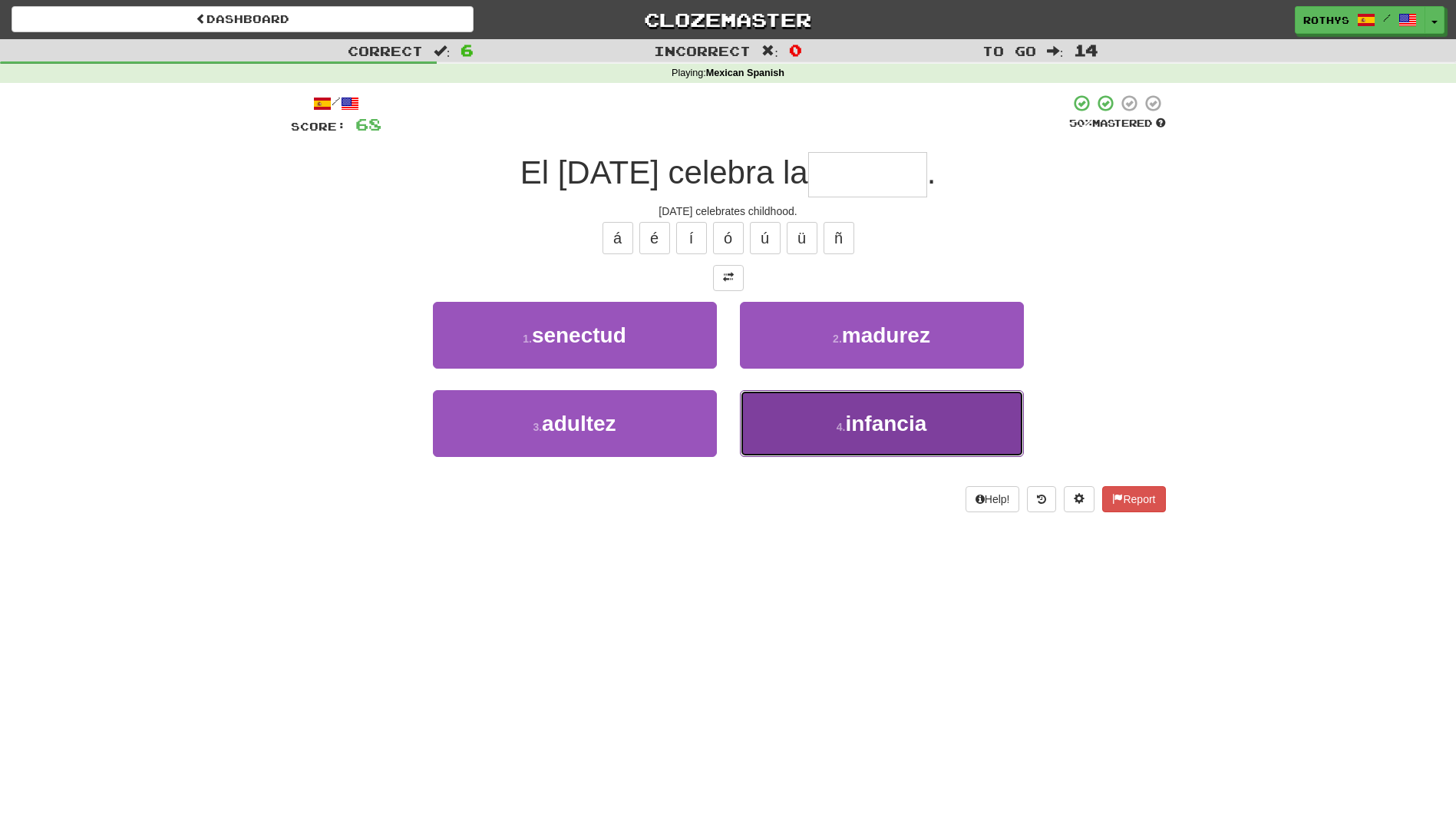
click at [808, 409] on button "4 . infancia" at bounding box center [882, 423] width 284 height 66
type input "********"
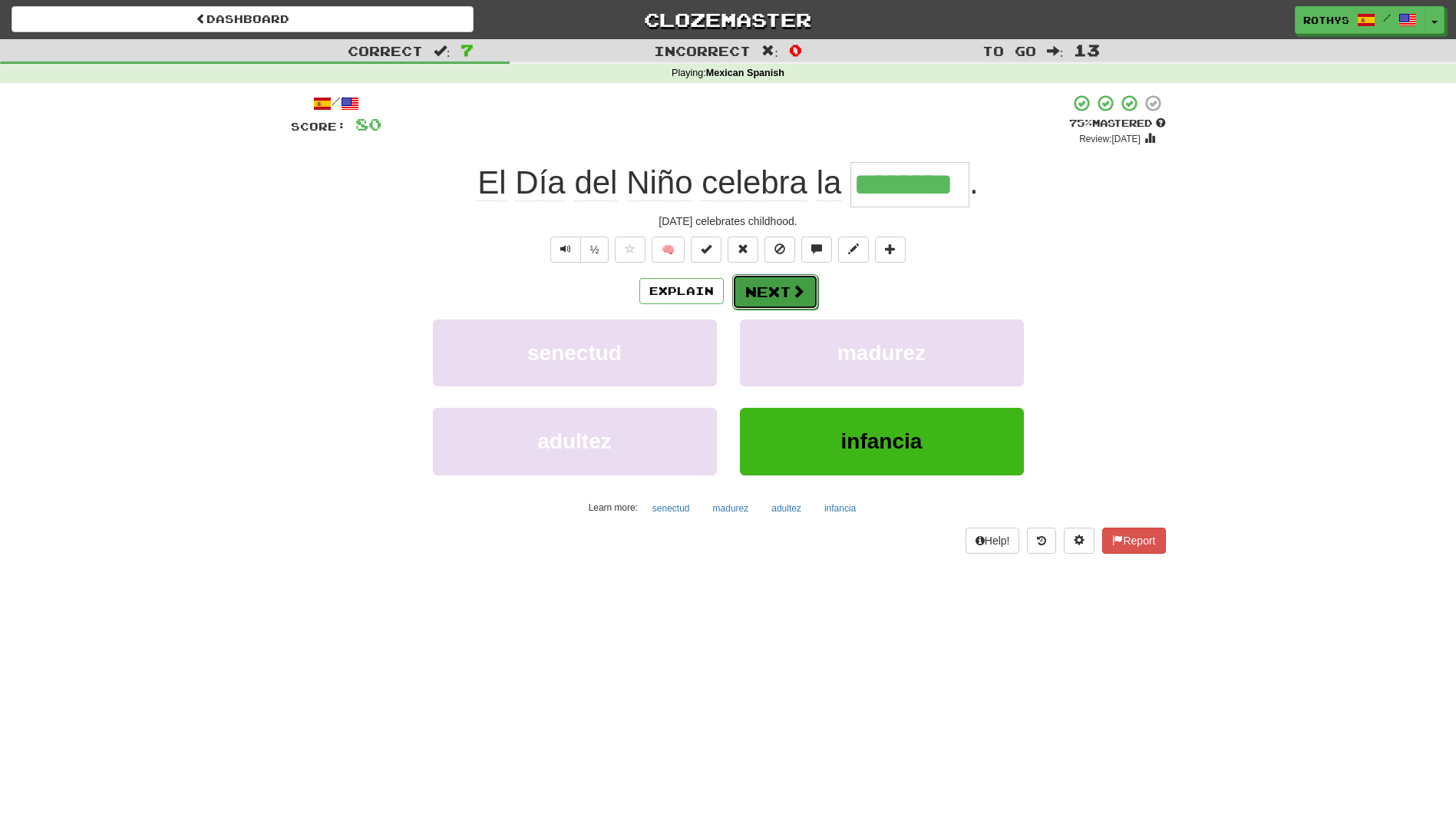
click at [792, 292] on span at bounding box center [798, 291] width 14 height 14
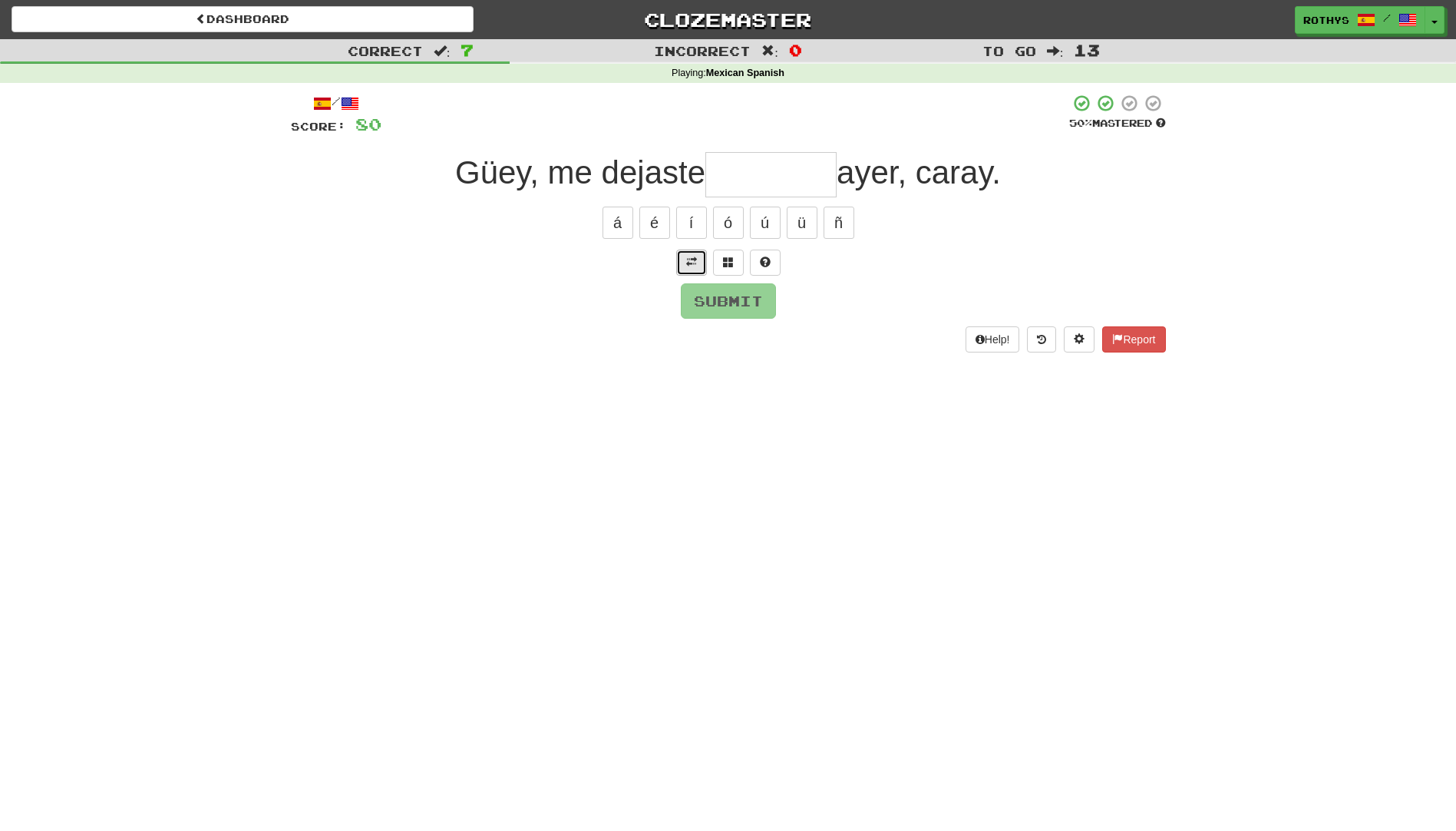
click at [688, 259] on span at bounding box center [691, 261] width 11 height 11
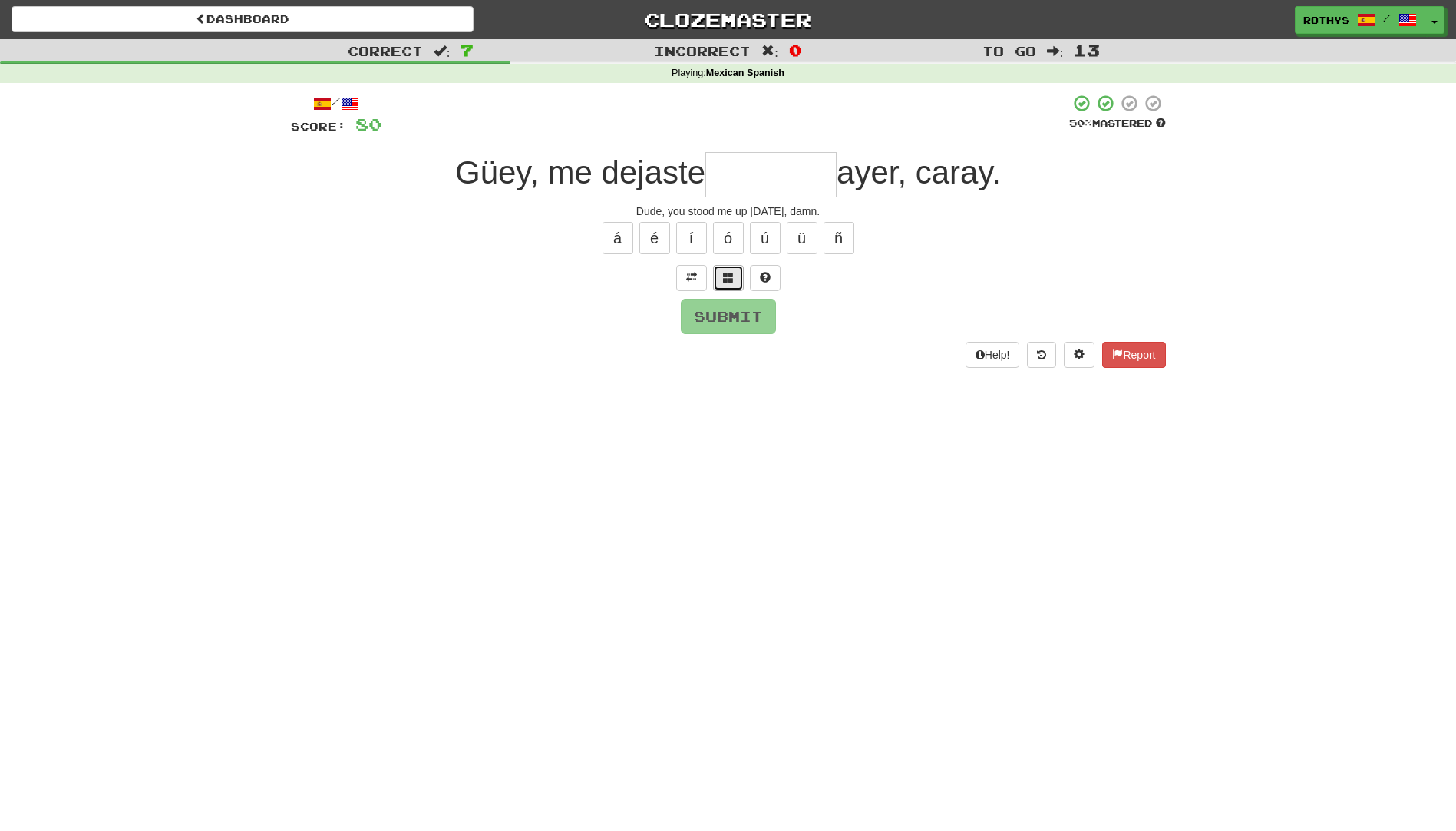
click at [734, 284] on button at bounding box center [728, 278] width 31 height 26
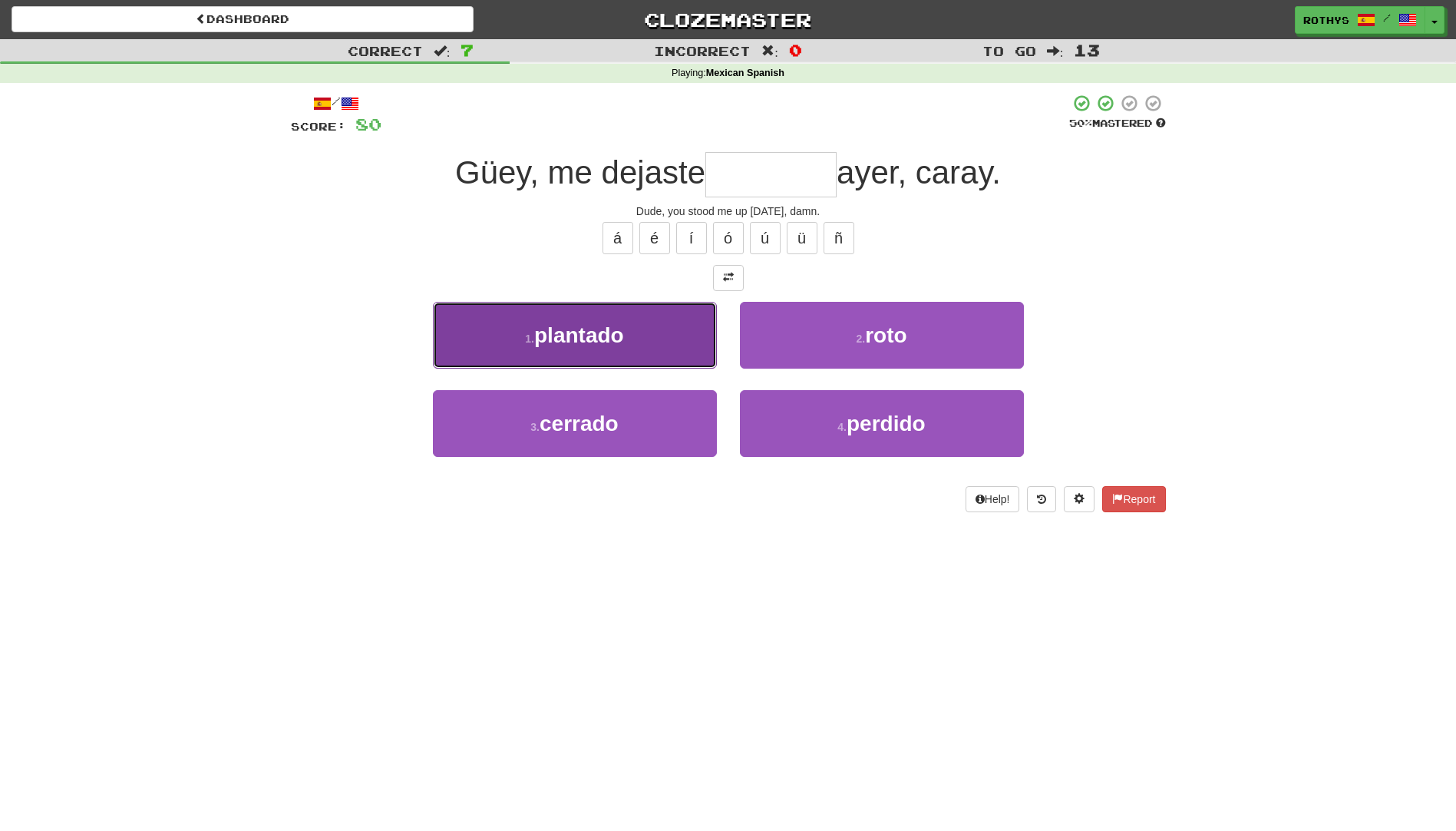
click at [624, 358] on button "1 . plantado" at bounding box center [575, 335] width 284 height 66
type input "********"
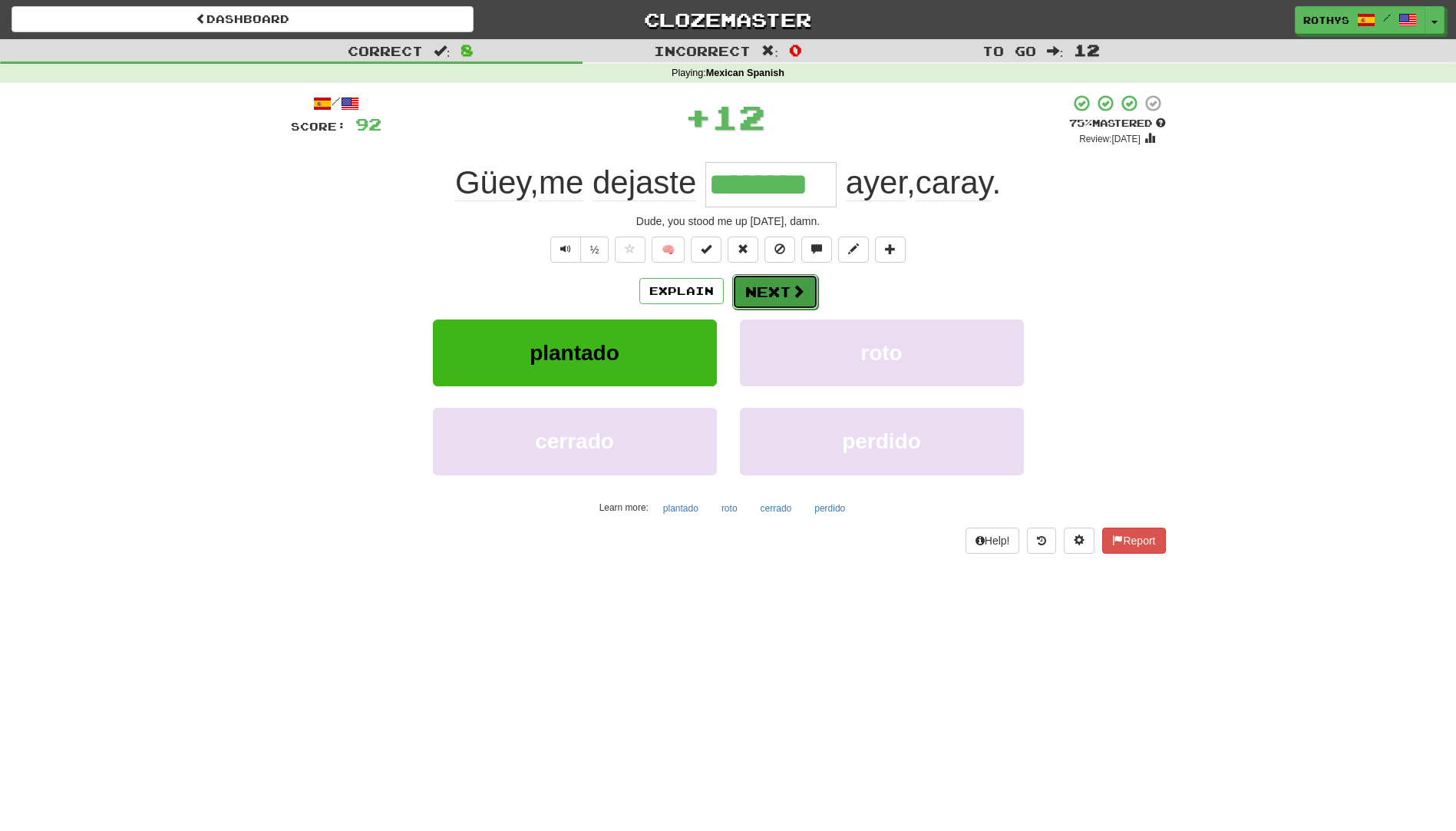
click at [764, 294] on button "Next" at bounding box center [775, 291] width 86 height 35
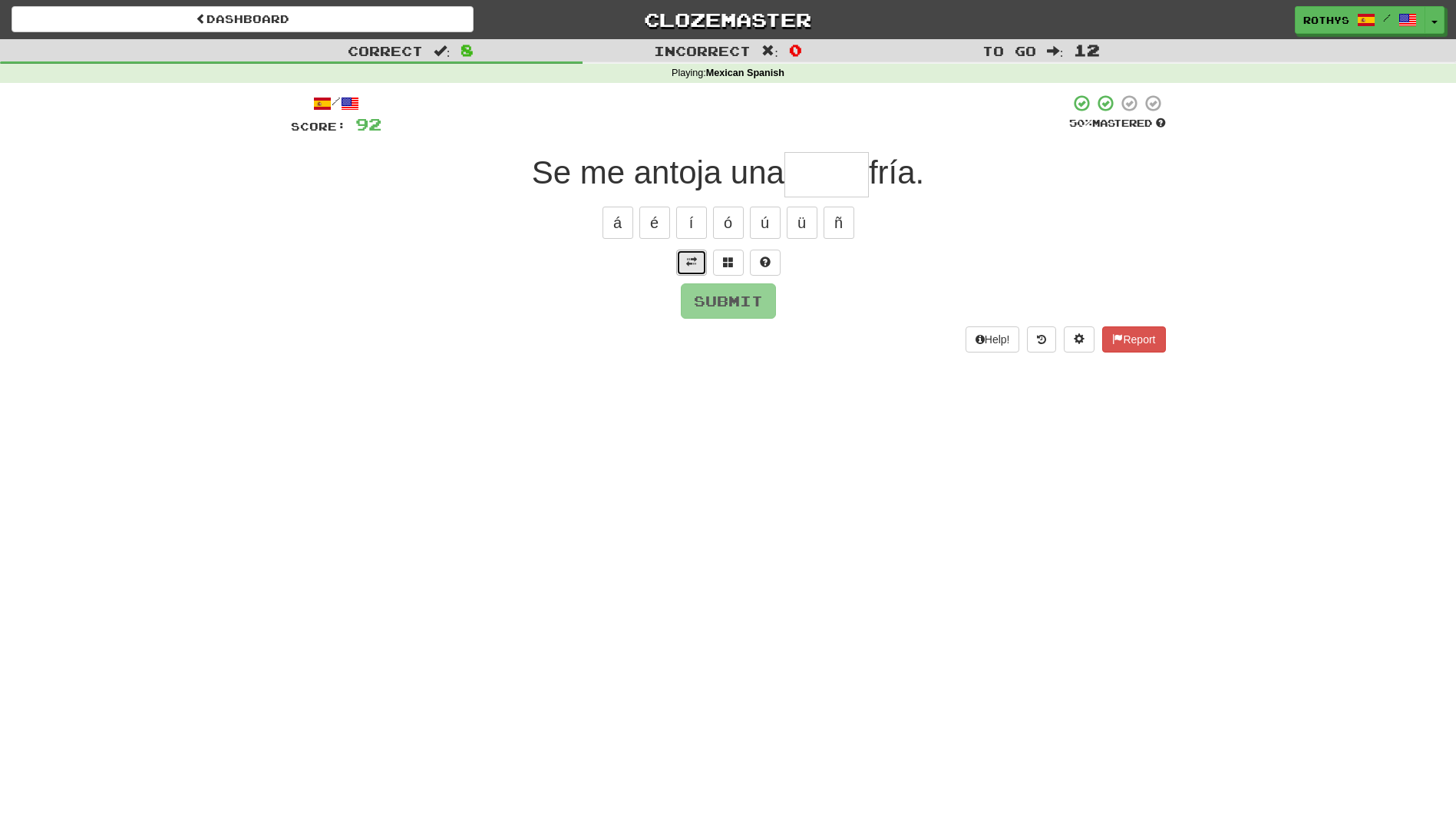
click at [695, 266] on span at bounding box center [691, 261] width 11 height 11
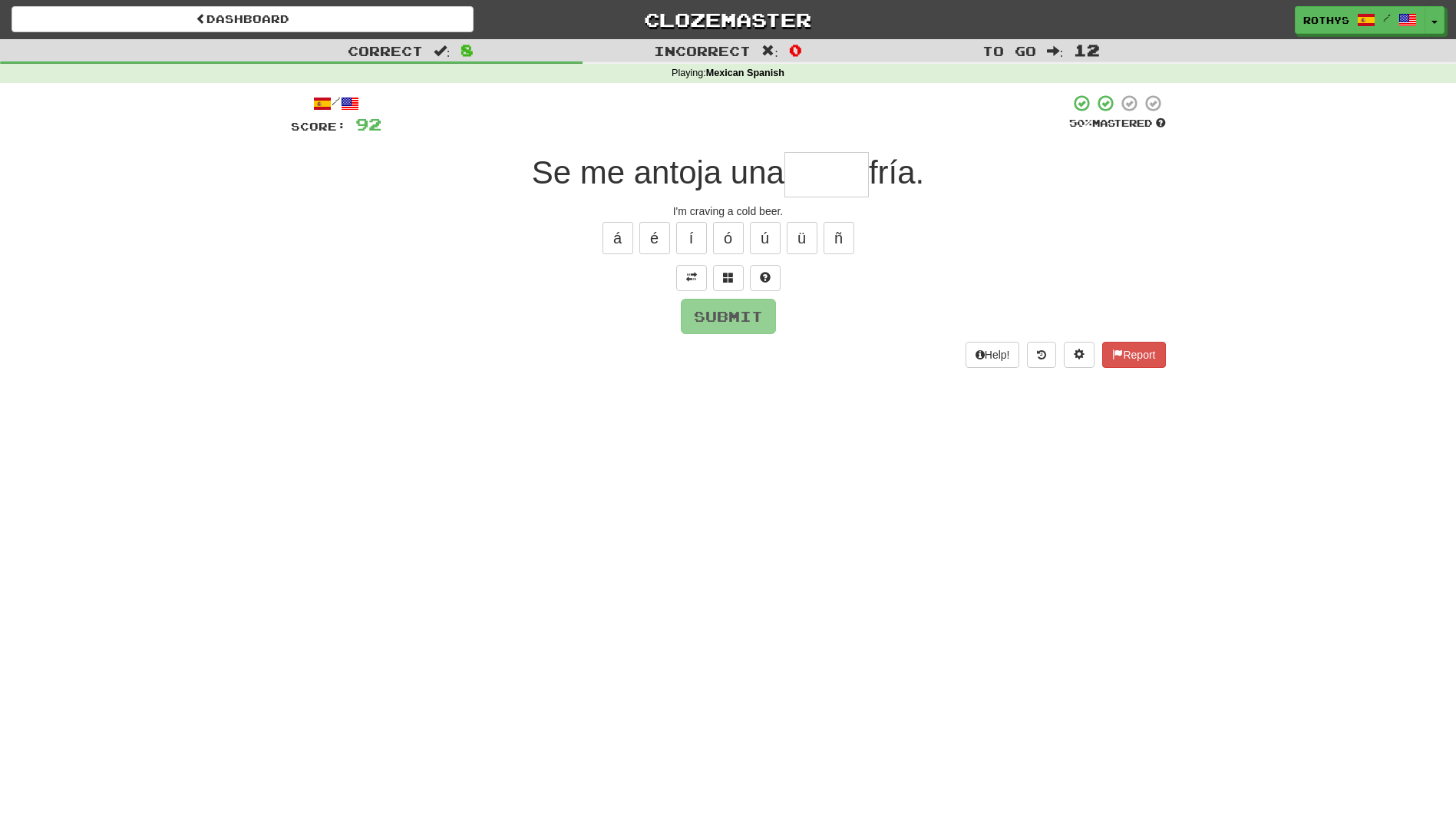
click at [820, 185] on input "text" at bounding box center [826, 175] width 84 height 45
click at [729, 276] on span at bounding box center [728, 277] width 11 height 11
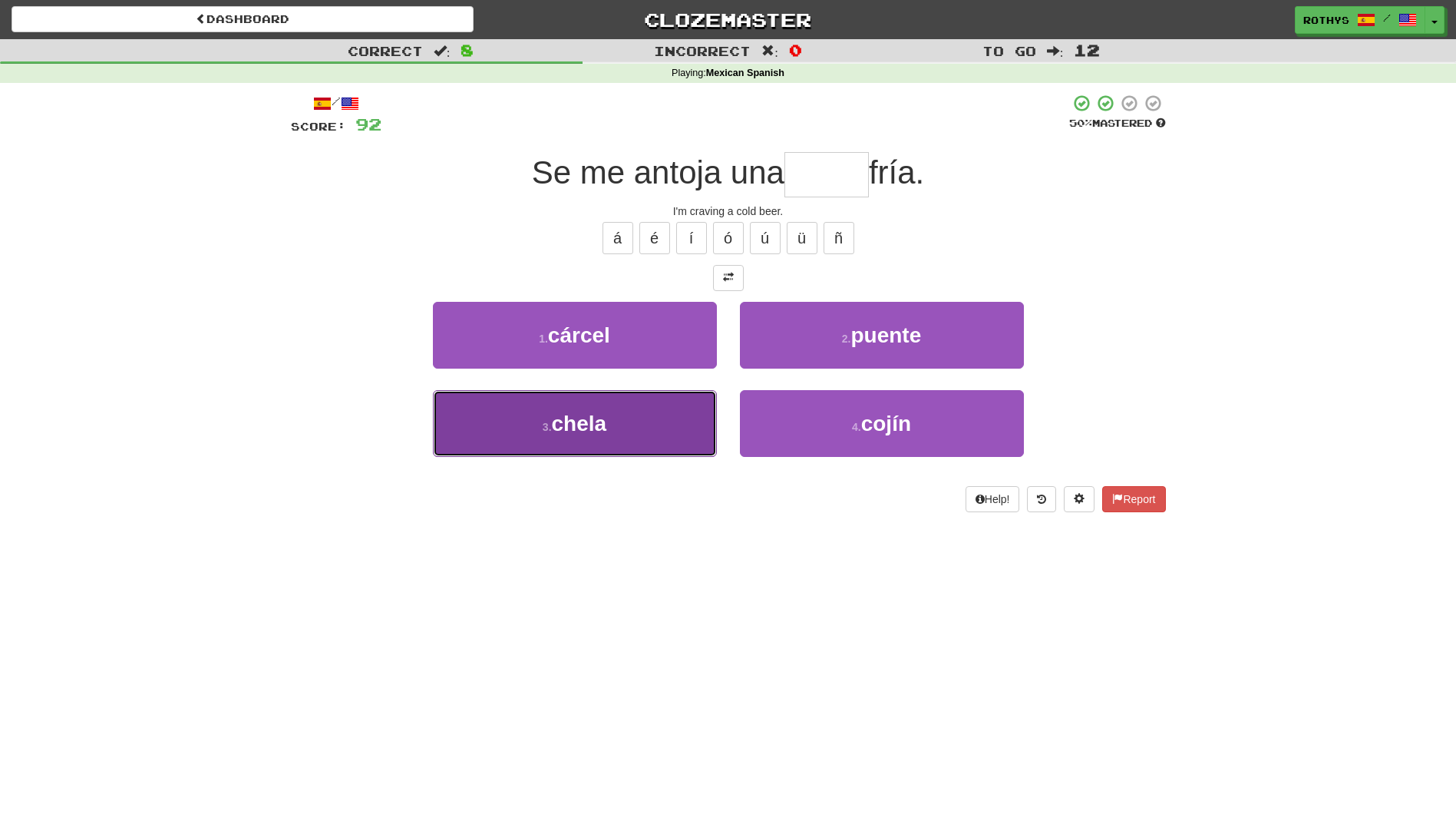
click at [602, 417] on span "chela" at bounding box center [580, 424] width 55 height 24
type input "*****"
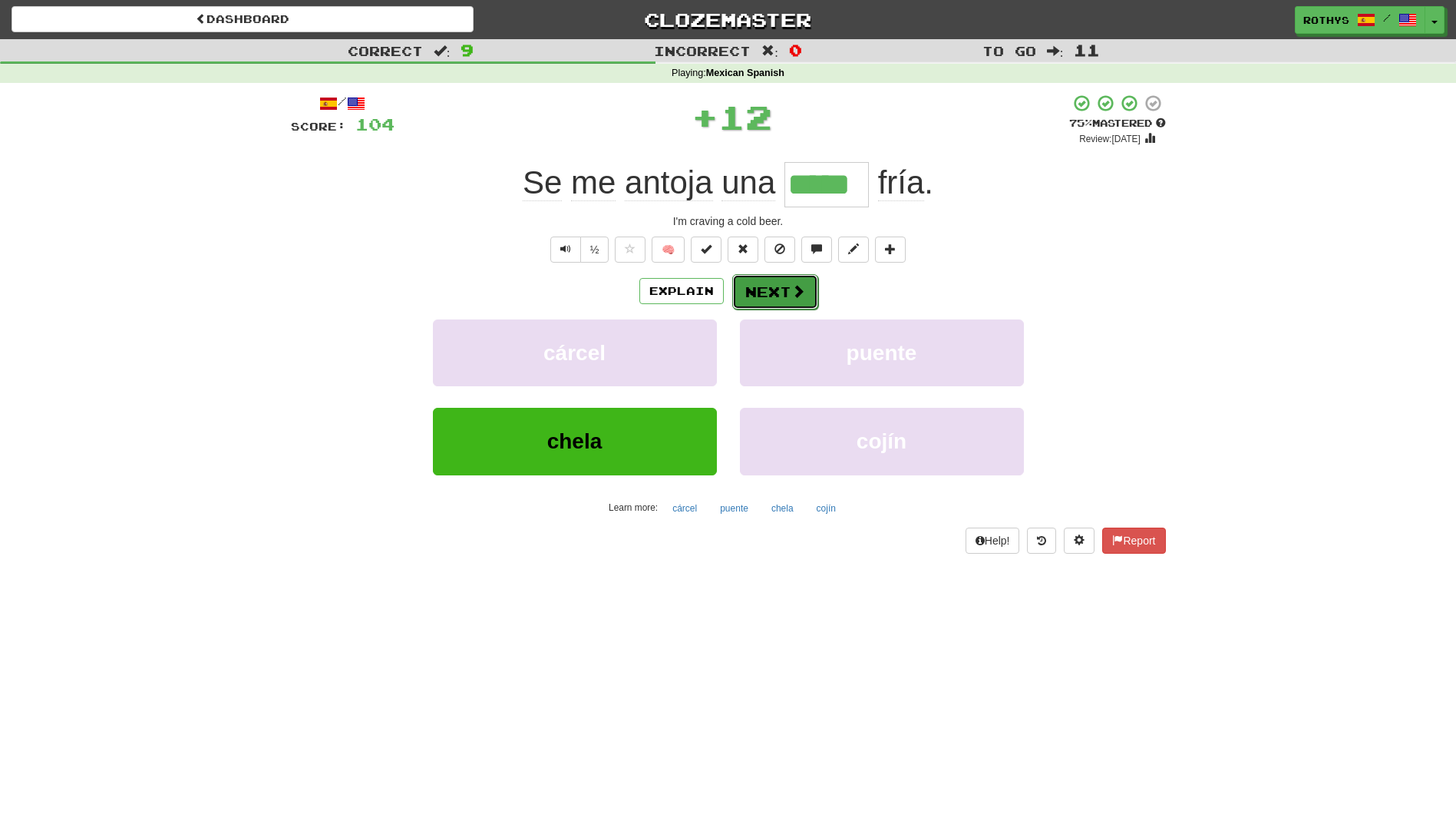
click at [779, 295] on button "Next" at bounding box center [775, 291] width 86 height 35
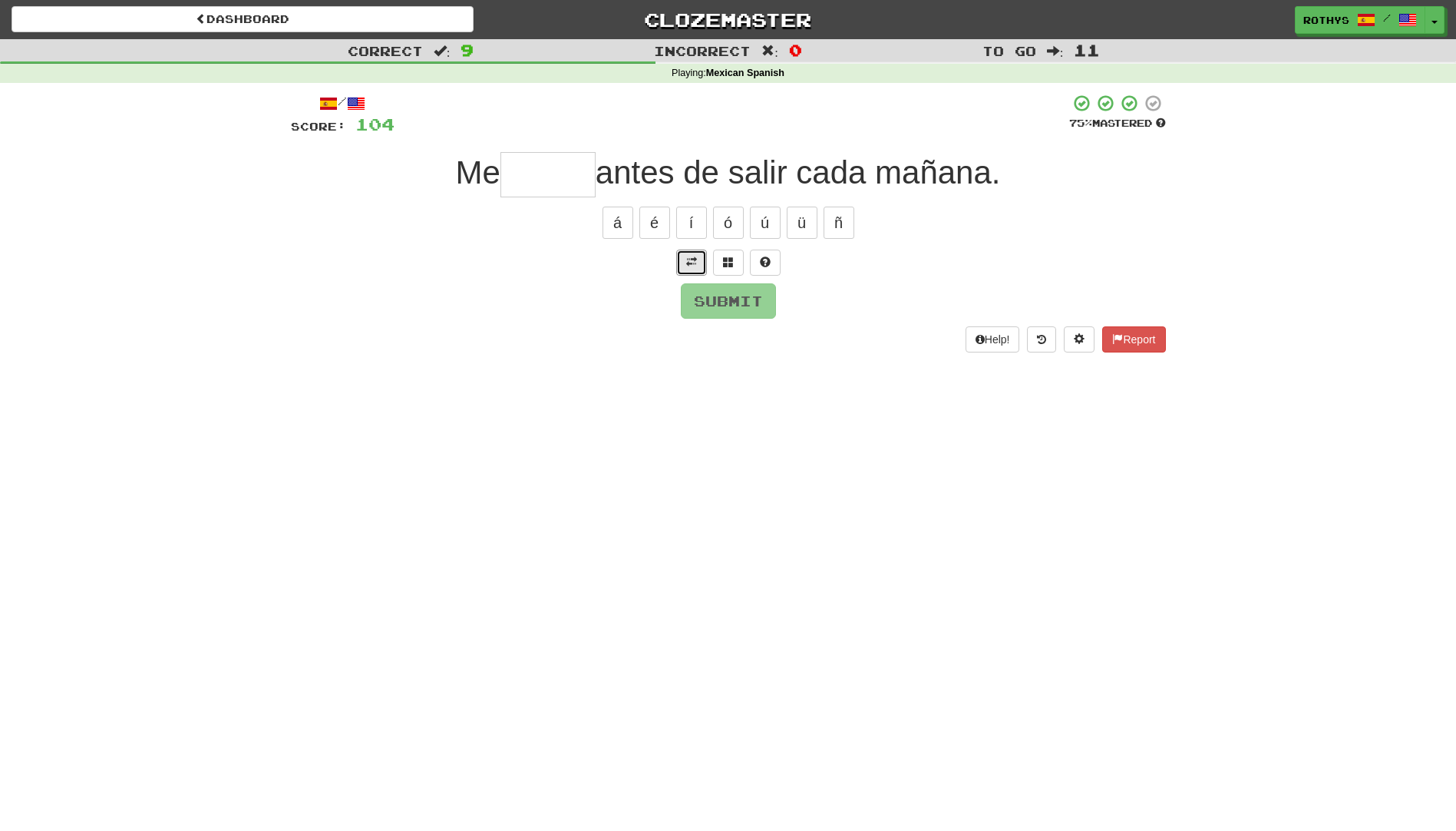
click at [690, 256] on span at bounding box center [691, 261] width 11 height 11
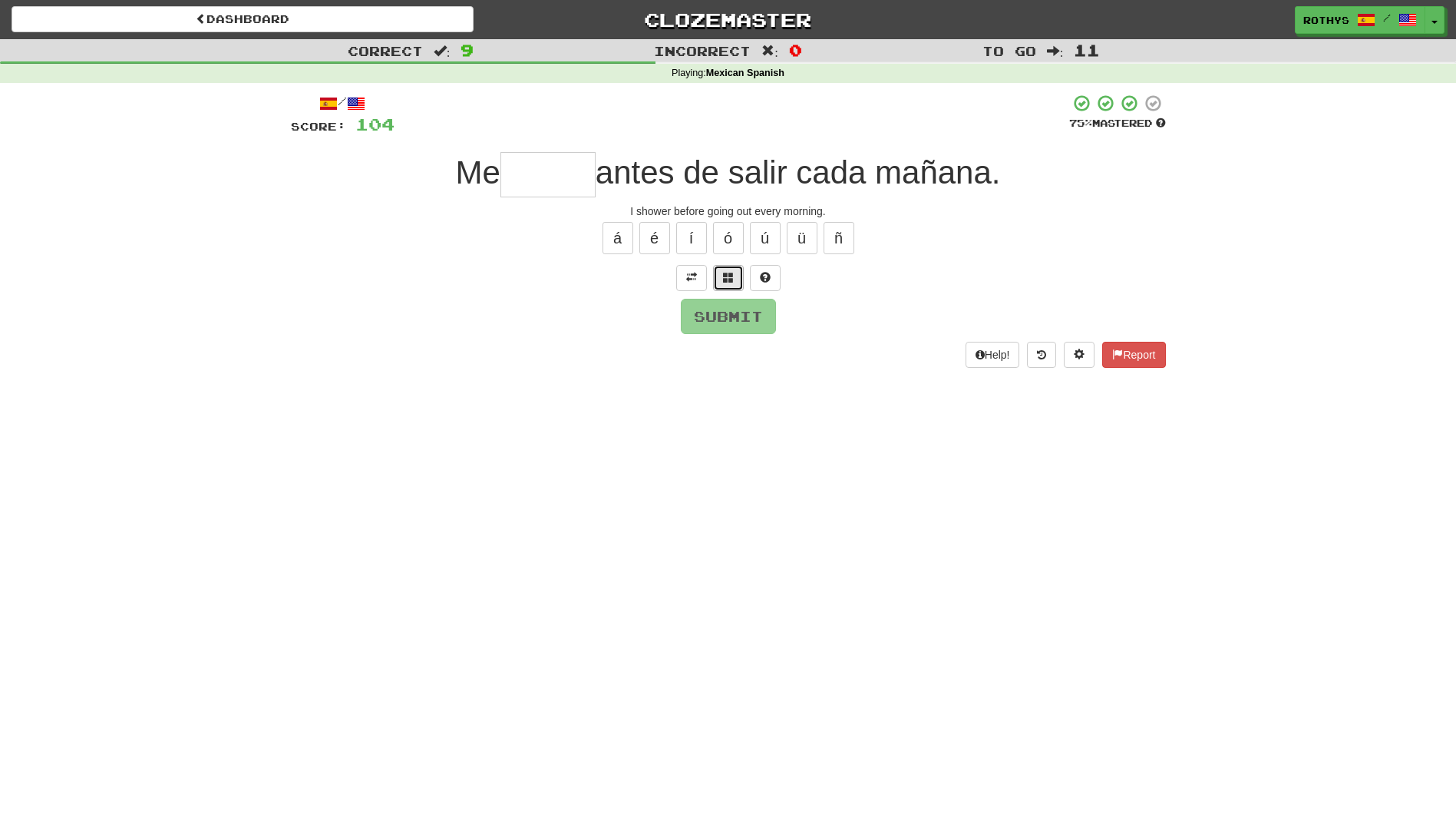
click at [732, 275] on span at bounding box center [728, 277] width 11 height 11
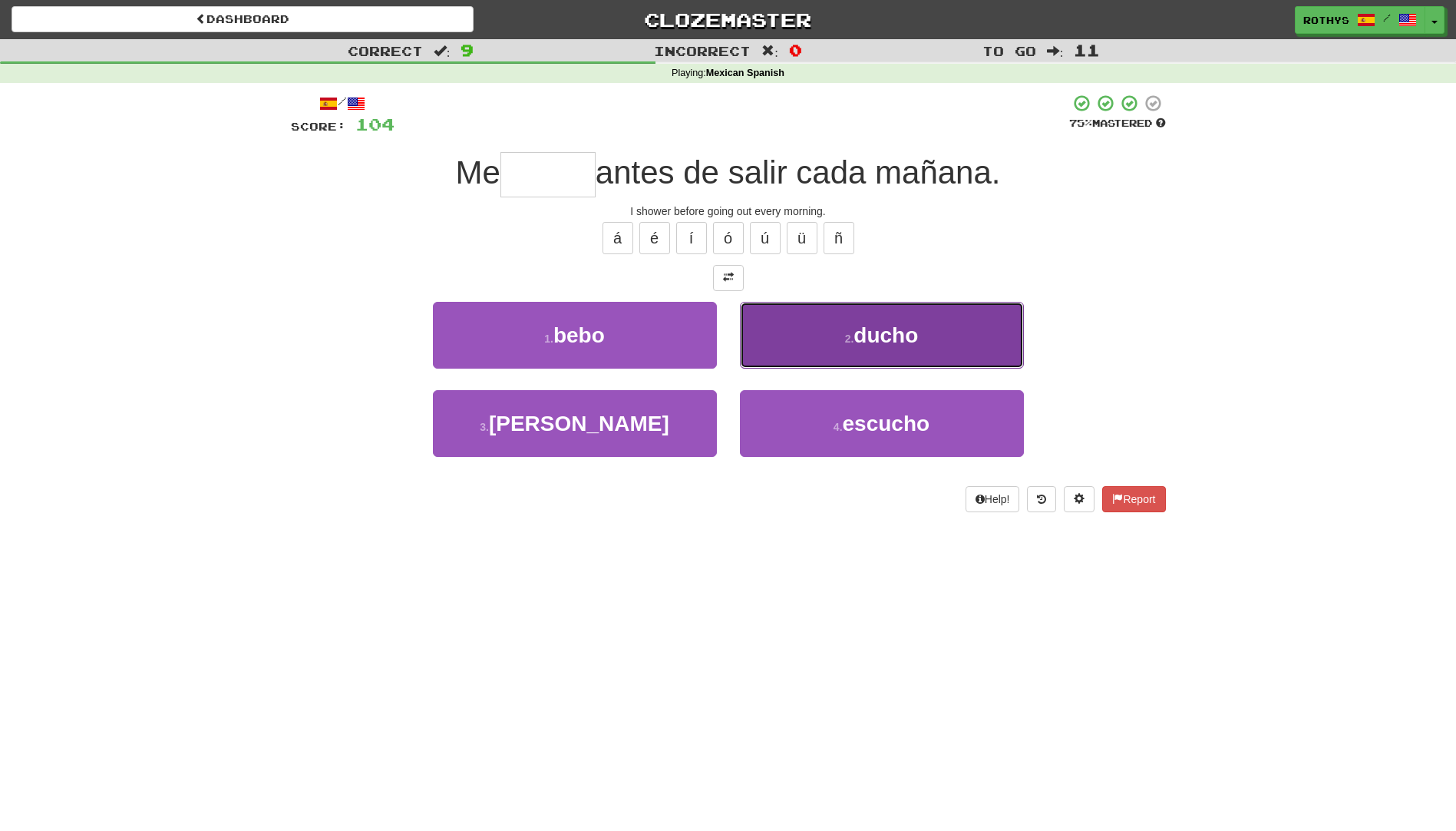
click at [899, 345] on span "ducho" at bounding box center [886, 335] width 65 height 24
type input "*****"
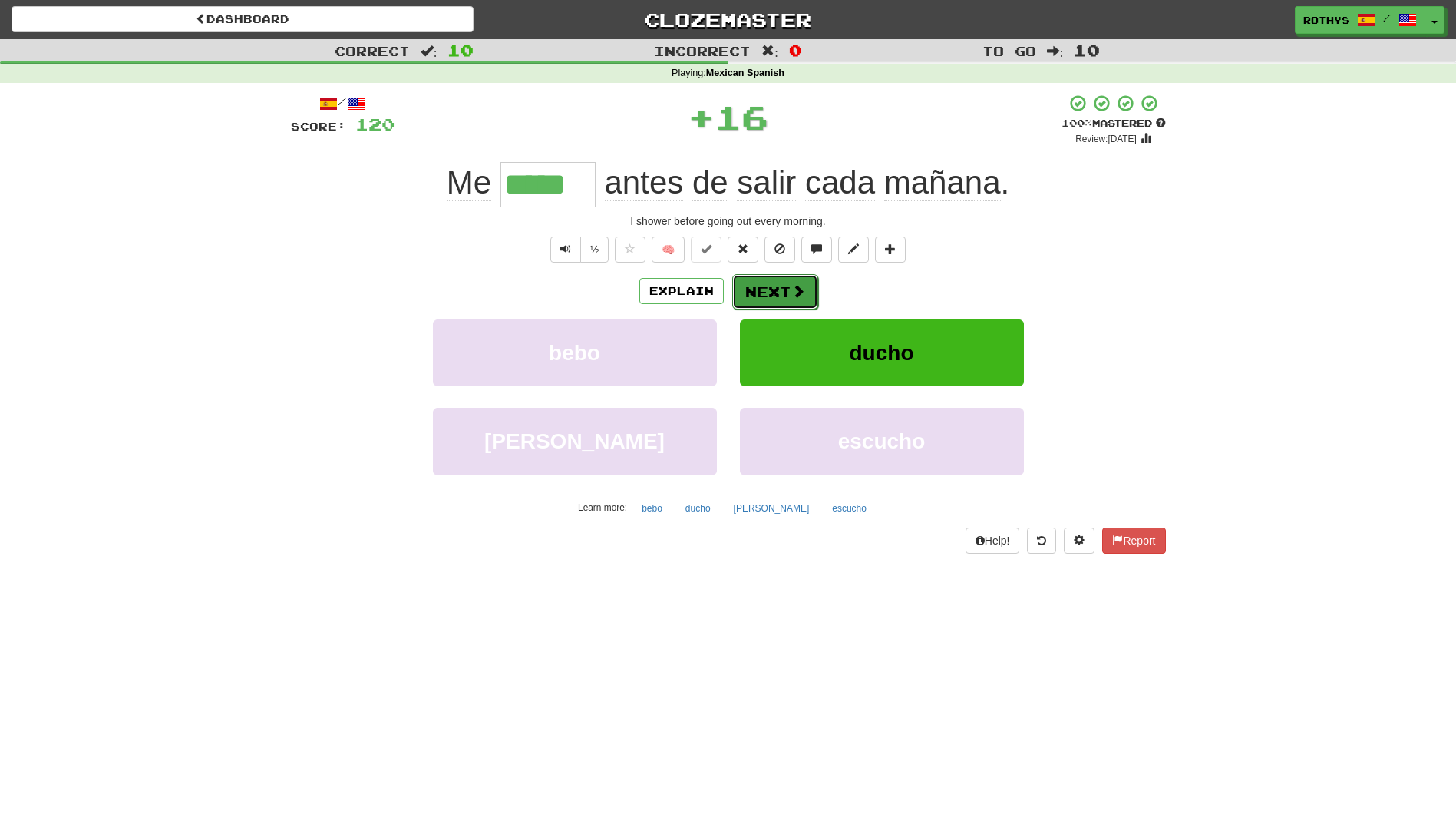
click at [778, 289] on button "Next" at bounding box center [775, 291] width 86 height 35
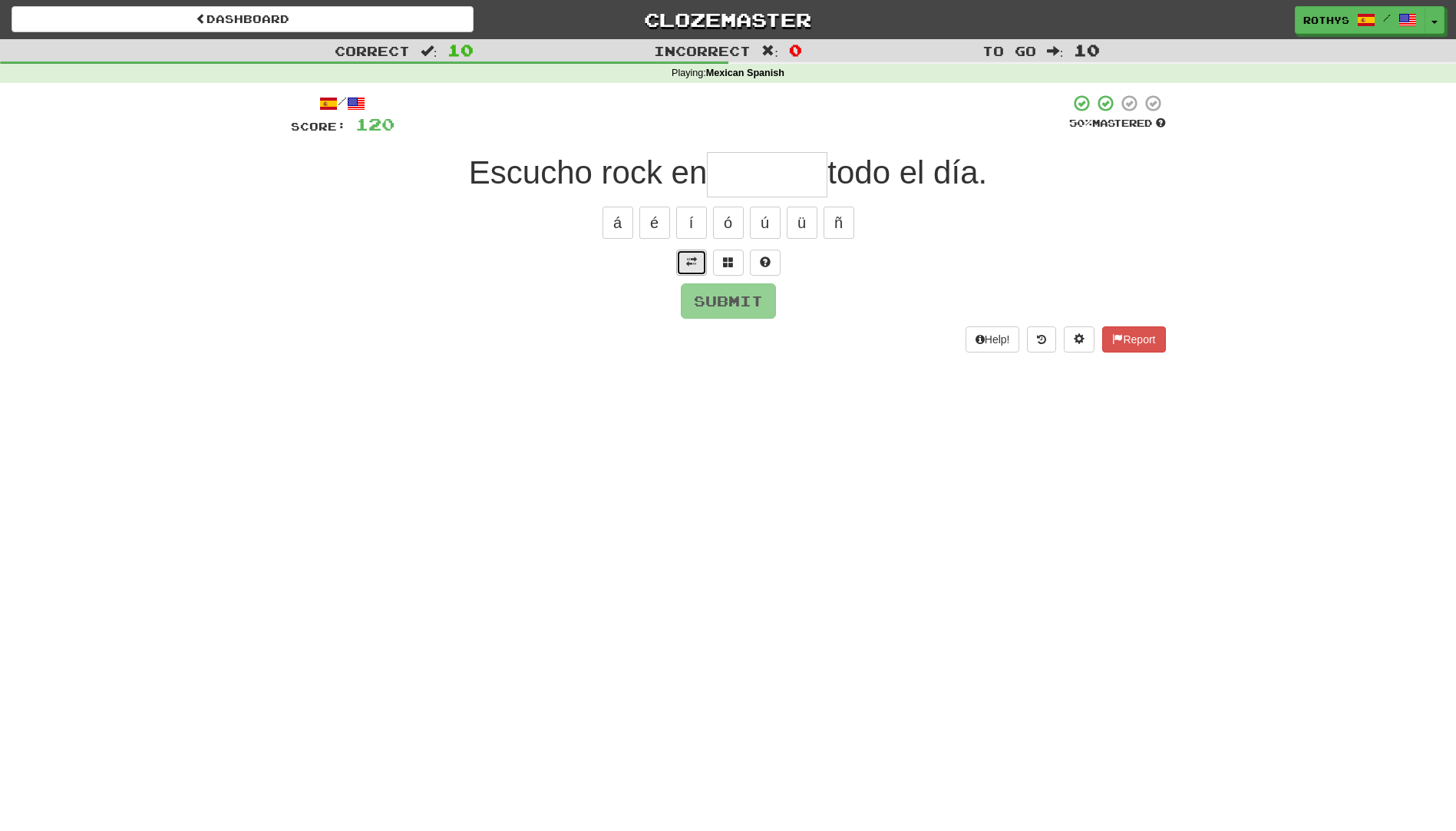
click at [690, 261] on span at bounding box center [691, 261] width 11 height 11
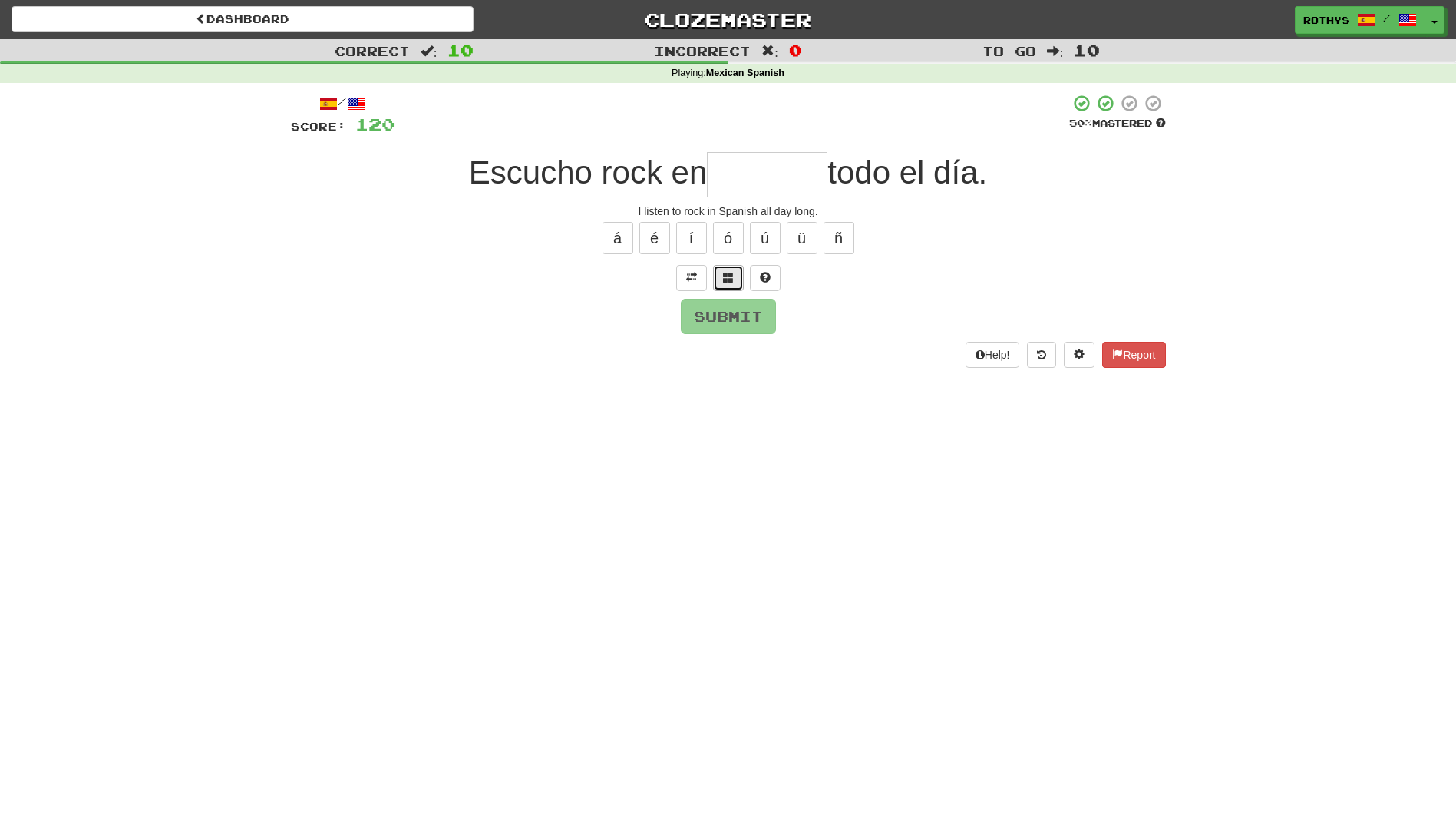
click at [732, 273] on span at bounding box center [728, 277] width 11 height 11
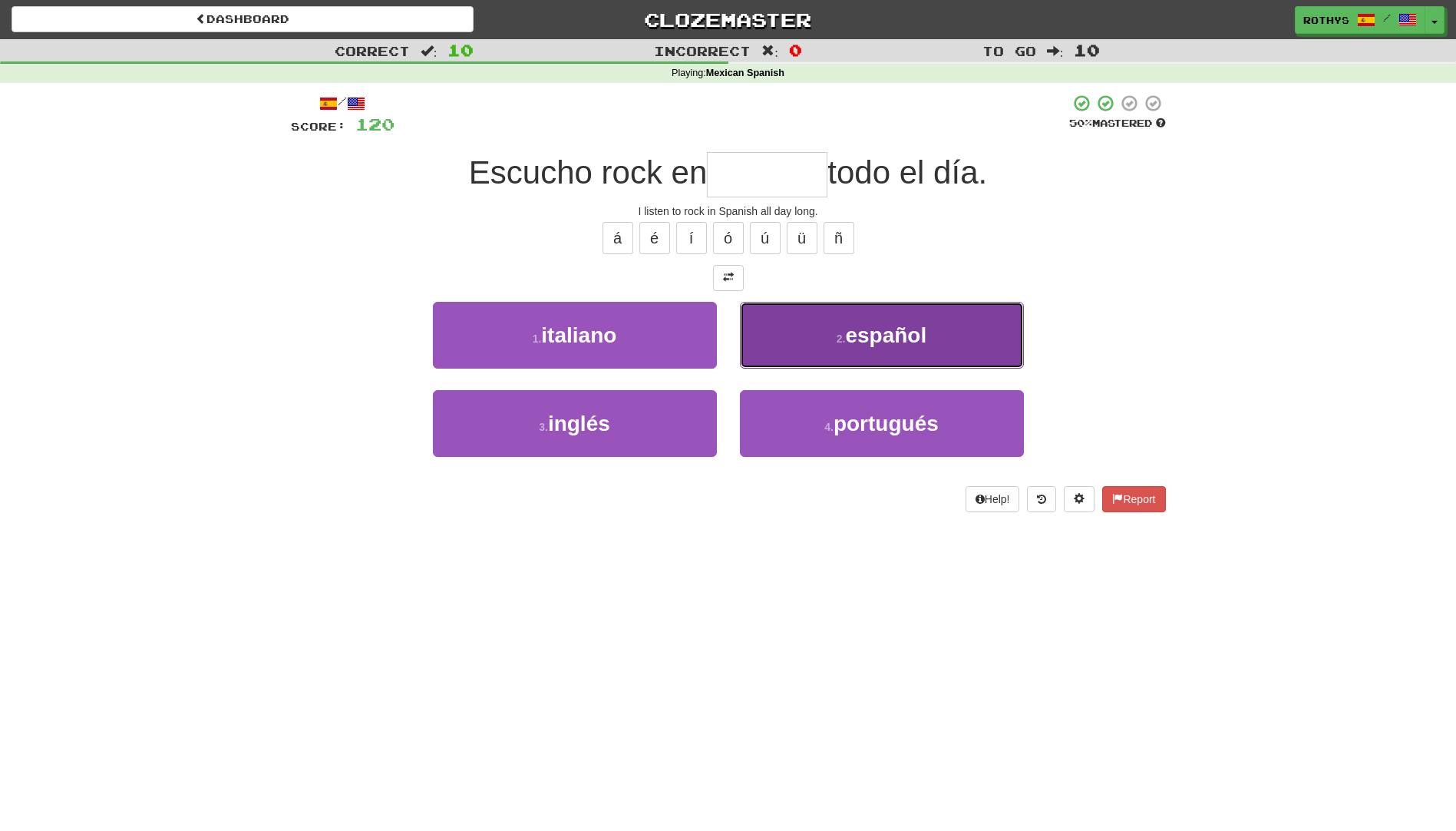
click at [921, 325] on span "español" at bounding box center [886, 335] width 82 height 24
type input "*******"
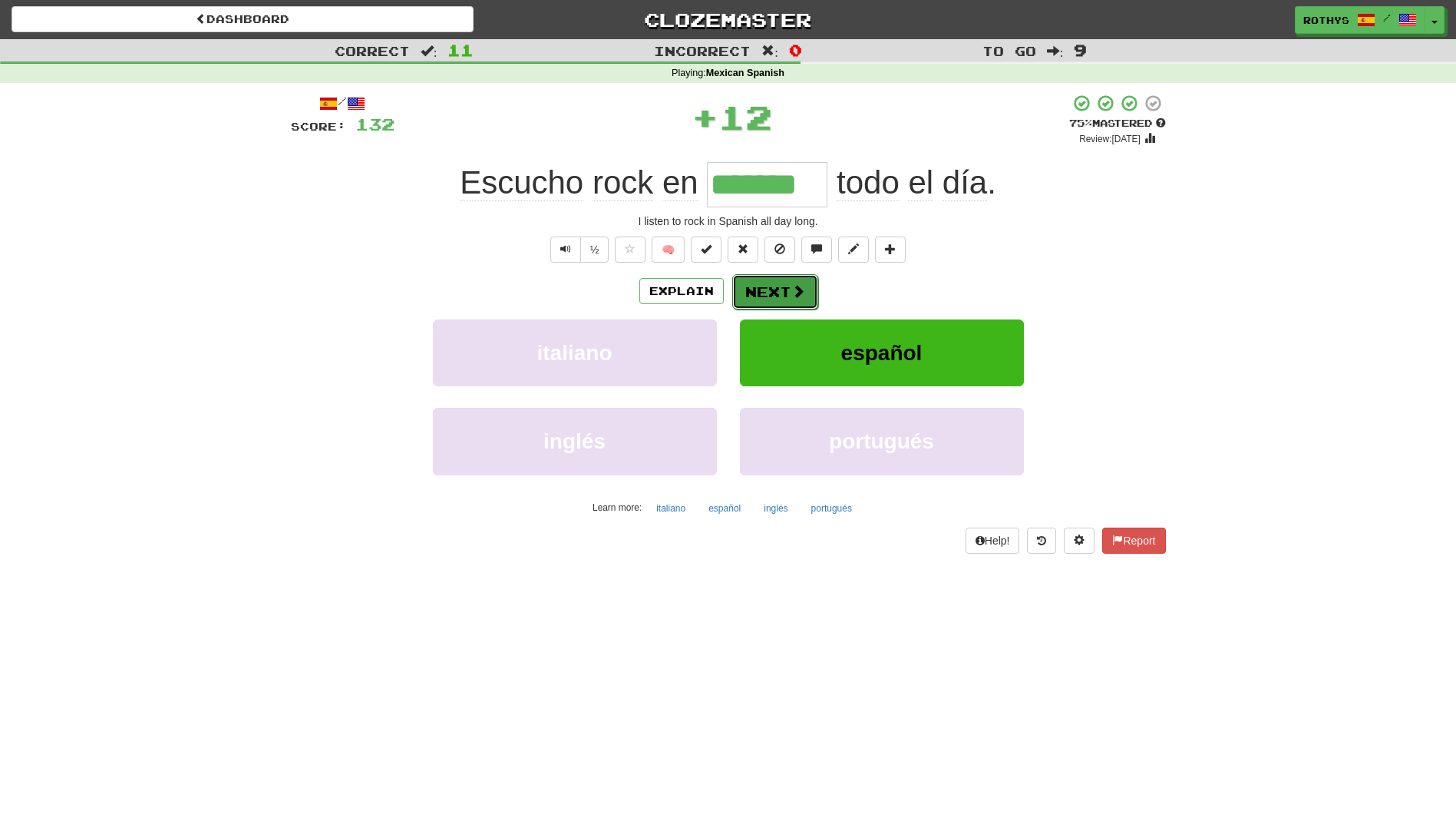
click at [779, 294] on button "Next" at bounding box center [775, 291] width 86 height 35
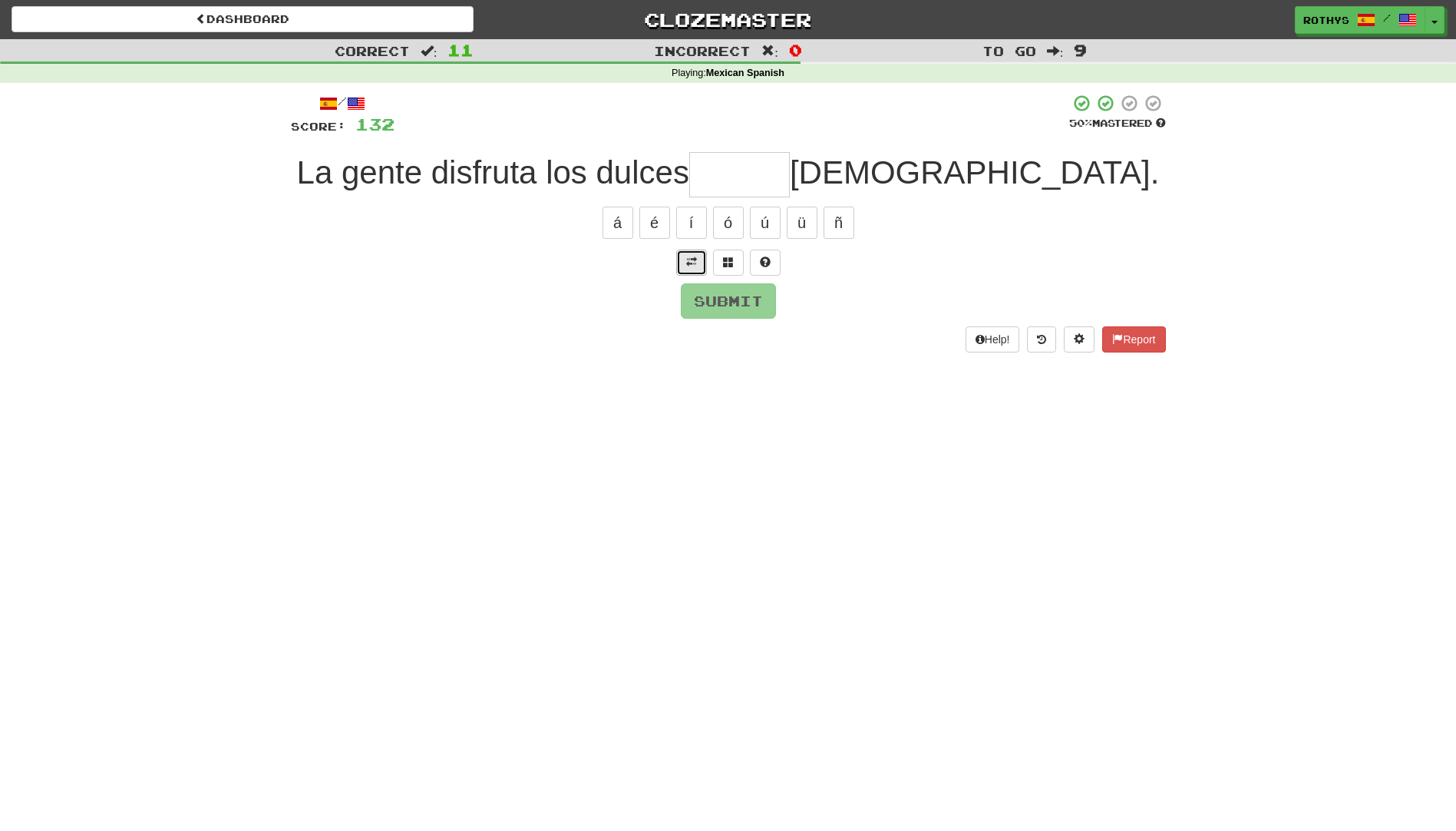
click at [692, 261] on span at bounding box center [691, 261] width 11 height 11
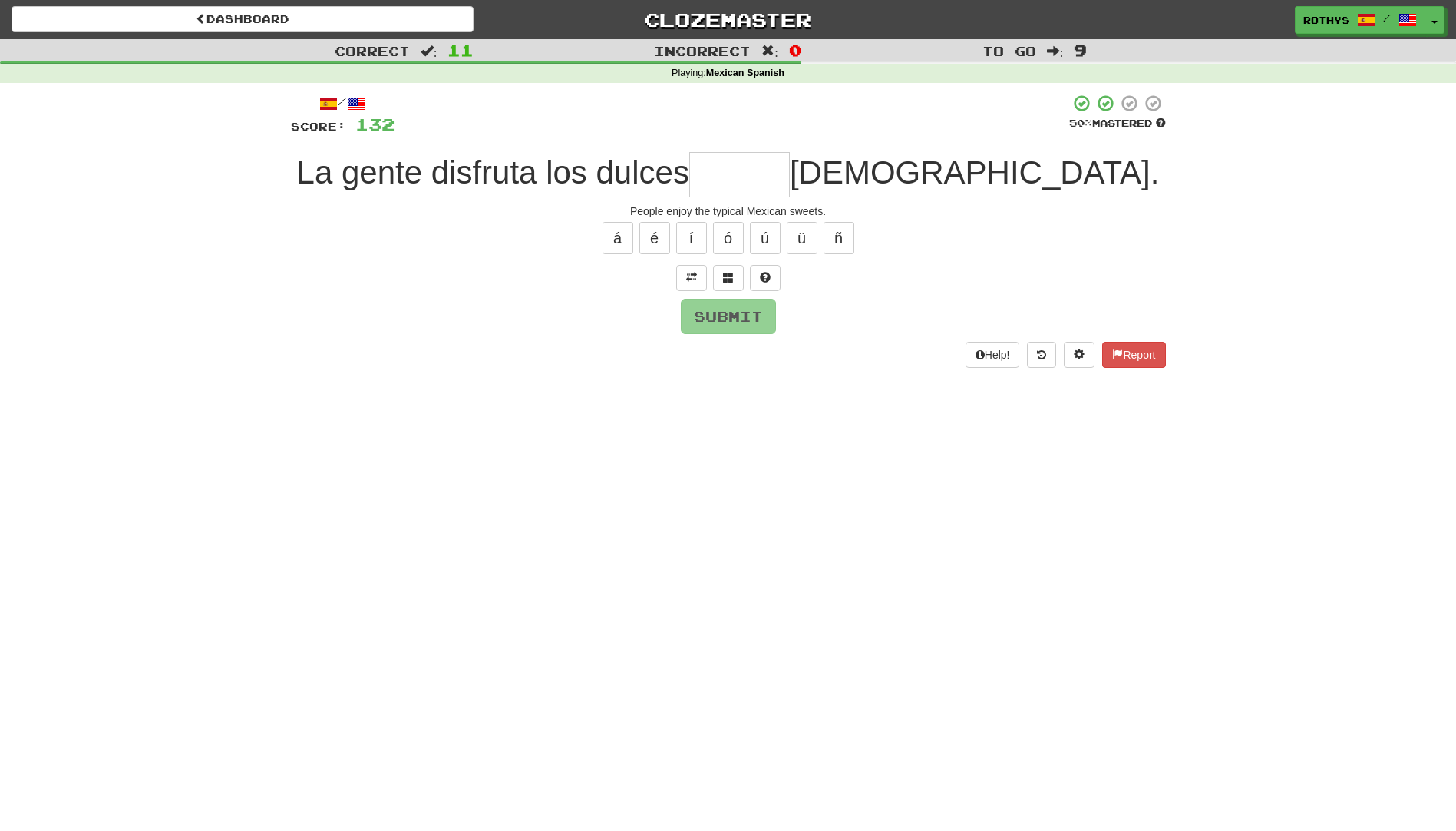
click at [790, 172] on input "text" at bounding box center [739, 175] width 100 height 45
click at [740, 276] on button at bounding box center [728, 278] width 31 height 26
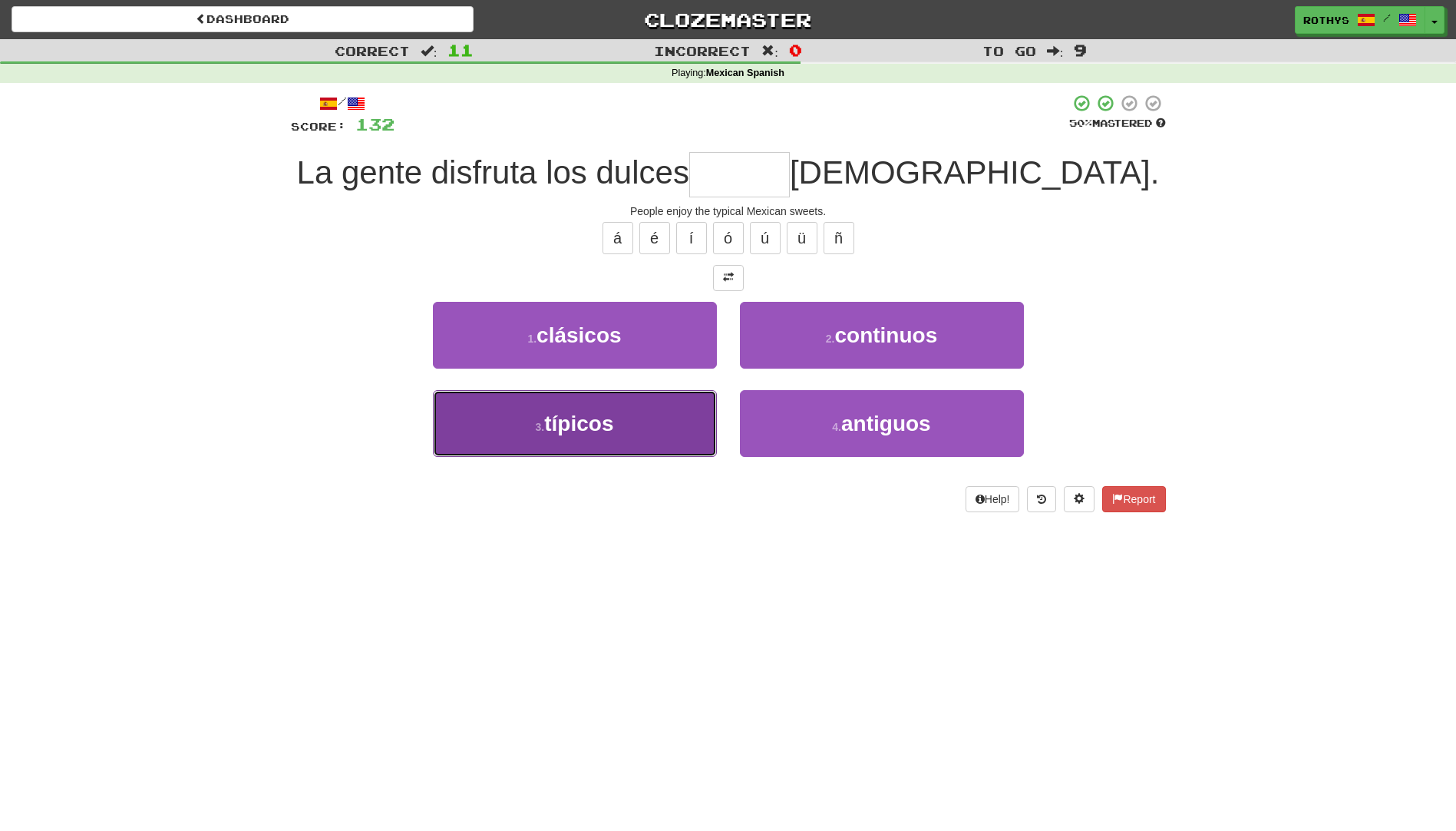
click at [630, 402] on button "3 . típicos" at bounding box center [575, 423] width 284 height 66
type input "*******"
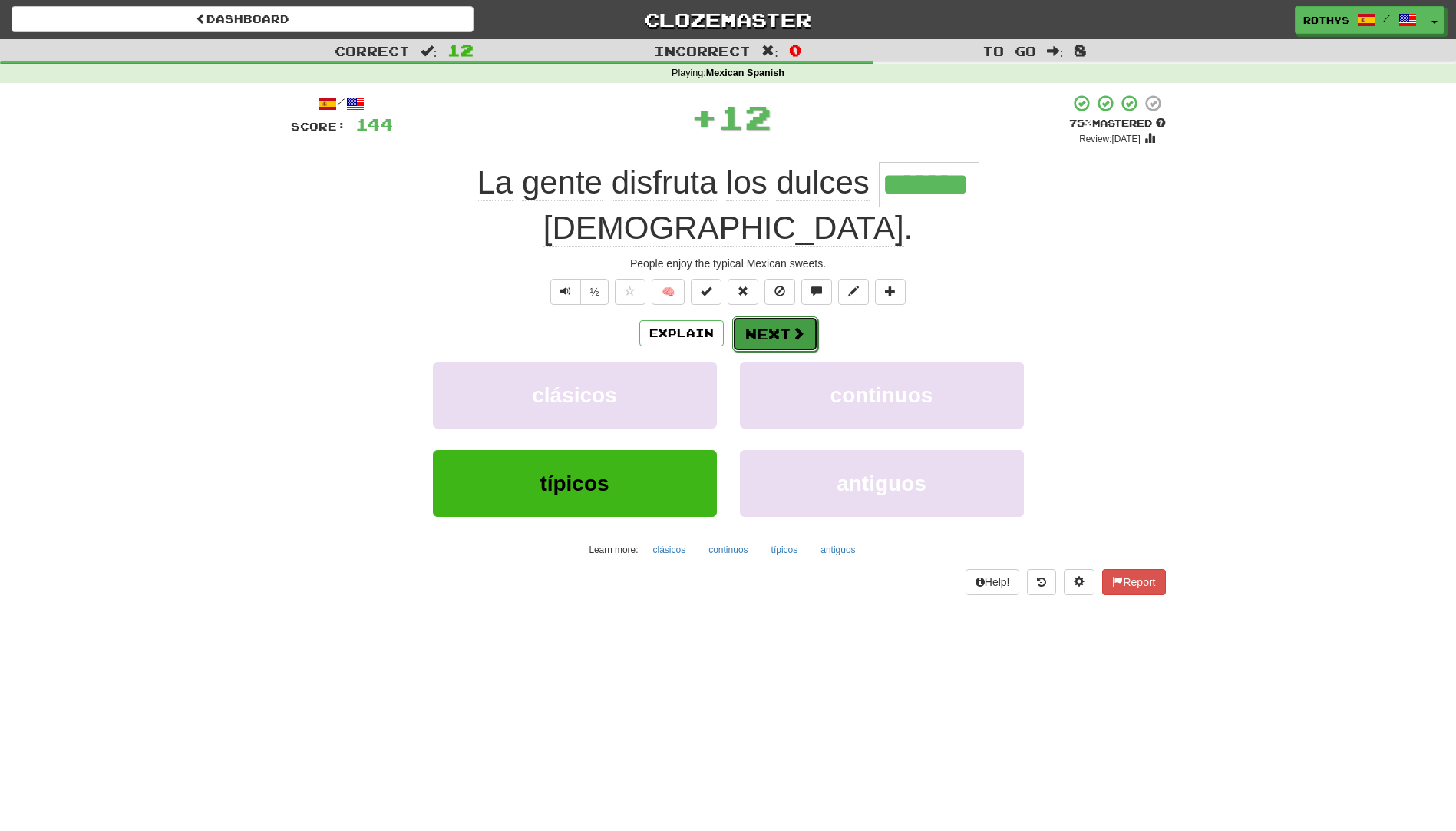
click at [762, 317] on button "Next" at bounding box center [775, 334] width 86 height 35
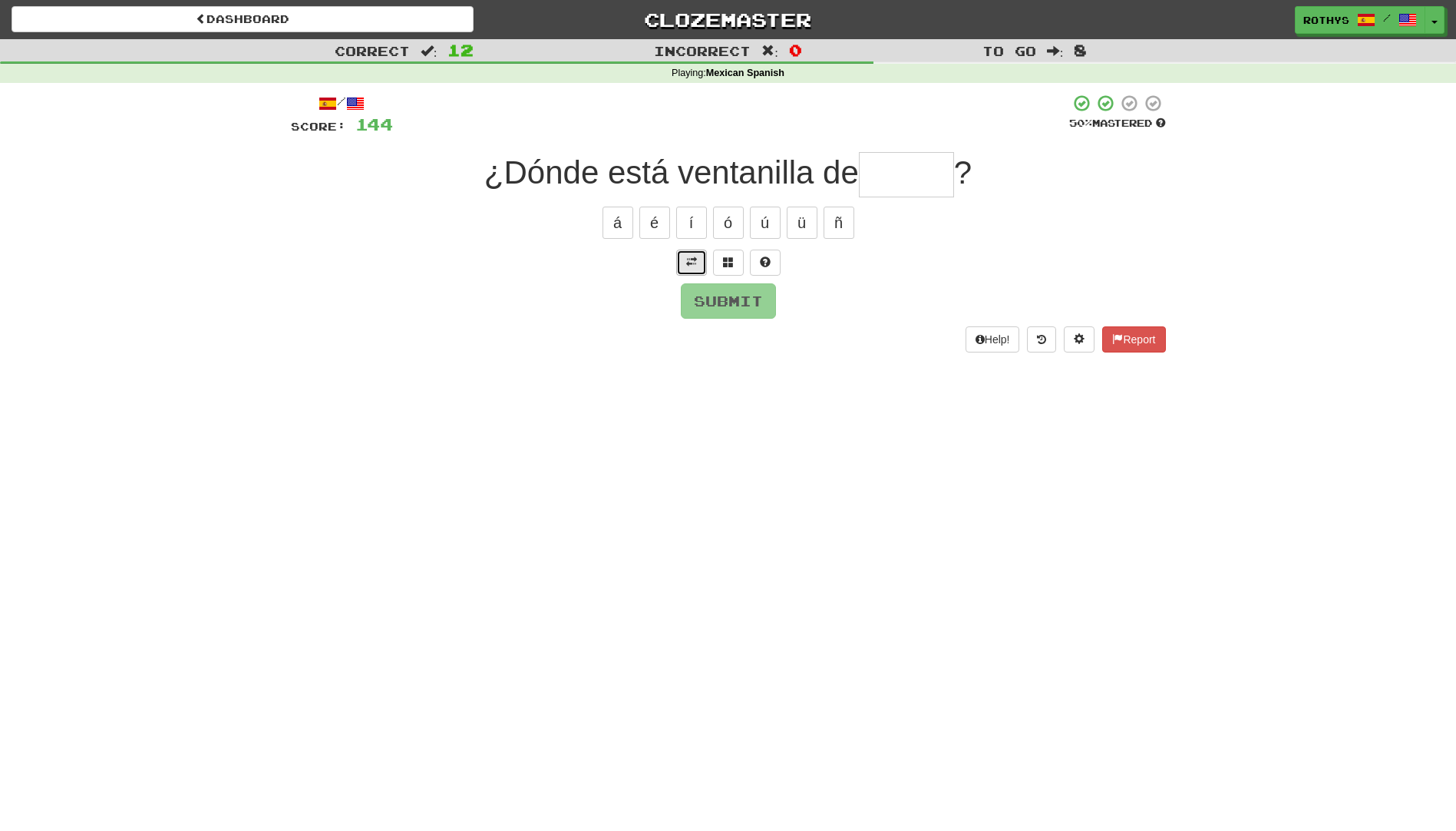
click at [685, 264] on button at bounding box center [692, 262] width 31 height 26
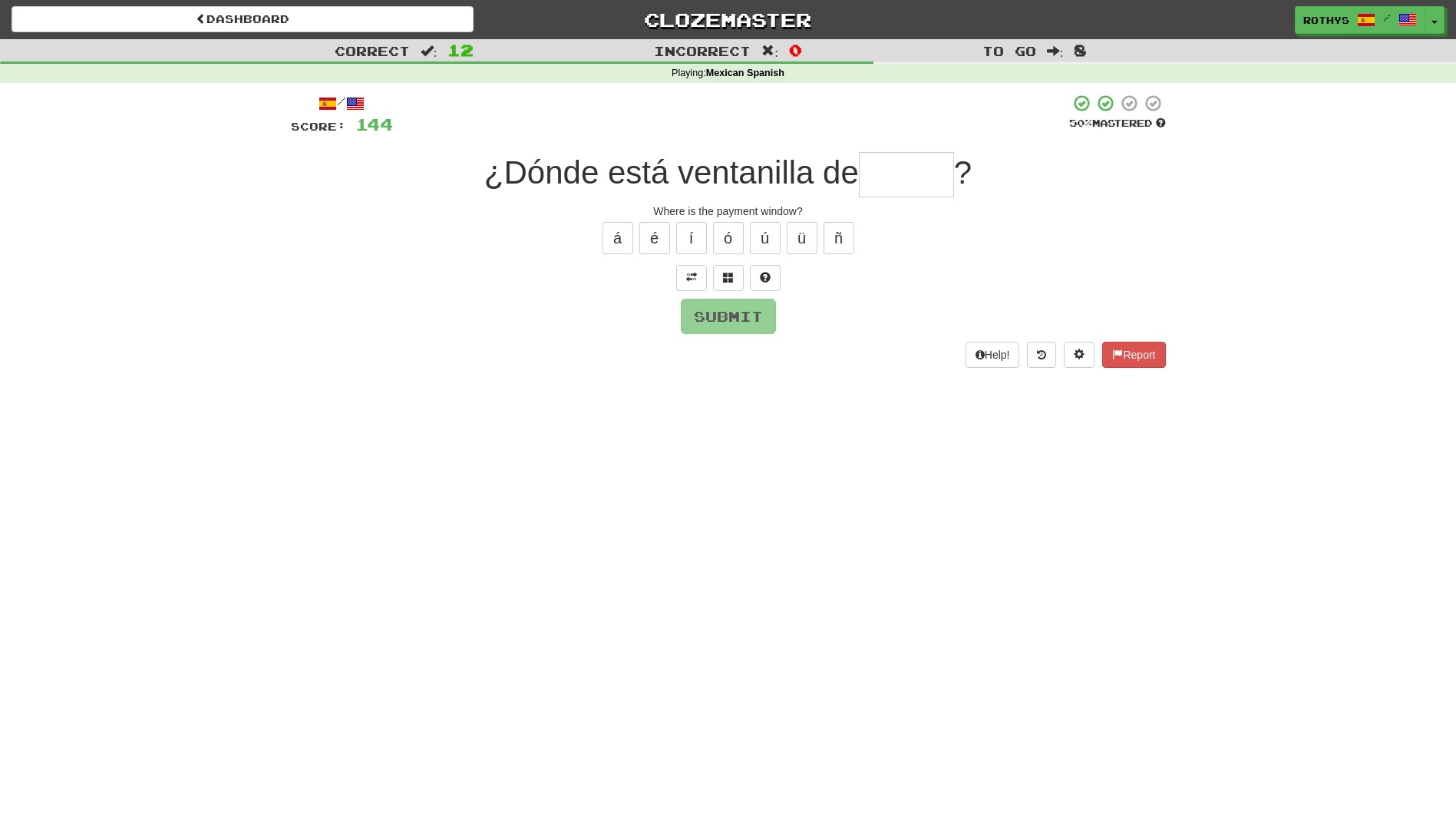
click at [885, 169] on input "text" at bounding box center [906, 175] width 95 height 45
click at [725, 271] on button at bounding box center [728, 278] width 31 height 26
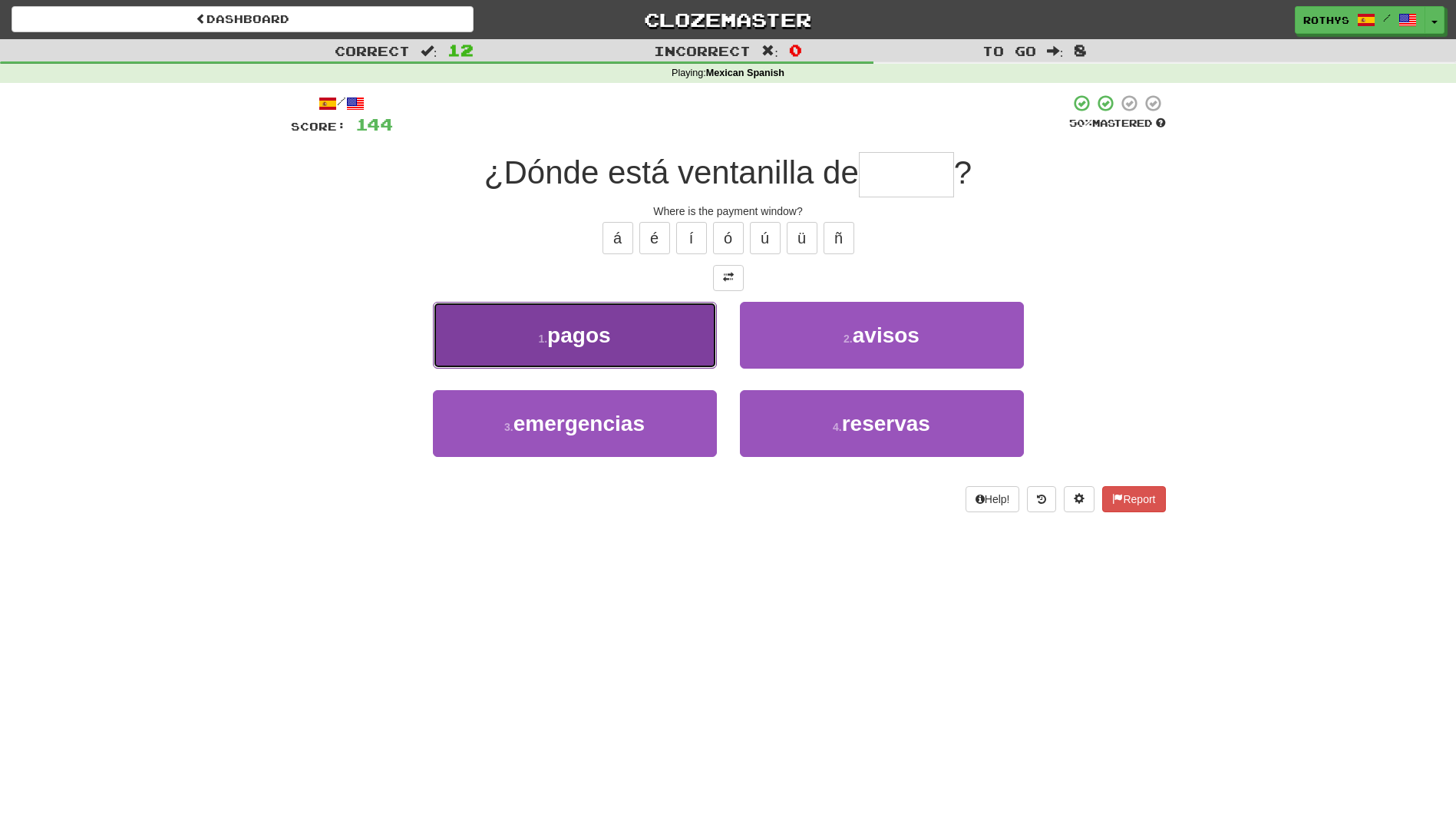
click at [667, 343] on button "1 . pagos" at bounding box center [575, 335] width 284 height 66
type input "*****"
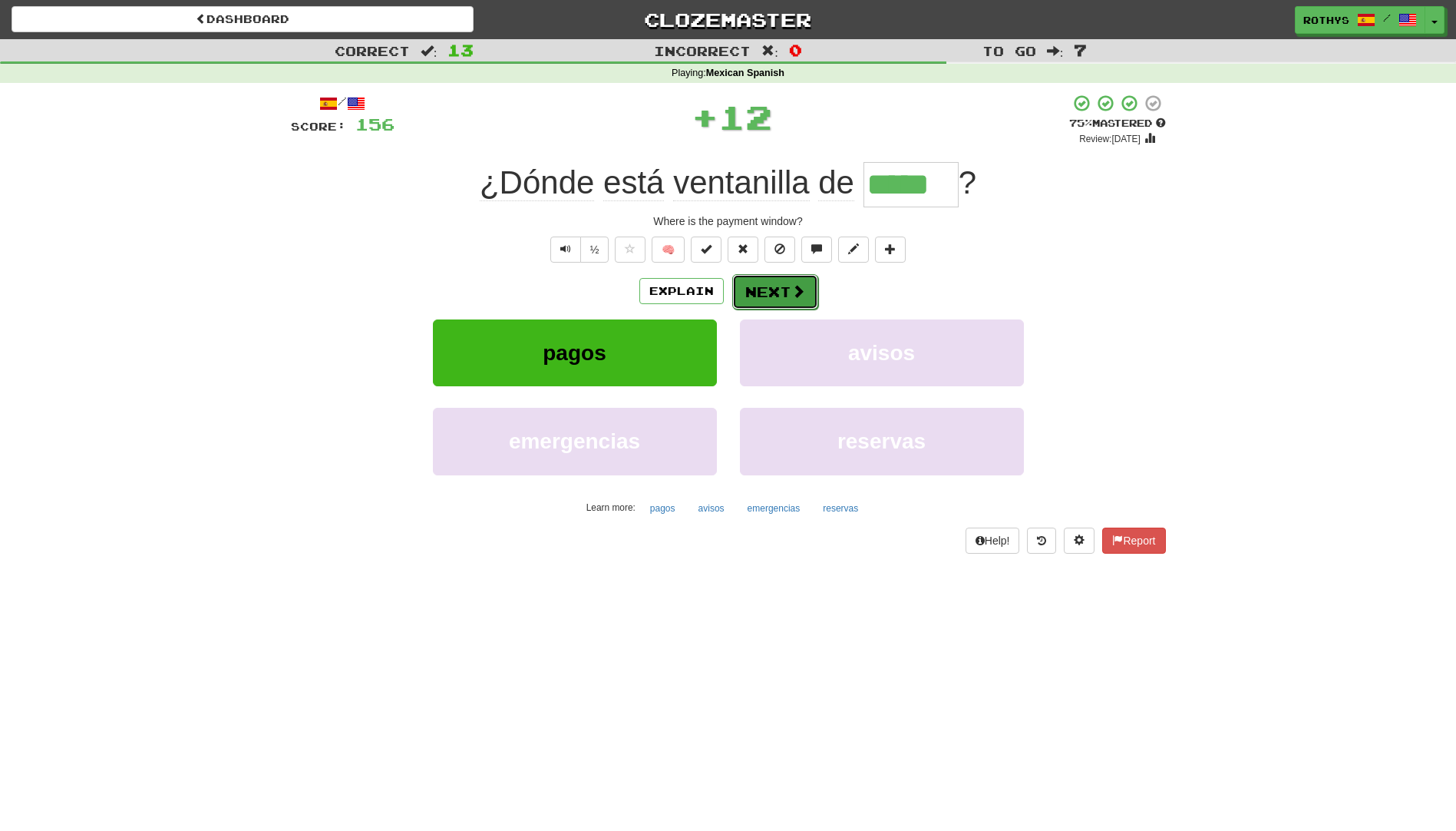
click at [765, 289] on button "Next" at bounding box center [775, 291] width 86 height 35
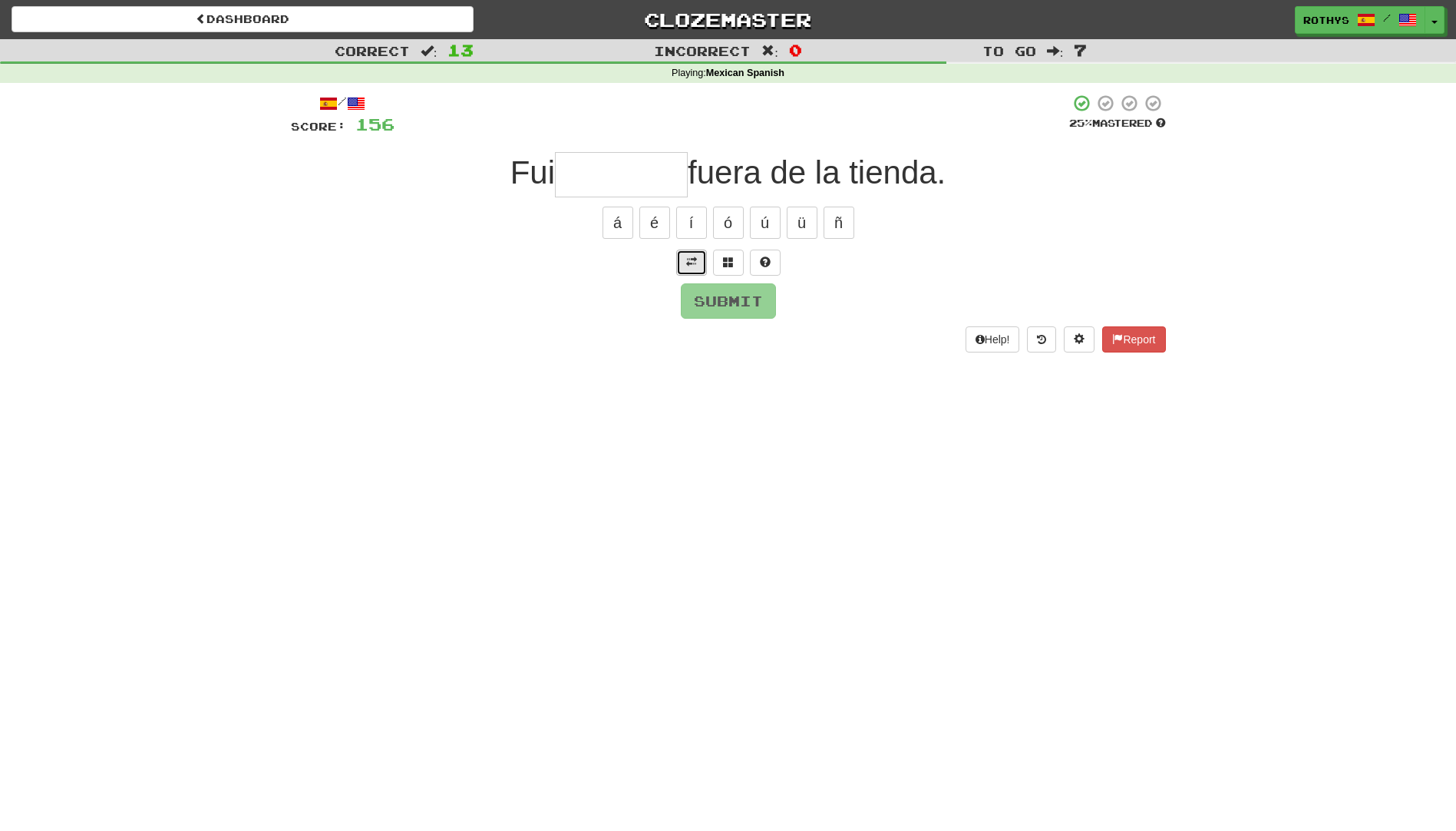
click at [688, 257] on span at bounding box center [691, 261] width 11 height 11
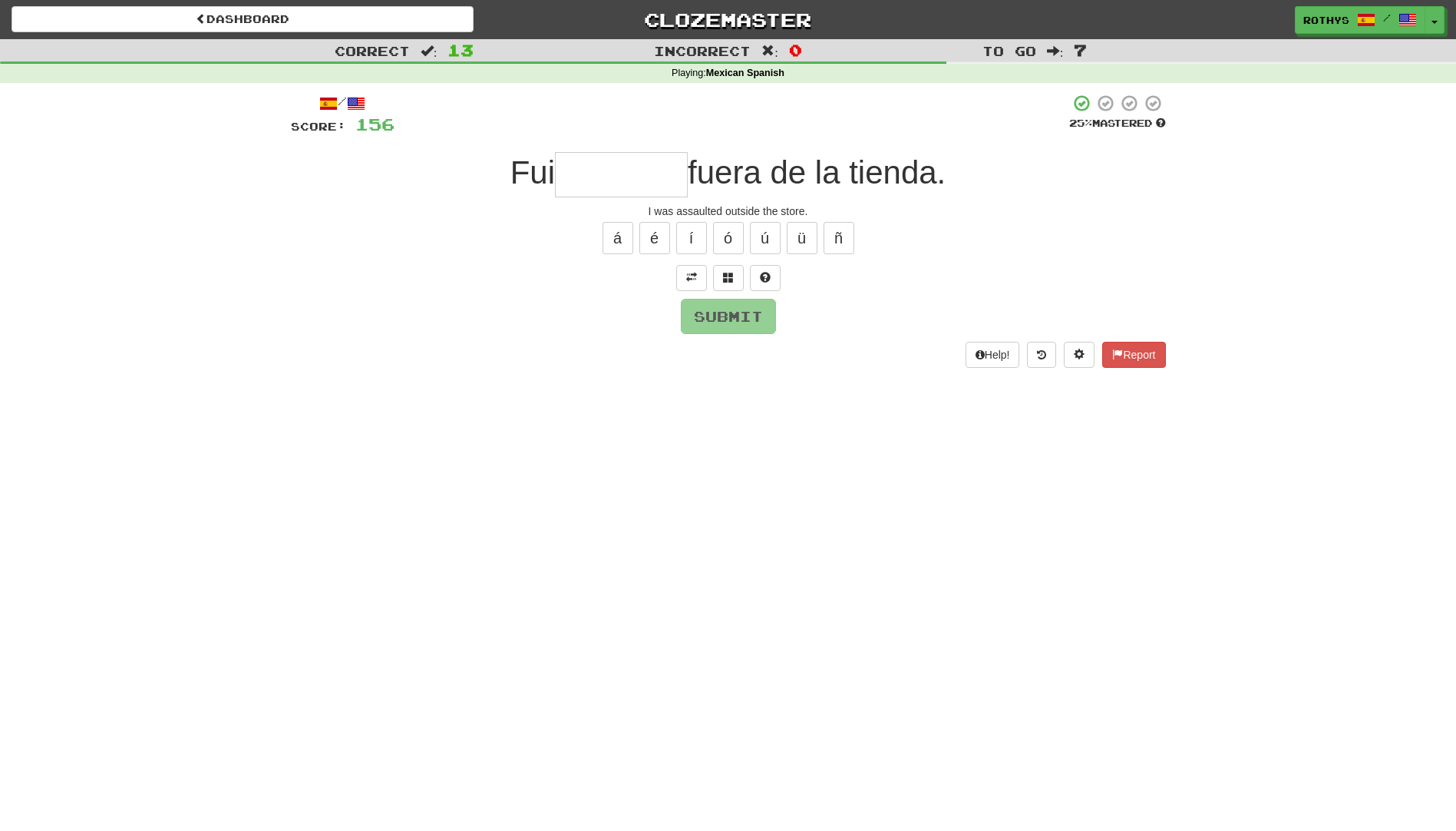
click at [660, 162] on input "text" at bounding box center [621, 175] width 133 height 45
click at [725, 273] on span at bounding box center [728, 277] width 11 height 11
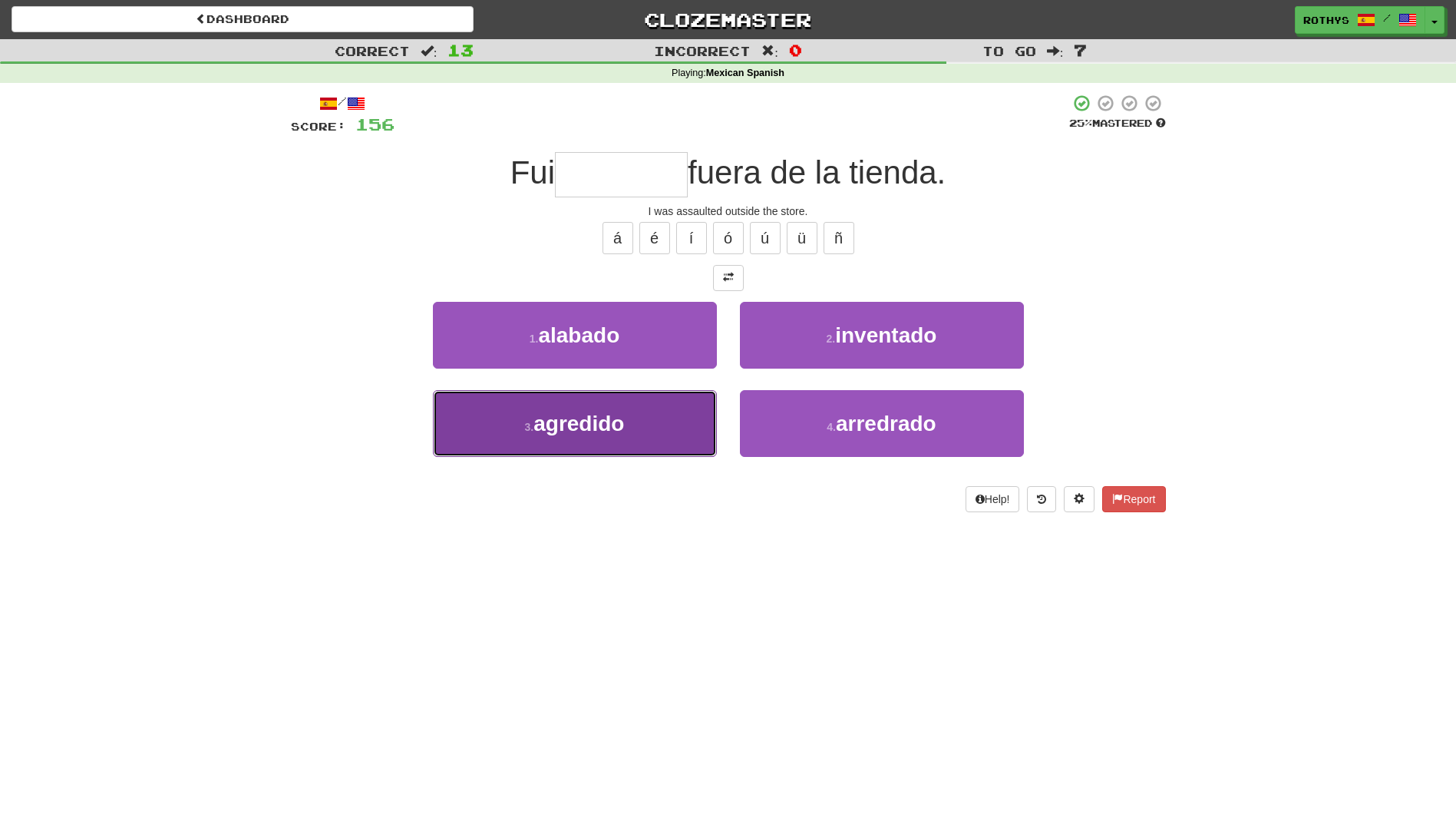
click at [518, 424] on button "3 . agredido" at bounding box center [575, 423] width 284 height 66
type input "********"
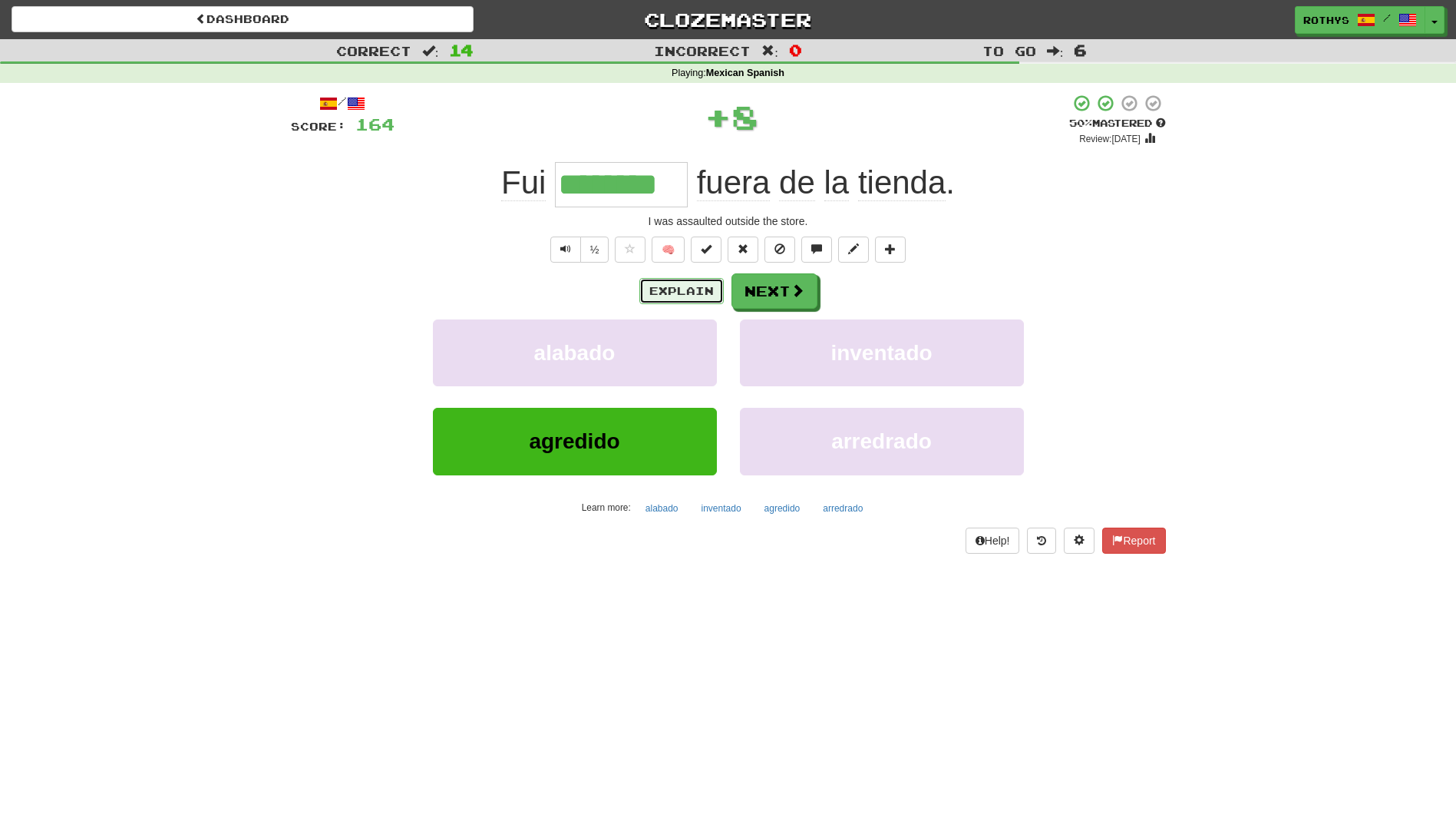
click at [704, 287] on button "Explain" at bounding box center [681, 291] width 84 height 26
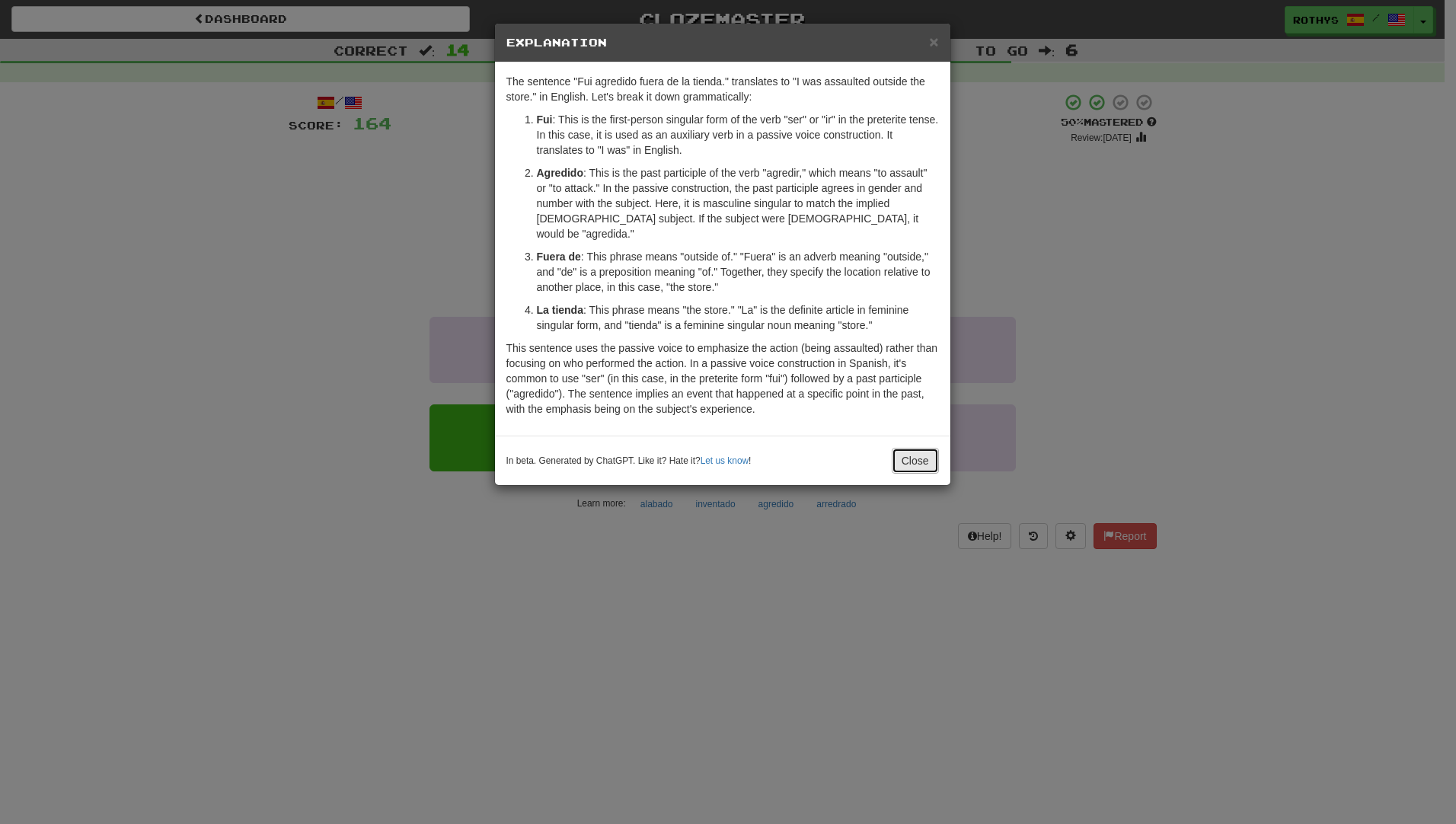
drag, startPoint x: 898, startPoint y: 439, endPoint x: 1039, endPoint y: 418, distance: 142.6
click at [899, 447] on button "Close" at bounding box center [915, 460] width 47 height 26
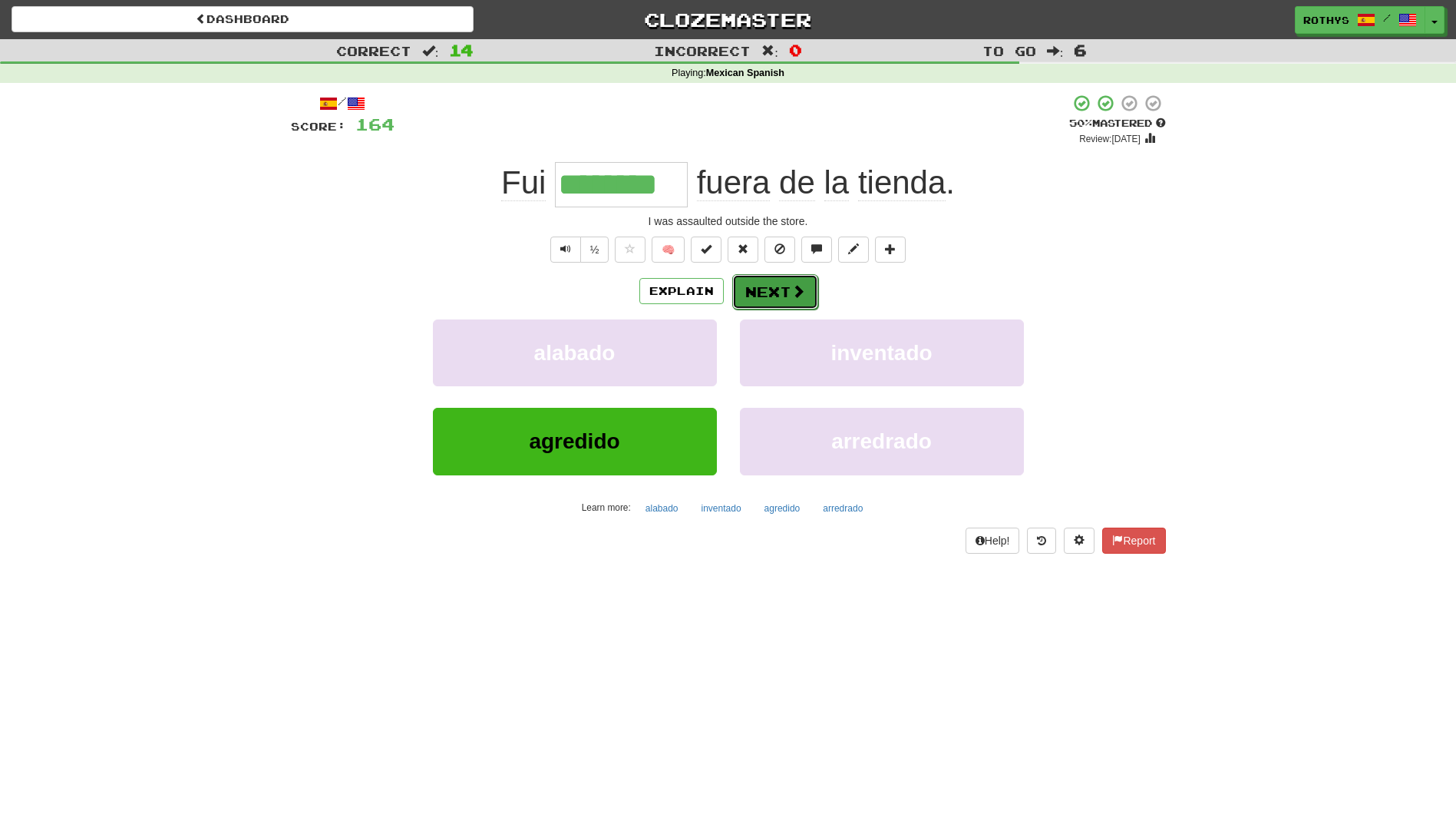
click at [748, 287] on button "Next" at bounding box center [775, 291] width 86 height 35
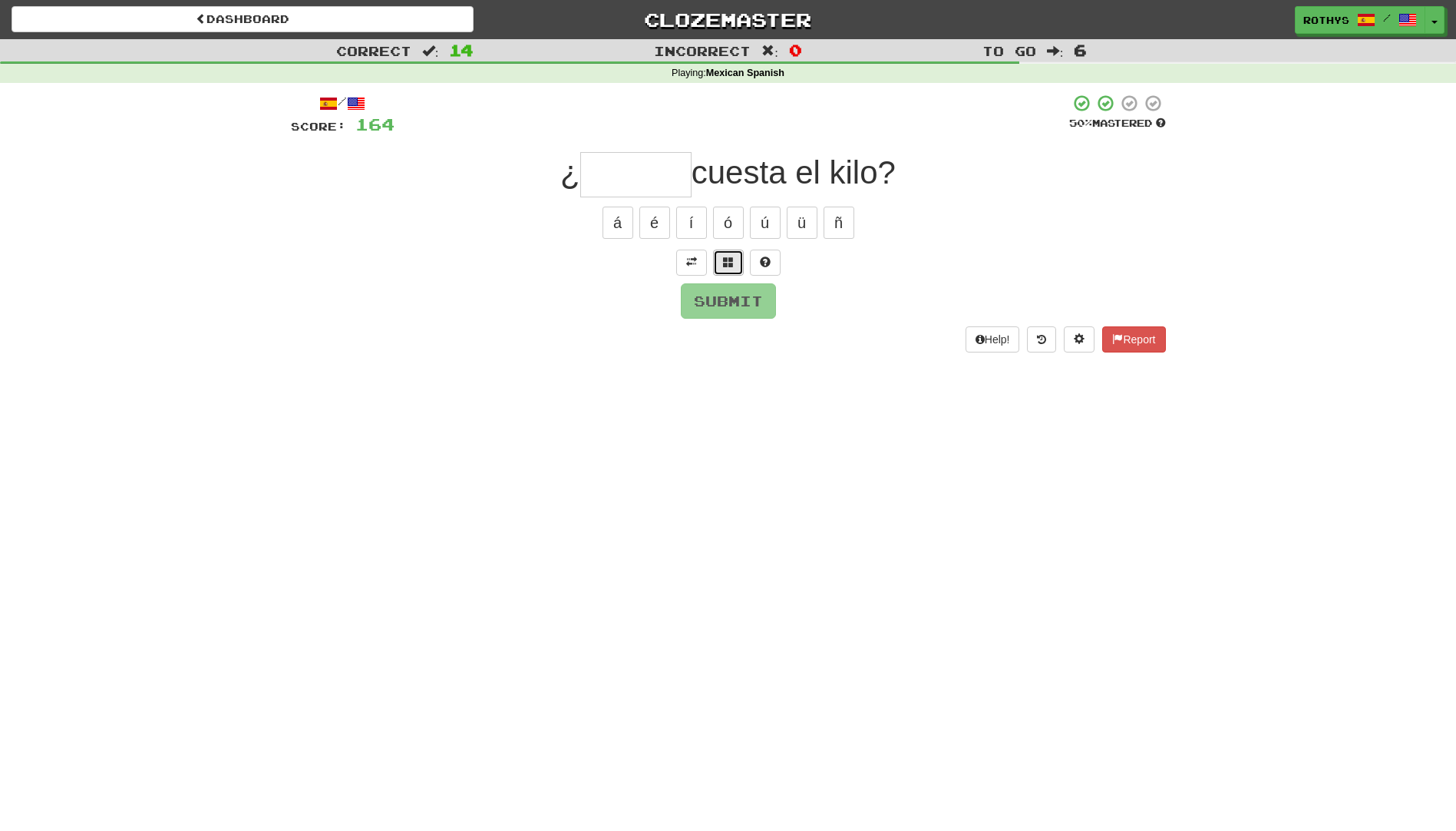
click at [735, 260] on button at bounding box center [728, 262] width 31 height 26
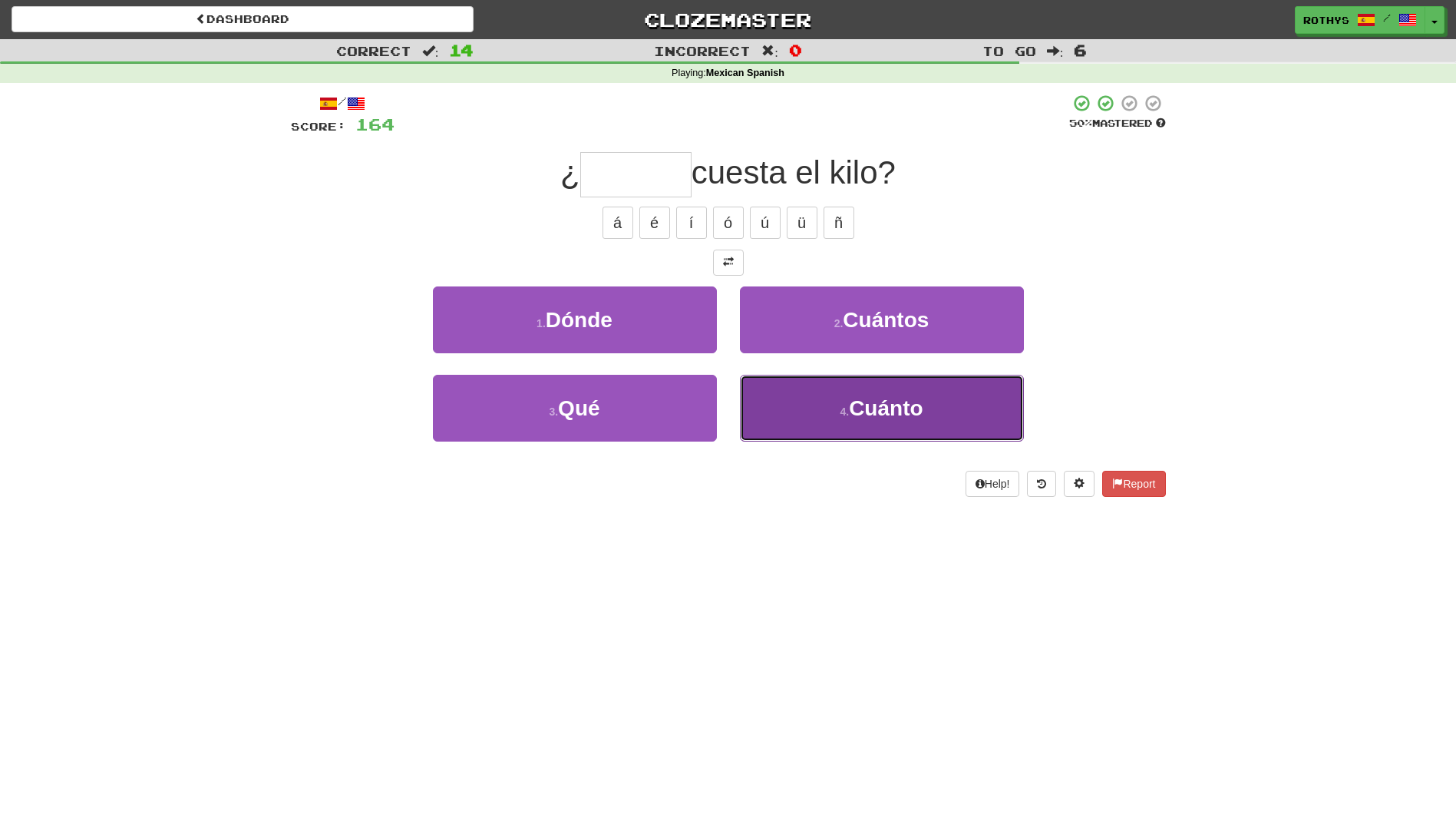
click at [852, 412] on span "Cuánto" at bounding box center [886, 408] width 74 height 24
type input "******"
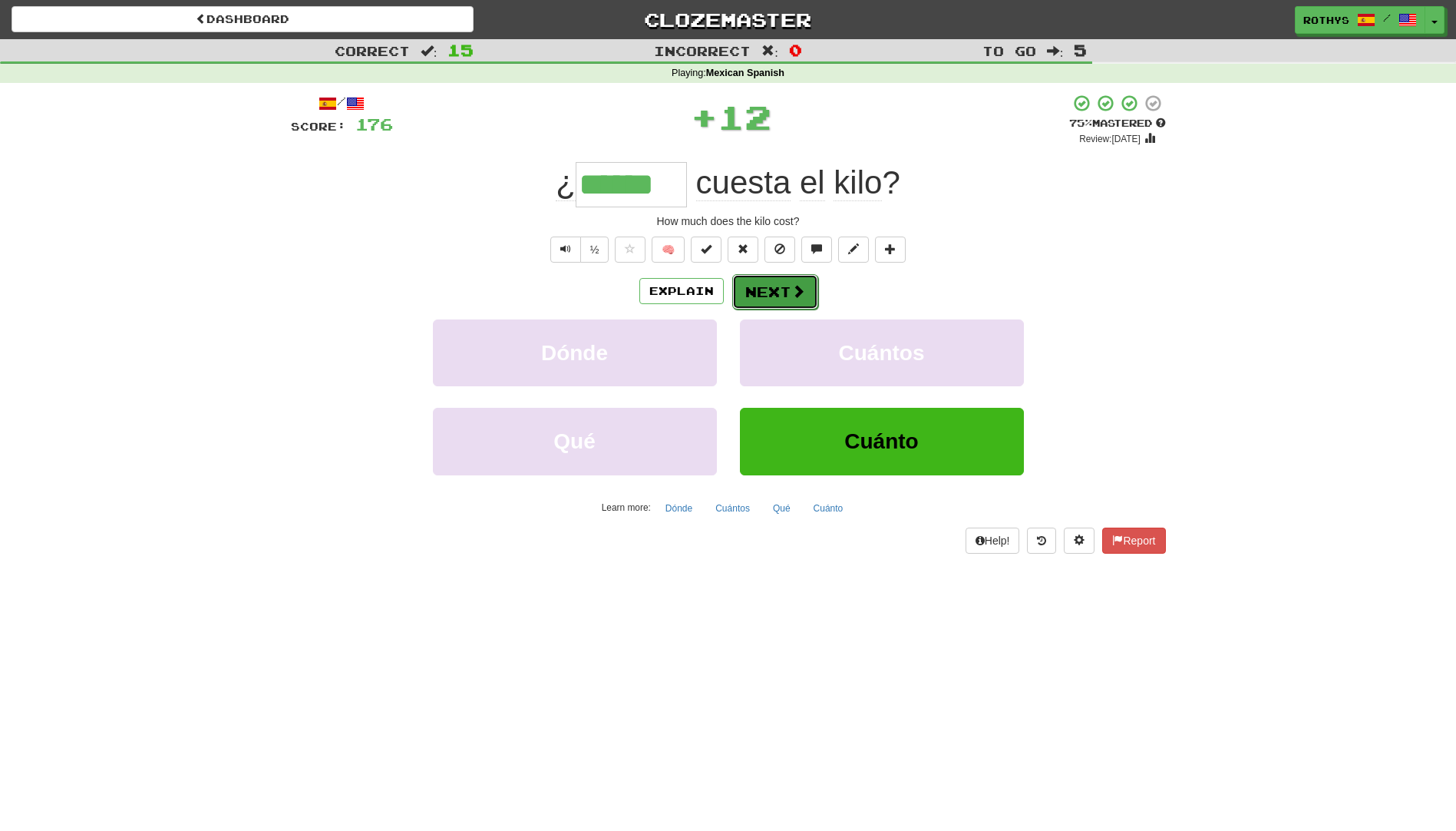
click at [764, 295] on button "Next" at bounding box center [775, 291] width 86 height 35
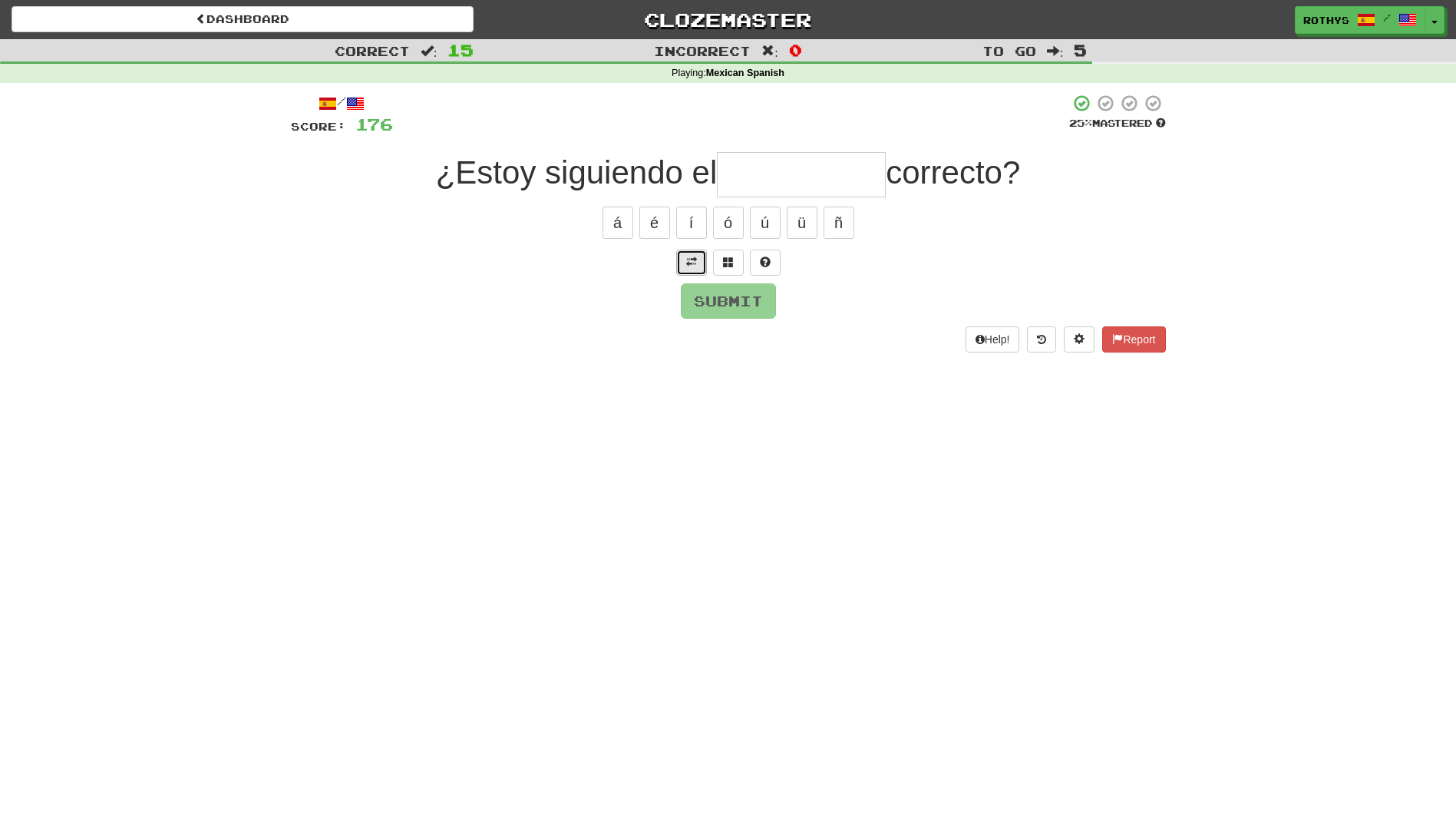
click at [689, 266] on span at bounding box center [691, 261] width 11 height 11
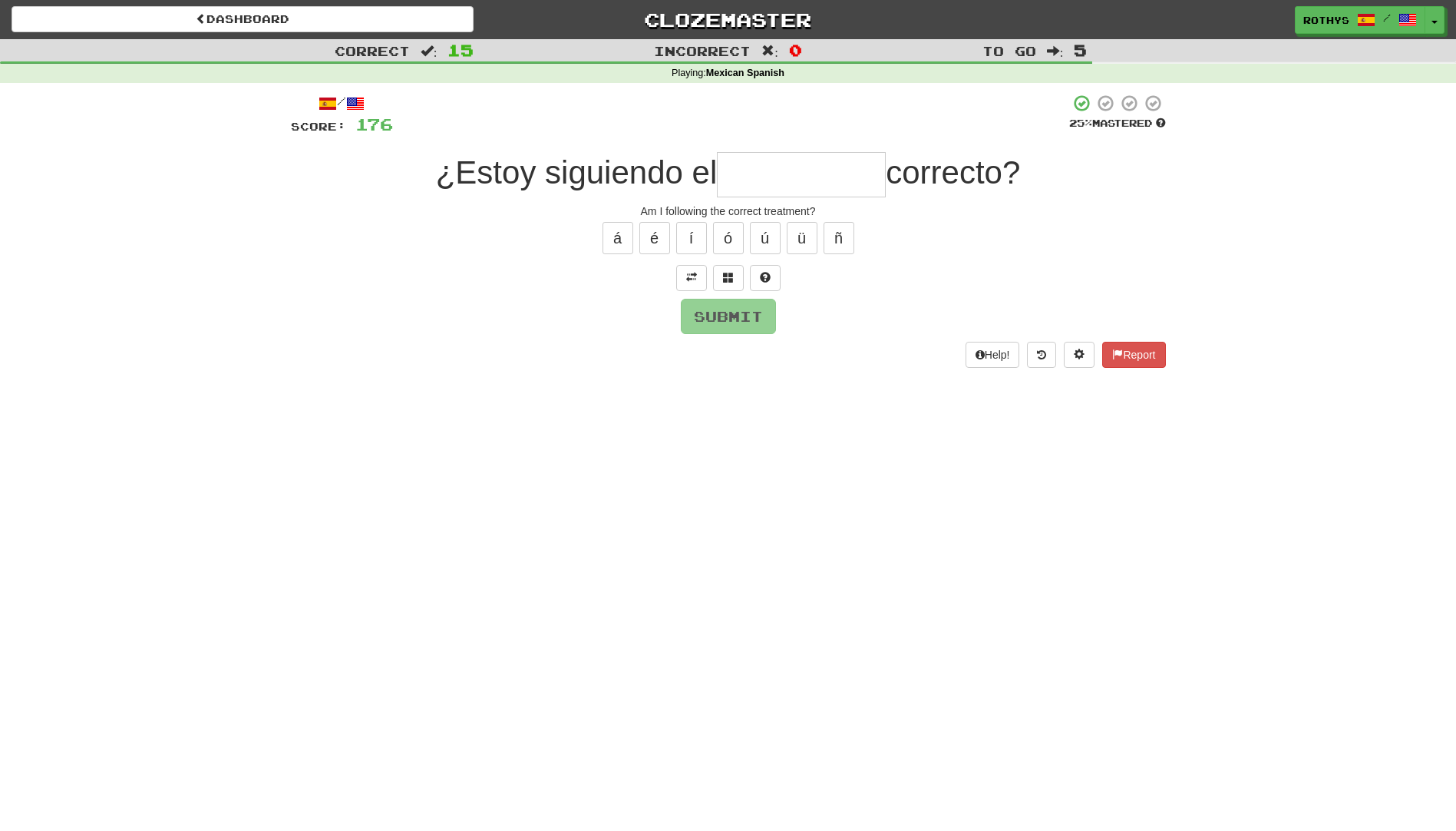
click at [772, 177] on input "text" at bounding box center [802, 175] width 168 height 45
click at [728, 276] on span at bounding box center [728, 277] width 11 height 11
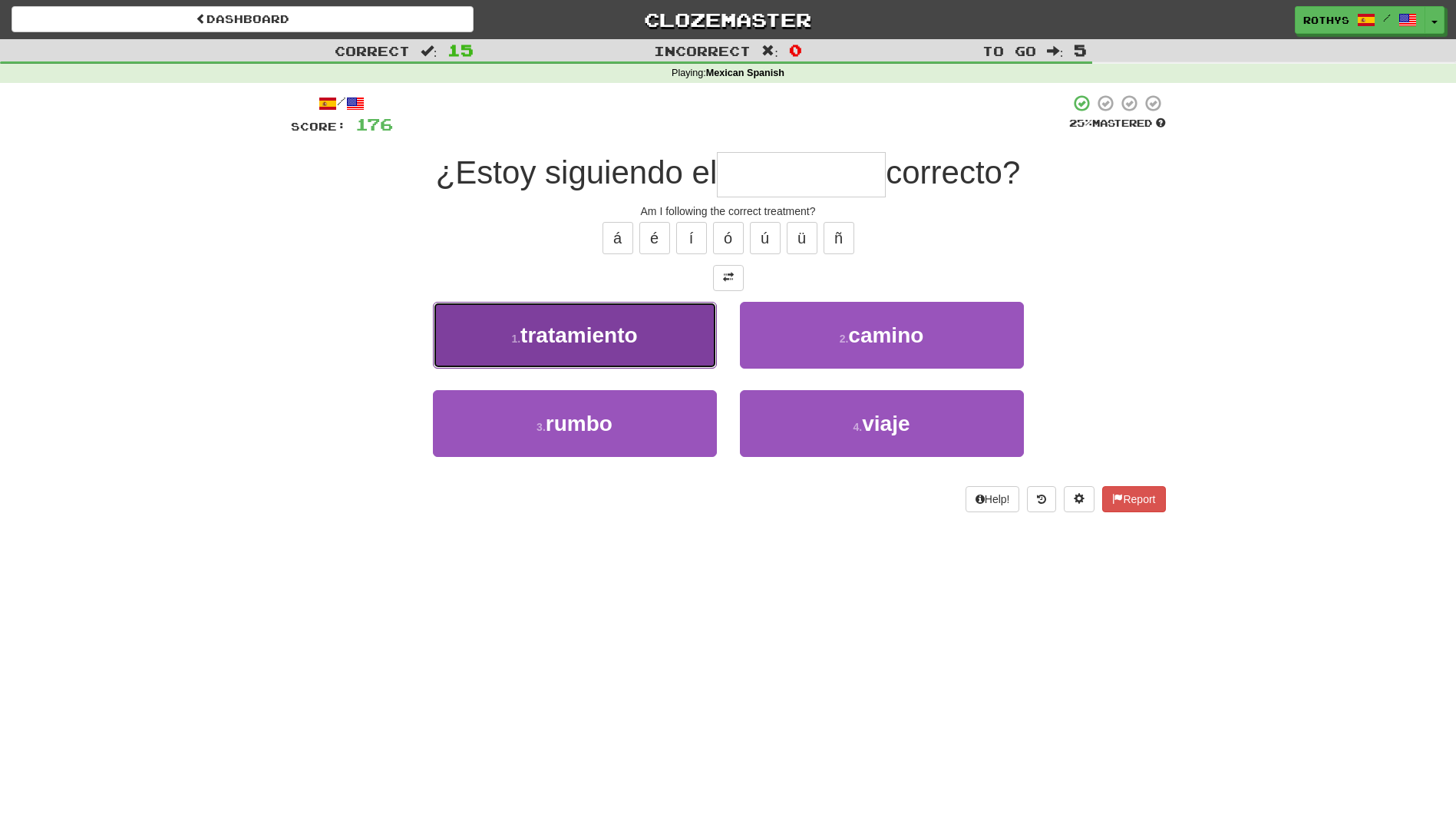
click at [651, 347] on button "1 . tratamiento" at bounding box center [575, 335] width 284 height 66
type input "**********"
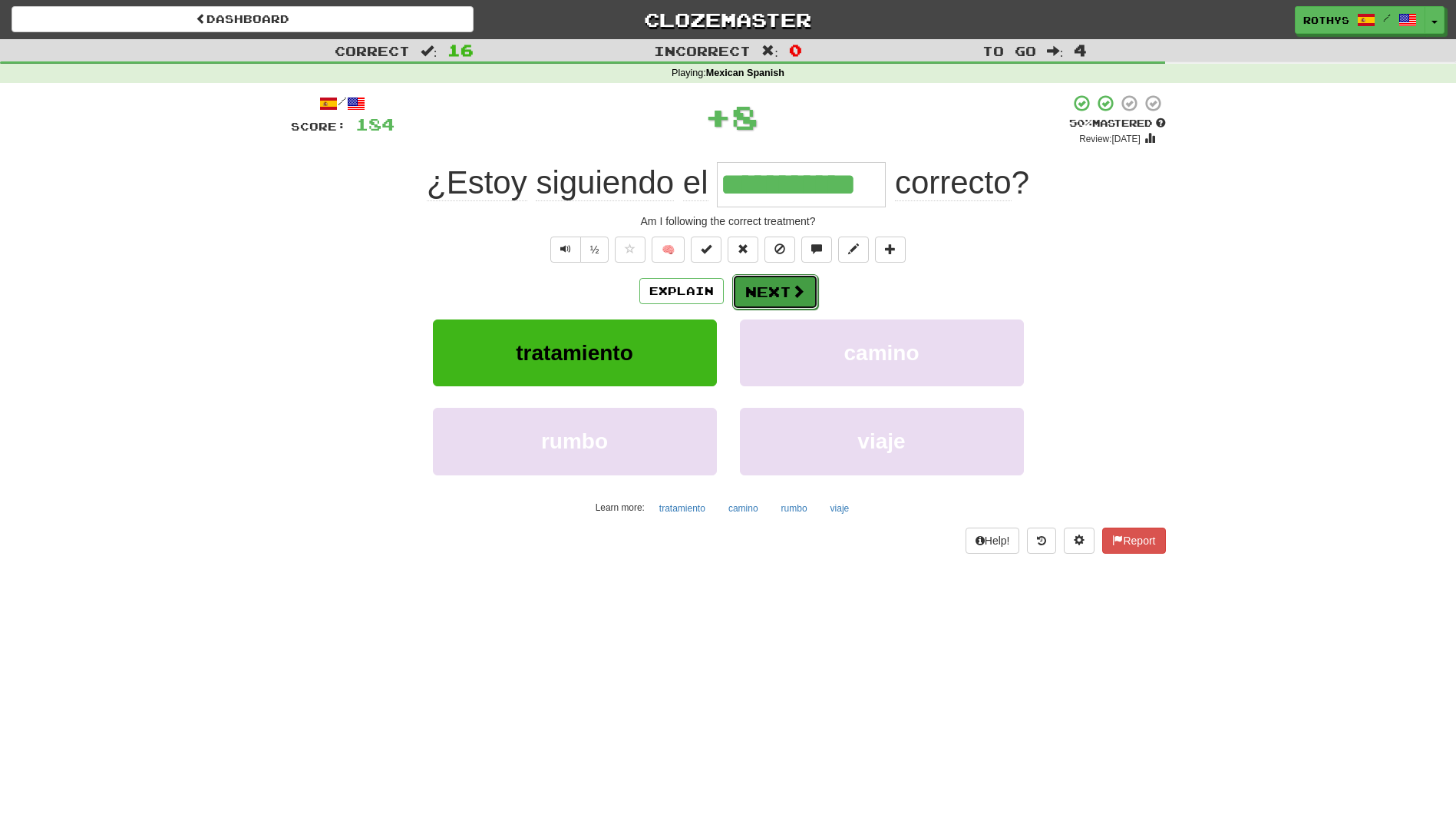
click at [764, 293] on button "Next" at bounding box center [775, 291] width 86 height 35
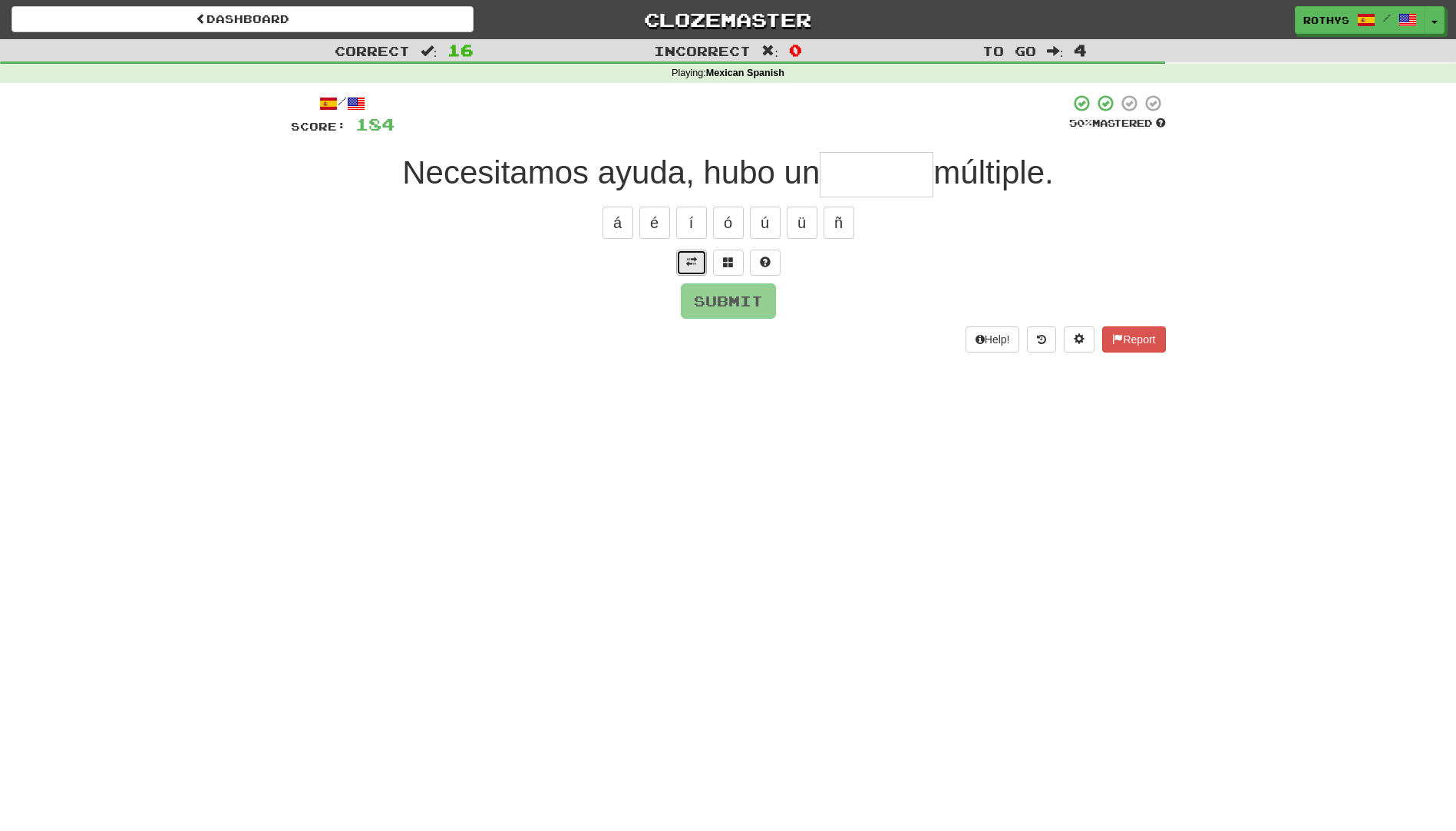
click at [688, 259] on span at bounding box center [691, 261] width 11 height 11
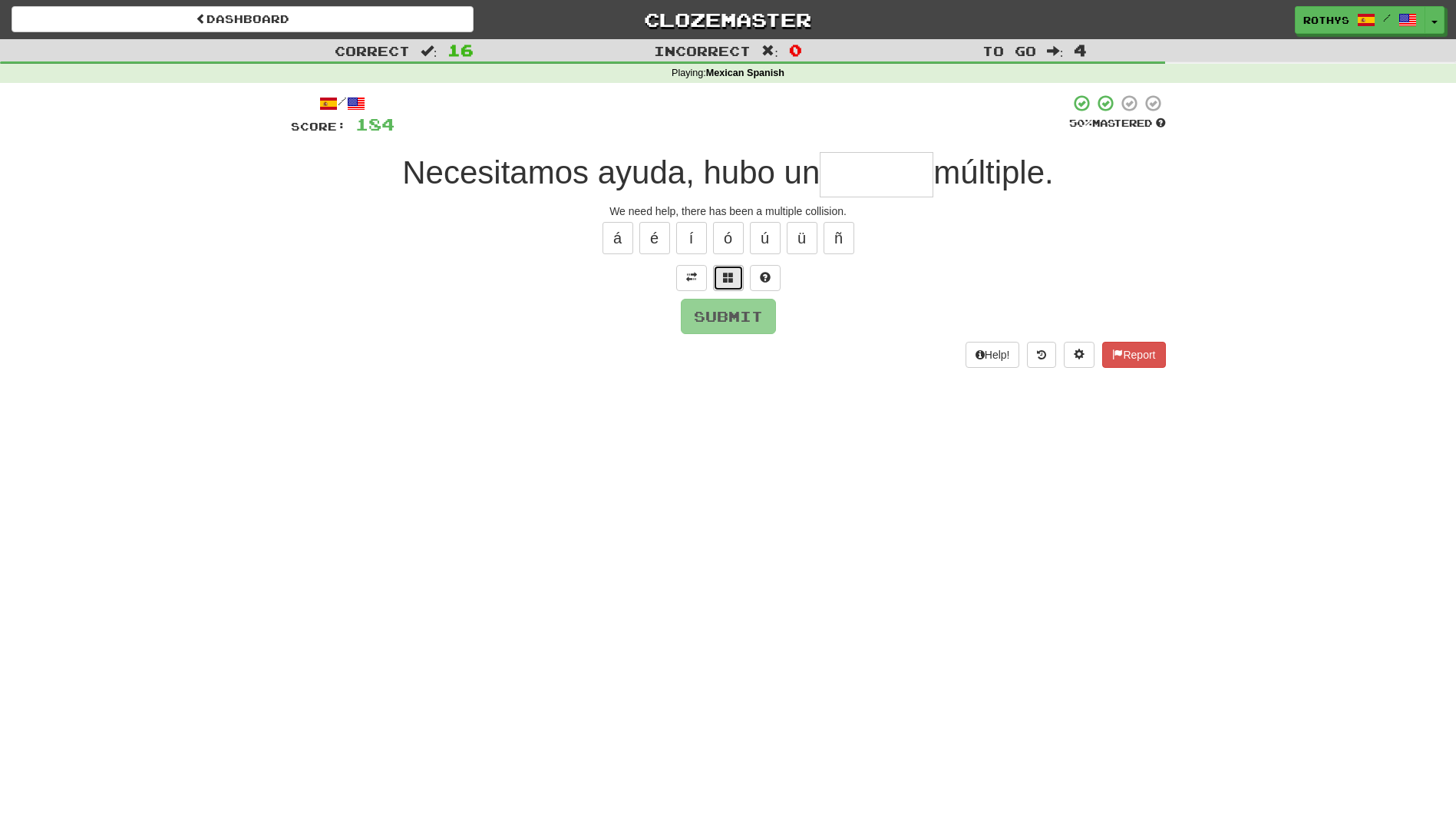
click at [729, 278] on span at bounding box center [728, 277] width 11 height 11
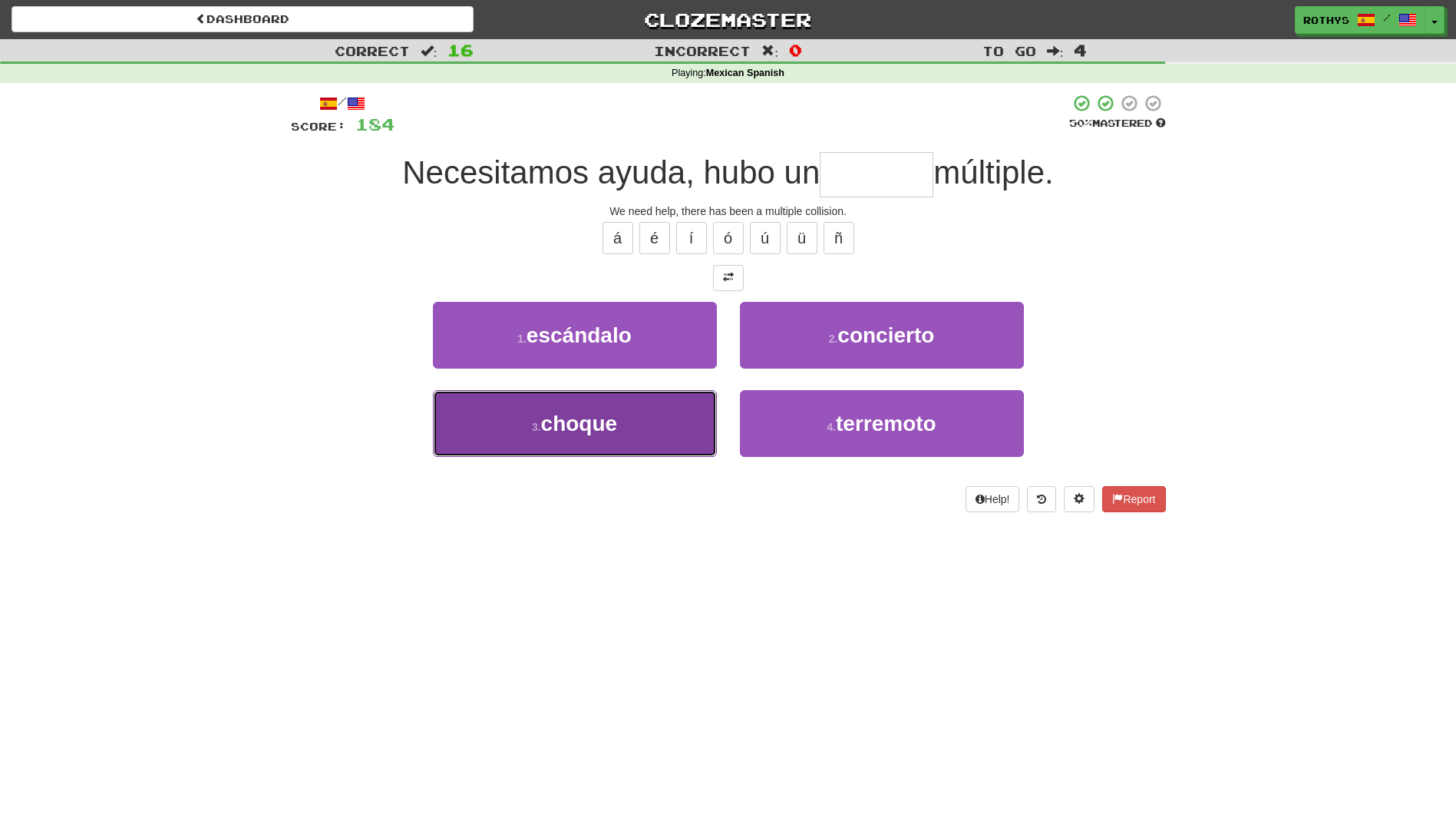
click at [600, 418] on span "choque" at bounding box center [580, 424] width 77 height 24
type input "******"
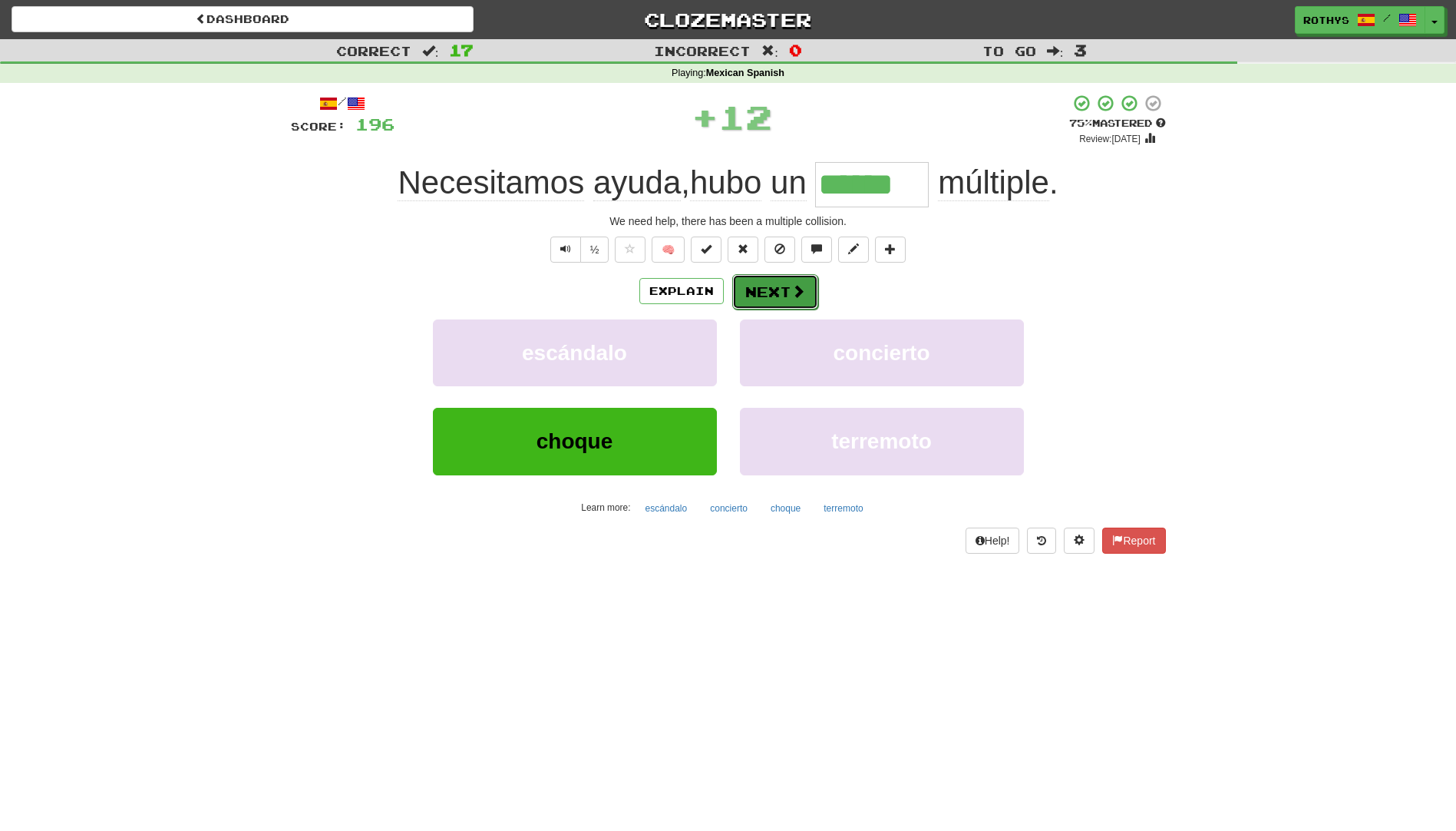
click at [779, 291] on button "Next" at bounding box center [775, 291] width 86 height 35
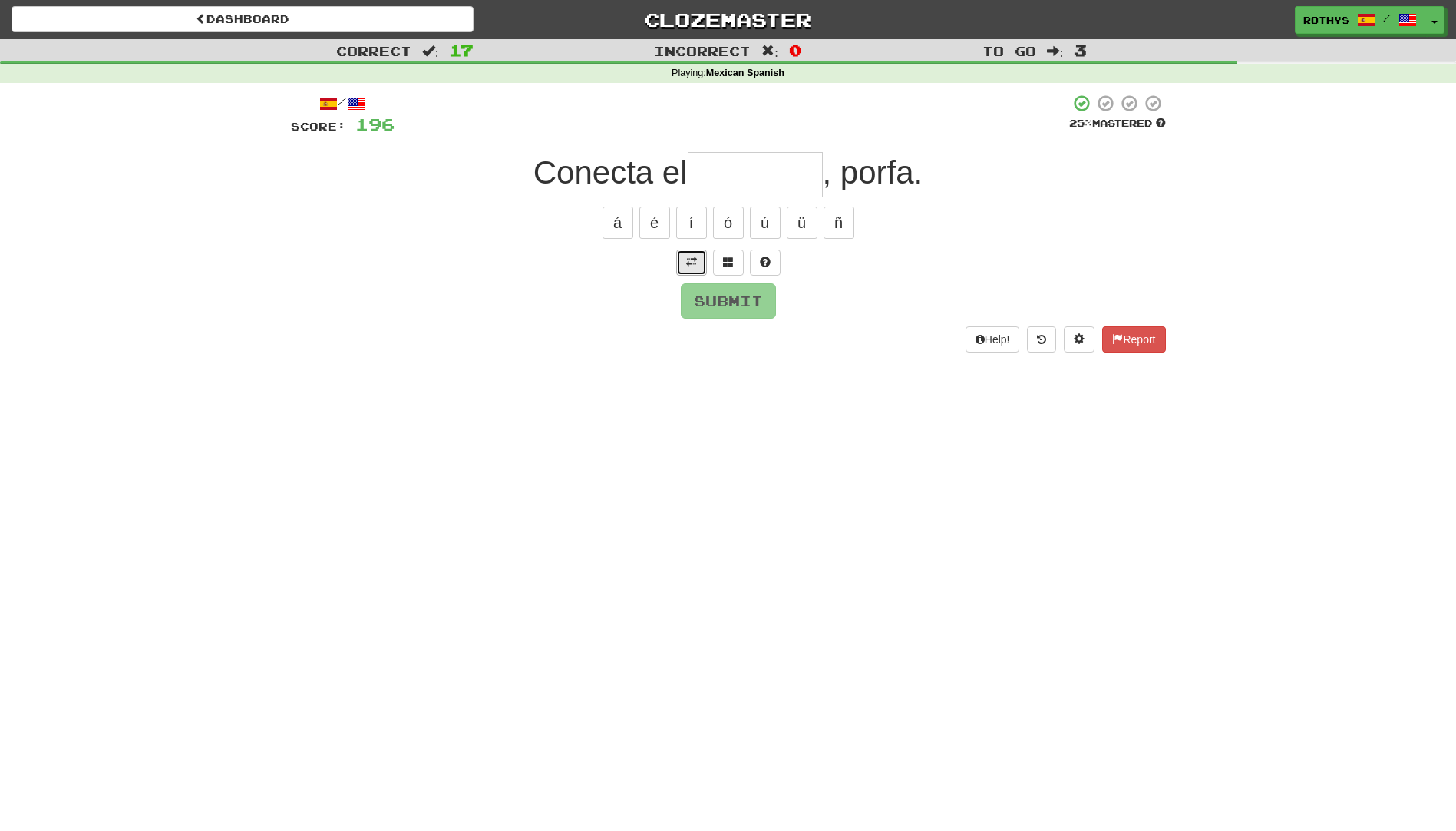
click at [682, 264] on button at bounding box center [692, 262] width 31 height 26
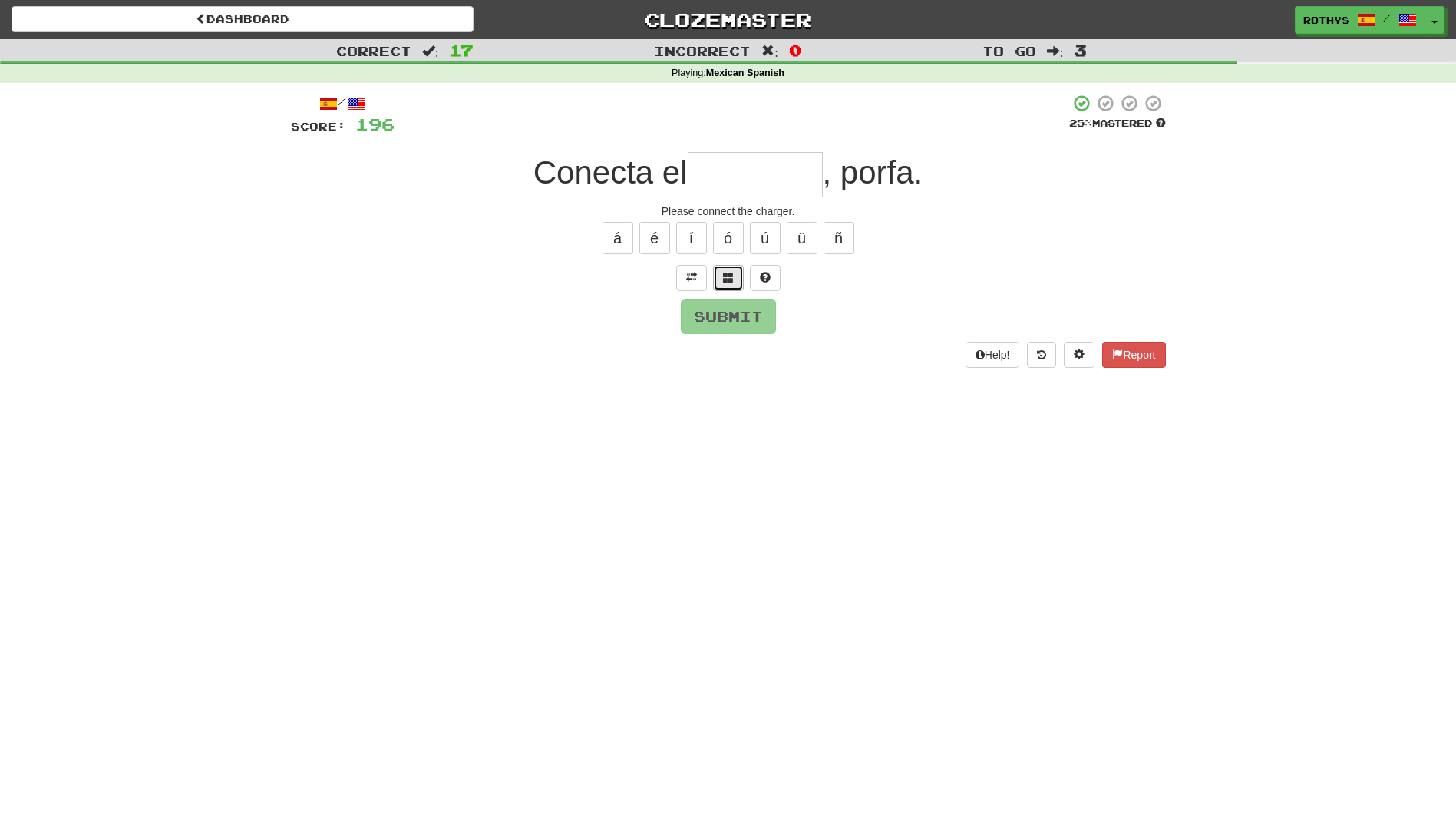
click at [723, 274] on span at bounding box center [728, 277] width 11 height 11
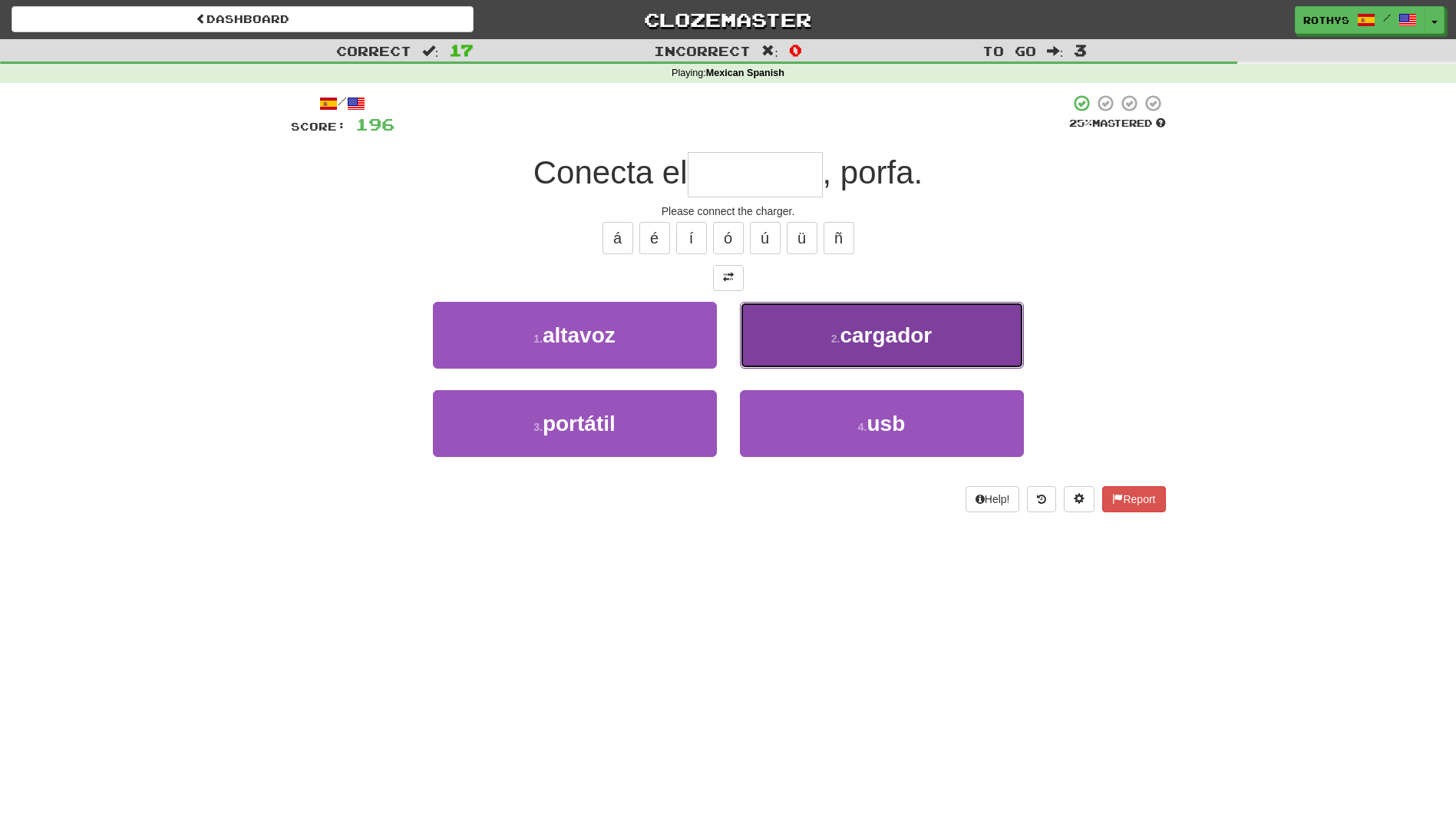
click at [878, 325] on span "cargador" at bounding box center [886, 335] width 92 height 24
type input "********"
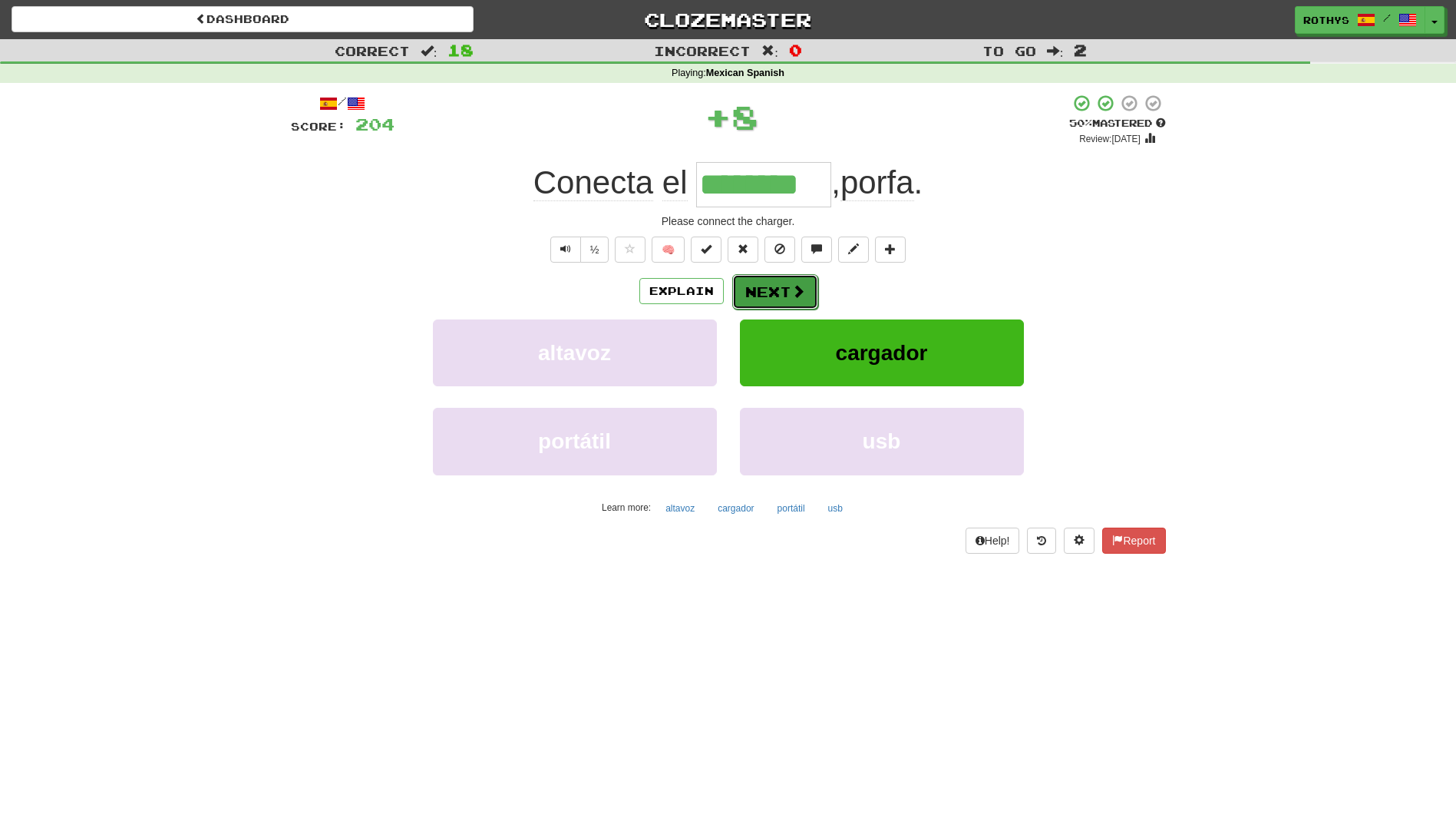
click at [785, 284] on button "Next" at bounding box center [775, 291] width 86 height 35
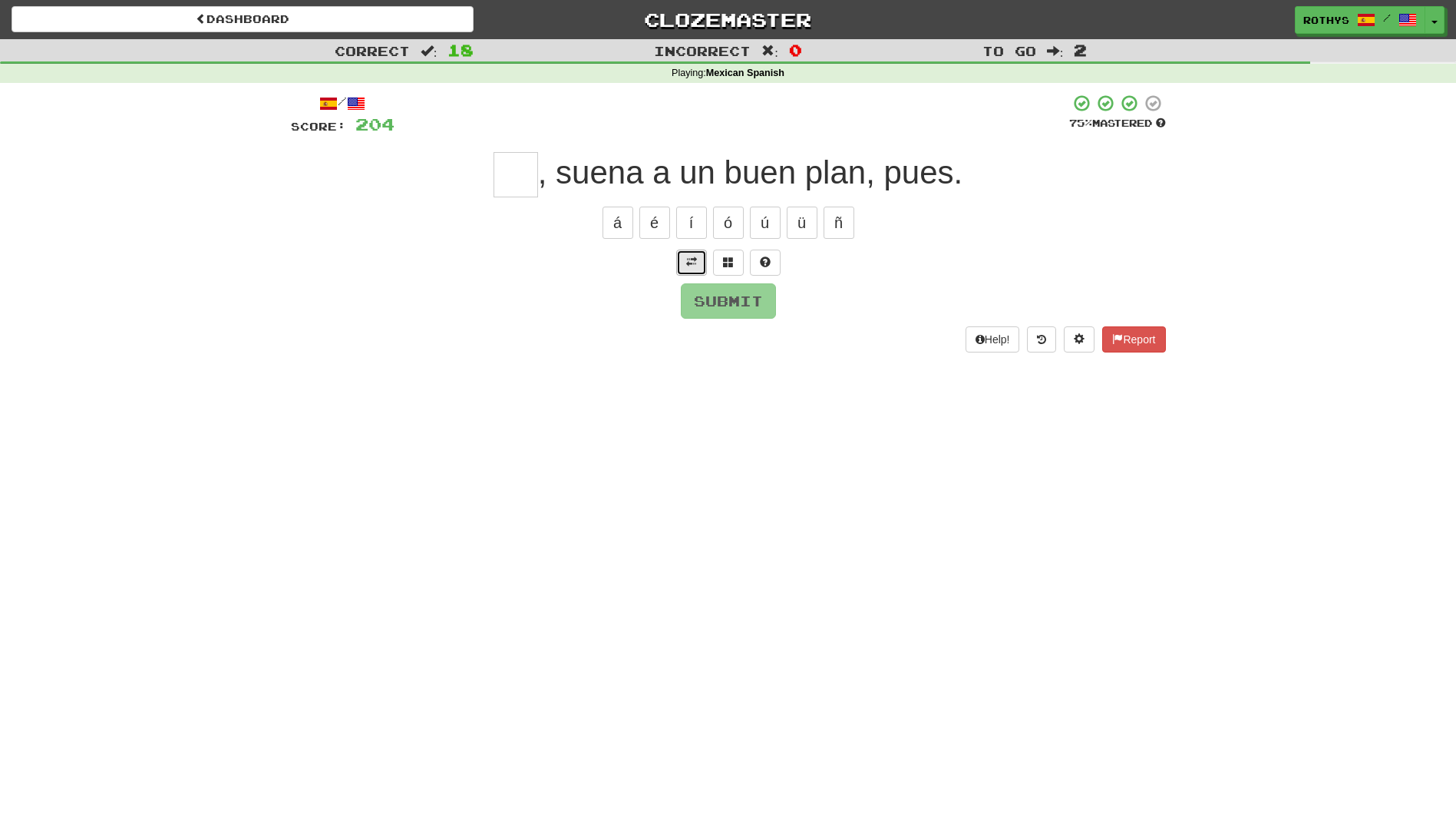
click at [688, 261] on span at bounding box center [691, 261] width 11 height 11
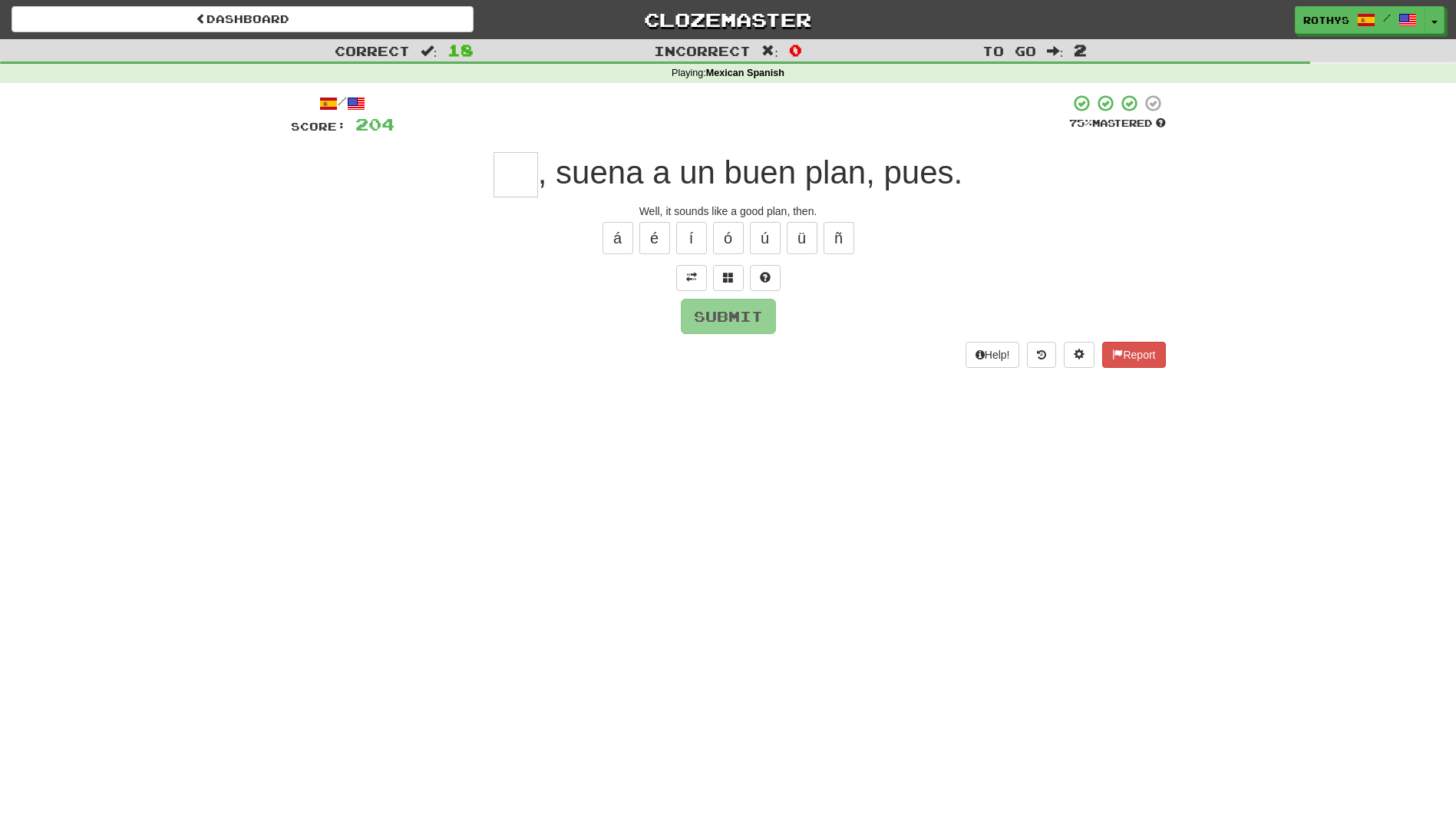
click at [529, 169] on input "text" at bounding box center [516, 175] width 44 height 45
click at [725, 280] on span at bounding box center [728, 277] width 11 height 11
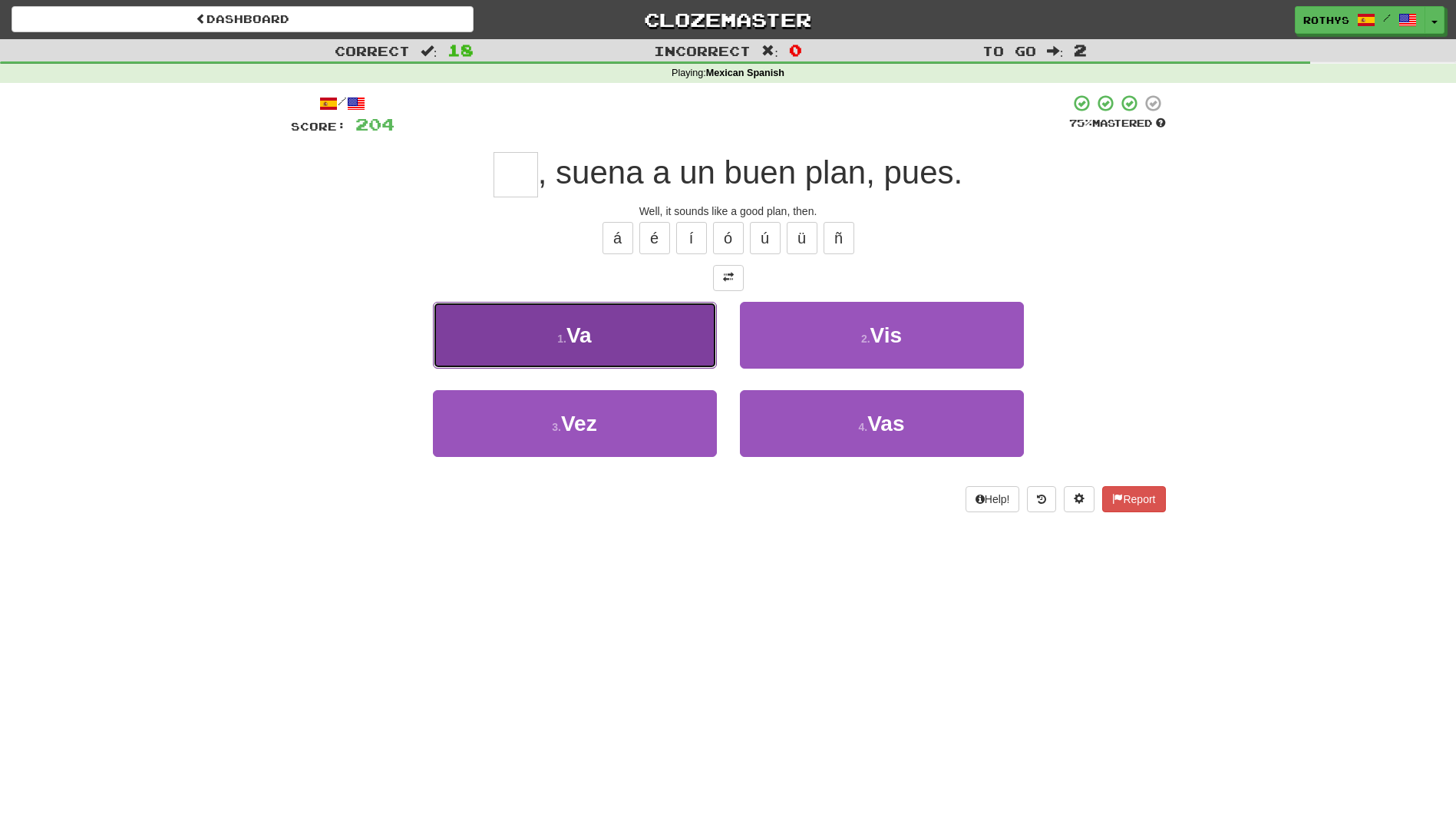
click at [642, 328] on button "1 . Va" at bounding box center [575, 335] width 284 height 66
type input "**"
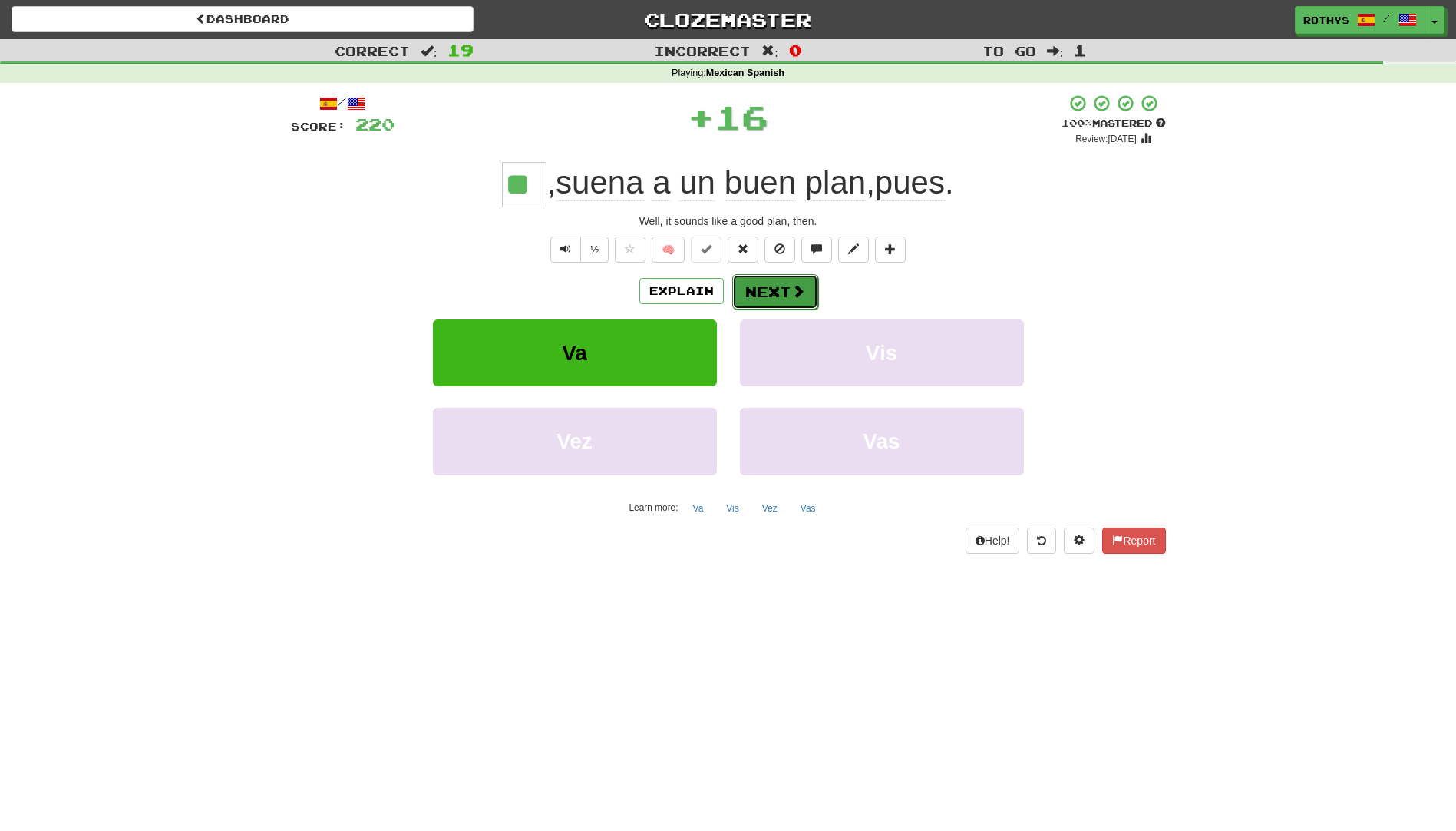
click at [779, 295] on button "Next" at bounding box center [775, 291] width 86 height 35
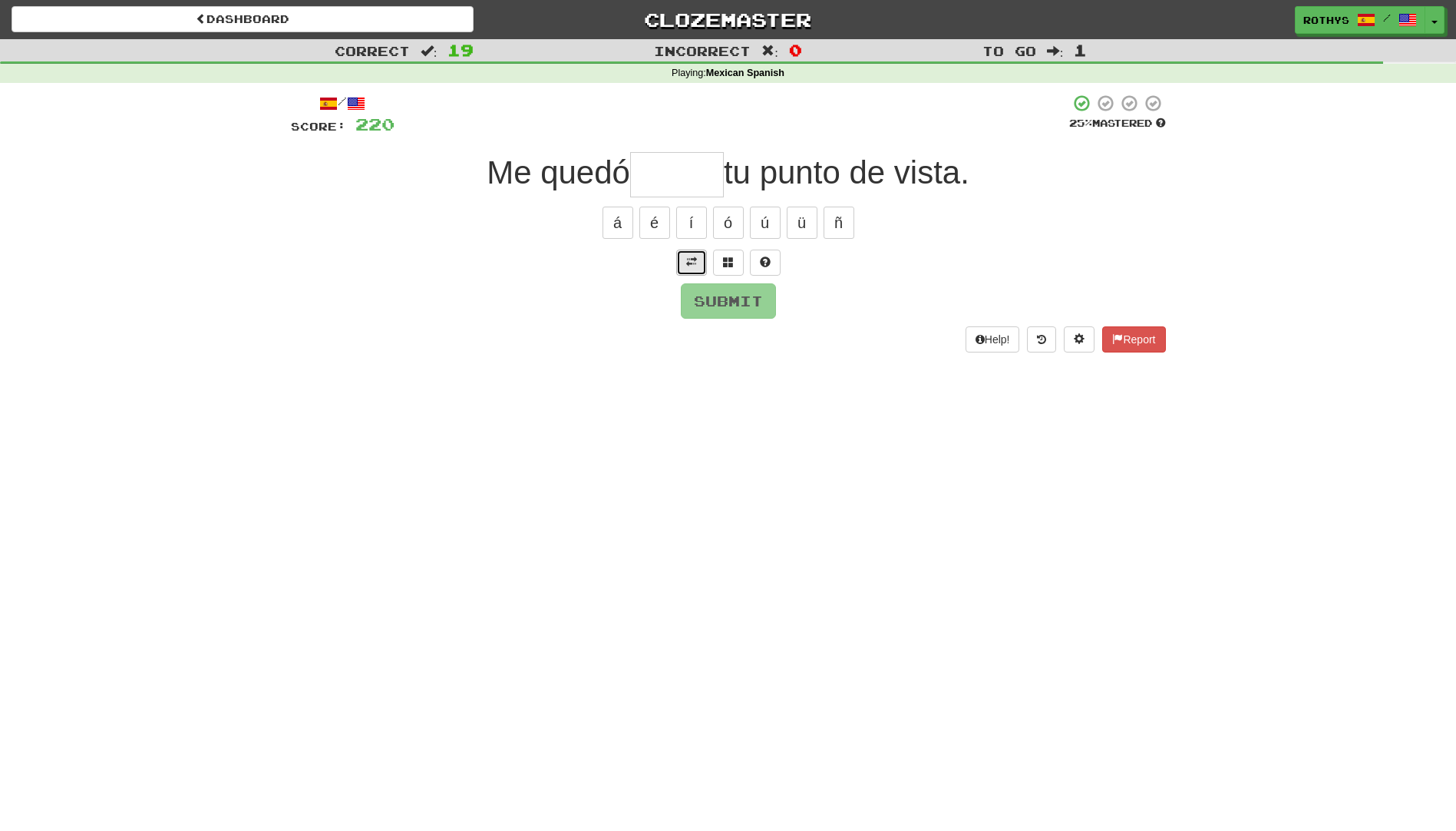
click at [693, 262] on span at bounding box center [691, 261] width 11 height 11
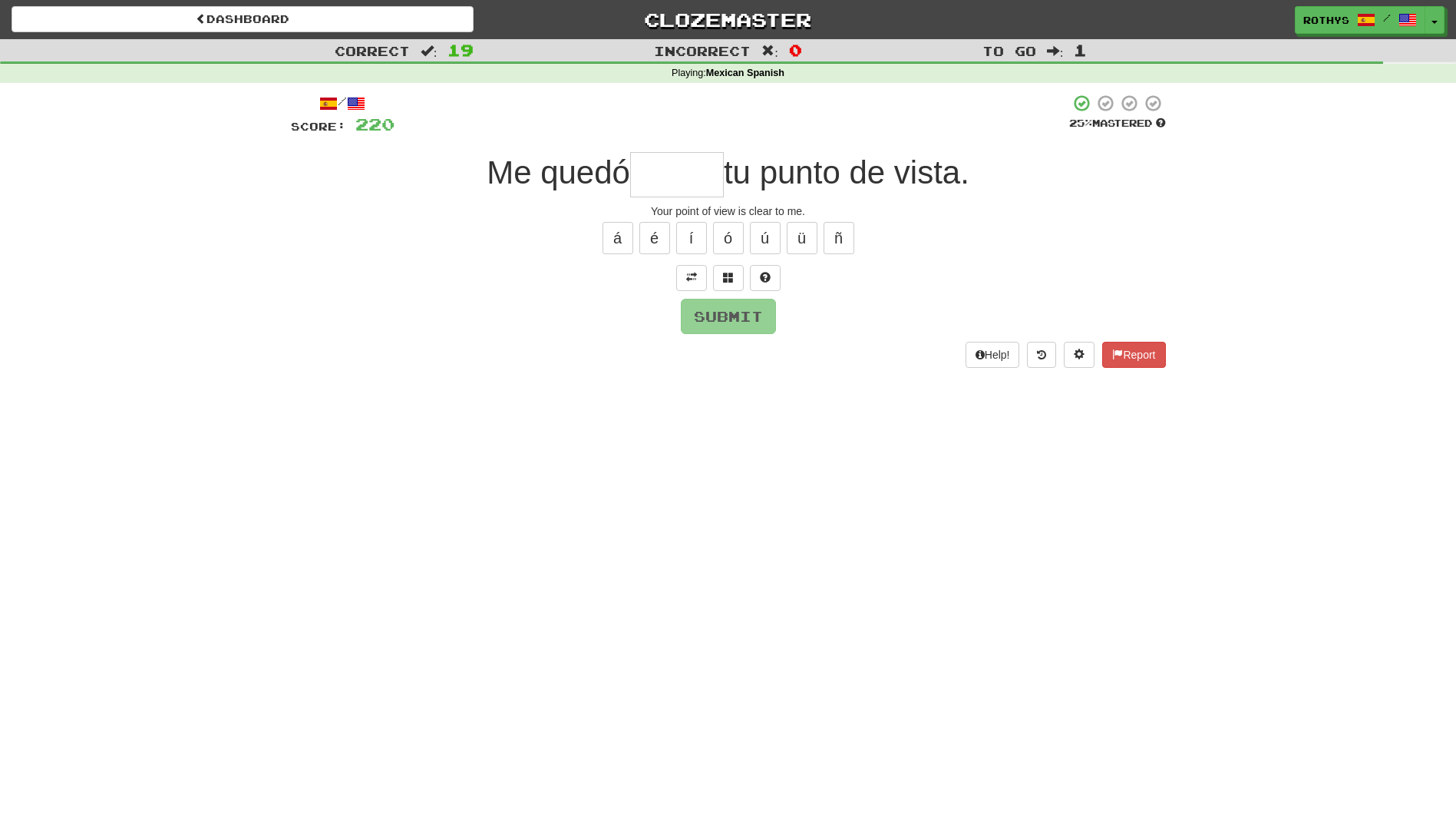
click at [691, 177] on input "text" at bounding box center [677, 175] width 94 height 45
click at [1136, 197] on div "Me quedó tu punto de vista." at bounding box center [728, 175] width 875 height 45
click at [694, 175] on input "text" at bounding box center [677, 175] width 94 height 45
click at [727, 276] on span at bounding box center [728, 277] width 11 height 11
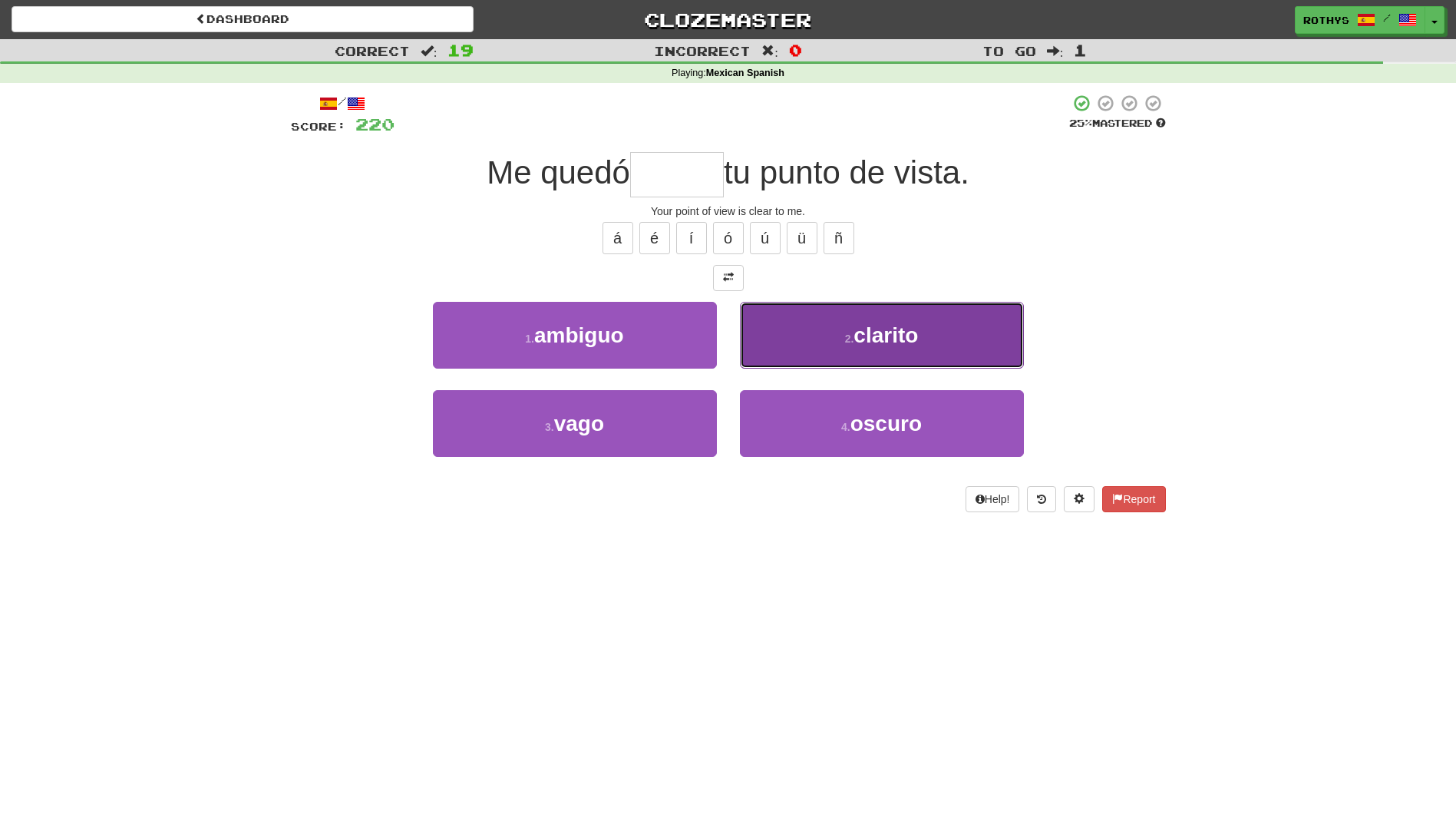
click at [908, 324] on span "clarito" at bounding box center [886, 335] width 65 height 24
type input "*******"
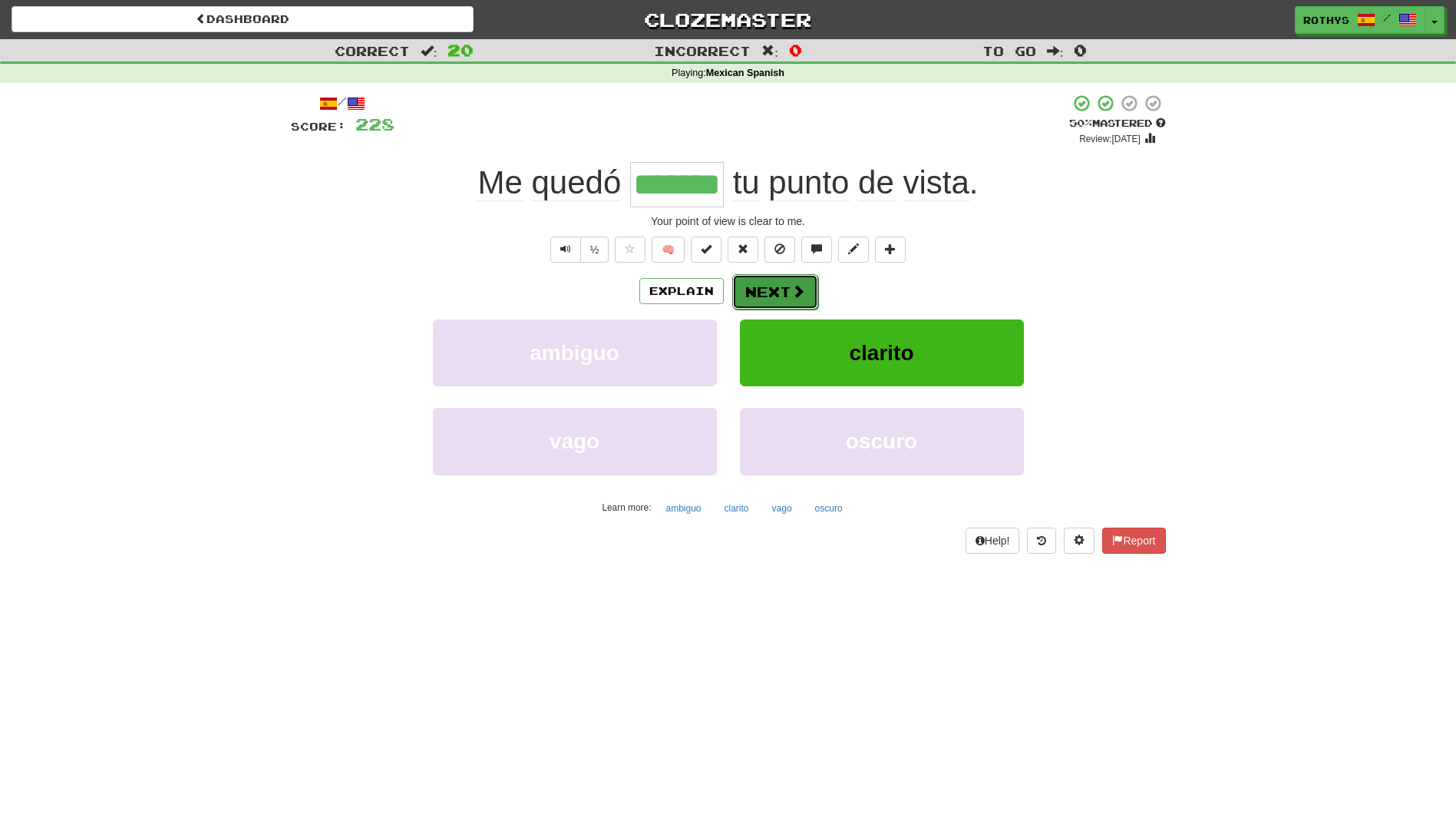
click at [756, 291] on button "Next" at bounding box center [775, 291] width 86 height 35
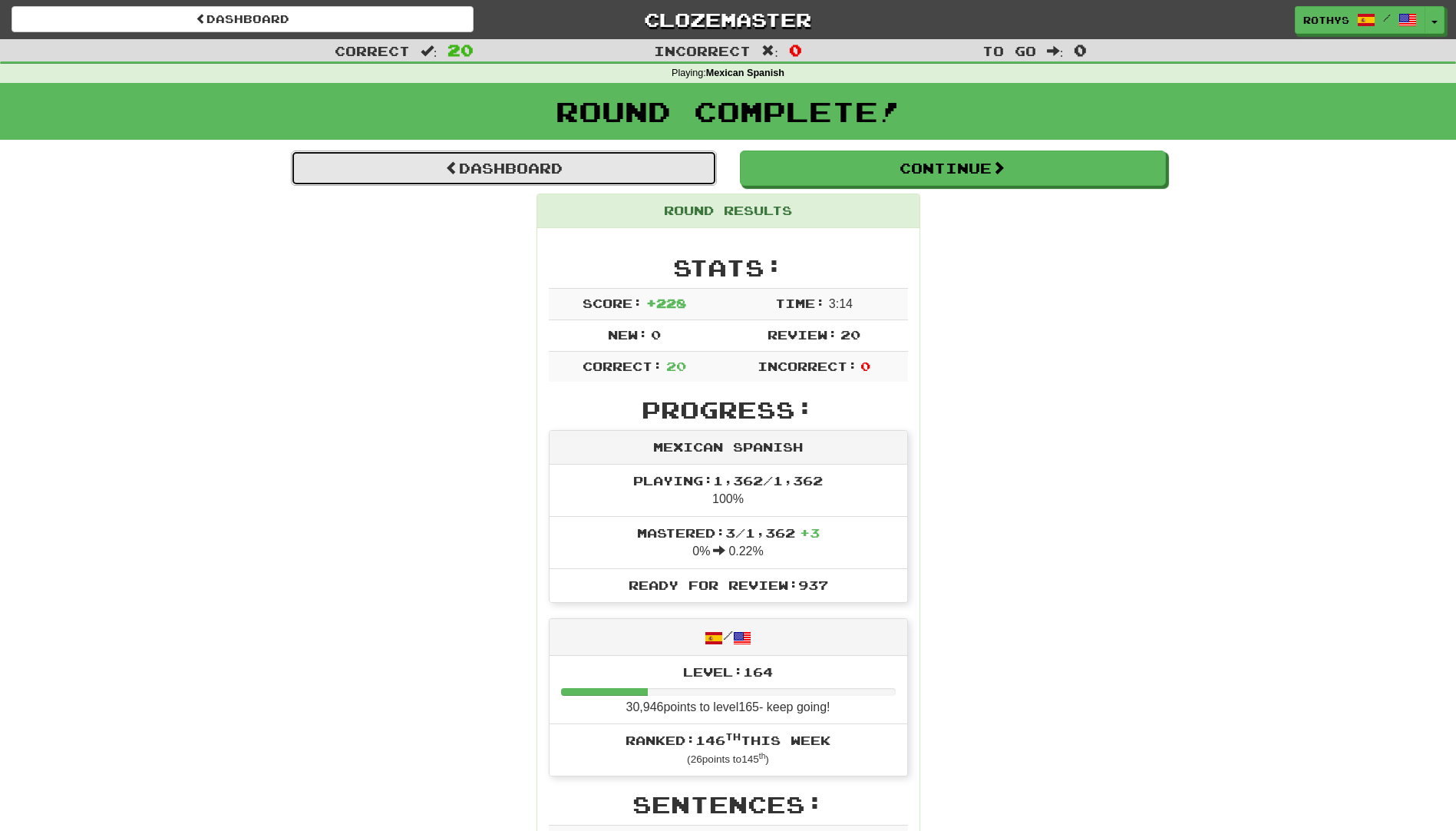
click at [508, 167] on link "Dashboard" at bounding box center [504, 168] width 426 height 35
